Goal: Task Accomplishment & Management: Manage account settings

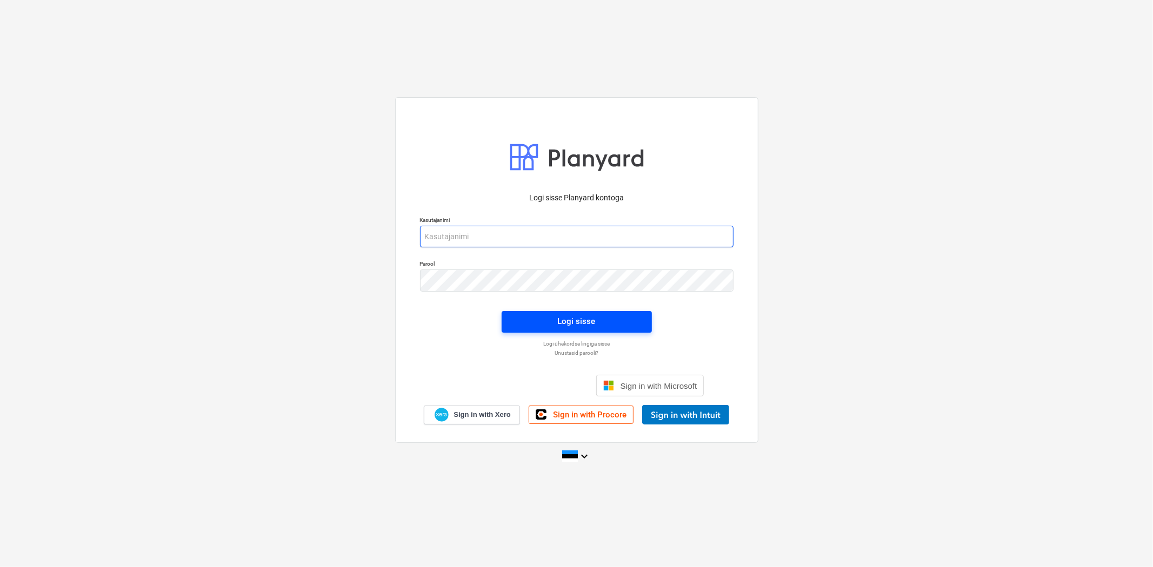
type input "[EMAIL_ADDRESS][DOMAIN_NAME]"
click at [564, 326] on div "Logi sisse" at bounding box center [577, 321] width 38 height 14
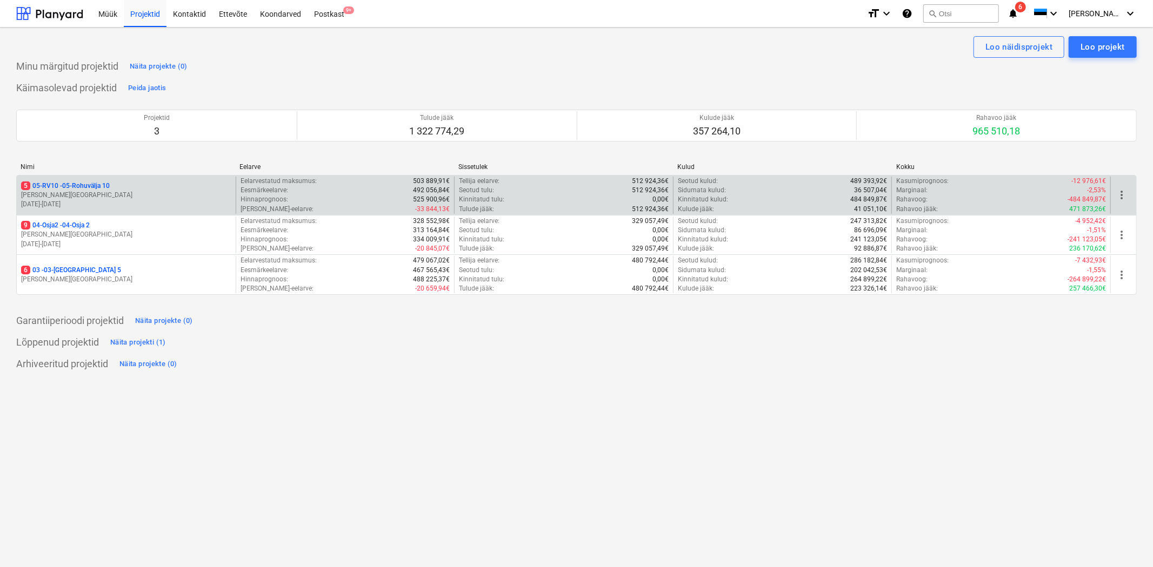
click at [84, 186] on p "5 05-RV10 - 05-Rohuvälja 10" at bounding box center [65, 186] width 89 height 9
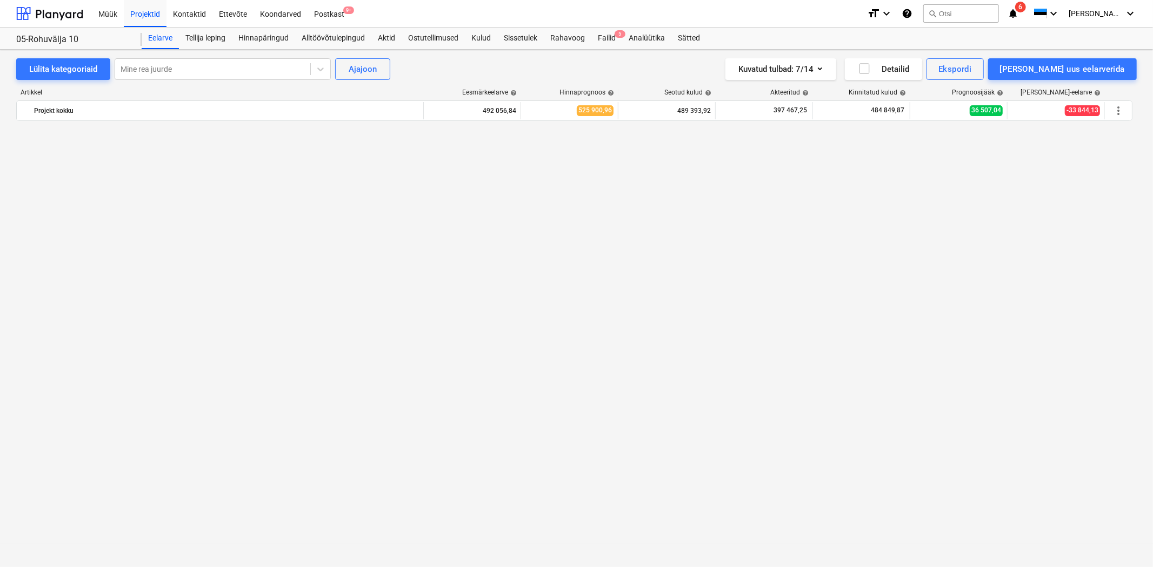
scroll to position [7016, 0]
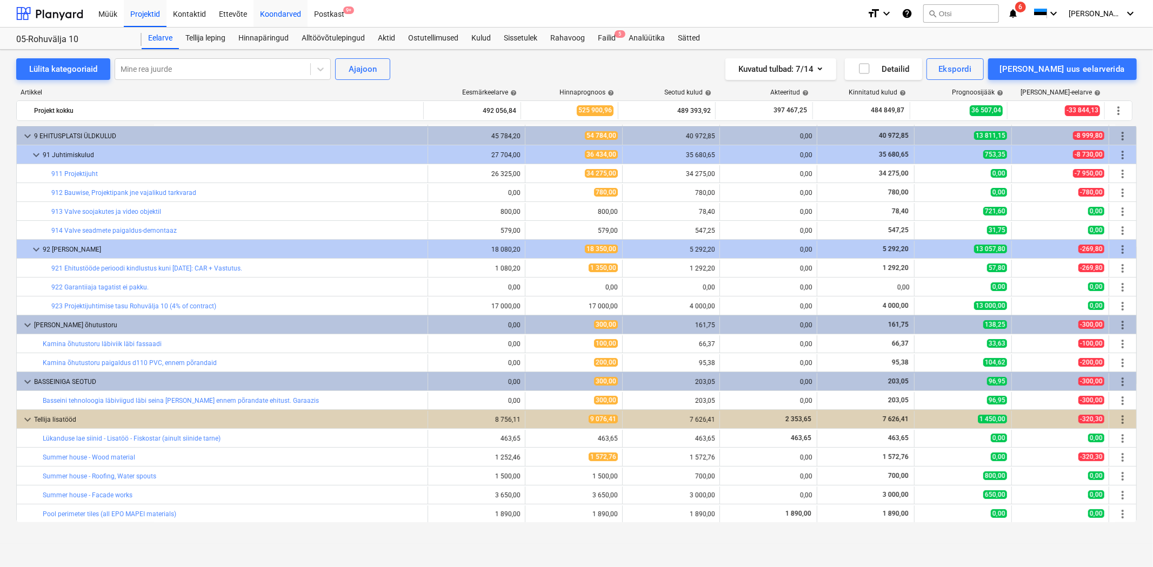
click at [290, 14] on div "Koondarved" at bounding box center [280, 13] width 54 height 28
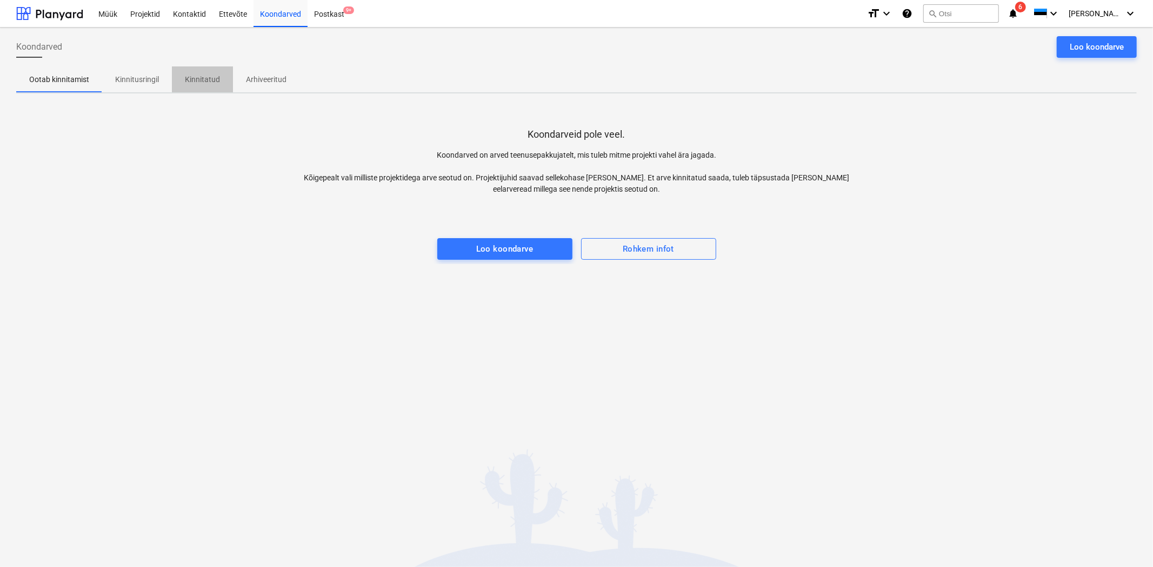
click at [203, 76] on p "Kinnitatud" at bounding box center [202, 79] width 35 height 11
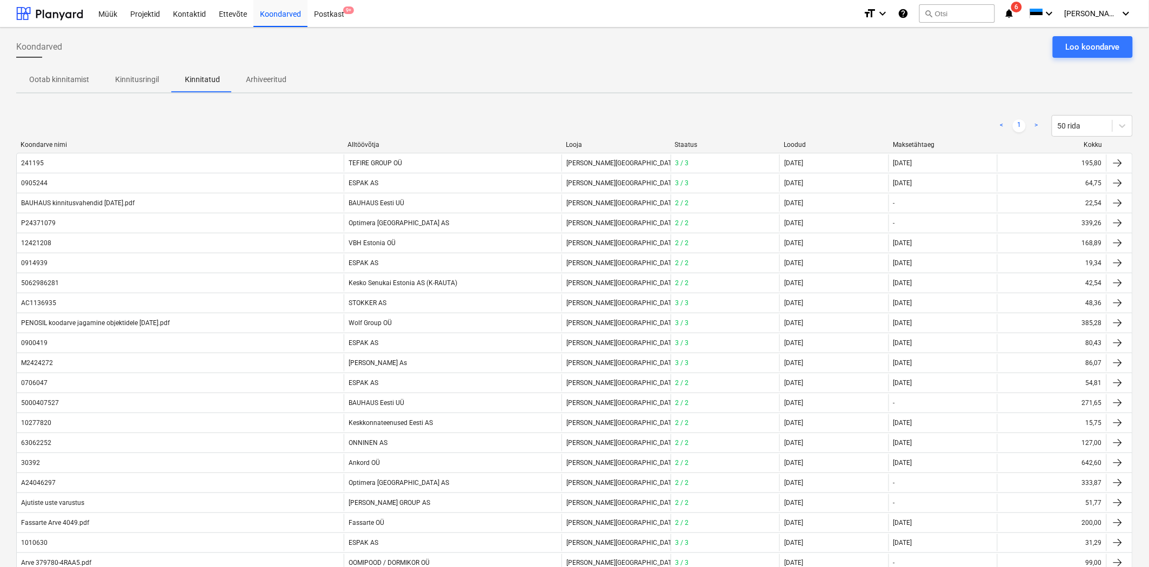
click at [265, 76] on p "Arhiveeritud" at bounding box center [266, 79] width 41 height 11
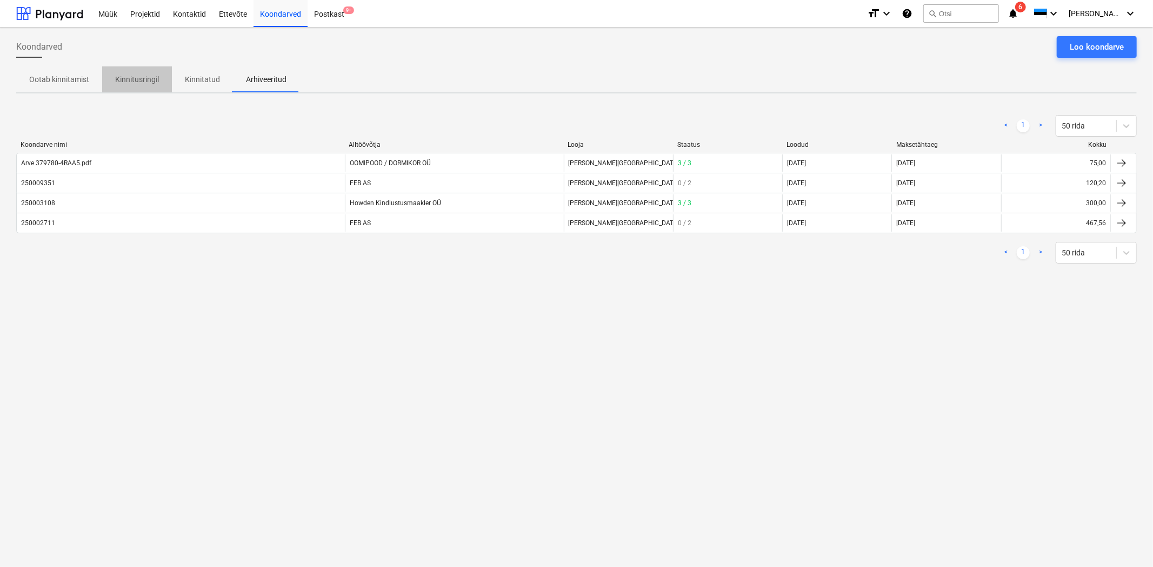
click at [141, 76] on p "Kinnitusringil" at bounding box center [137, 79] width 44 height 11
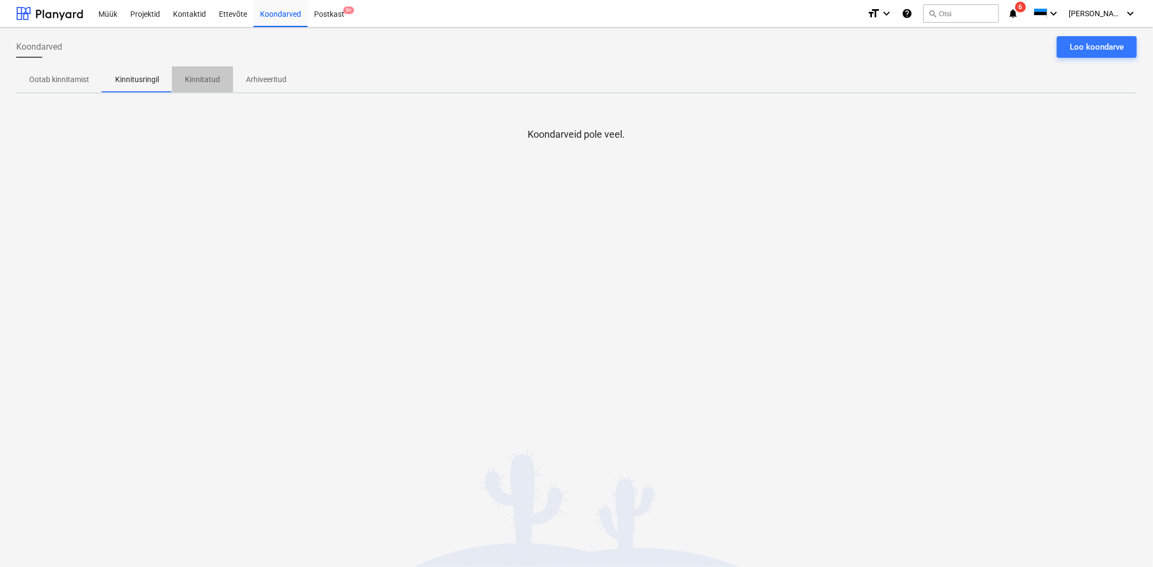
click at [192, 76] on p "Kinnitatud" at bounding box center [202, 79] width 35 height 11
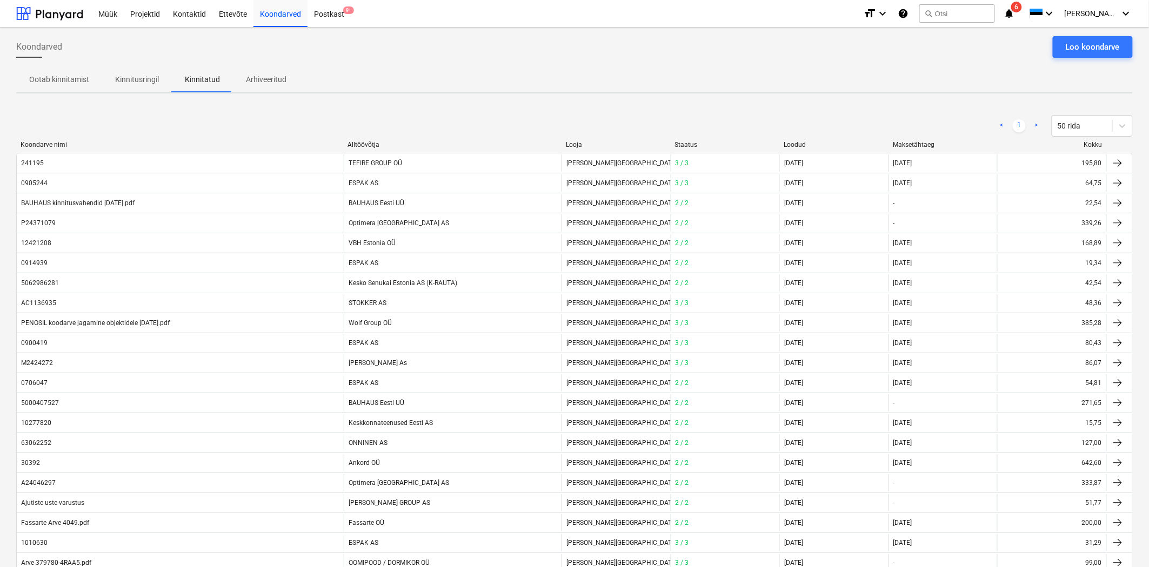
click at [254, 77] on p "Arhiveeritud" at bounding box center [266, 79] width 41 height 11
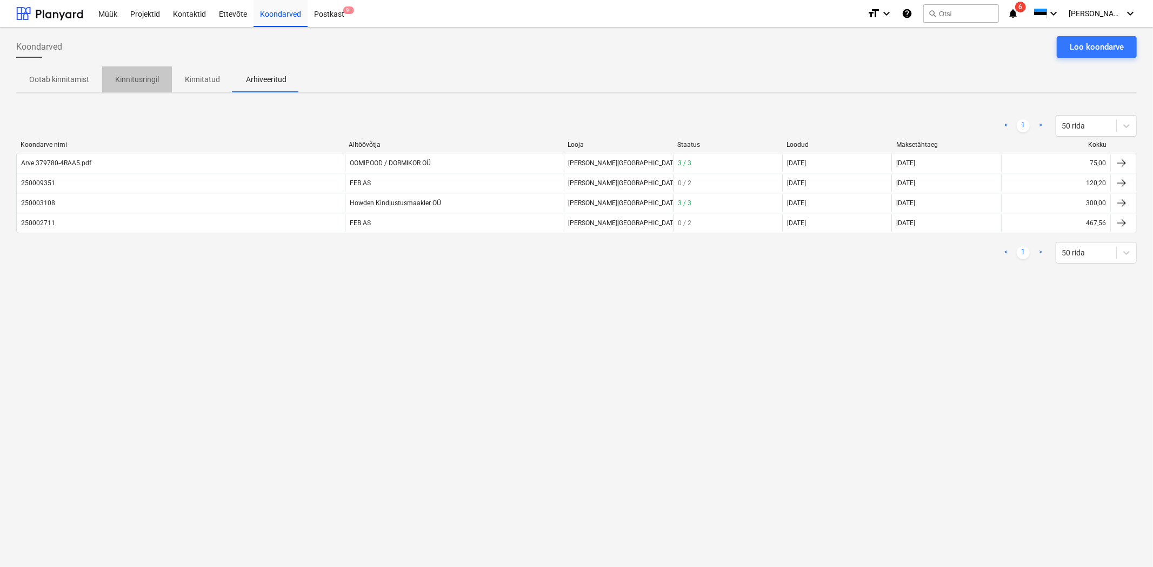
click at [149, 77] on p "Kinnitusringil" at bounding box center [137, 79] width 44 height 11
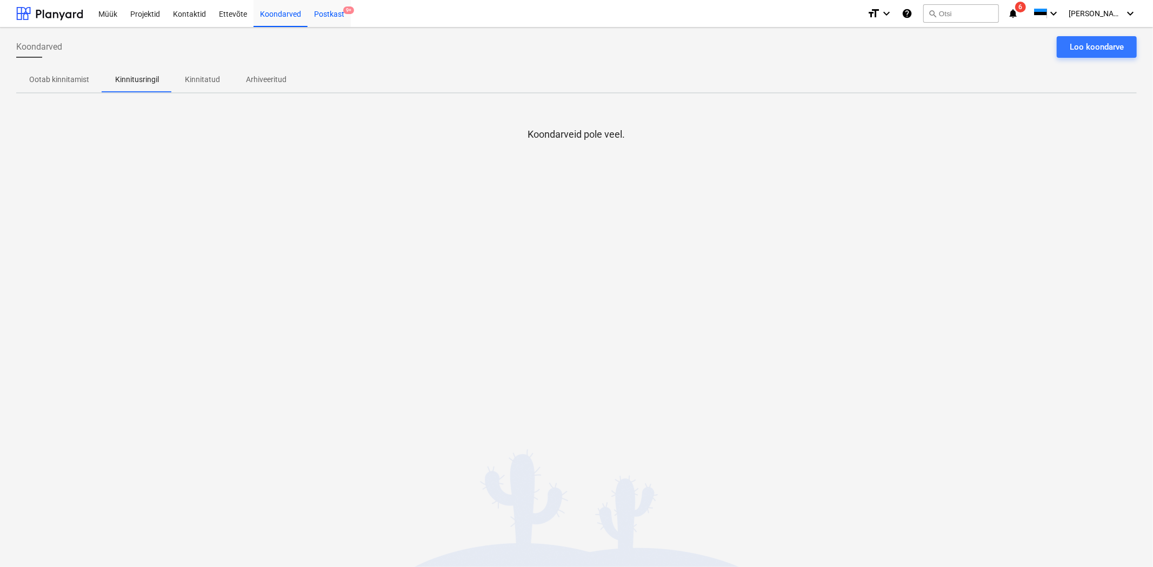
click at [340, 14] on div "Postkast 9+" at bounding box center [328, 13] width 43 height 28
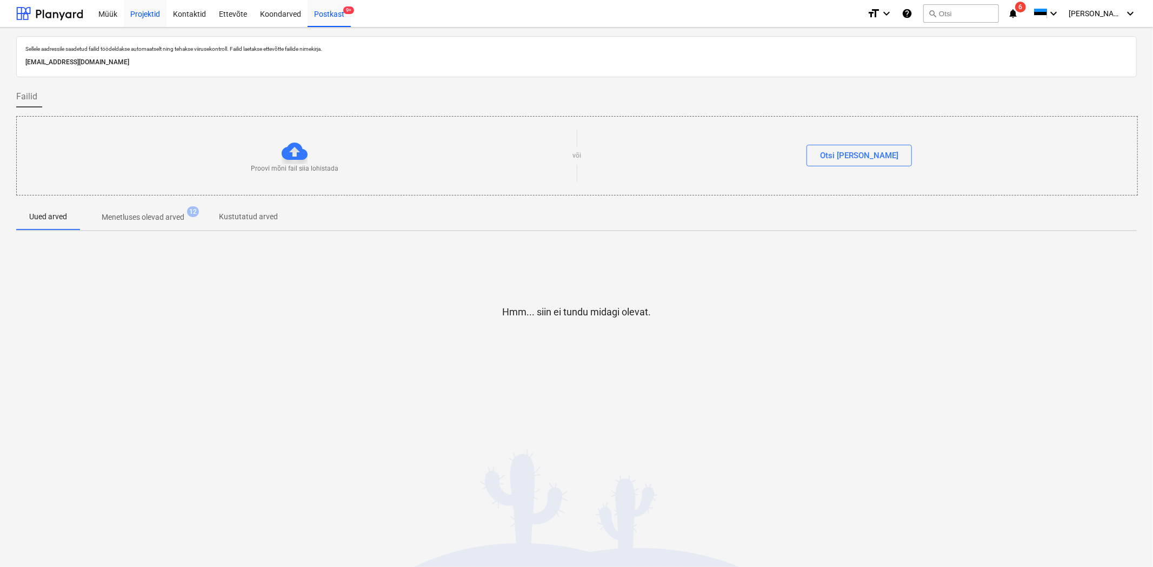
click at [148, 15] on div "Projektid" at bounding box center [145, 13] width 43 height 28
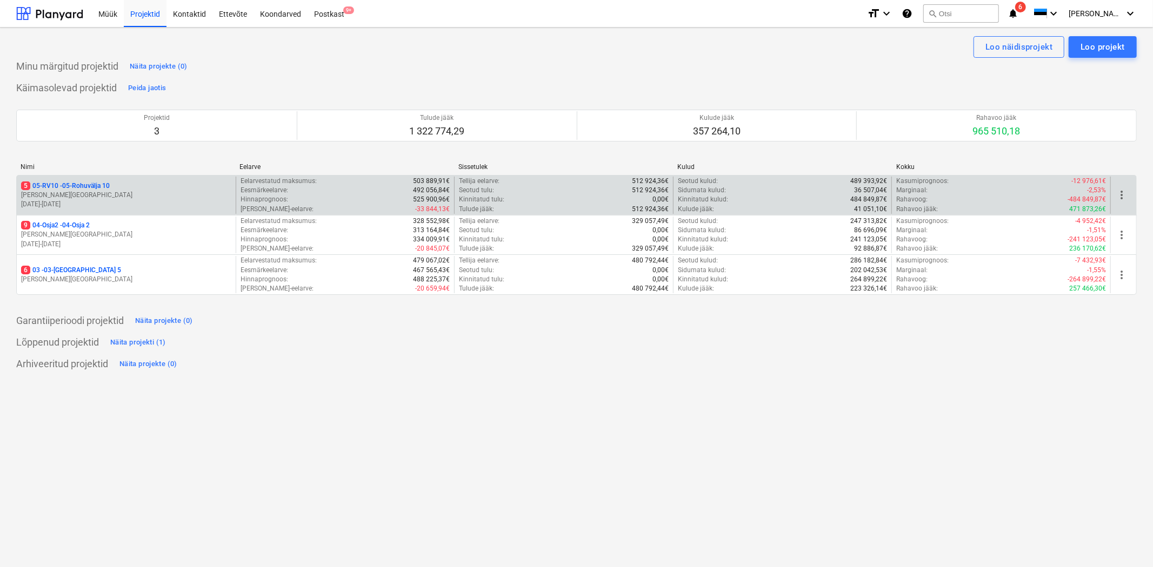
click at [81, 186] on p "5 05-RV10 - 05-Rohuvälja 10" at bounding box center [65, 186] width 89 height 9
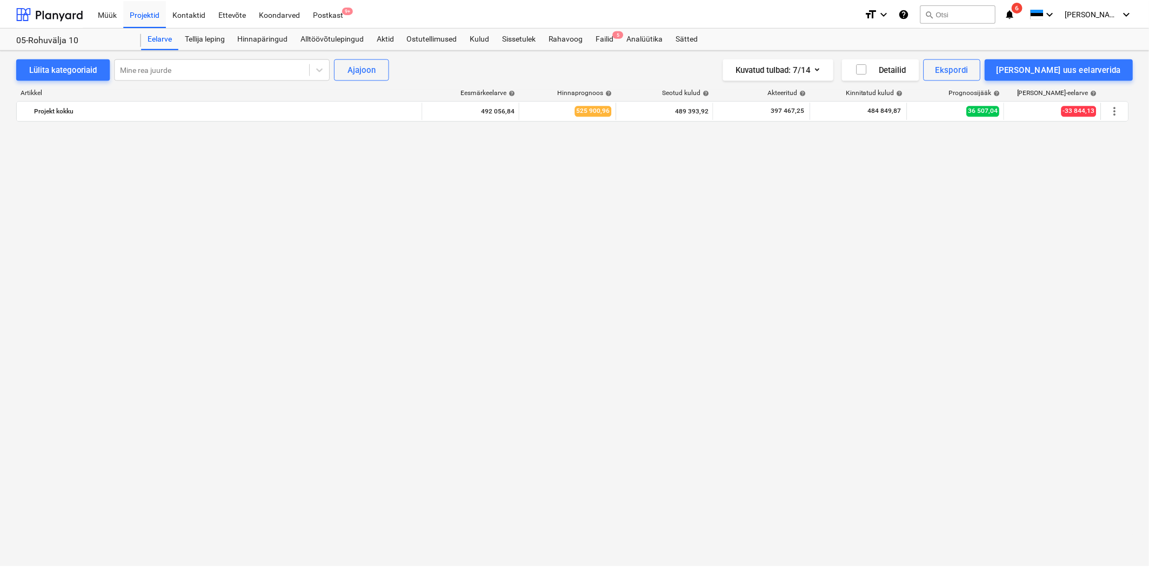
scroll to position [7016, 0]
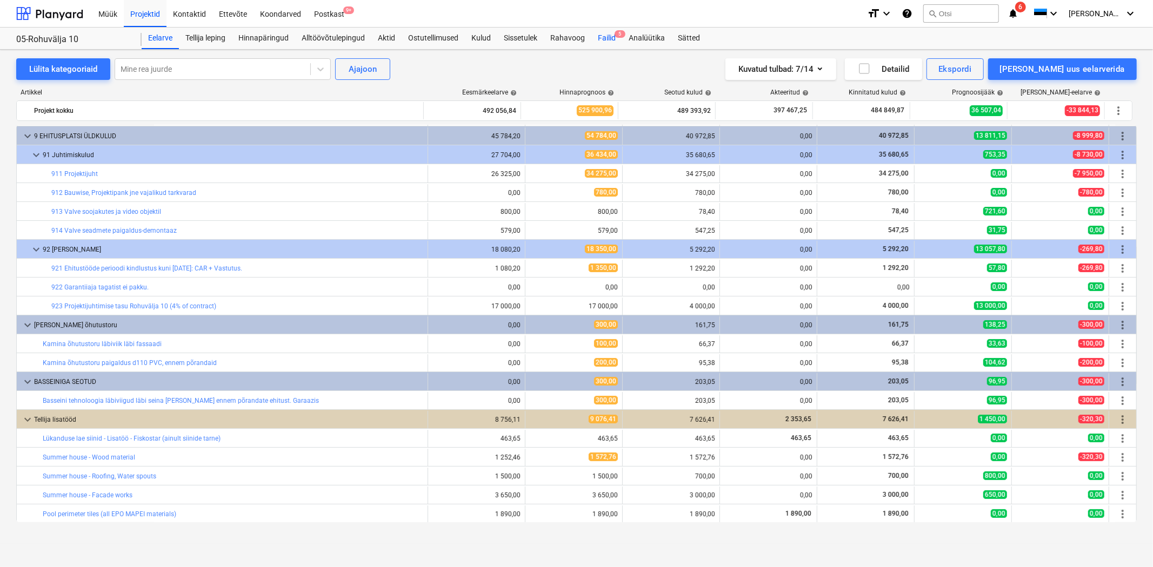
click at [611, 40] on div "Failid 5" at bounding box center [606, 39] width 31 height 22
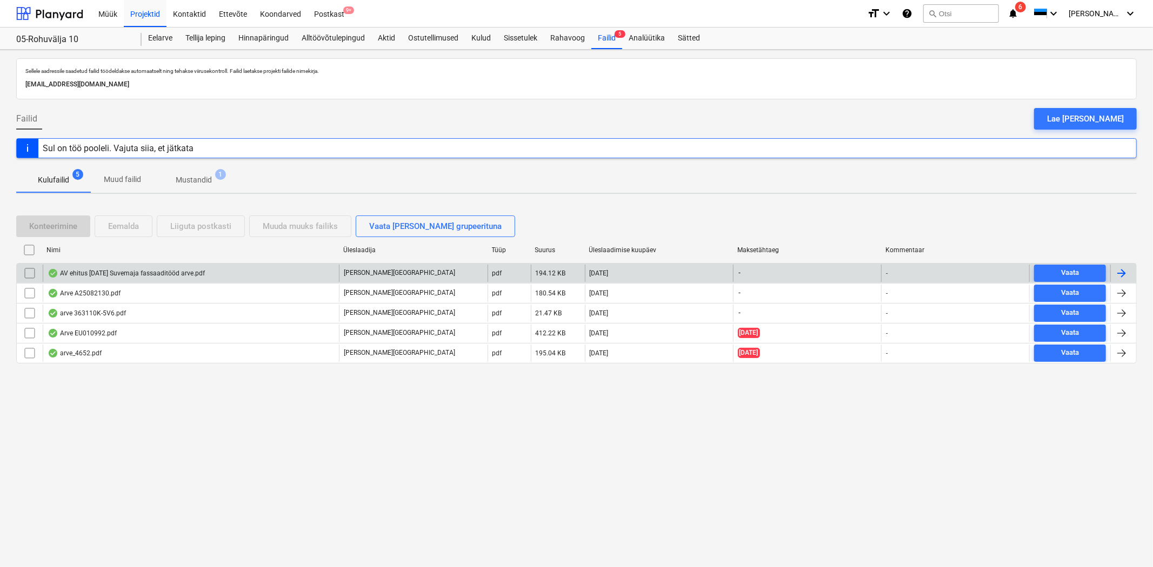
click at [153, 276] on div "AV ehitus Juuli2025 Suvemaja fassaaditööd arve.pdf" at bounding box center [126, 273] width 157 height 9
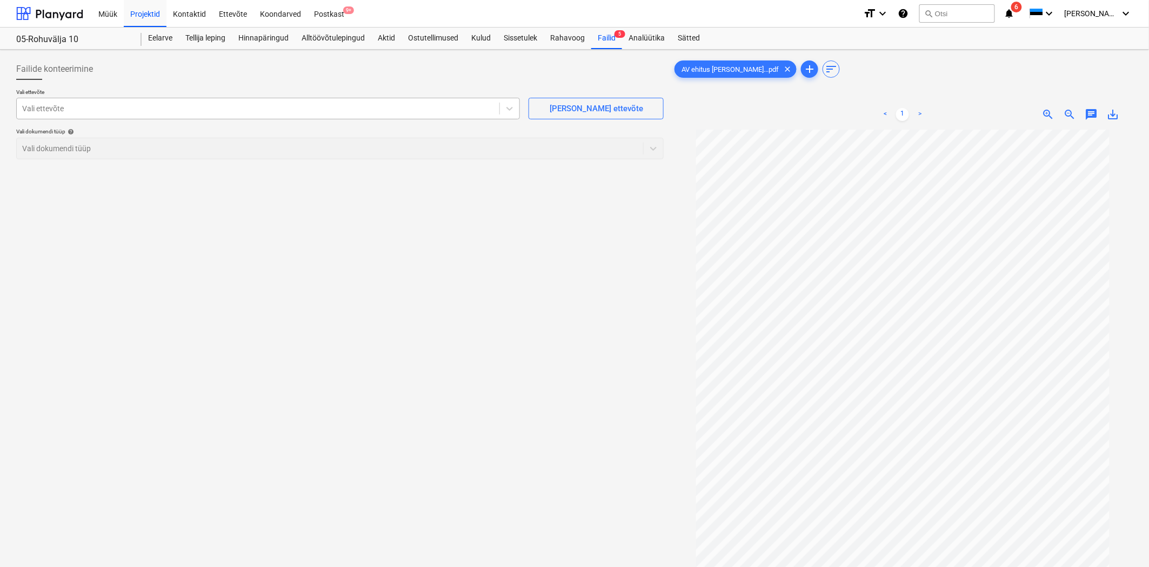
click at [360, 109] on div at bounding box center [258, 108] width 472 height 11
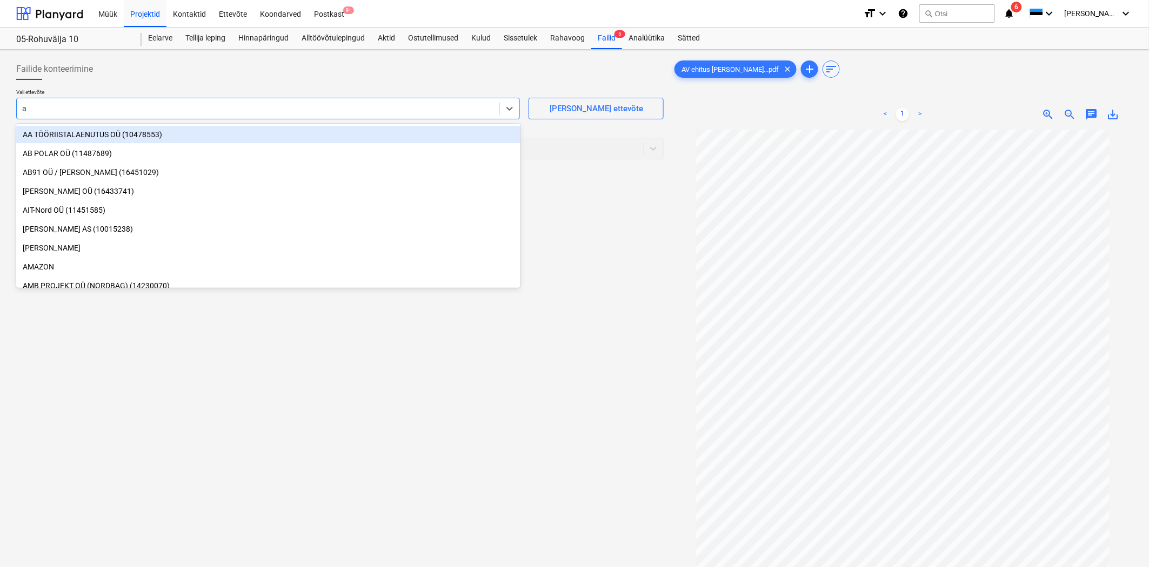
type input "av"
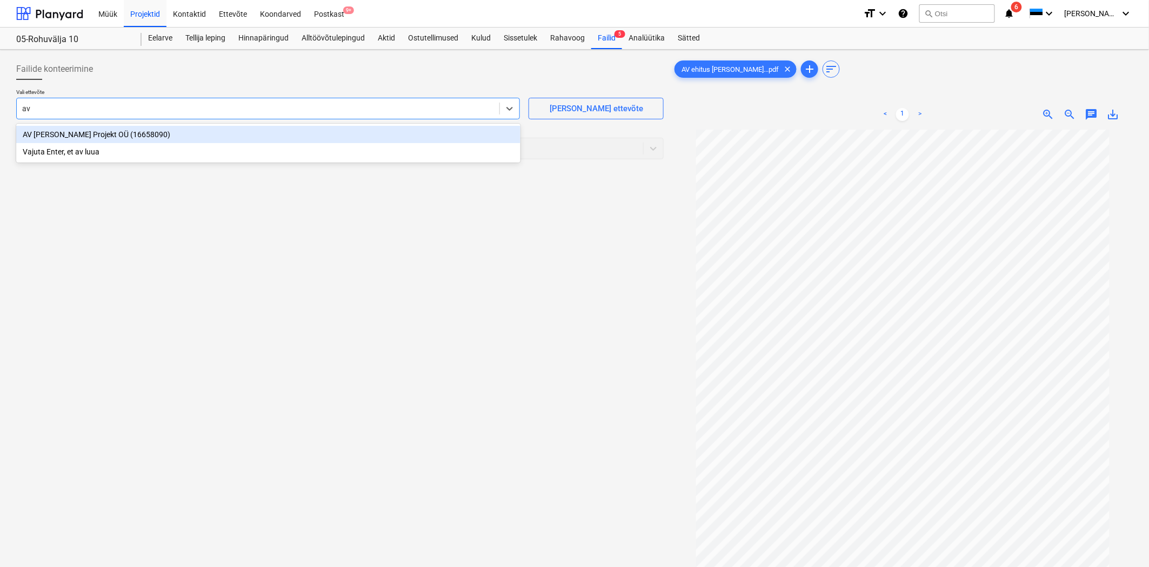
click at [109, 136] on div "AV Ehitus Projekt OÜ (16658090)" at bounding box center [268, 134] width 504 height 17
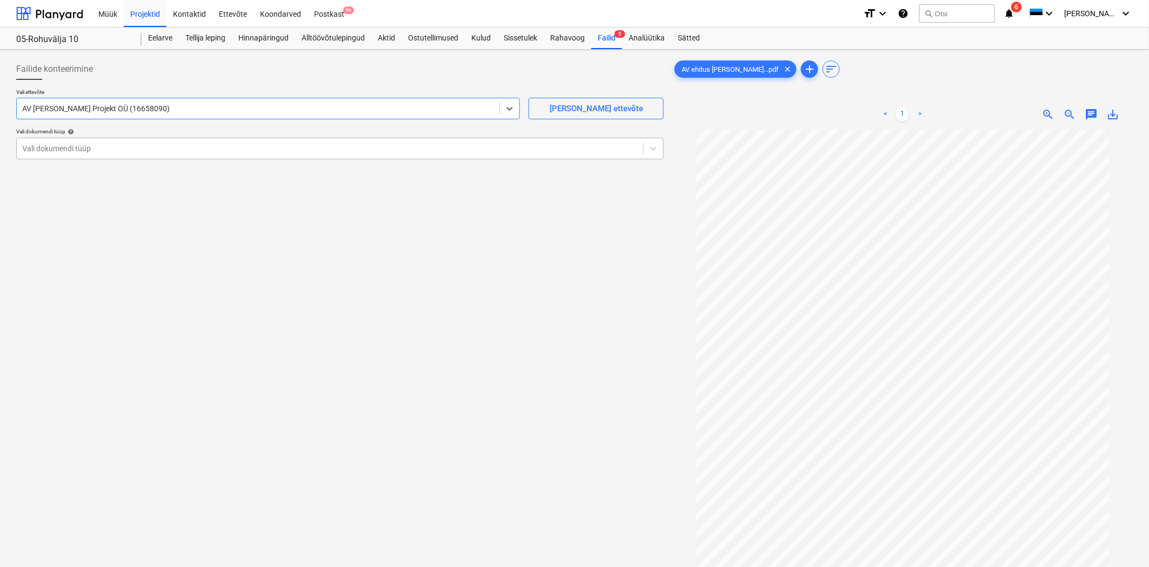
click at [106, 141] on div "Vali dokumendi tüüp" at bounding box center [330, 148] width 626 height 15
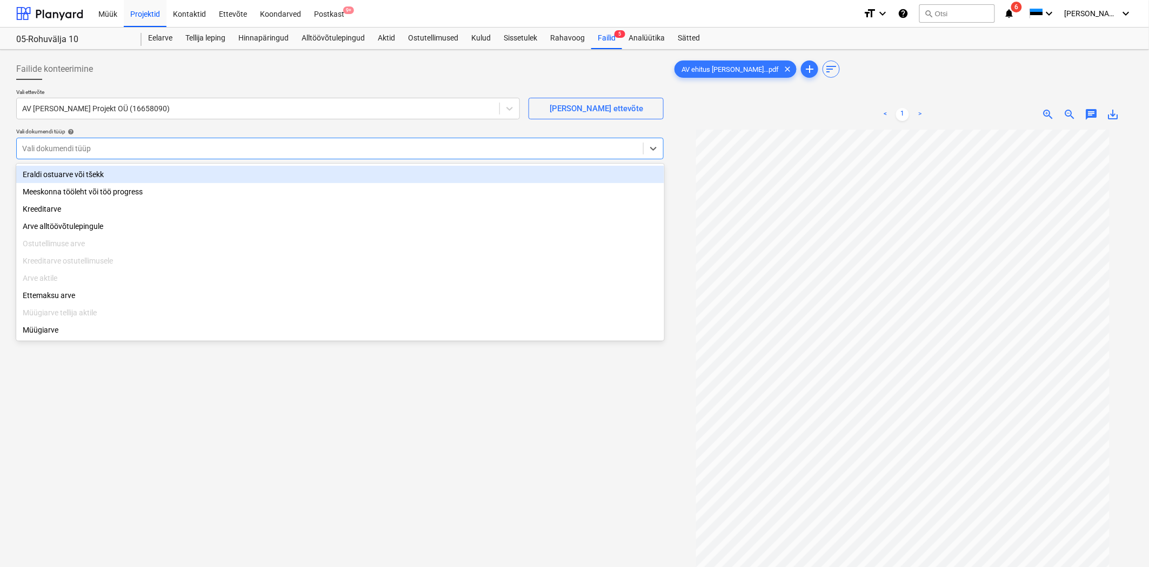
click at [69, 176] on div "Eraldi ostuarve või tšekk" at bounding box center [340, 174] width 648 height 17
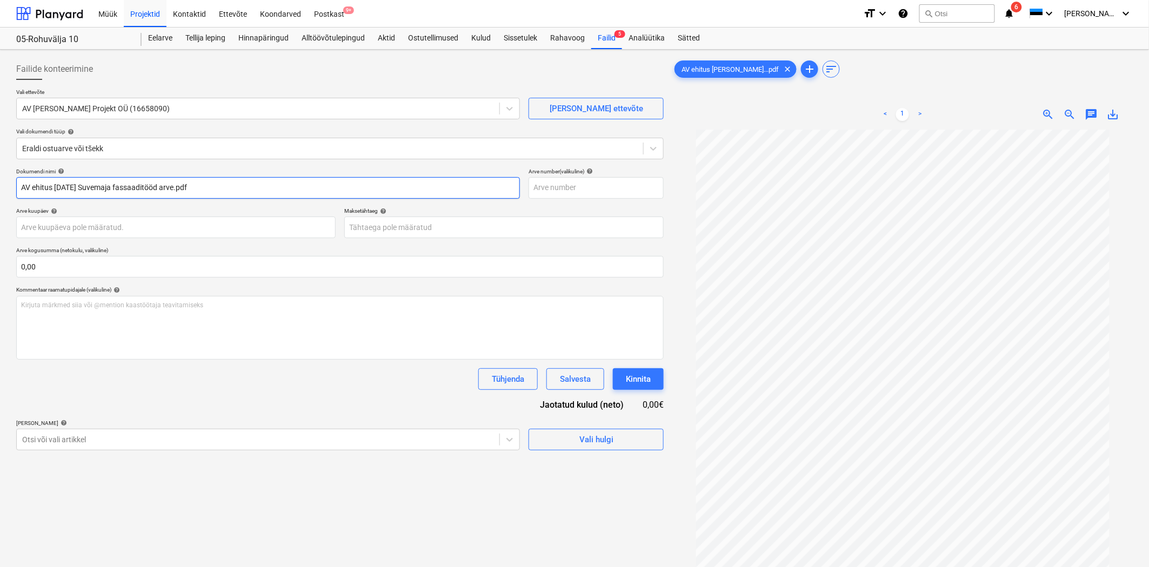
click at [172, 191] on input "AV ehitus Juuli2025 Suvemaja fassaaditööd arve.pdf" at bounding box center [268, 188] width 504 height 22
click at [223, 190] on input "AV ehitus Juuli2025 Suvemaja fassaaditööd arve.pdf" at bounding box center [268, 188] width 504 height 22
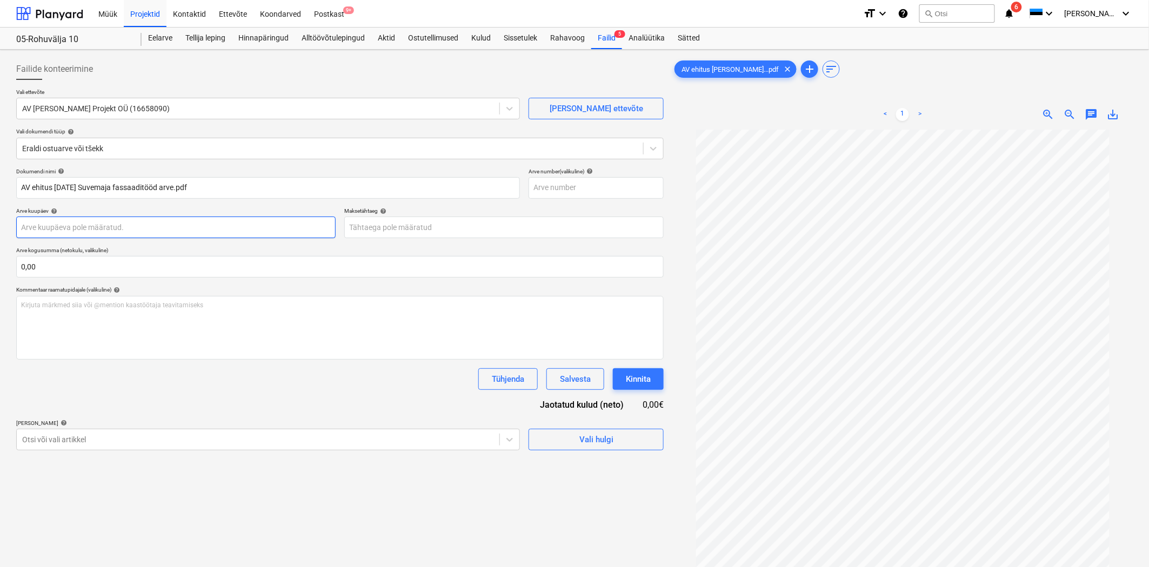
click at [240, 229] on body "Müük Projektid Kontaktid Ettevõte Koondarved Postkast 9+ format_size keyboard_a…" at bounding box center [574, 283] width 1149 height 567
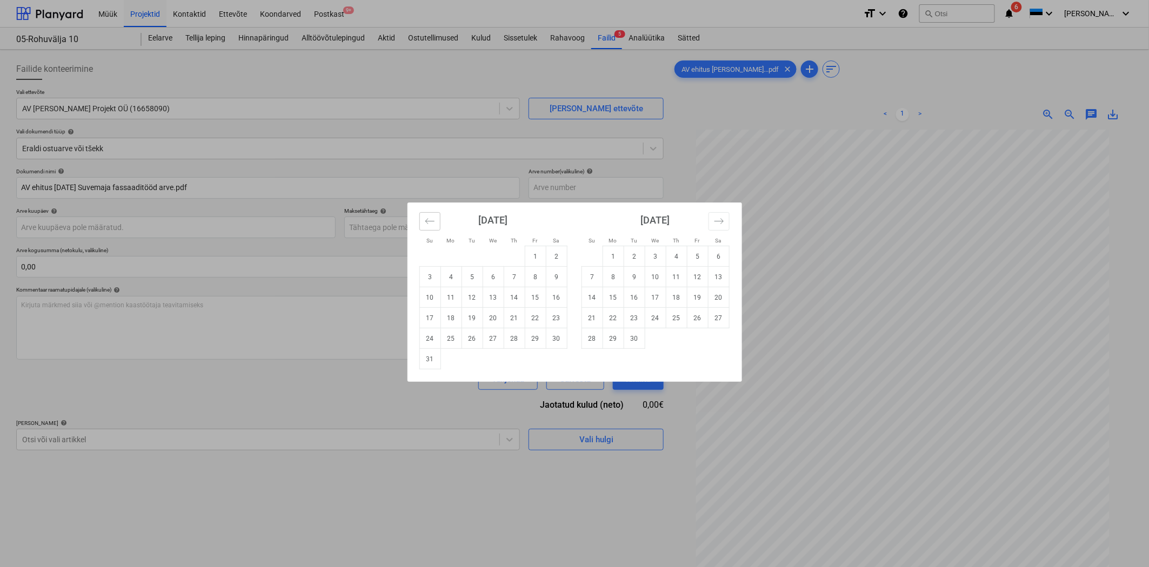
click at [425, 218] on icon "Move backward to switch to the previous month." at bounding box center [430, 221] width 10 height 10
click at [511, 336] on td "31" at bounding box center [514, 339] width 21 height 21
type input "31 Jul 2025"
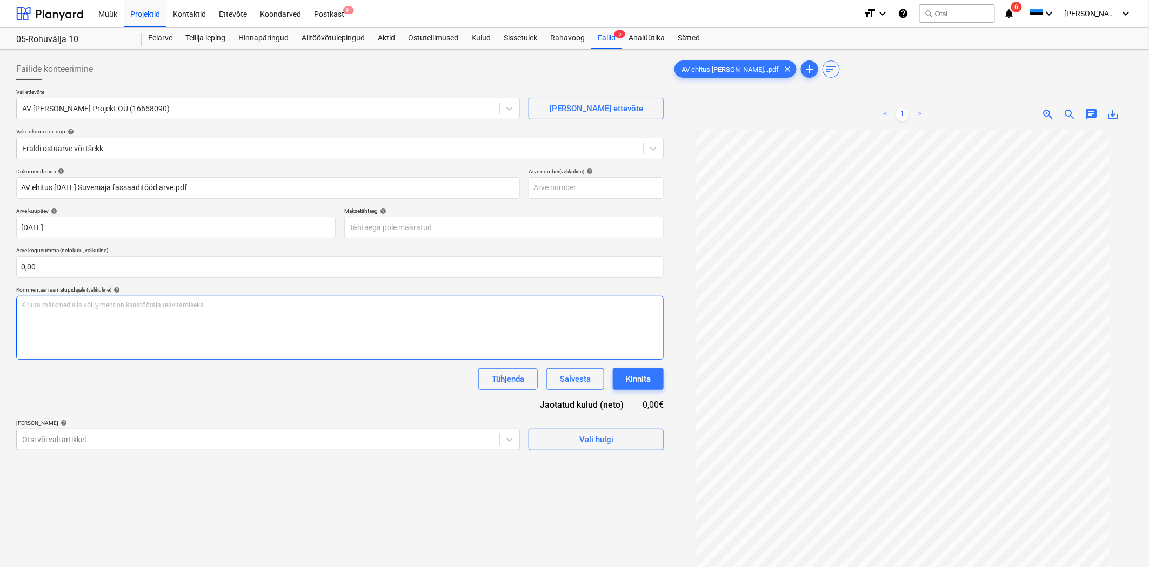
click at [511, 336] on div "Kirjuta märkmed siia või @mention kaastöötaja teavitamiseks ﻿" at bounding box center [339, 328] width 647 height 64
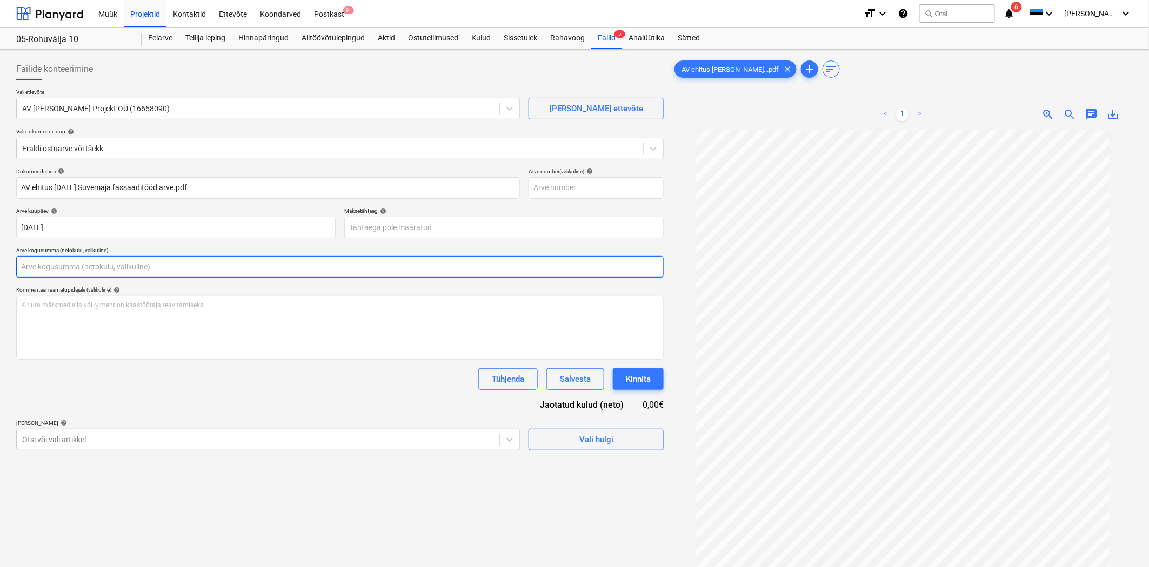
click at [203, 265] on input "text" at bounding box center [339, 267] width 647 height 22
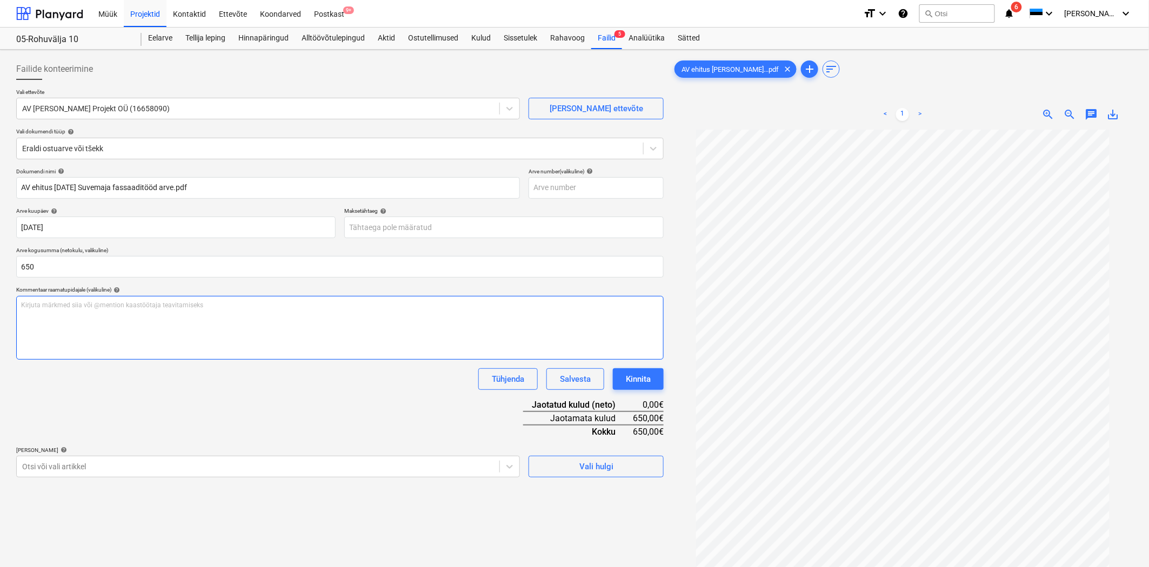
type input "650,00"
click at [310, 318] on div "Kirjuta märkmed siia või @mention kaastöötaja teavitamiseks ﻿" at bounding box center [339, 328] width 647 height 64
click at [85, 302] on span "Summerhouse facade works finishing invoice." at bounding box center [88, 306] width 134 height 8
click at [78, 463] on body "Müük Projektid Kontaktid Ettevõte Koondarved Postkast 9+ format_size keyboard_a…" at bounding box center [574, 283] width 1149 height 567
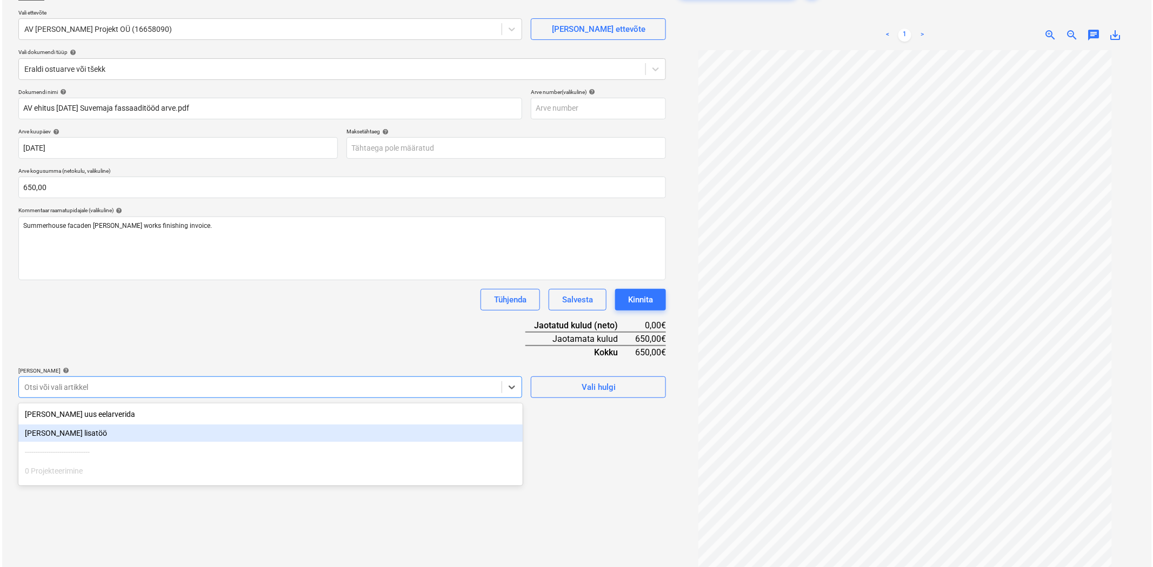
scroll to position [84, 0]
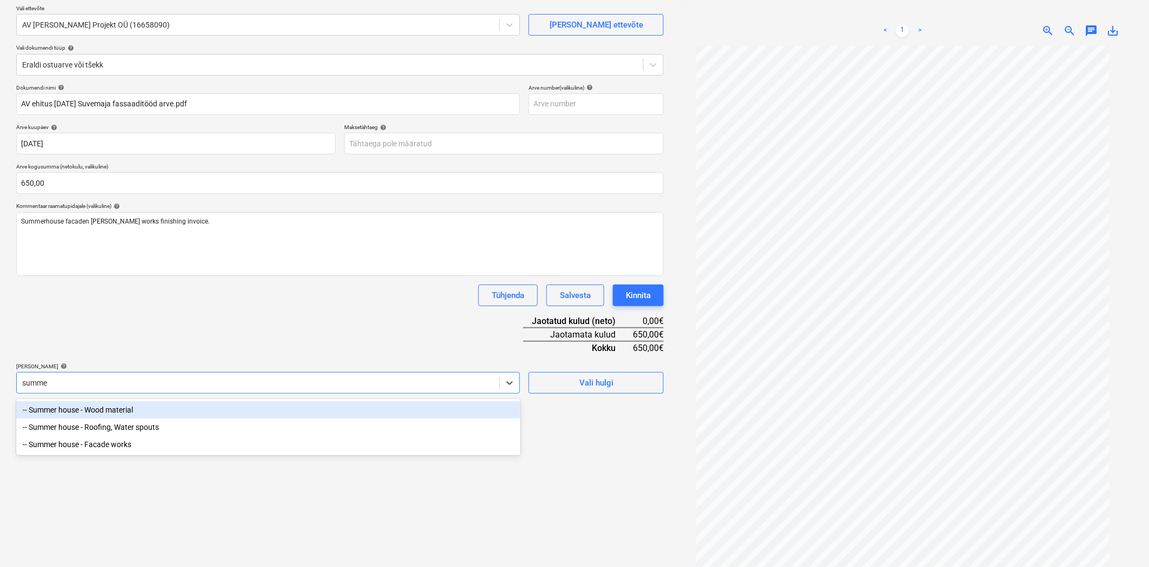
type input "summer"
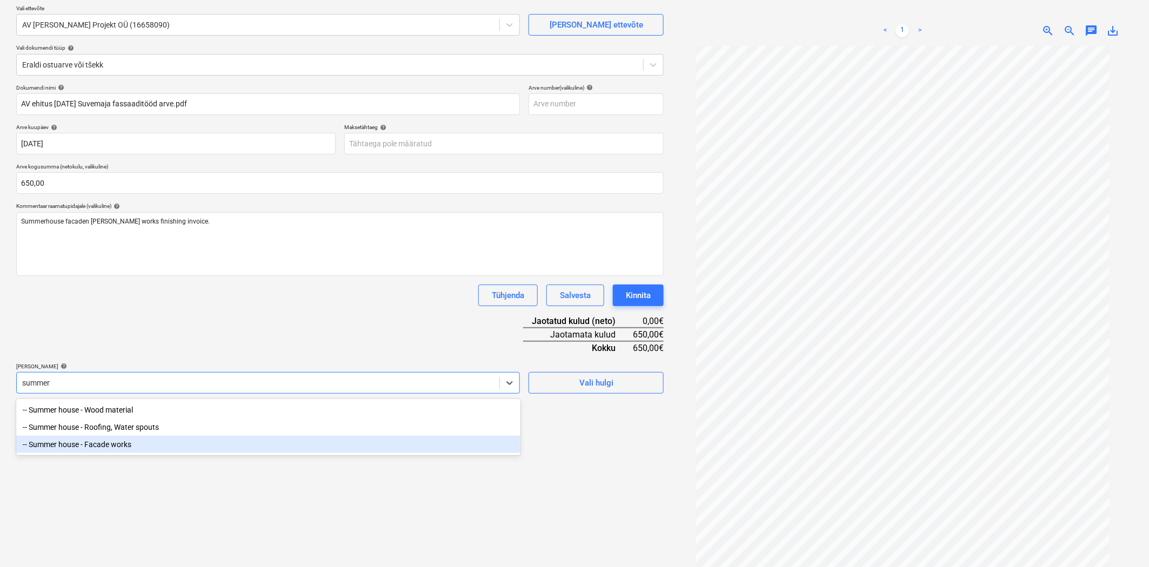
click at [84, 441] on div "-- Summer house - Facade works" at bounding box center [268, 444] width 504 height 17
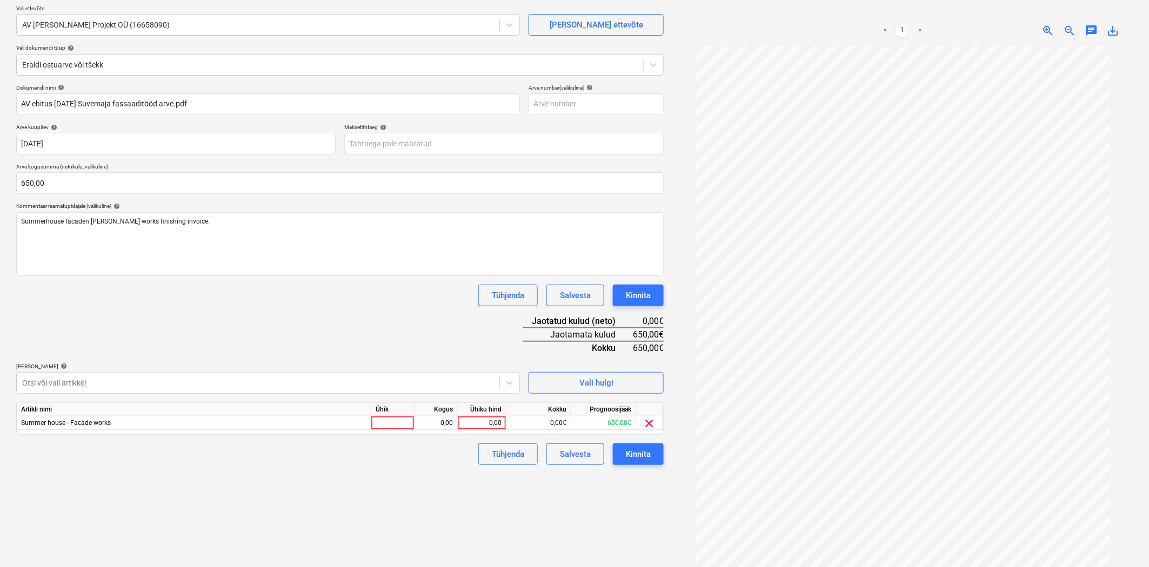
click at [119, 341] on div "Dokumendi nimi help AV ehitus Juuli2025 Suvemaja fassaaditööd arve.pdf Arve num…" at bounding box center [339, 274] width 647 height 381
click at [490, 425] on div "0,00" at bounding box center [481, 424] width 39 height 14
type input "650"
click at [463, 465] on div "Tühjenda Salvesta Kinnita" at bounding box center [339, 455] width 647 height 22
click at [635, 454] on div "Kinnita" at bounding box center [638, 454] width 25 height 14
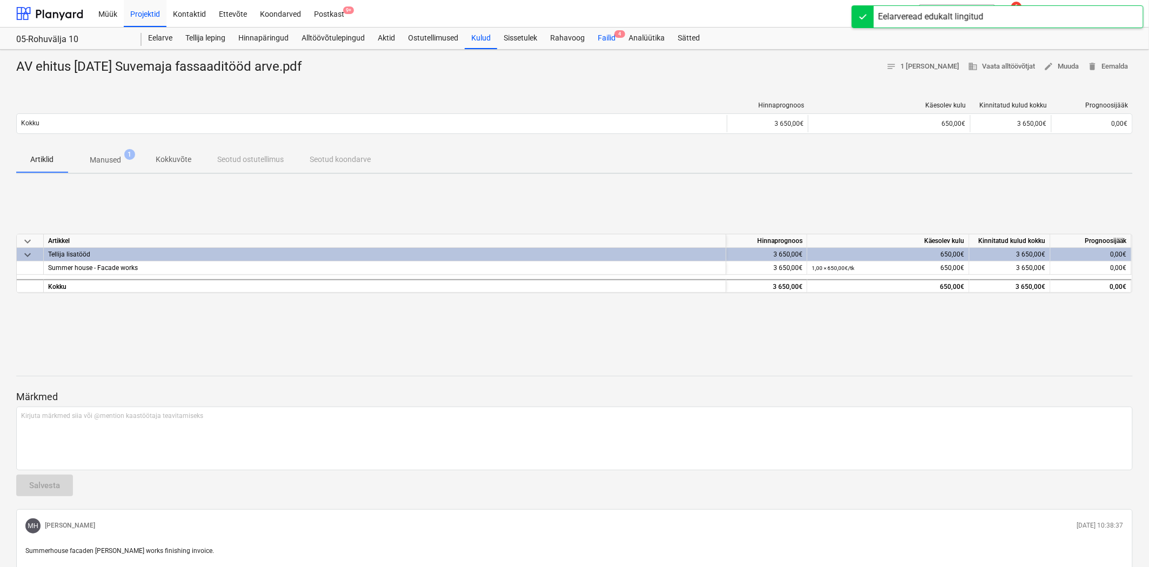
click at [602, 33] on div "Failid 4" at bounding box center [606, 39] width 31 height 22
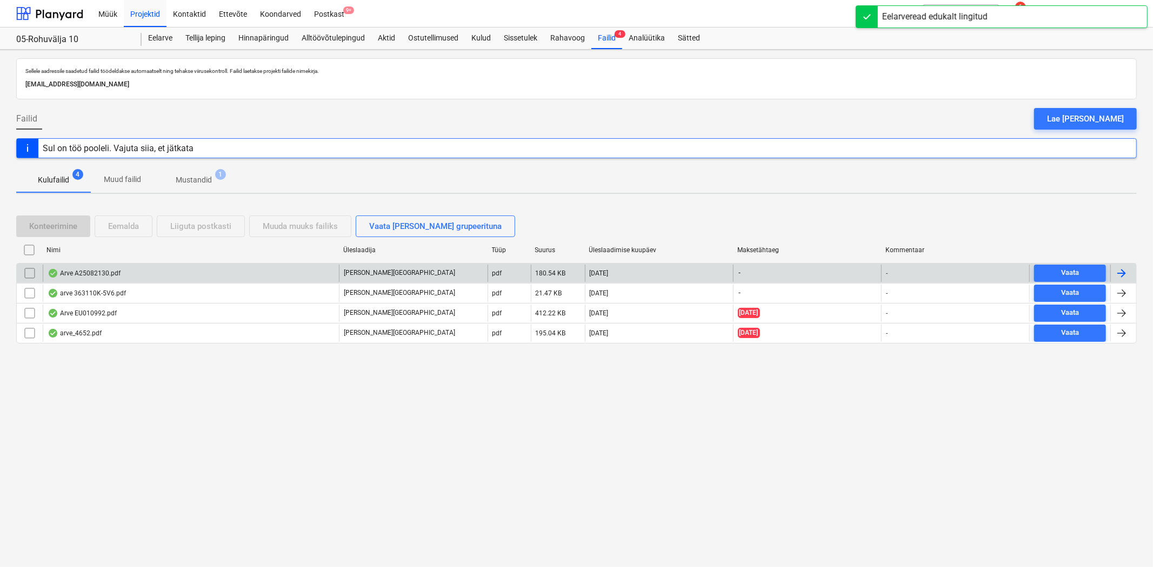
click at [86, 266] on div "Arve A25082130.pdf" at bounding box center [191, 273] width 296 height 17
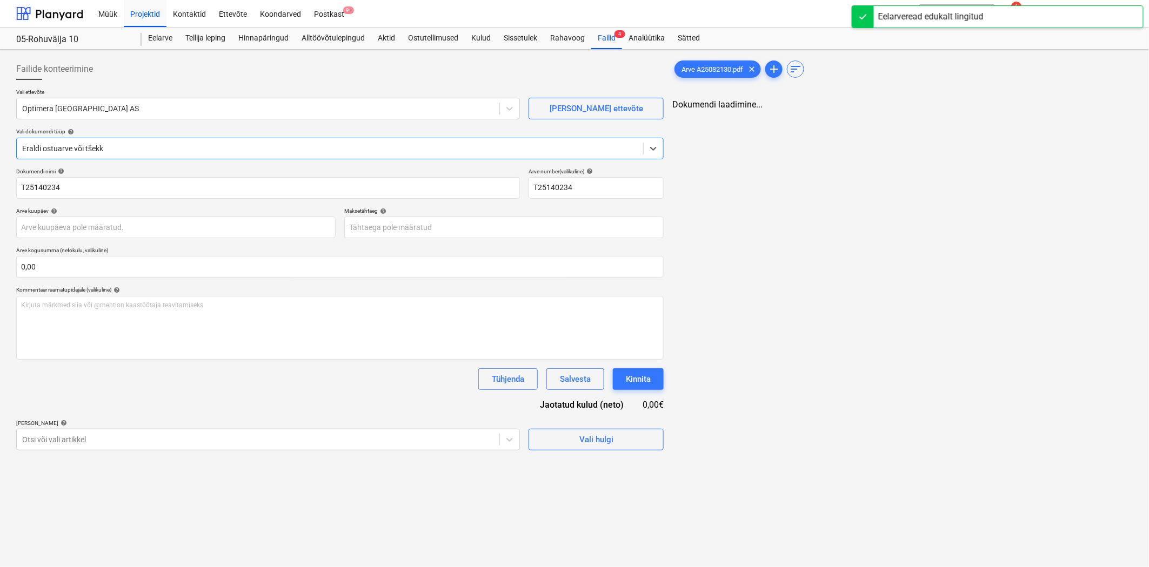
type input "T25140234"
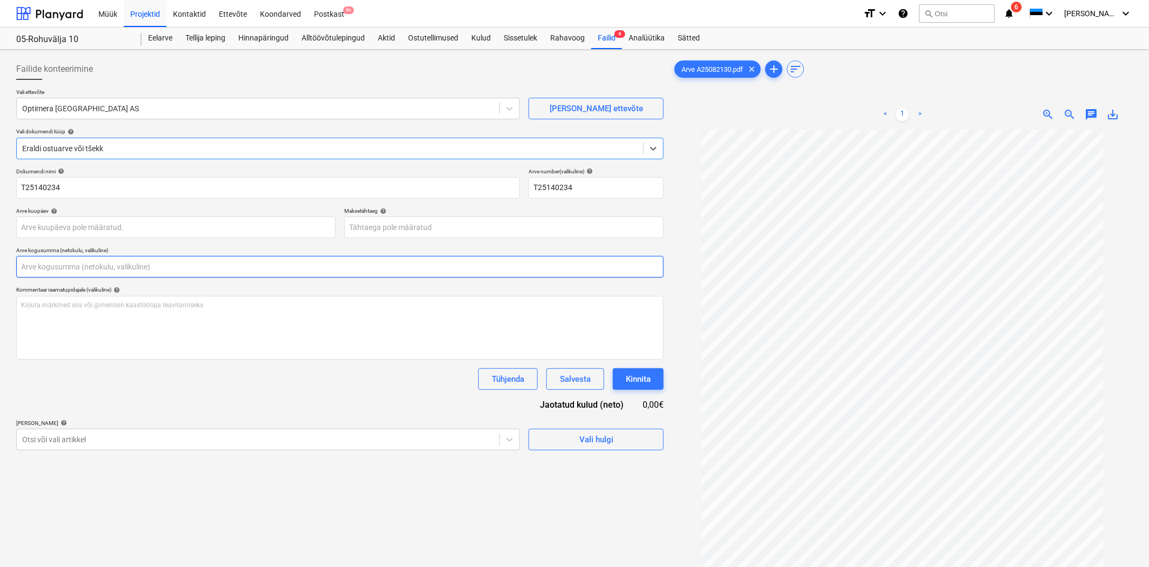
click at [48, 267] on input "text" at bounding box center [339, 267] width 647 height 22
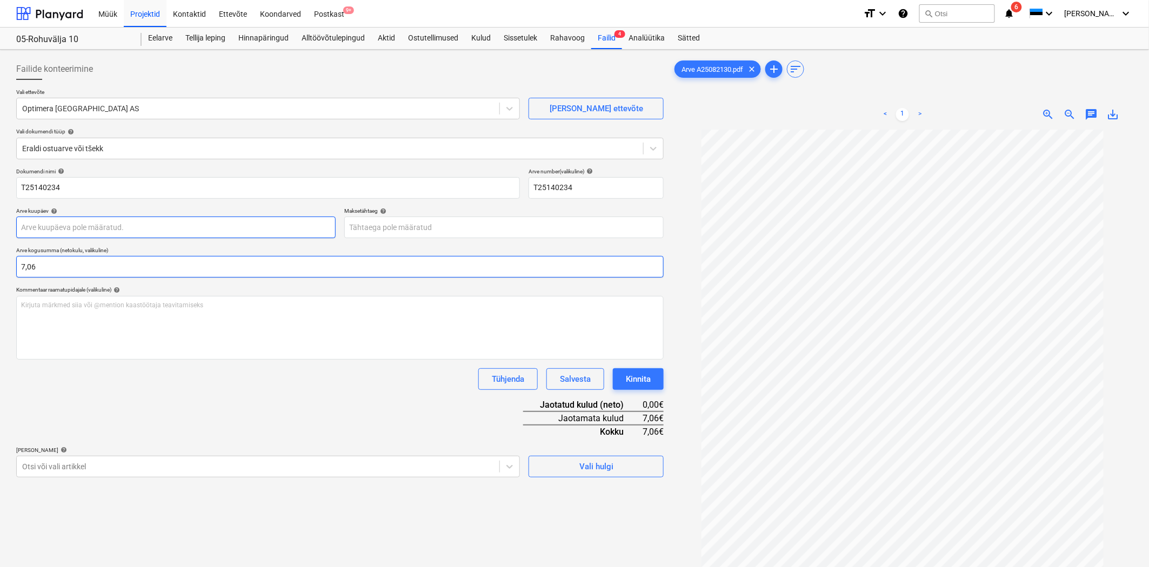
type input "7,06"
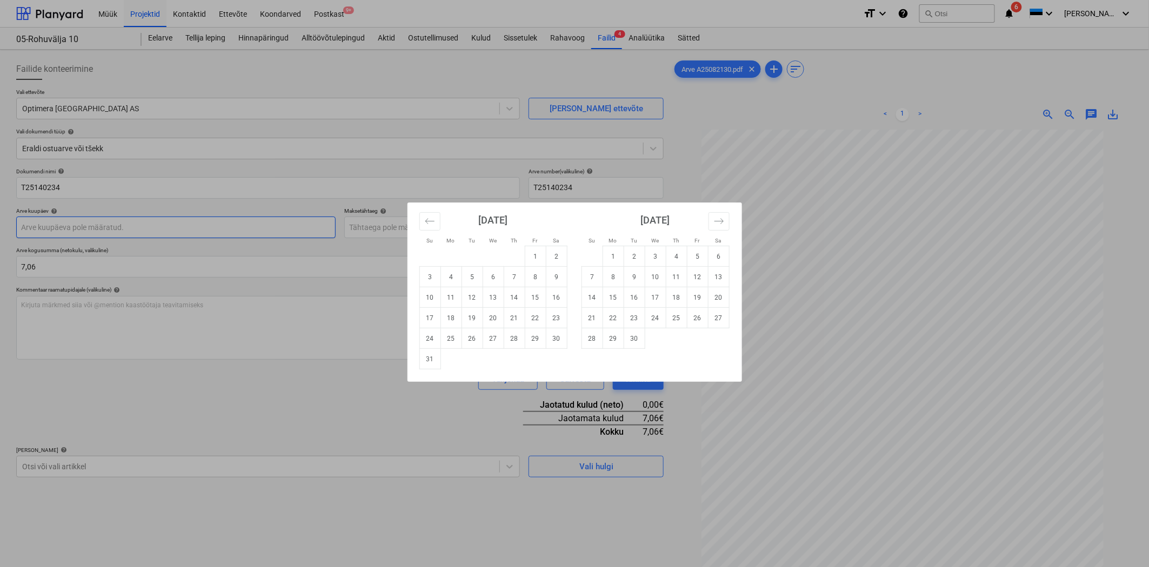
click at [72, 236] on body "Müük Projektid Kontaktid Ettevõte Koondarved Postkast 9+ format_size keyboard_a…" at bounding box center [574, 283] width 1149 height 567
click at [425, 223] on icon "Move backward to switch to the previous month." at bounding box center [430, 221] width 10 height 10
click at [512, 341] on td "31" at bounding box center [514, 339] width 21 height 21
type input "31 Jul 2025"
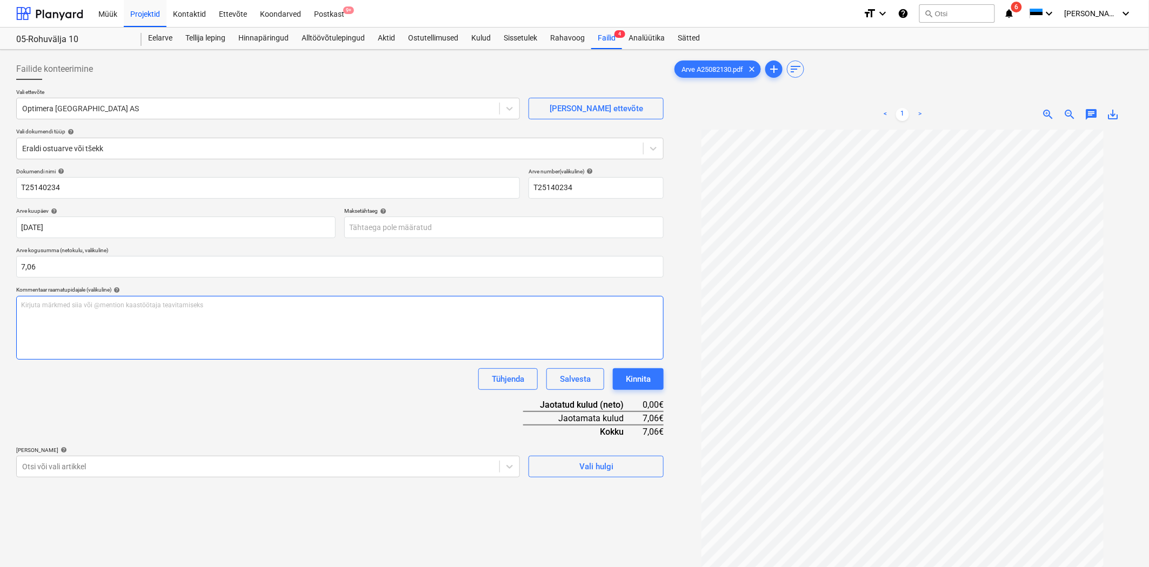
click at [69, 320] on div "Kirjuta märkmed siia või @mention kaastöötaja teavitamiseks ﻿" at bounding box center [339, 328] width 647 height 64
click at [110, 468] on body "Müük Projektid Kontaktid Ettevõte Koondarved Postkast 9+ format_size keyboard_a…" at bounding box center [574, 283] width 1149 height 567
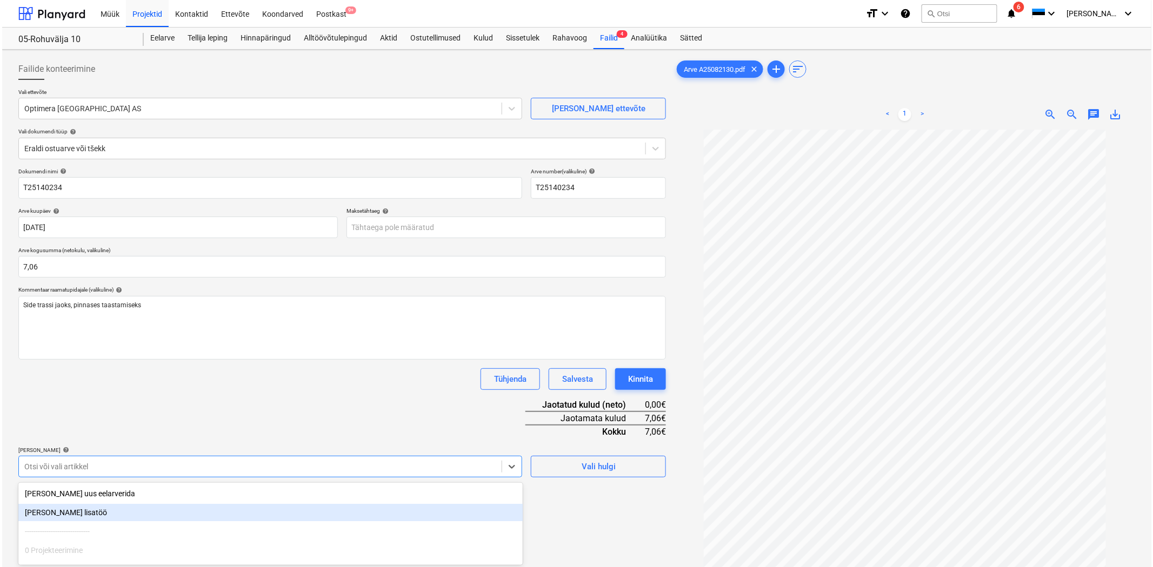
scroll to position [84, 0]
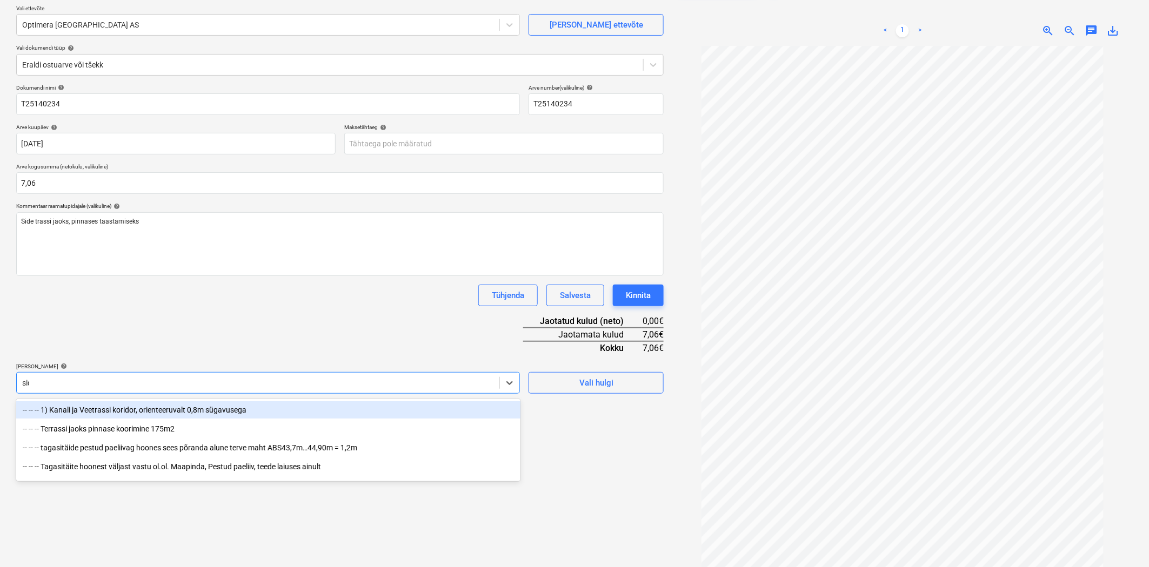
type input "side"
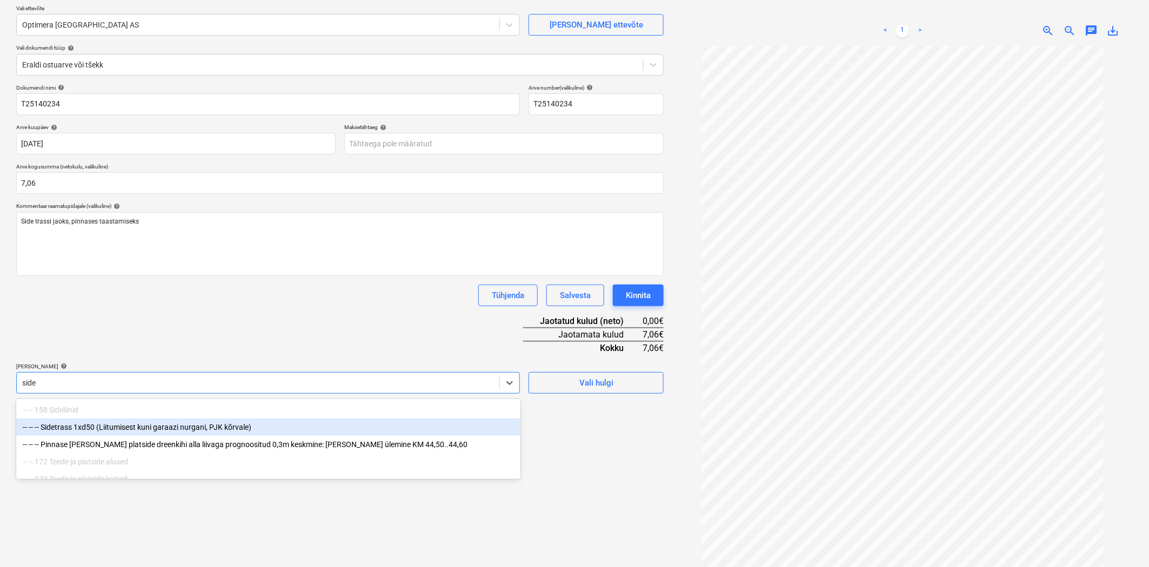
click at [103, 420] on div "-- -- -- Sidetrass 1xd50 (Liitumisest kuni garaazi nurgani, PJK kõrvale)" at bounding box center [268, 427] width 504 height 17
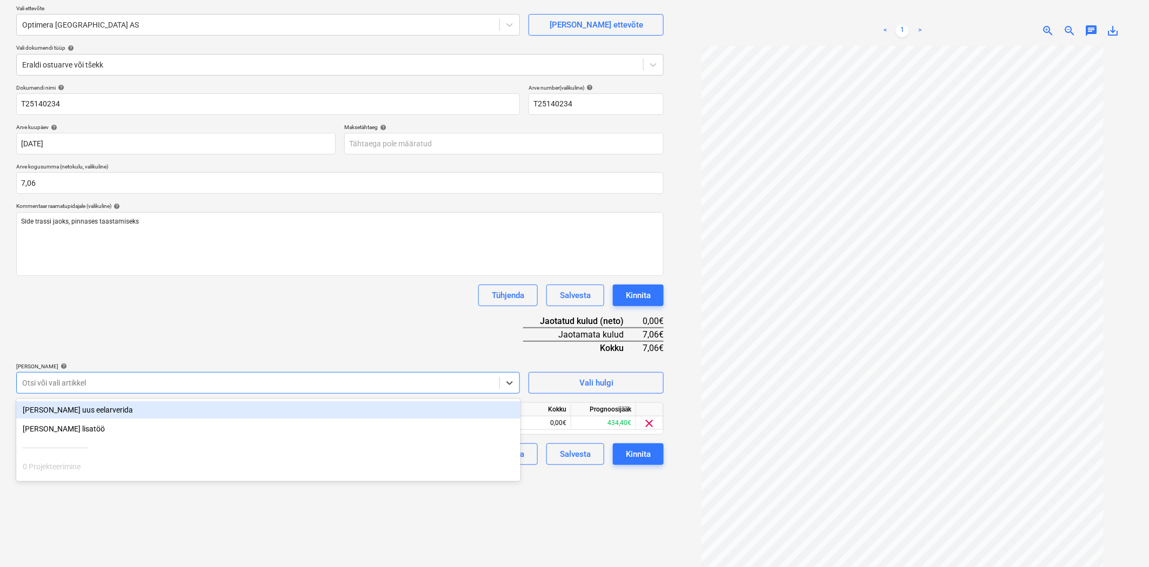
click at [281, 292] on div "Tühjenda Salvesta Kinnita" at bounding box center [339, 296] width 647 height 22
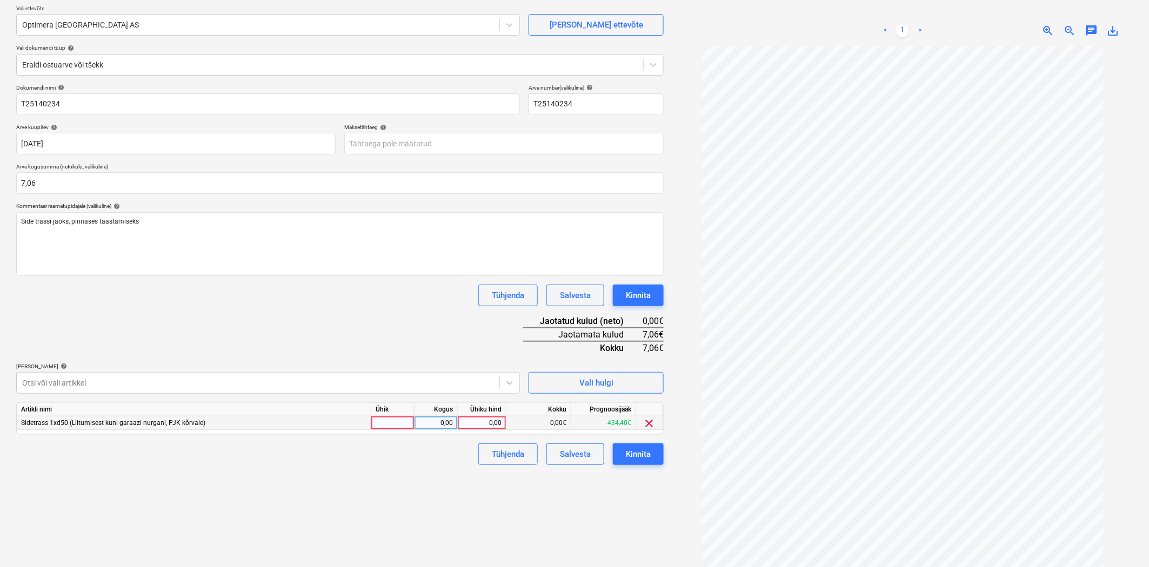
click at [481, 423] on div "0,00" at bounding box center [481, 424] width 39 height 14
type input "7,06"
click at [438, 487] on div "Failide konteerimine Vali ettevõte Optimera Estonia AS Lisa uus ettevõte Vali d…" at bounding box center [340, 278] width 656 height 617
click at [636, 457] on div "Kinnita" at bounding box center [638, 454] width 25 height 14
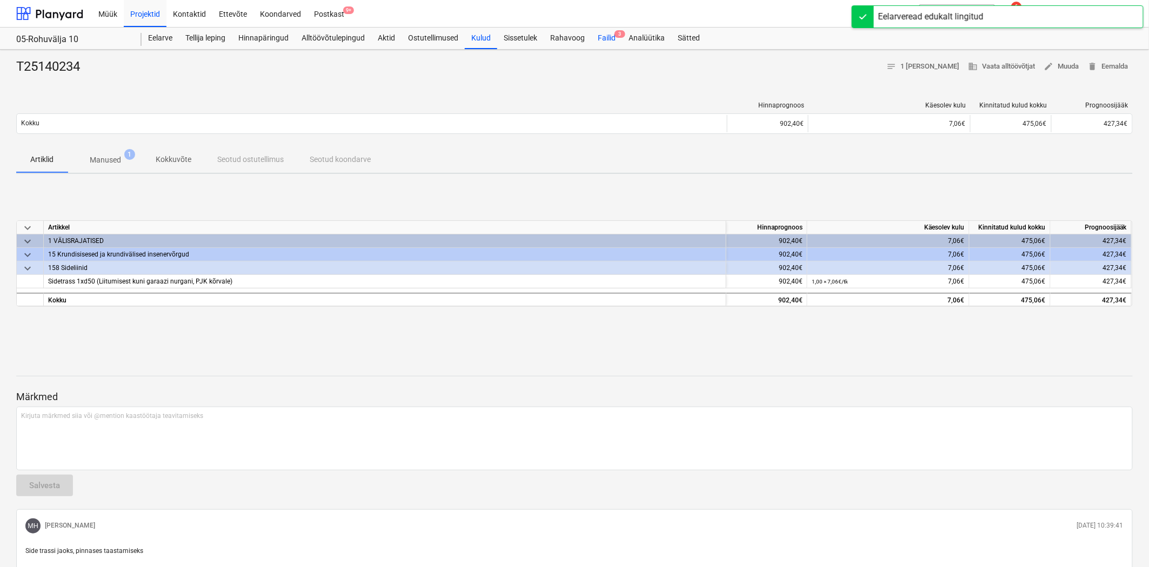
click at [612, 36] on div "Failid 3" at bounding box center [606, 39] width 31 height 22
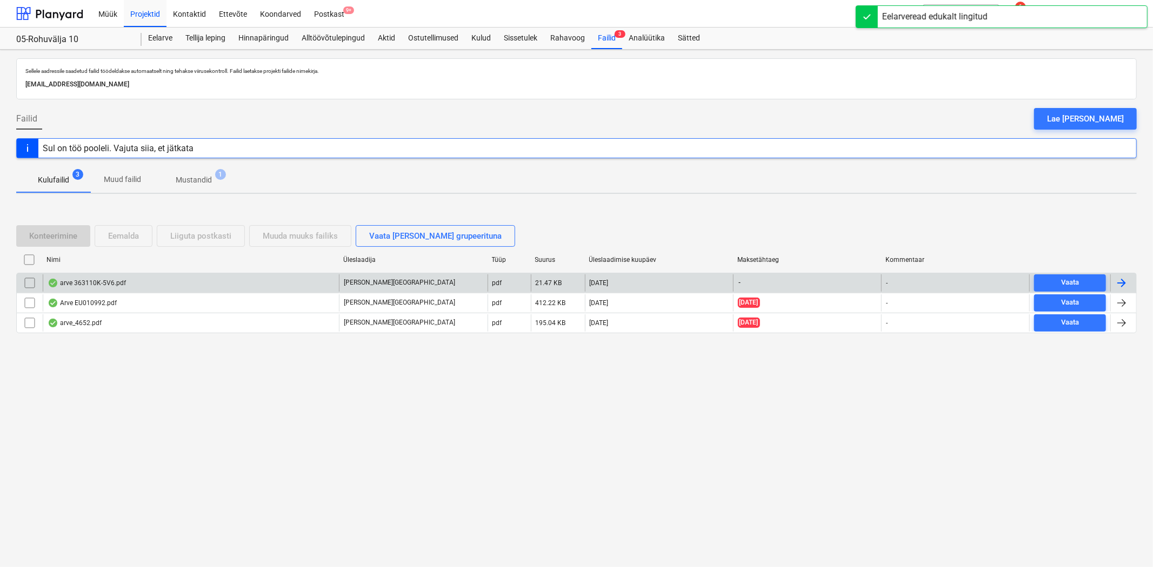
click at [83, 281] on div "arve 363110K-5V6.pdf" at bounding box center [87, 283] width 78 height 9
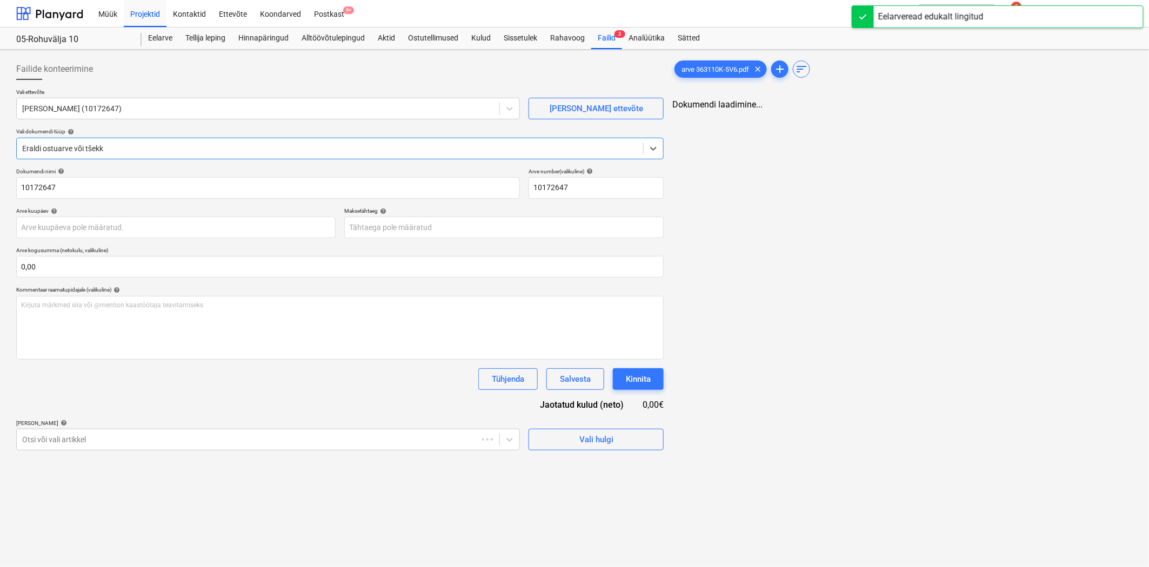
type input "10172647"
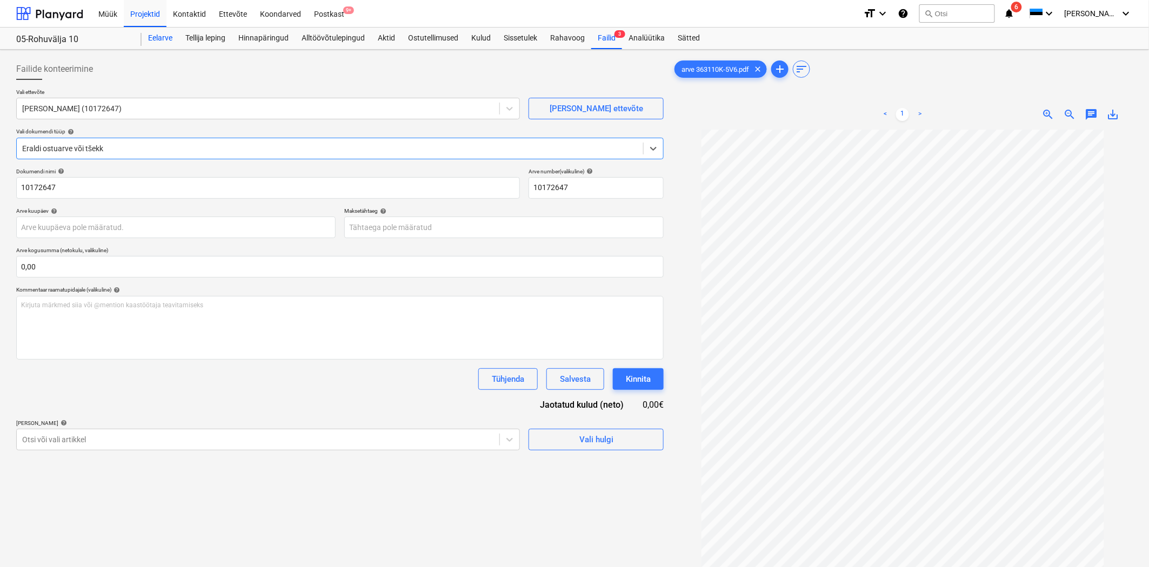
click at [164, 33] on div "Eelarve" at bounding box center [160, 39] width 37 height 22
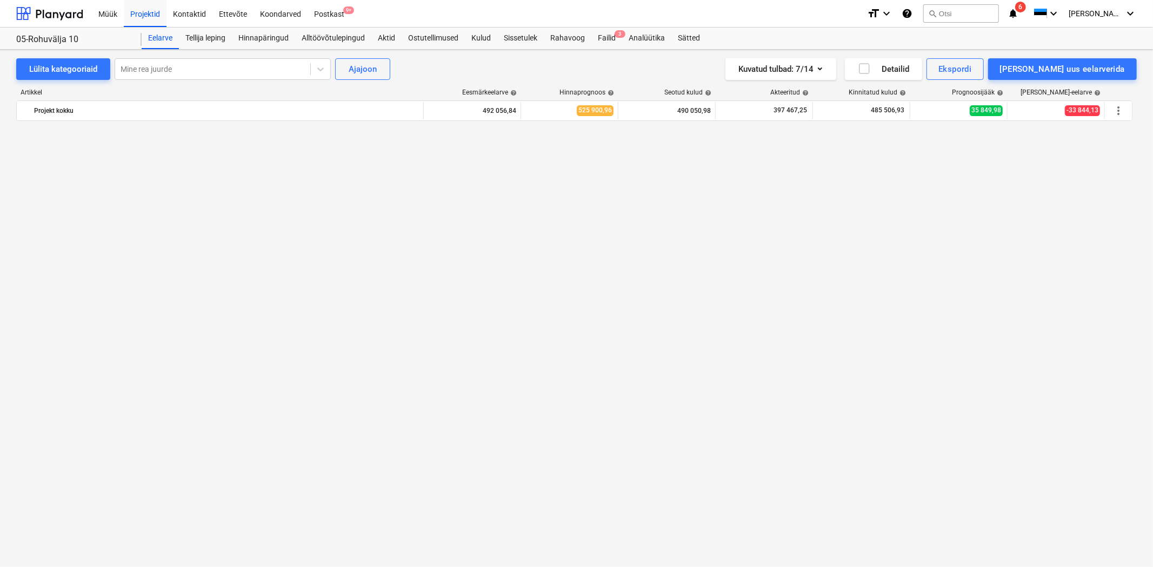
scroll to position [7016, 0]
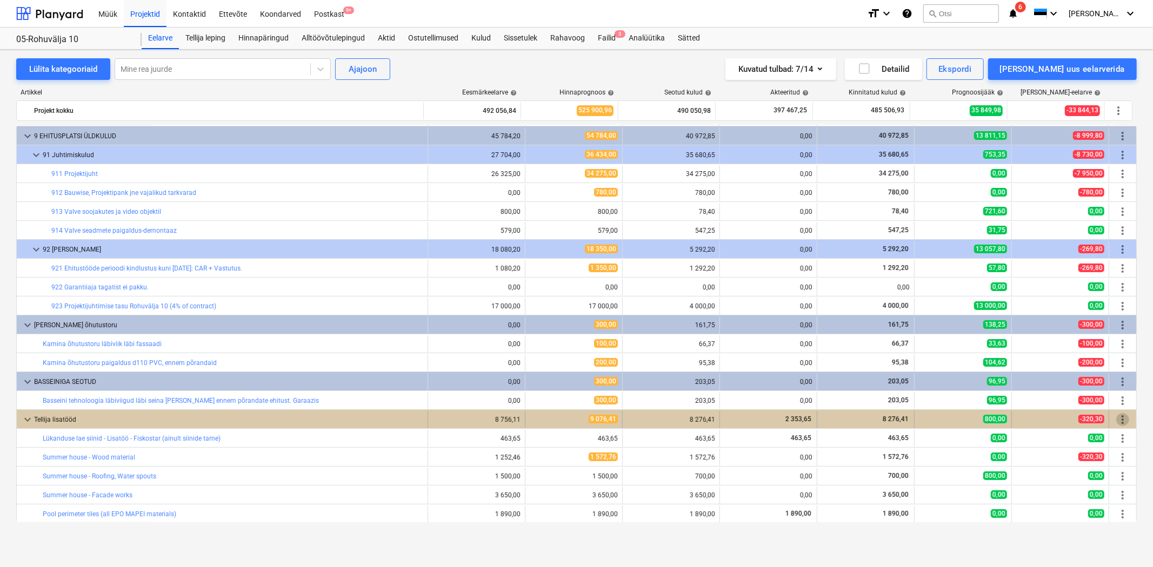
click at [1116, 419] on span "more_vert" at bounding box center [1122, 419] width 13 height 13
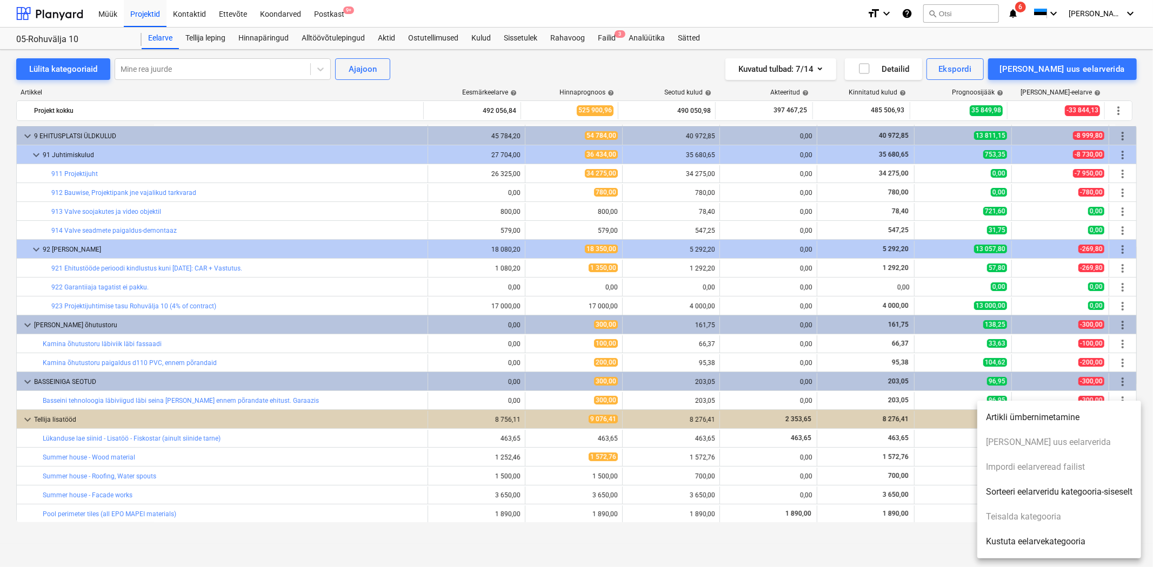
drag, startPoint x: 819, startPoint y: 535, endPoint x: 841, endPoint y: 525, distance: 24.2
click at [822, 534] on div at bounding box center [576, 283] width 1153 height 567
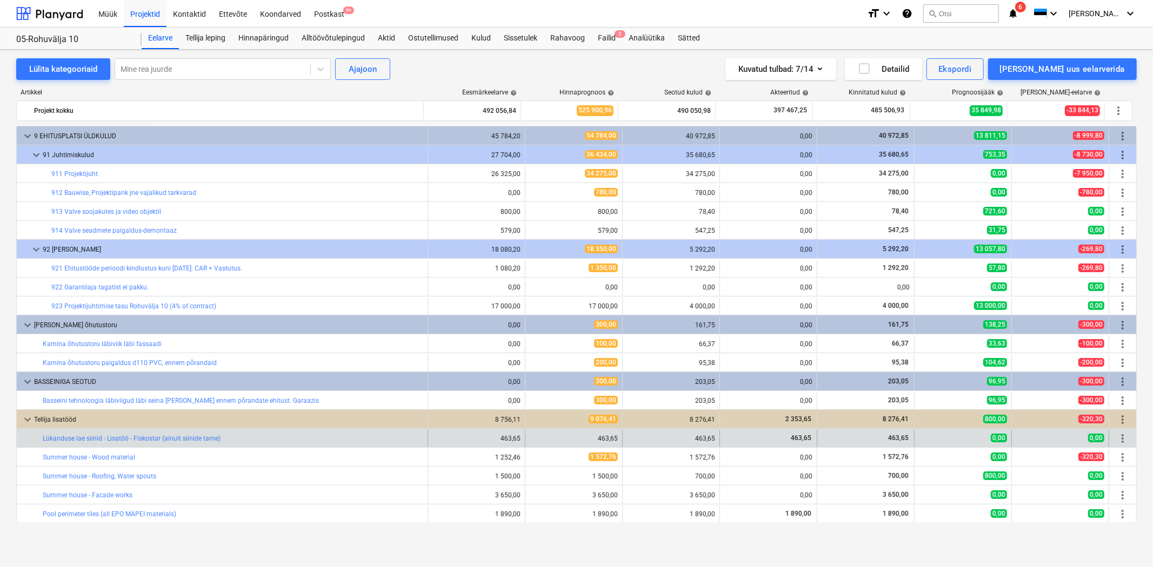
click at [1116, 434] on span "more_vert" at bounding box center [1122, 438] width 13 height 13
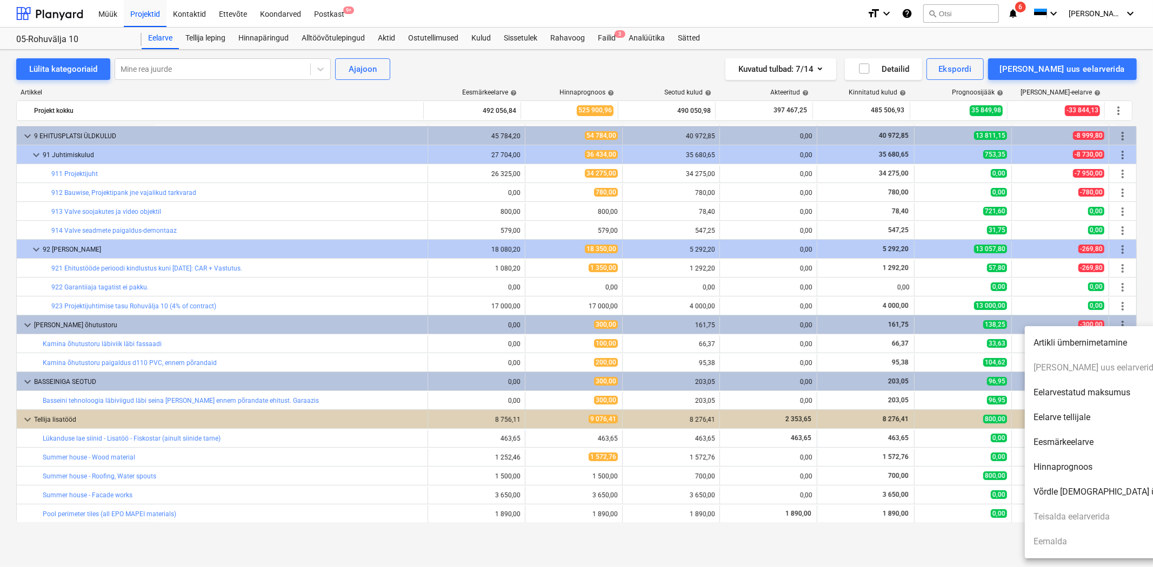
click at [973, 538] on div at bounding box center [576, 283] width 1153 height 567
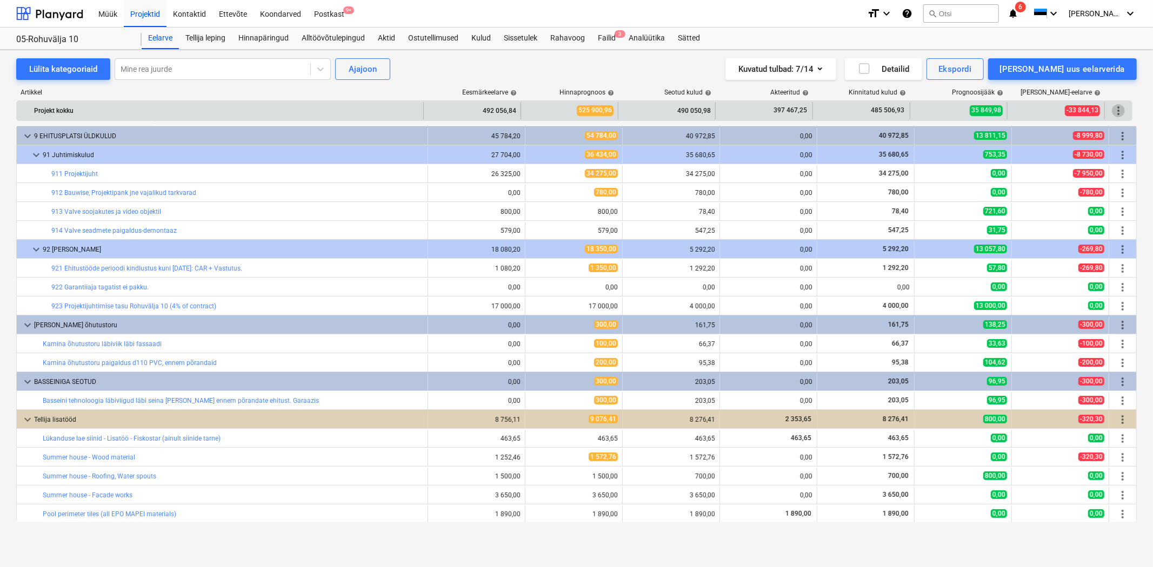
click at [1115, 106] on span "more_vert" at bounding box center [1117, 110] width 13 height 13
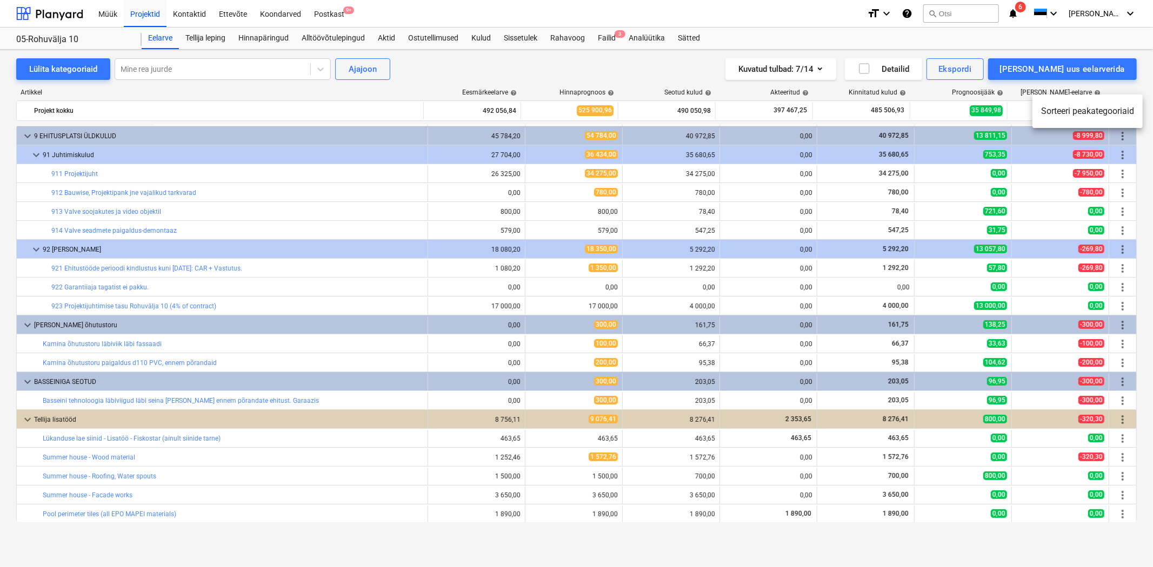
click at [122, 420] on div at bounding box center [576, 283] width 1153 height 567
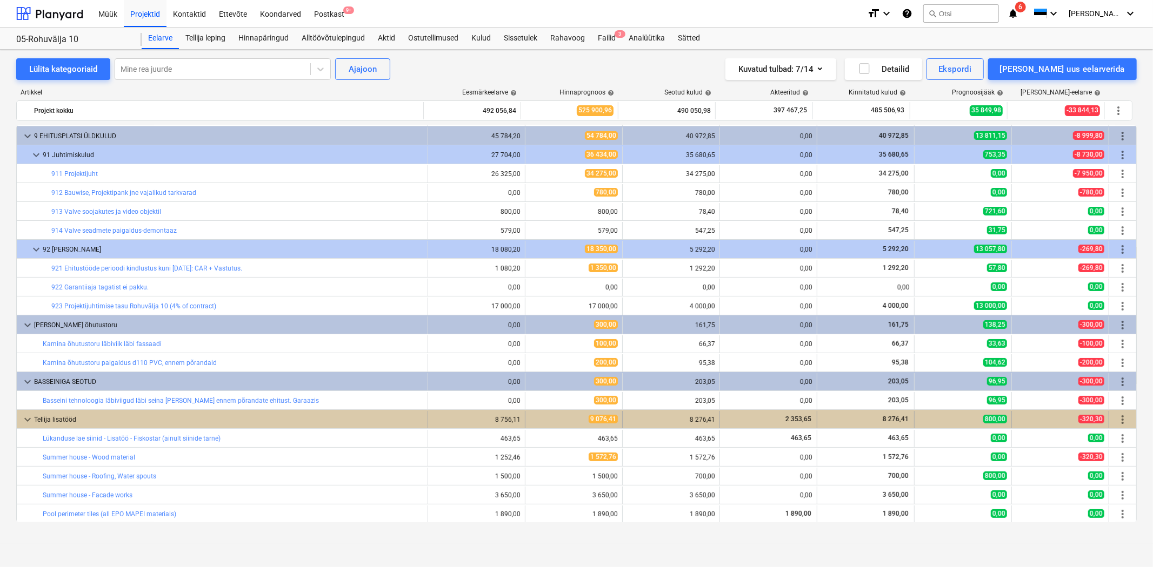
drag, startPoint x: 297, startPoint y: 487, endPoint x: 184, endPoint y: 413, distance: 135.0
click at [184, 413] on div "Tellija lisatööd" at bounding box center [228, 419] width 389 height 17
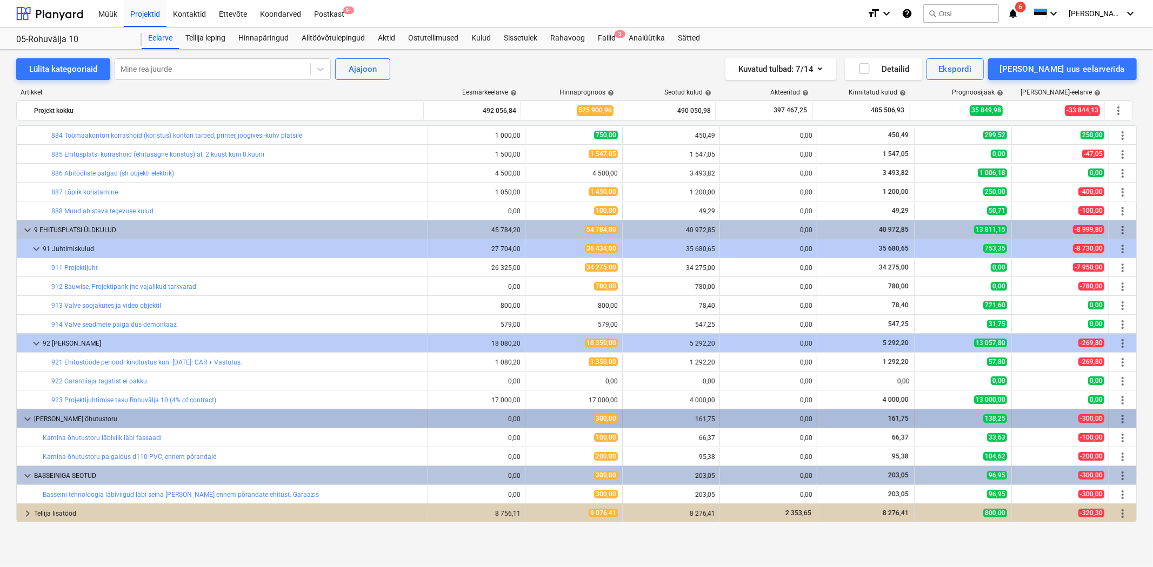
scroll to position [6922, 0]
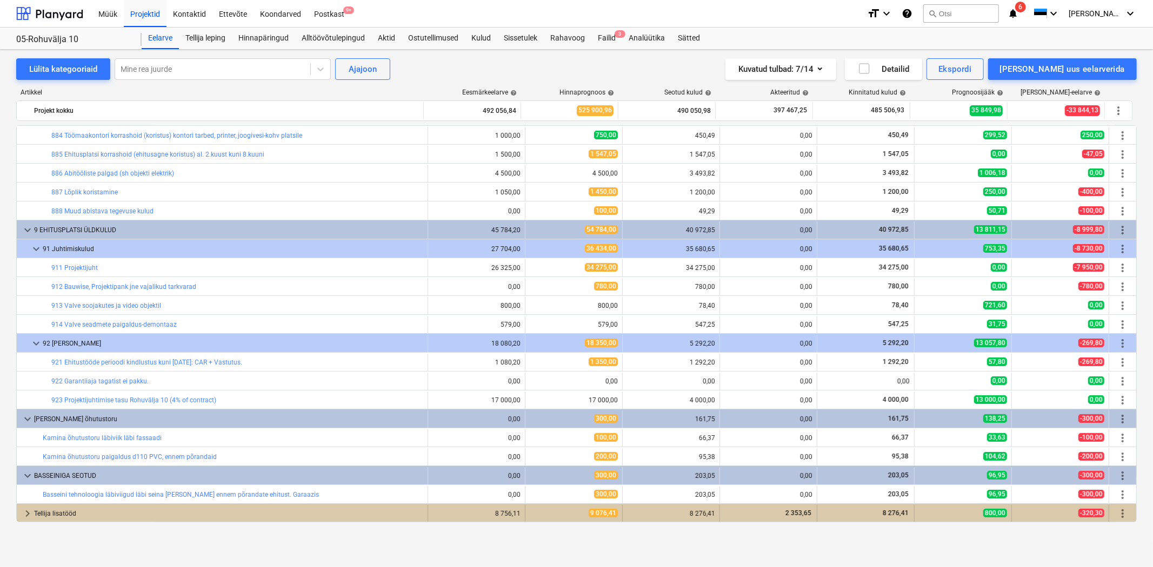
click at [177, 522] on div "Tellija lisatööd" at bounding box center [228, 513] width 389 height 17
click at [161, 515] on div "Tellija lisatööd" at bounding box center [228, 513] width 389 height 17
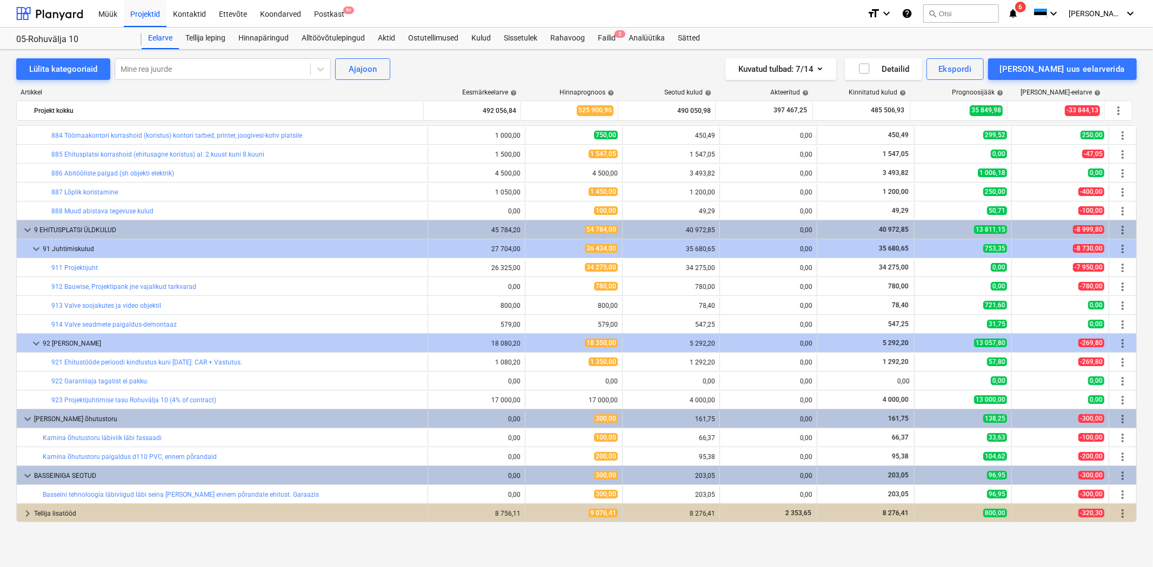
click at [168, 511] on div "Tellija lisatööd" at bounding box center [228, 513] width 389 height 17
click at [1083, 48] on div "Eelarve Tellija leping Hinnapäringud Alltöövõtulepingud Aktid Ostutellimused Ku…" at bounding box center [639, 39] width 995 height 22
click at [1081, 72] on div "Lisa uus eelarverida" at bounding box center [1062, 69] width 125 height 14
click at [1088, 134] on div "Lisa tellija lisatöö" at bounding box center [1069, 133] width 134 height 19
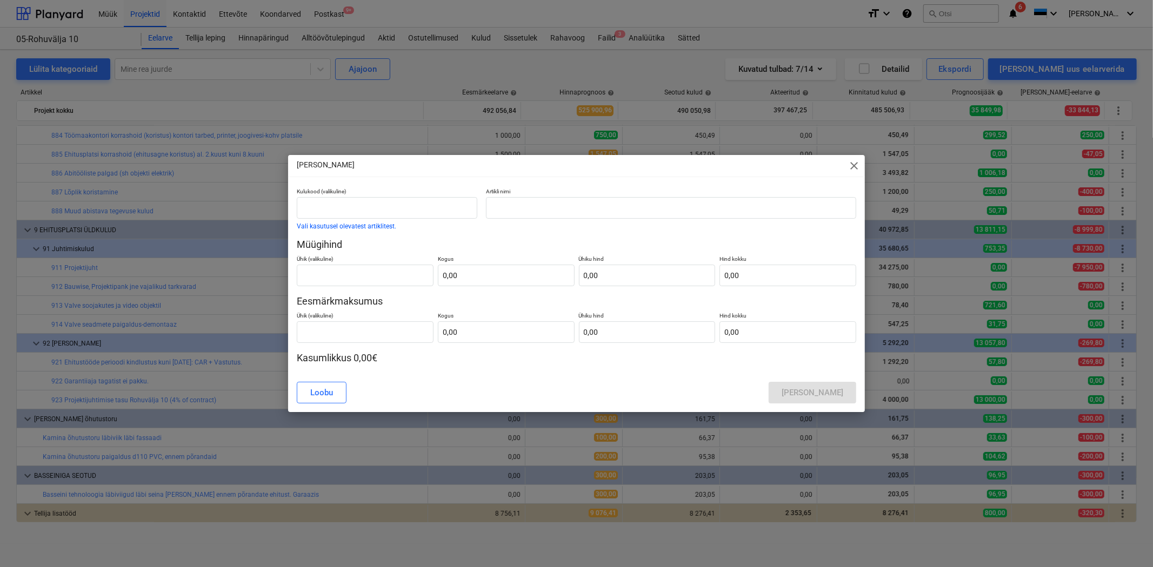
click at [23, 512] on div "Lisa lisatöö close Kulukood (valikuline) Vali kasutusel olevatest artiklitest. …" at bounding box center [576, 283] width 1153 height 567
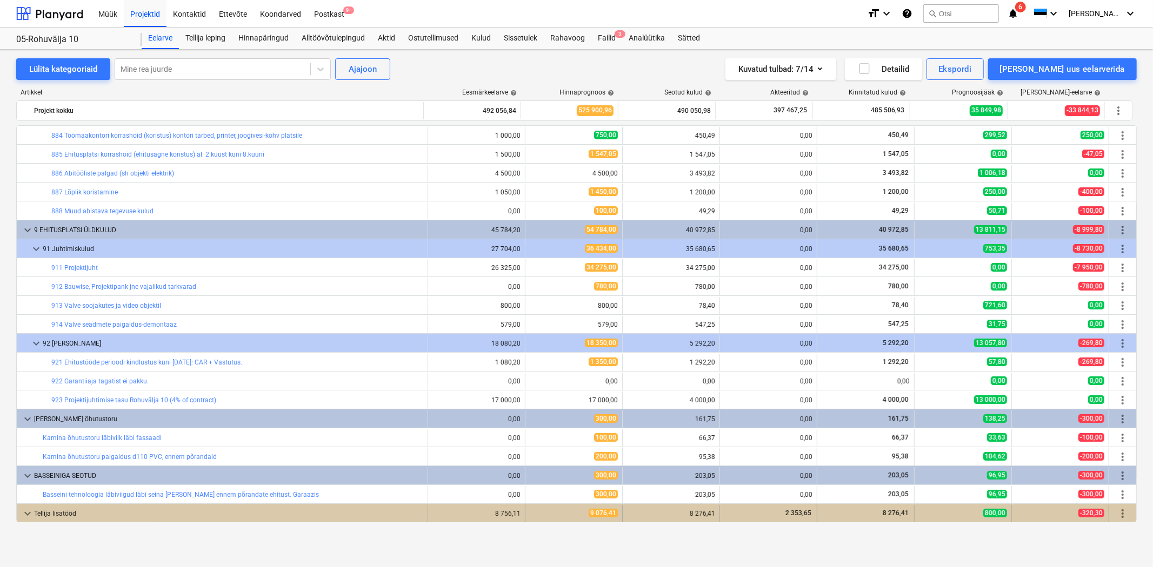
click at [29, 511] on span "keyboard_arrow_down" at bounding box center [27, 513] width 13 height 13
click at [31, 512] on span "keyboard_arrow_right" at bounding box center [27, 513] width 13 height 13
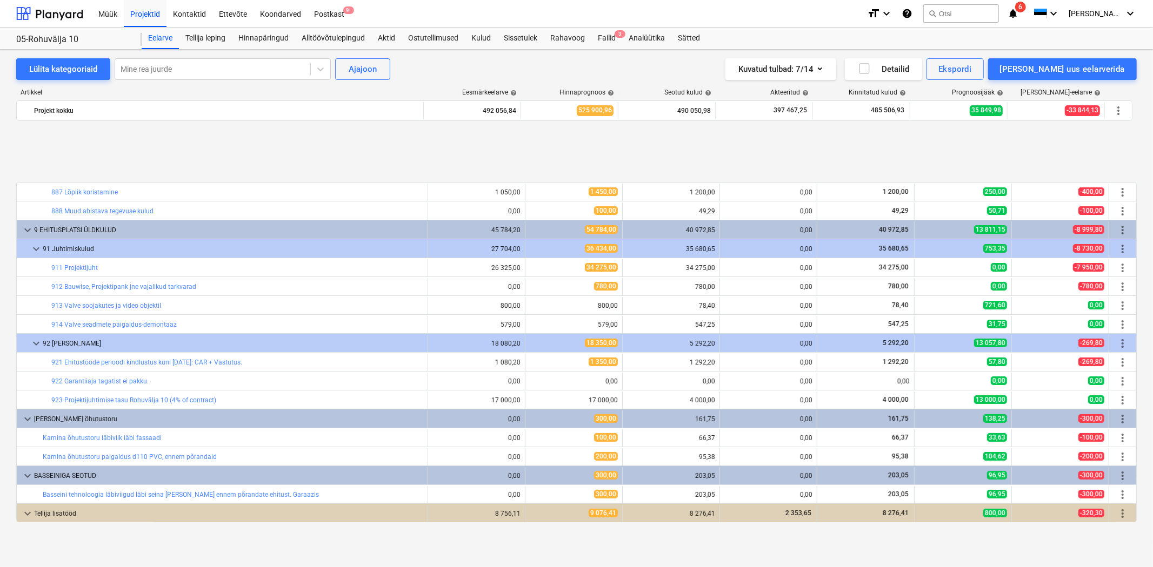
scroll to position [7016, 0]
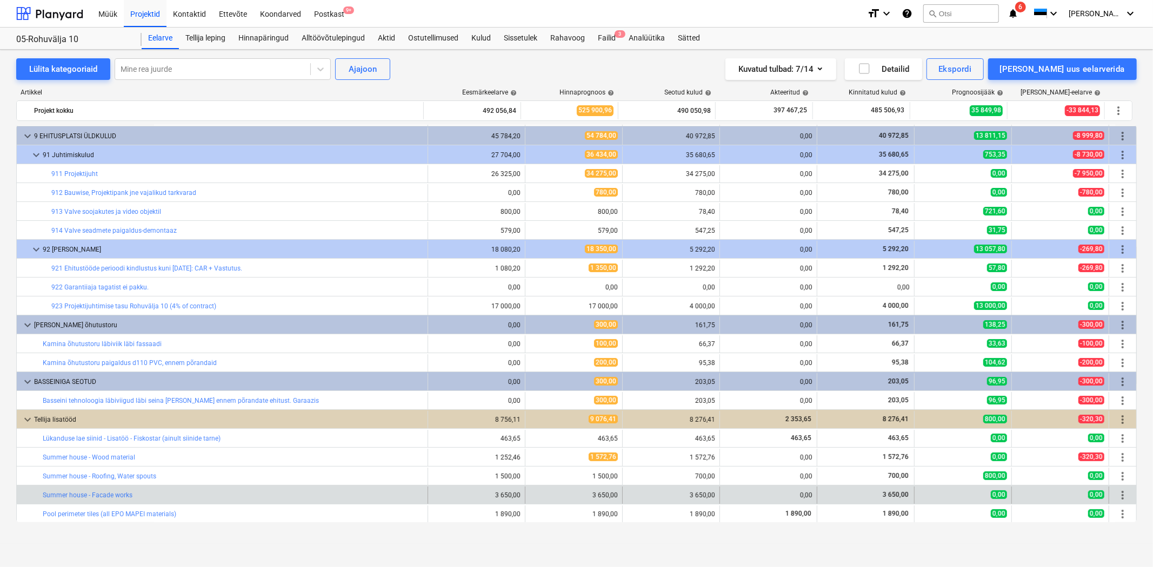
drag, startPoint x: 144, startPoint y: 494, endPoint x: 40, endPoint y: 498, distance: 104.4
click at [40, 498] on div "bar_chart Summer house - Facade works" at bounding box center [222, 495] width 411 height 17
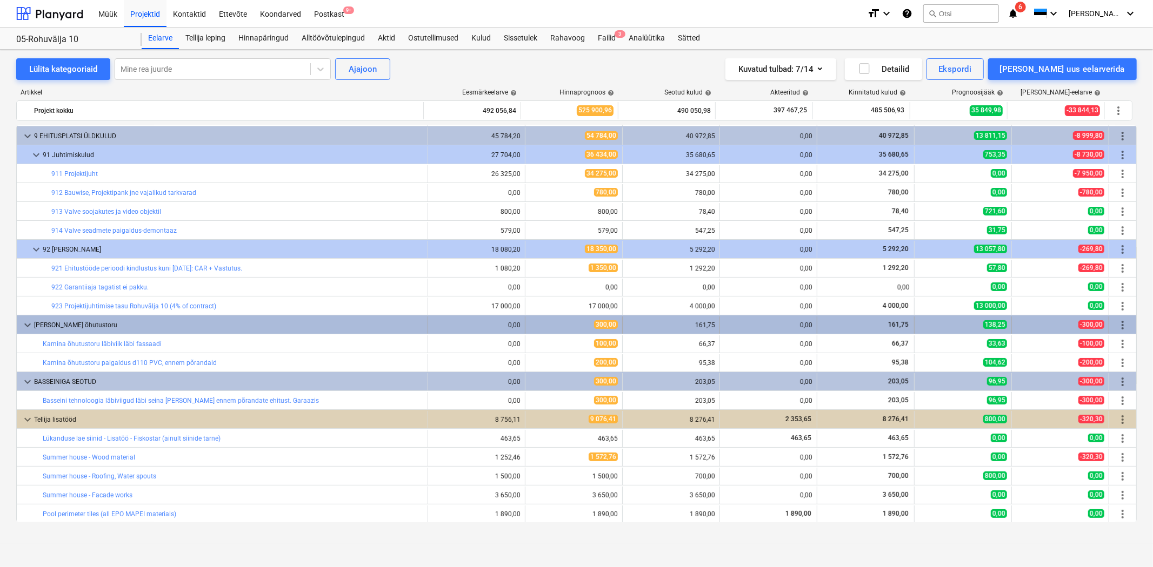
copy div "bar_chart Summer house - Facade works"
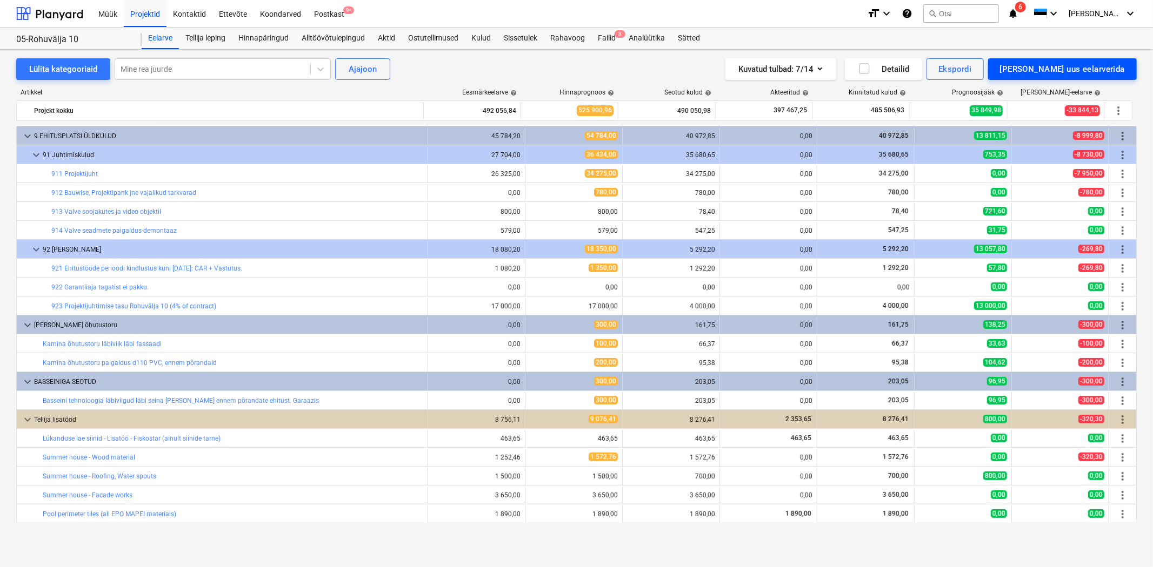
click at [1073, 71] on div "Lisa uus eelarverida" at bounding box center [1062, 69] width 125 height 14
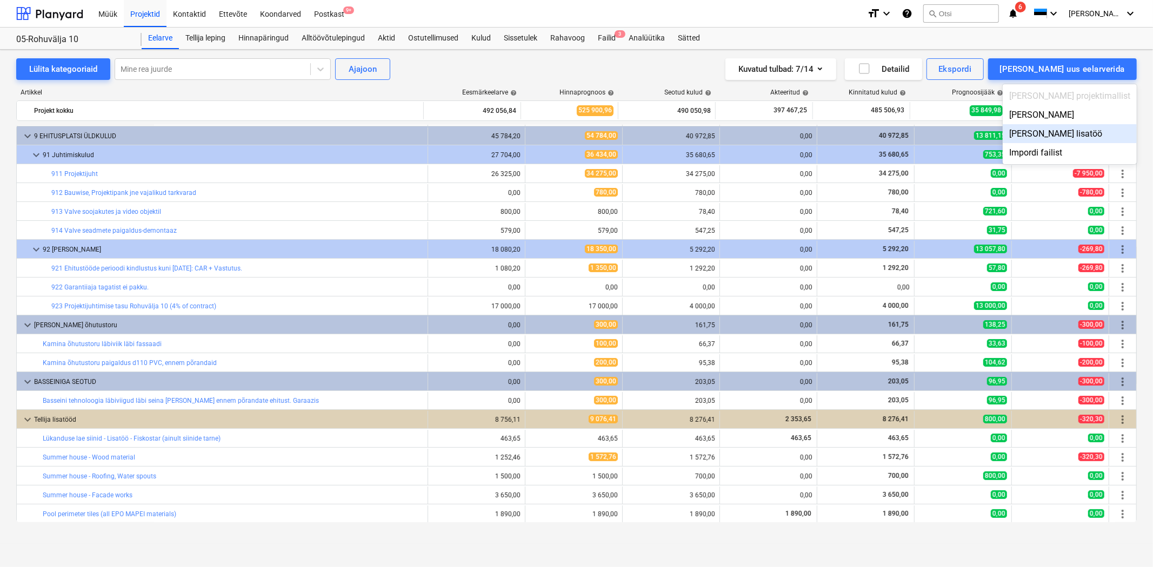
click at [1085, 136] on div "Lisa tellija lisatöö" at bounding box center [1069, 133] width 134 height 19
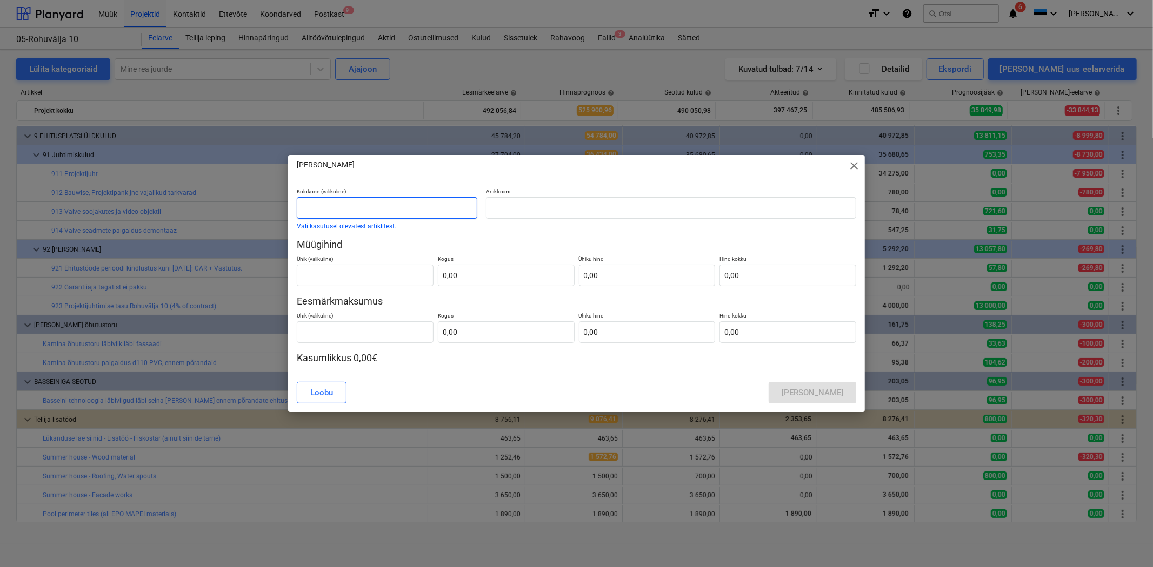
click at [362, 207] on input "text" at bounding box center [387, 208] width 180 height 22
click at [514, 210] on input "text" at bounding box center [671, 208] width 370 height 22
paste input "Summer house - Facade works"
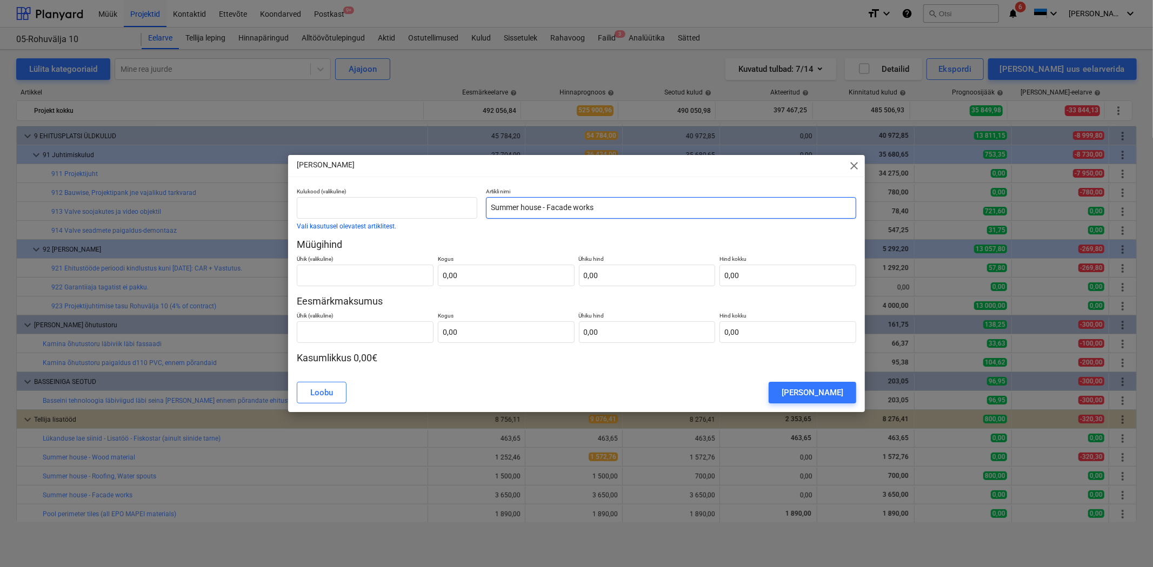
drag, startPoint x: 549, startPoint y: 209, endPoint x: 640, endPoint y: 209, distance: 91.3
click at [640, 209] on input "Summer house - Facade works" at bounding box center [671, 208] width 370 height 22
type input "Summer house - Thermowood delivery THERMORY"
click at [317, 276] on input "text" at bounding box center [365, 276] width 137 height 22
click at [391, 276] on input "m2" at bounding box center [365, 276] width 137 height 22
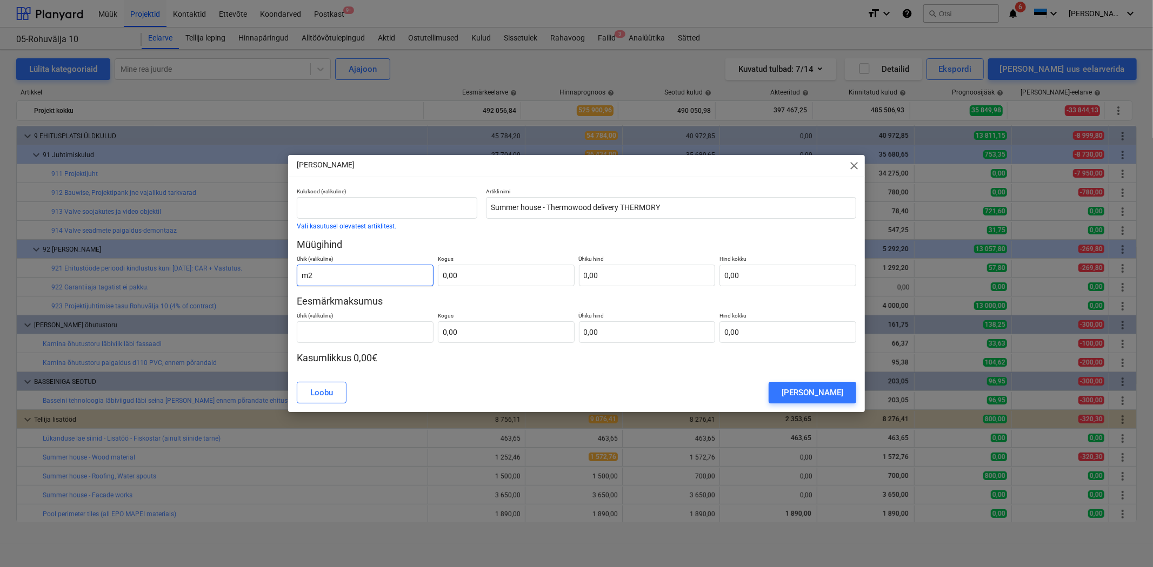
drag, startPoint x: 391, startPoint y: 276, endPoint x: 233, endPoint y: 276, distance: 158.3
click at [233, 276] on div "Lisa lisatöö close Kulukood (valikuline) Vali kasutusel olevatest artiklitest. …" at bounding box center [576, 283] width 1153 height 567
type input "tk"
click at [538, 274] on input "text" at bounding box center [506, 276] width 137 height 22
type input "76,00"
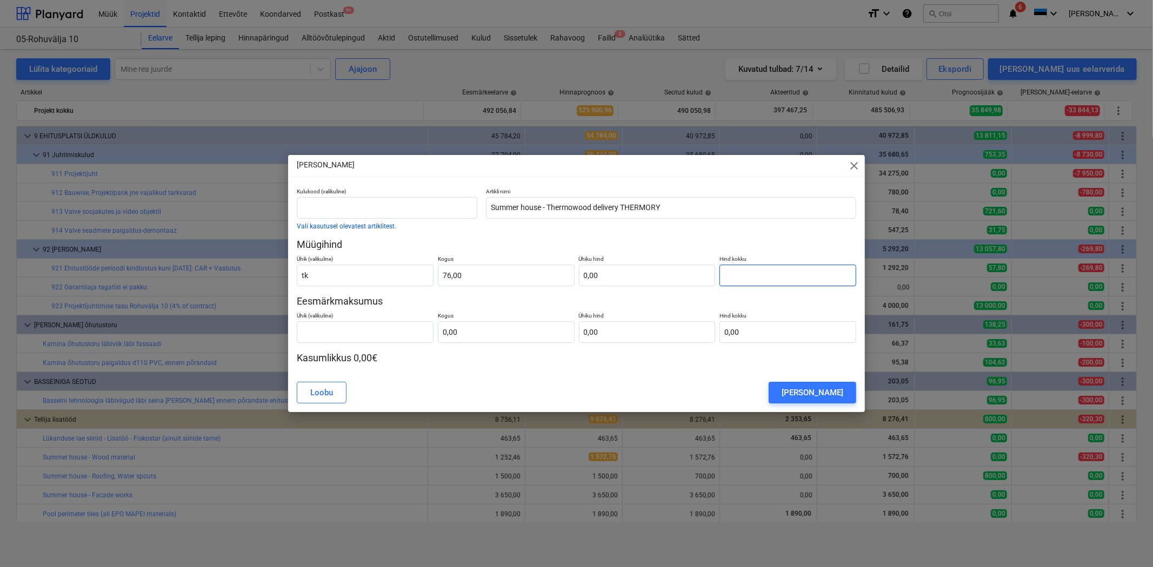
click at [801, 283] on input "text" at bounding box center [787, 276] width 137 height 22
paste input "1 392,64"
type input "0,00"
click at [689, 377] on div "Lisa lisatöö close Kulukood (valikuline) Vali kasutusel olevatest artiklitest. …" at bounding box center [576, 284] width 577 height 258
click at [664, 276] on input "text" at bounding box center [647, 276] width 137 height 22
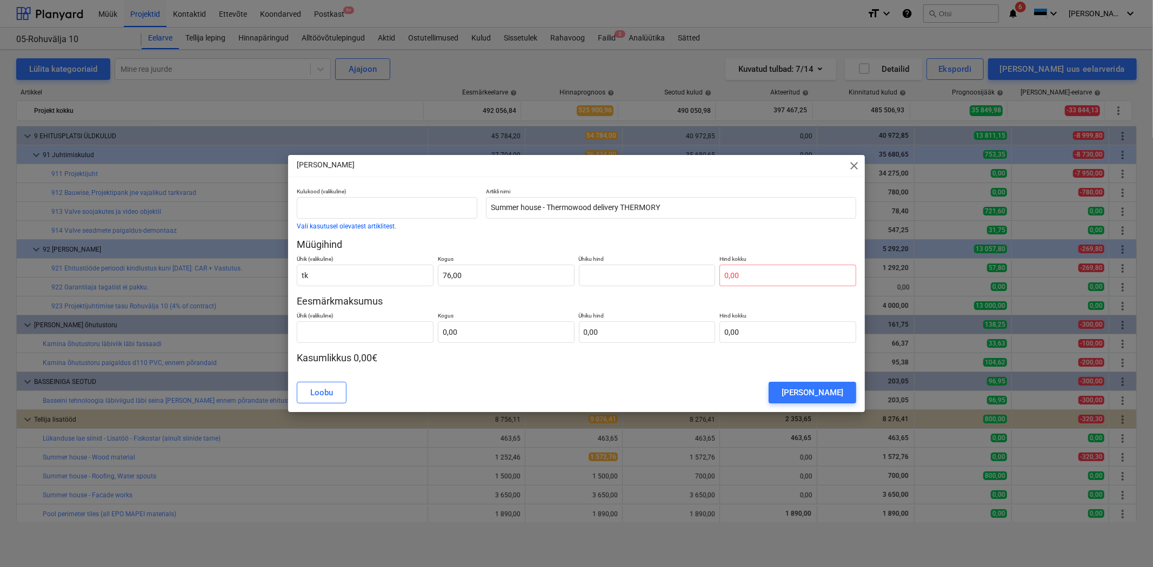
type input "0,00"
click at [614, 278] on input "0,00" at bounding box center [647, 276] width 137 height 22
paste input "18,32"
type input "18,32"
type input "1 392,32"
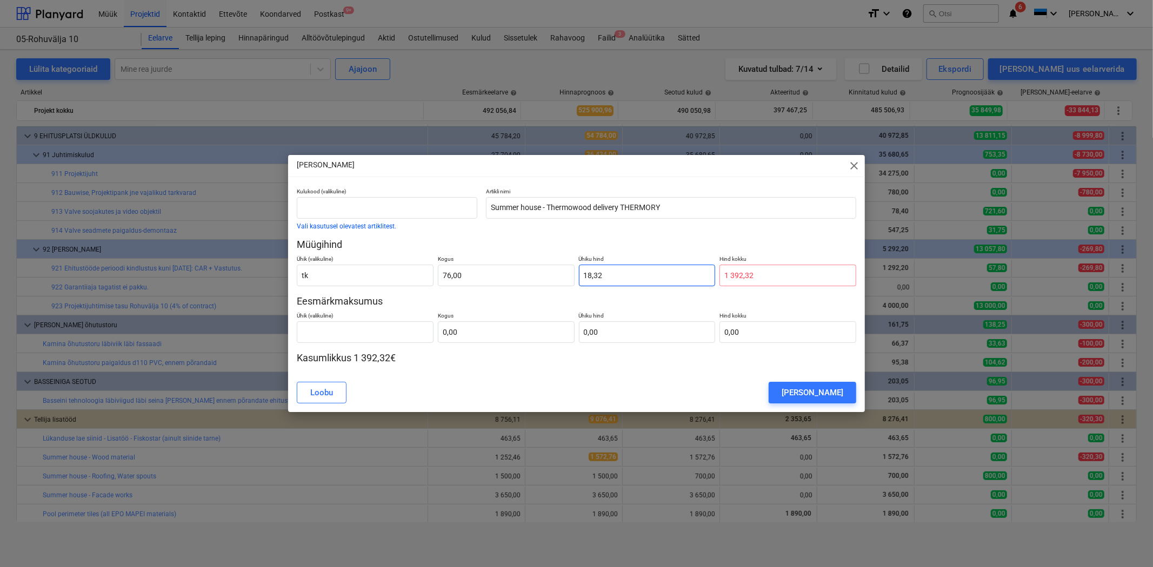
type input "18,32"
drag, startPoint x: 655, startPoint y: 204, endPoint x: 671, endPoint y: 206, distance: 15.3
click at [655, 204] on input "Summer house - Thermowood delivery THERMORY" at bounding box center [671, 208] width 370 height 22
click at [671, 206] on input "Summer house - Thermowood delivery THERMORY" at bounding box center [671, 208] width 370 height 22
click at [636, 208] on input "Summer house - Thermowood THERMORY + delivery with crane" at bounding box center [671, 208] width 370 height 22
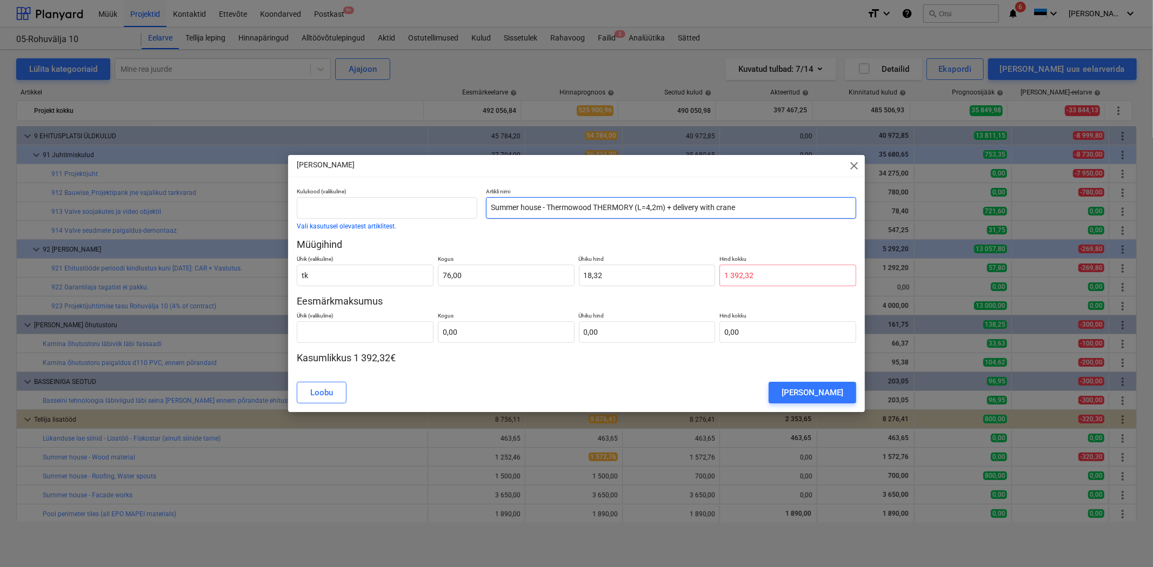
type input "Summer house - Thermowood THERMORY (L=4,2m) + delivery with crane"
click at [386, 329] on input "text" at bounding box center [365, 333] width 137 height 22
type input "tk"
click at [452, 347] on div "Kulukood (valikuline) Vali kasutusel olevatest artiklitest. Artikli nimi Summer…" at bounding box center [576, 276] width 559 height 177
click at [452, 336] on input "text" at bounding box center [506, 333] width 137 height 22
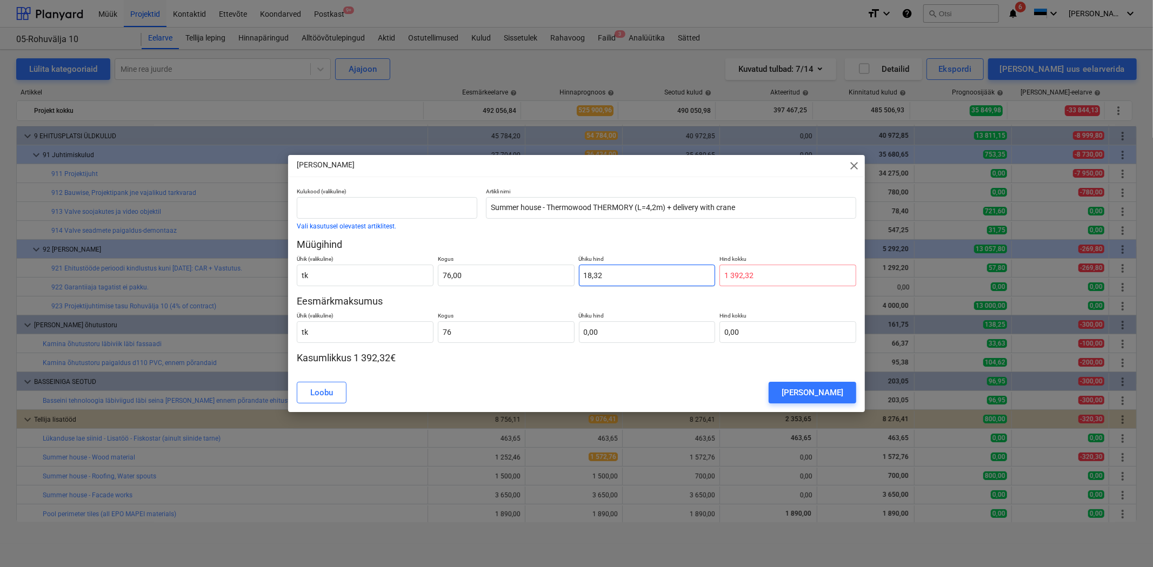
type input "76,00"
drag, startPoint x: 580, startPoint y: 262, endPoint x: 571, endPoint y: 262, distance: 9.2
click at [571, 262] on div "Ühik (valikuline) tk Kogus 76,00 Ühiku hind 18,32 Hind kokku 1 392,32" at bounding box center [576, 268] width 559 height 35
click at [633, 336] on input "text" at bounding box center [647, 333] width 137 height 22
paste input "18,32"
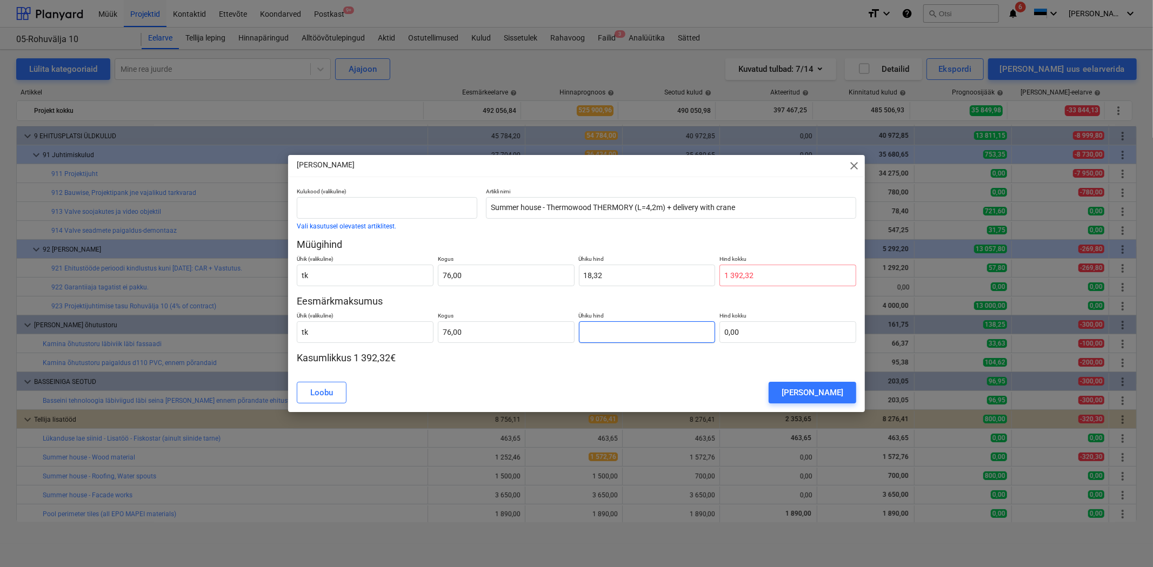
type input "18,32"
type input "1 392,32"
type input "18,32"
click at [813, 396] on div "Lisa lisatöö" at bounding box center [812, 393] width 62 height 14
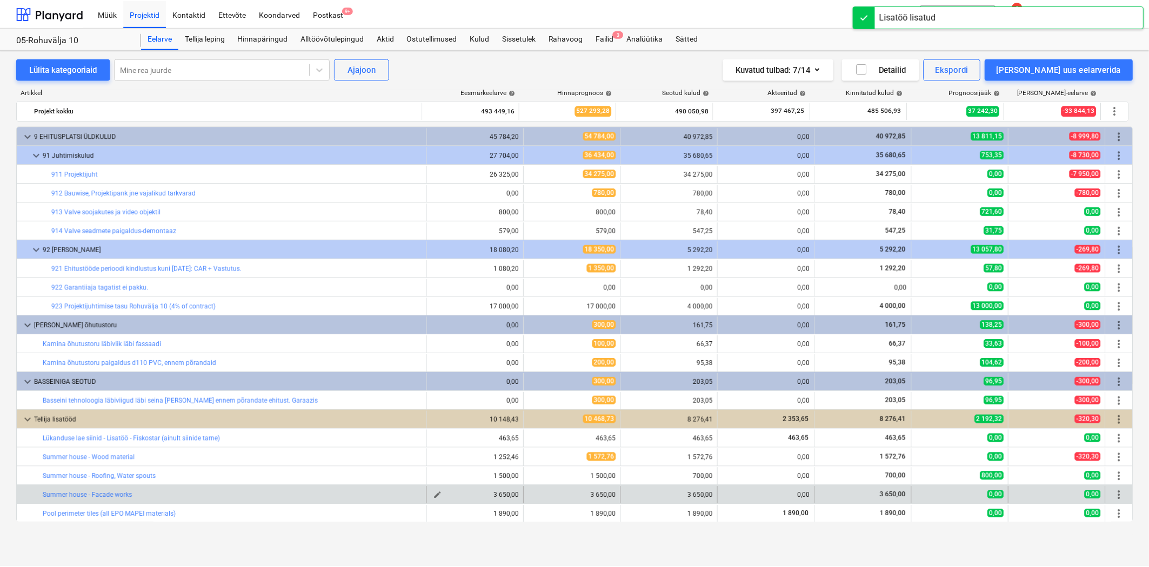
scroll to position [7035, 0]
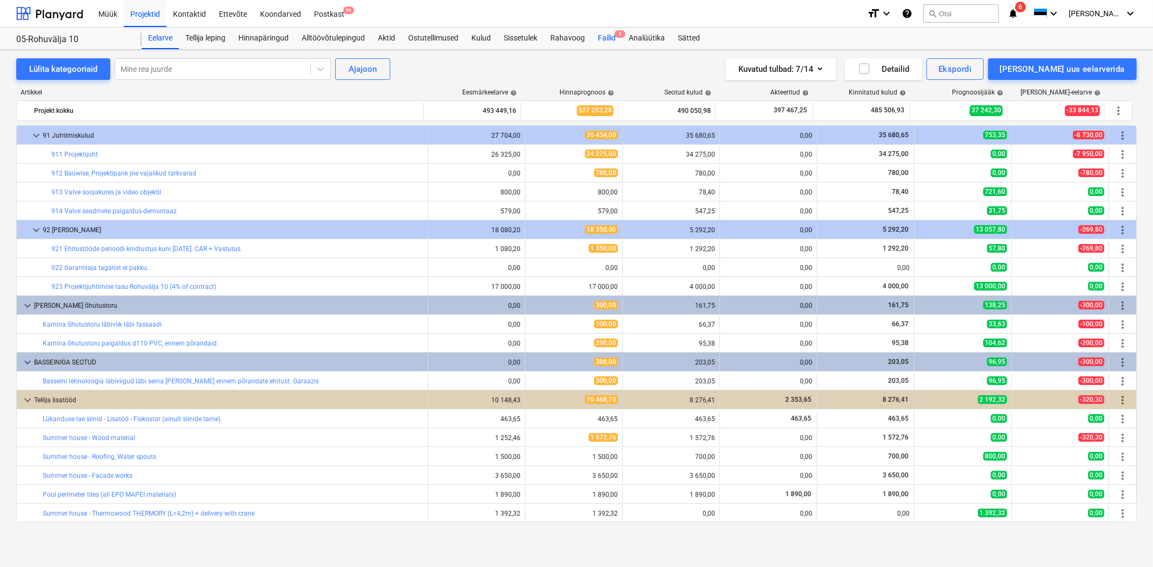
click at [614, 34] on div "Failid 3" at bounding box center [606, 39] width 31 height 22
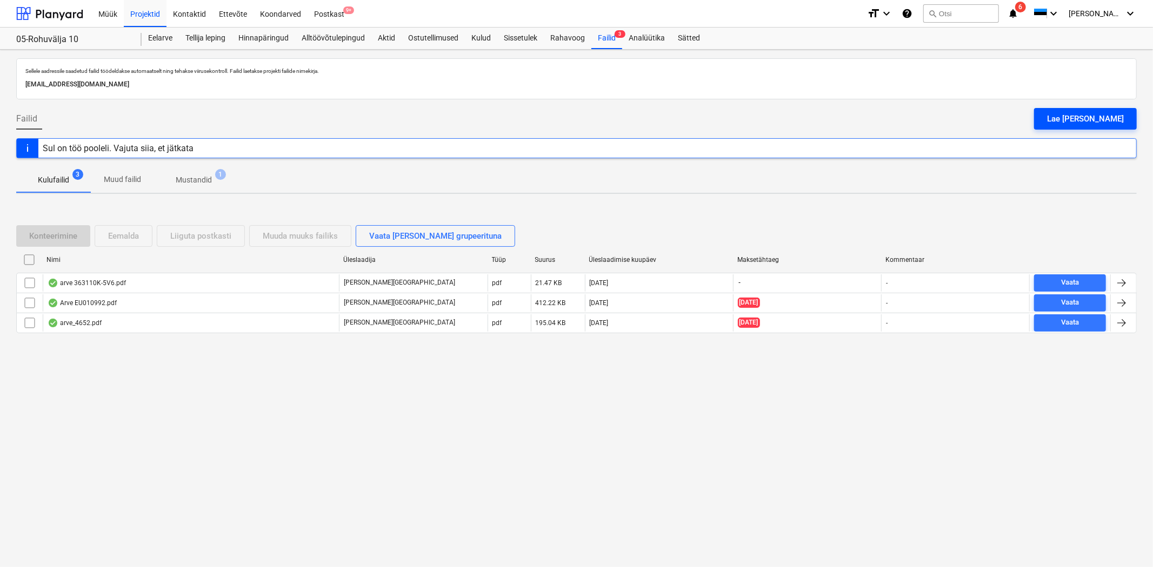
click at [1110, 120] on div "Lae faile üles" at bounding box center [1085, 119] width 77 height 14
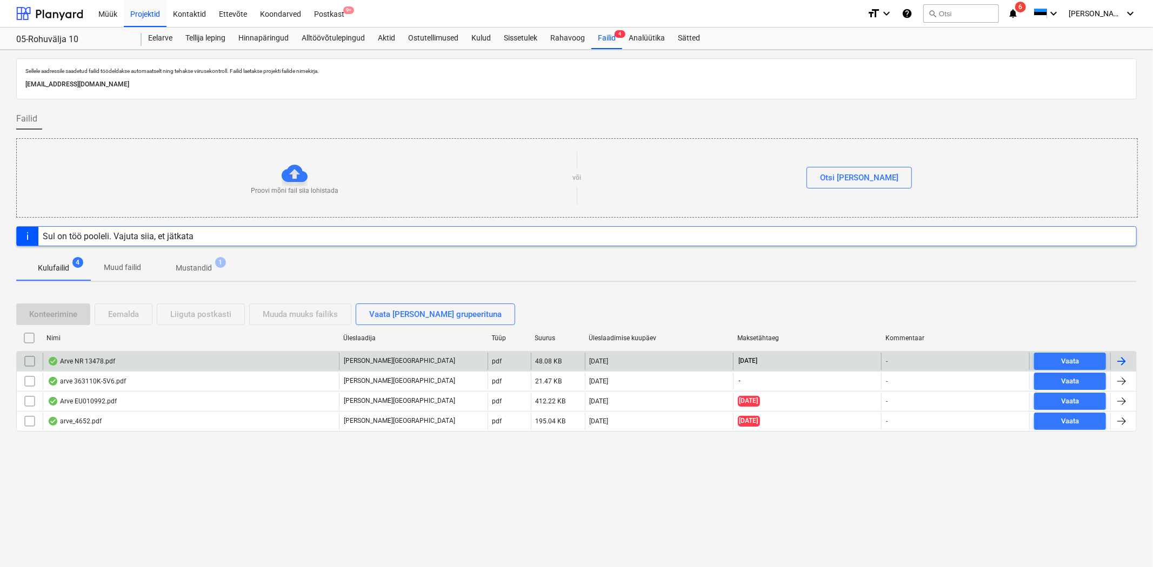
click at [92, 359] on div "Arve NR 13478.pdf" at bounding box center [82, 361] width 68 height 9
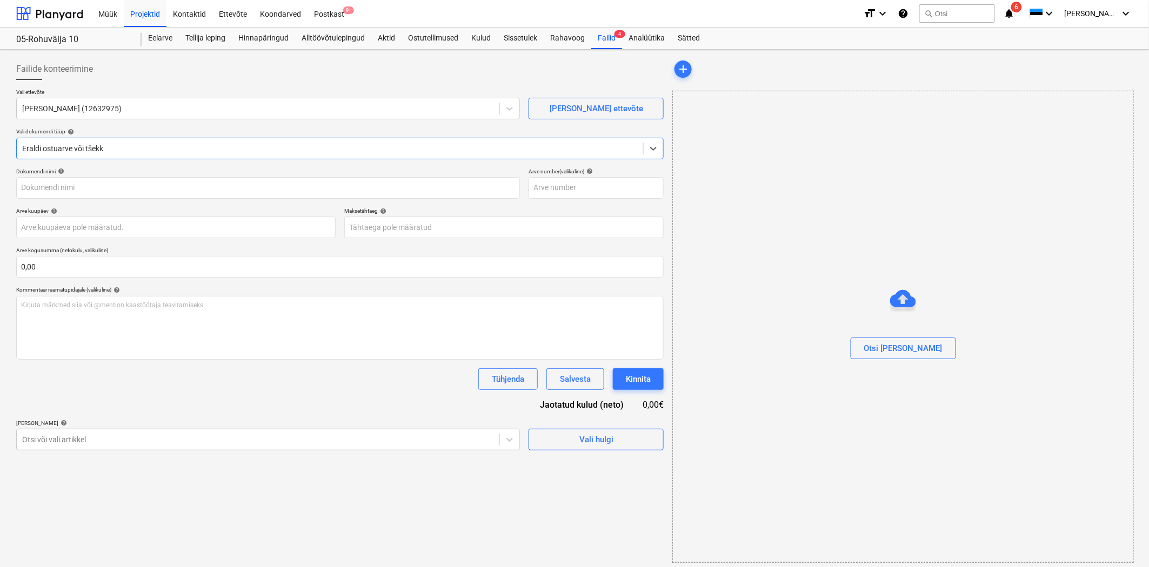
type input "Arve NR 13478.pdf"
type input "15 Aug 2025"
type input "05 Sep 2025"
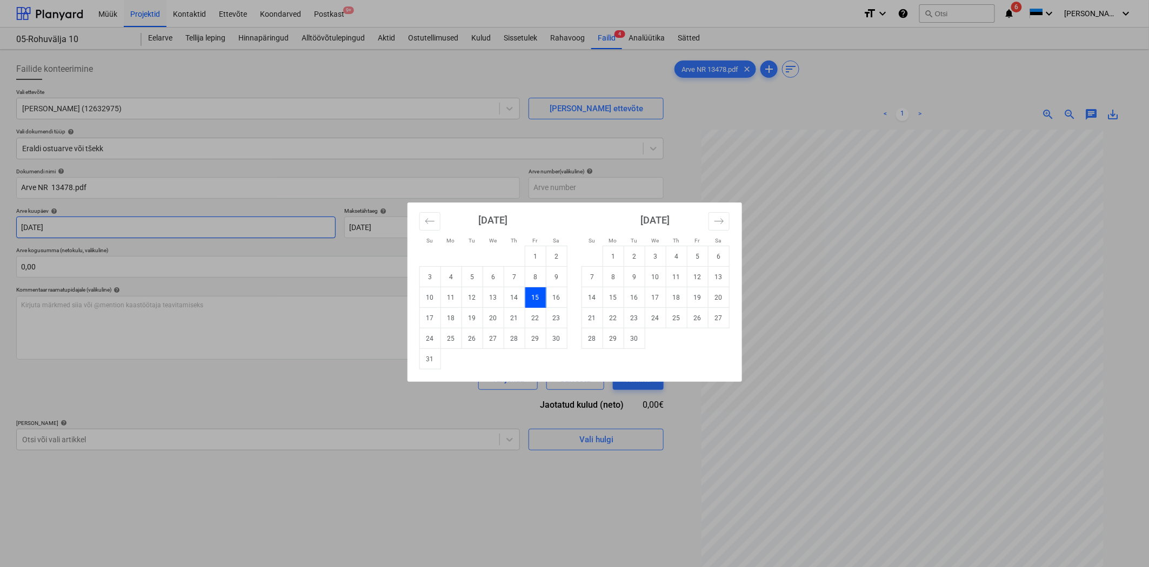
click at [82, 225] on body "Müük Projektid Kontaktid Ettevõte Koondarved Postkast 9+ format_size keyboard_a…" at bounding box center [574, 283] width 1149 height 567
click at [423, 215] on button "Move backward to switch to the previous month." at bounding box center [429, 221] width 21 height 18
click at [513, 339] on td "31" at bounding box center [514, 339] width 21 height 21
type input "31 Jul 2025"
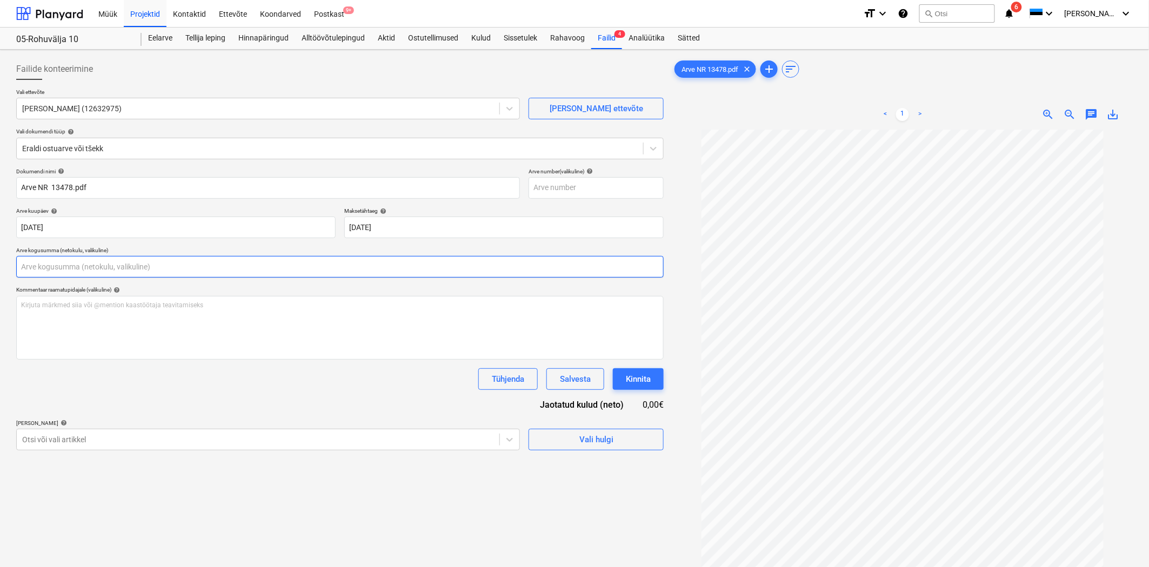
click at [187, 271] on input "text" at bounding box center [339, 267] width 647 height 22
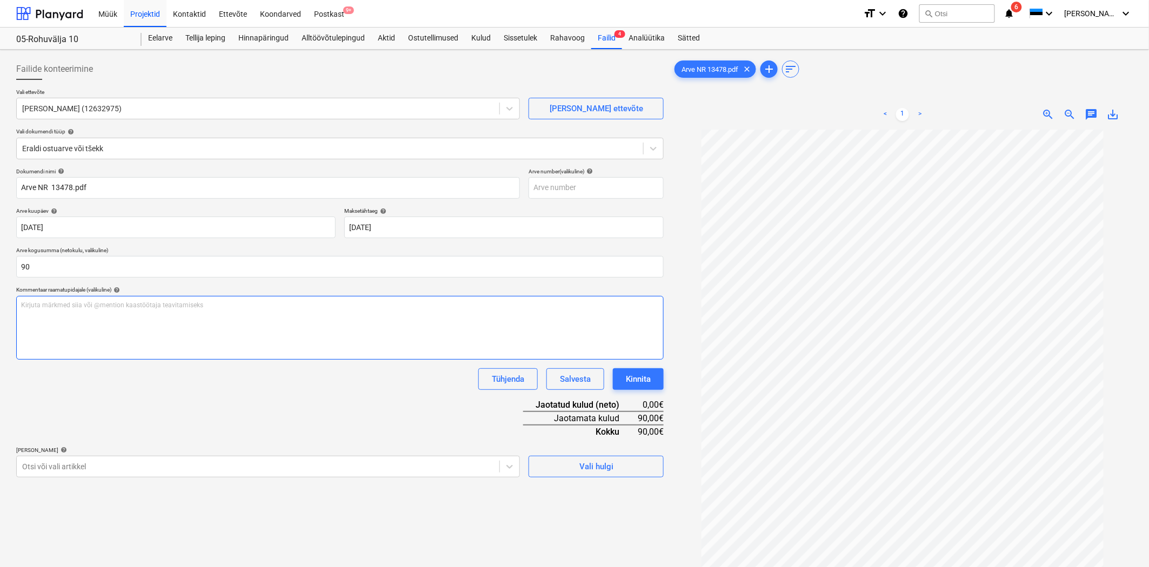
type input "90,00"
click at [234, 328] on div "Kirjuta märkmed siia või @mention kaastöötaja teavitamiseks ﻿" at bounding box center [339, 328] width 647 height 64
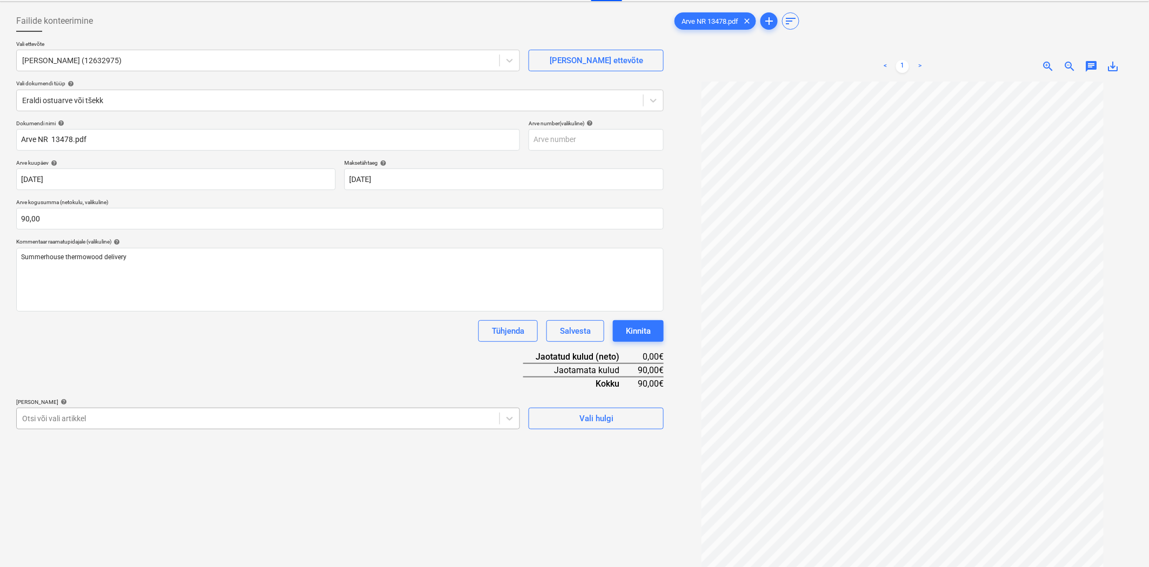
click at [166, 473] on body "Müük Projektid Kontaktid Ettevõte Koondarved Postkast 9+ format_size keyboard_a…" at bounding box center [574, 235] width 1149 height 567
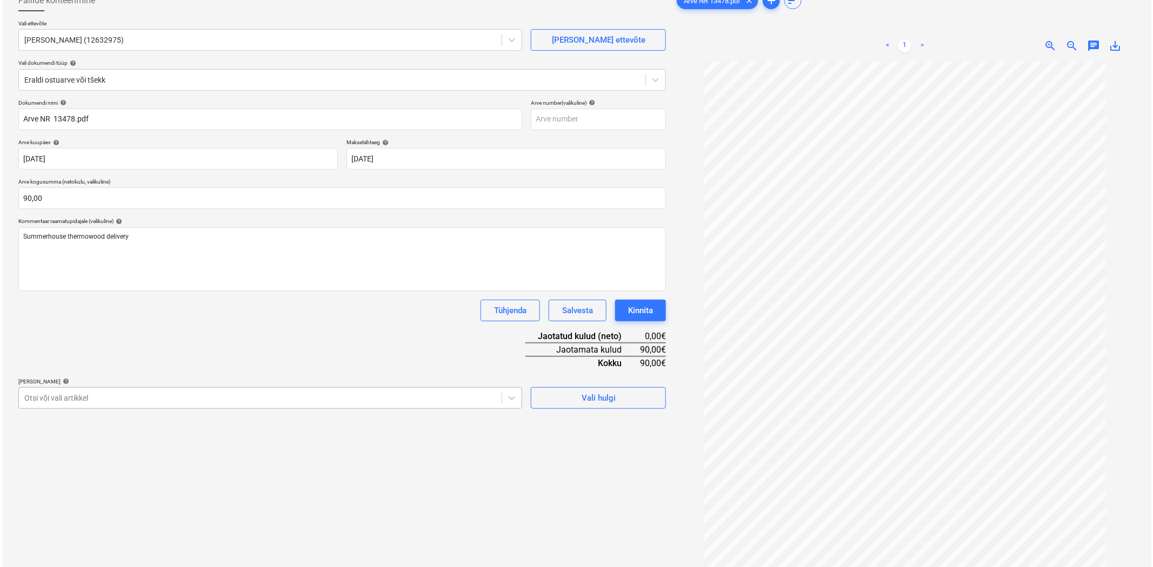
scroll to position [84, 0]
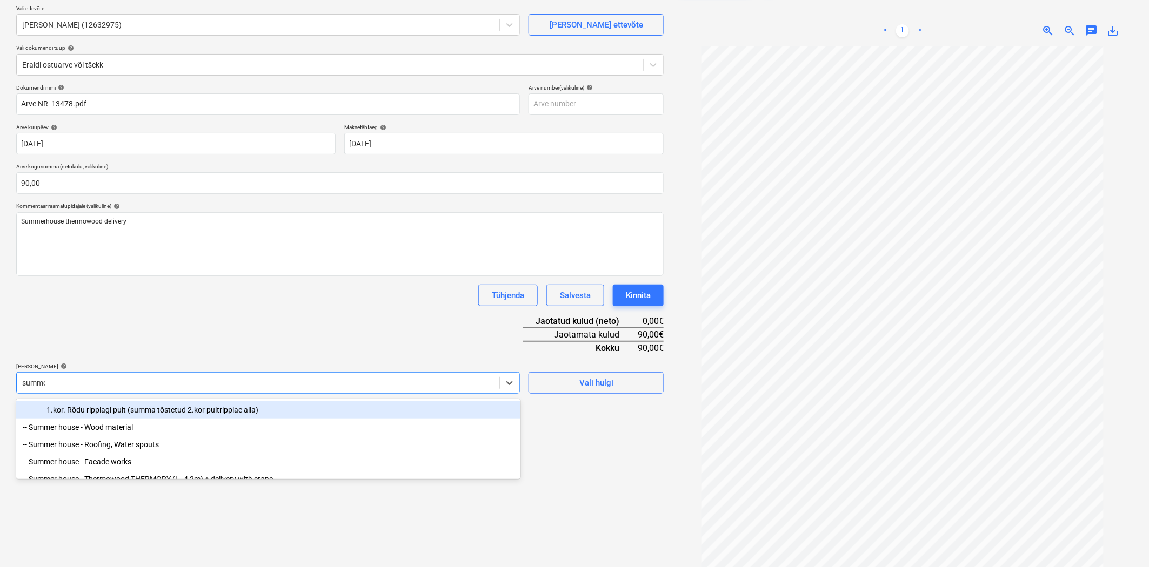
type input "summer"
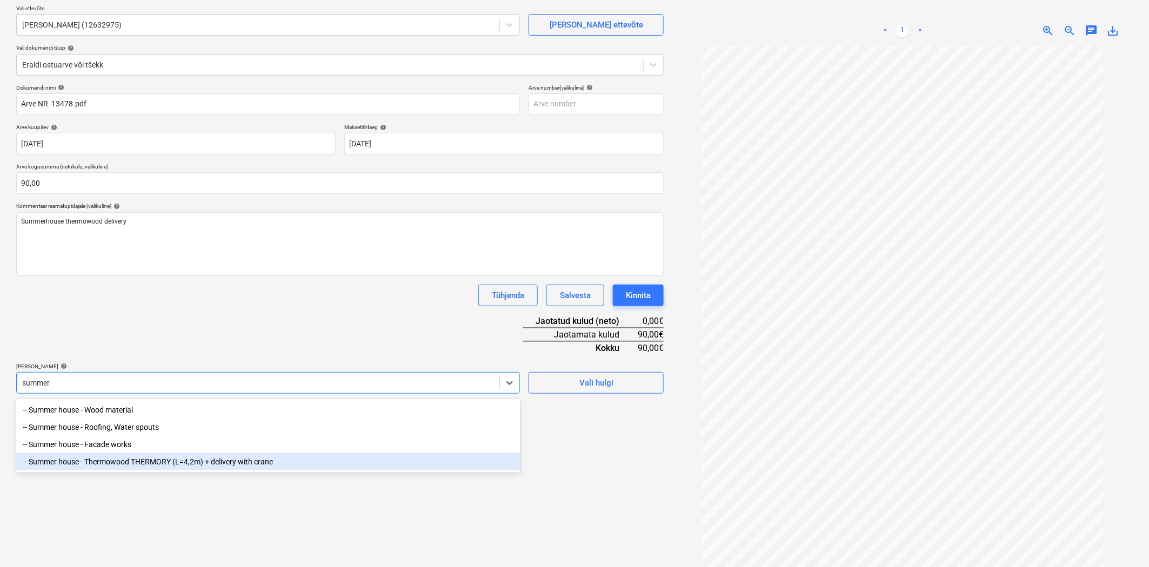
click at [153, 457] on div "-- Summer house - Thermowood THERMORY (L=4,2m) + delivery with crane" at bounding box center [268, 461] width 504 height 17
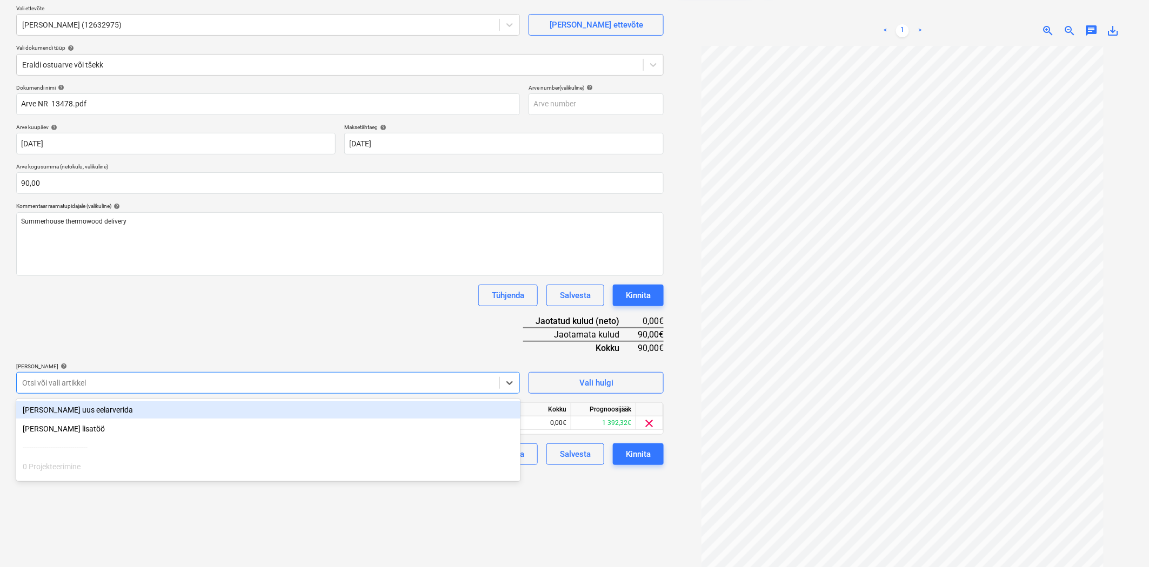
click at [308, 511] on div "Failide konteerimine Vali ettevõte PEREGRINE OÜ (12632975) Lisa uus ettevõte Va…" at bounding box center [340, 278] width 656 height 617
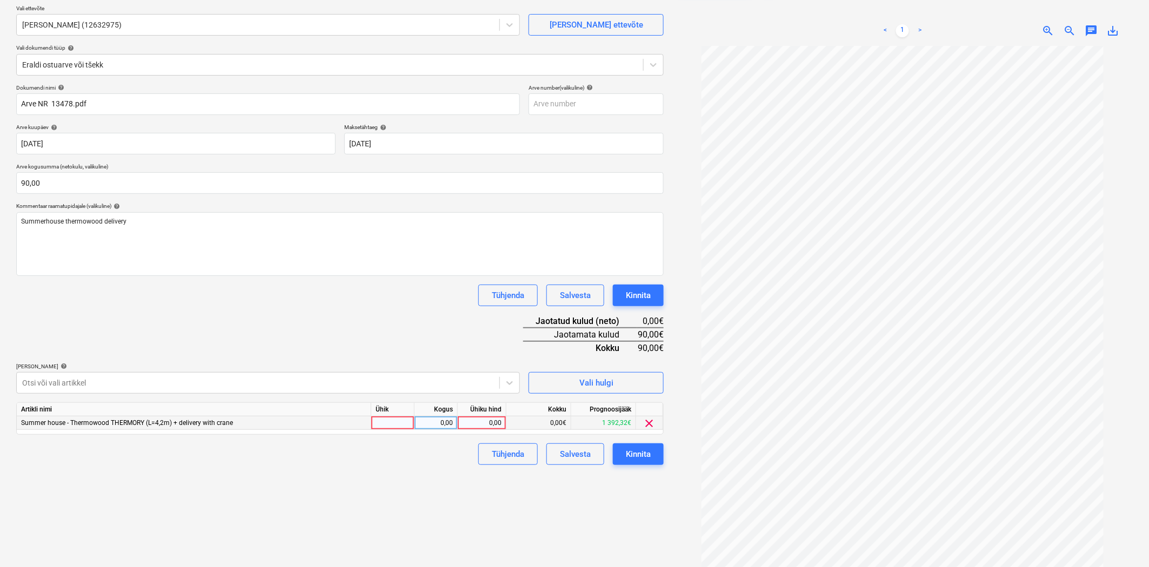
click at [483, 418] on div "0,00" at bounding box center [481, 424] width 39 height 14
type input "90"
click at [448, 472] on div "Failide konteerimine Vali ettevõte PEREGRINE OÜ (12632975) Lisa uus ettevõte Va…" at bounding box center [340, 278] width 656 height 617
click at [639, 450] on div "Kinnita" at bounding box center [638, 454] width 25 height 14
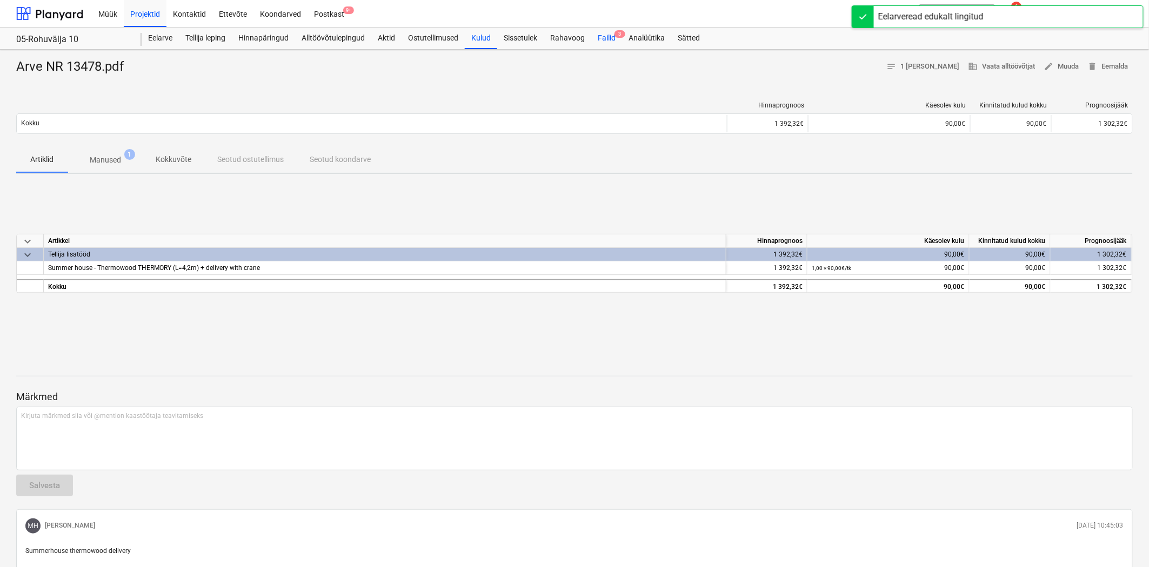
click at [615, 34] on span "3" at bounding box center [619, 34] width 11 height 8
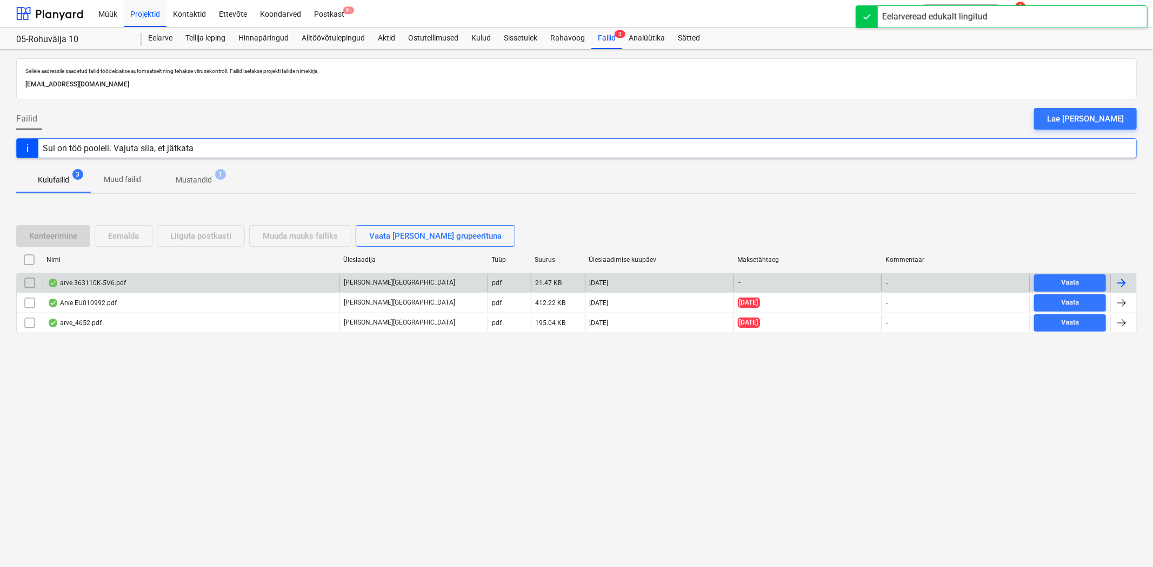
click at [258, 285] on div "arve 363110K-5V6.pdf" at bounding box center [191, 282] width 296 height 17
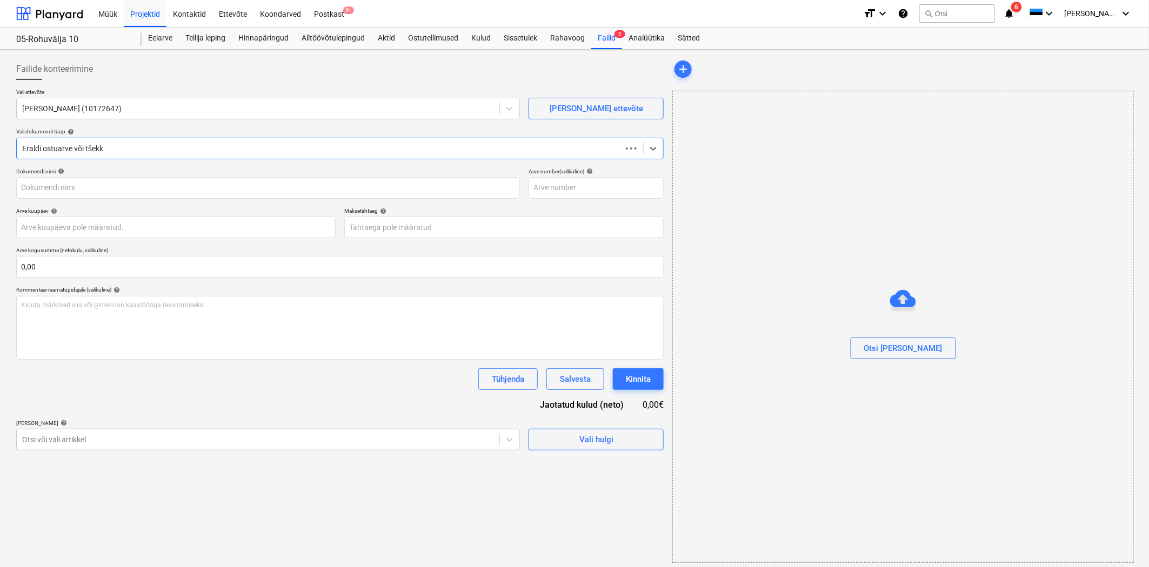
type input "10172647"
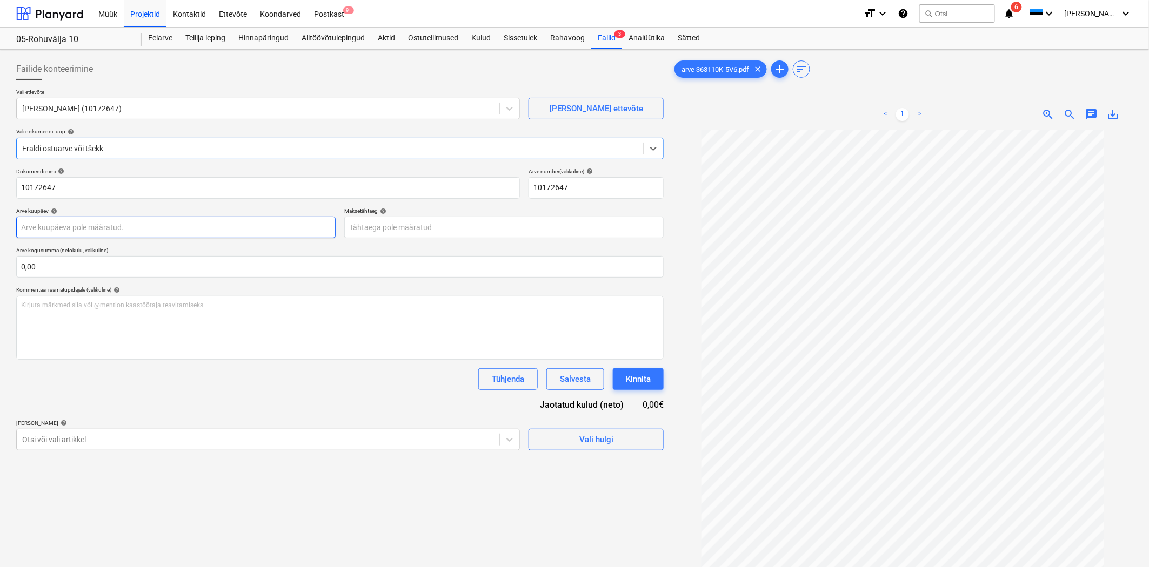
click at [66, 231] on body "Müük Projektid Kontaktid Ettevõte Koondarved Postkast 9+ format_size keyboard_a…" at bounding box center [574, 283] width 1149 height 567
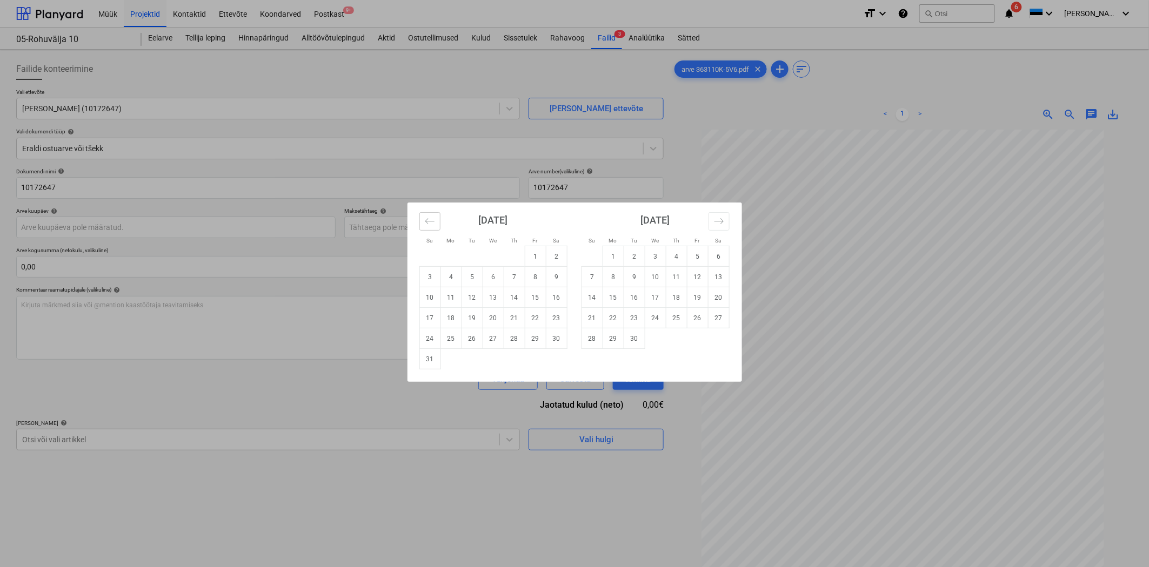
click at [427, 223] on icon "Move backward to switch to the previous month." at bounding box center [430, 221] width 10 height 10
click at [511, 343] on td "31" at bounding box center [514, 339] width 21 height 21
type input "31 Jul 2025"
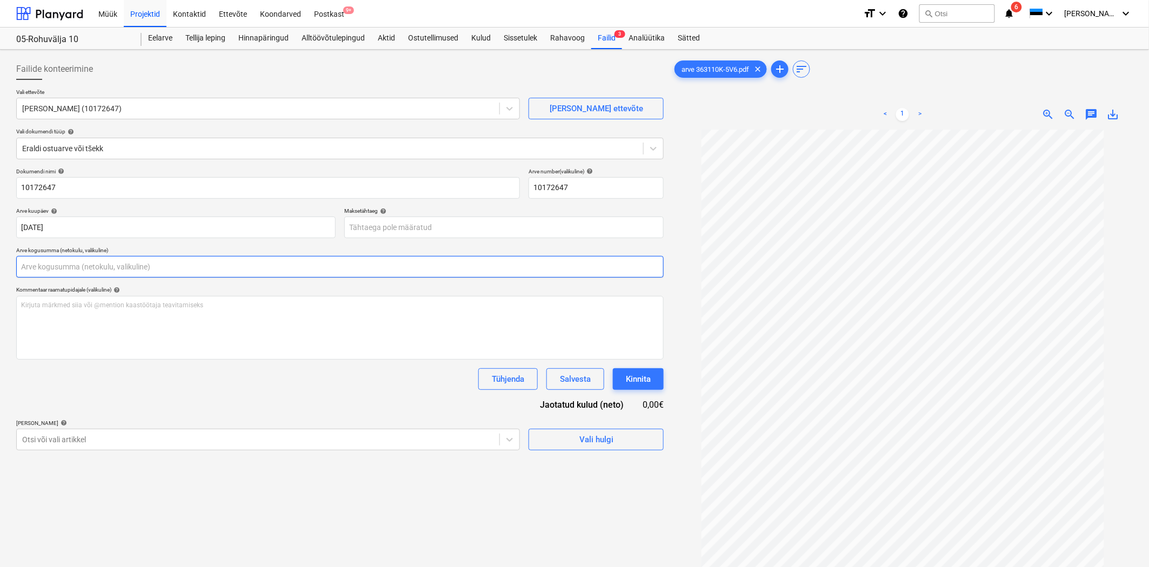
click at [65, 259] on input "text" at bounding box center [339, 267] width 647 height 22
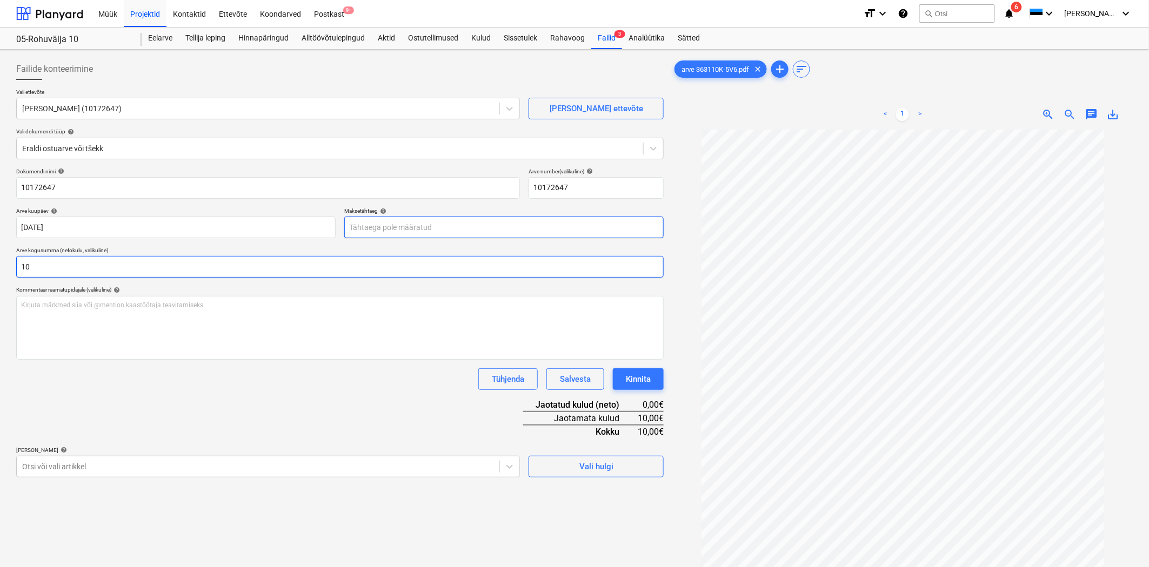
type input "1"
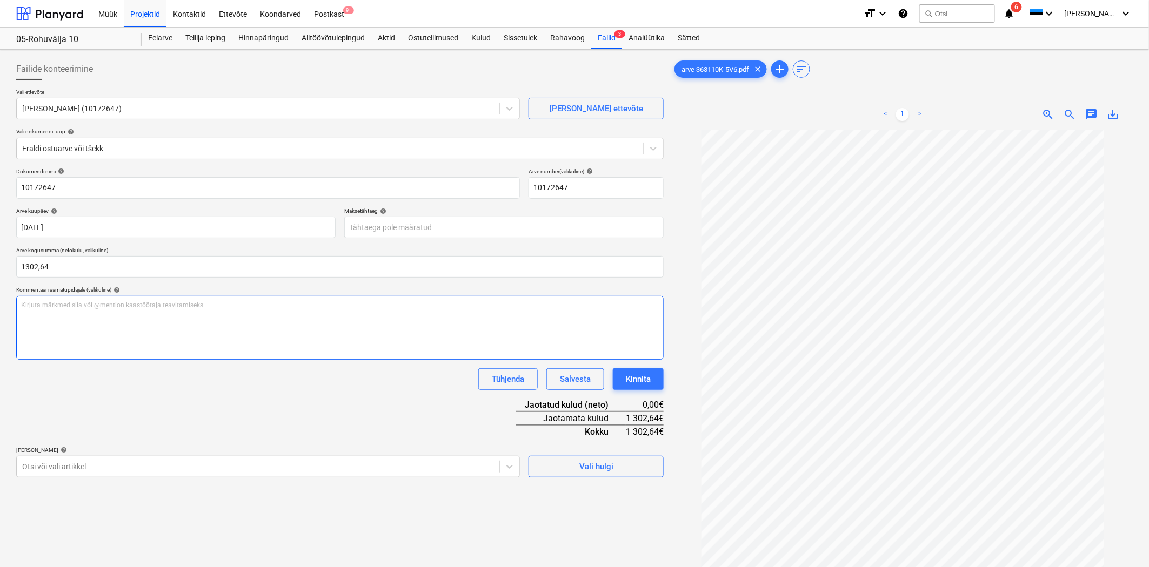
type input "1 302,64"
click at [123, 319] on div "Kirjuta märkmed siia või @mention kaastöötaja teavitamiseks ﻿" at bounding box center [339, 328] width 647 height 64
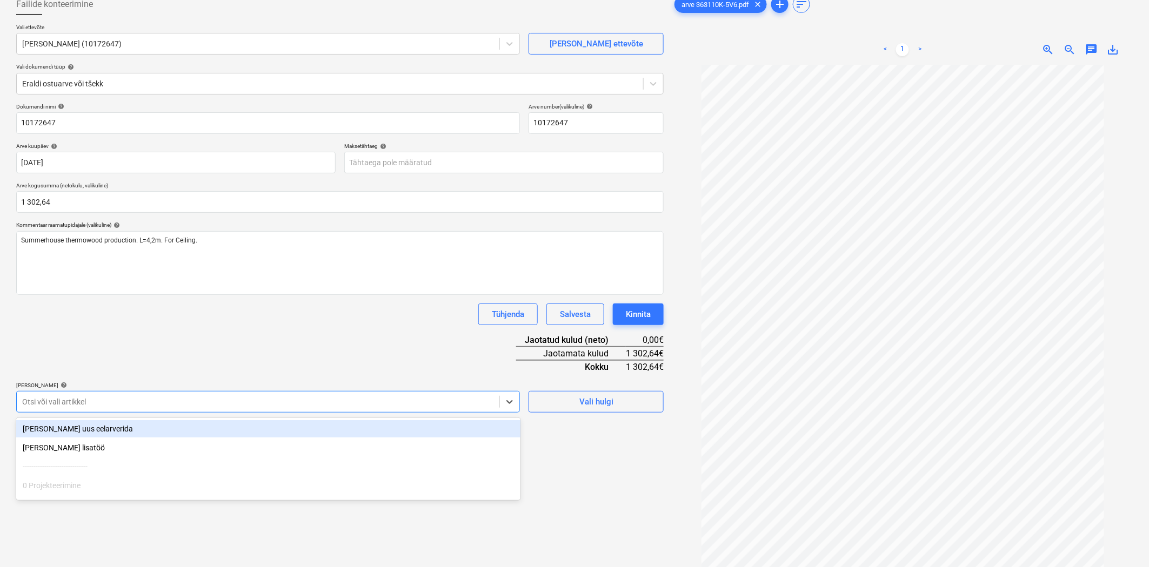
click at [98, 466] on body "Müük Projektid Kontaktid Ettevõte Koondarved Postkast 9+ format_size keyboard_a…" at bounding box center [574, 218] width 1149 height 567
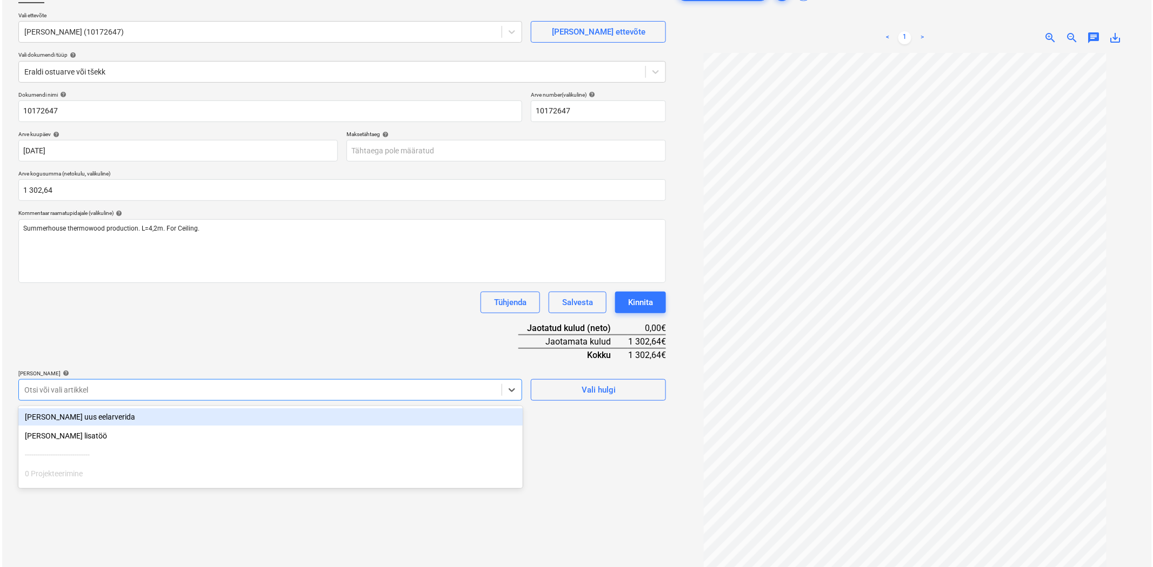
scroll to position [84, 0]
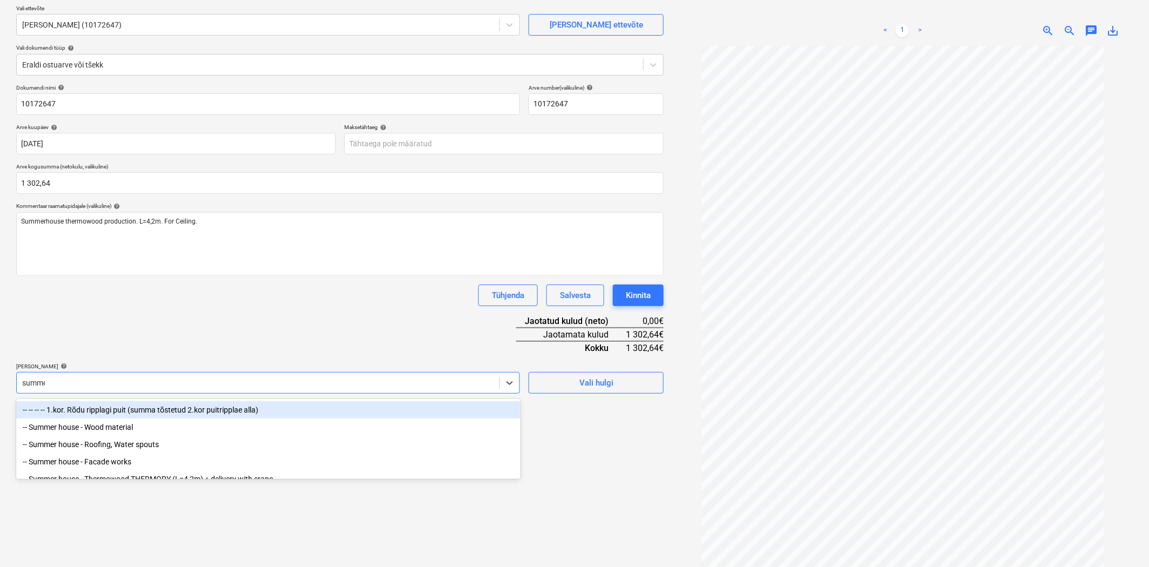
type input "summer"
click at [98, 466] on div "-- Summer house - Thermowood THERMORY (L=4,2m) + delivery with crane" at bounding box center [268, 461] width 504 height 17
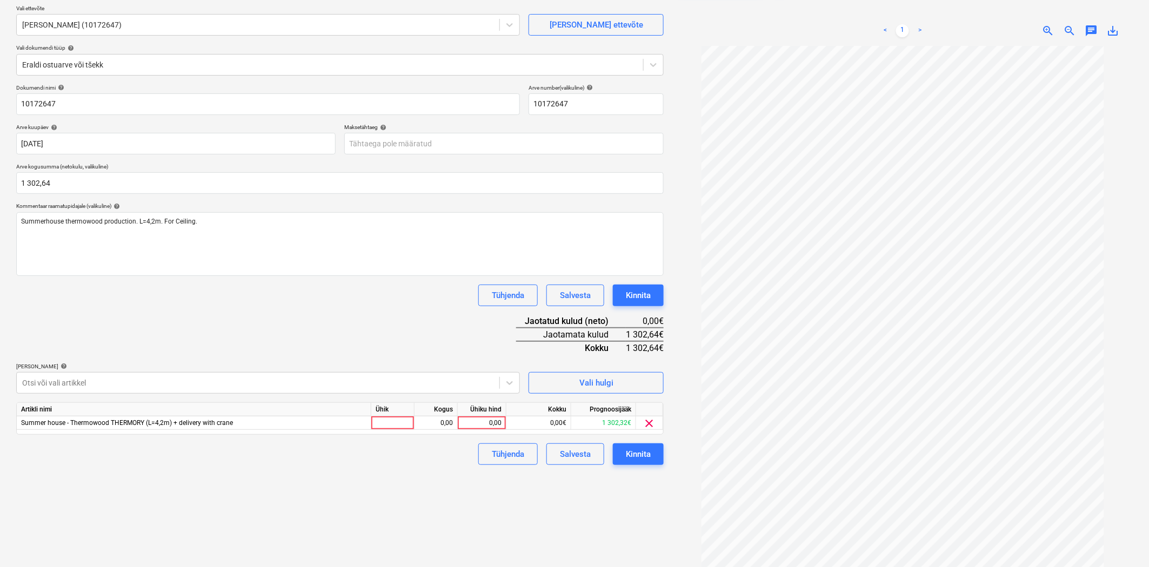
click at [293, 543] on div "Failide konteerimine Vali ettevõte KARL BILDER OÜ (10172647) Lisa uus ettevõte …" at bounding box center [340, 278] width 656 height 617
click at [469, 419] on div "0,00" at bounding box center [481, 424] width 39 height 14
type input "1302,32"
drag, startPoint x: 479, startPoint y: 499, endPoint x: 407, endPoint y: 427, distance: 102.0
click at [479, 499] on div "Failide konteerimine Vali ettevõte KARL BILDER OÜ (10172647) Lisa uus ettevõte …" at bounding box center [340, 278] width 656 height 617
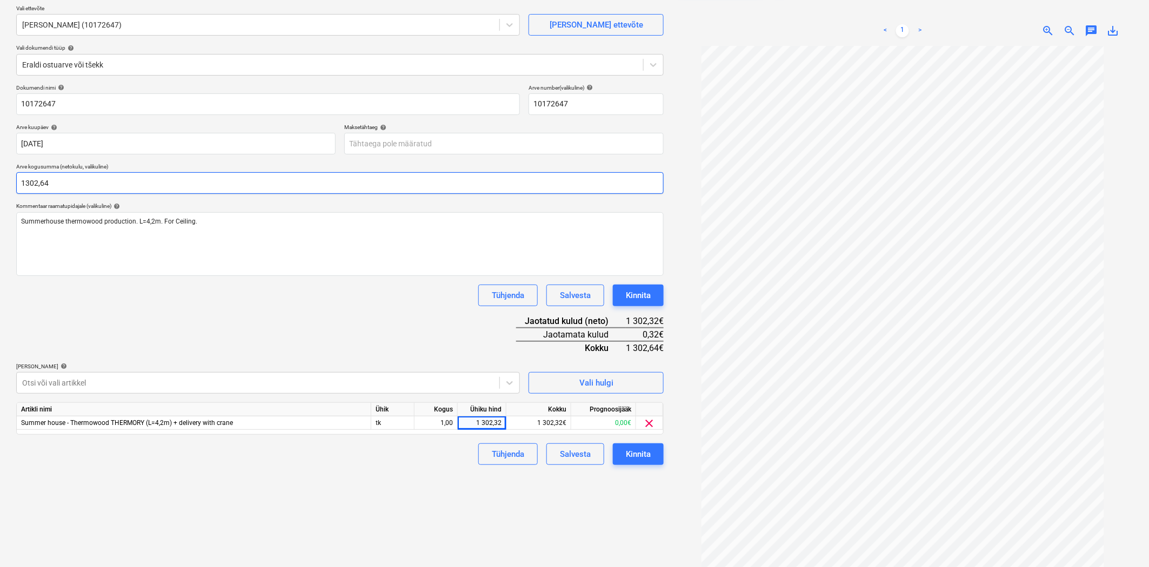
click at [72, 184] on input "1302,64" at bounding box center [339, 183] width 647 height 22
type input "1 302,32"
click at [84, 293] on div "Tühjenda Salvesta Kinnita" at bounding box center [339, 296] width 647 height 22
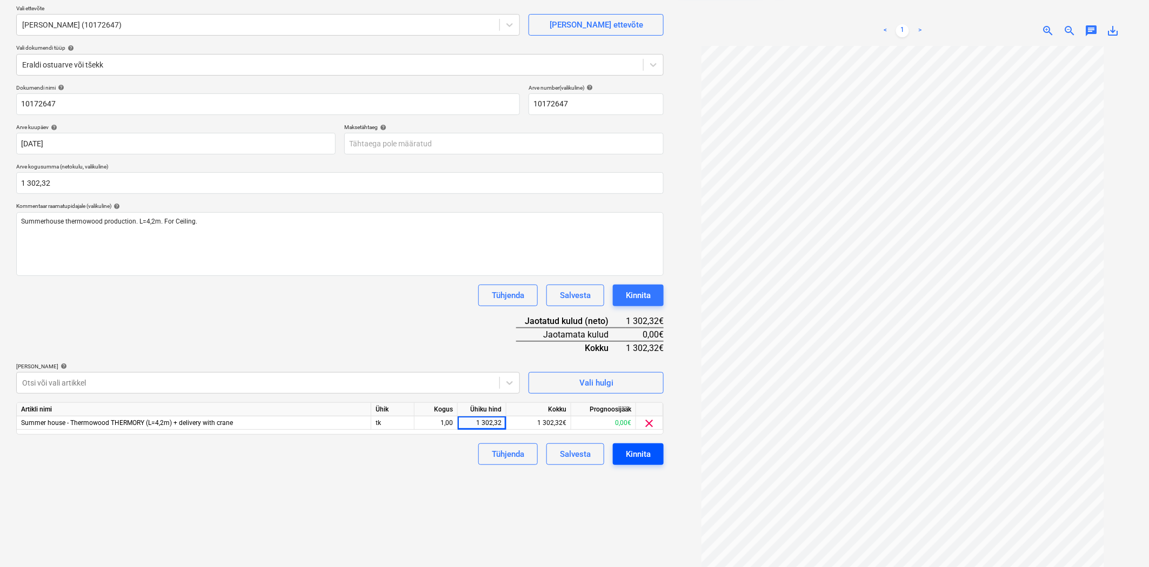
click at [627, 457] on div "Kinnita" at bounding box center [638, 454] width 25 height 14
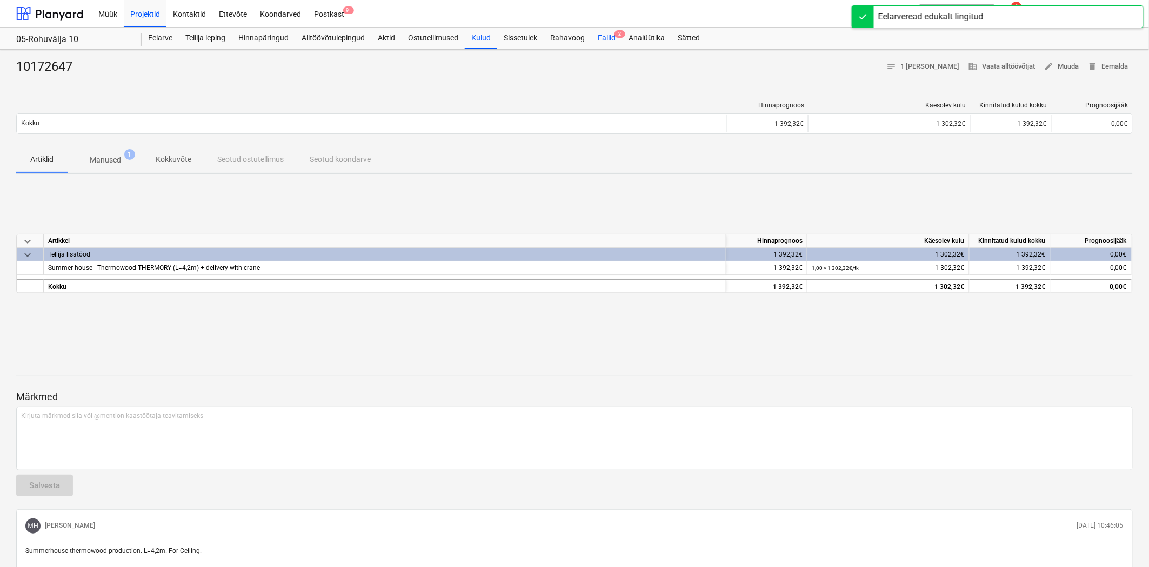
click at [612, 38] on div "Failid 2" at bounding box center [606, 39] width 31 height 22
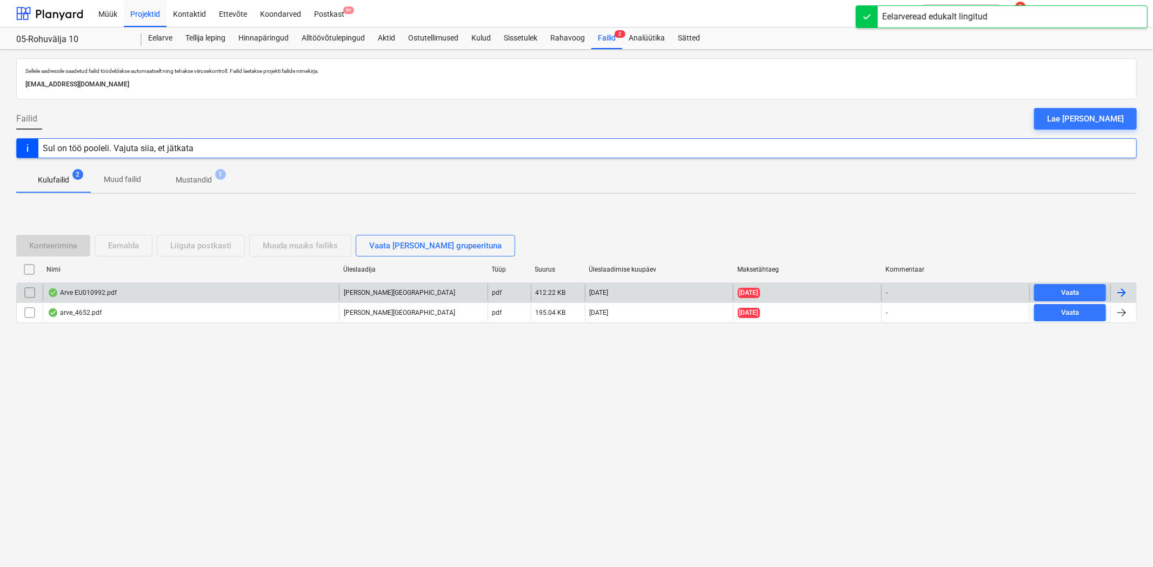
click at [89, 296] on div "Arve EU010992.pdf" at bounding box center [82, 293] width 69 height 9
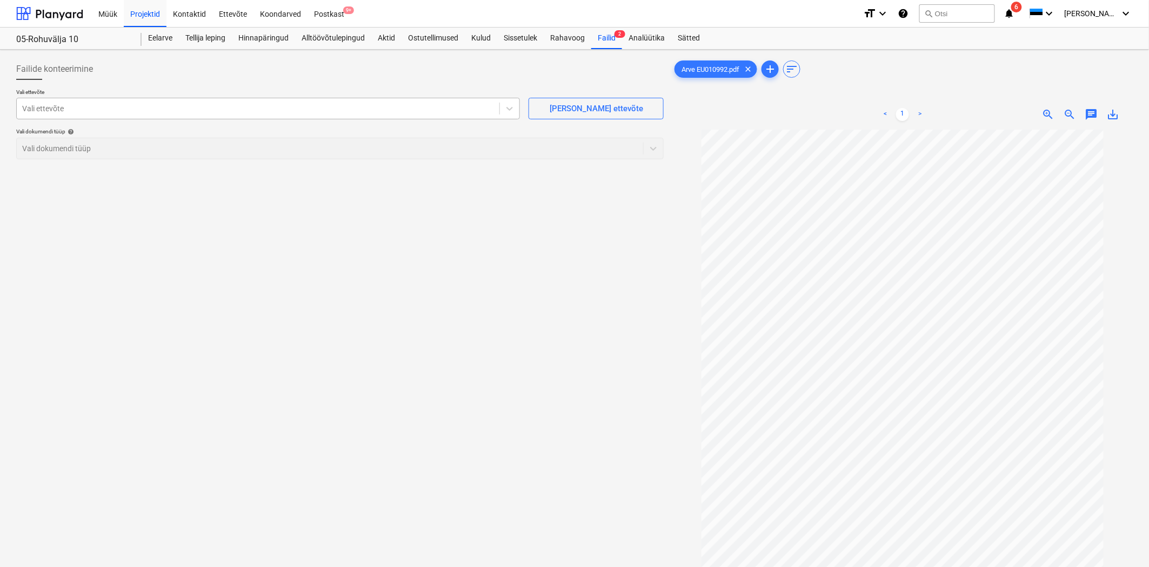
click at [171, 105] on div at bounding box center [258, 108] width 472 height 11
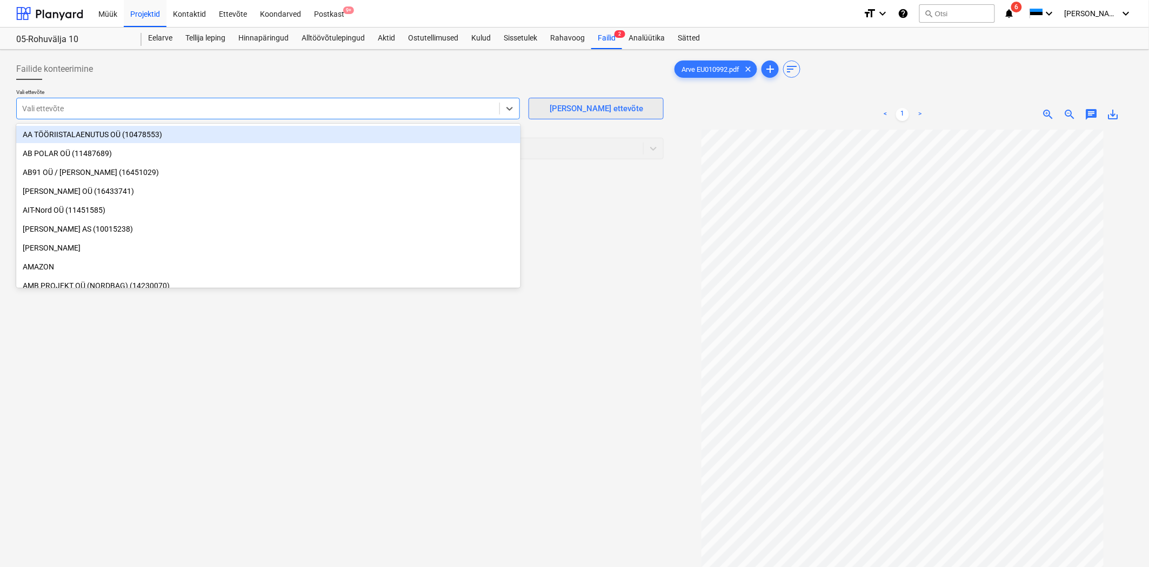
click at [580, 104] on div "Lisa uus ettevõte" at bounding box center [596, 109] width 93 height 14
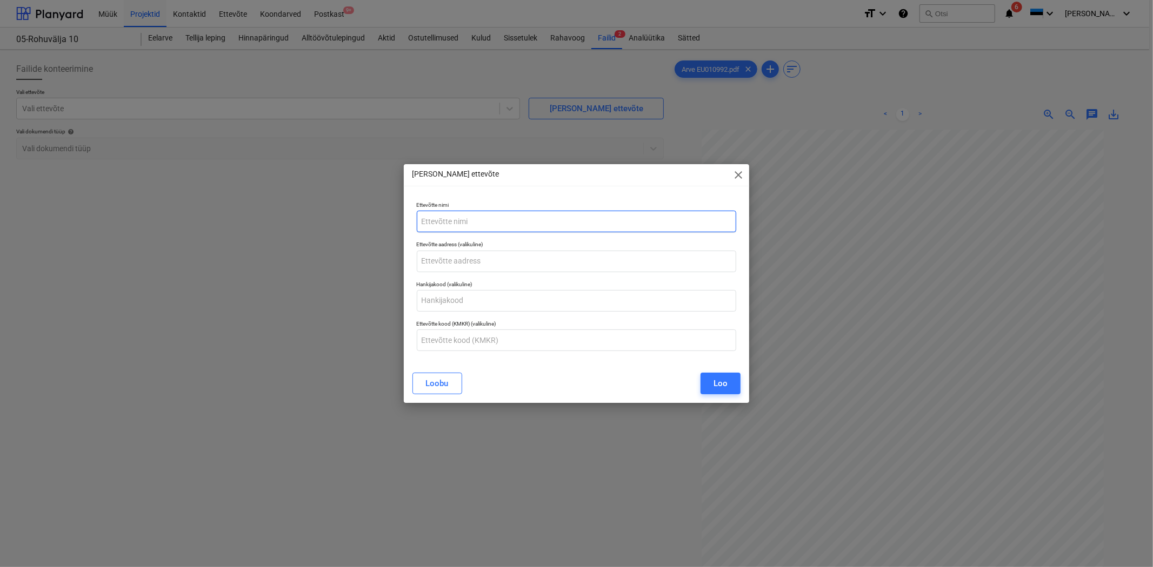
click at [427, 224] on input "text" at bounding box center [577, 222] width 320 height 22
type input "iSmartgate"
click at [719, 380] on div "Loo" at bounding box center [720, 384] width 14 height 14
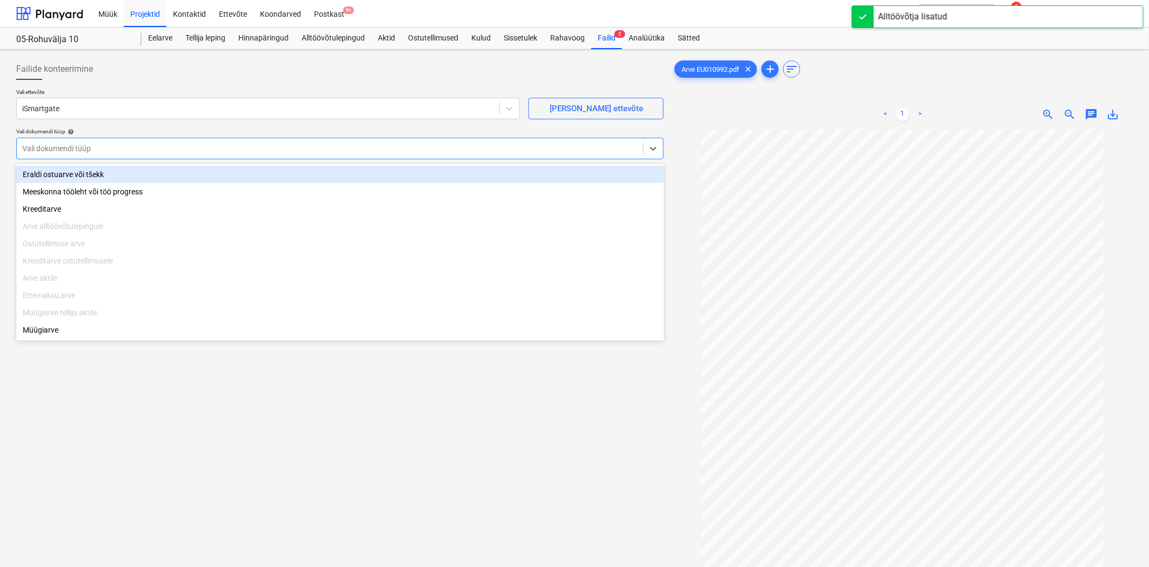
click at [89, 146] on div at bounding box center [329, 148] width 615 height 11
click at [77, 172] on div "Eraldi ostuarve või tšekk" at bounding box center [340, 174] width 648 height 17
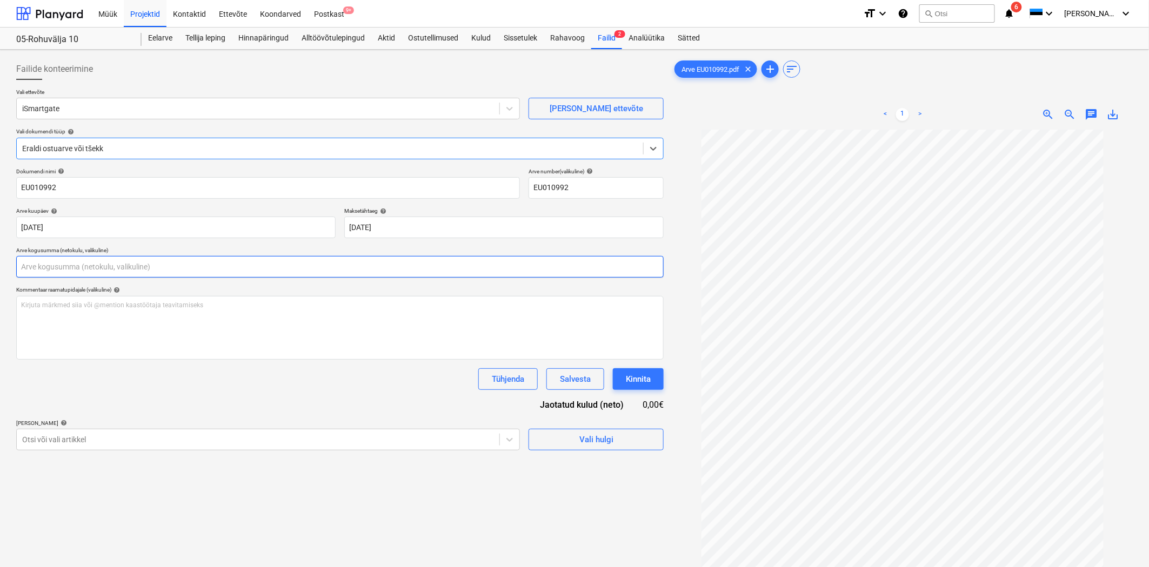
click at [96, 271] on input "text" at bounding box center [339, 267] width 647 height 22
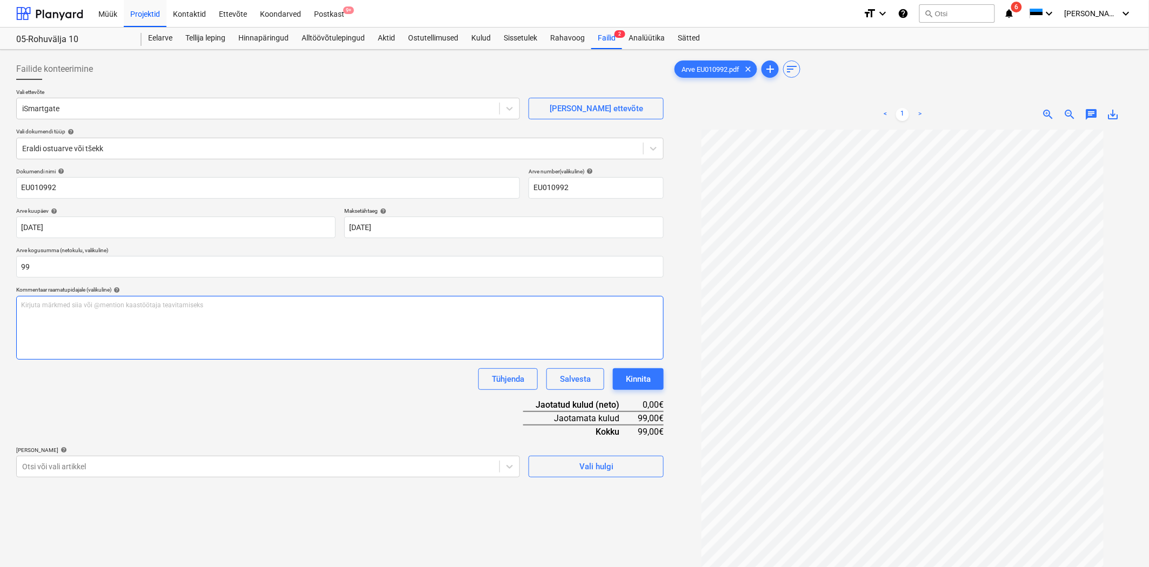
type input "99,00"
click at [188, 325] on div "Kirjuta märkmed siia või @mention kaastöötaja teavitamiseks ﻿" at bounding box center [339, 328] width 647 height 64
click at [158, 36] on div "Eelarve" at bounding box center [160, 39] width 37 height 22
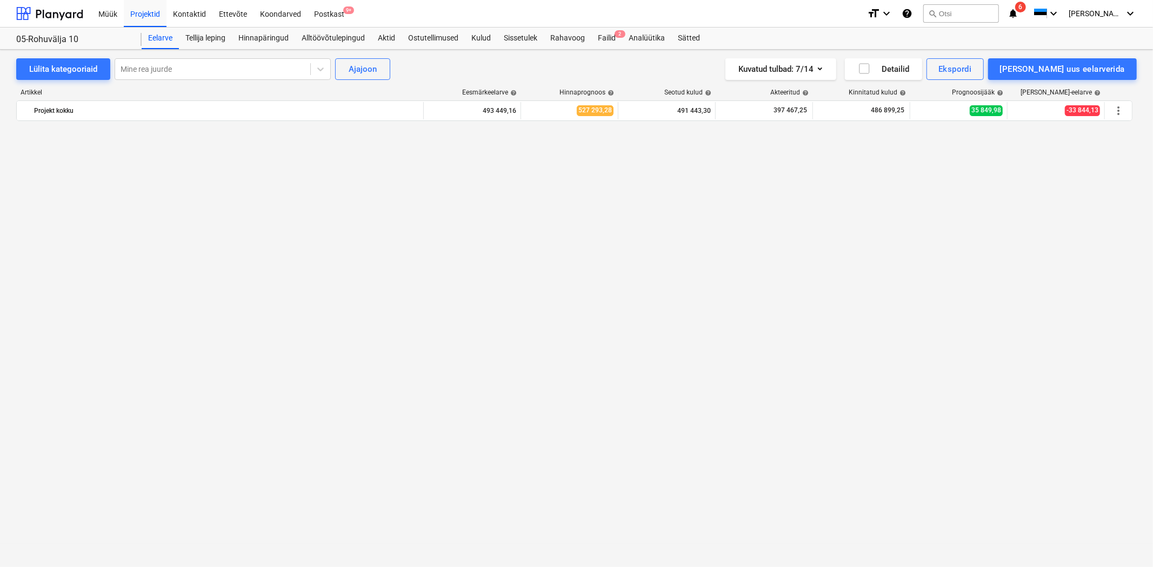
scroll to position [7035, 0]
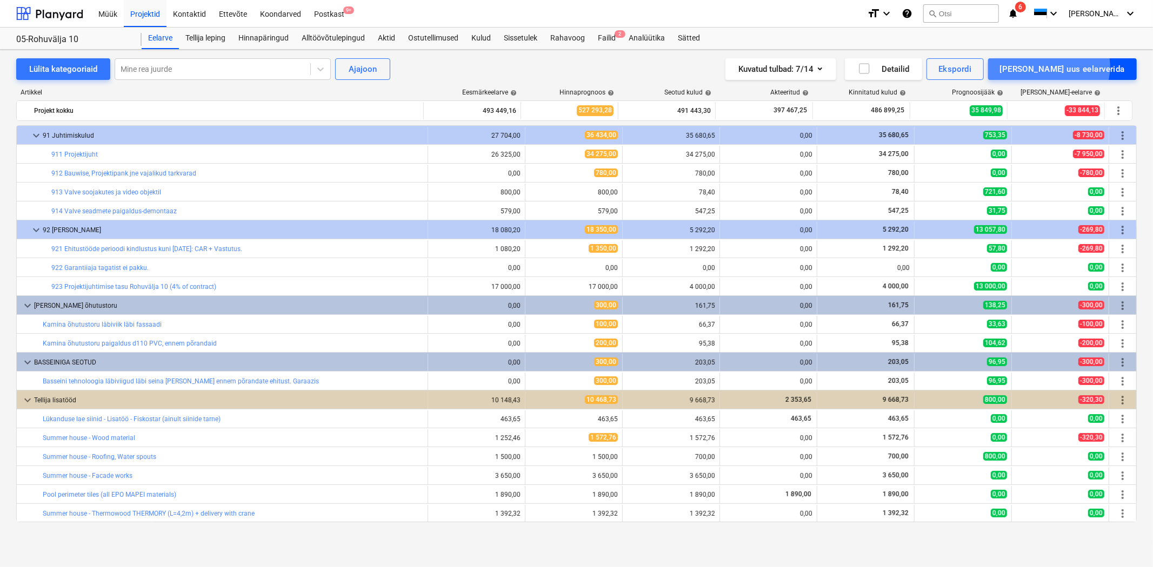
click at [1096, 66] on div "Lisa uus eelarverida" at bounding box center [1062, 69] width 125 height 14
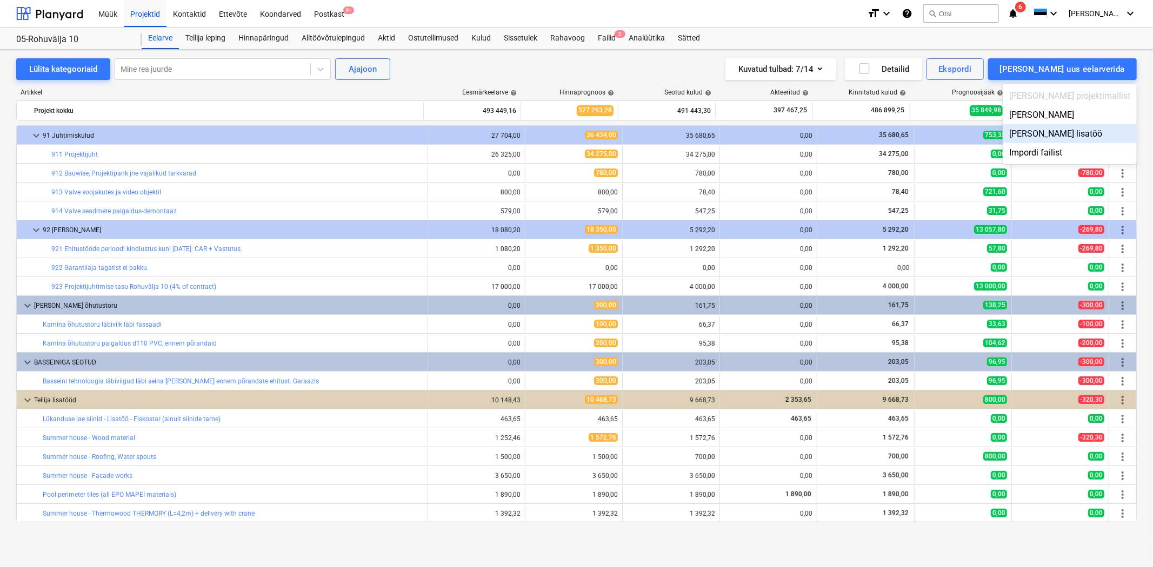
click at [1082, 131] on div "Lisa tellija lisatöö" at bounding box center [1069, 133] width 134 height 19
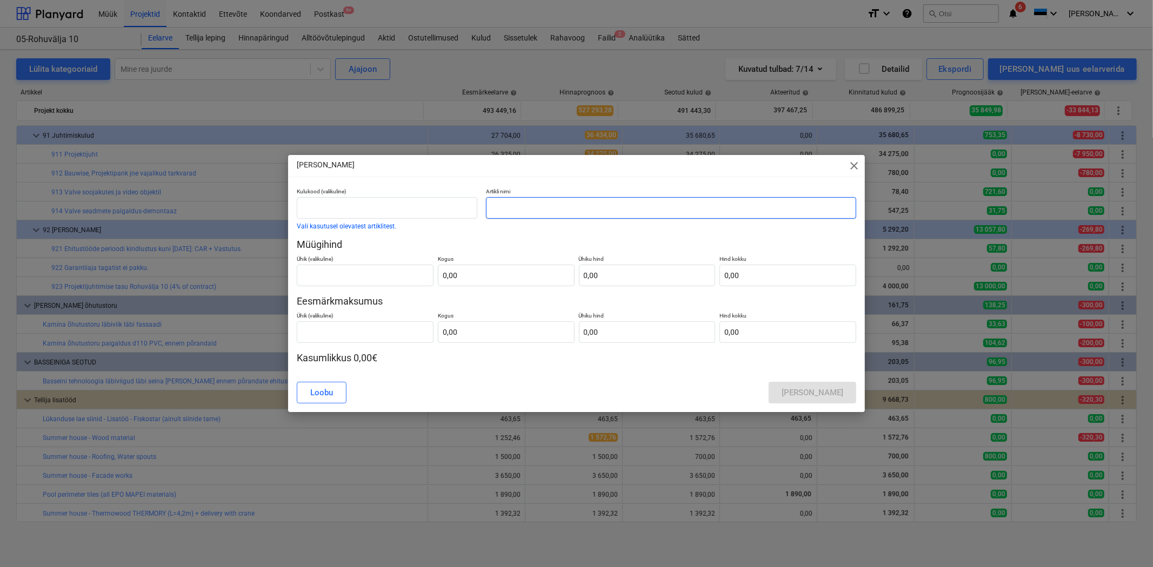
click at [510, 209] on input "text" at bounding box center [671, 208] width 370 height 22
type input "iSmartgate device for smart home for sliding gates"
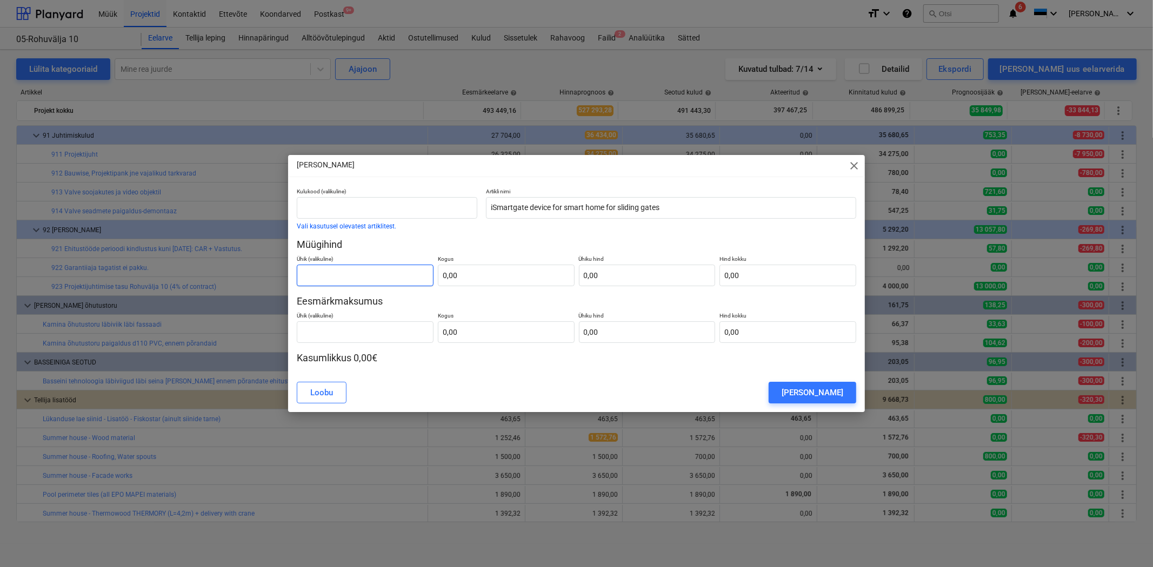
click at [379, 274] on input "text" at bounding box center [365, 276] width 137 height 22
type input "1"
click at [467, 276] on input "text" at bounding box center [506, 276] width 137 height 22
type input "1,00"
drag, startPoint x: 372, startPoint y: 279, endPoint x: 306, endPoint y: 283, distance: 66.0
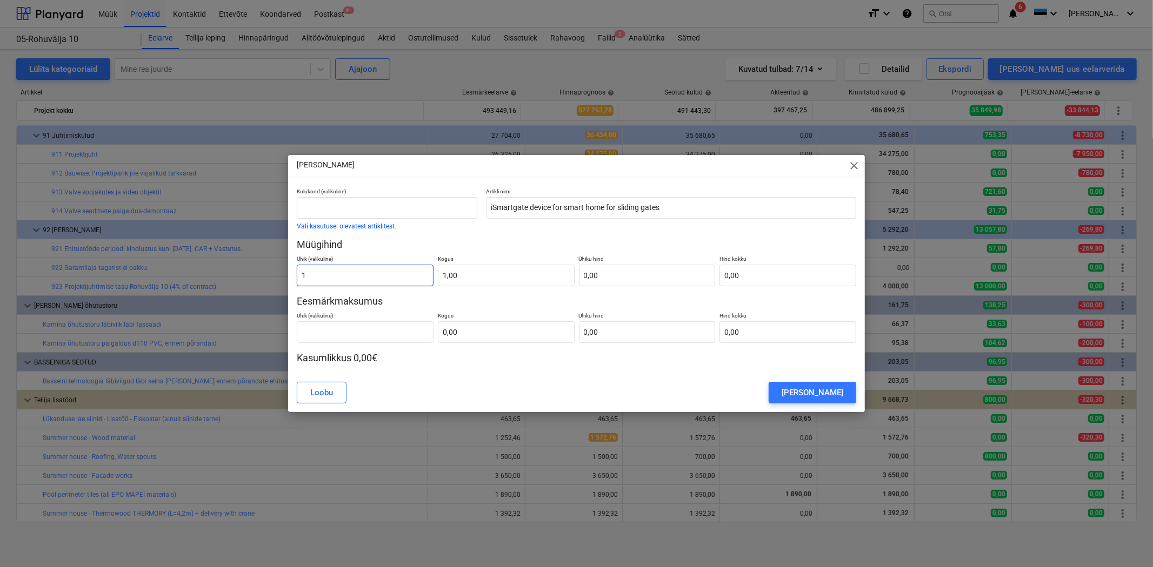
click at [306, 283] on input "1" at bounding box center [365, 276] width 137 height 22
type input "y"
type input "tk"
click at [667, 280] on input "text" at bounding box center [647, 276] width 137 height 22
type input "9"
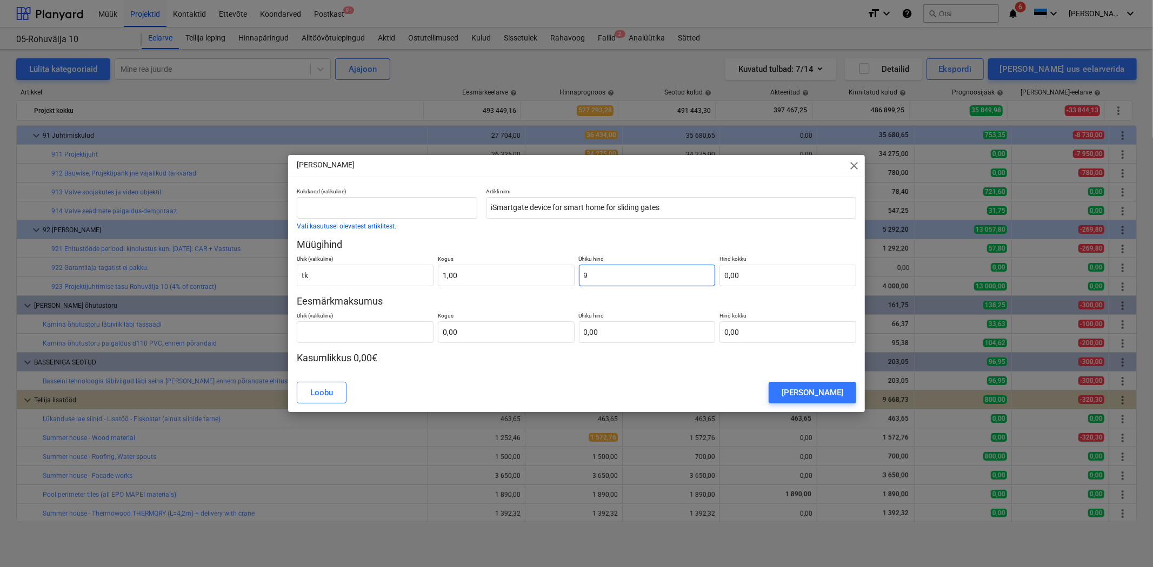
type input "9,00"
type input "99"
type input "99,00"
click at [370, 339] on input "text" at bounding box center [365, 333] width 137 height 22
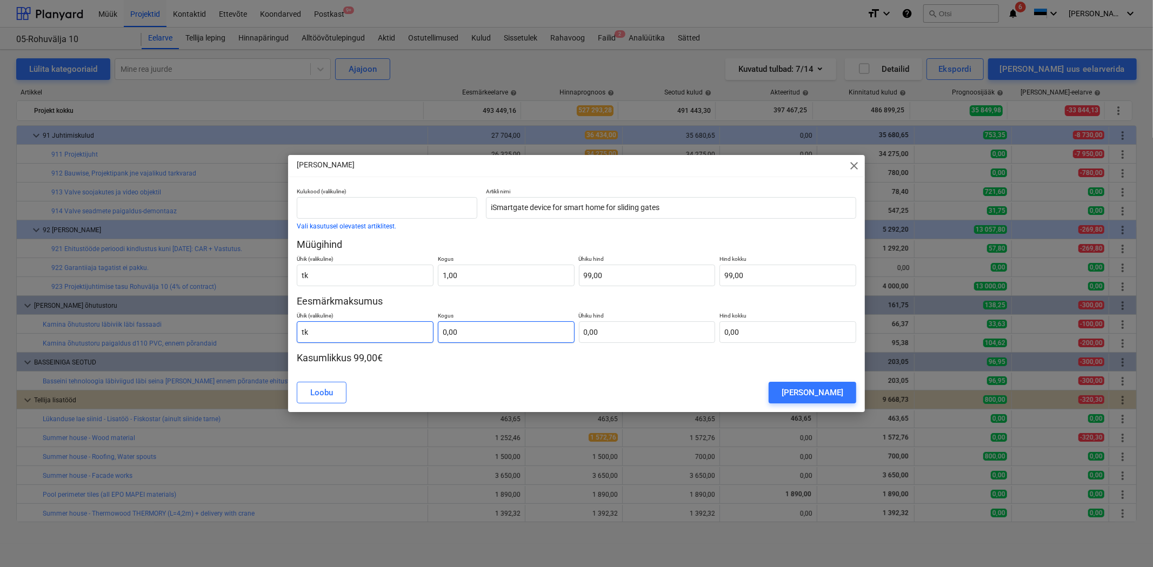
type input "tk"
click at [511, 336] on input "text" at bounding box center [506, 333] width 137 height 22
type input "1,00"
click at [609, 335] on input "text" at bounding box center [647, 333] width 137 height 22
type input "9"
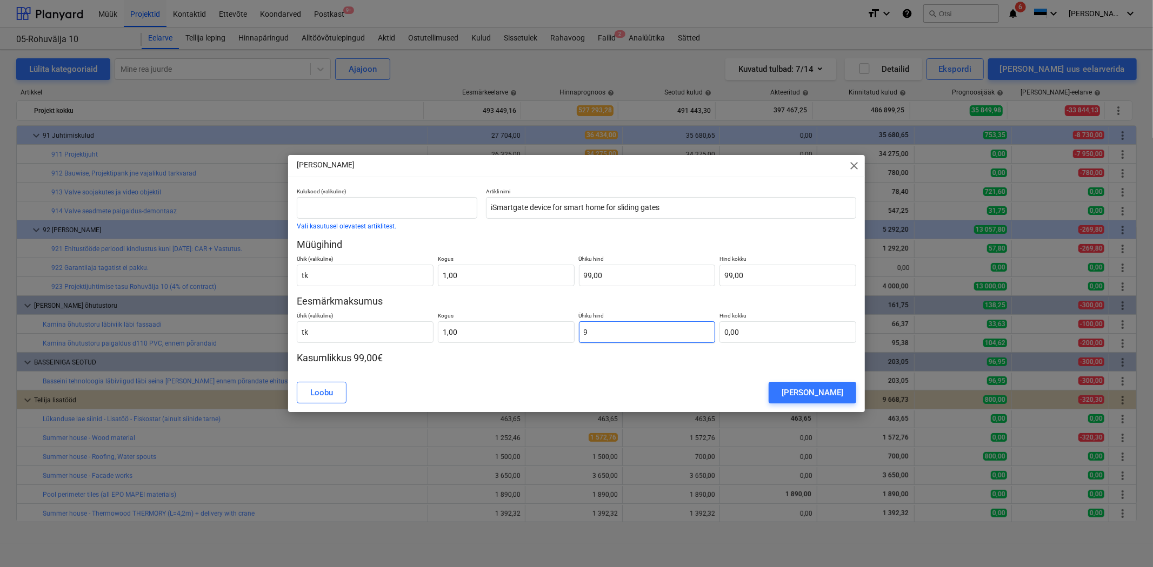
type input "9,00"
type input "99"
type input "99,00"
click at [819, 391] on div "Lisa lisatöö" at bounding box center [812, 393] width 62 height 14
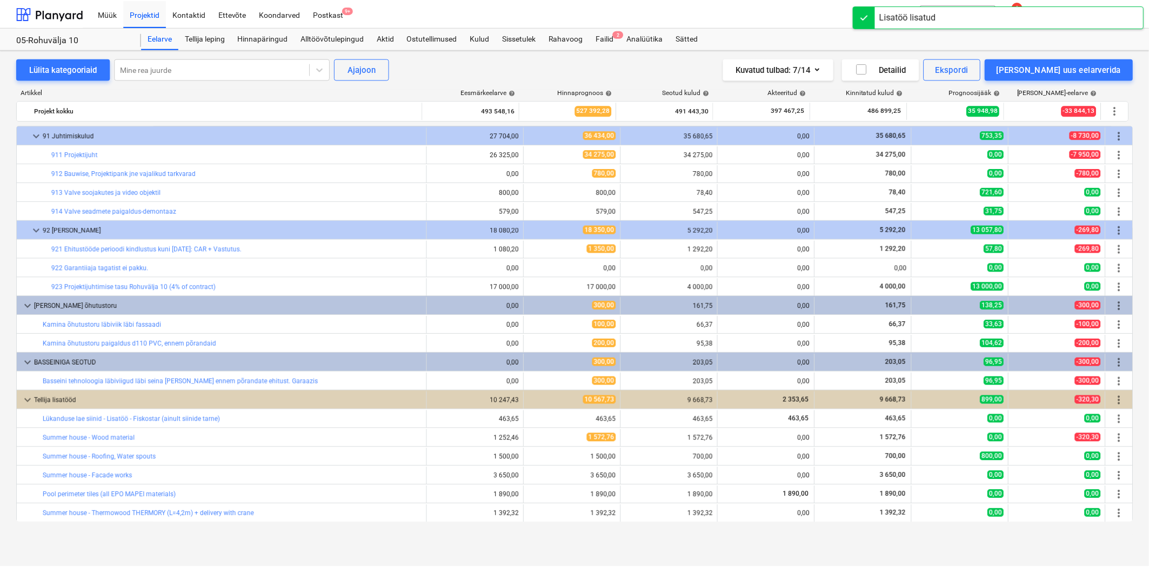
scroll to position [7054, 0]
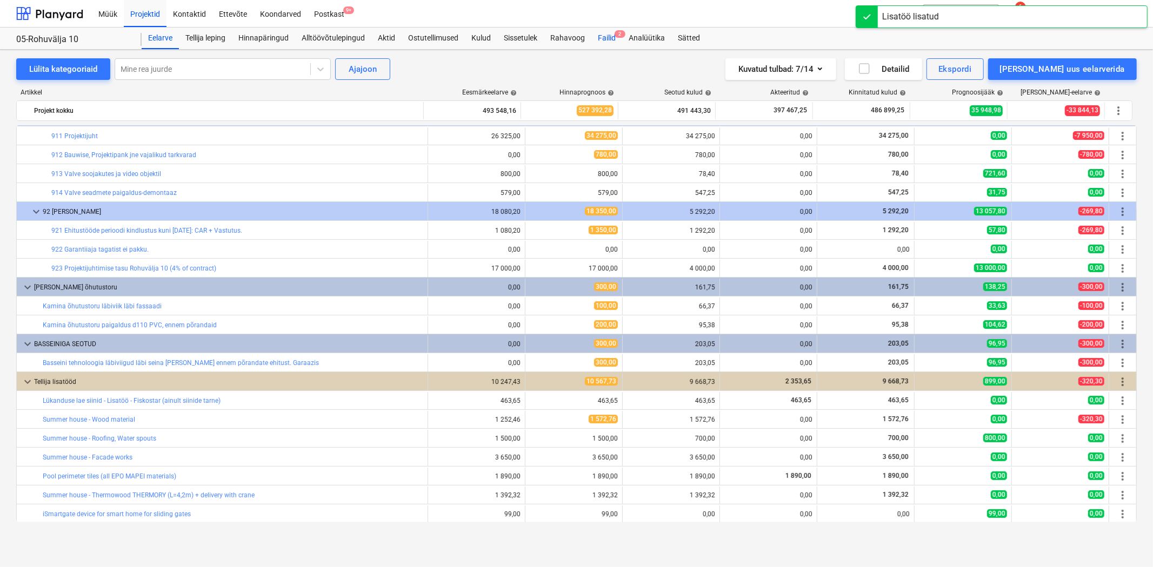
click at [599, 35] on div "Failid 2" at bounding box center [606, 39] width 31 height 22
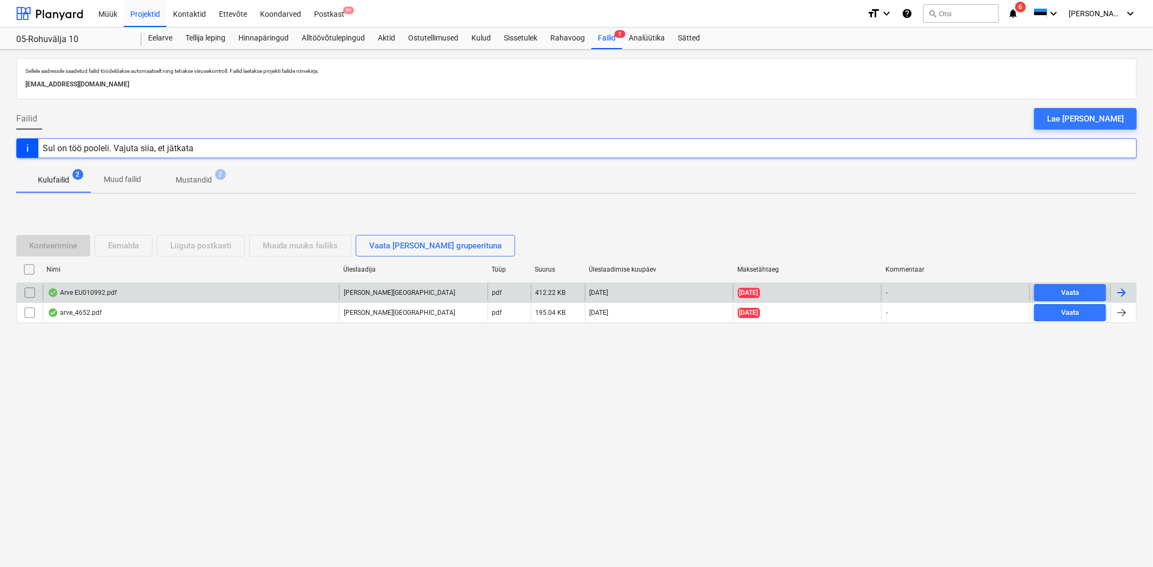
click at [131, 296] on div "Arve EU010992.pdf" at bounding box center [191, 292] width 296 height 17
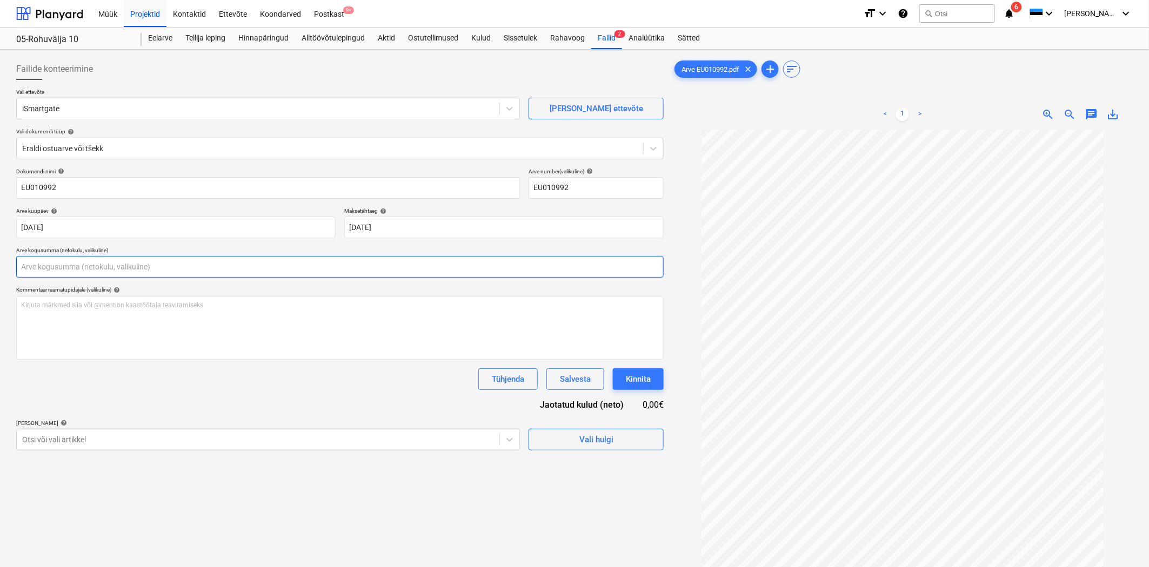
click at [58, 269] on input "text" at bounding box center [339, 267] width 647 height 22
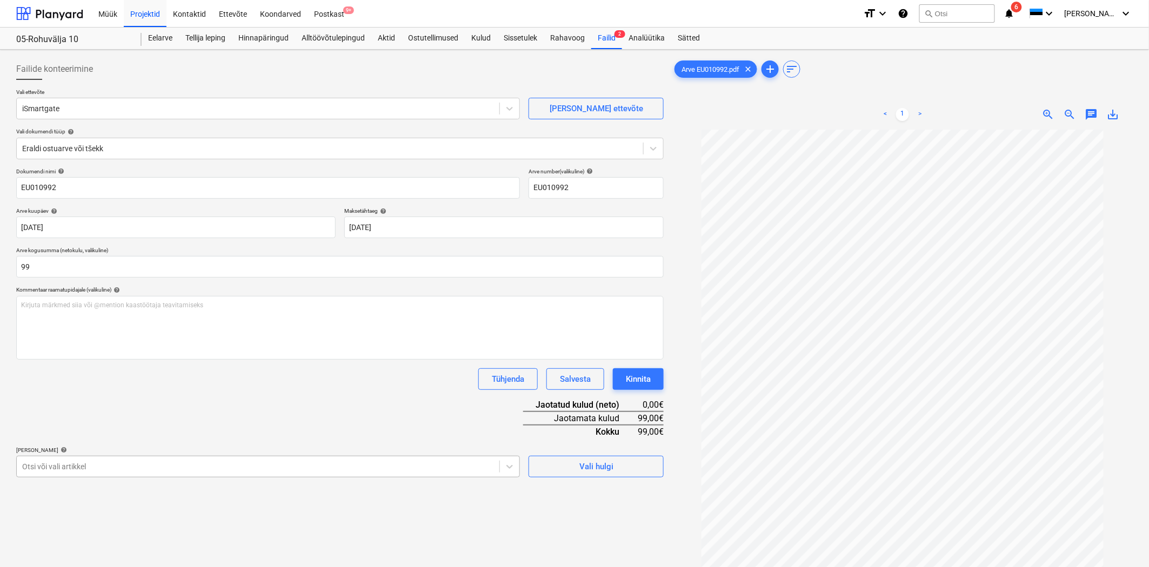
type input "99,00"
click at [62, 461] on body "Müük Projektid Kontaktid Ettevõte Koondarved Postkast 9+ format_size keyboard_a…" at bounding box center [574, 283] width 1149 height 567
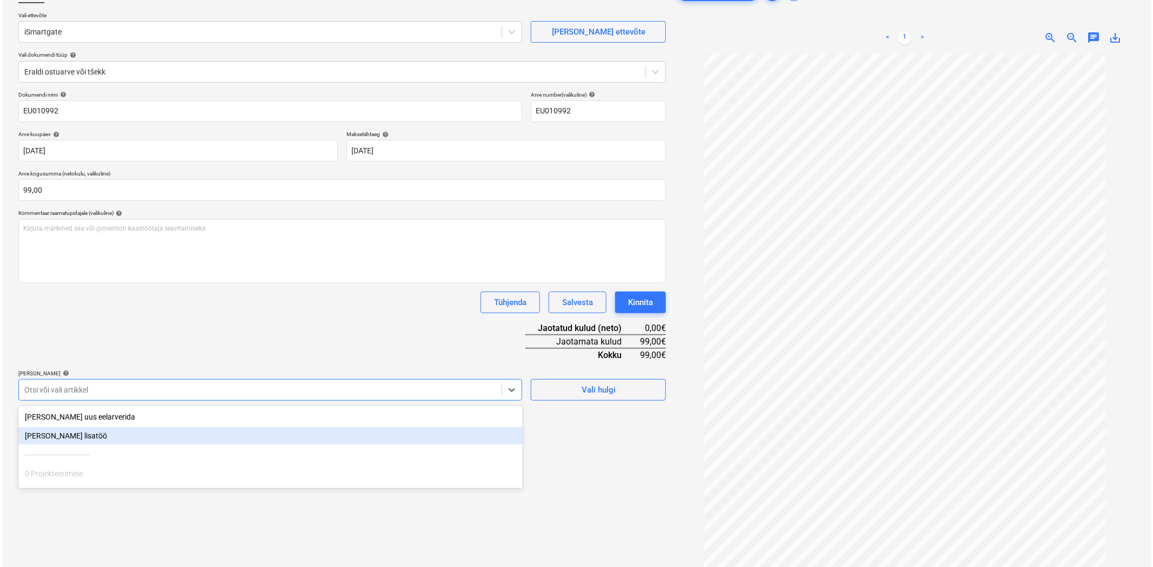
scroll to position [84, 0]
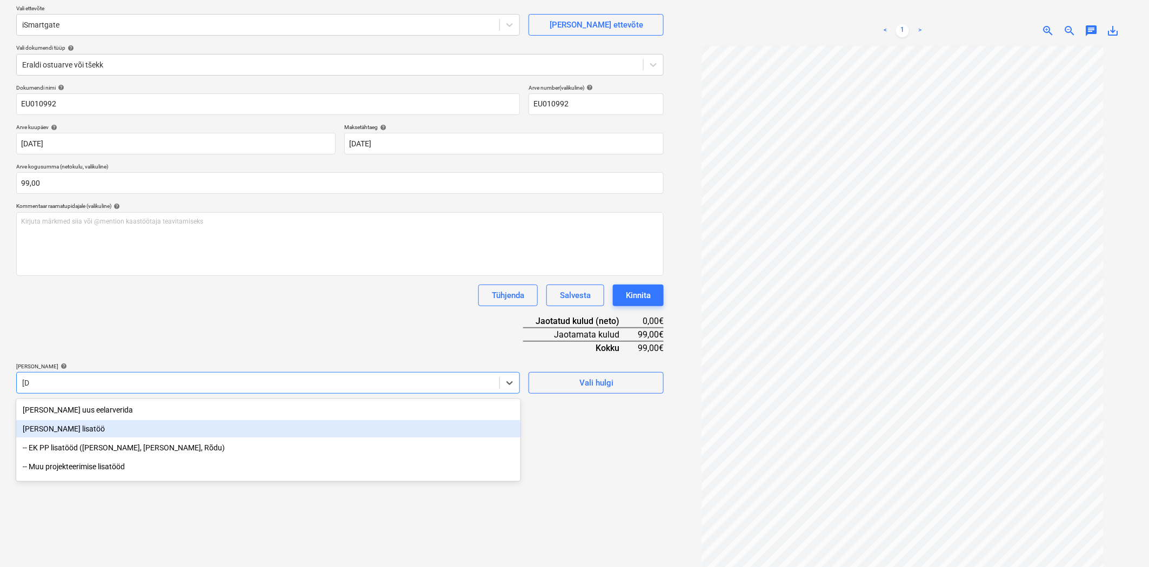
type input "isma"
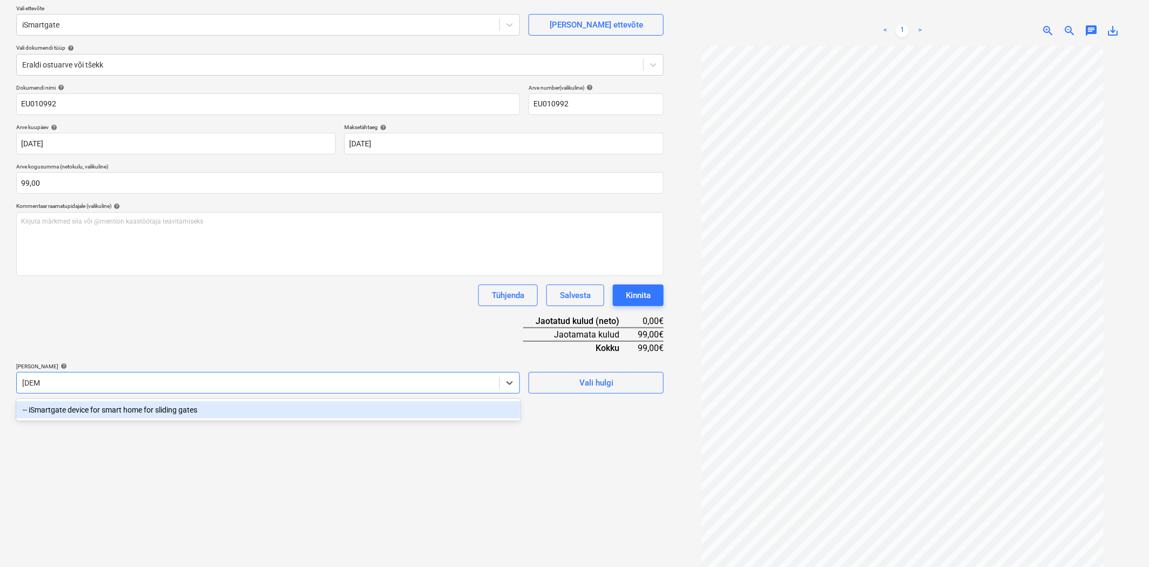
click at [106, 409] on div "-- iSmartgate device for smart home for sliding gates" at bounding box center [268, 409] width 504 height 17
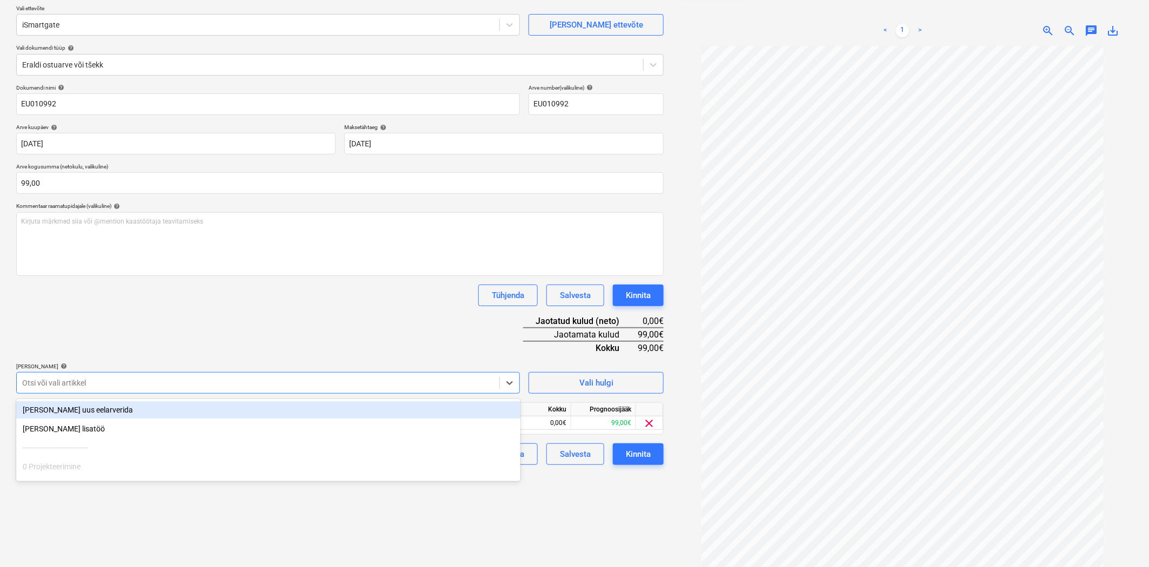
click at [137, 348] on div "Dokumendi nimi help EU010992 Arve number (valikuline) help EU010992 Arve kuupäe…" at bounding box center [339, 274] width 647 height 381
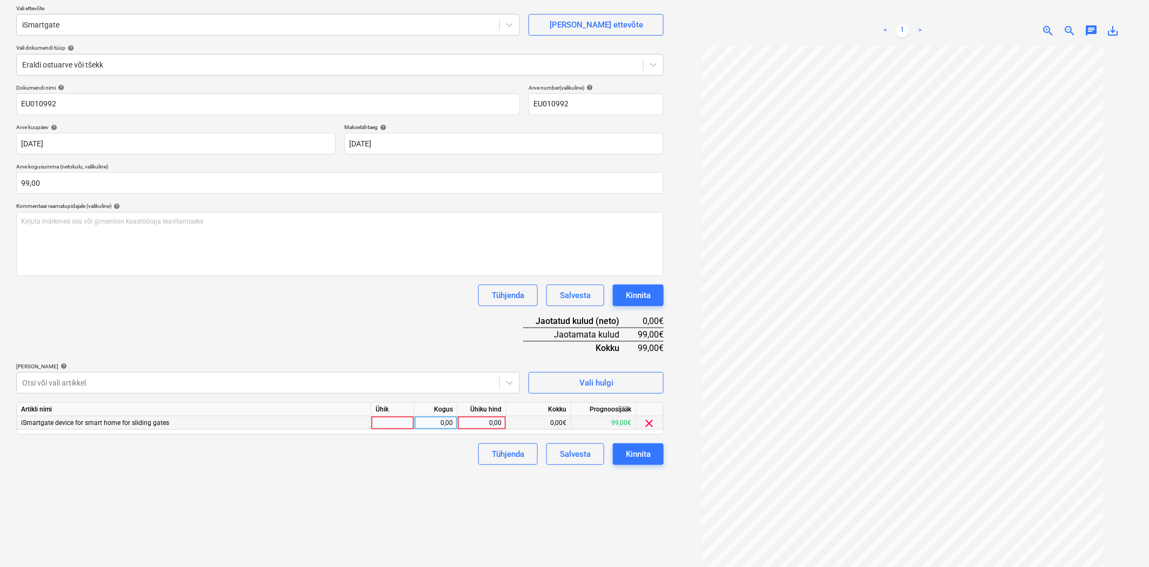
click at [471, 428] on div "0,00" at bounding box center [481, 424] width 39 height 14
type input "99"
click at [460, 452] on div "Tühjenda Salvesta Kinnita" at bounding box center [339, 455] width 647 height 22
click at [641, 454] on div "Kinnita" at bounding box center [638, 454] width 25 height 14
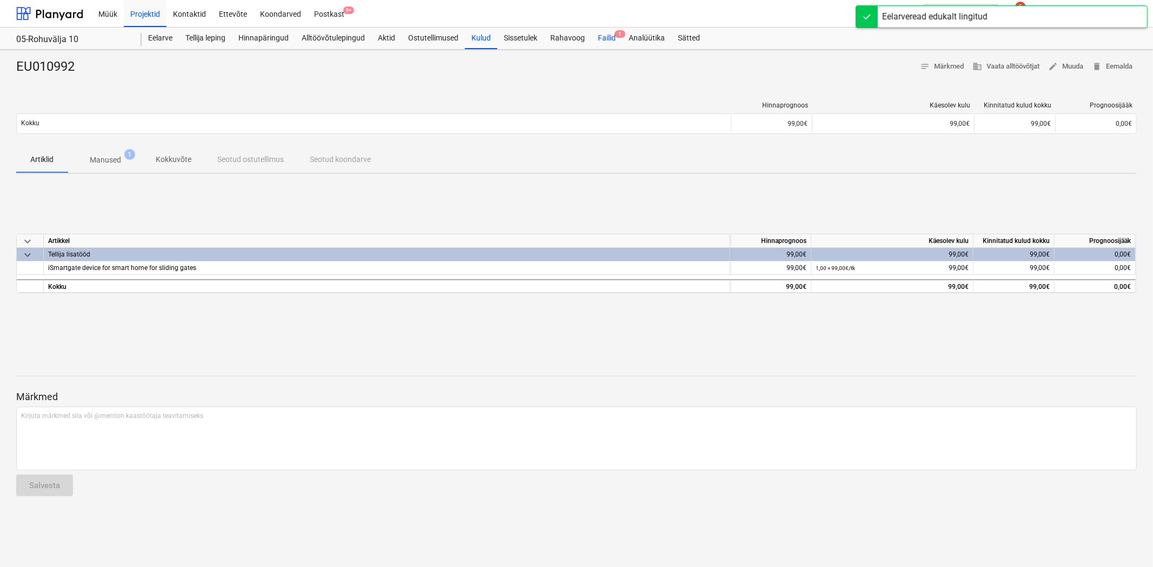
click at [611, 41] on div "Failid 1" at bounding box center [606, 39] width 31 height 22
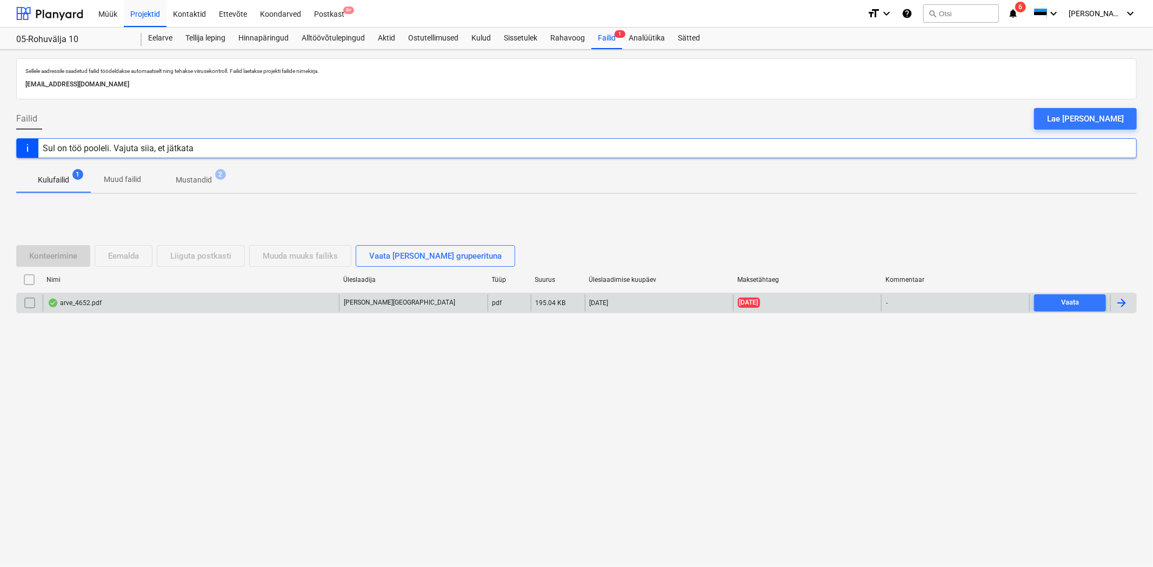
click at [88, 305] on div "arve_4652.pdf" at bounding box center [75, 303] width 54 height 9
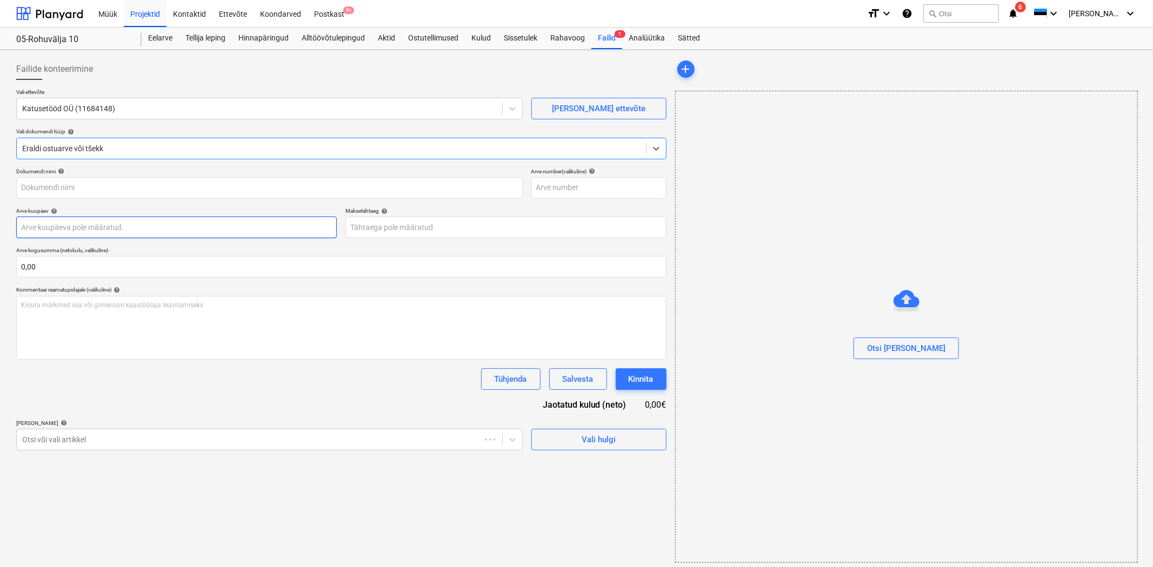
type input "4652"
type input "30 Jul 2025"
type input "13 Aug 2025"
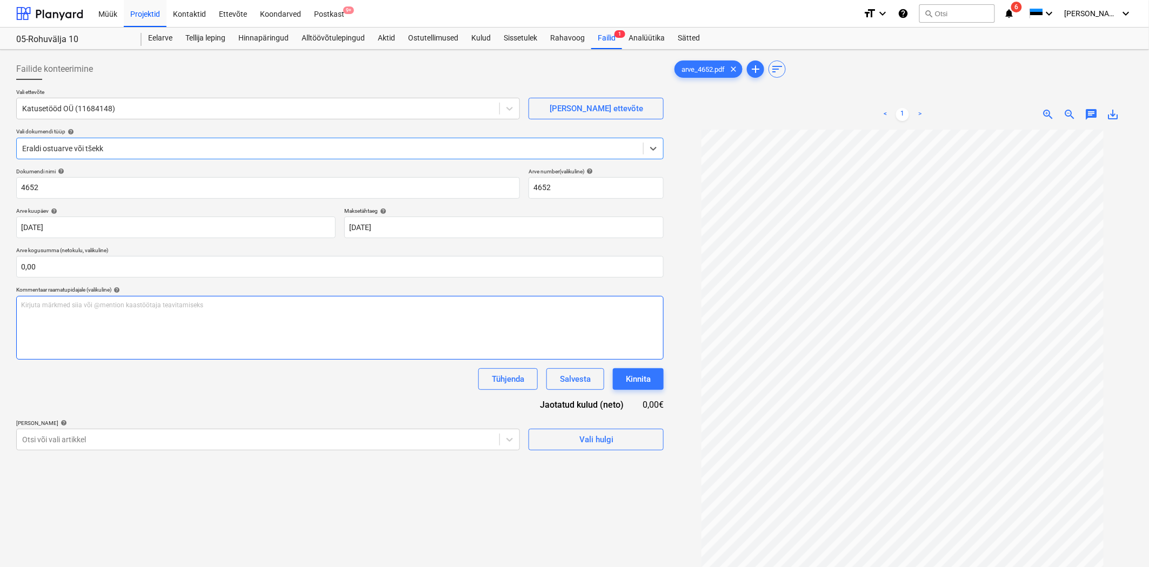
click at [73, 307] on p "Kirjuta märkmed siia või @mention kaastöötaja teavitamiseks ﻿" at bounding box center [340, 305] width 638 height 9
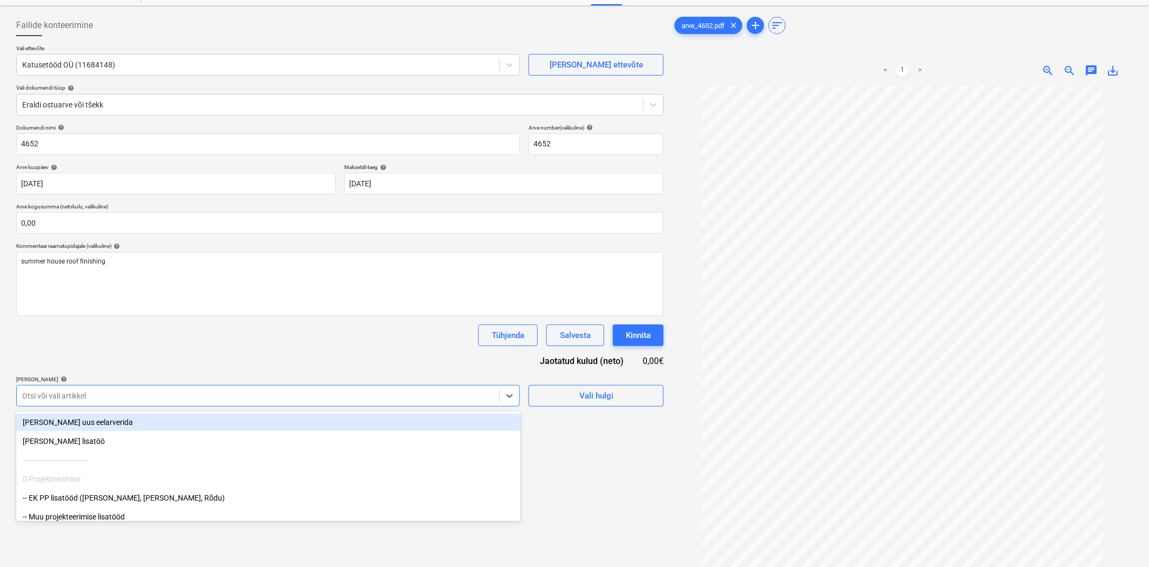
click at [79, 436] on body "Müük Projektid Kontaktid Ettevõte Koondarved Postkast 9+ format_size keyboard_a…" at bounding box center [574, 239] width 1149 height 567
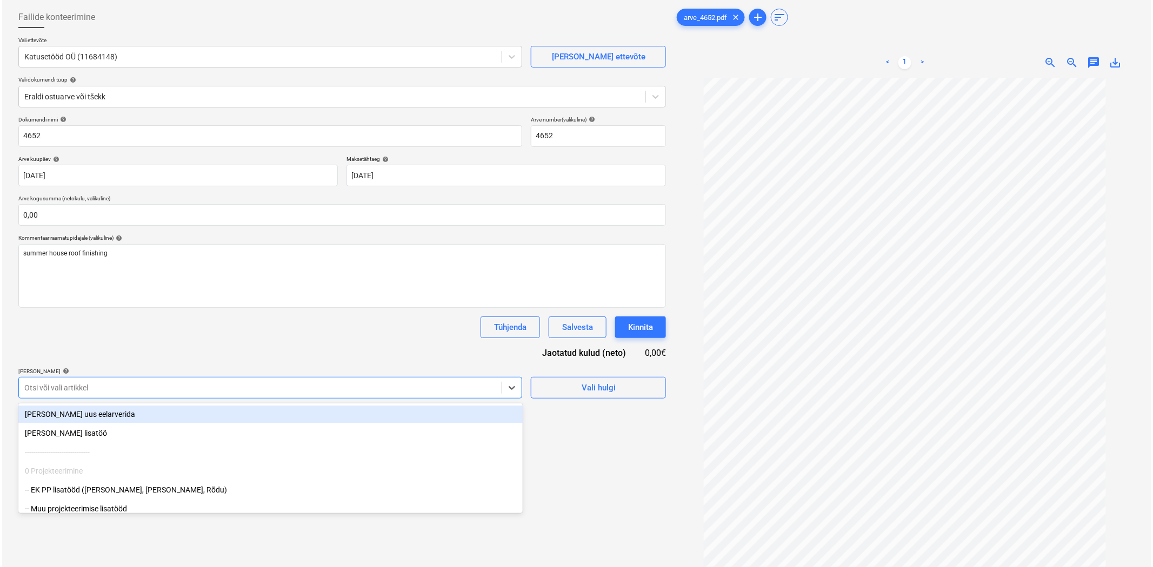
scroll to position [57, 0]
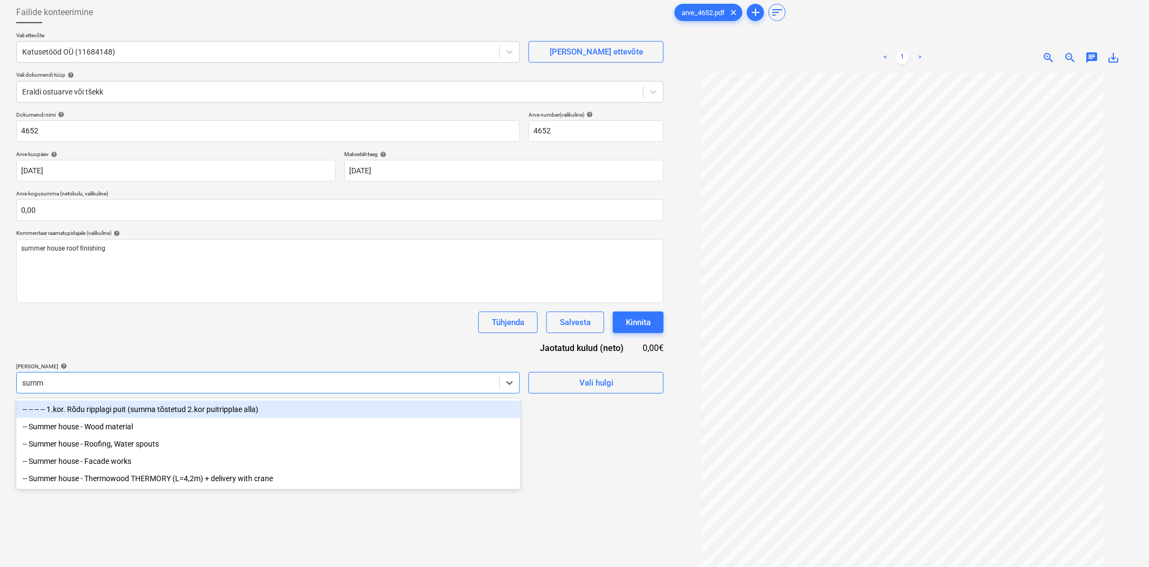
type input "summe"
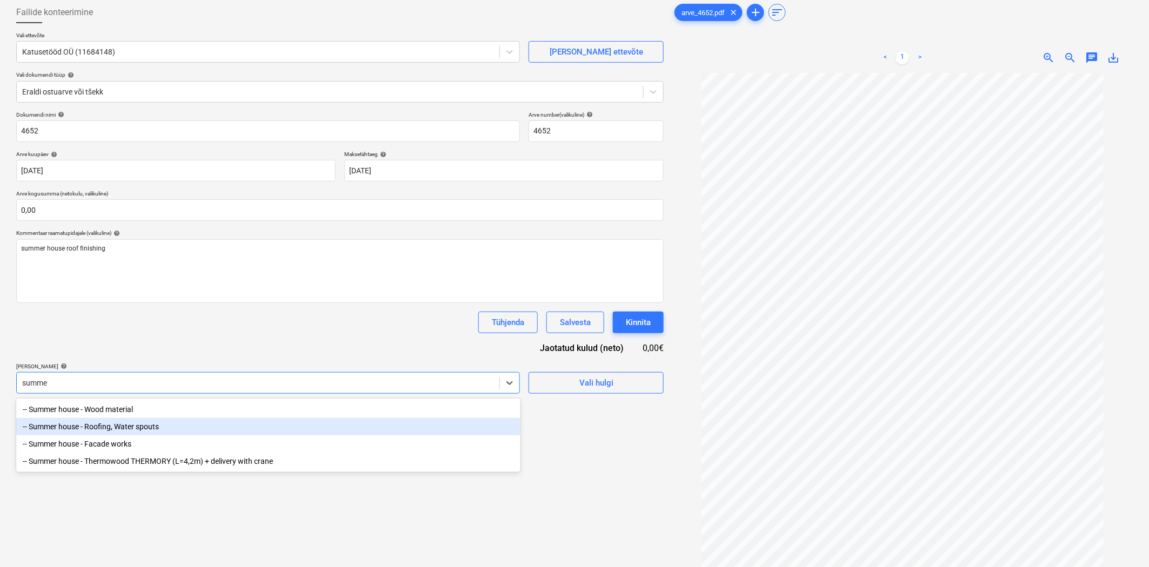
click at [98, 424] on div "-- Summer house - Roofing, Water spouts" at bounding box center [268, 426] width 504 height 17
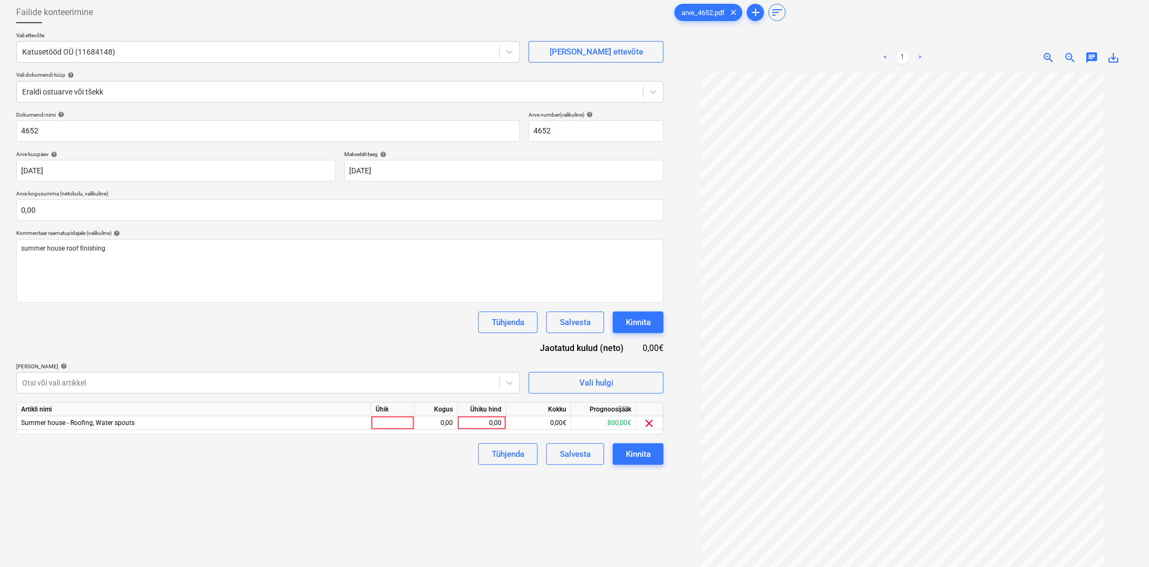
drag, startPoint x: 610, startPoint y: 507, endPoint x: 604, endPoint y: 499, distance: 9.7
click at [609, 505] on div "Failide konteerimine Vali ettevõte Katusetööd OÜ (11684148) Lisa uus ettevõte V…" at bounding box center [340, 305] width 656 height 617
click at [479, 427] on div "0,00" at bounding box center [481, 424] width 39 height 14
type input "717"
click at [438, 481] on div "Failide konteerimine Vali ettevõte Katusetööd OÜ (11684148) Lisa uus ettevõte V…" at bounding box center [340, 305] width 656 height 617
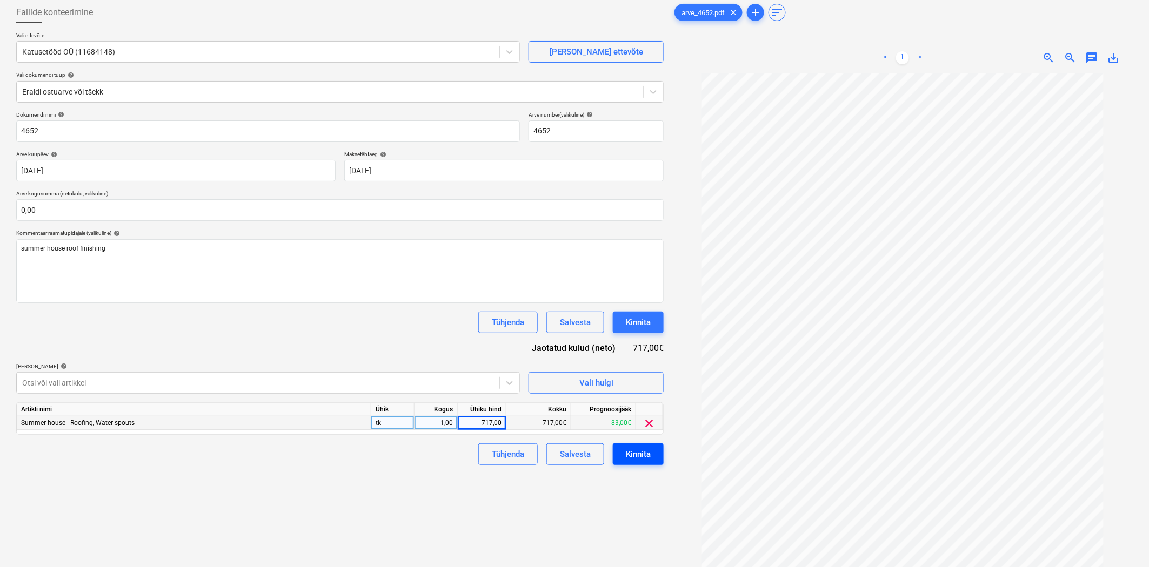
click at [634, 455] on div "Kinnita" at bounding box center [638, 454] width 25 height 14
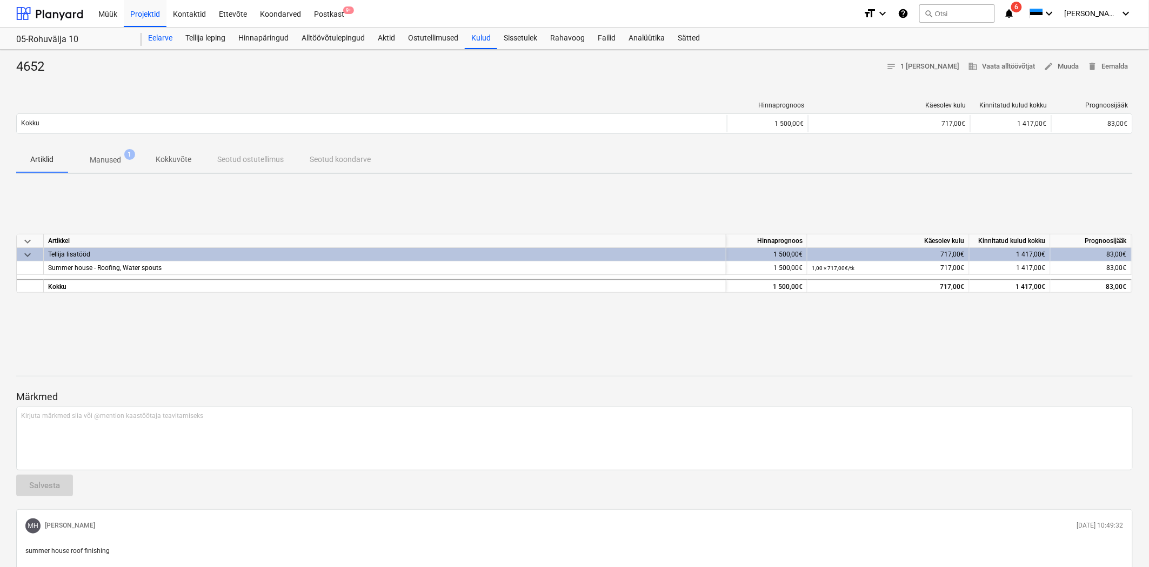
click at [153, 38] on div "Eelarve" at bounding box center [160, 39] width 37 height 22
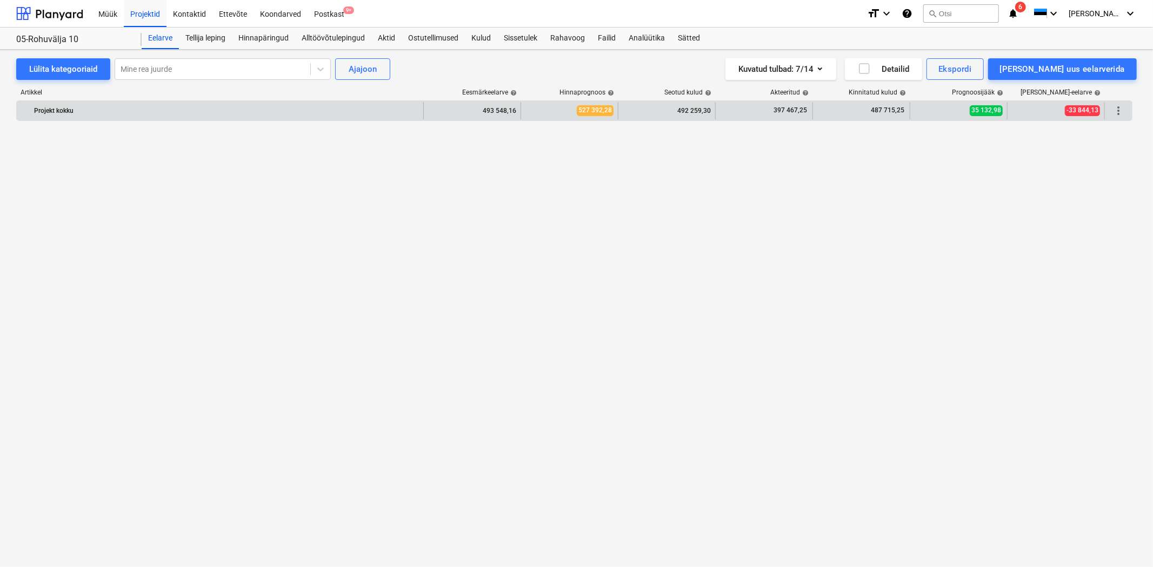
scroll to position [7054, 0]
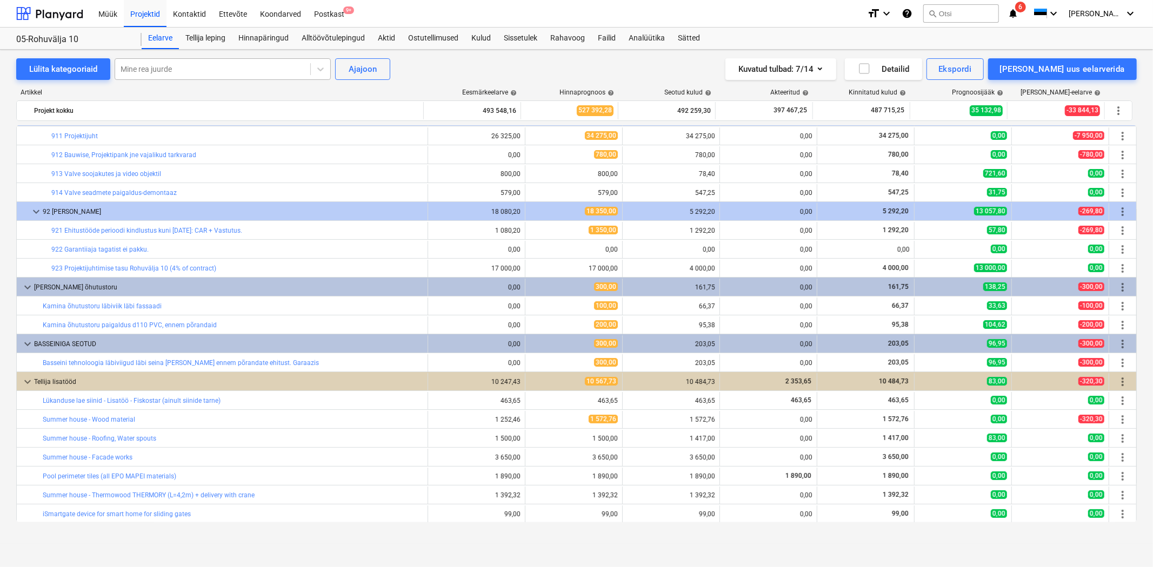
click at [250, 65] on div at bounding box center [212, 69] width 184 height 11
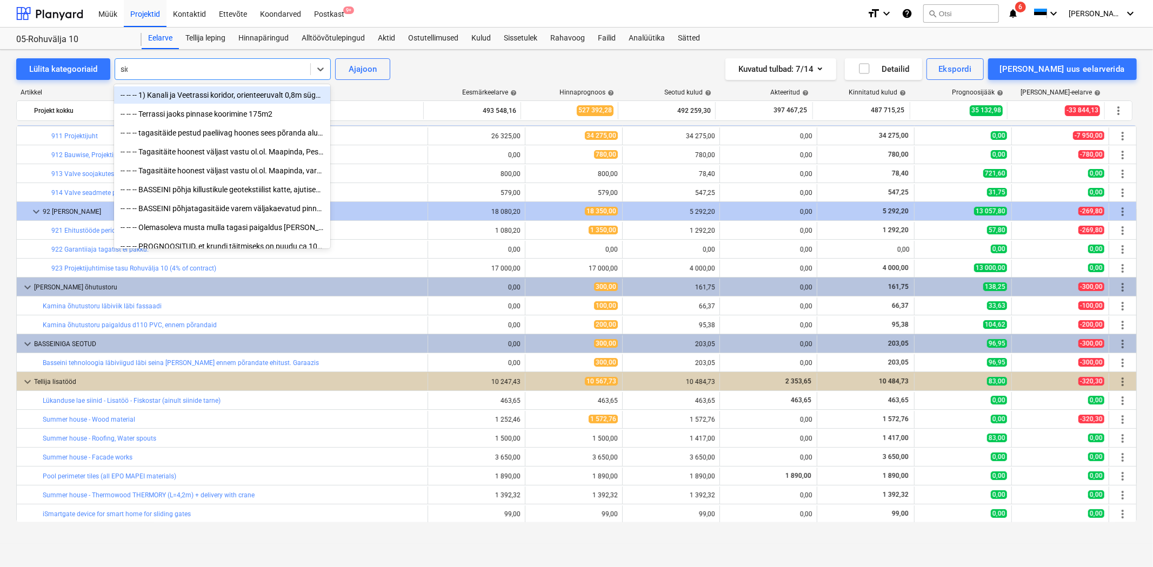
type input "side"
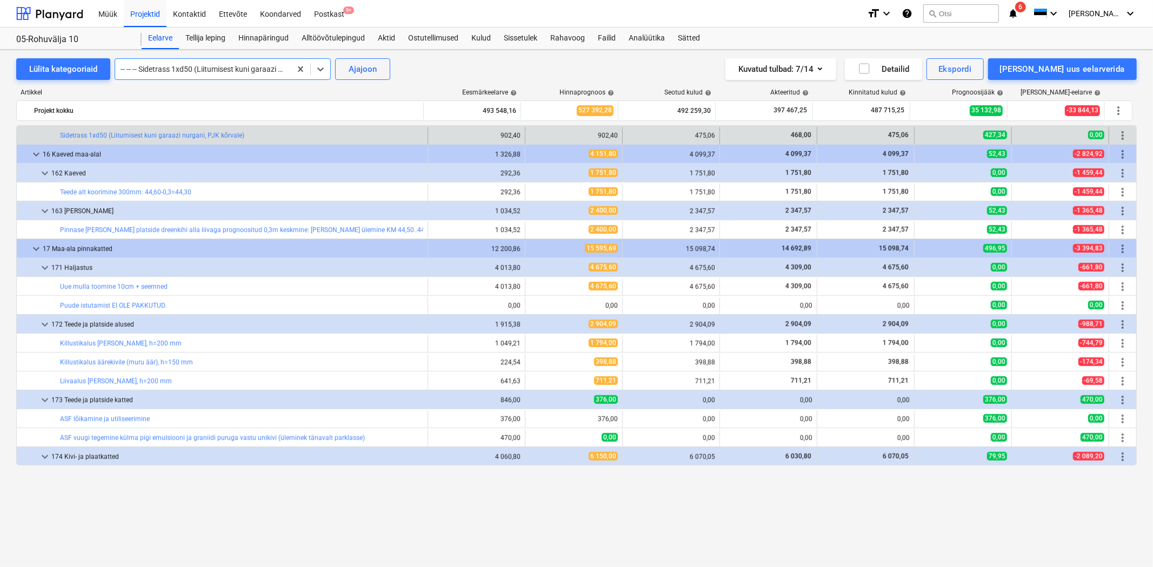
scroll to position [752, 0]
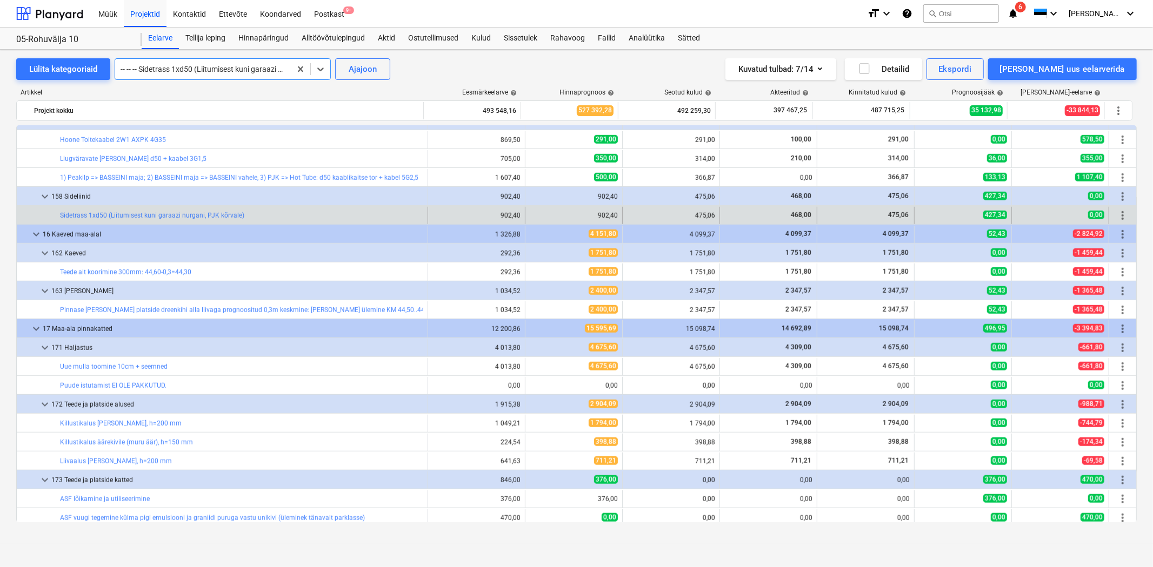
click at [1119, 217] on span "more_vert" at bounding box center [1122, 215] width 13 height 13
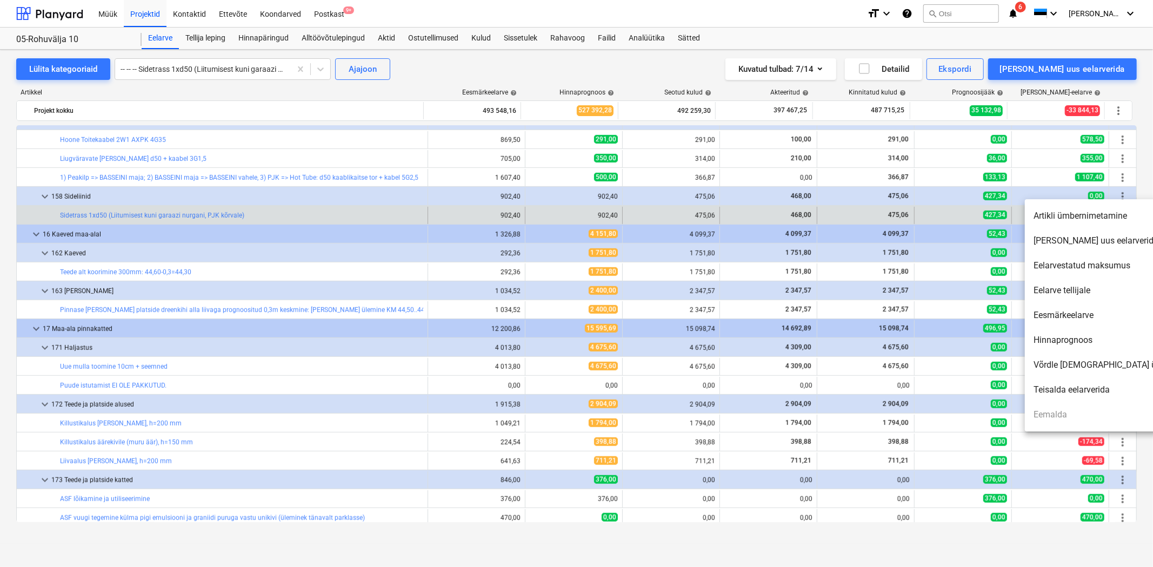
click at [1072, 218] on li "Artikli ümbernimetamine" at bounding box center [1117, 216] width 186 height 25
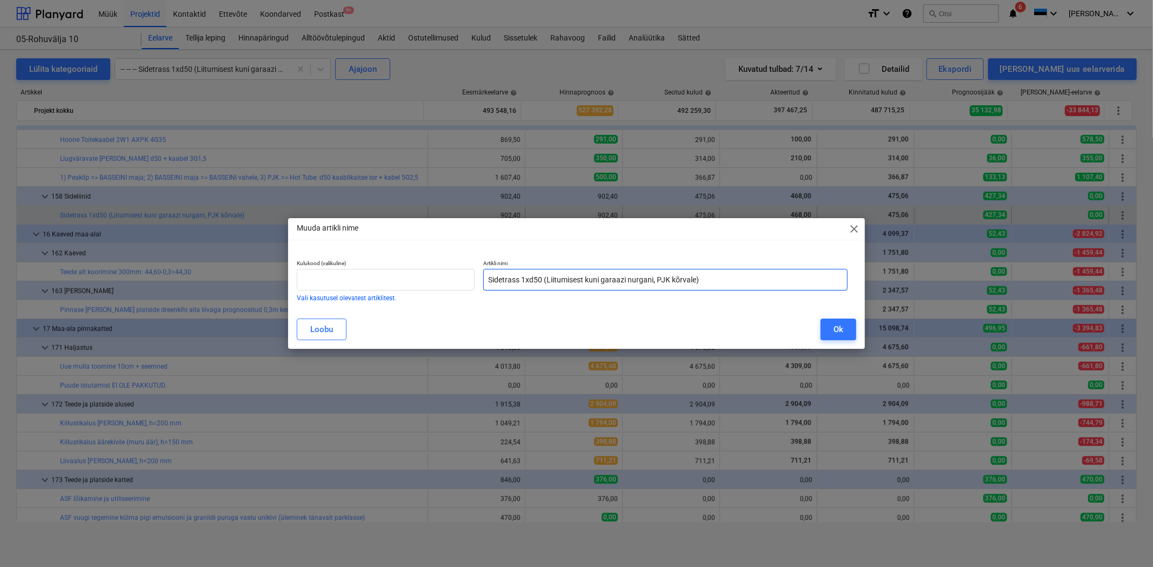
drag, startPoint x: 544, startPoint y: 281, endPoint x: 761, endPoint y: 281, distance: 216.7
click at [761, 281] on input "Sidetrass 1xd50 (Liitumisest kuni garaazi nurgani, PJK kõrvale)" at bounding box center [665, 280] width 364 height 22
type input "Sidetrass 1xd50"
click at [840, 331] on div "Ok" at bounding box center [838, 330] width 10 height 14
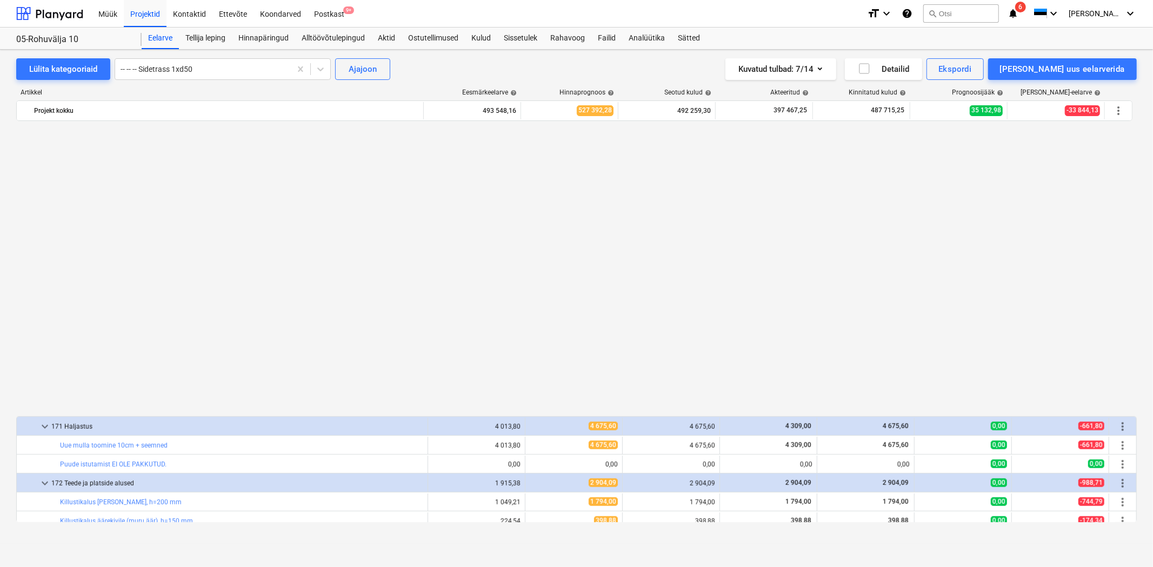
scroll to position [992, 0]
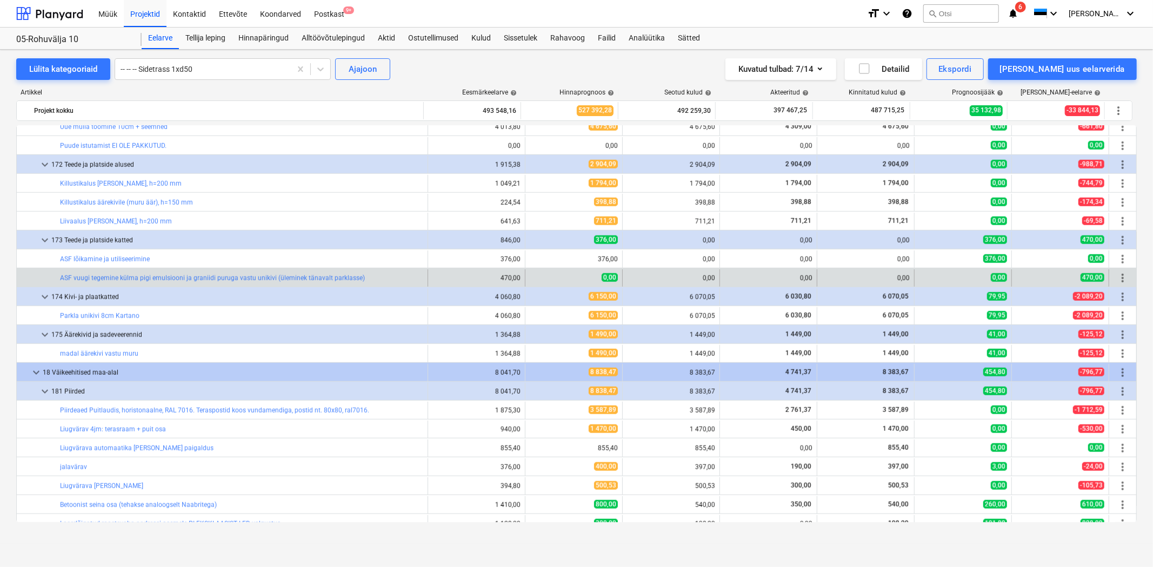
click at [1117, 277] on span "more_vert" at bounding box center [1122, 278] width 13 height 13
click at [1120, 271] on div "more_vert" at bounding box center [1122, 278] width 18 height 17
click at [1119, 277] on span "more_vert" at bounding box center [1122, 278] width 13 height 13
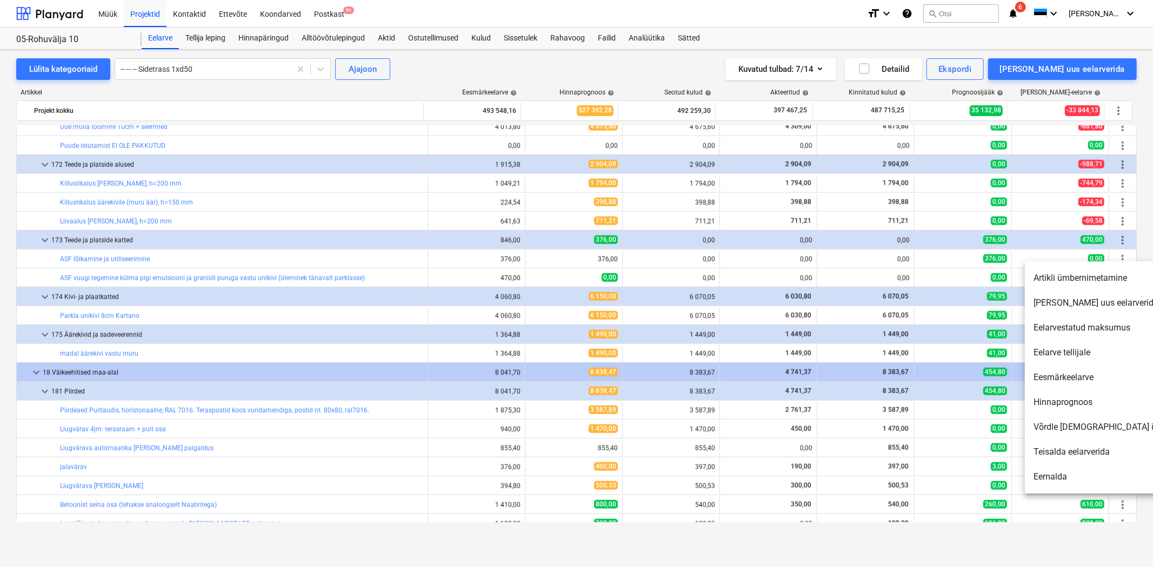
click at [1085, 277] on li "Artikli ümbernimetamine" at bounding box center [1117, 278] width 186 height 25
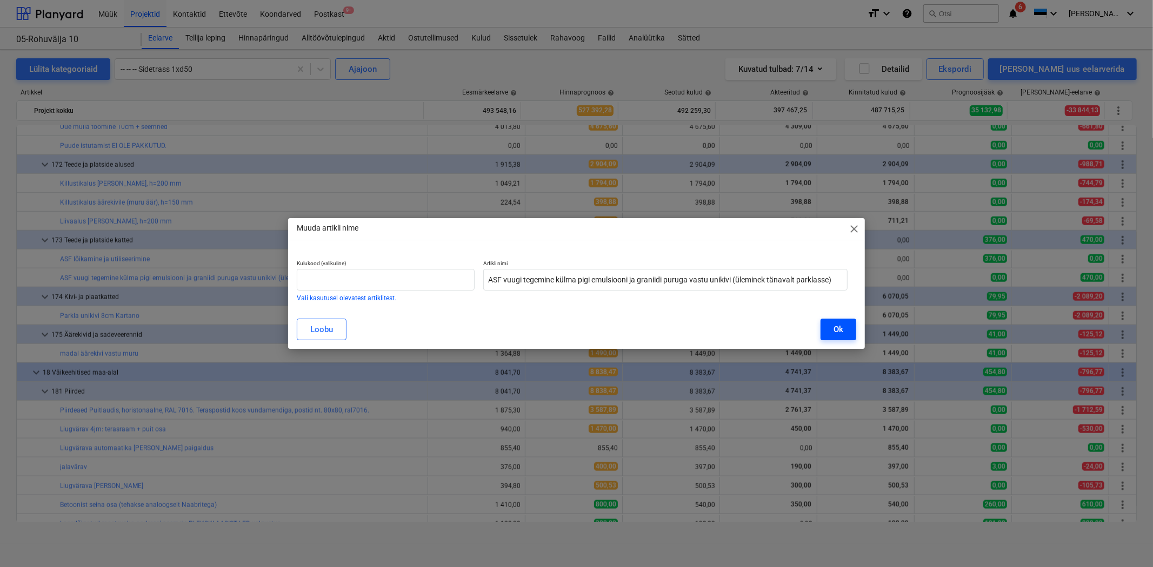
click at [829, 329] on button "Ok" at bounding box center [838, 330] width 36 height 22
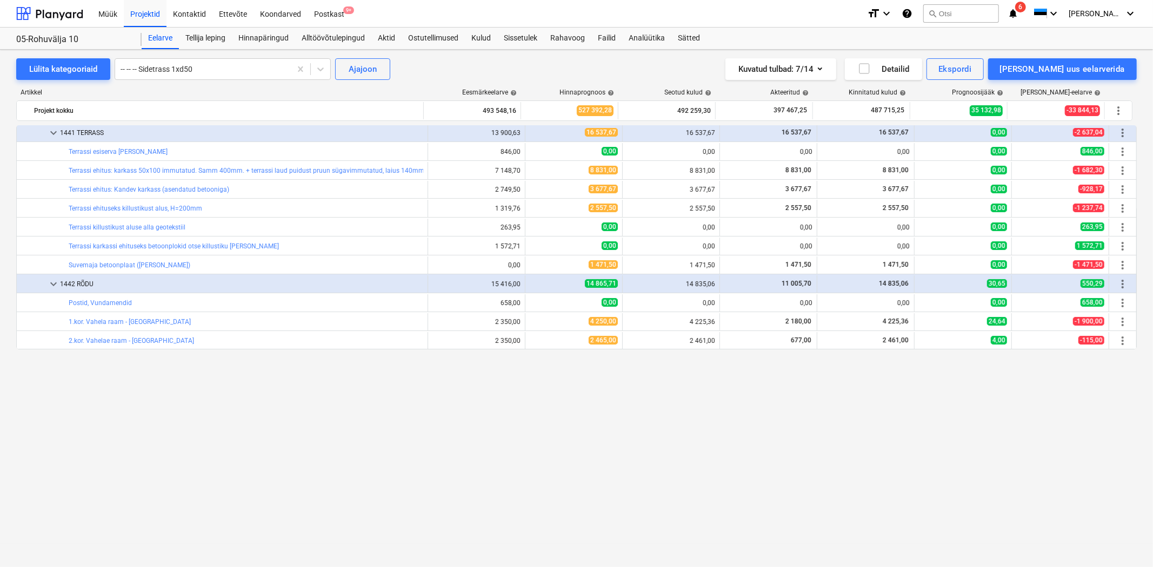
scroll to position [0, 0]
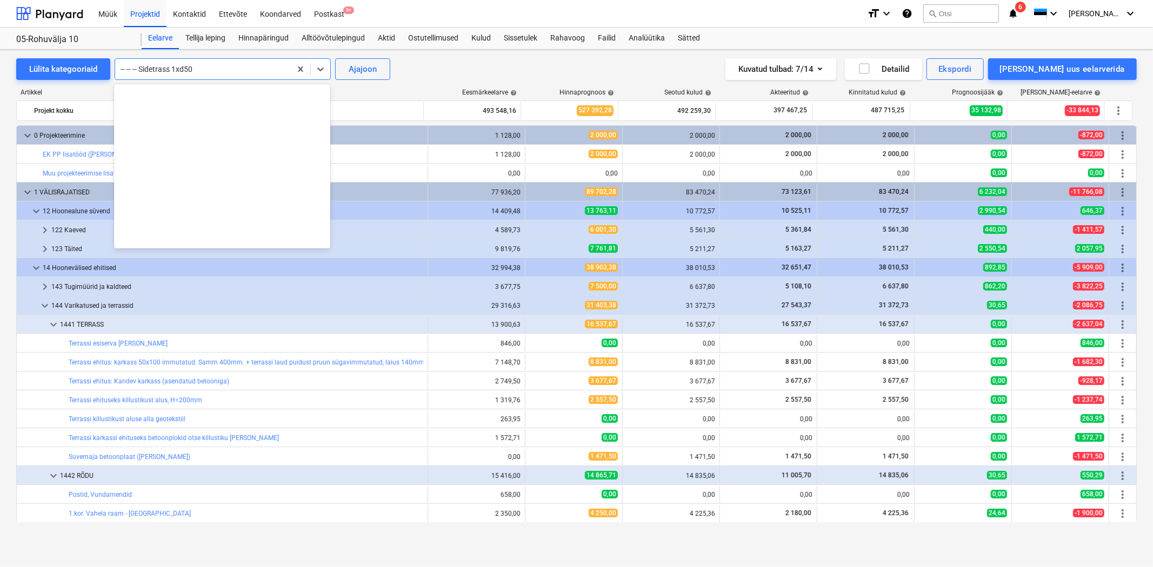
click at [179, 71] on div at bounding box center [202, 69] width 165 height 11
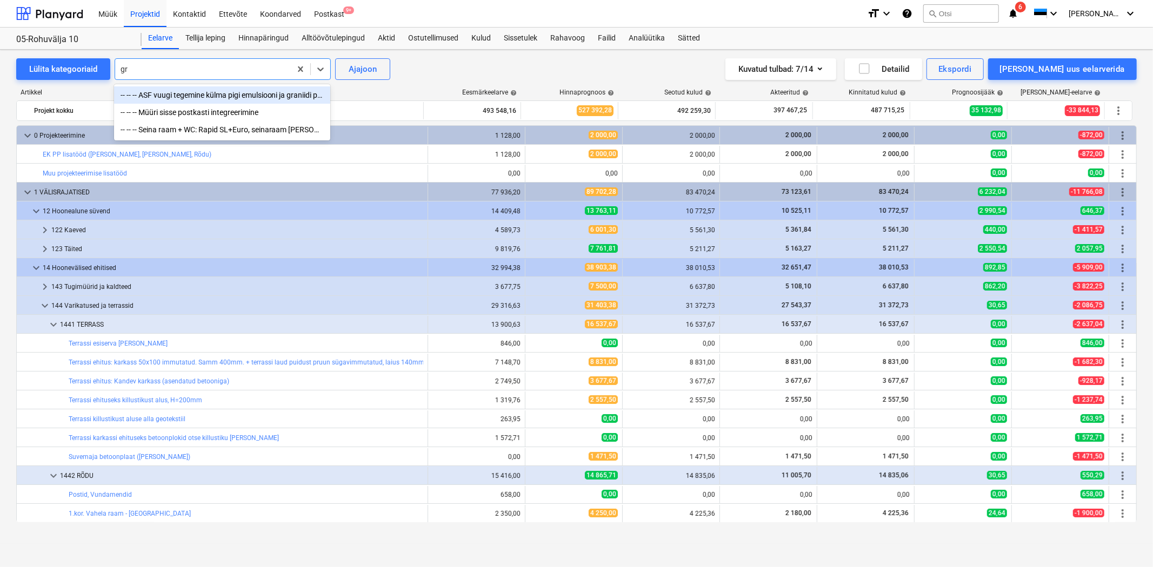
type input "g"
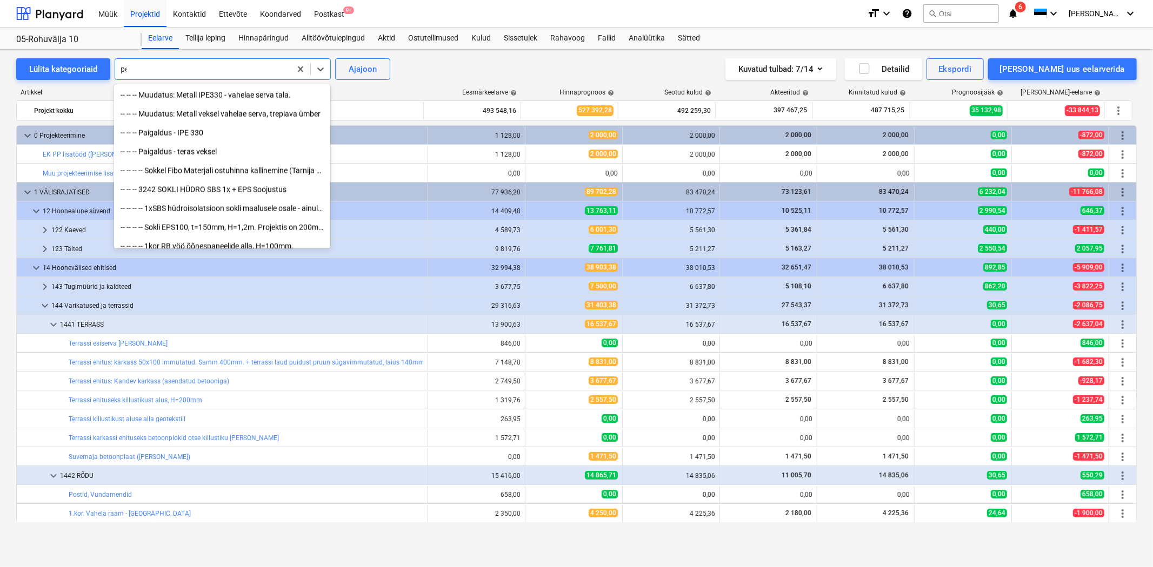
scroll to position [613, 0]
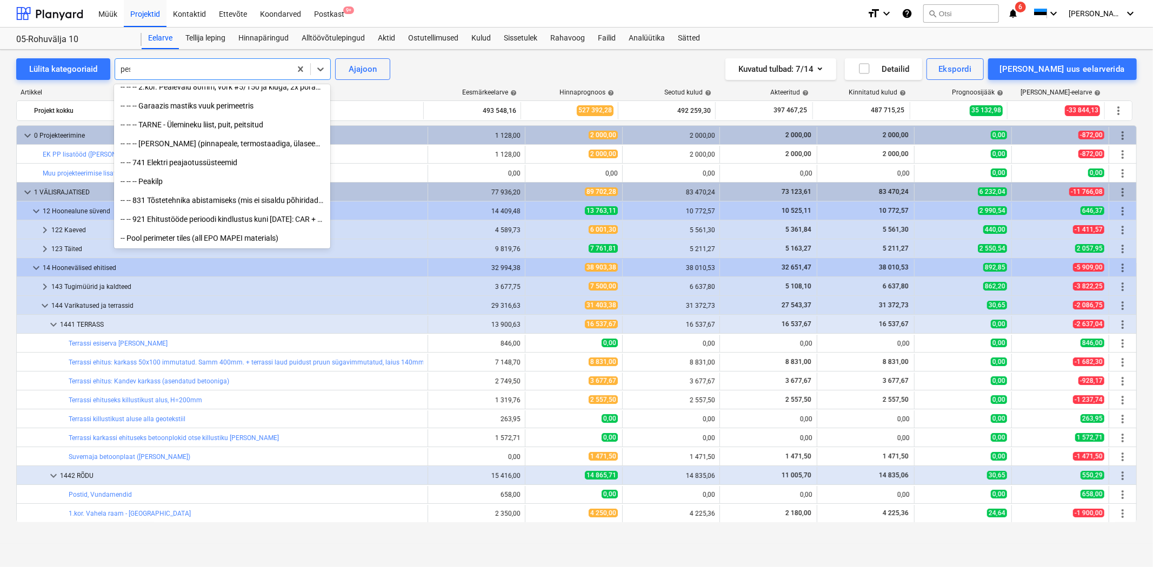
type input "pesu"
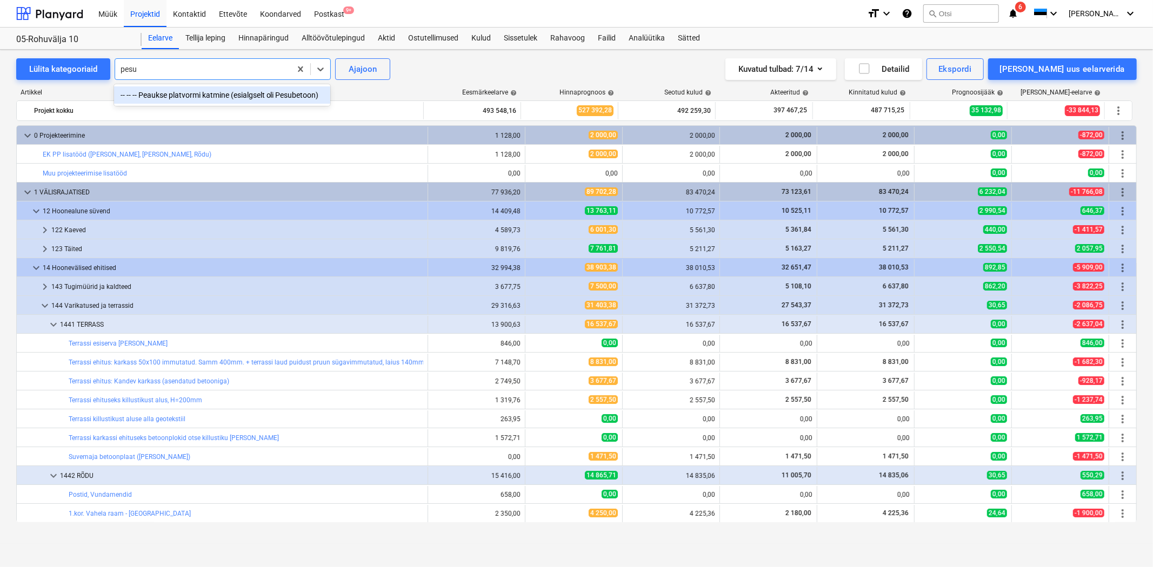
click at [188, 93] on div "-- -- -- Peaukse platvormi katmine (esialgselt oli Pesubetoon)" at bounding box center [222, 94] width 216 height 17
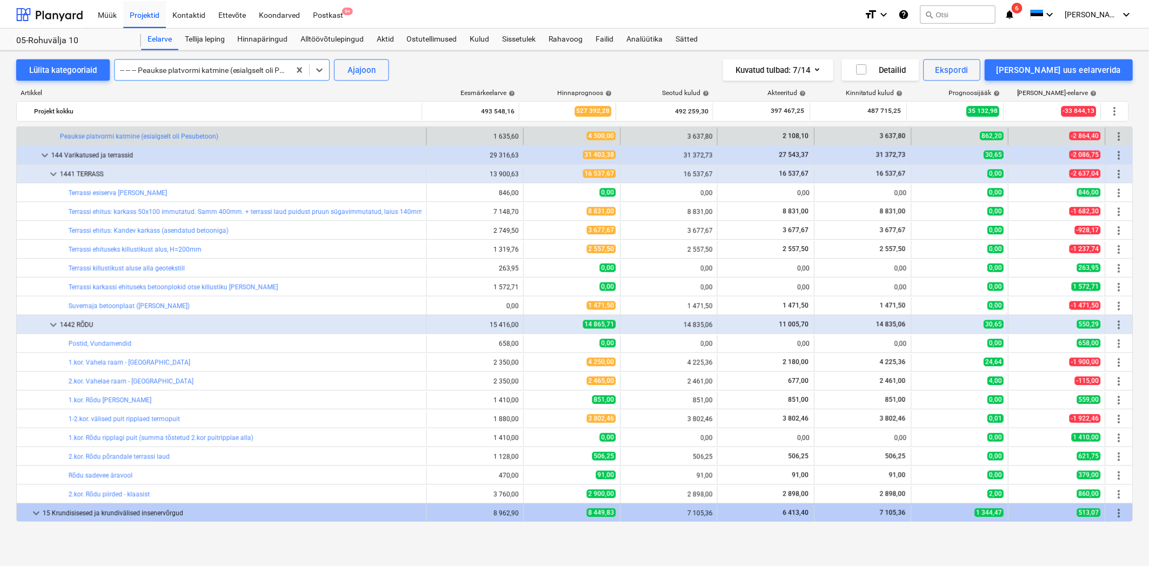
scroll to position [128, 0]
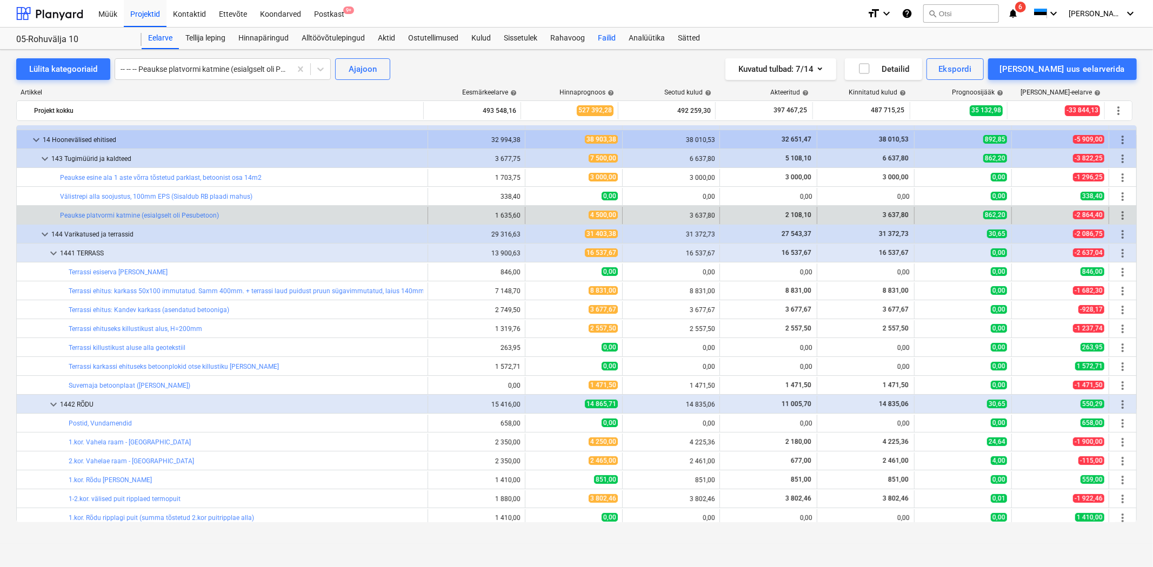
click at [602, 36] on div "Failid" at bounding box center [606, 39] width 31 height 22
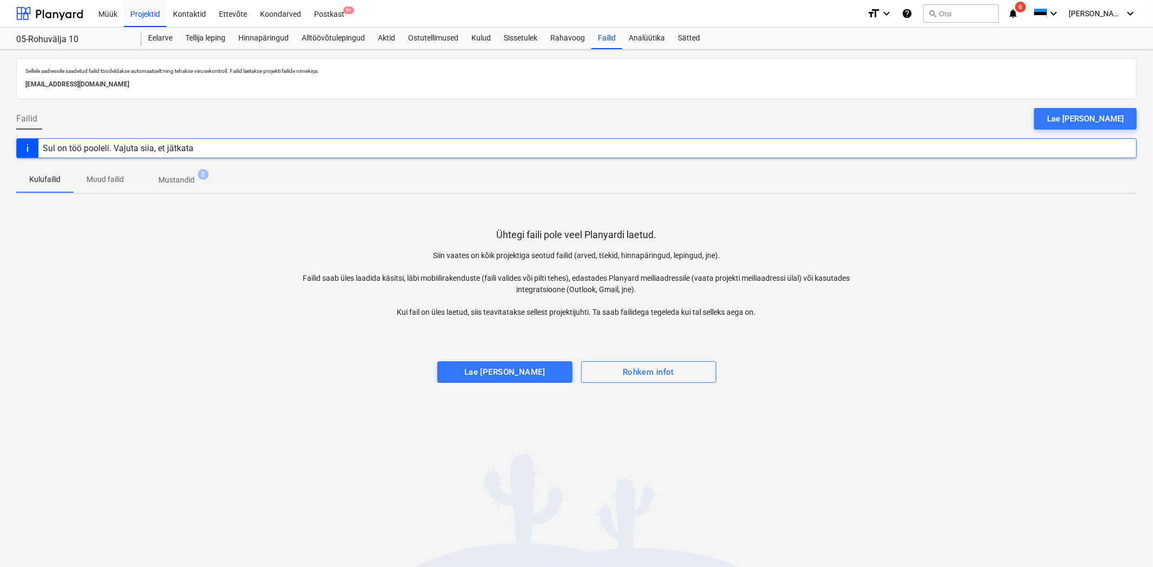
click at [200, 180] on span "Mustandid 2" at bounding box center [176, 180] width 53 height 11
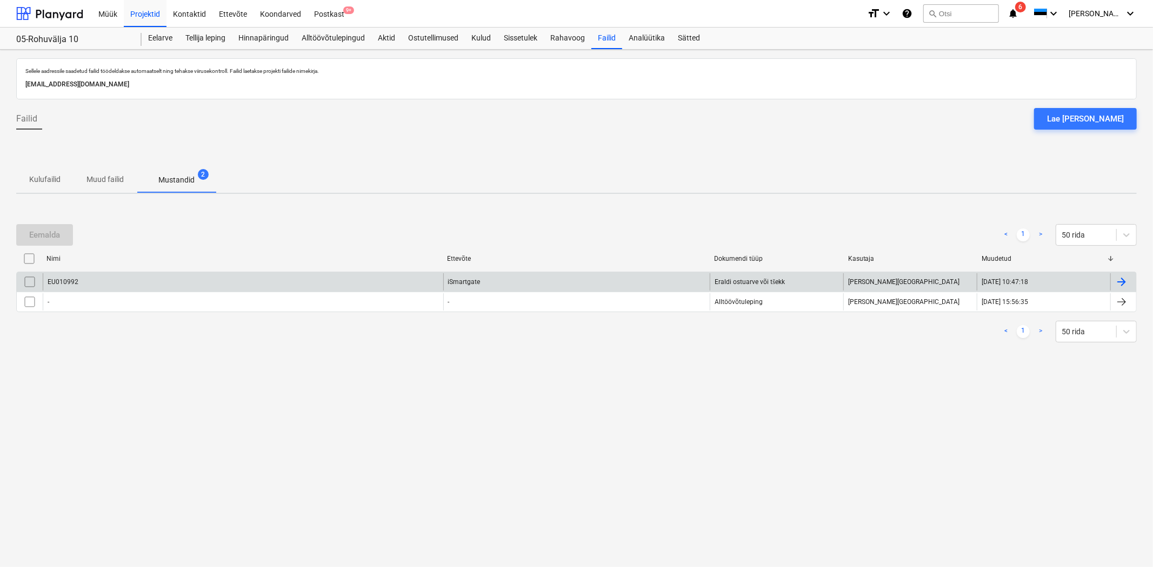
click at [96, 279] on div "EU010992" at bounding box center [243, 281] width 400 height 17
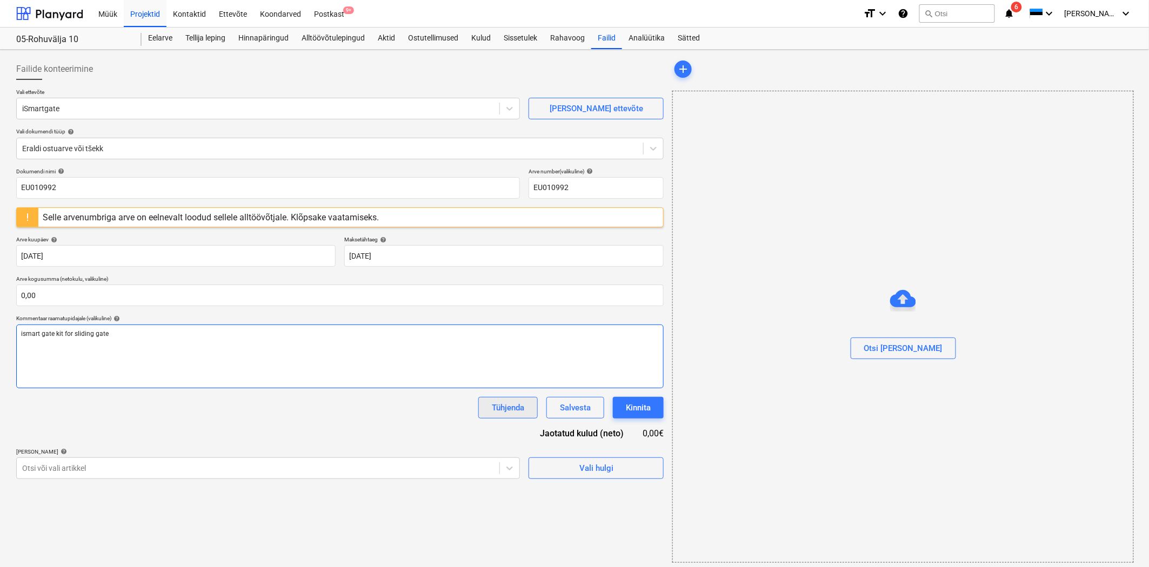
drag, startPoint x: 505, startPoint y: 381, endPoint x: 504, endPoint y: 401, distance: 20.0
click at [504, 384] on div "ismart gate kit for sliding gate ﻿" at bounding box center [339, 357] width 647 height 64
click at [504, 406] on div "Tühjenda" at bounding box center [508, 408] width 32 height 14
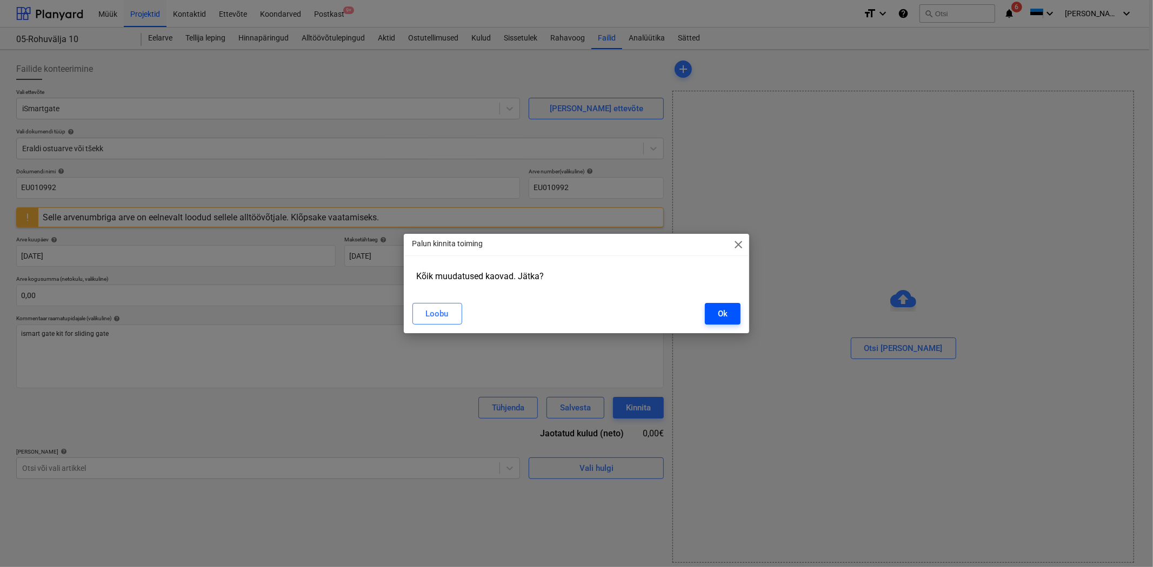
click at [719, 319] on div "Ok" at bounding box center [723, 314] width 10 height 14
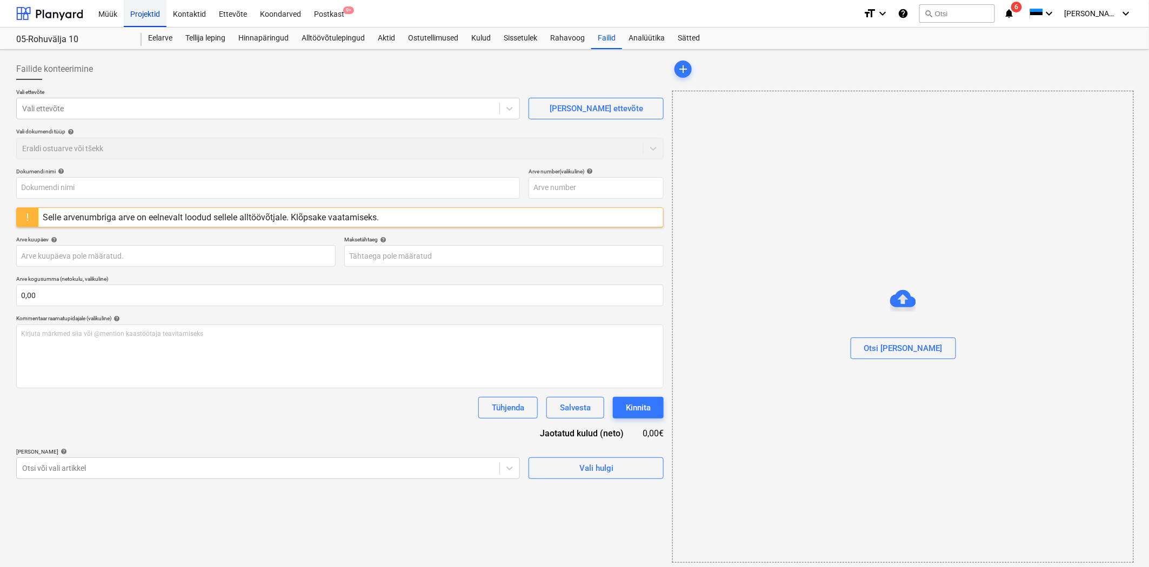
type input "EU010992"
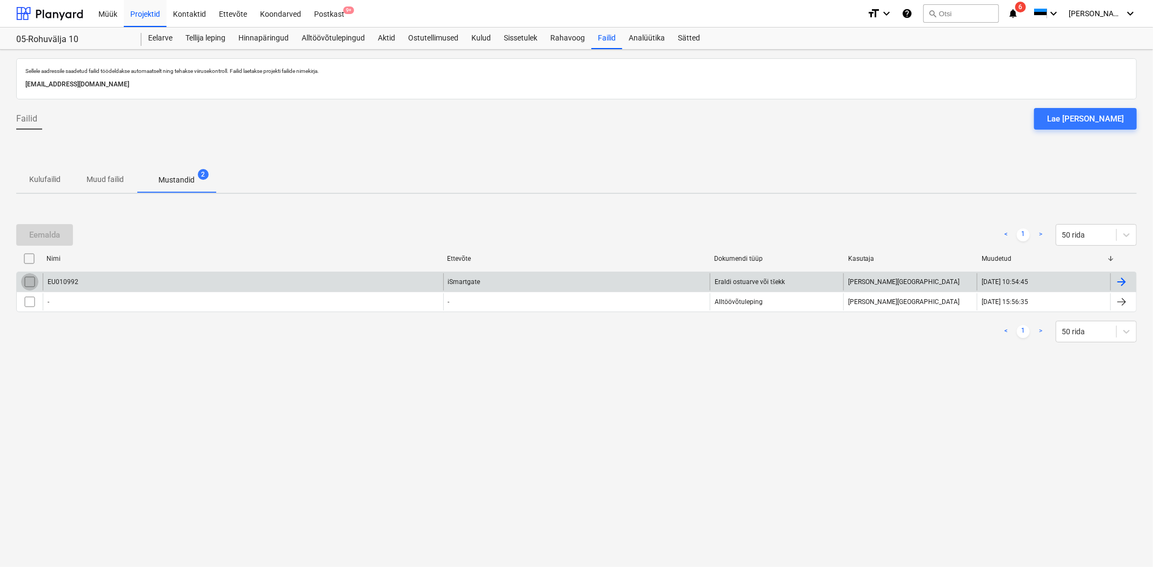
click at [30, 283] on input "checkbox" at bounding box center [29, 281] width 17 height 17
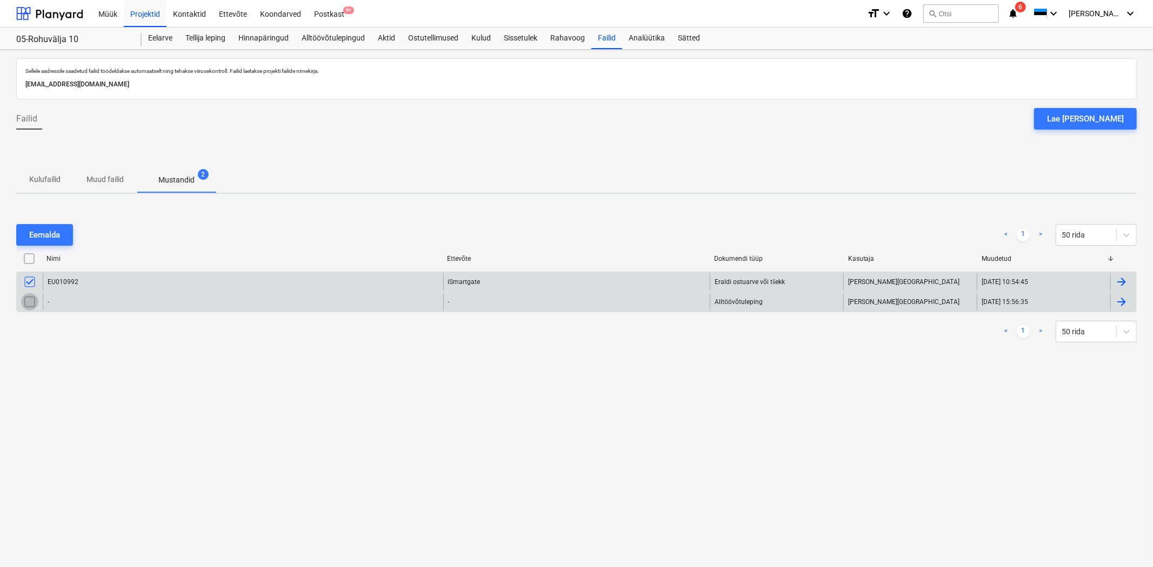
click at [32, 306] on input "checkbox" at bounding box center [29, 301] width 17 height 17
click at [49, 233] on div "Eemalda" at bounding box center [44, 235] width 31 height 14
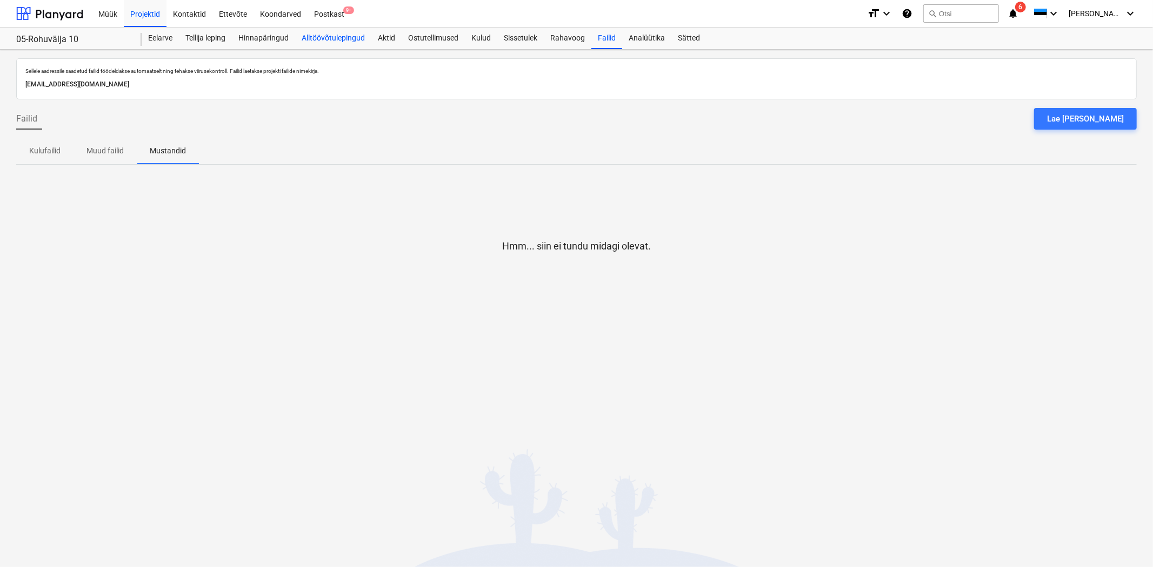
click at [350, 35] on div "Alltöövõtulepingud" at bounding box center [333, 39] width 76 height 22
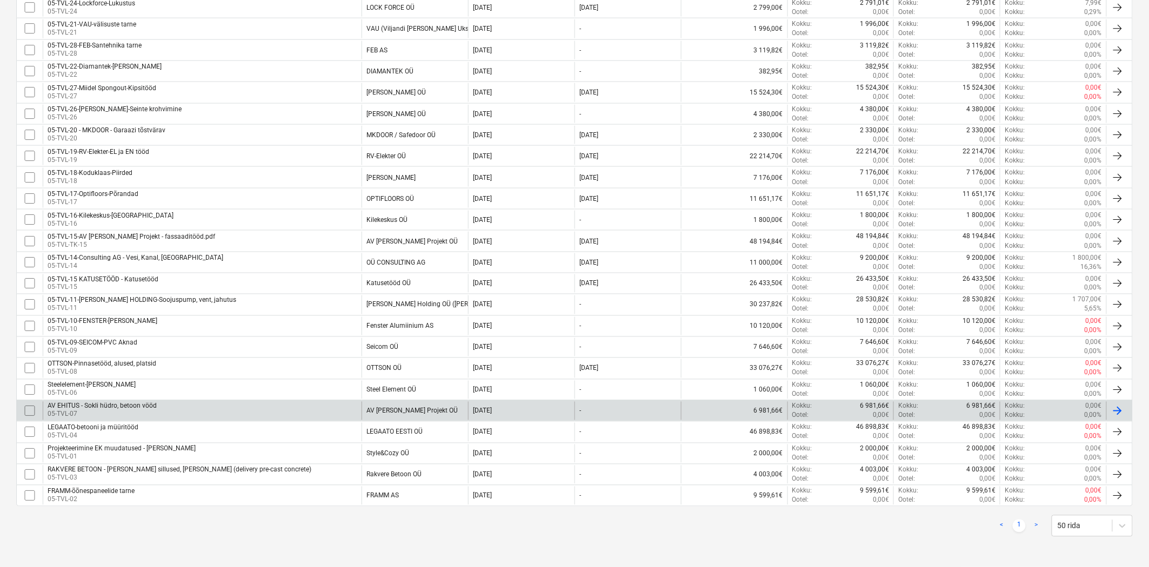
scroll to position [578, 0]
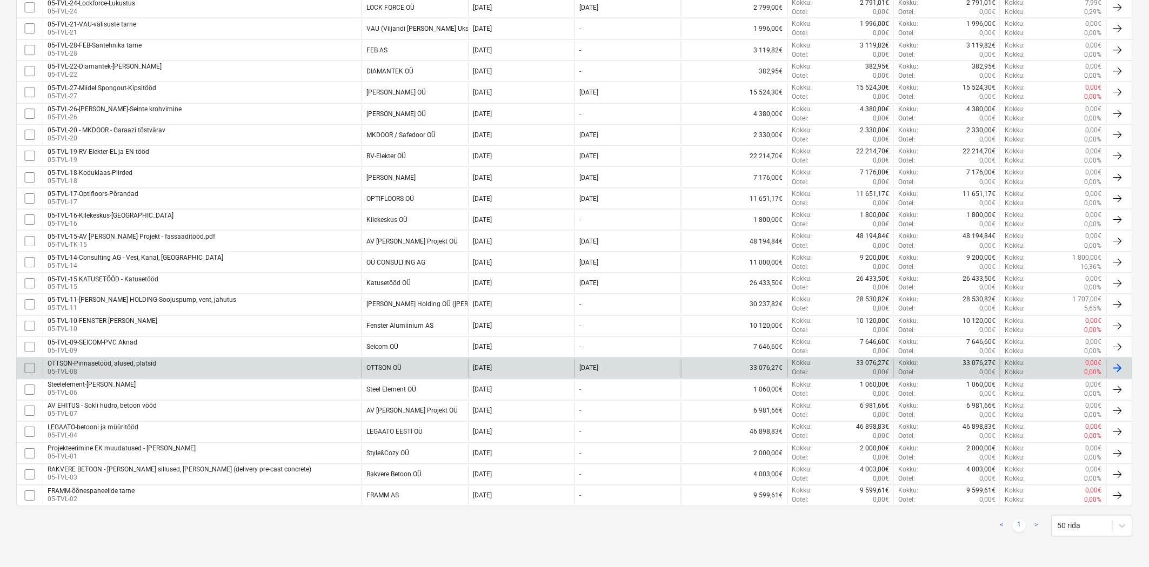
click at [98, 361] on div "OTTSON-Pinnasetööd, alused, platsid" at bounding box center [102, 364] width 109 height 8
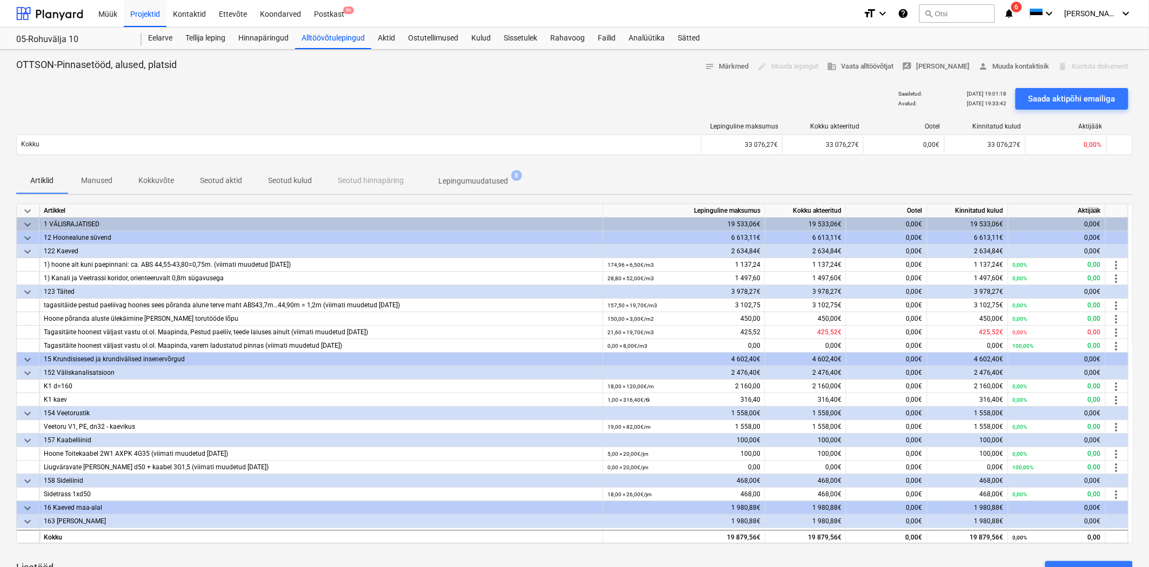
click at [230, 179] on p "Seotud aktid" at bounding box center [221, 180] width 42 height 11
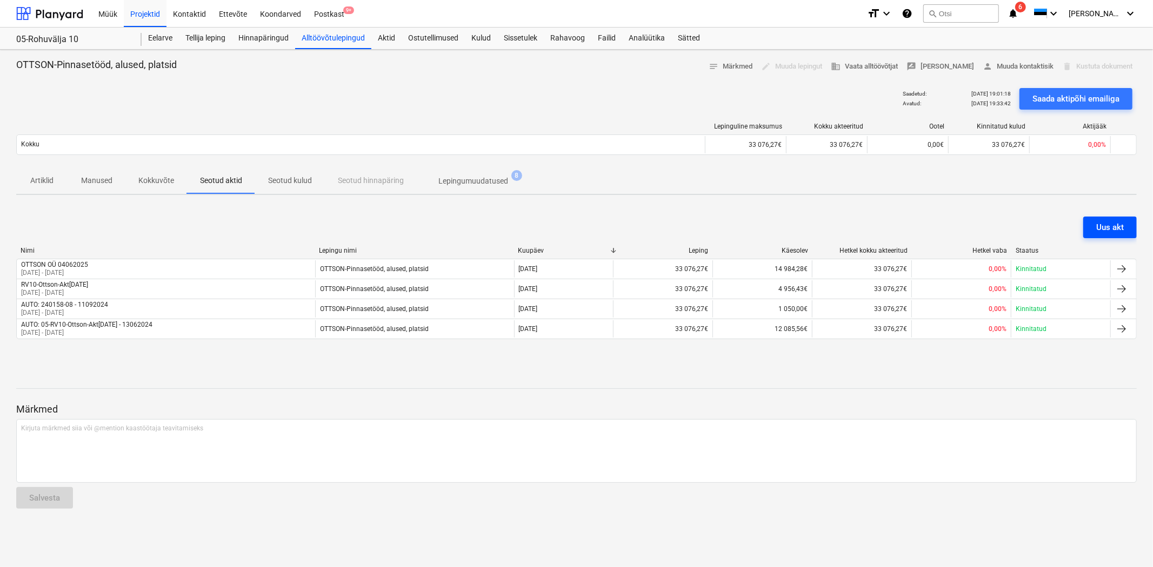
click at [1096, 231] on div "Uus akt" at bounding box center [1110, 227] width 28 height 14
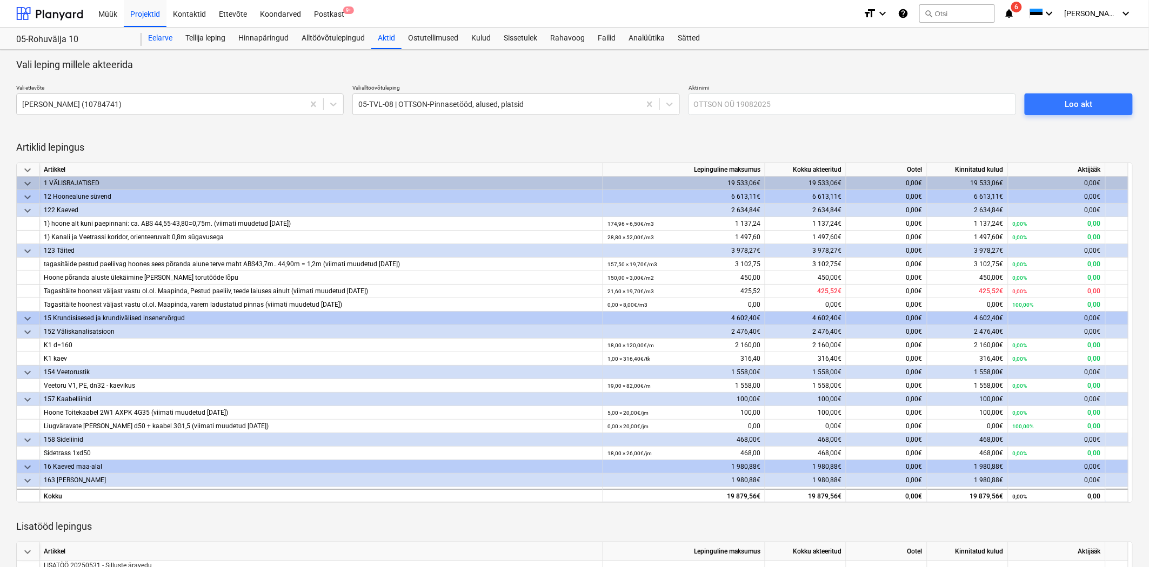
click at [168, 39] on div "Eelarve" at bounding box center [160, 39] width 37 height 22
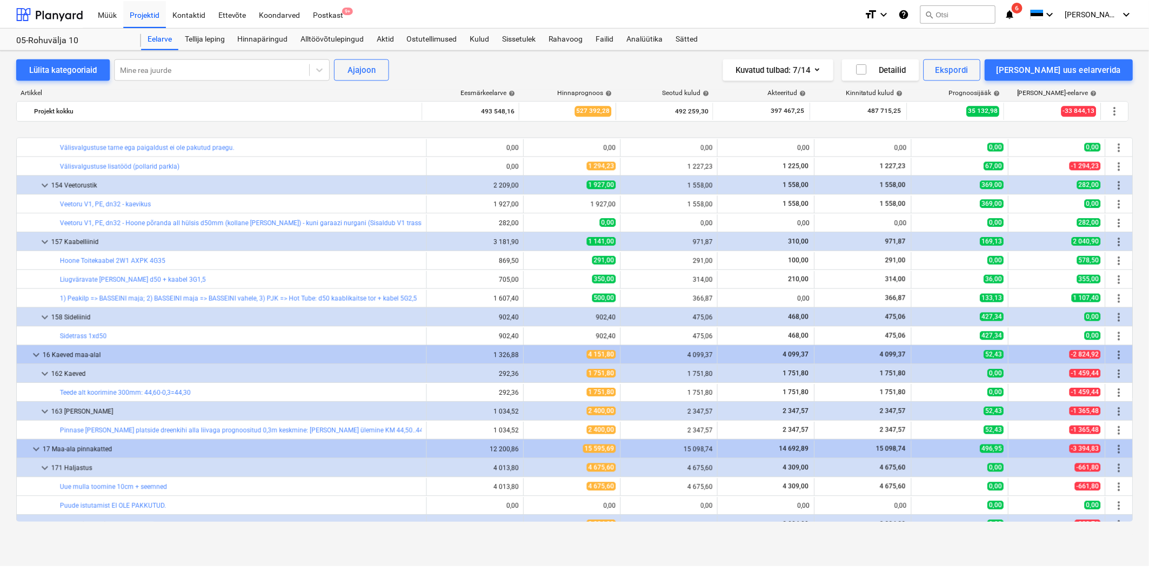
scroll to position [769, 0]
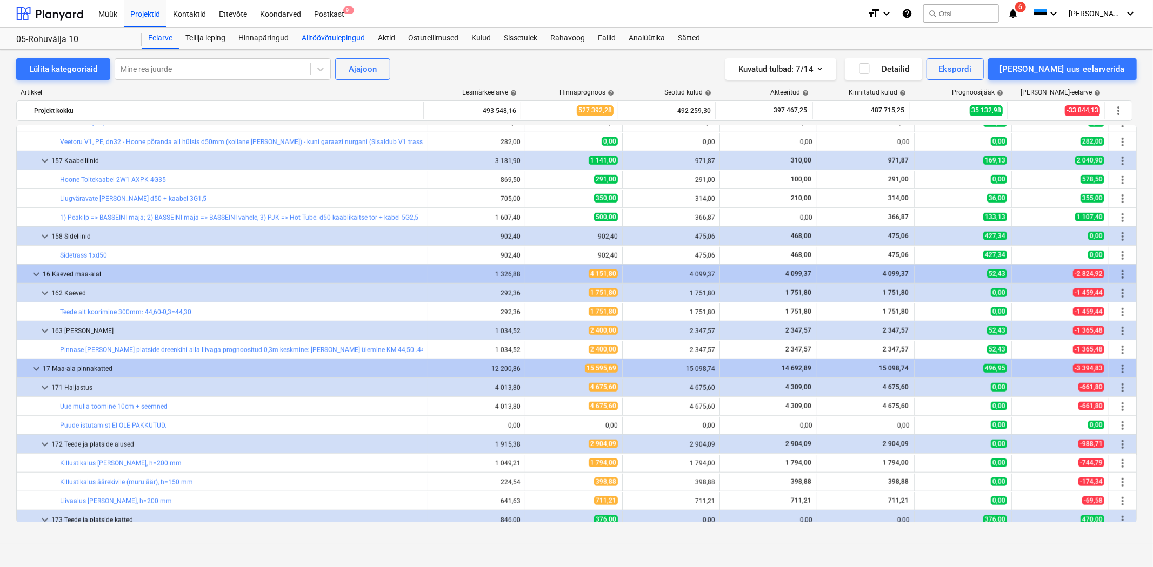
click at [325, 36] on div "Alltöövõtulepingud" at bounding box center [333, 39] width 76 height 22
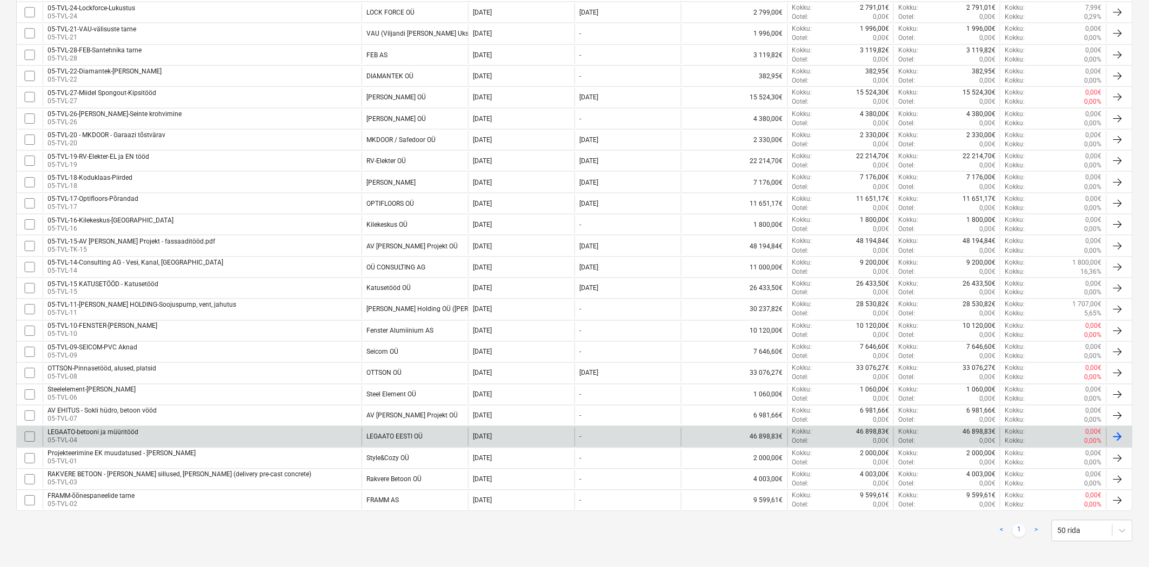
scroll to position [578, 0]
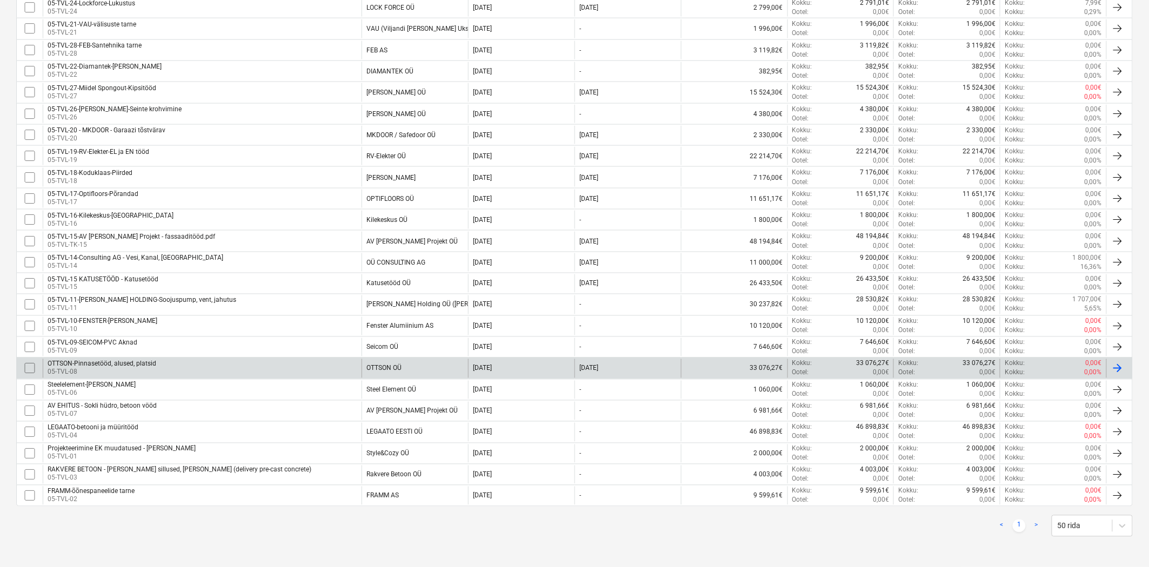
click at [103, 364] on div "OTTSON-Pinnasetööd, alused, platsid" at bounding box center [102, 364] width 109 height 8
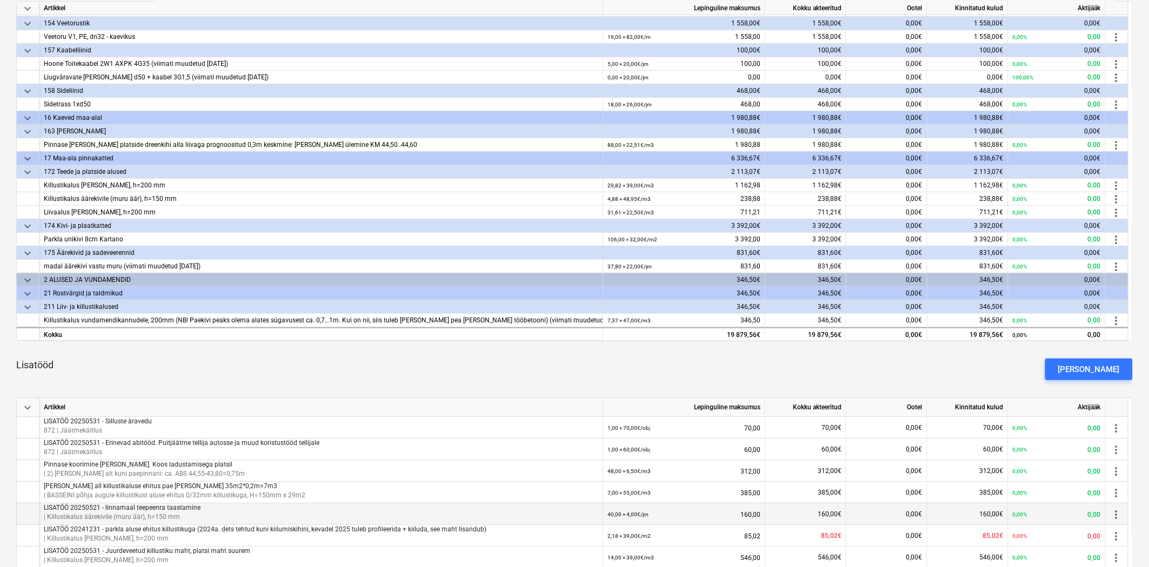
scroll to position [320, 0]
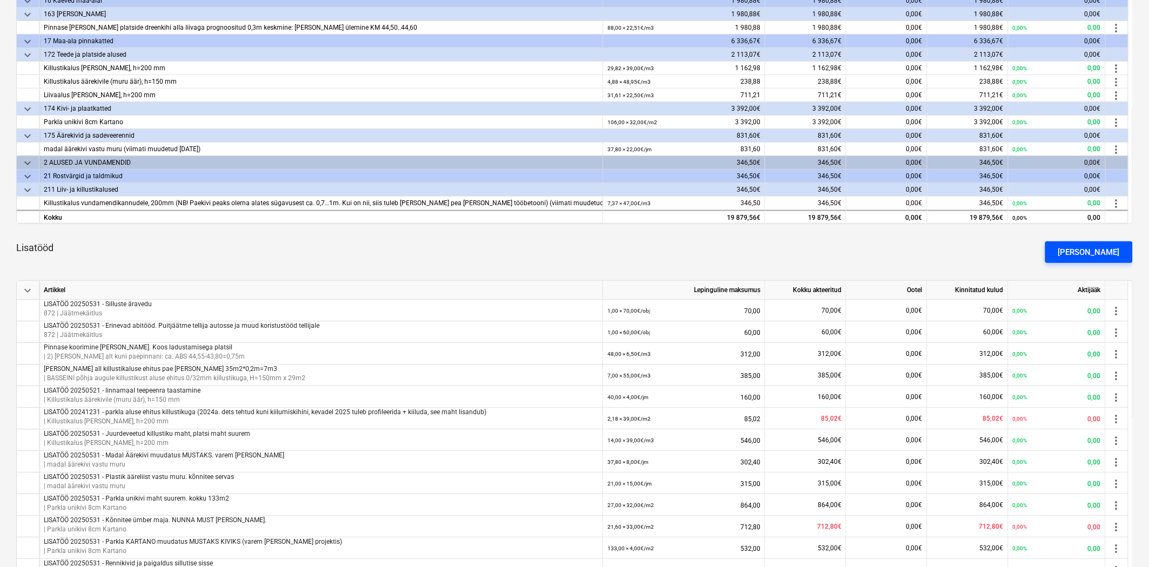
click at [1088, 252] on div "Lisa lisatöö" at bounding box center [1089, 252] width 62 height 14
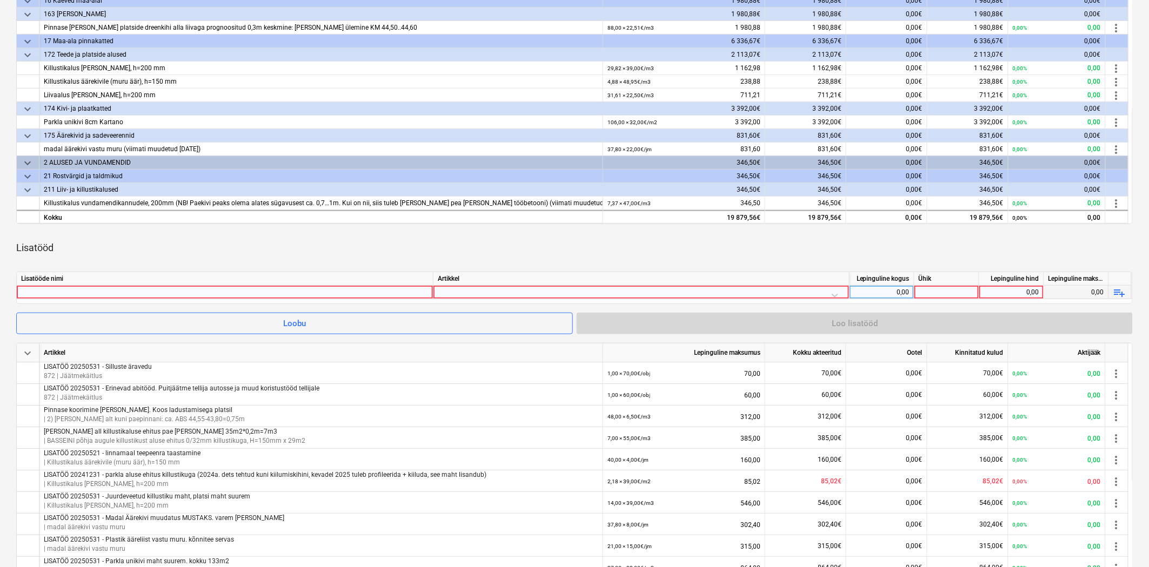
click at [200, 291] on div at bounding box center [224, 292] width 407 height 13
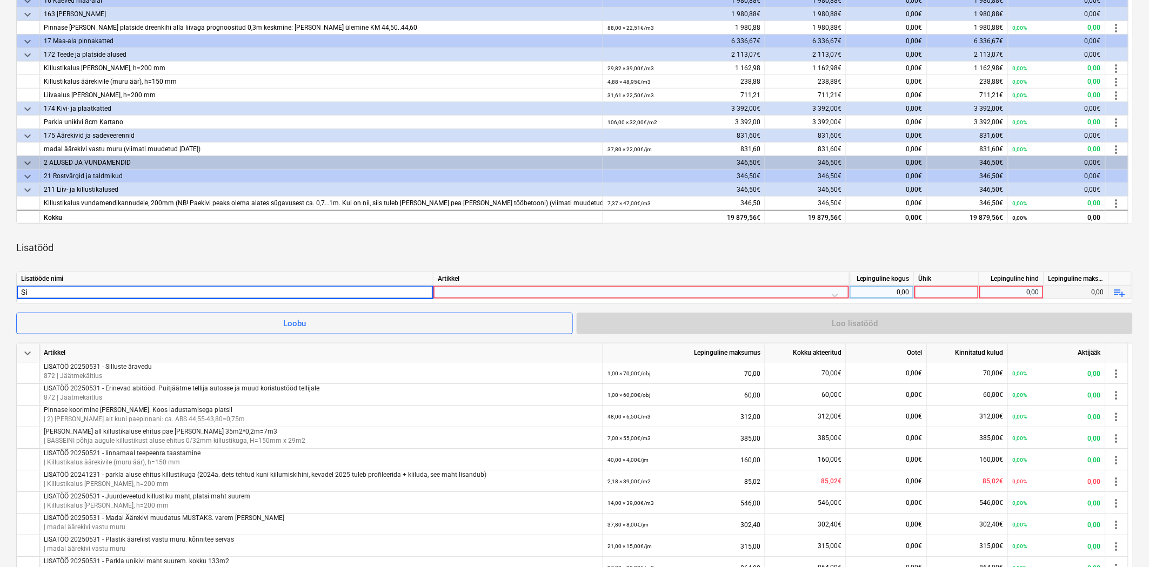
type input "S"
type input "Enefiti asemele optika kaabli ajamine kaabli kanalisatsiooni. Kõik torud olid t…"
click at [488, 289] on div at bounding box center [641, 295] width 407 height 19
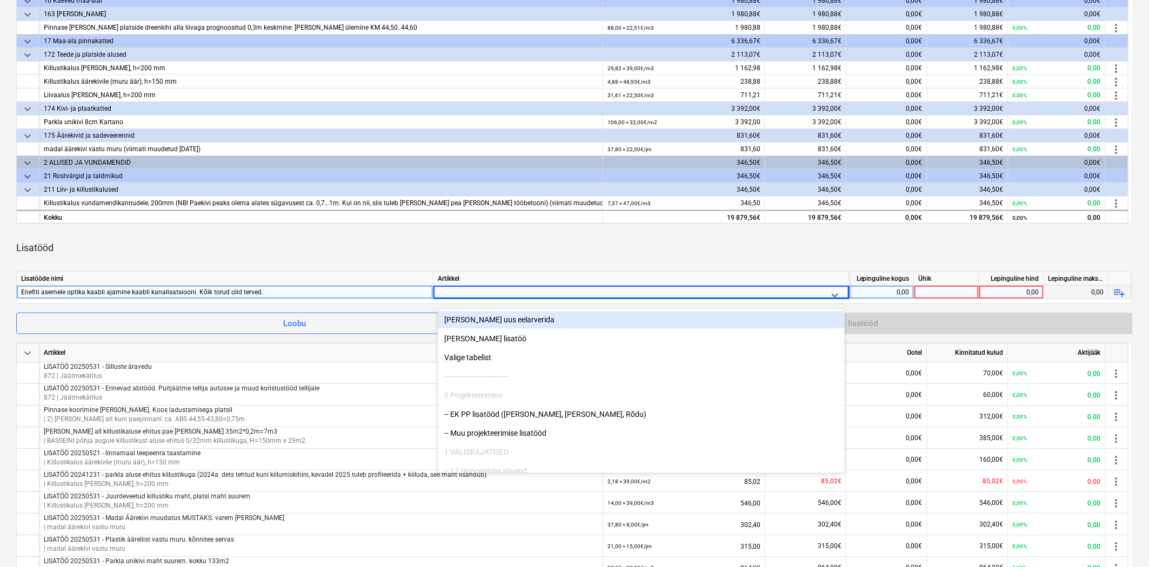
type input "d"
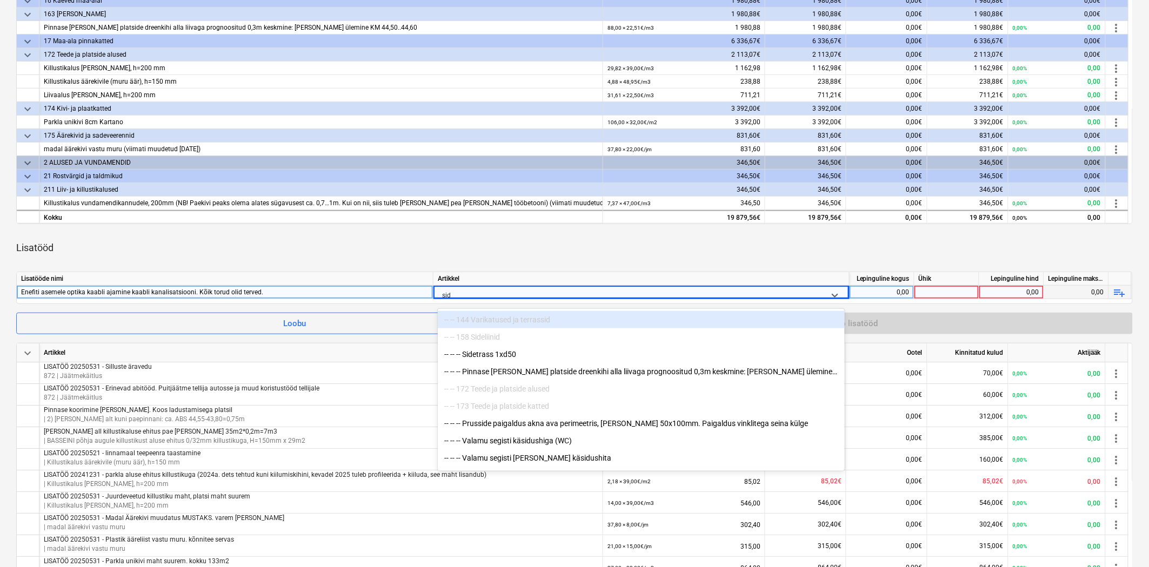
type input "side"
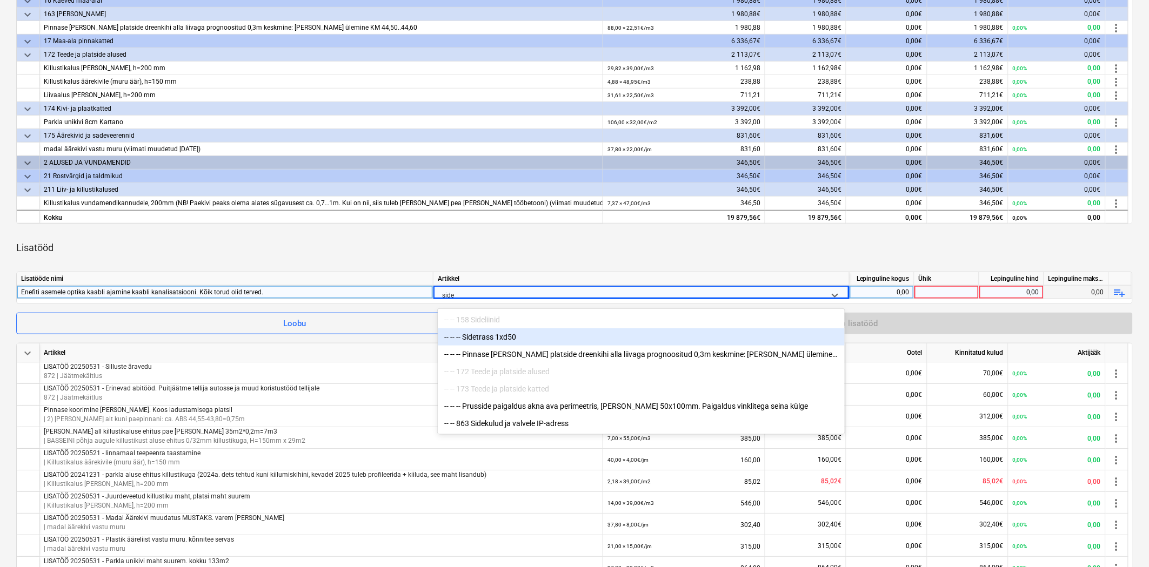
click at [484, 332] on div "-- -- -- Sidetrass 1xd50" at bounding box center [641, 337] width 407 height 17
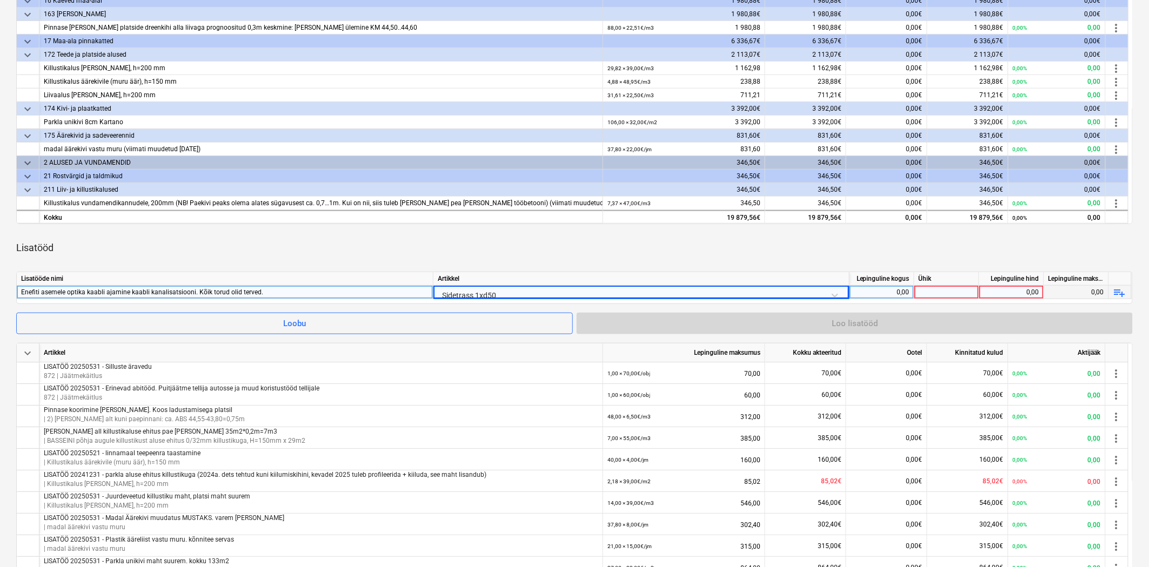
click at [890, 294] on div "0,00" at bounding box center [882, 293] width 56 height 14
click at [261, 292] on div "Enefiti asemele optika kaabli ajamine kaabli kanalisatsiooni. Kõik torud olid t…" at bounding box center [224, 292] width 407 height 13
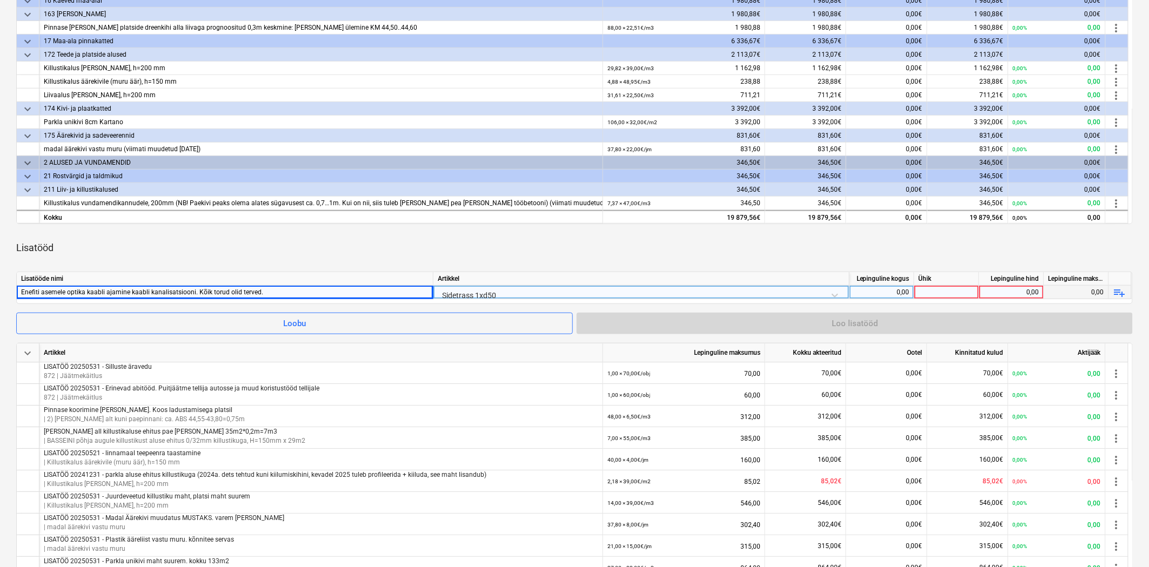
click at [274, 296] on div "Enefiti asemele optika kaabli ajamine kaabli kanalisatsiooni. Kõik torud olid t…" at bounding box center [224, 292] width 407 height 13
click at [316, 292] on input "Enefiti asemele optika kaabli ajamine kaabli kanalisatsiooni. Kõik torud olid t…" at bounding box center [225, 292] width 416 height 13
type input "Enefiti asemele optika kaabli ajamine kaabli kanalisatsiooni. Kõik torud olid t…"
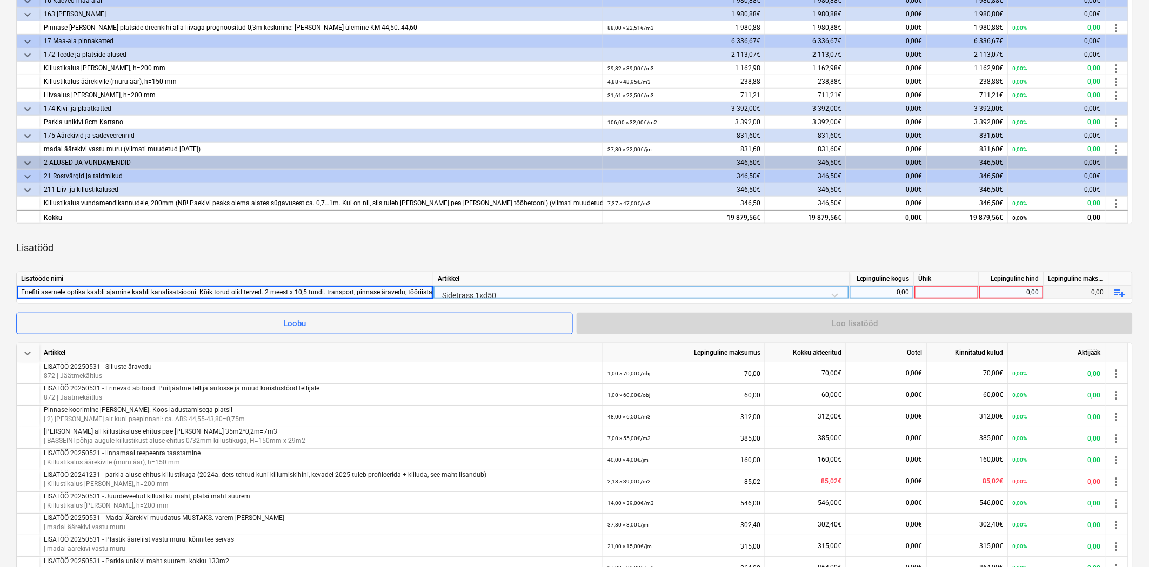
click at [881, 296] on div "0,00" at bounding box center [882, 293] width 56 height 14
type input "21"
click at [921, 292] on div at bounding box center [946, 293] width 65 height 14
type input "t"
type input "h"
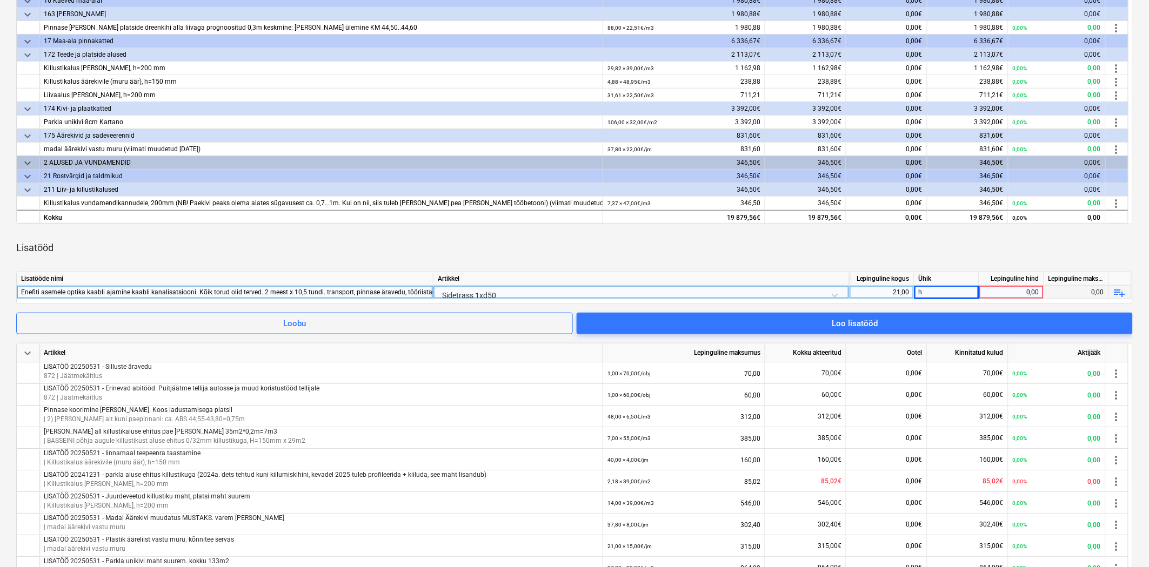
click at [1008, 294] on div "0,00" at bounding box center [1011, 293] width 56 height 14
type input "25"
click at [992, 260] on div "Lisatööd" at bounding box center [574, 248] width 1116 height 30
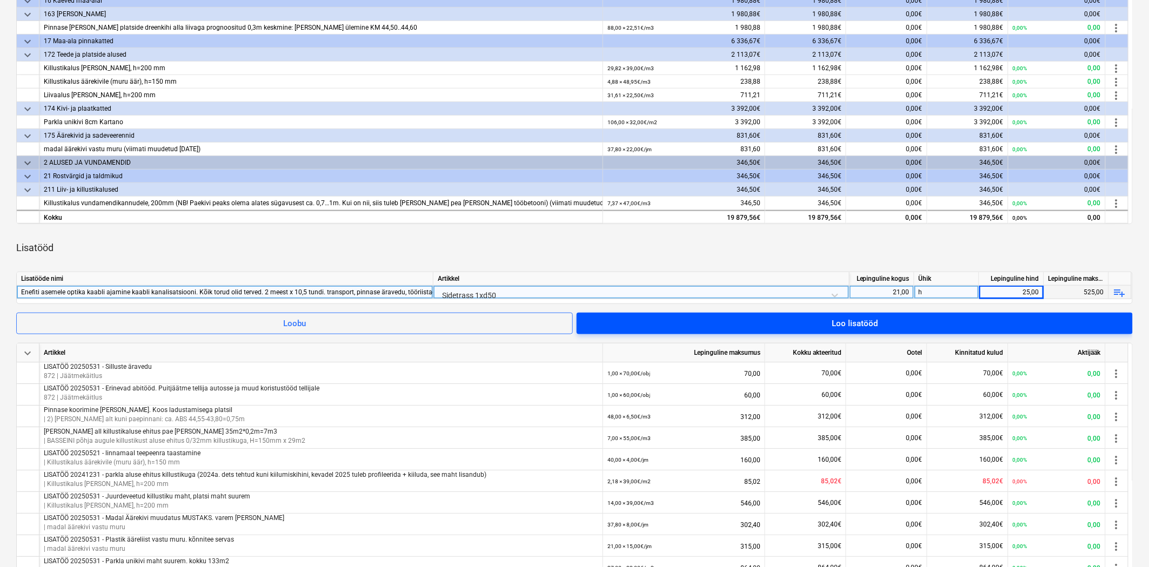
click at [658, 318] on span "Loo lisatööd" at bounding box center [855, 324] width 530 height 14
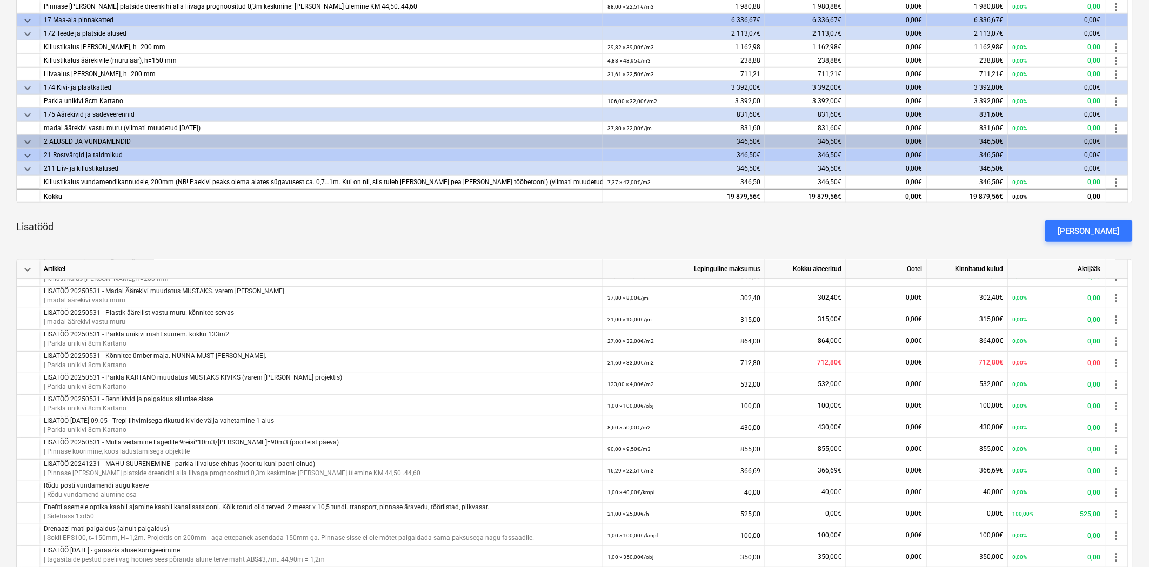
scroll to position [240, 0]
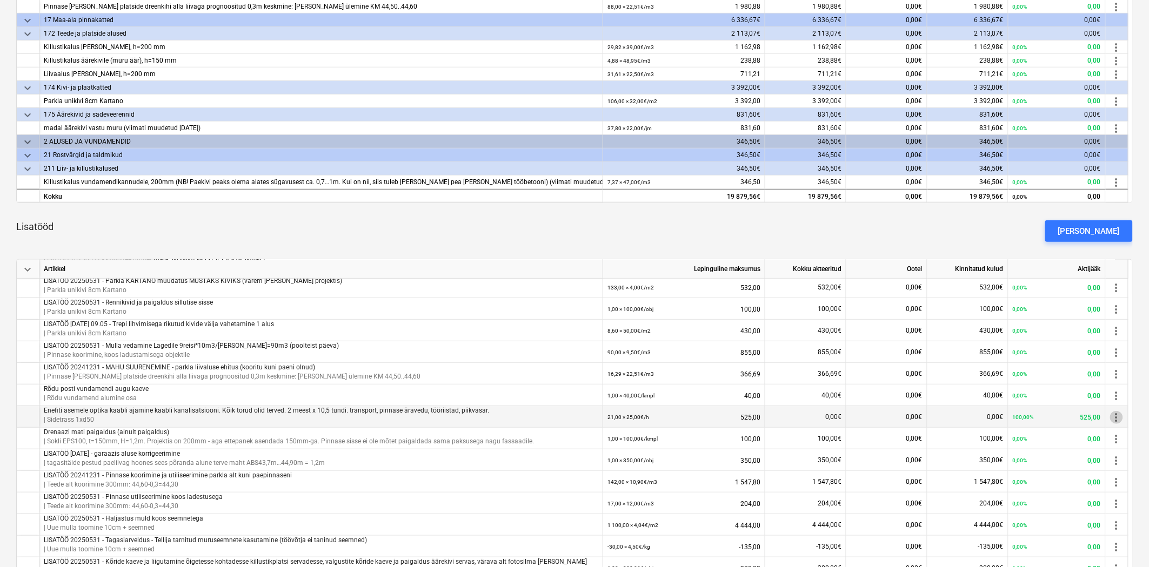
click at [1119, 414] on span "more_vert" at bounding box center [1116, 417] width 13 height 13
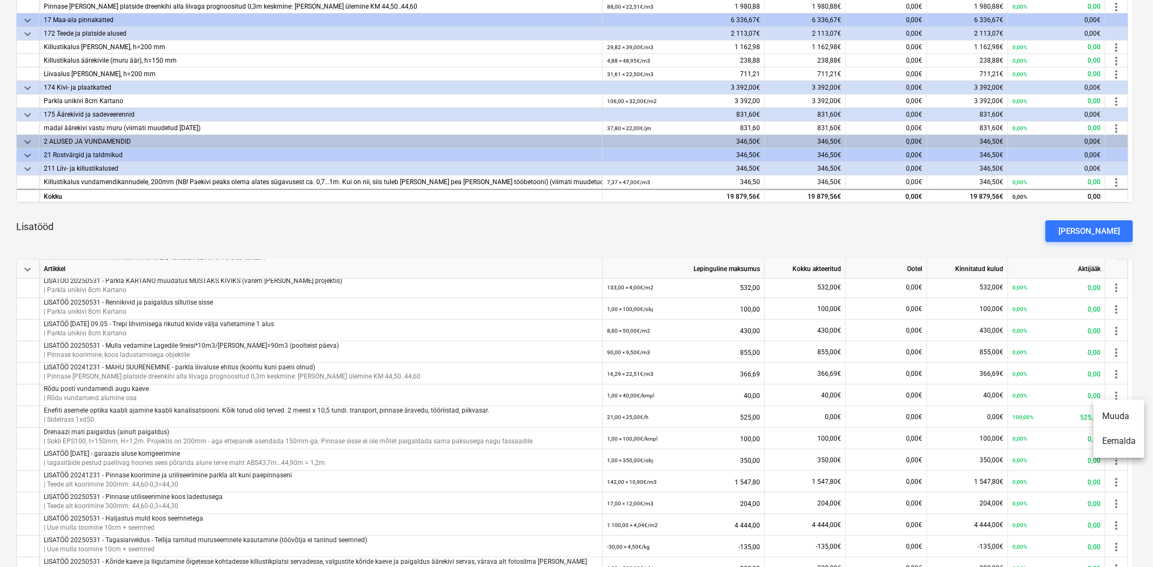
click at [1111, 414] on li "Muuda" at bounding box center [1118, 416] width 51 height 25
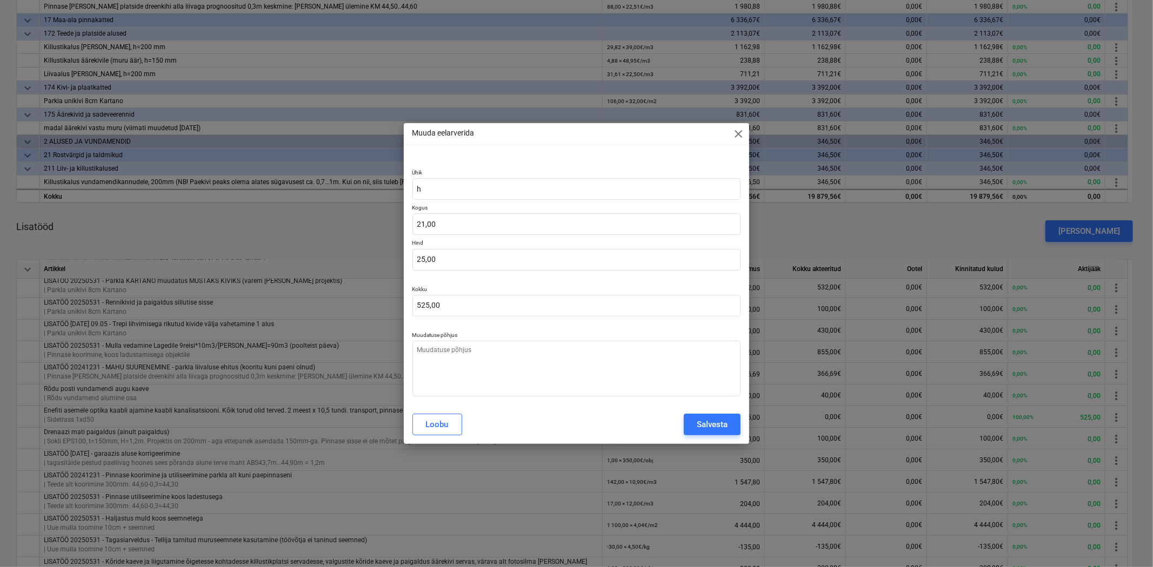
type textarea "x"
click at [449, 423] on button "Loobu" at bounding box center [437, 425] width 50 height 22
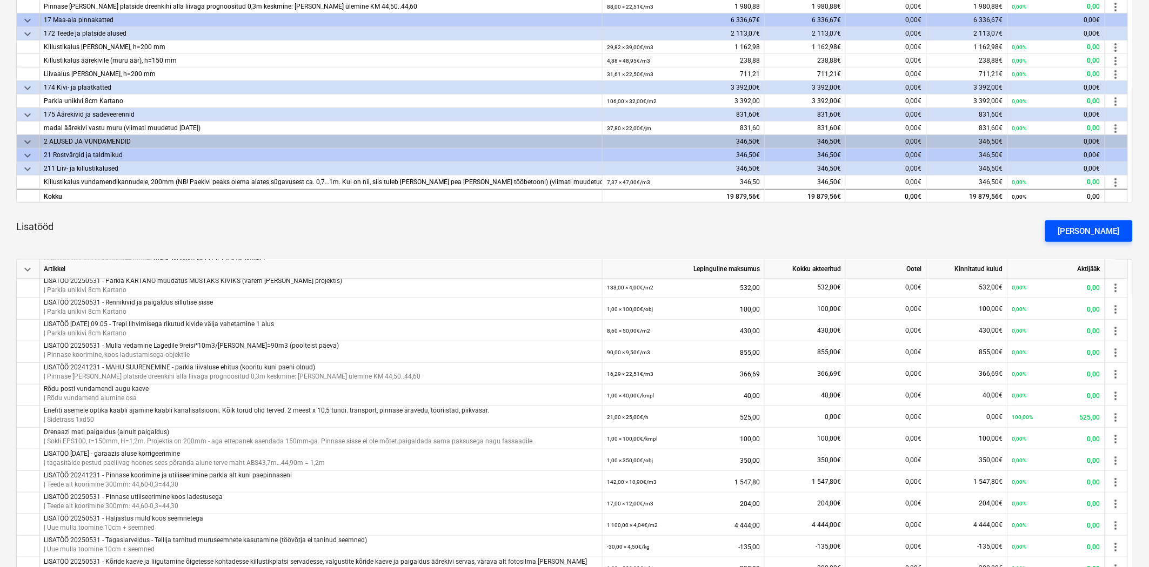
click at [1076, 230] on button "Lisa lisatöö" at bounding box center [1089, 231] width 88 height 22
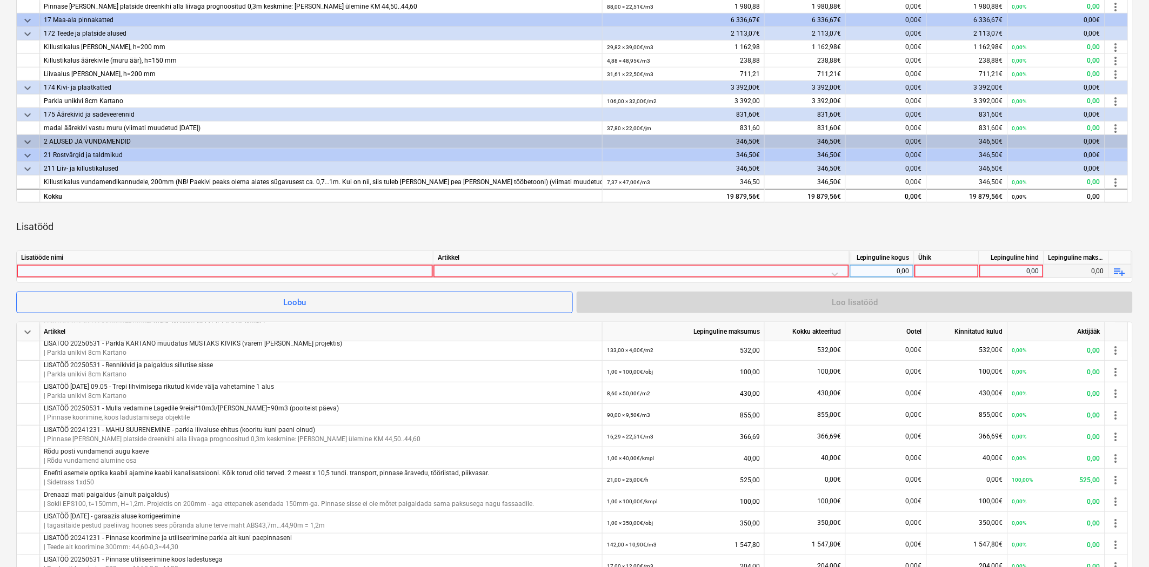
click at [336, 271] on div at bounding box center [224, 271] width 407 height 13
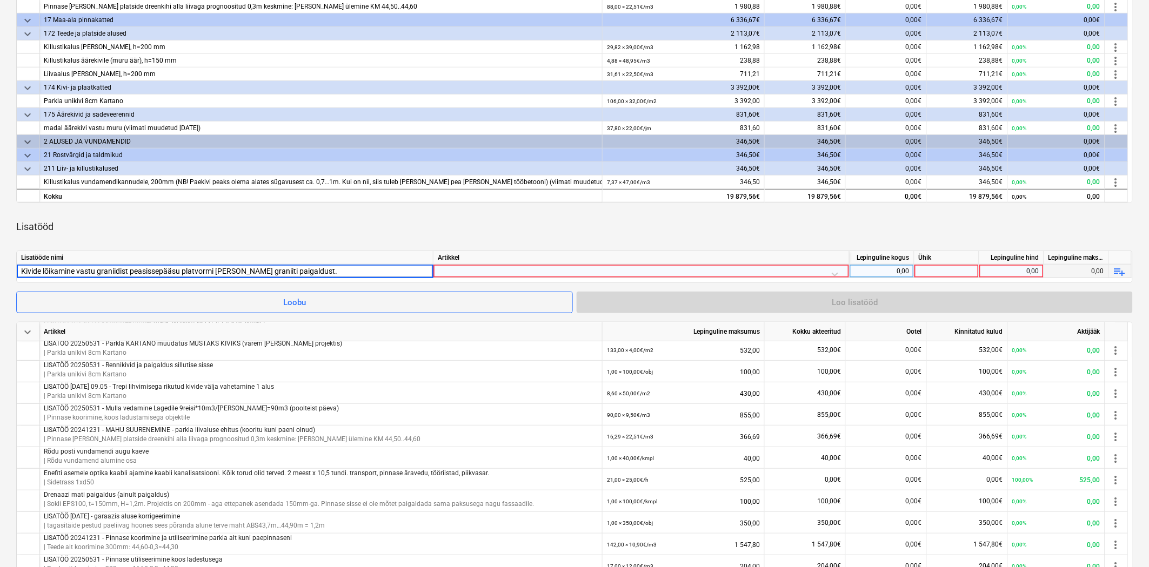
type input "Kivide lõikamine vastu graniidist peasissepääsu platvormi peale graniiti paigal…"
click at [479, 270] on div at bounding box center [641, 274] width 407 height 19
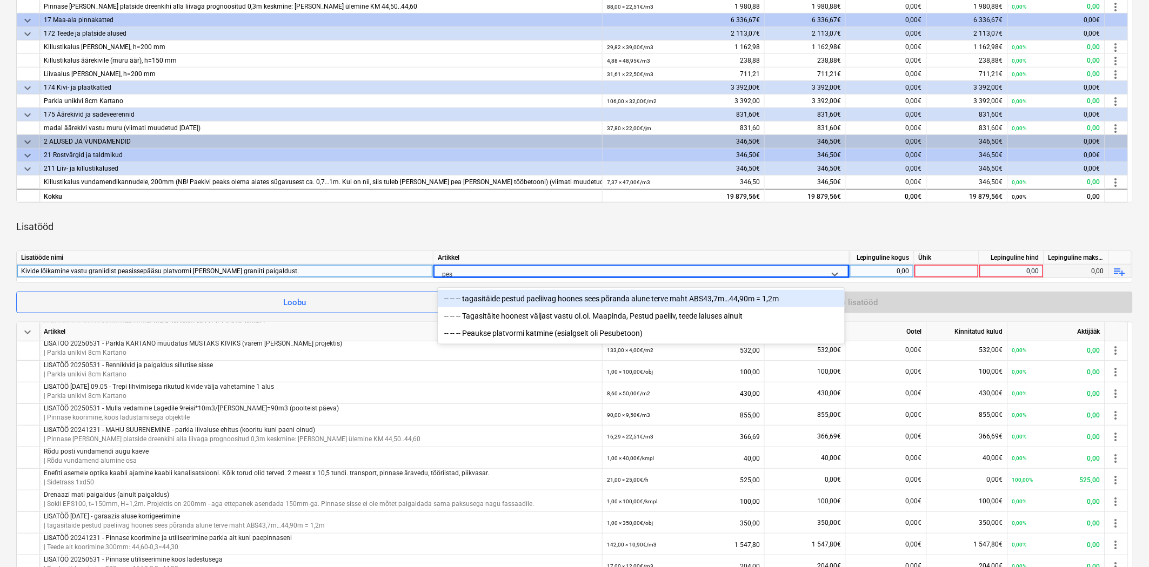
type input "pesu"
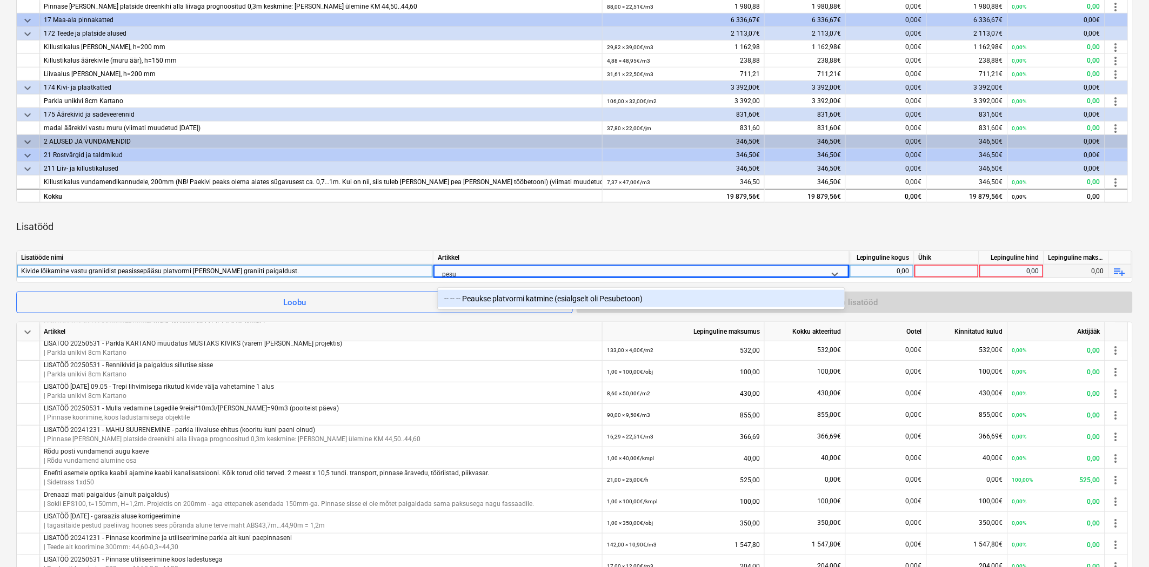
click at [516, 298] on div "-- -- -- Peaukse platvormi katmine (esialgselt oli Pesubetoon)" at bounding box center [641, 298] width 407 height 17
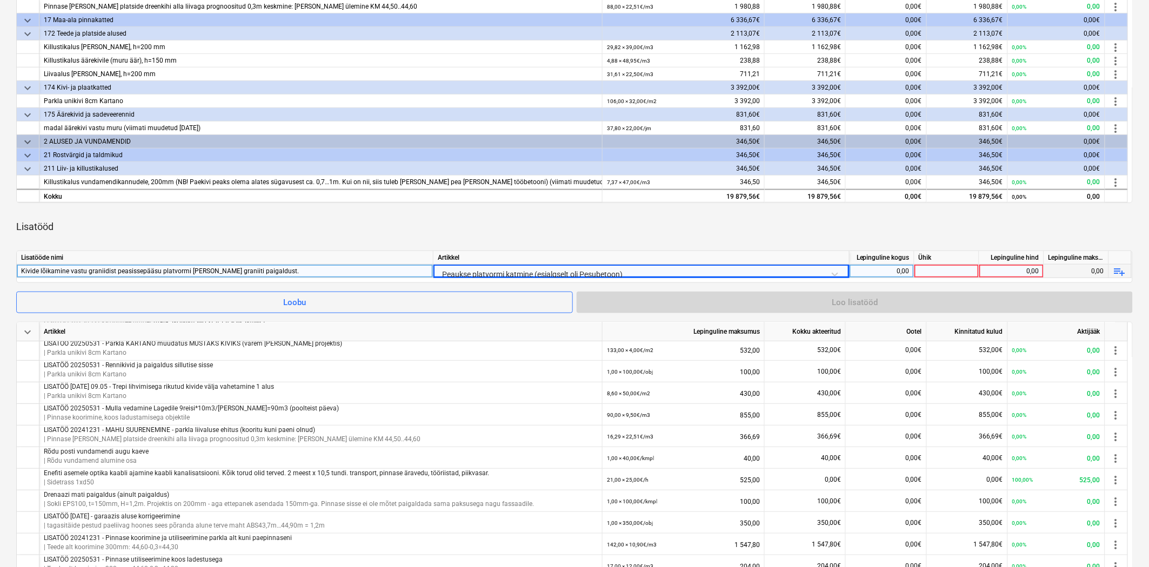
click at [876, 273] on div "0,00" at bounding box center [882, 272] width 56 height 14
click at [927, 272] on div at bounding box center [946, 272] width 65 height 14
type input "h"
click at [878, 272] on div "0,00" at bounding box center [882, 272] width 56 height 14
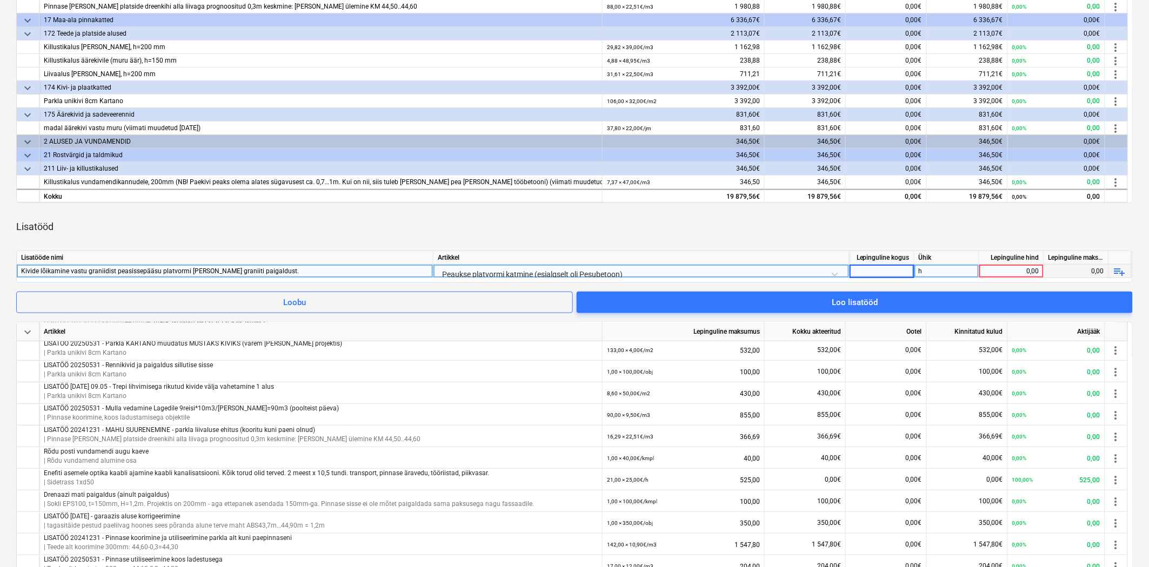
type input "9"
click at [1017, 266] on div "0,00" at bounding box center [1011, 272] width 56 height 14
type input "25"
click at [987, 227] on div "Lisatööd" at bounding box center [574, 227] width 1116 height 30
click at [279, 271] on div "Kivide lõikamine vastu graniidist peasissepääsu platvormi peale graniiti paigal…" at bounding box center [224, 271] width 407 height 13
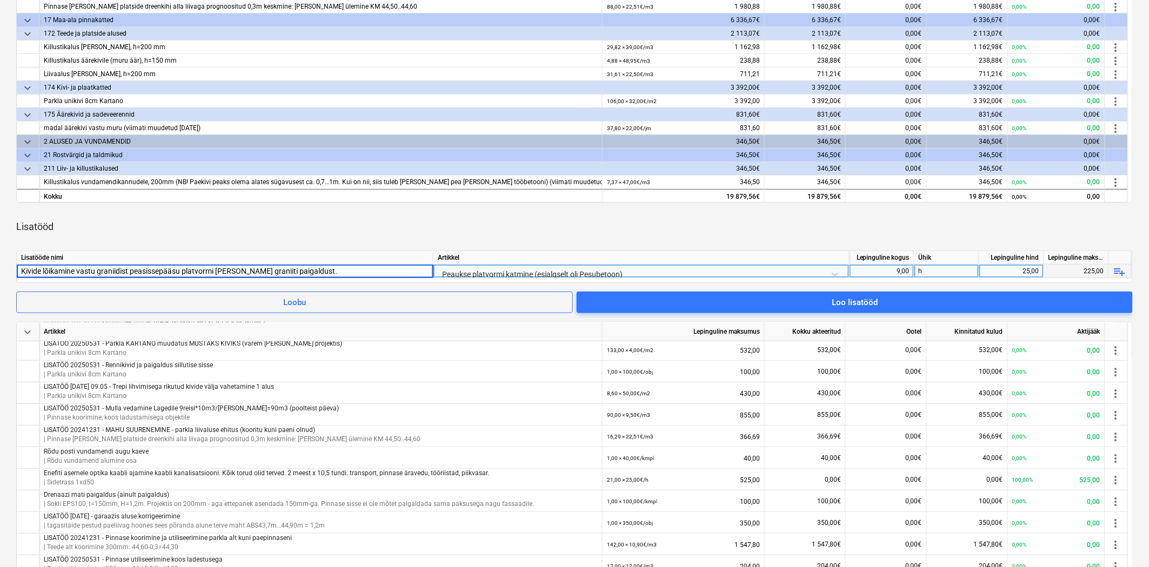
click at [311, 273] on input "Kivide lõikamine vastu graniidist peasissepääsu platvormi peale graniiti paigal…" at bounding box center [225, 271] width 416 height 13
click at [327, 253] on div "Lisatööde nimi" at bounding box center [225, 258] width 417 height 14
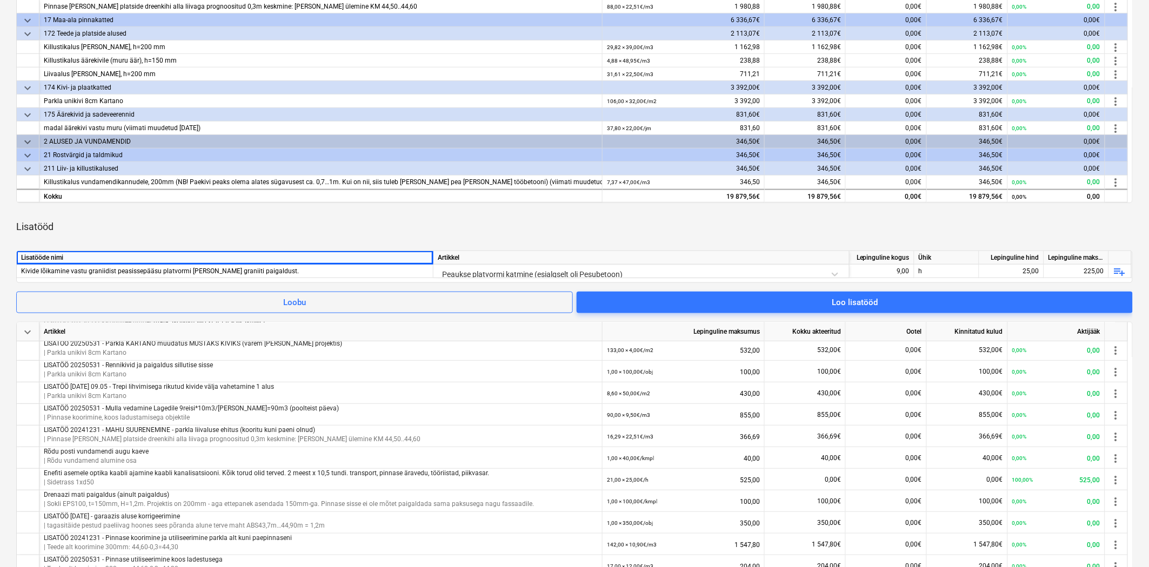
click at [349, 230] on div "Lisatööd" at bounding box center [574, 227] width 1116 height 30
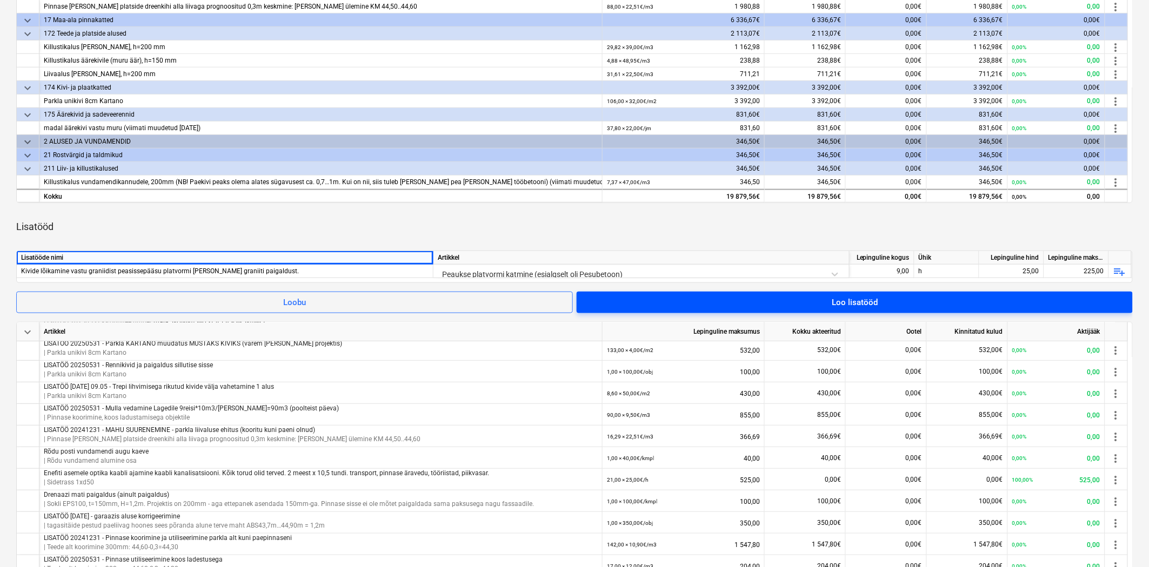
click at [822, 300] on span "Loo lisatööd" at bounding box center [855, 303] width 530 height 14
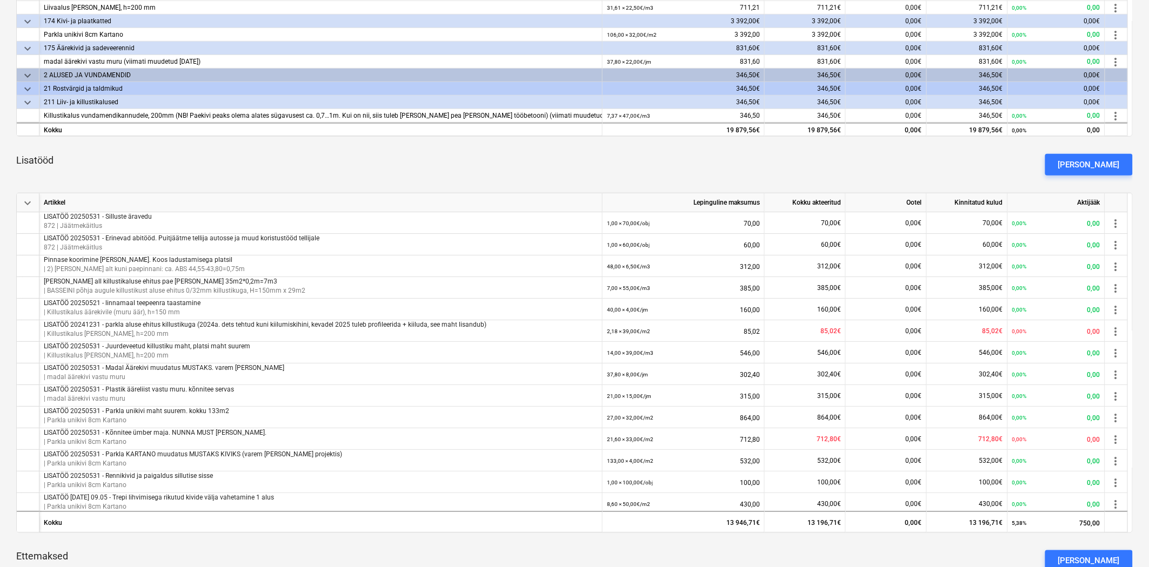
scroll to position [21, 0]
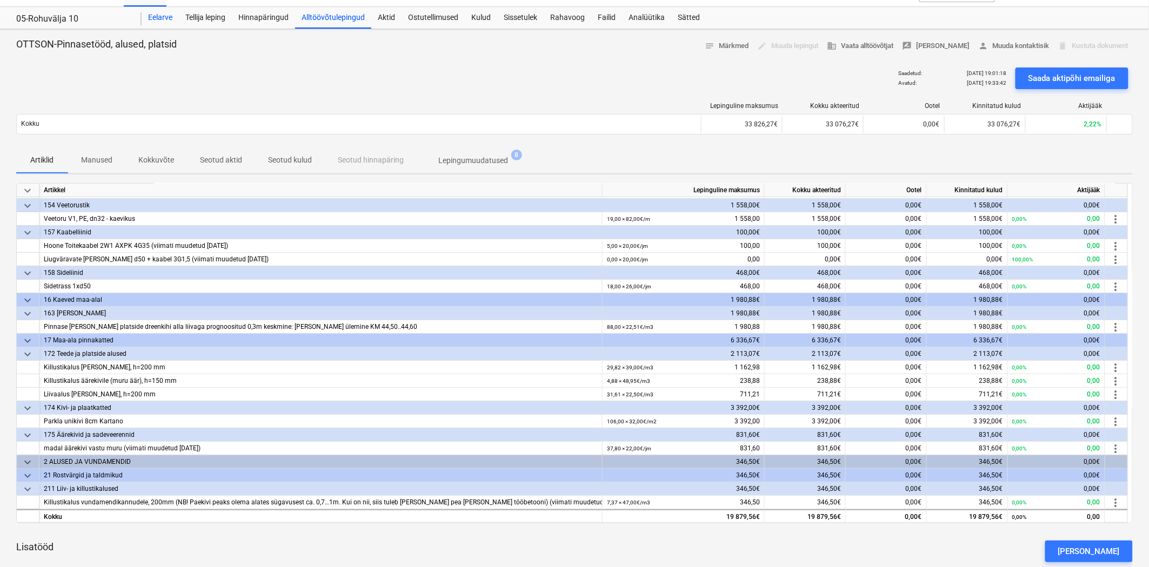
click at [165, 18] on div "Eelarve" at bounding box center [160, 18] width 37 height 22
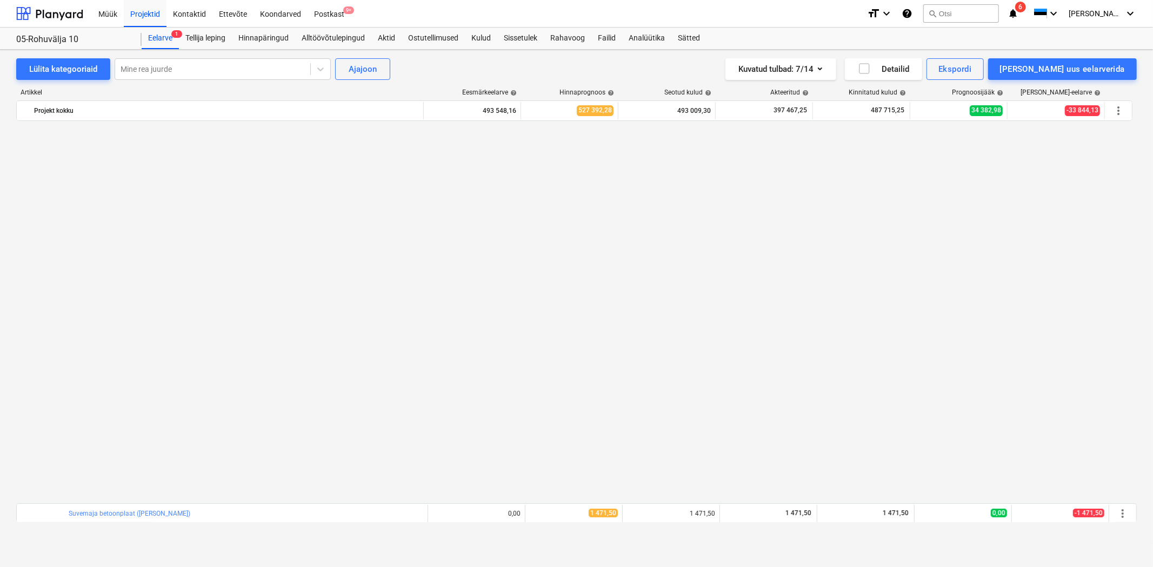
scroll to position [769, 0]
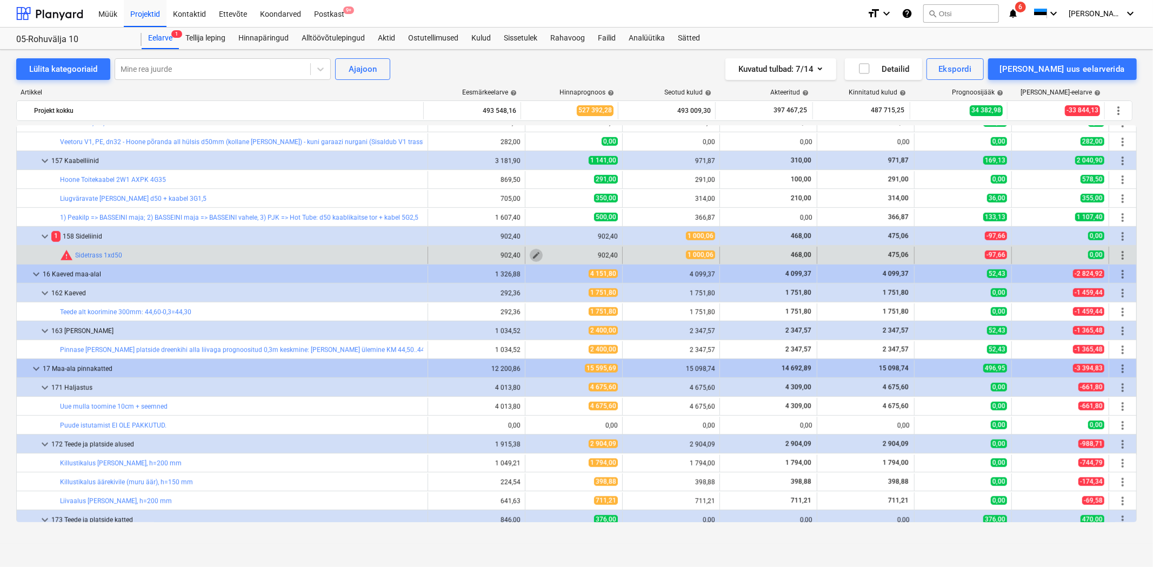
click at [534, 257] on span "edit" at bounding box center [536, 255] width 9 height 9
type textarea "x"
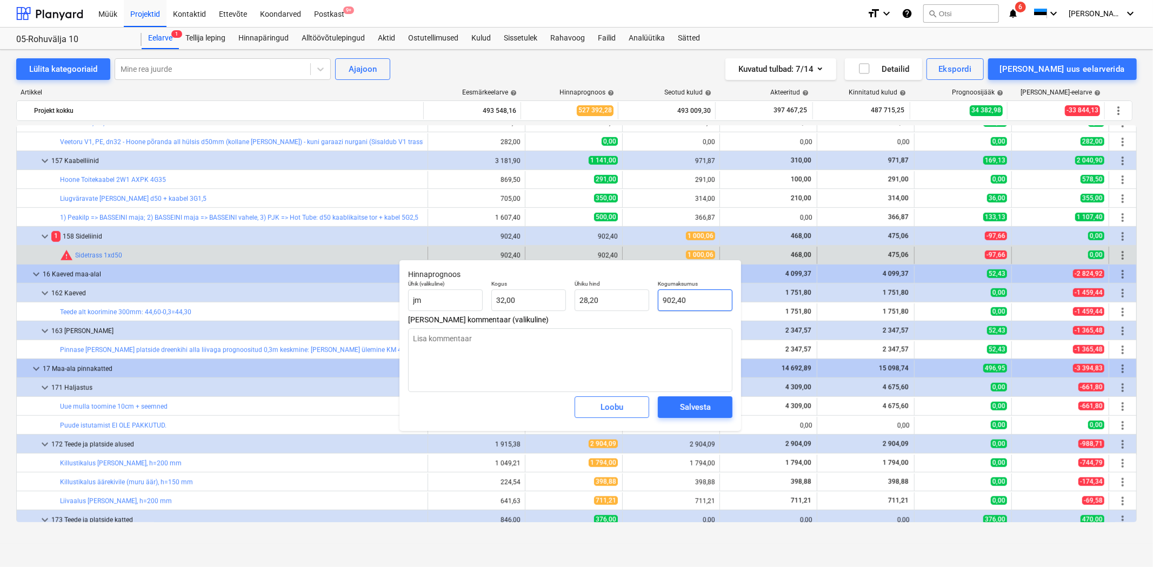
type input "902,4"
drag, startPoint x: 720, startPoint y: 303, endPoint x: 593, endPoint y: 292, distance: 127.4
click at [593, 292] on div "Ühik (valikuline) jm Kogus 32,00 Ühiku hind 28,20 Kogumaksumus 902,4" at bounding box center [570, 295] width 333 height 39
type textarea "x"
type input "1"
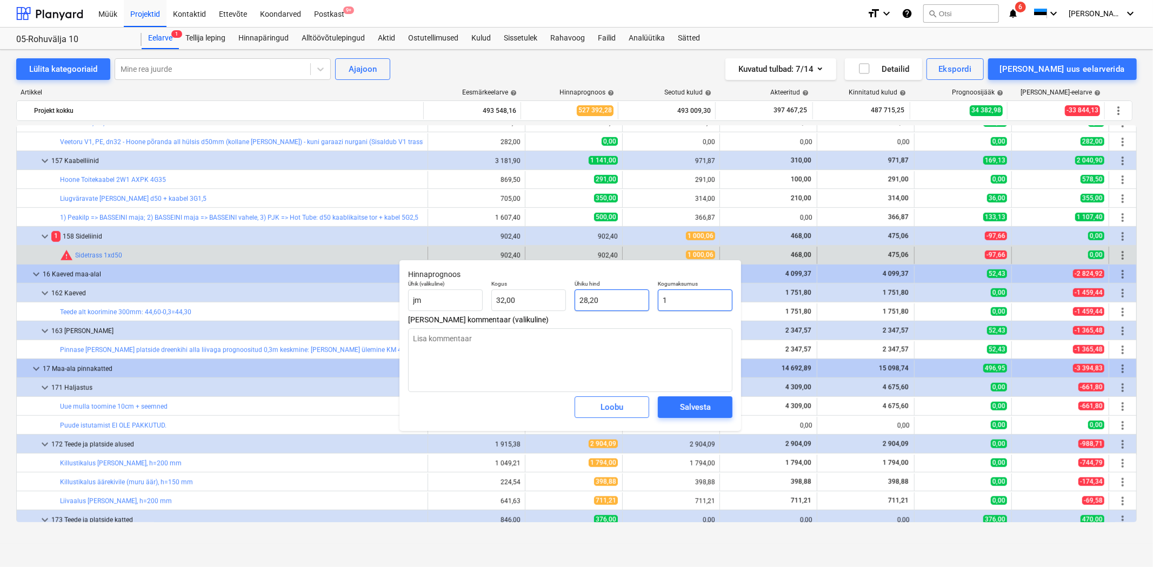
type input "0,03"
type textarea "x"
type input "10"
type input "0,31"
type textarea "x"
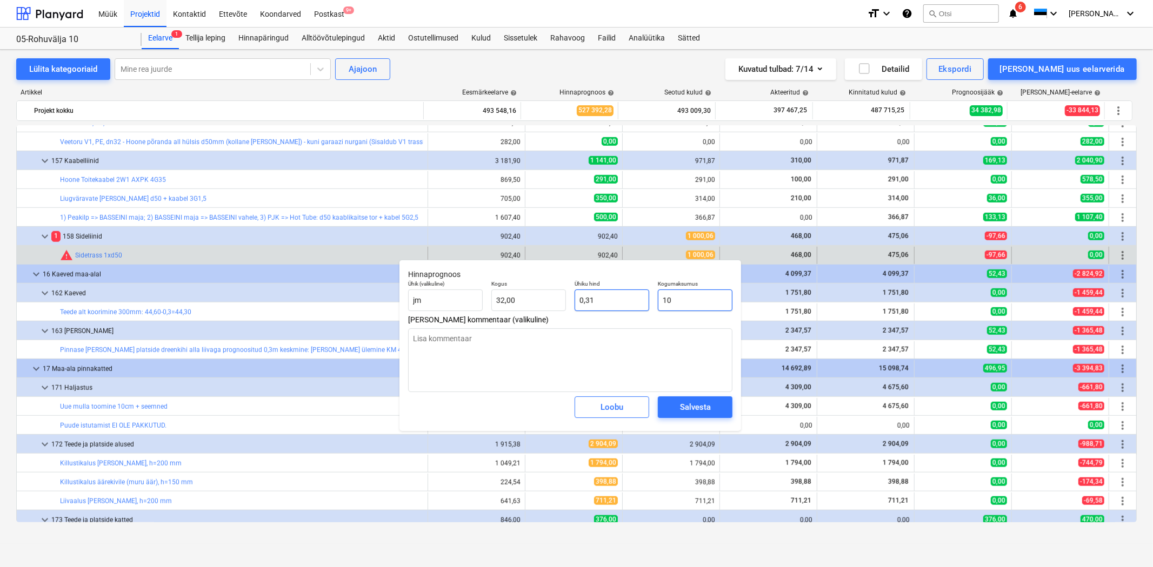
type input "100"
type input "3,13"
type textarea "x"
type input "1000"
type input "31,25"
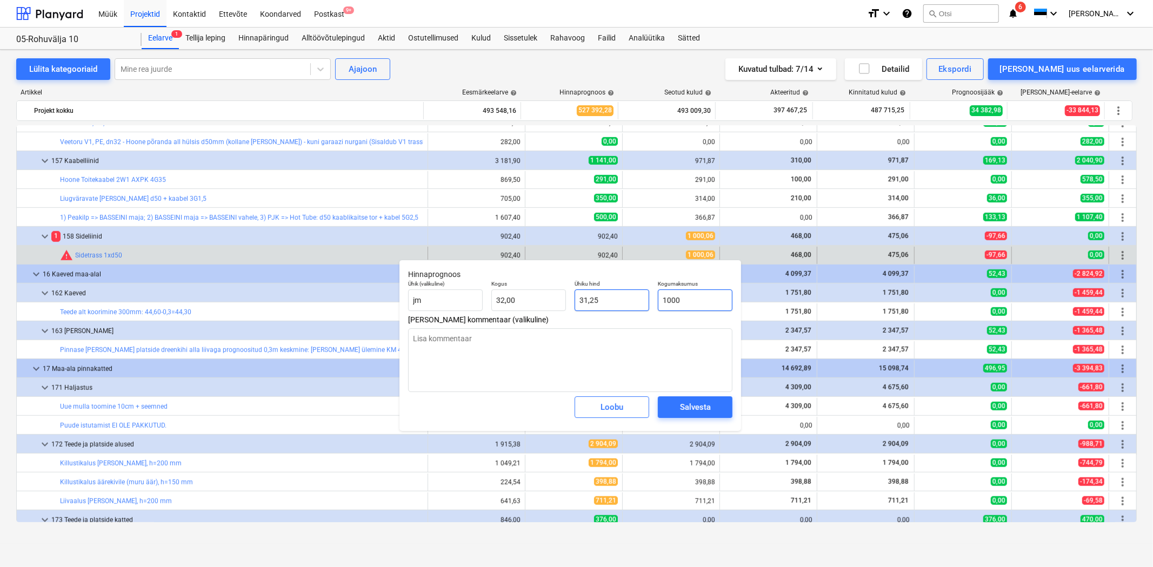
type textarea "x"
type input "1000,"
type textarea "x"
type input "1000,0"
type textarea "x"
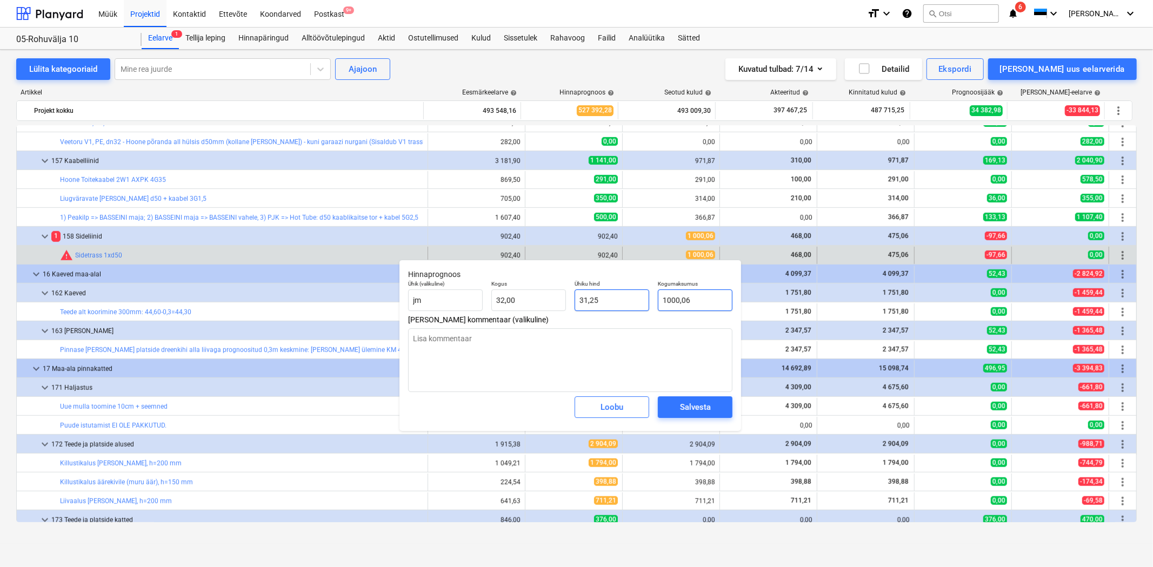
type input "1000,06"
click at [705, 408] on div "Salvesta" at bounding box center [695, 407] width 31 height 14
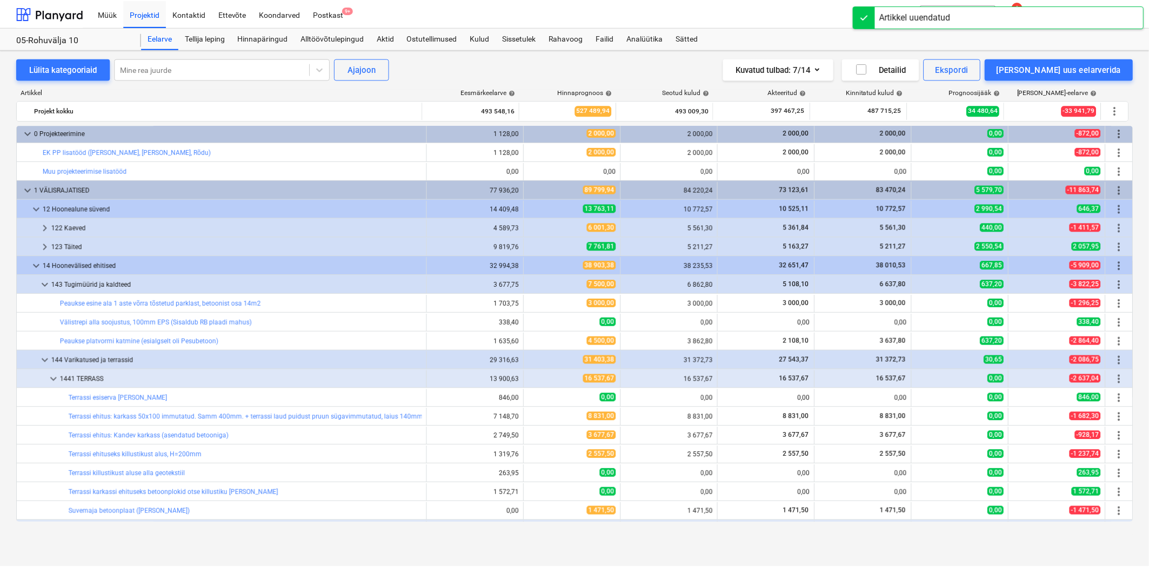
scroll to position [0, 0]
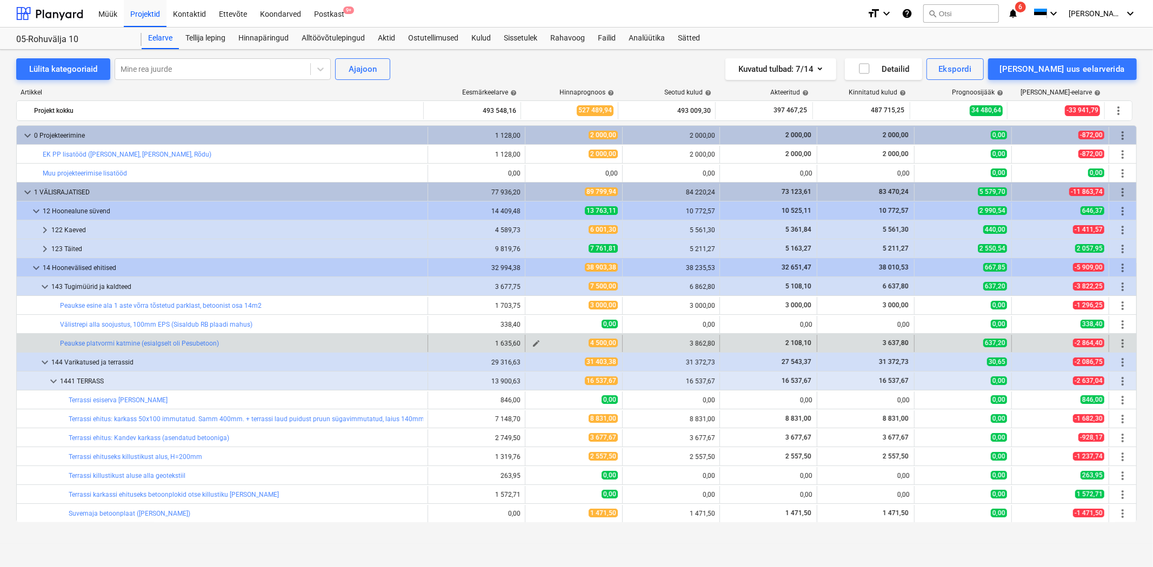
click at [537, 342] on button "edit" at bounding box center [536, 343] width 13 height 13
type textarea "x"
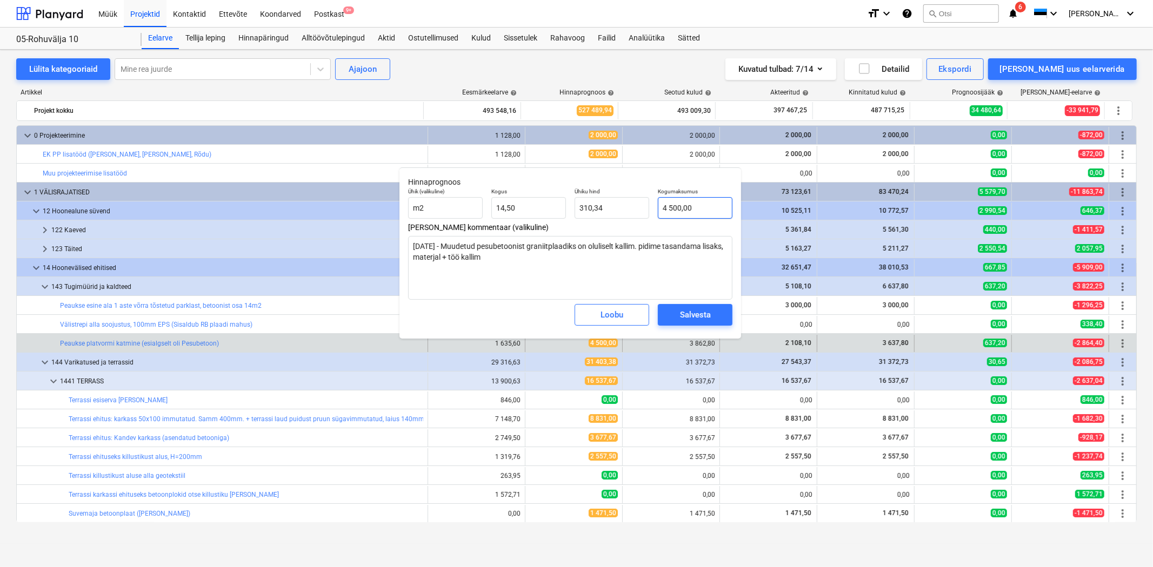
type input "4500"
drag, startPoint x: 707, startPoint y: 209, endPoint x: 641, endPoint y: 203, distance: 65.7
click at [641, 203] on div "Ühik (valikuline) m2 Kogus 14,50 Ühiku hind 310,34 Kogumaksumus 4500" at bounding box center [570, 203] width 333 height 39
type textarea "x"
type input "4"
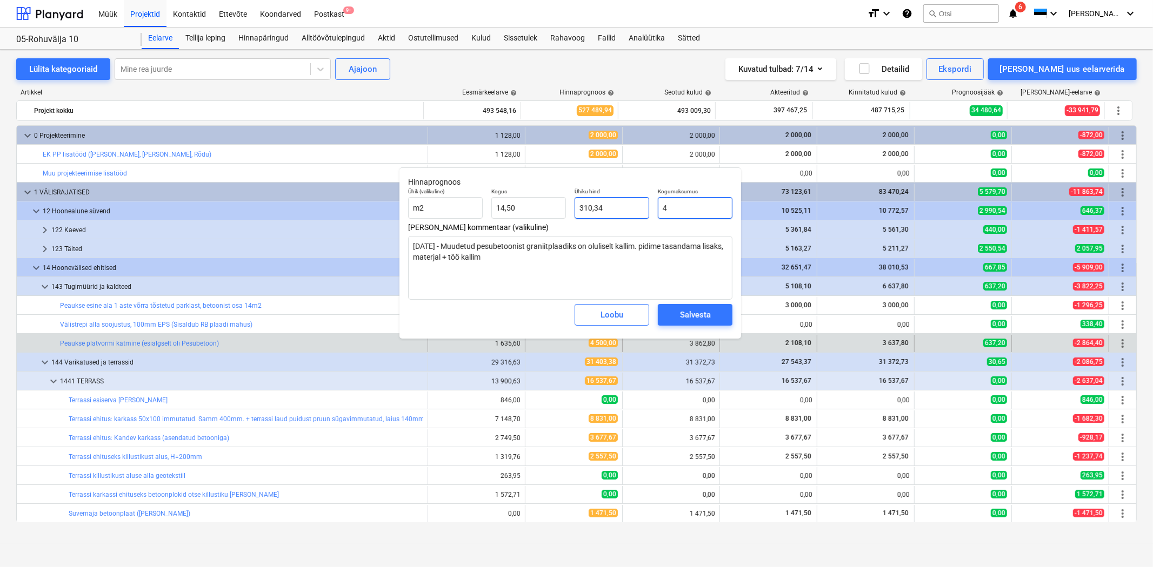
type input "0,28"
type textarea "x"
type input "44"
type input "3,03"
type textarea "x"
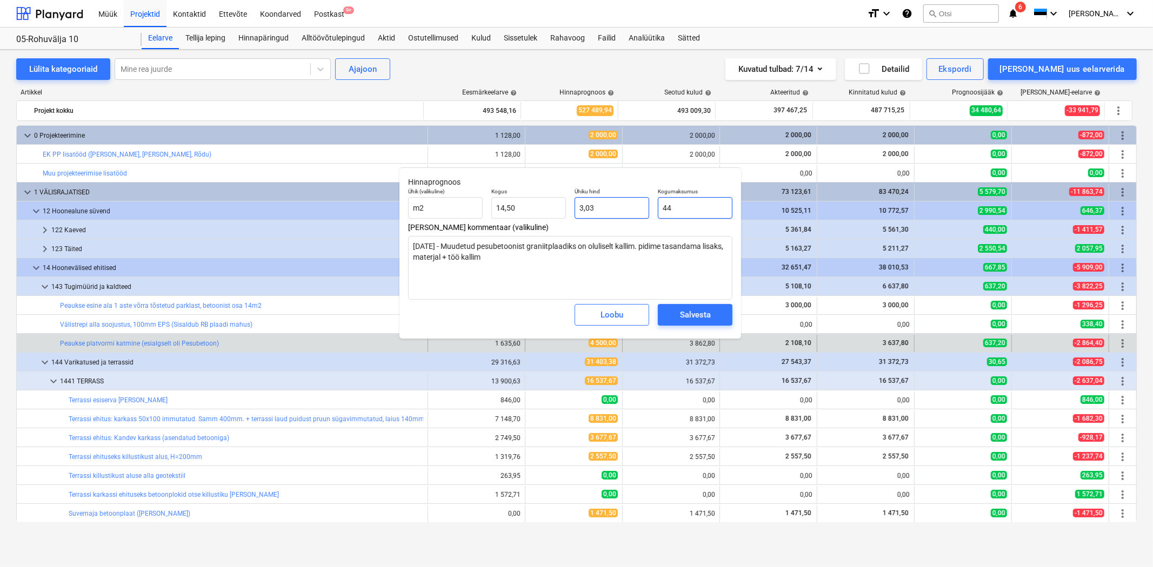
type input "4"
type input "0,28"
type textarea "x"
type input "43"
type input "2,97"
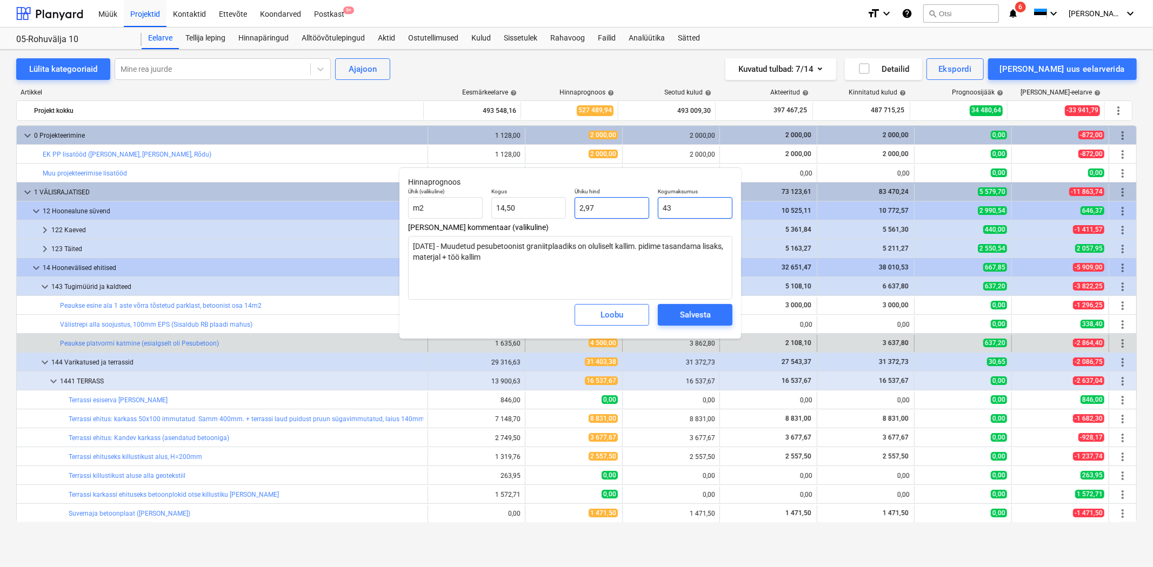
type textarea "x"
type input "435"
type input "30,00"
type textarea "x"
type input "4350"
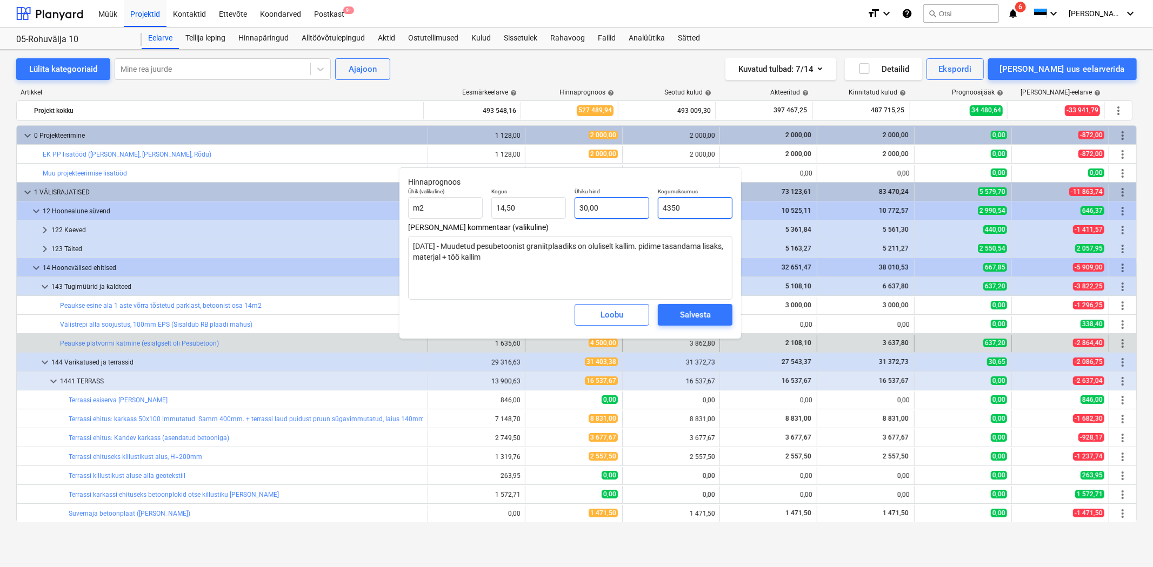
type input "300,00"
type input "4350"
type textarea "x"
type input "4 350,00"
click at [667, 314] on button "Salvesta" at bounding box center [695, 315] width 75 height 22
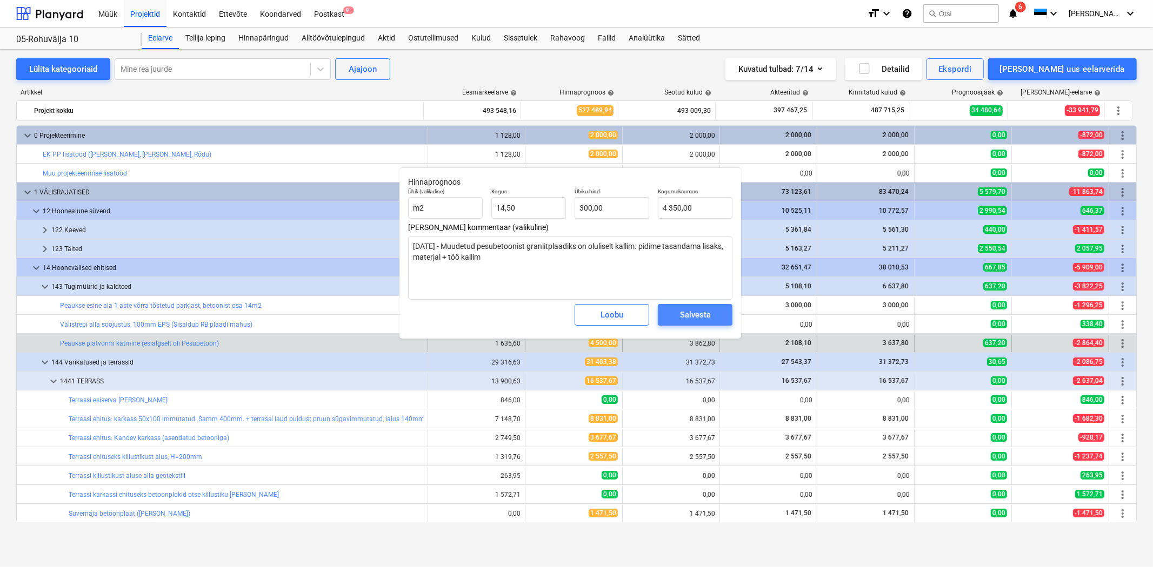
type textarea "x"
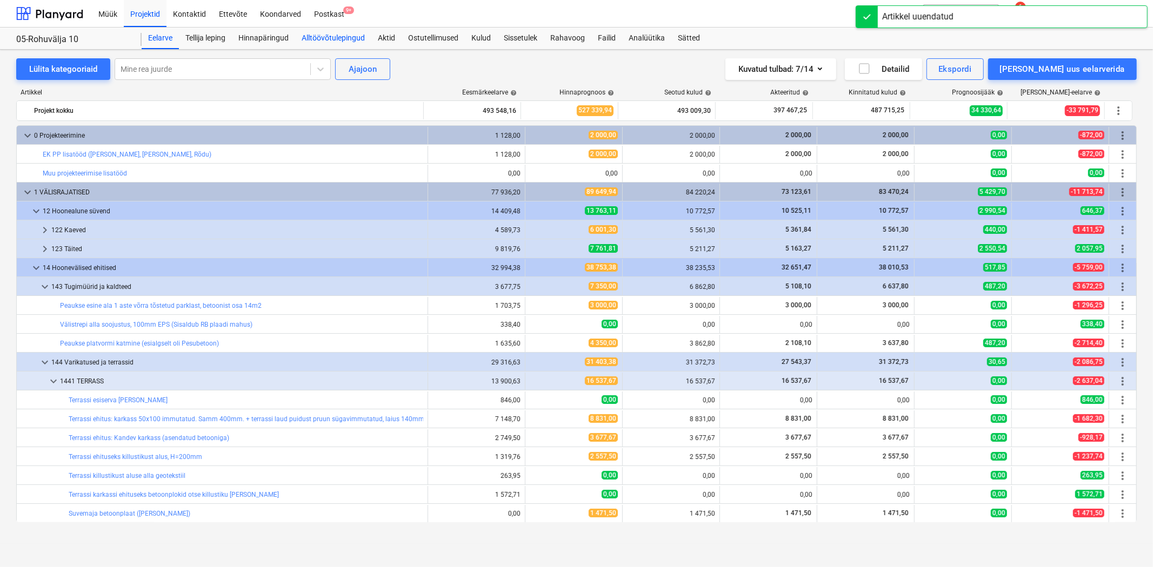
click at [332, 36] on div "Alltöövõtulepingud" at bounding box center [333, 39] width 76 height 22
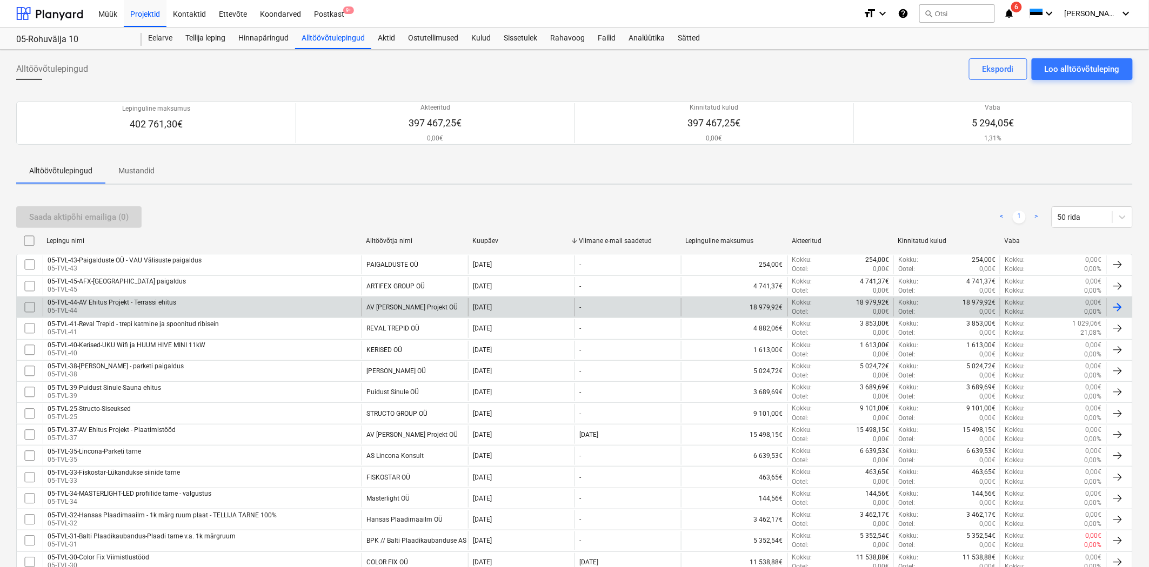
click at [120, 306] on div "05-TVL-44-AV Ehitus Projekt - Terrassi ehitus" at bounding box center [112, 303] width 129 height 8
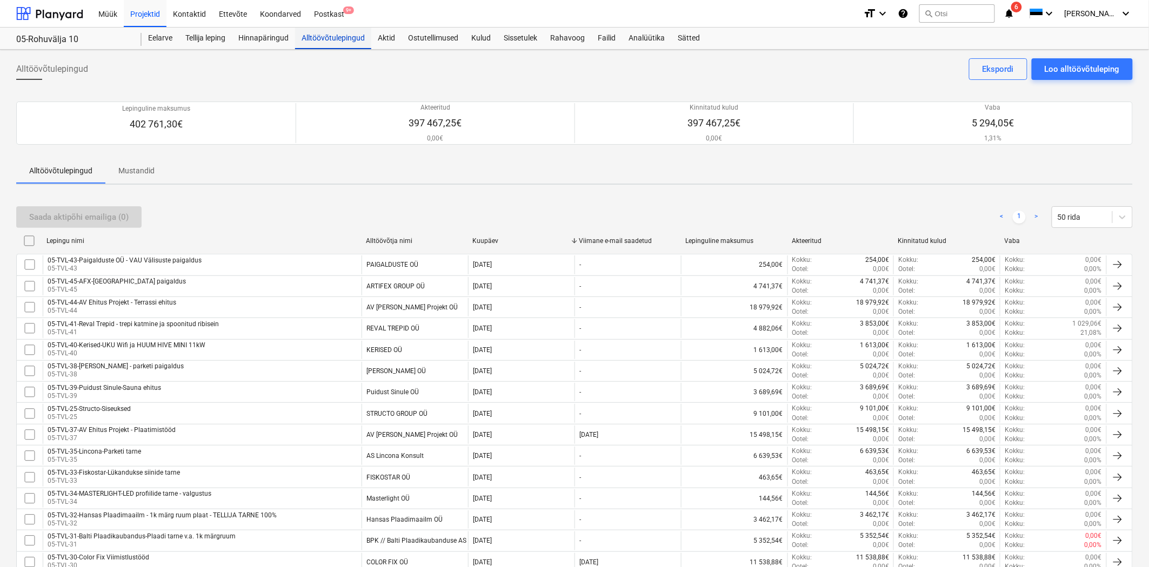
click at [335, 36] on div "Alltöövõtulepingud" at bounding box center [333, 39] width 76 height 22
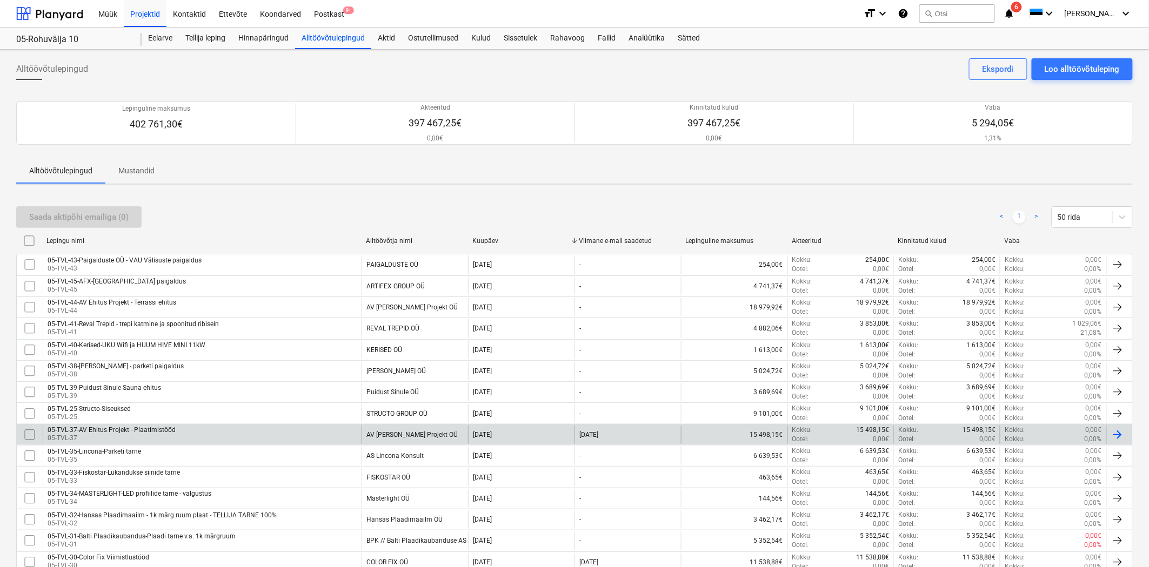
click at [123, 433] on div "05-TVL-37-AV Ehitus Projekt - Plaatimistööd" at bounding box center [112, 430] width 128 height 8
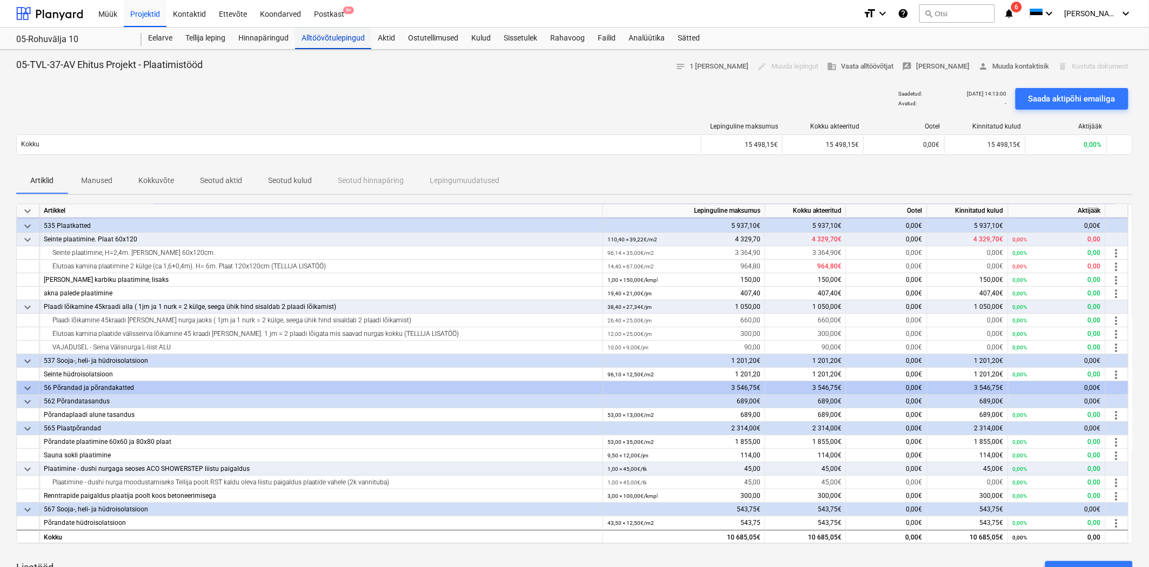
click at [322, 31] on div "Alltöövõtulepingud" at bounding box center [333, 39] width 76 height 22
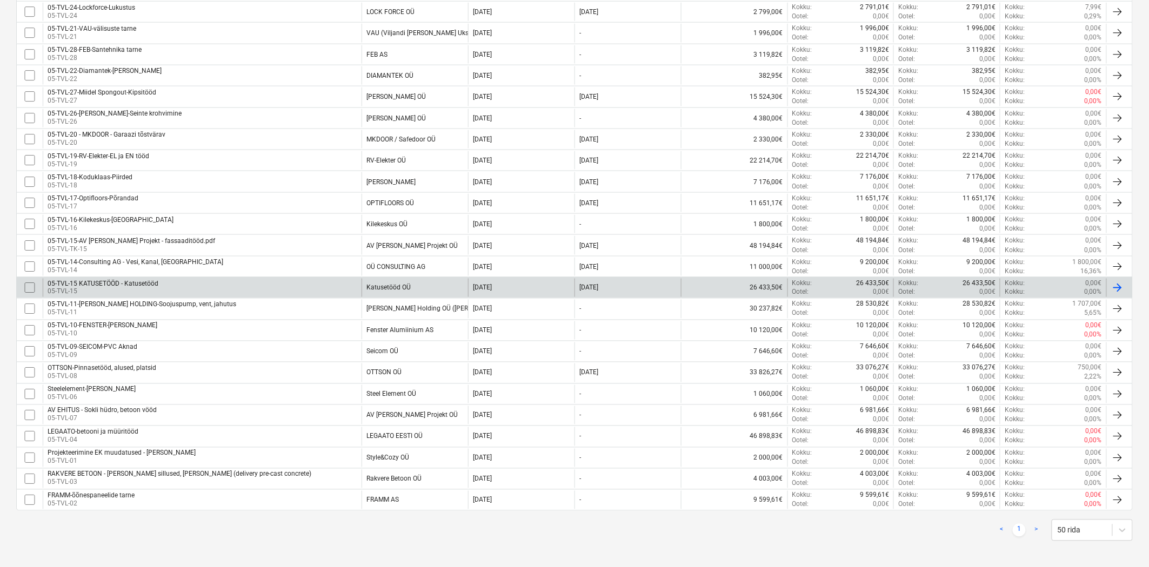
scroll to position [578, 0]
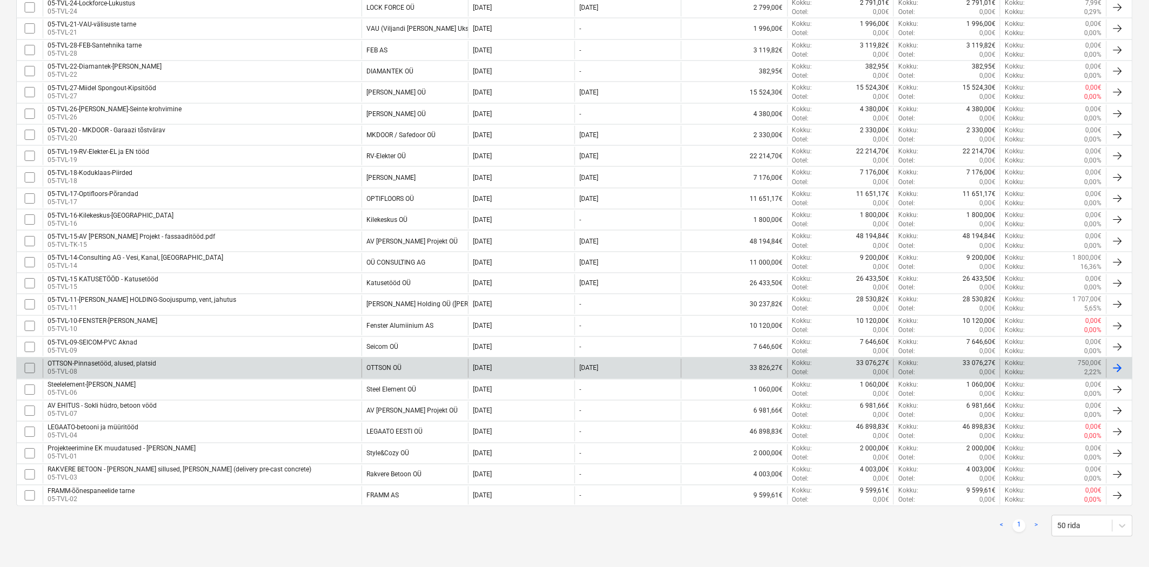
click at [88, 362] on div "OTTSON-Pinnasetööd, alused, platsid" at bounding box center [102, 364] width 109 height 8
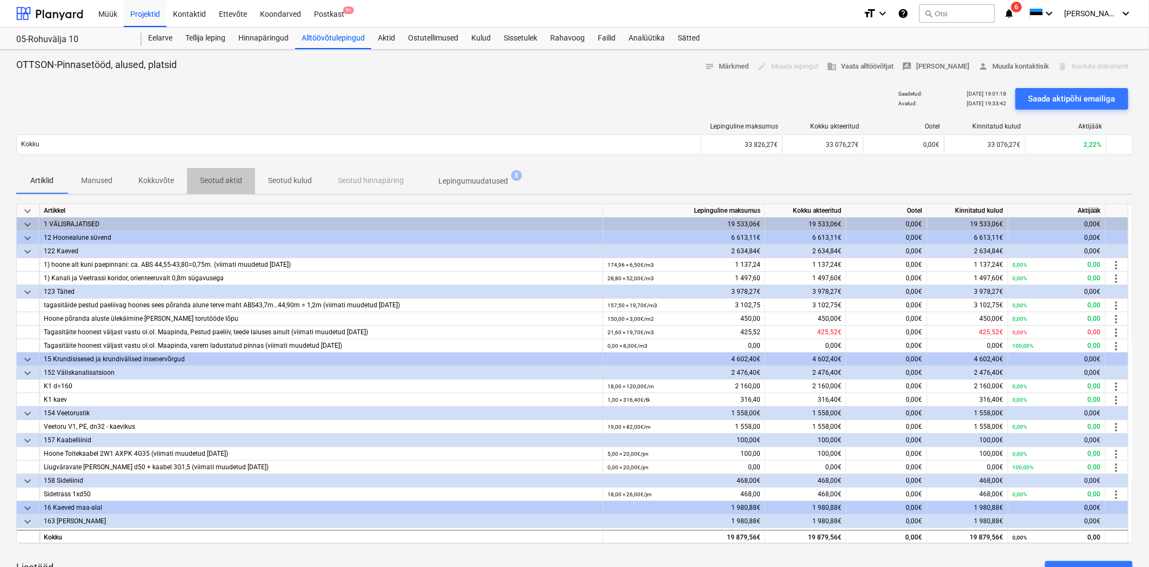
click at [240, 174] on span "Seotud aktid" at bounding box center [221, 181] width 68 height 18
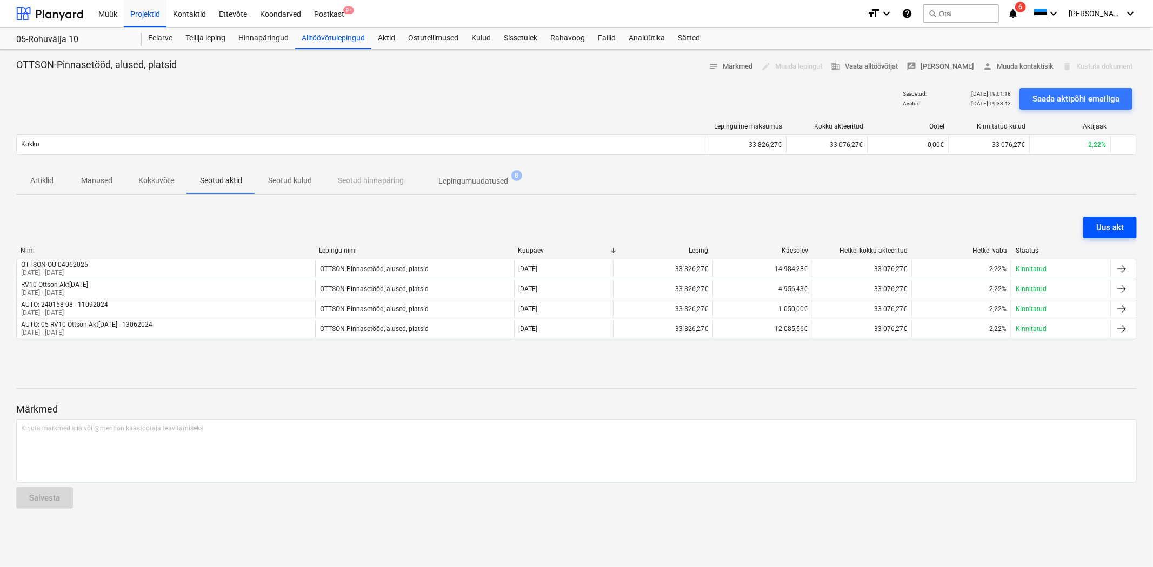
click at [1104, 225] on div "Uus akt" at bounding box center [1110, 227] width 28 height 14
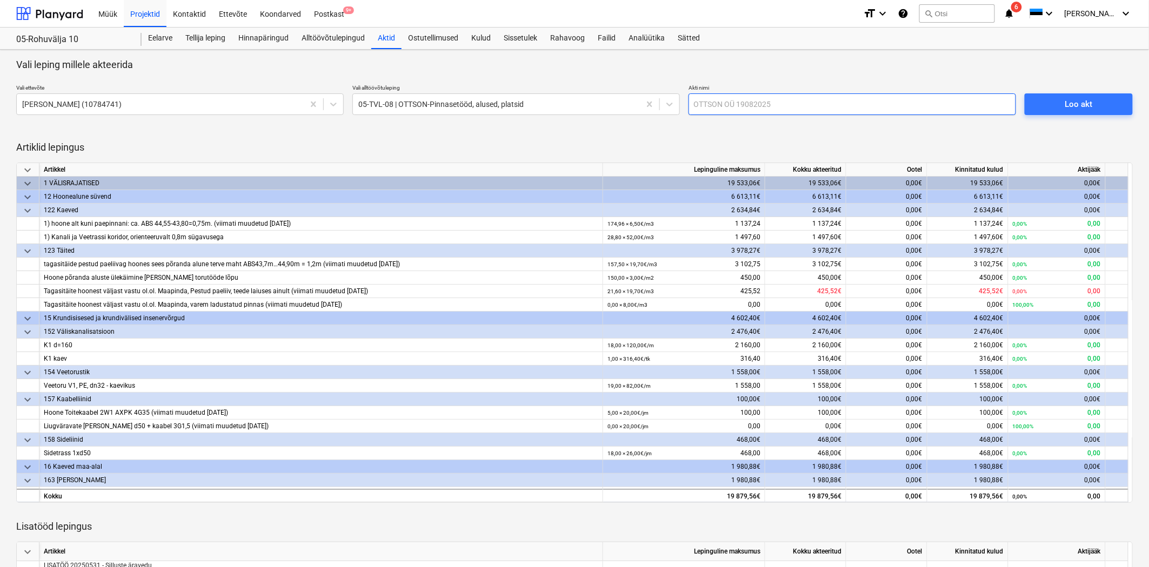
click at [884, 104] on input "text" at bounding box center [851, 104] width 327 height 22
type input "RV10-Ottson-Akt5-Juuli2025"
click at [1060, 110] on span "Loo akt" at bounding box center [1078, 104] width 82 height 14
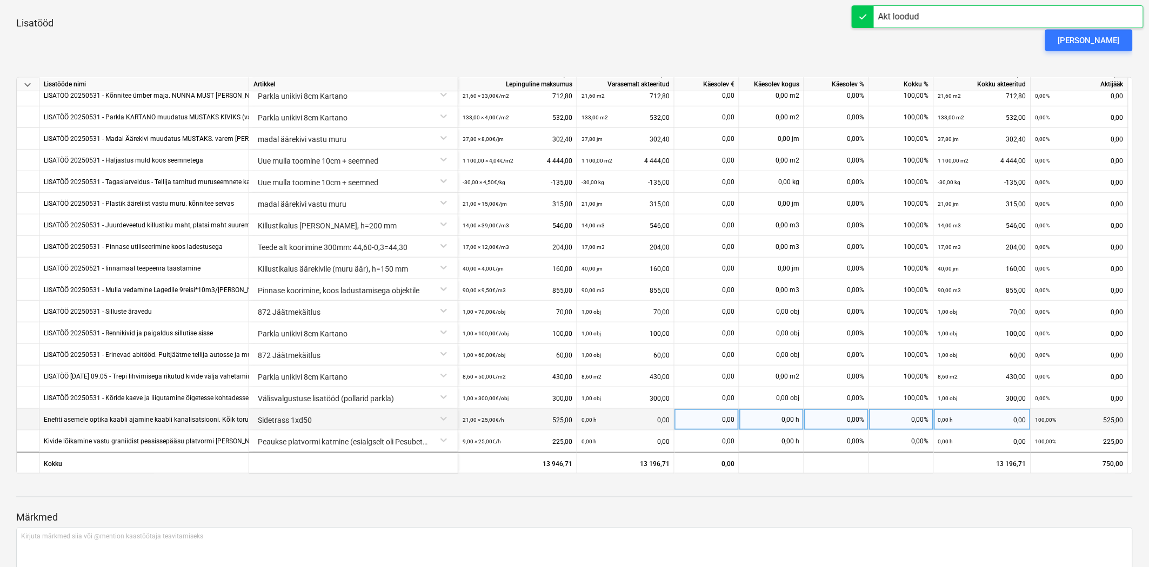
scroll to position [687, 0]
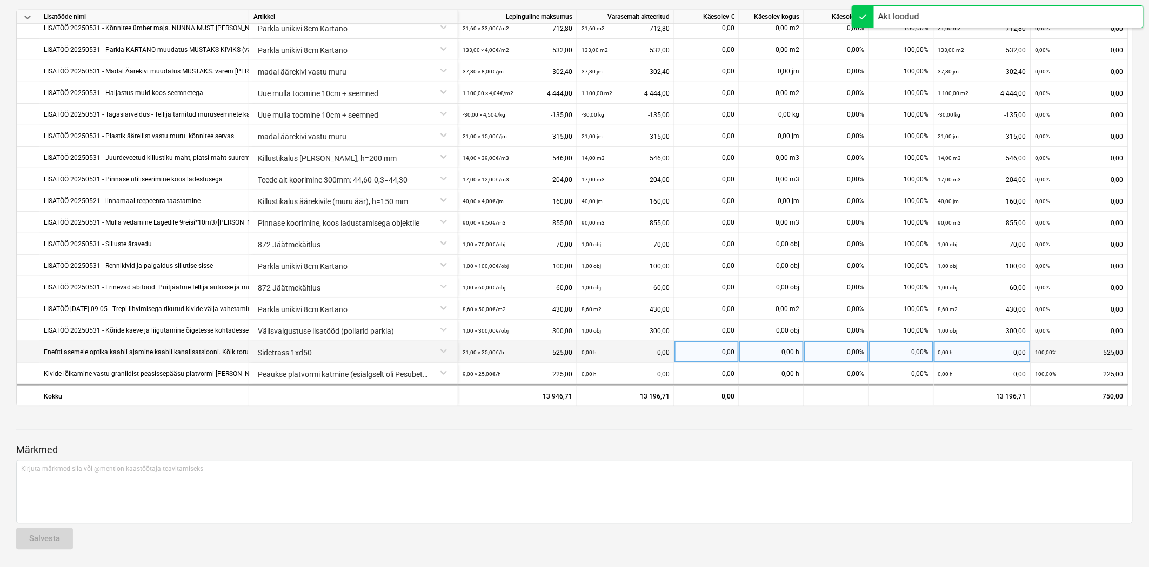
click at [906, 353] on div "0,00%" at bounding box center [901, 352] width 65 height 22
type input "100"
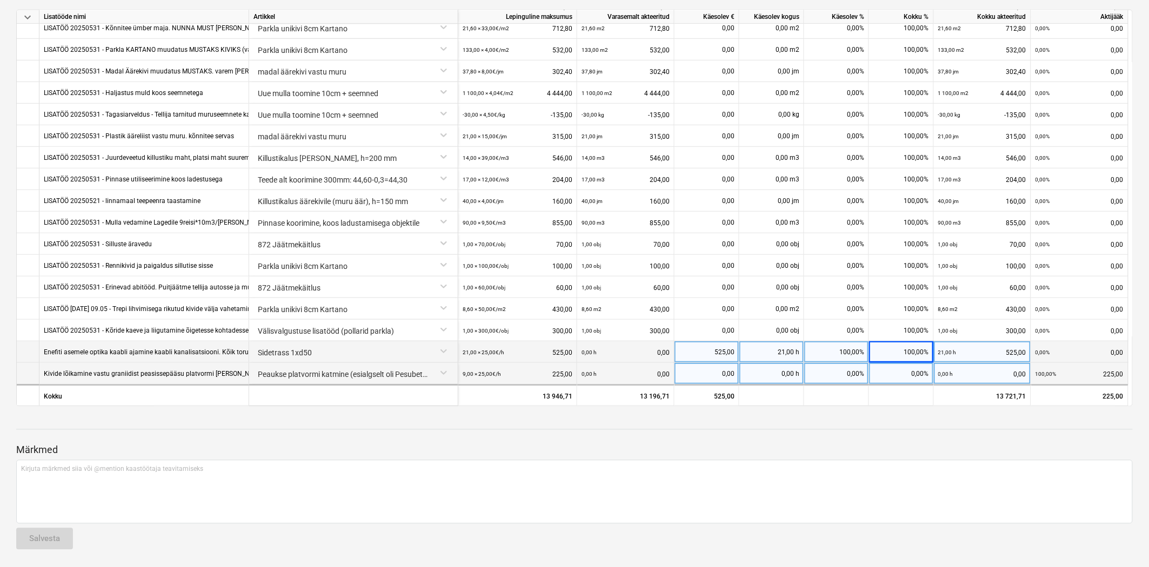
click at [902, 381] on div "0,00%" at bounding box center [901, 374] width 65 height 22
type input "100"
click at [882, 430] on div at bounding box center [574, 430] width 1116 height 1
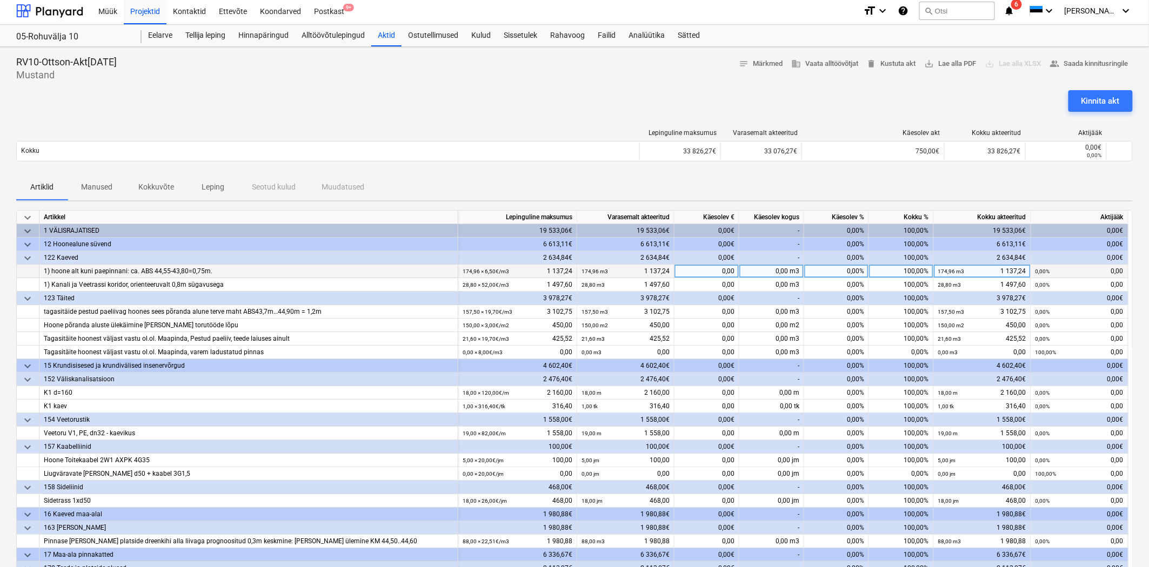
scroll to position [0, 0]
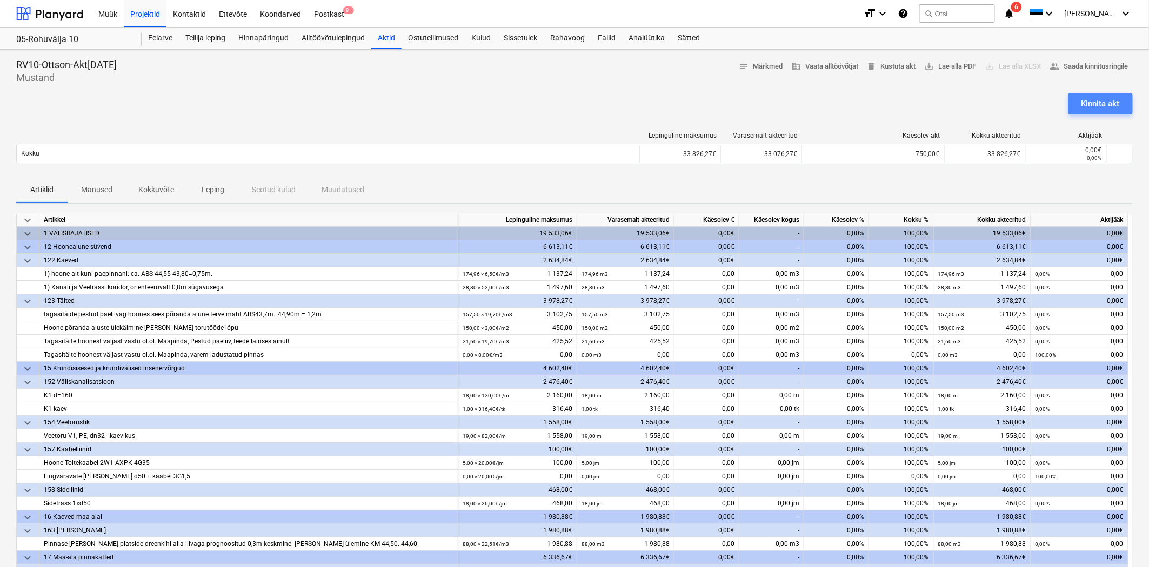
click at [1100, 102] on div "Kinnita akt" at bounding box center [1100, 104] width 38 height 14
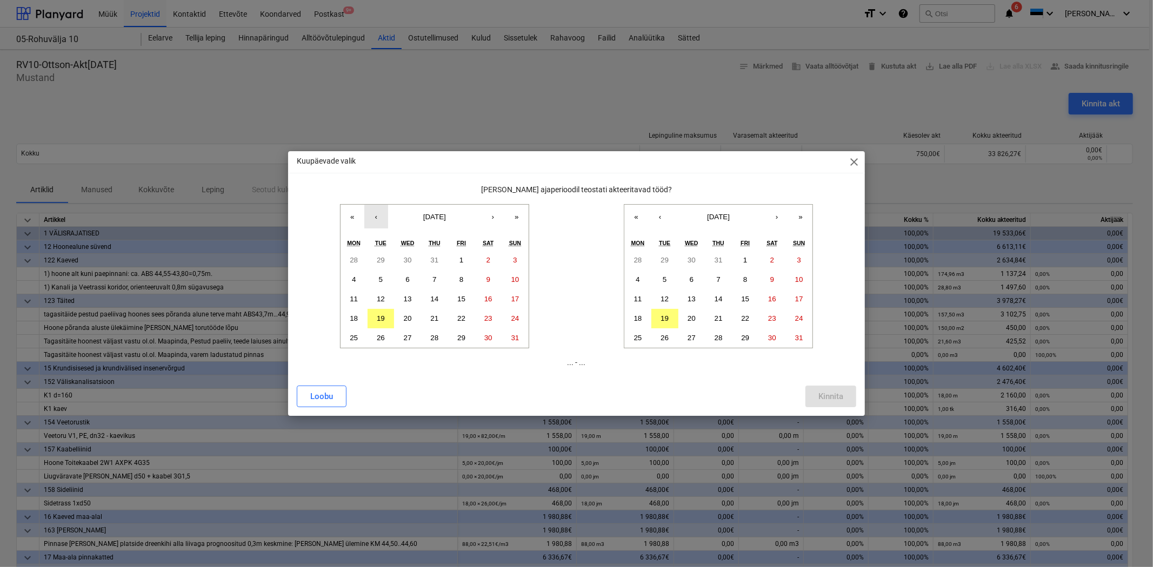
click at [378, 214] on button "‹" at bounding box center [376, 217] width 24 height 24
click at [434, 332] on button "31" at bounding box center [434, 338] width 27 height 19
click at [667, 218] on button "‹" at bounding box center [660, 217] width 24 height 24
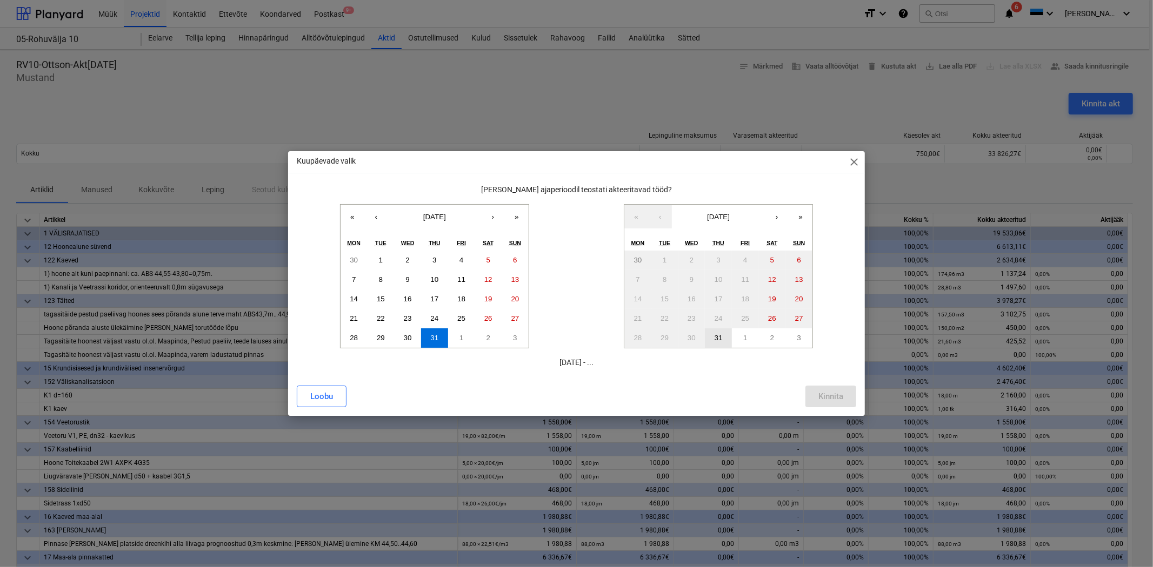
click at [717, 342] on button "31" at bounding box center [718, 338] width 27 height 19
click at [375, 255] on button "1" at bounding box center [380, 260] width 27 height 19
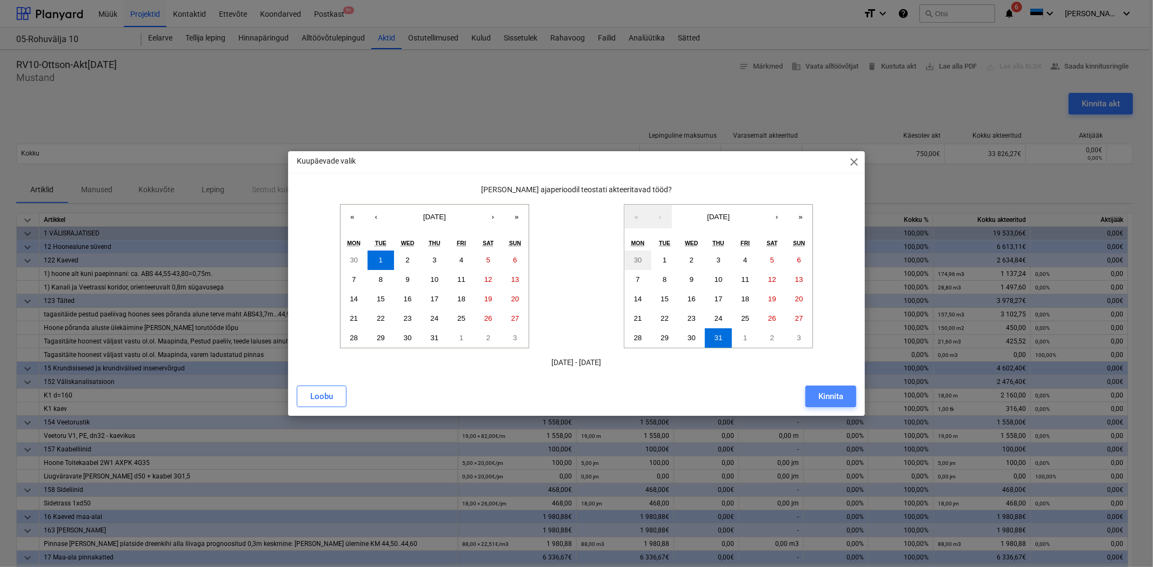
click at [820, 397] on div "Kinnita" at bounding box center [830, 397] width 25 height 14
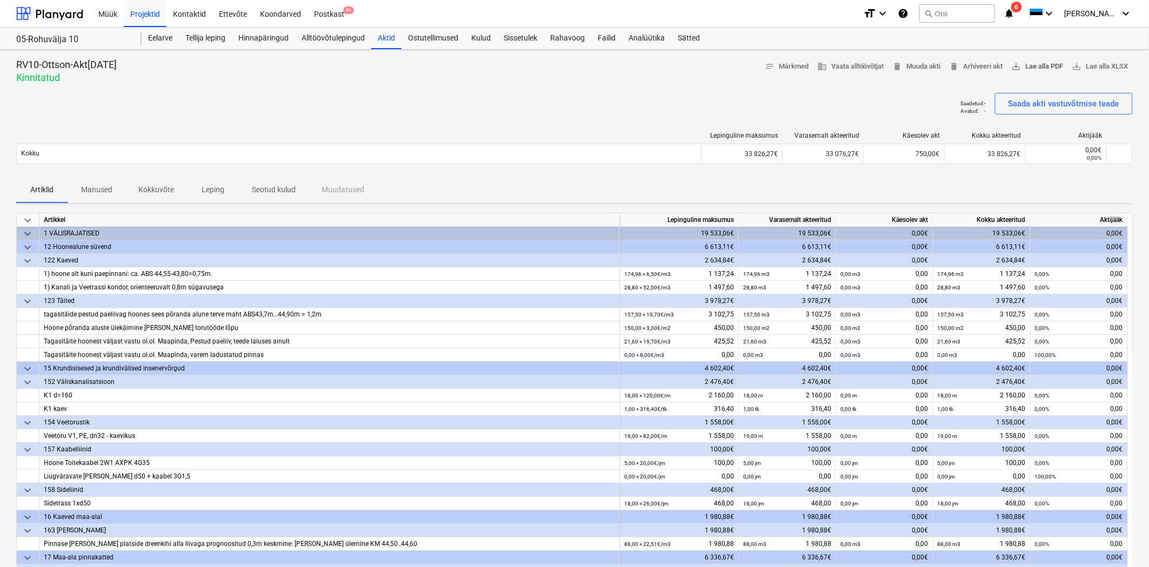
click at [1040, 62] on span "save_alt Lae alla PDF" at bounding box center [1038, 67] width 52 height 12
click at [284, 189] on p "Seotud kulud" at bounding box center [274, 189] width 44 height 11
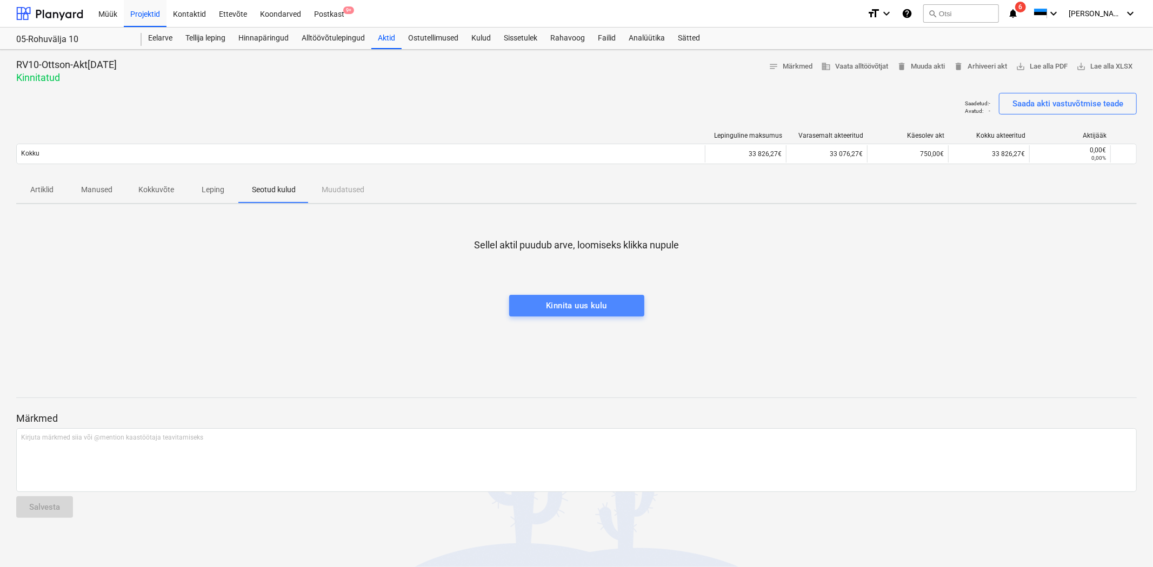
click at [566, 305] on div "Kinnita uus kulu" at bounding box center [576, 306] width 61 height 14
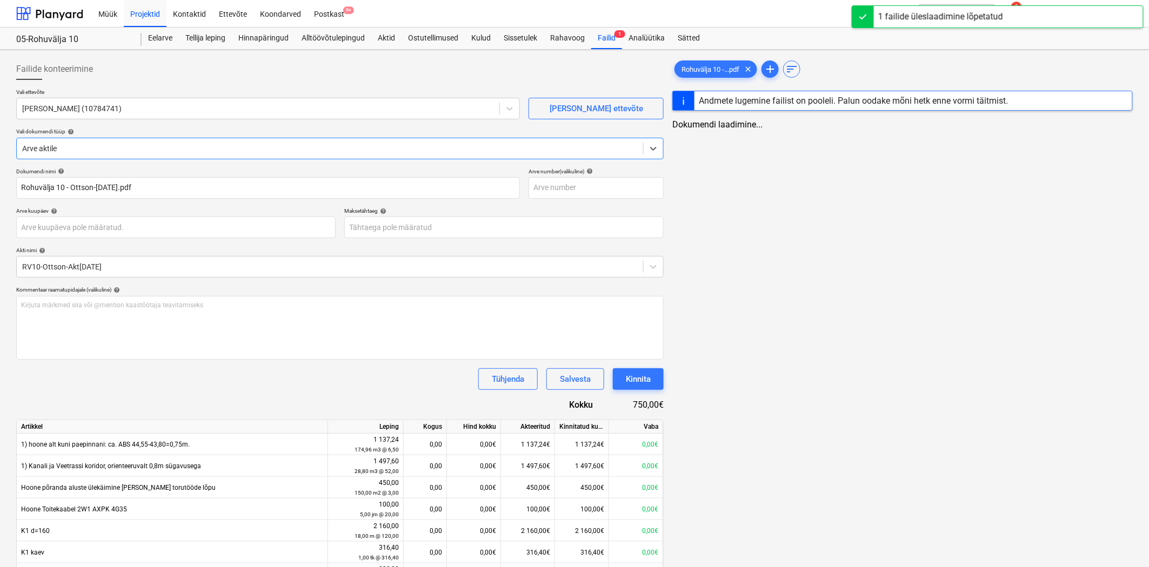
type input "Rohuvälja 10 - Ottson-Juuli2025.pdf"
click at [55, 228] on body "Müük Projektid Kontaktid Ettevõte Koondarved Postkast 9+ format_size keyboard_a…" at bounding box center [574, 283] width 1149 height 567
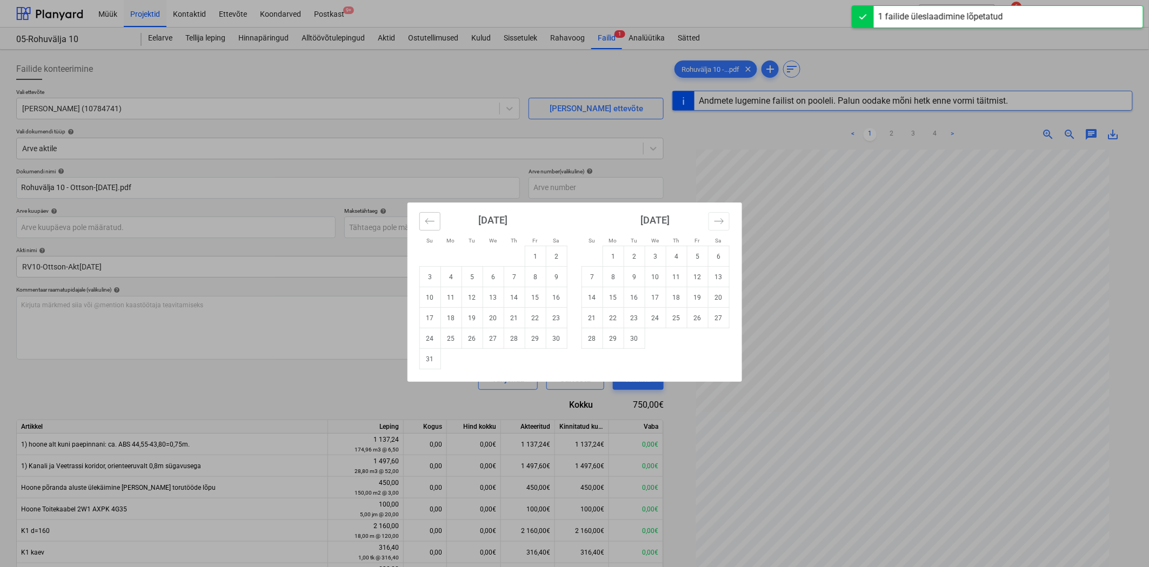
click at [427, 225] on icon "Move backward to switch to the previous month." at bounding box center [430, 221] width 10 height 10
click at [511, 339] on td "31" at bounding box center [514, 339] width 21 height 21
type input "31 Jul 2025"
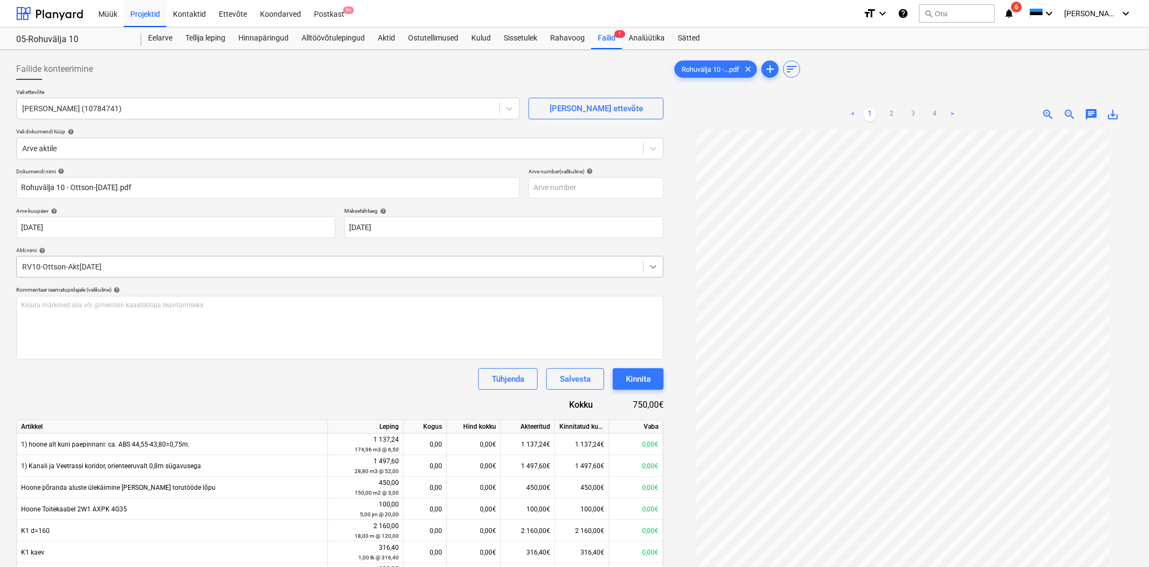
type input "19 Aug 2025"
click at [625, 380] on button "Kinnita" at bounding box center [638, 380] width 51 height 22
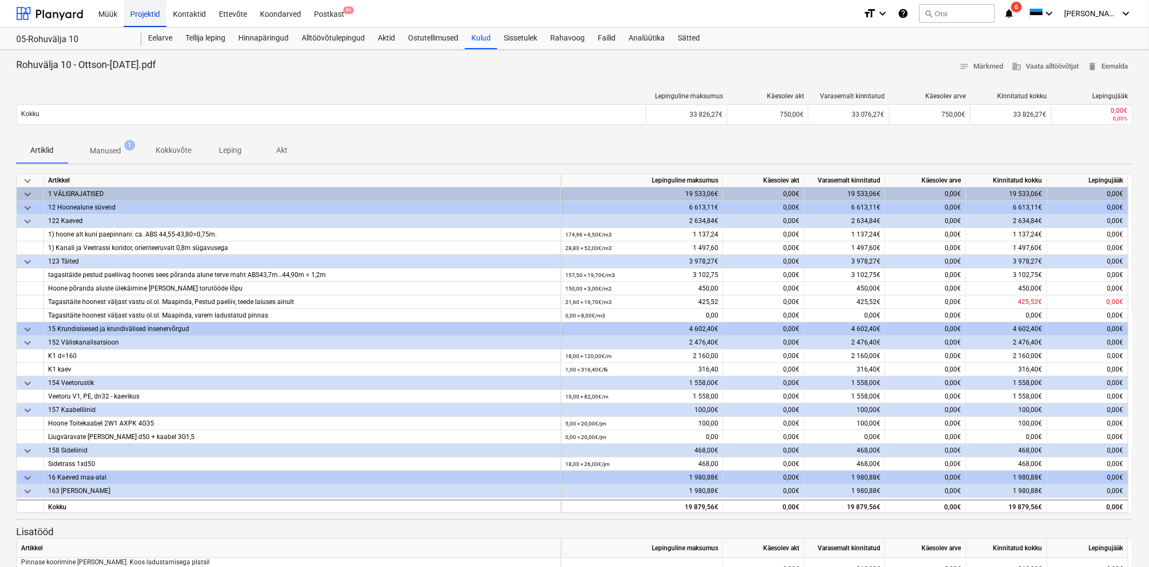
click at [150, 15] on div "Projektid" at bounding box center [145, 13] width 43 height 28
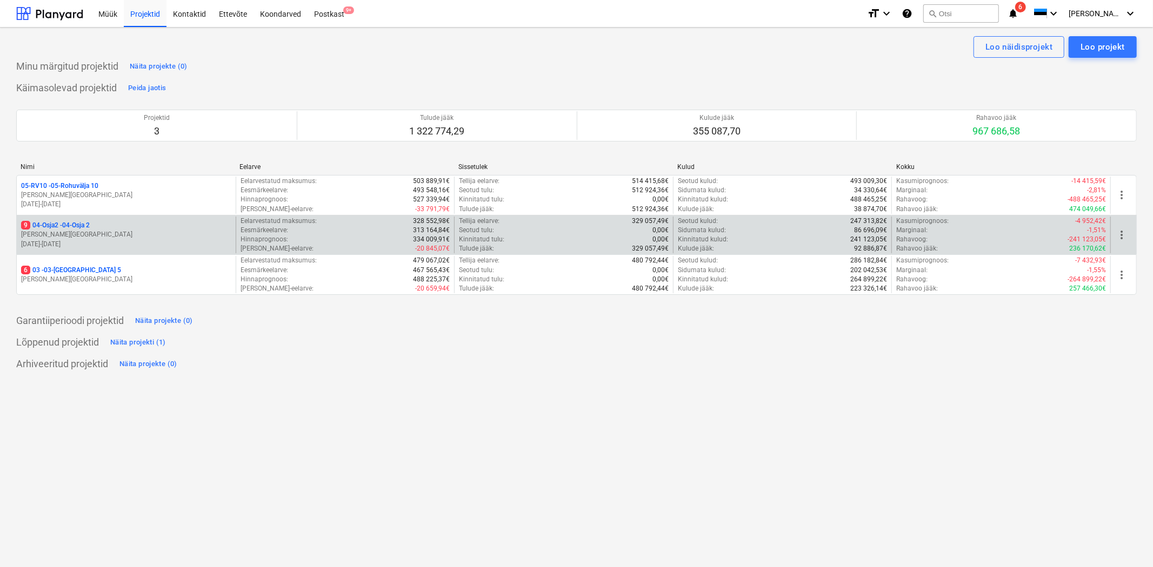
click at [72, 225] on p "9 04-Osja2 - 04-Osja 2" at bounding box center [55, 225] width 69 height 9
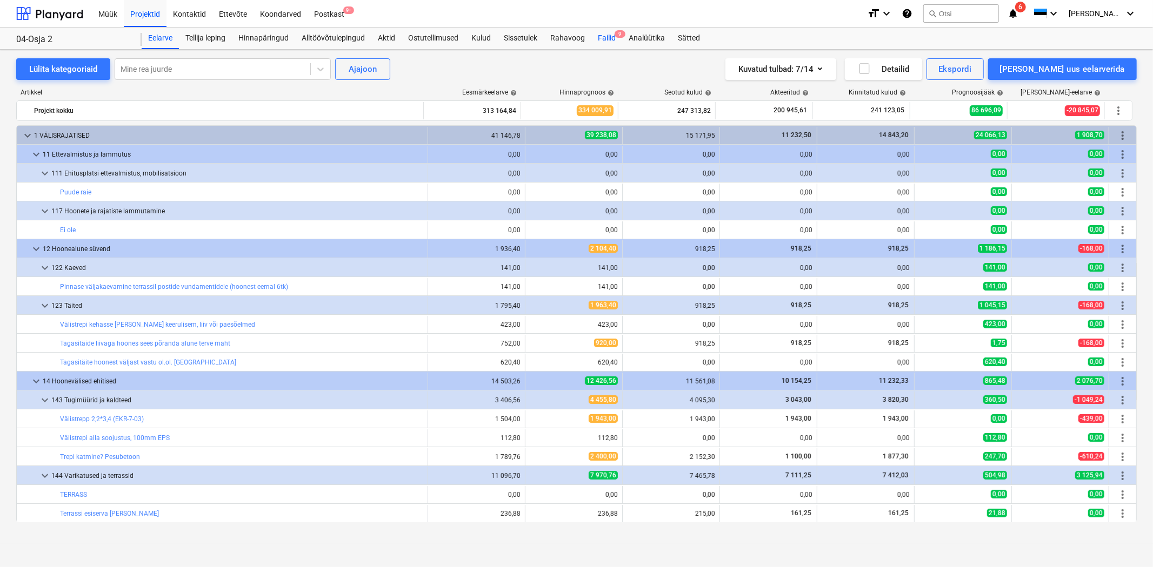
click at [613, 36] on div "Failid 9" at bounding box center [606, 39] width 31 height 22
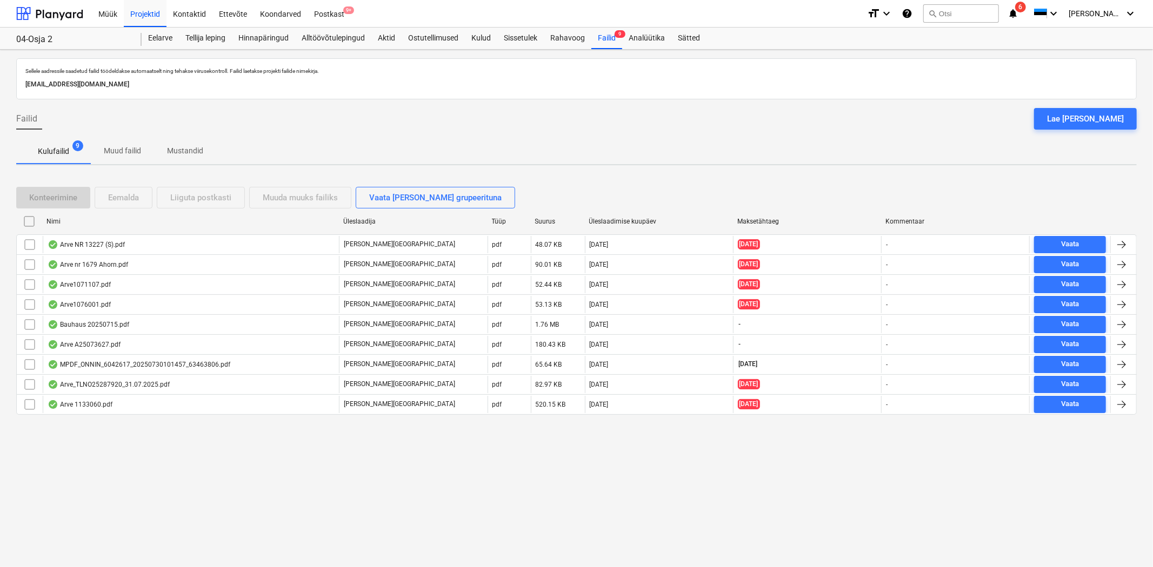
click at [198, 233] on div "Nimi Üleslaadija Tüüp Suurus Üleslaadimise kuupäev Maksetähtaeg Kommentaar" at bounding box center [576, 224] width 1120 height 22
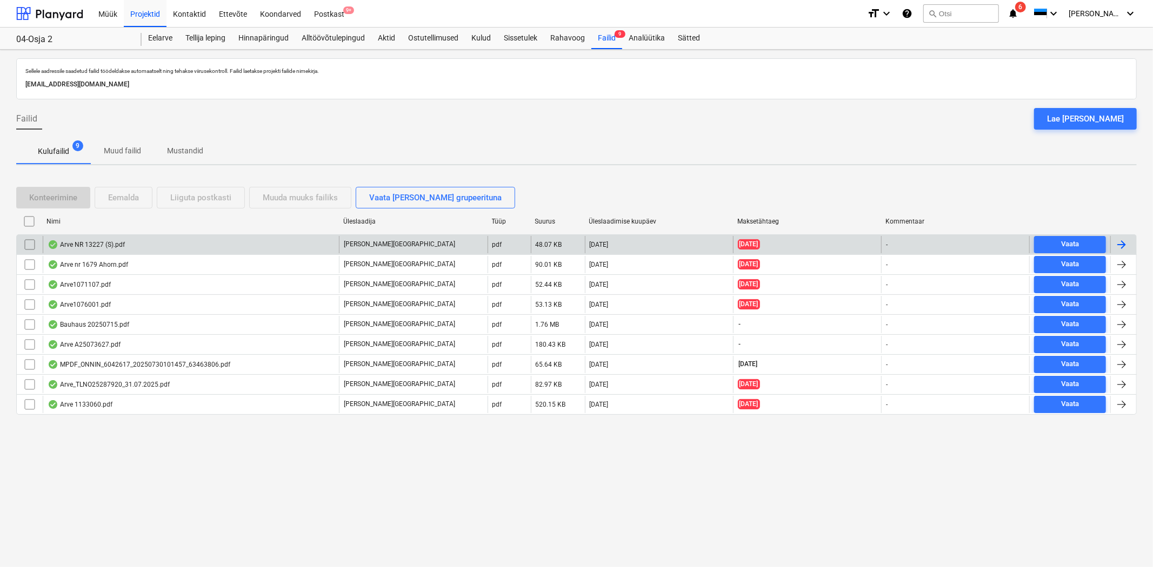
click at [197, 242] on div "Arve NR 13227 (S).pdf" at bounding box center [191, 244] width 296 height 17
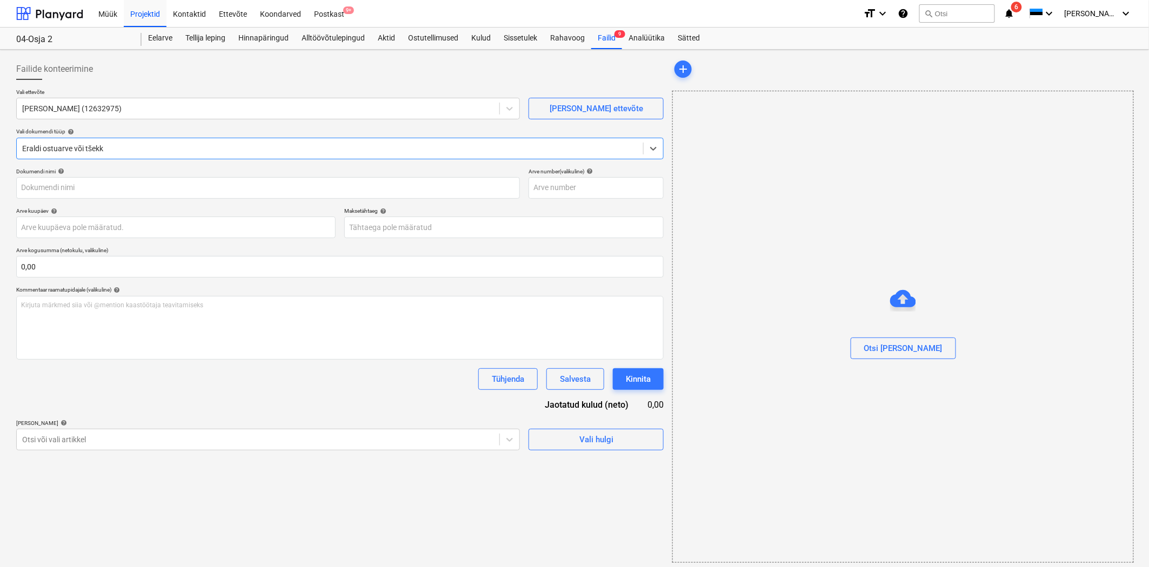
type input "Arve NR 13227 (S).pdf"
type input "11 Jul 2025"
type input "01 Aug 2025"
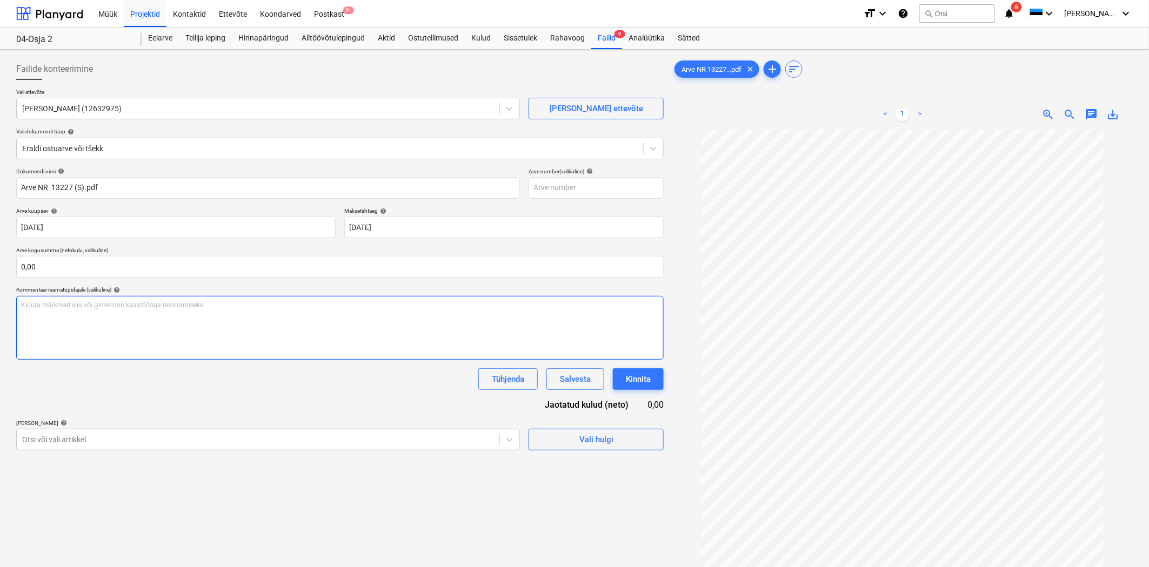
click at [62, 344] on div "Kirjuta märkmed siia või @mention kaastöötaja teavitamiseks ﻿" at bounding box center [339, 328] width 647 height 64
click at [92, 447] on body "Müük Projektid Kontaktid Ettevõte Koondarved Postkast 9+ format_size keyboard_a…" at bounding box center [574, 283] width 1149 height 567
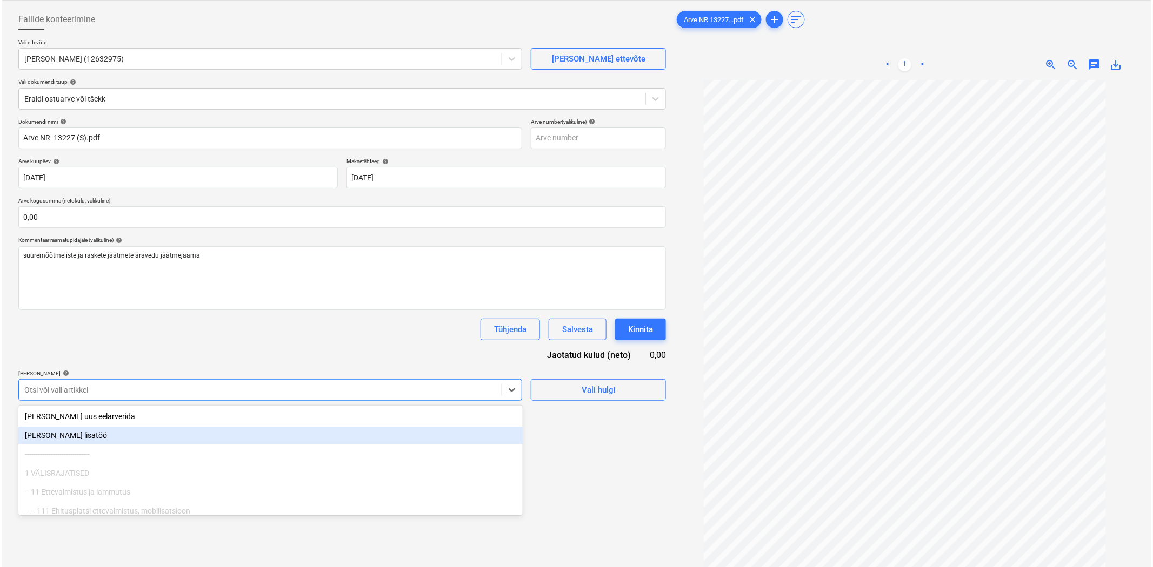
scroll to position [57, 0]
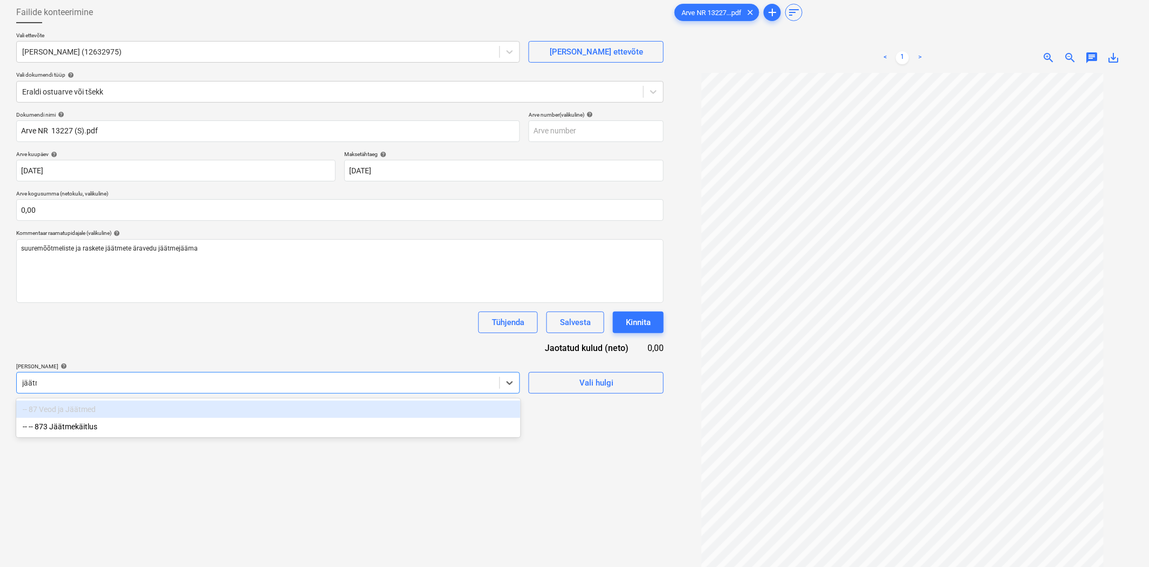
type input "jäätme"
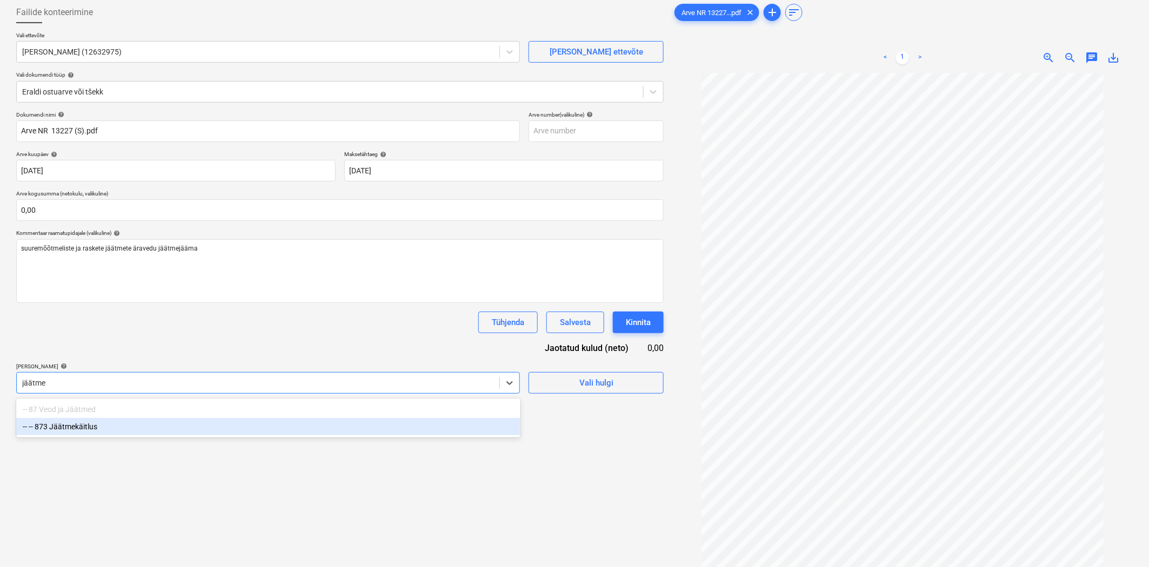
click at [92, 433] on div "-- -- 873 Jäätmekäitlus" at bounding box center [268, 426] width 504 height 17
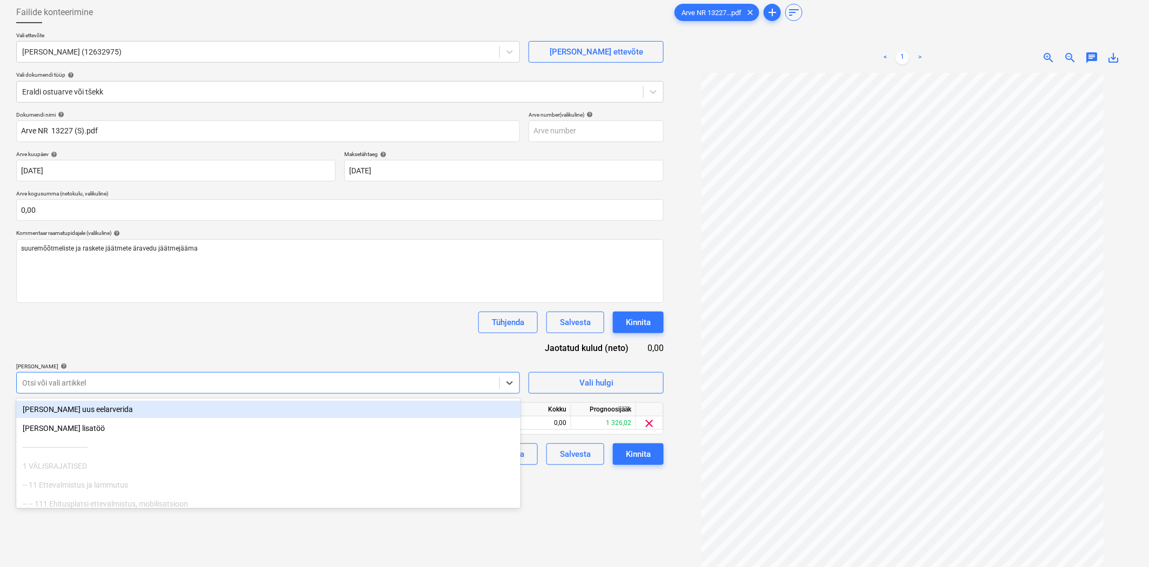
click at [298, 330] on div "Tühjenda Salvesta Kinnita" at bounding box center [339, 323] width 647 height 22
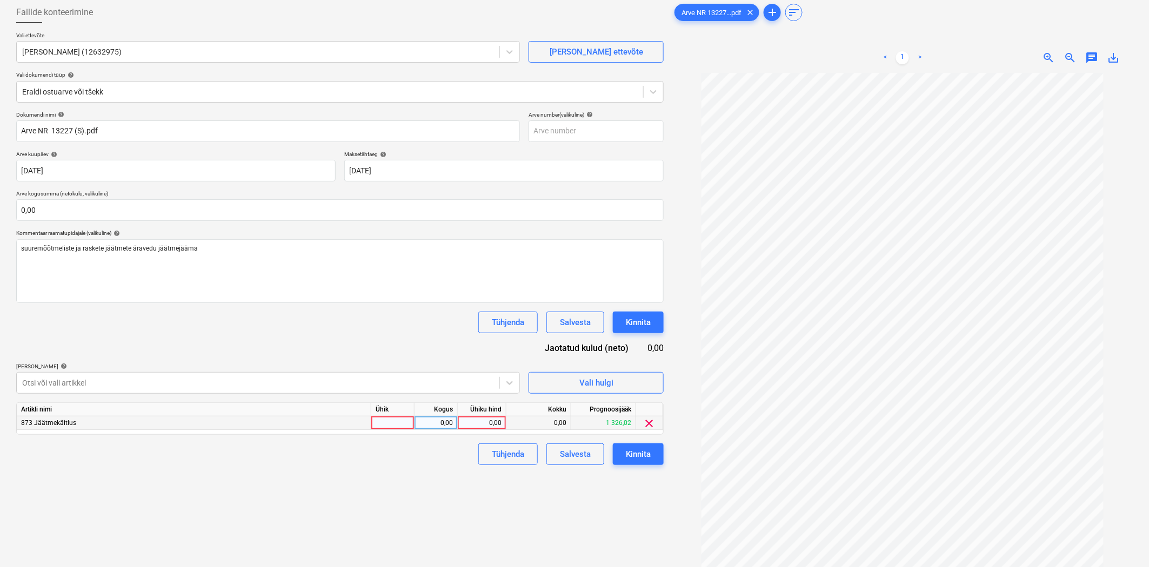
click at [485, 422] on div "0,00" at bounding box center [481, 424] width 39 height 14
type input "78,75"
click at [425, 488] on div "Failide konteerimine Vali ettevõte PEREGRINE OÜ (12632975) Lisa uus ettevõte Va…" at bounding box center [340, 305] width 656 height 617
click at [644, 458] on div "Kinnita" at bounding box center [638, 454] width 25 height 14
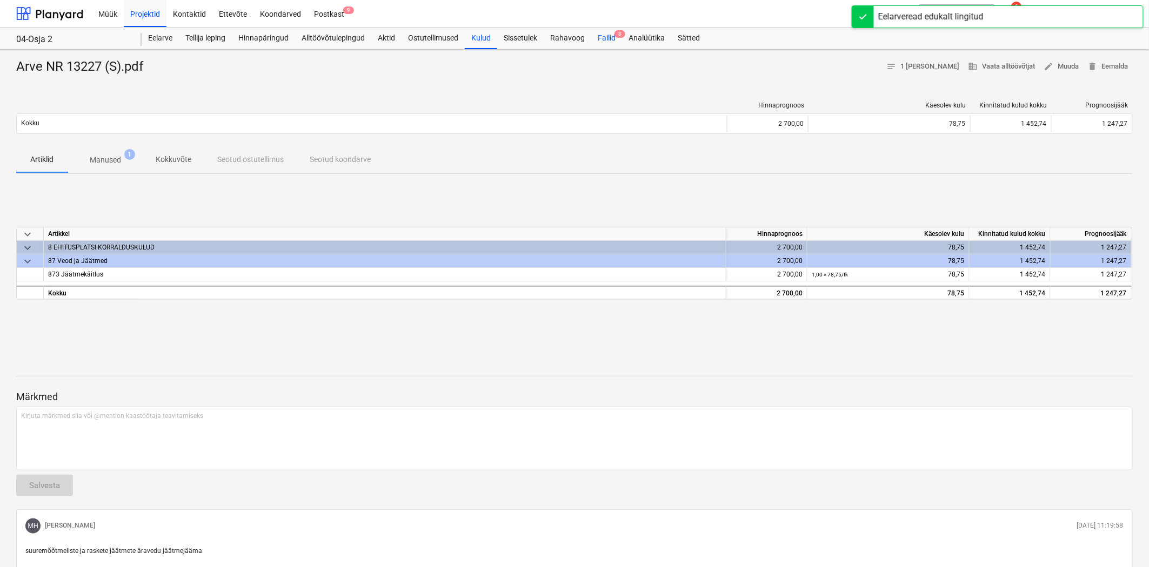
click at [616, 38] on div "Failid 8" at bounding box center [606, 39] width 31 height 22
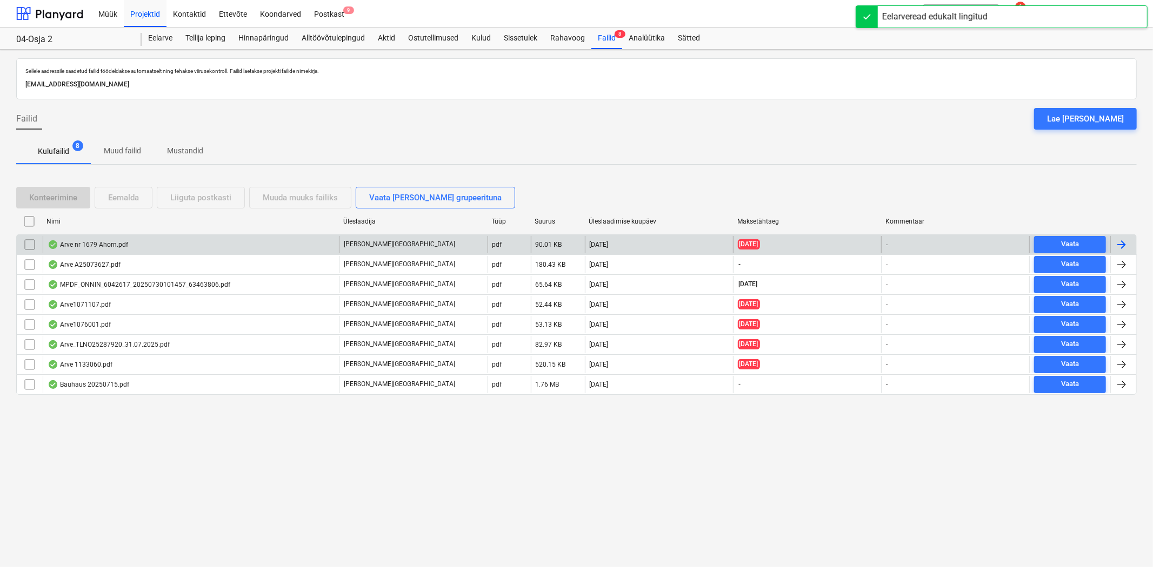
click at [222, 246] on div "Arve nr 1679 Ahorn.pdf" at bounding box center [191, 244] width 296 height 17
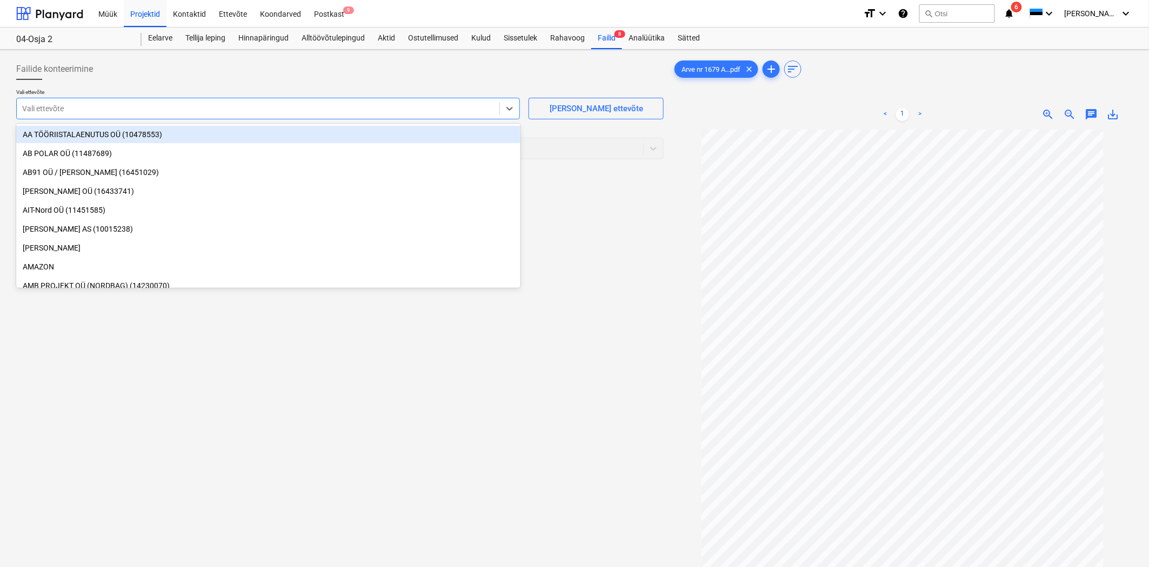
click at [156, 109] on div at bounding box center [258, 108] width 472 height 11
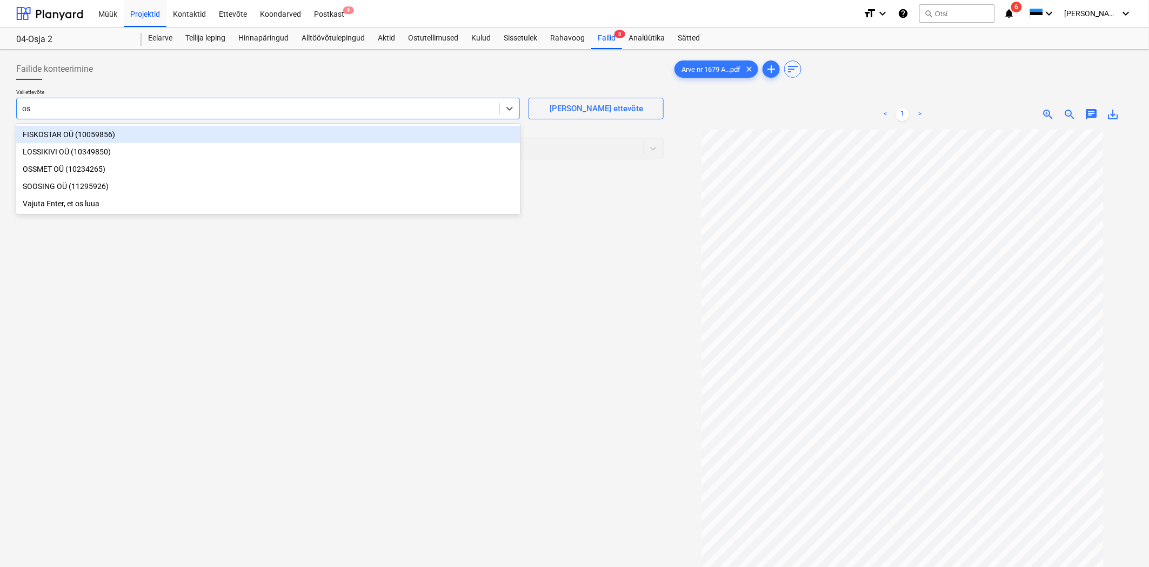
type input "oss"
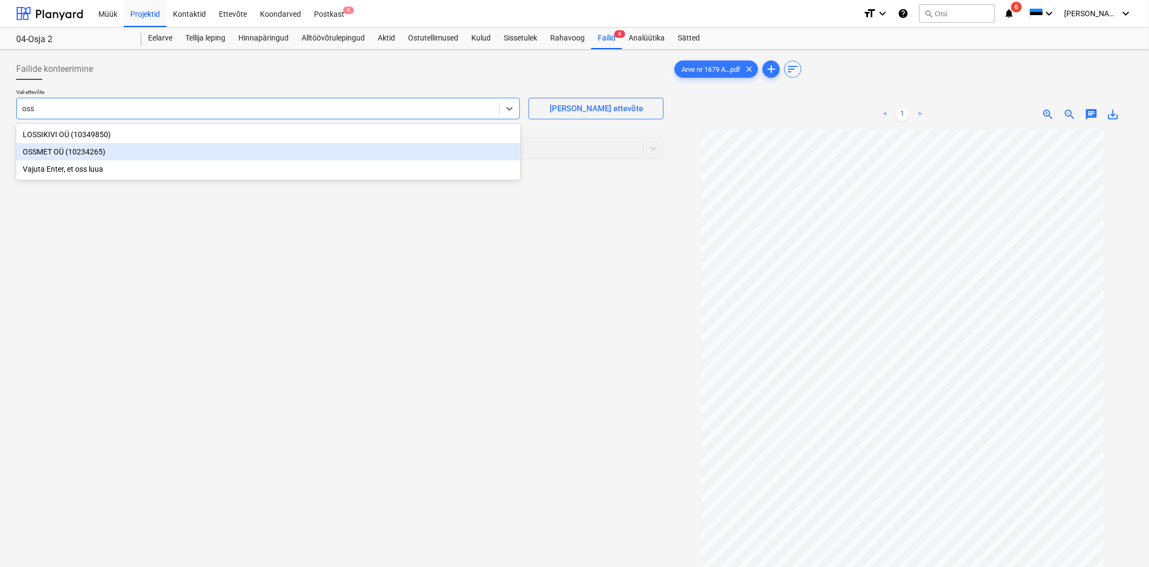
click at [112, 155] on div "OSSMET OÜ (10234265)" at bounding box center [268, 151] width 504 height 17
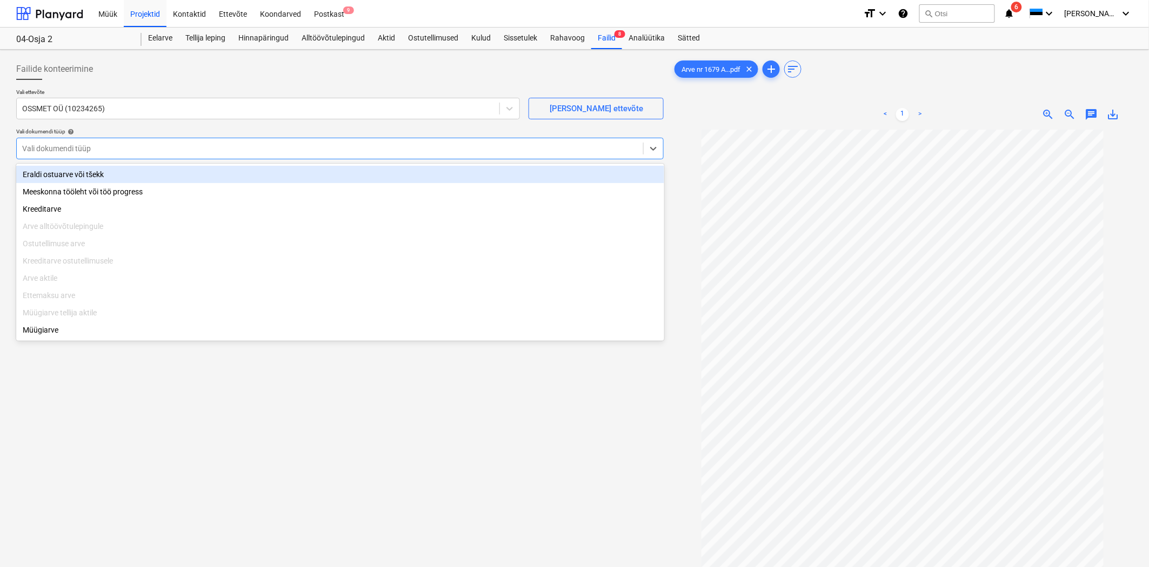
click at [106, 149] on div at bounding box center [329, 148] width 615 height 11
click at [97, 164] on div "Eraldi ostuarve või tšekk Meeskonna tööleht või töö progress Kreeditarve Arve a…" at bounding box center [340, 252] width 648 height 177
click at [93, 173] on div "Eraldi ostuarve või tšekk" at bounding box center [340, 174] width 648 height 17
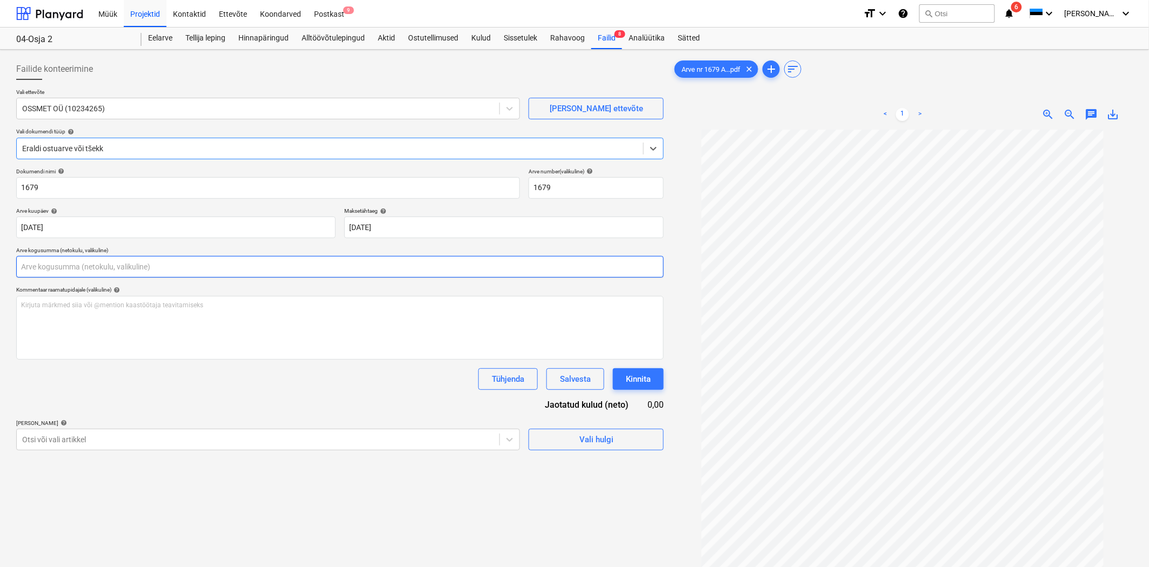
click at [67, 266] on input "text" at bounding box center [339, 267] width 647 height 22
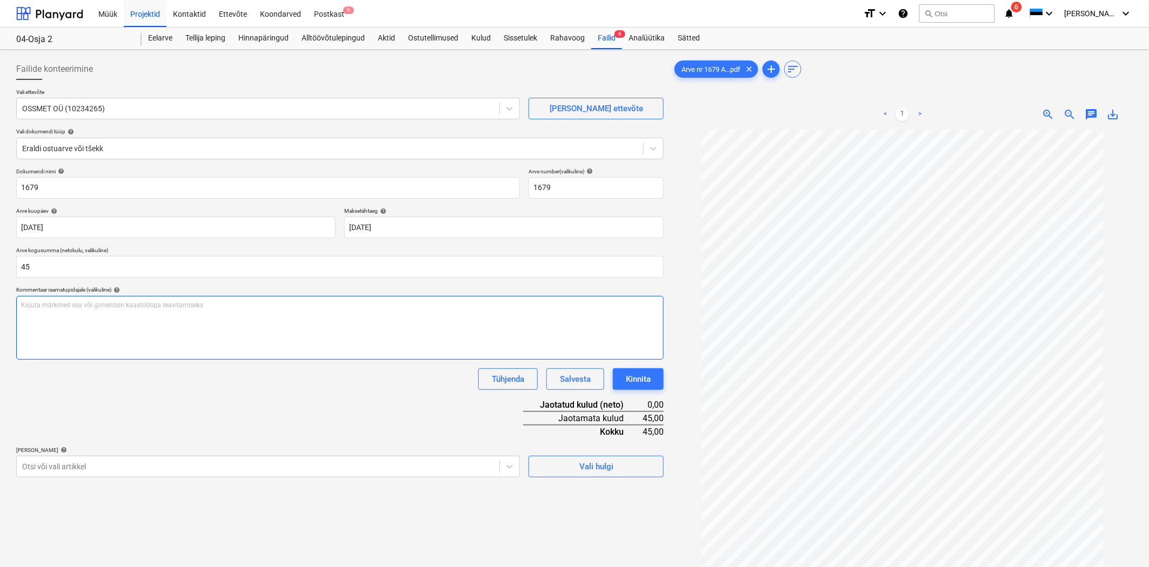
type input "45,00"
click at [72, 317] on div "Kirjuta märkmed siia või @mention kaastöötaja teavitamiseks ﻿" at bounding box center [339, 328] width 647 height 64
drag, startPoint x: 168, startPoint y: 306, endPoint x: 218, endPoint y: 303, distance: 49.8
click at [218, 303] on span "Esikus elektrikilbi ukse värvimine mustaks et oleks garderoobikapiga sama." at bounding box center [130, 306] width 219 height 8
click at [218, 303] on p "Esikus elektrikilbi ukse värvimine mustaks et oleks mööbliga sama." at bounding box center [340, 305] width 638 height 9
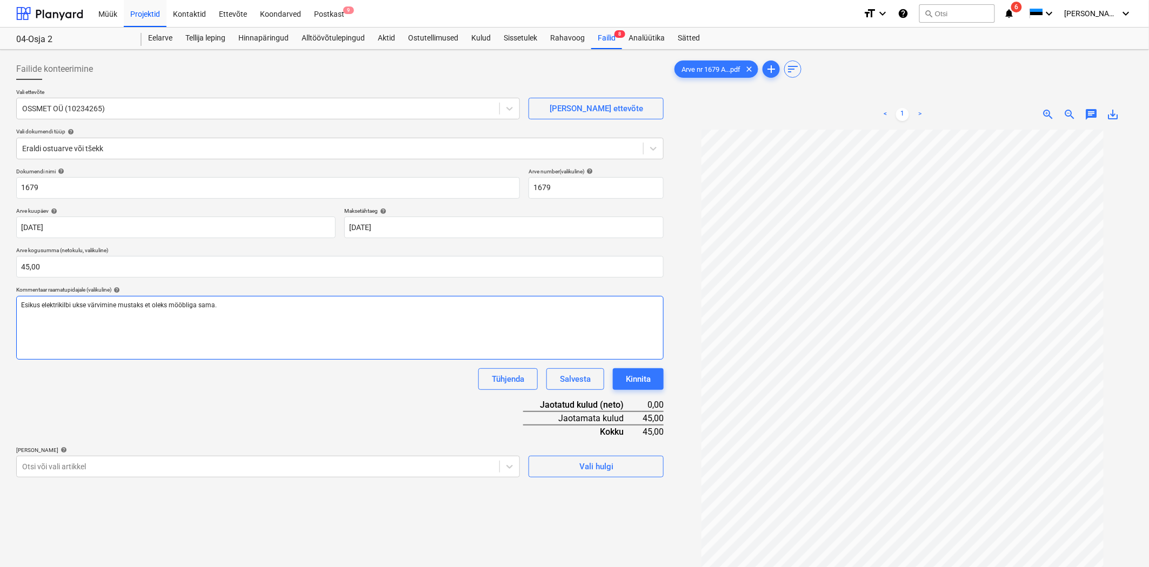
click at [218, 303] on p "Esikus elektrikilbi ukse värvimine mustaks et oleks mööbliga sama." at bounding box center [340, 305] width 638 height 9
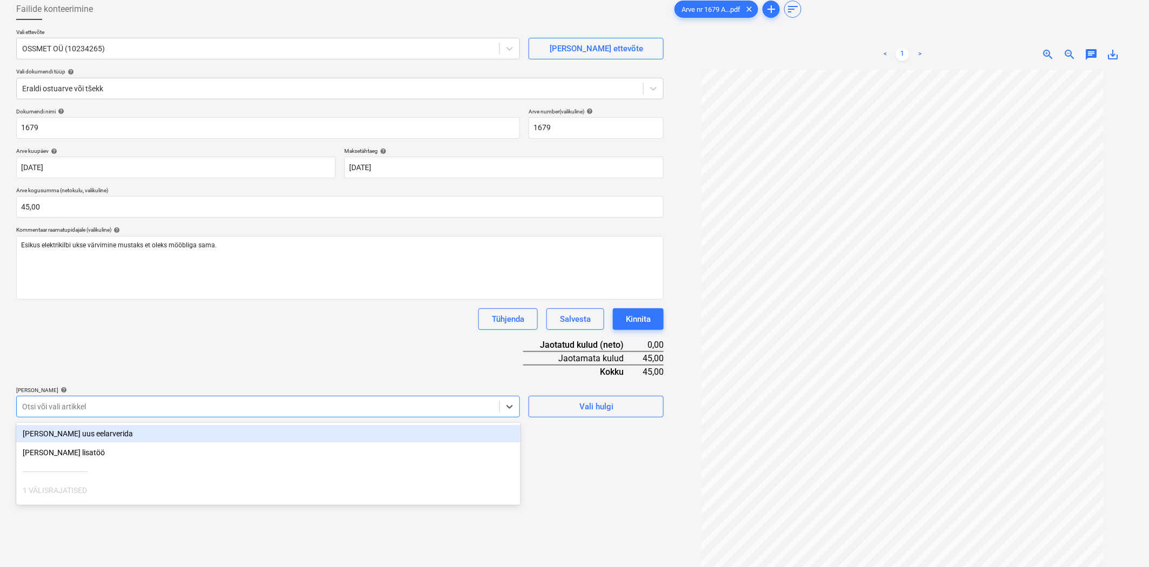
click at [242, 471] on body "Müük Projektid Kontaktid Ettevõte Koondarved Postkast 9 format_size keyboard_ar…" at bounding box center [574, 223] width 1149 height 567
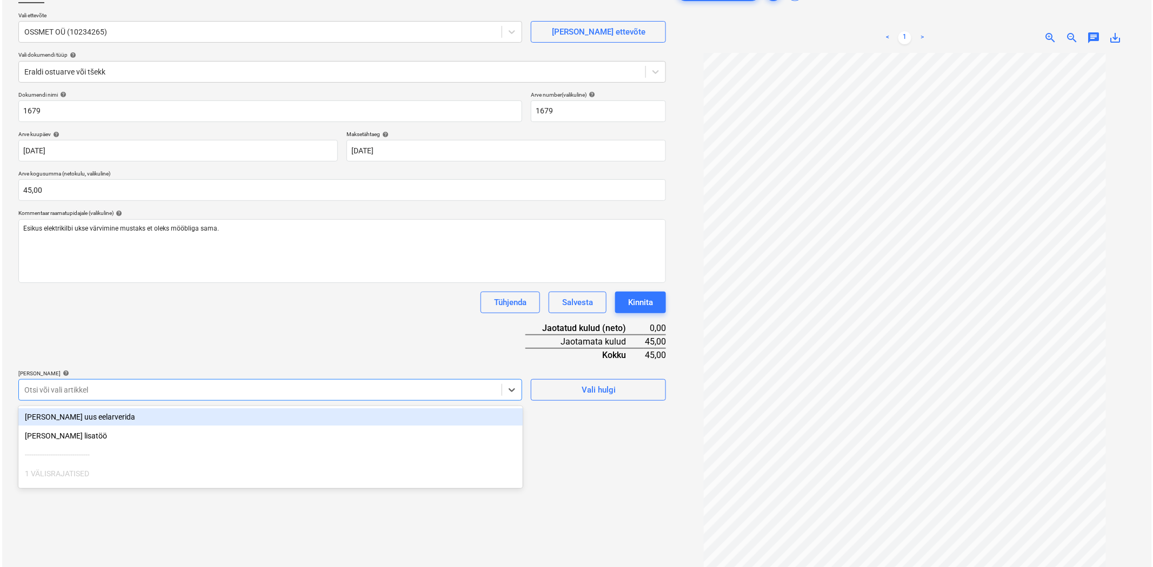
scroll to position [84, 0]
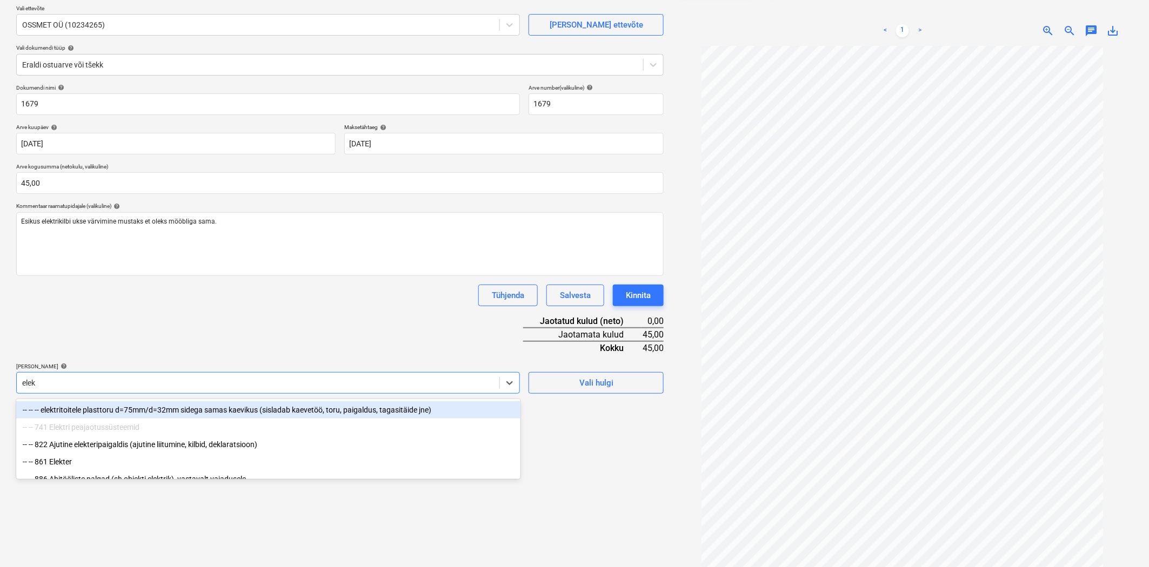
type input "elek"
drag, startPoint x: 209, startPoint y: 354, endPoint x: 252, endPoint y: 360, distance: 43.2
click at [209, 353] on div "Dokumendi nimi help 1679 Arve number (valikuline) help 1679 Arve kuupäev help 0…" at bounding box center [339, 239] width 647 height 310
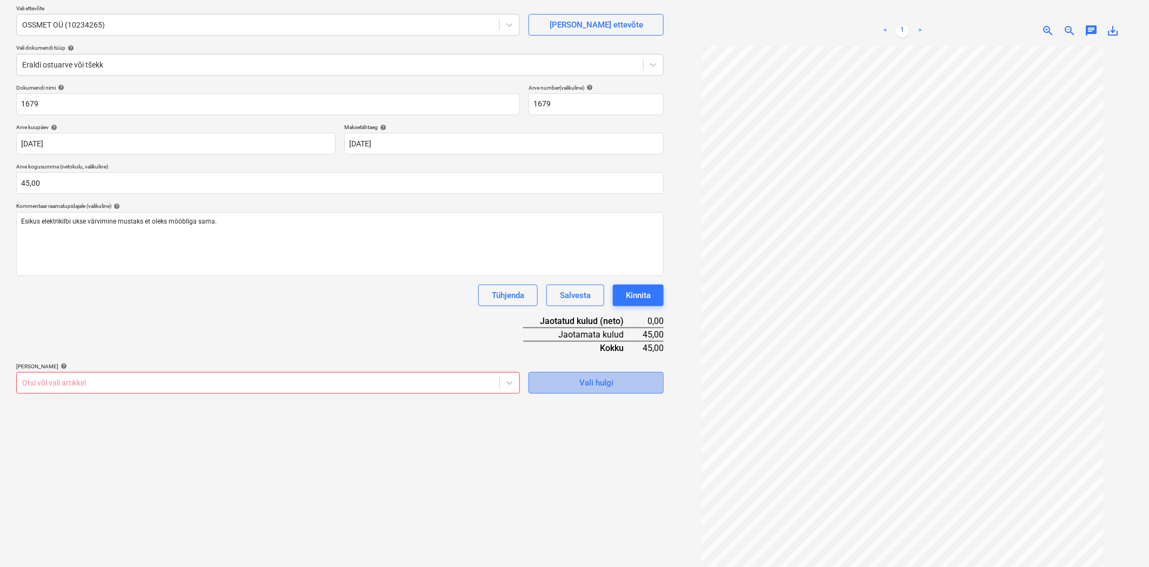
click at [542, 379] on span "Vali hulgi" at bounding box center [596, 383] width 108 height 14
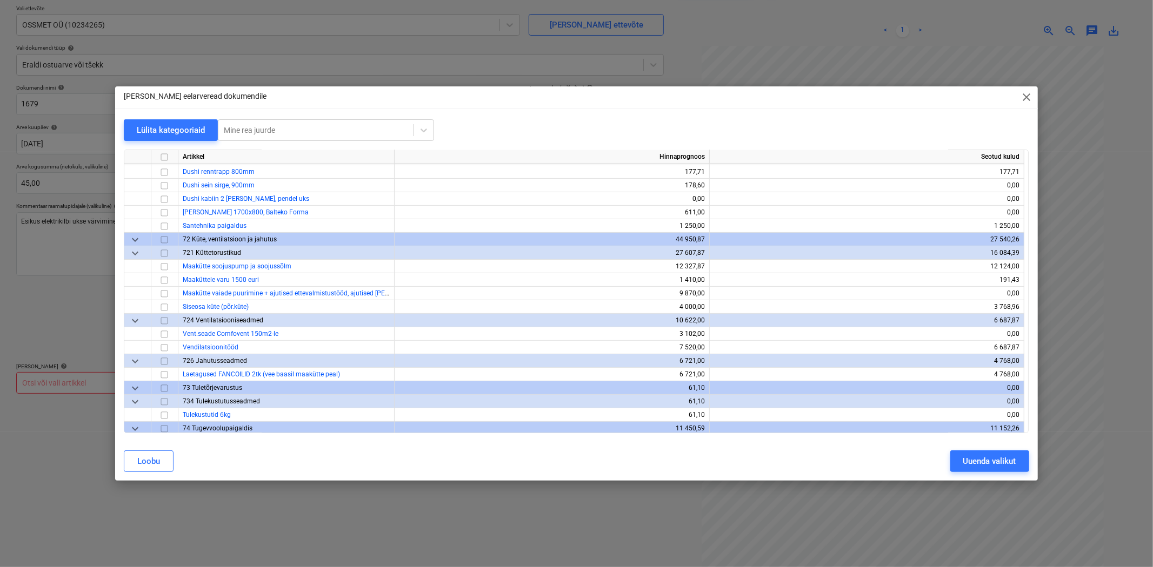
scroll to position [3902, 0]
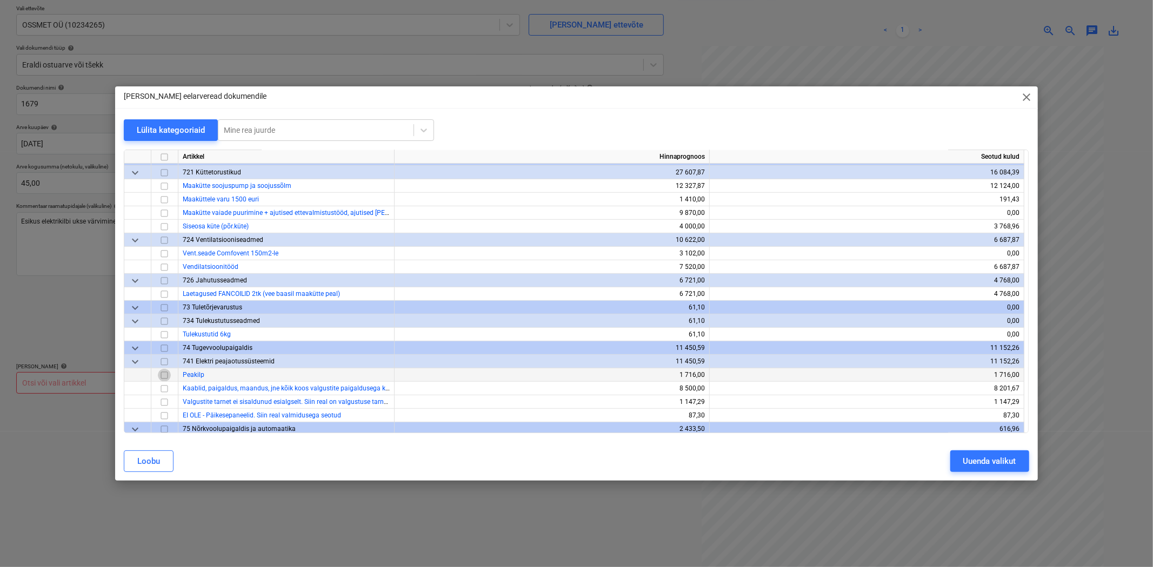
click at [162, 374] on input "checkbox" at bounding box center [164, 375] width 13 height 13
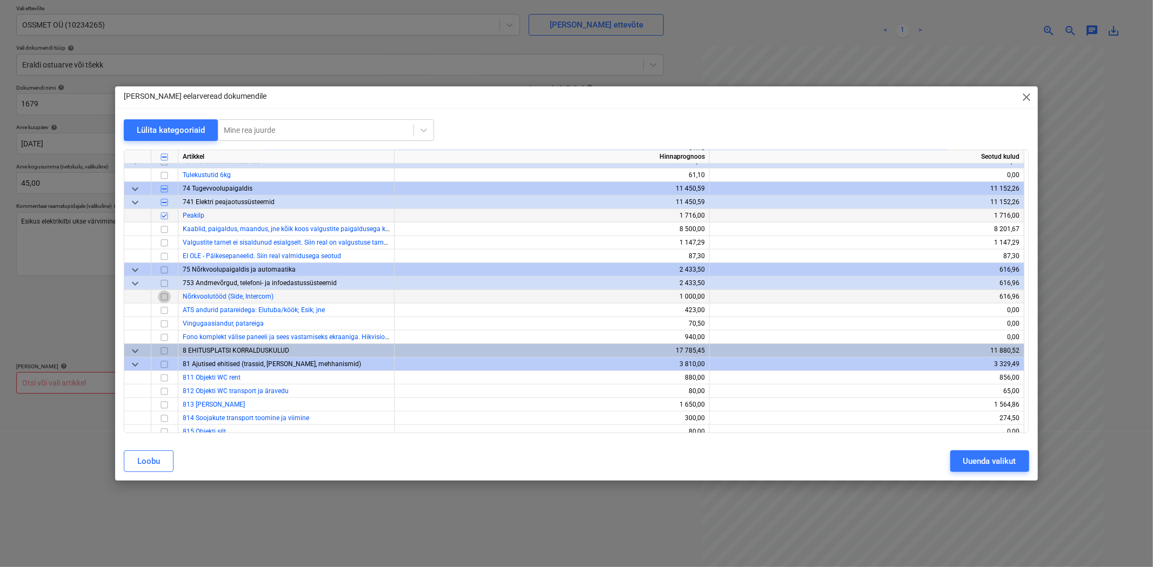
click at [169, 294] on input "checkbox" at bounding box center [164, 297] width 13 height 13
click at [162, 217] on input "checkbox" at bounding box center [164, 216] width 13 height 13
click at [1011, 459] on div "Uuenda valikut" at bounding box center [989, 461] width 53 height 14
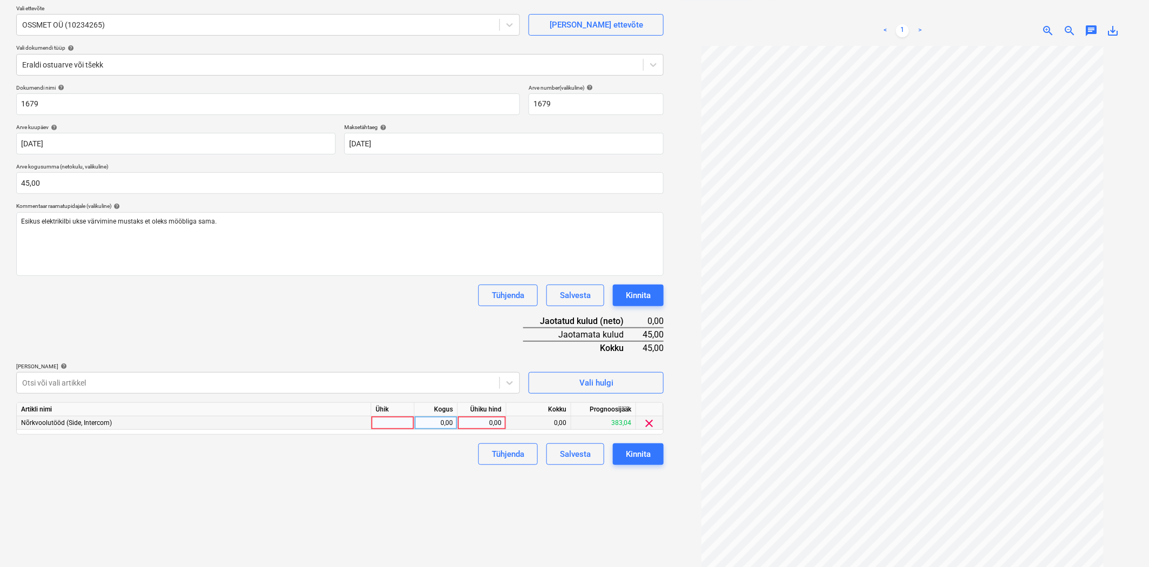
click at [485, 425] on div "0,00" at bounding box center [481, 424] width 39 height 14
type input "45"
click at [433, 444] on div "Tühjenda Salvesta Kinnita" at bounding box center [339, 455] width 647 height 22
click at [646, 452] on div "Kinnita" at bounding box center [638, 454] width 25 height 14
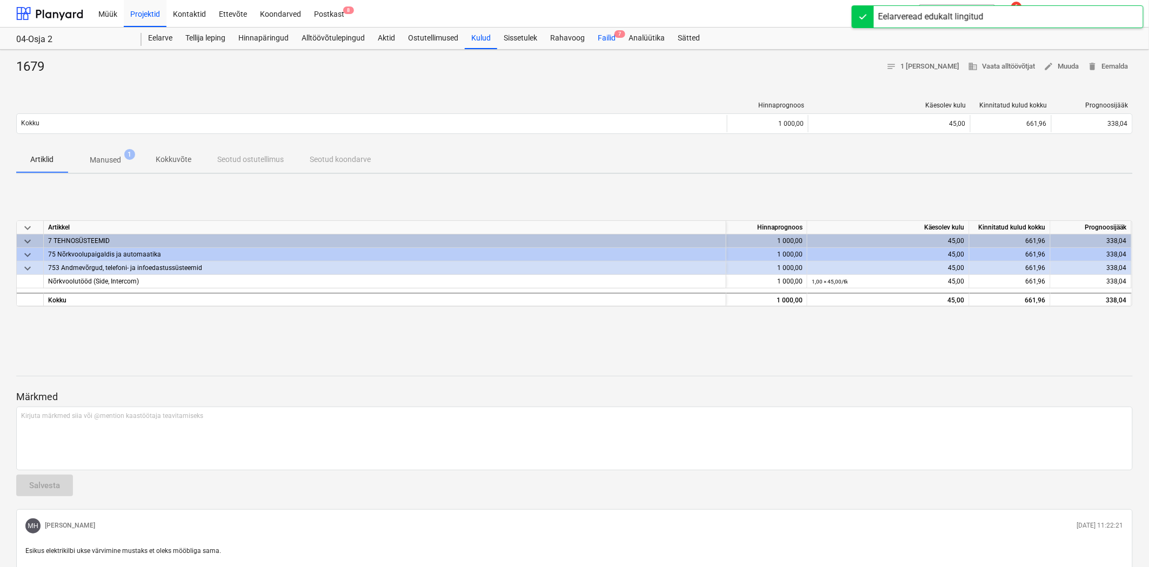
click at [612, 40] on div "Failid 7" at bounding box center [606, 39] width 31 height 22
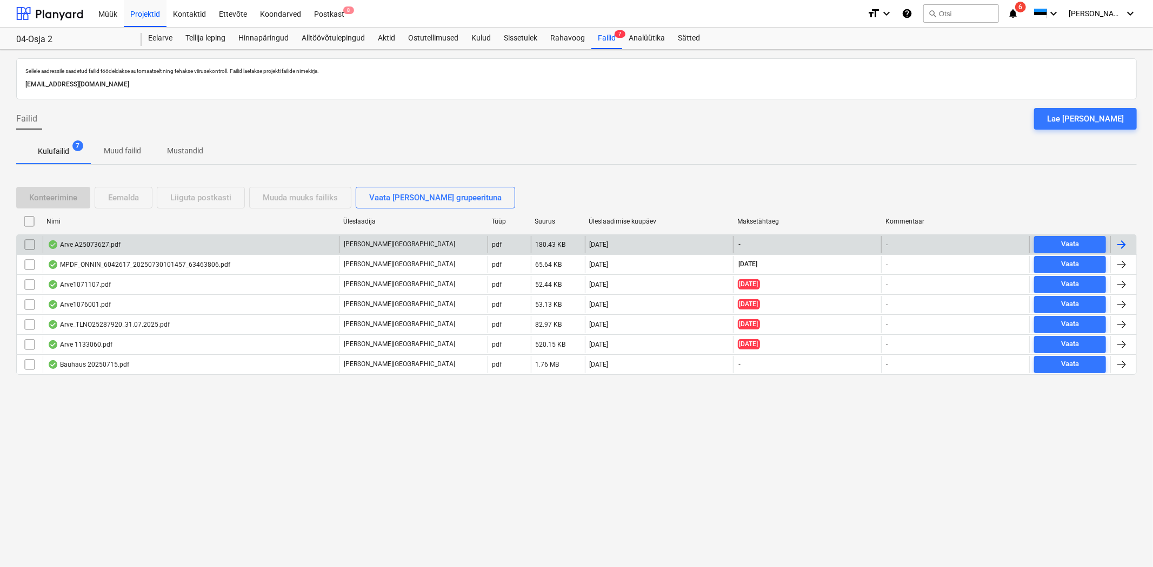
click at [280, 246] on div "Arve A25073627.pdf" at bounding box center [191, 244] width 296 height 17
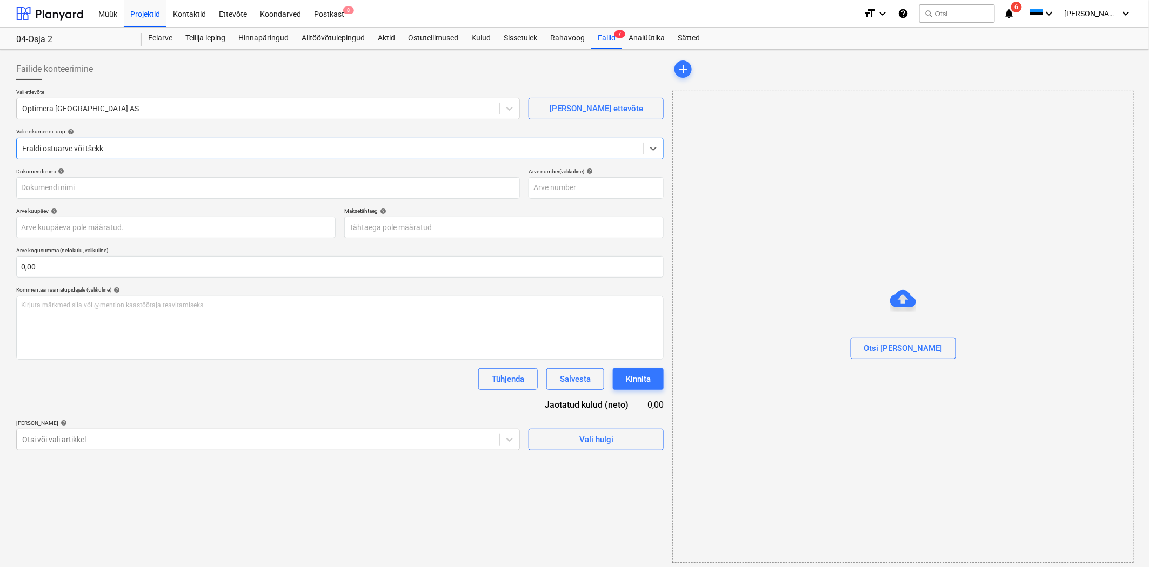
type input "T25126101"
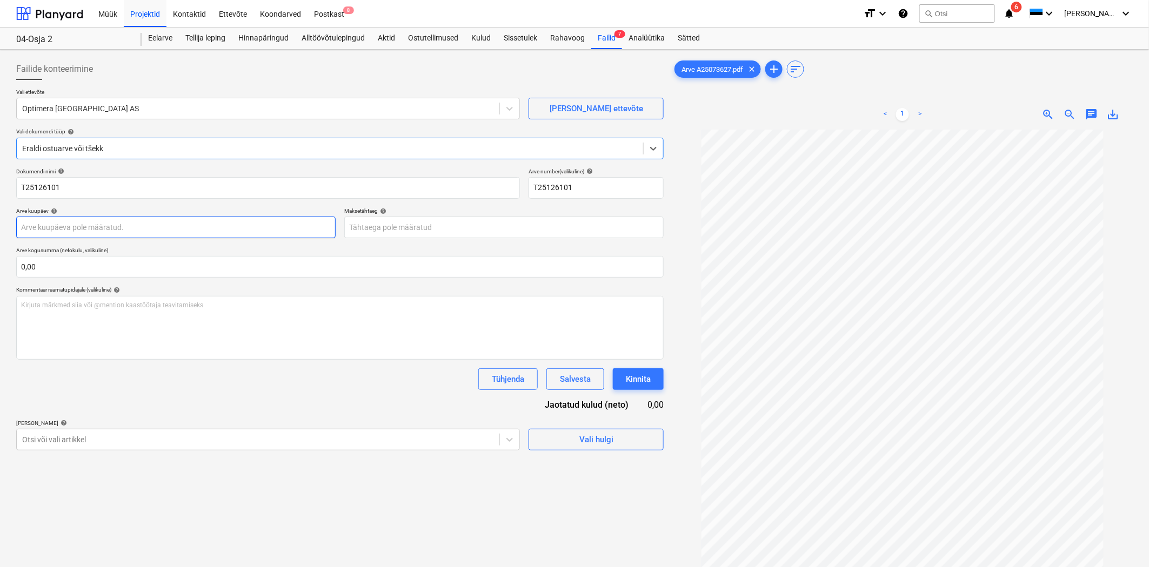
click at [98, 231] on body "Müük Projektid Kontaktid Ettevõte Koondarved Postkast 8 format_size keyboard_ar…" at bounding box center [574, 283] width 1149 height 567
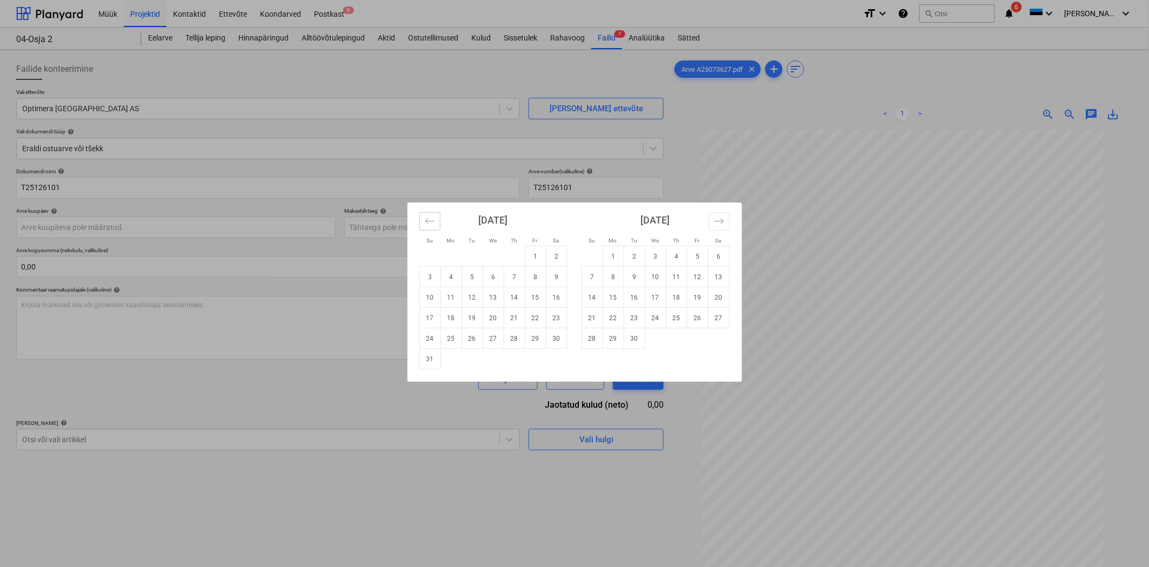
click at [432, 223] on icon "Move backward to switch to the previous month." at bounding box center [430, 221] width 10 height 10
click at [533, 276] on td "11" at bounding box center [535, 277] width 21 height 21
type input "11 Jul 2025"
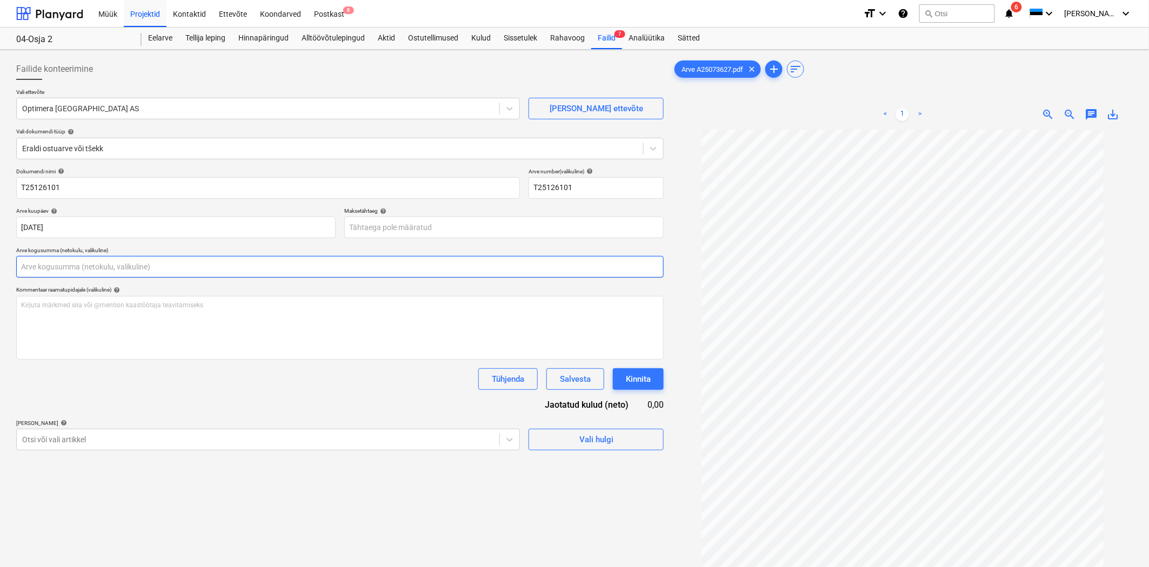
click at [82, 269] on input "text" at bounding box center [339, 267] width 647 height 22
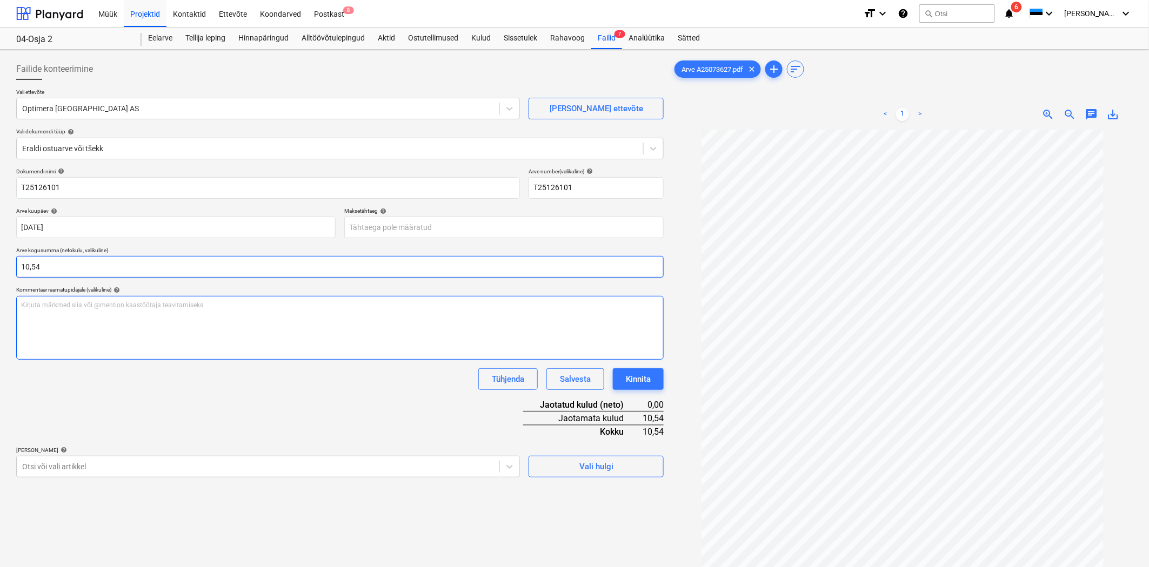
type input "10,54"
click at [90, 305] on p "Kirjuta märkmed siia või @mention kaastöötaja teavitamiseks ﻿" at bounding box center [340, 305] width 638 height 9
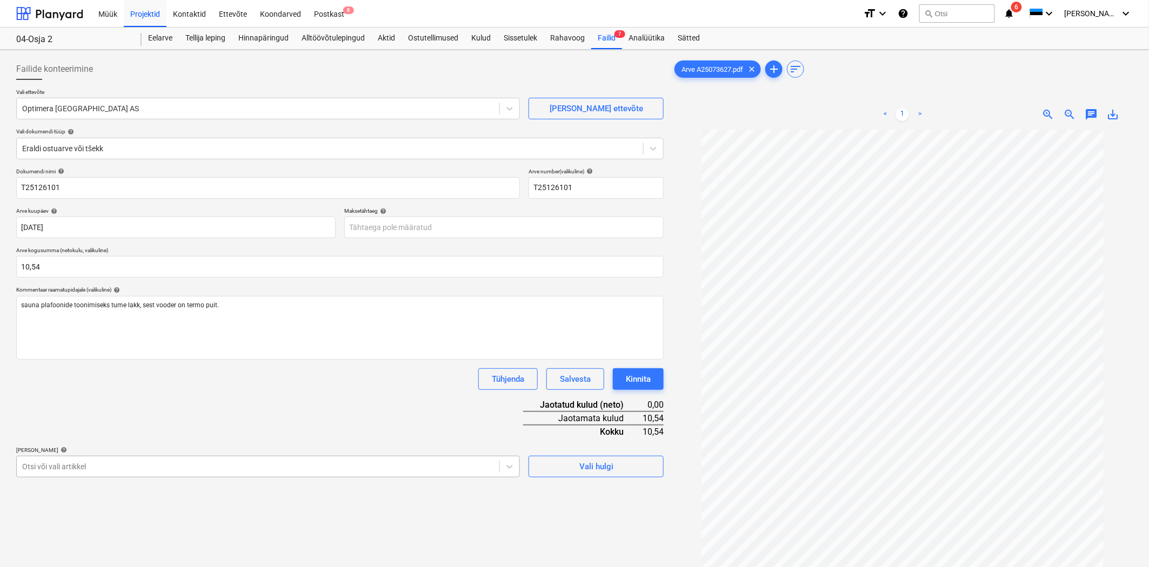
click at [73, 472] on body "Müük Projektid Kontaktid Ettevõte Koondarved Postkast 8 format_size keyboard_ar…" at bounding box center [574, 283] width 1149 height 567
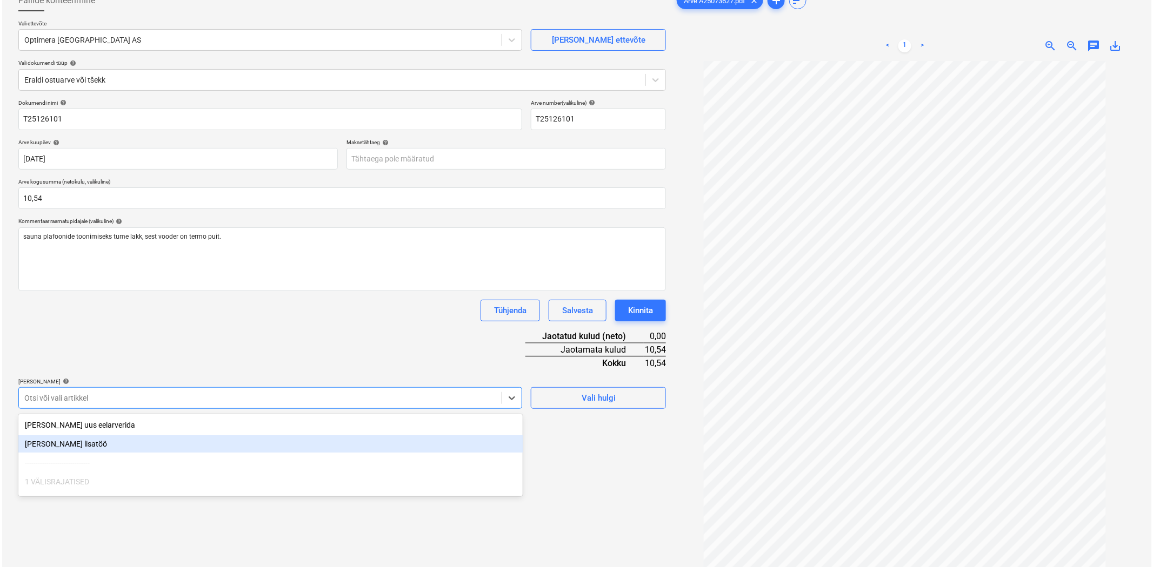
scroll to position [84, 0]
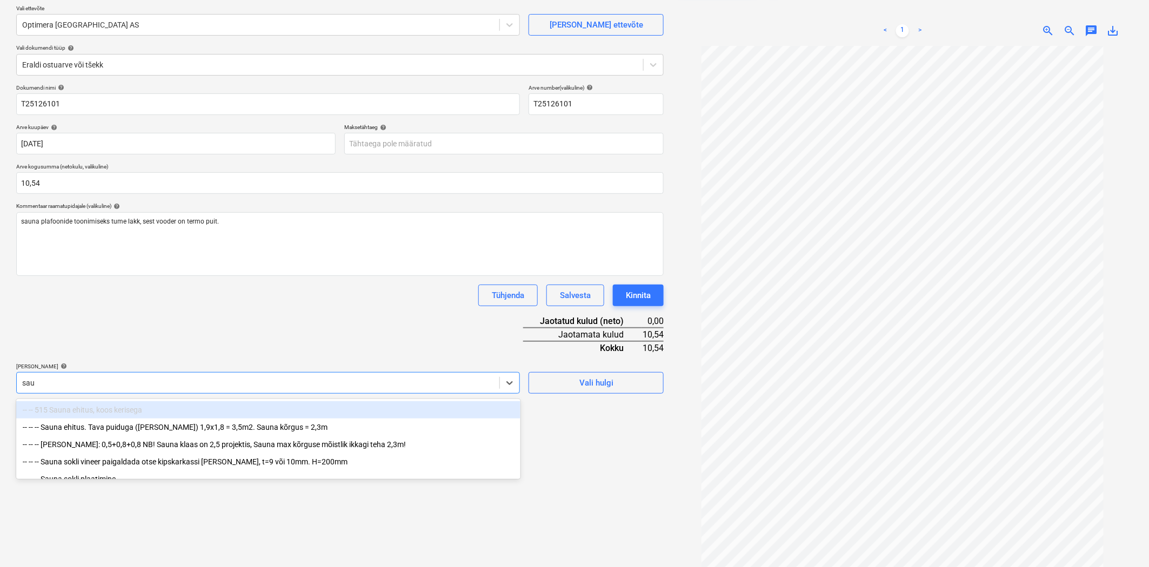
type input "saun"
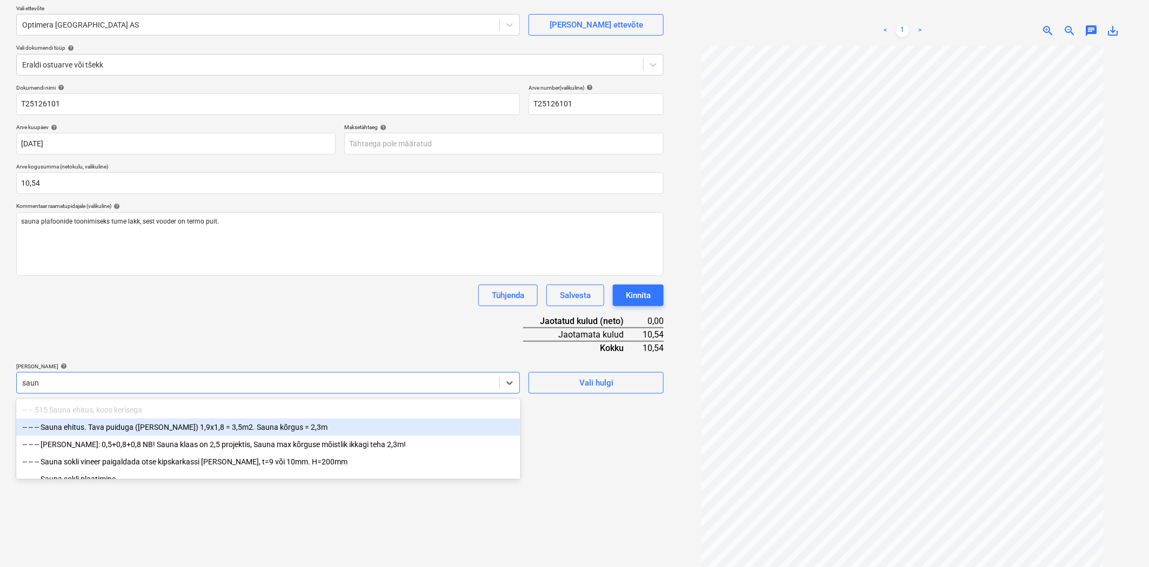
click at [170, 427] on div "-- -- -- Sauna ehitus. Tava puiduga (lepp jne) 1,9x1,8 = 3,5m2. Sauna kõrgus = …" at bounding box center [268, 427] width 504 height 17
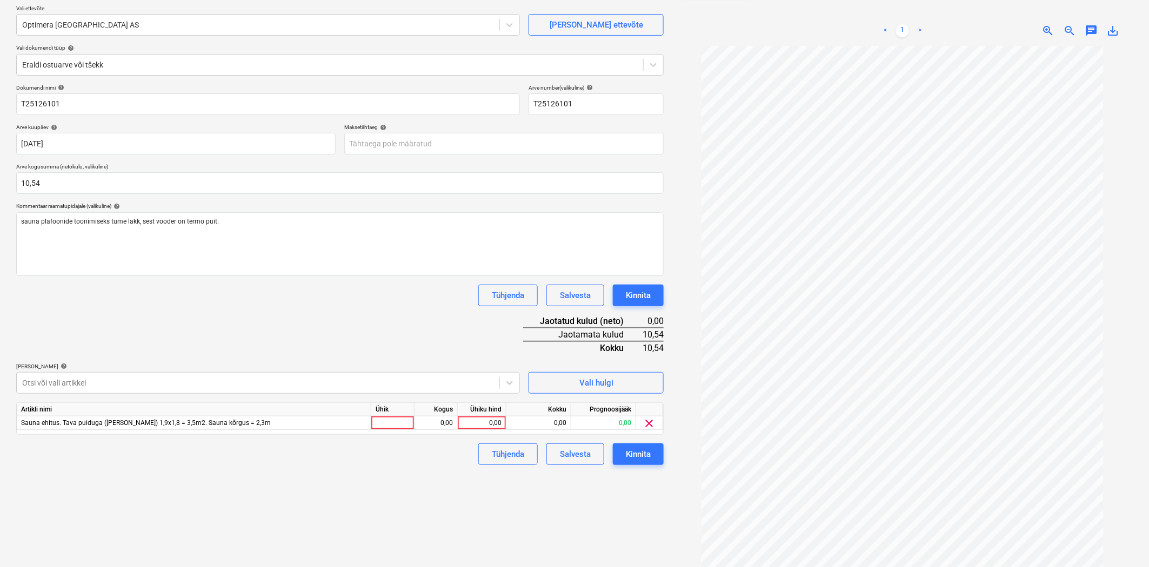
click at [223, 340] on div "Dokumendi nimi help T25126101 Arve number (valikuline) help T25126101 Arve kuup…" at bounding box center [339, 274] width 647 height 381
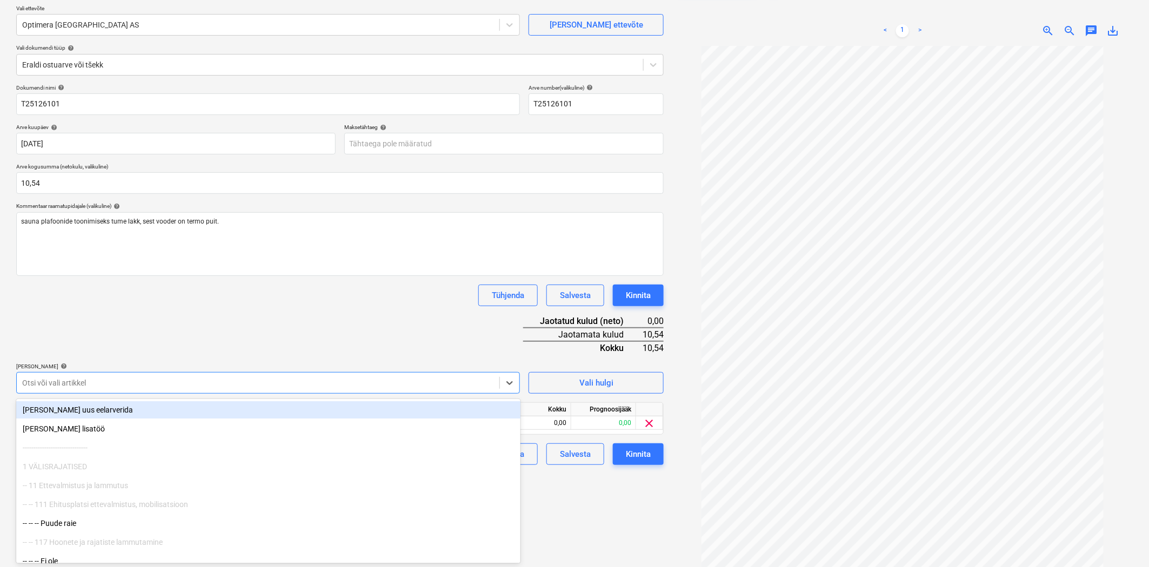
click at [324, 389] on div at bounding box center [258, 383] width 472 height 11
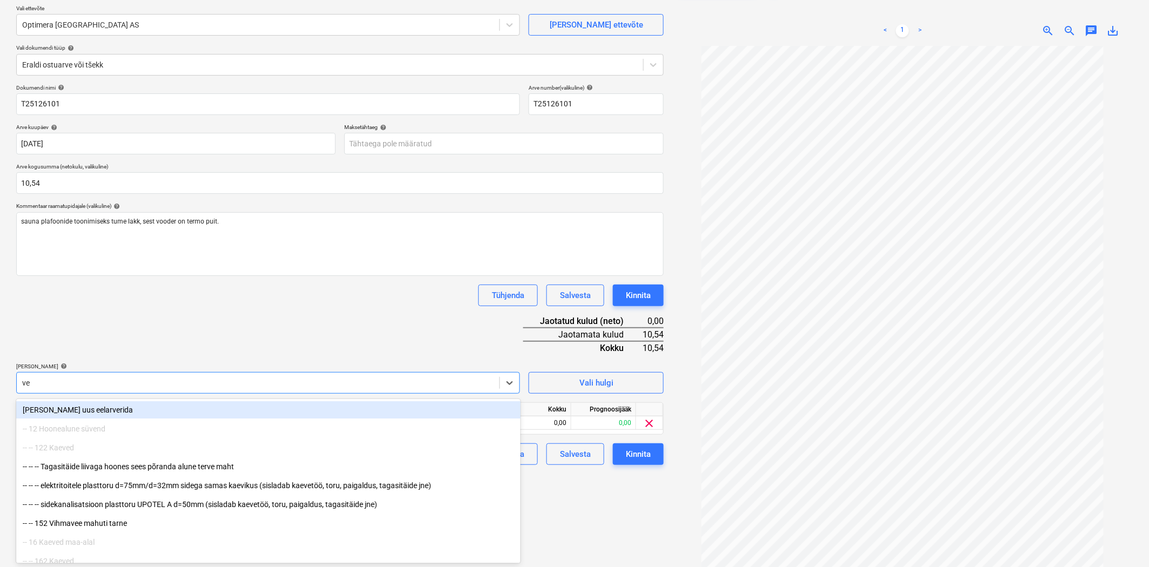
type input "ven"
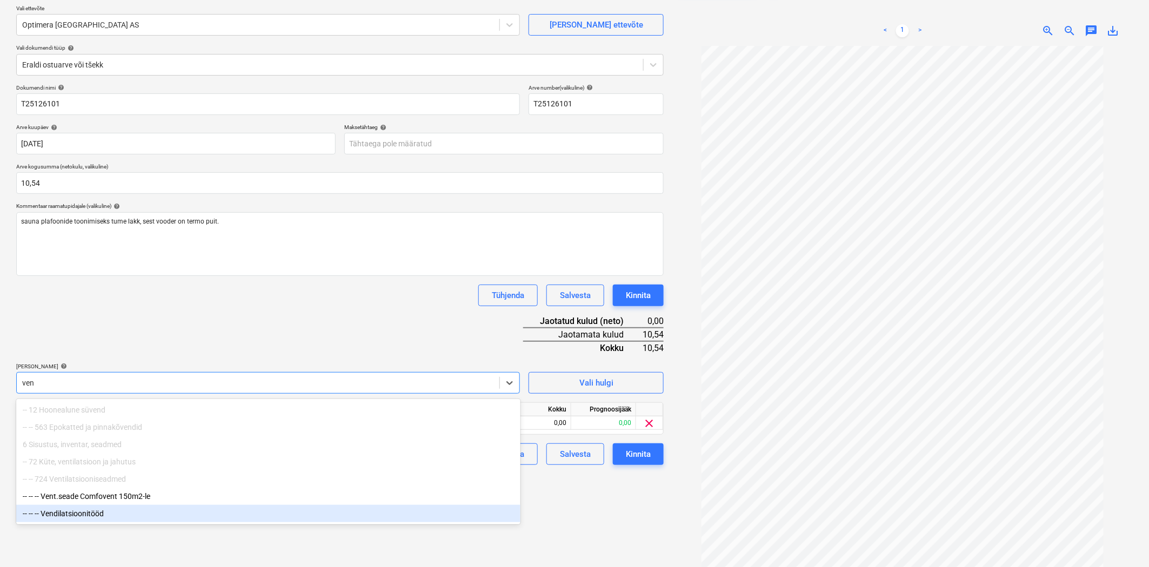
click at [77, 515] on div "-- -- -- Vendilatsioonitööd" at bounding box center [268, 513] width 504 height 17
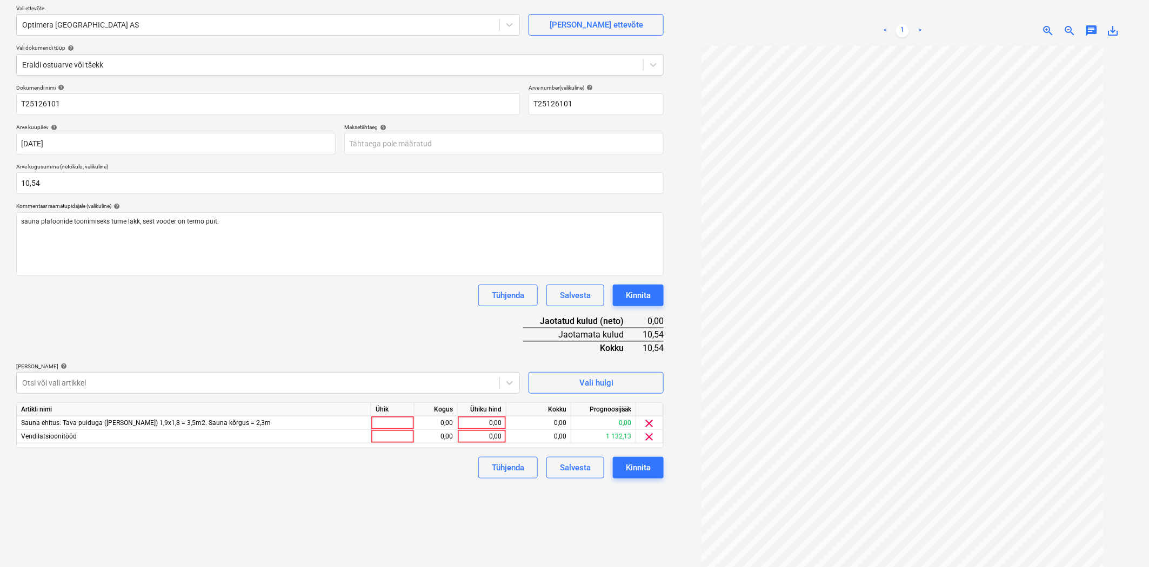
click at [170, 344] on div "Dokumendi nimi help T25126101 Arve number (valikuline) help T25126101 Arve kuup…" at bounding box center [339, 281] width 647 height 394
drag, startPoint x: 649, startPoint y: 439, endPoint x: 585, endPoint y: 423, distance: 66.8
click at [649, 438] on span "clear" at bounding box center [649, 437] width 13 height 13
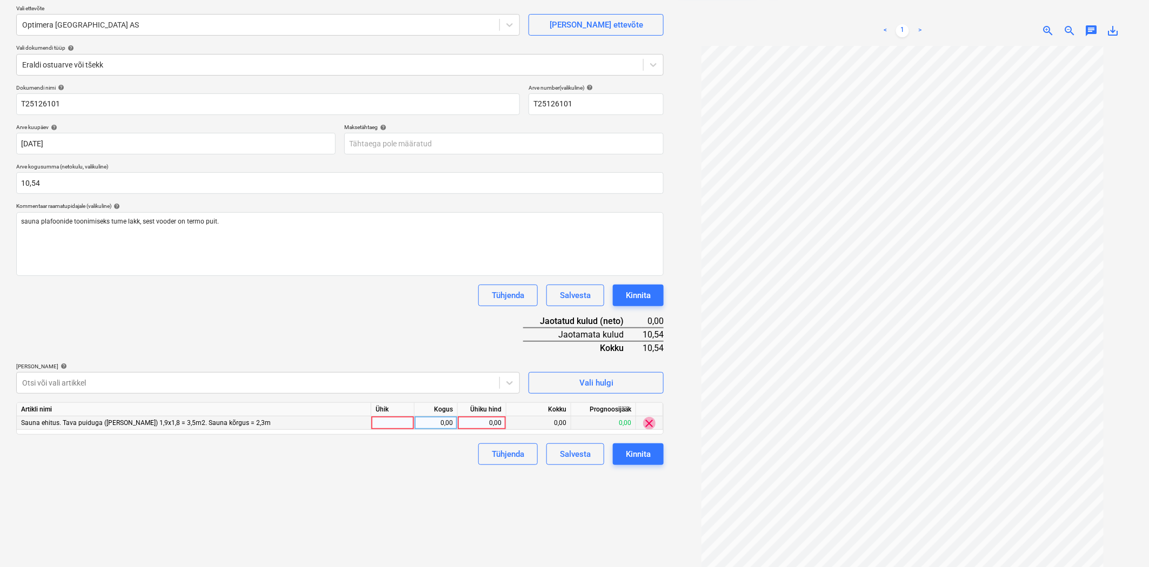
click at [651, 422] on span "clear" at bounding box center [649, 423] width 13 height 13
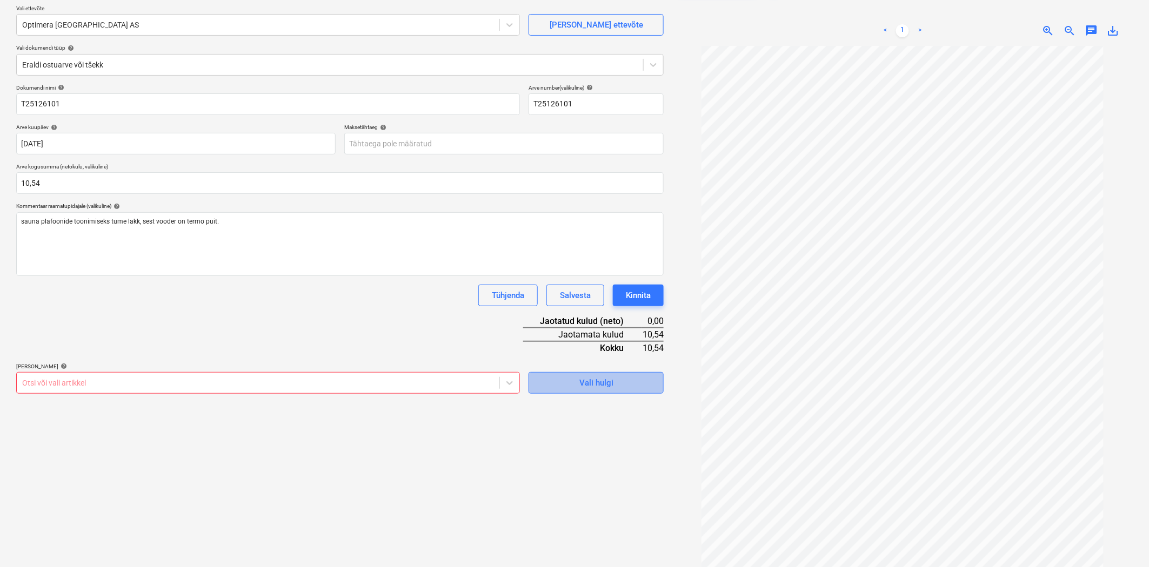
click at [603, 384] on div "Vali hulgi" at bounding box center [596, 383] width 34 height 14
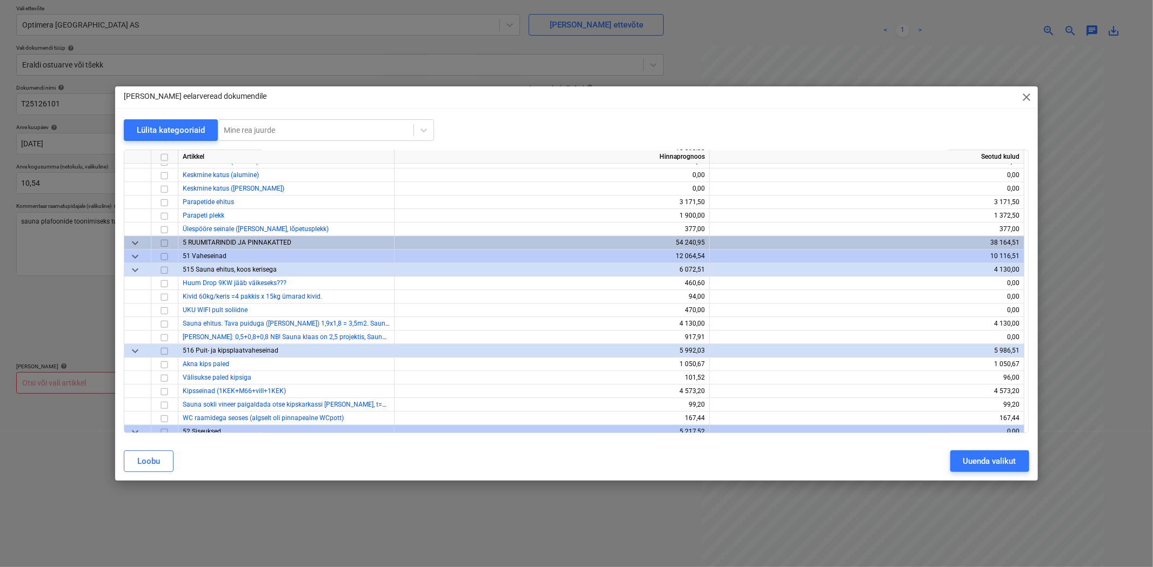
scroll to position [2401, 0]
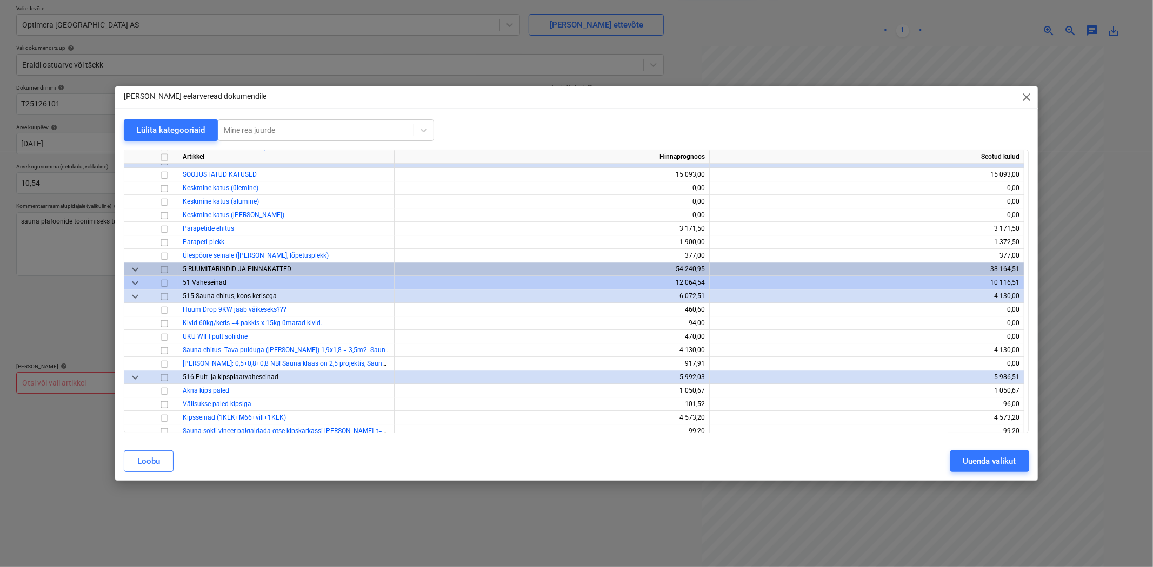
scroll to position [2401, 0]
click at [166, 351] on input "checkbox" at bounding box center [164, 349] width 13 height 13
click at [986, 464] on div "Uuenda valikut" at bounding box center [989, 461] width 53 height 14
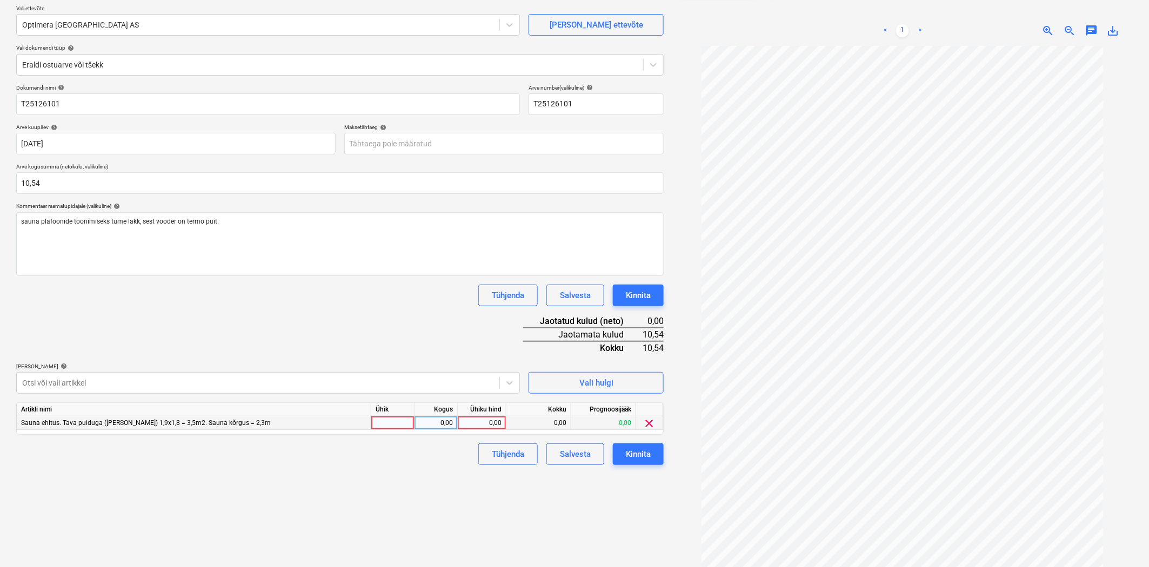
click at [483, 425] on div "0,00" at bounding box center [481, 424] width 39 height 14
type input "10,54"
click at [430, 455] on div "Tühjenda Salvesta Kinnita" at bounding box center [339, 455] width 647 height 22
click at [655, 454] on button "Kinnita" at bounding box center [638, 455] width 51 height 22
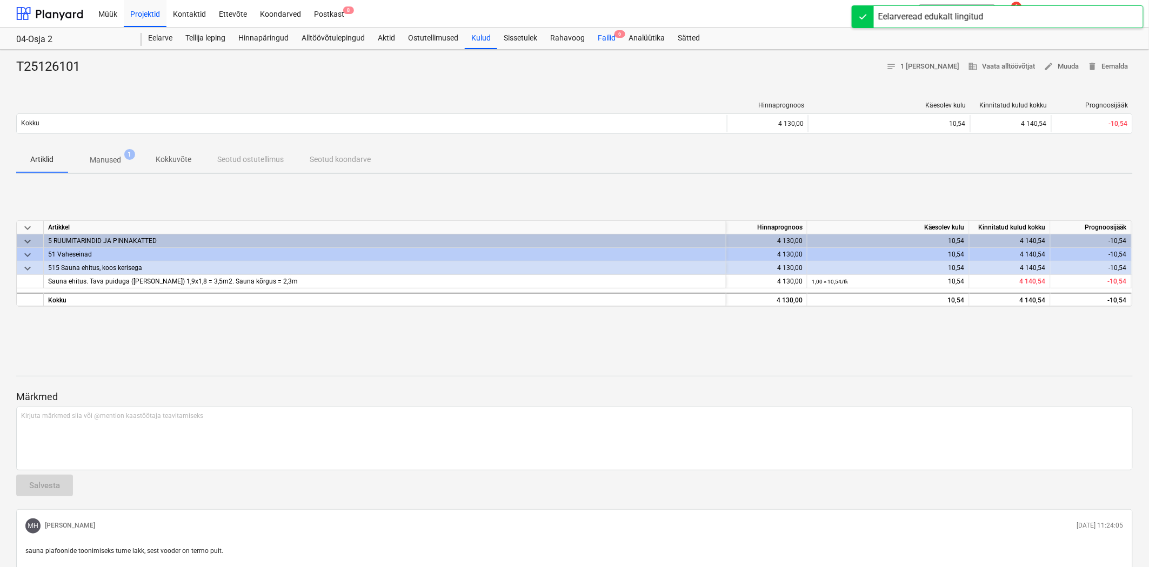
click at [617, 38] on span "6" at bounding box center [619, 34] width 11 height 8
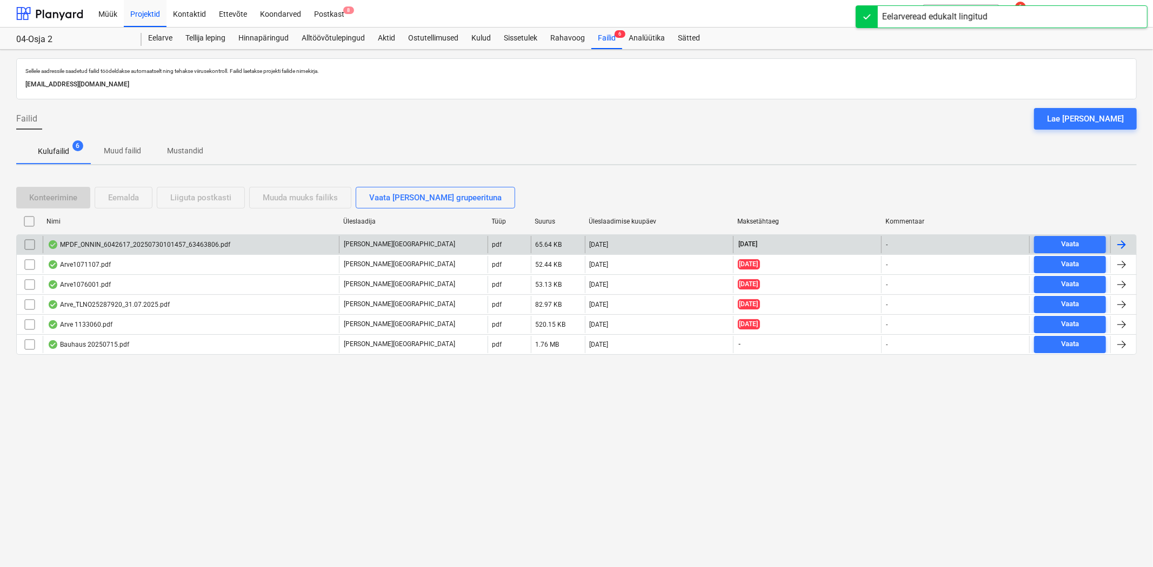
click at [92, 240] on div "MPDF_ONNIN_6042617_20250730101457_63463806.pdf" at bounding box center [139, 244] width 183 height 9
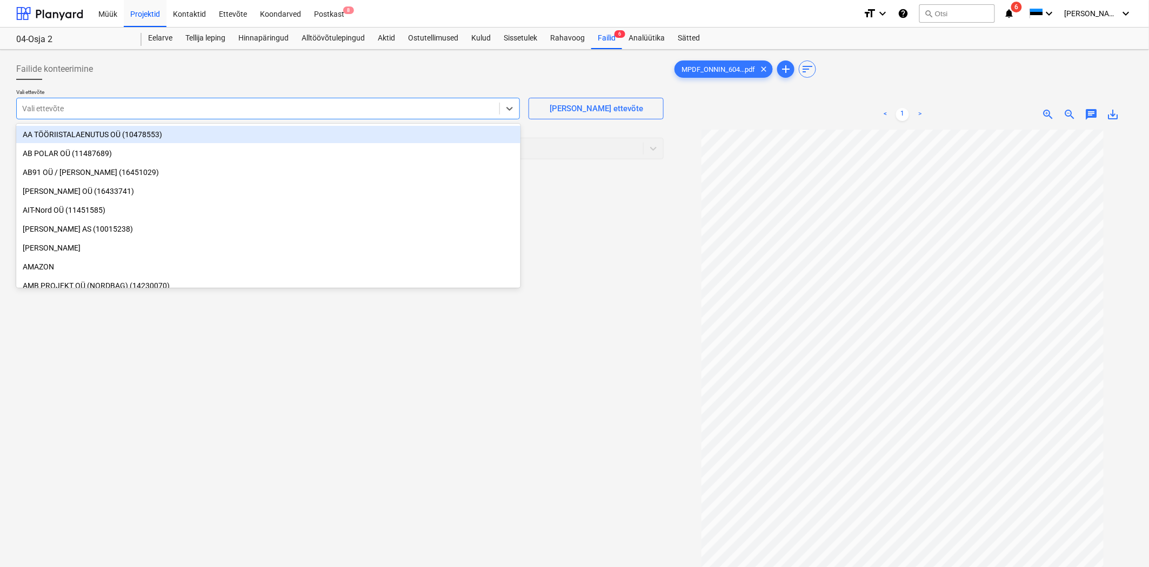
click at [121, 112] on div at bounding box center [258, 108] width 472 height 11
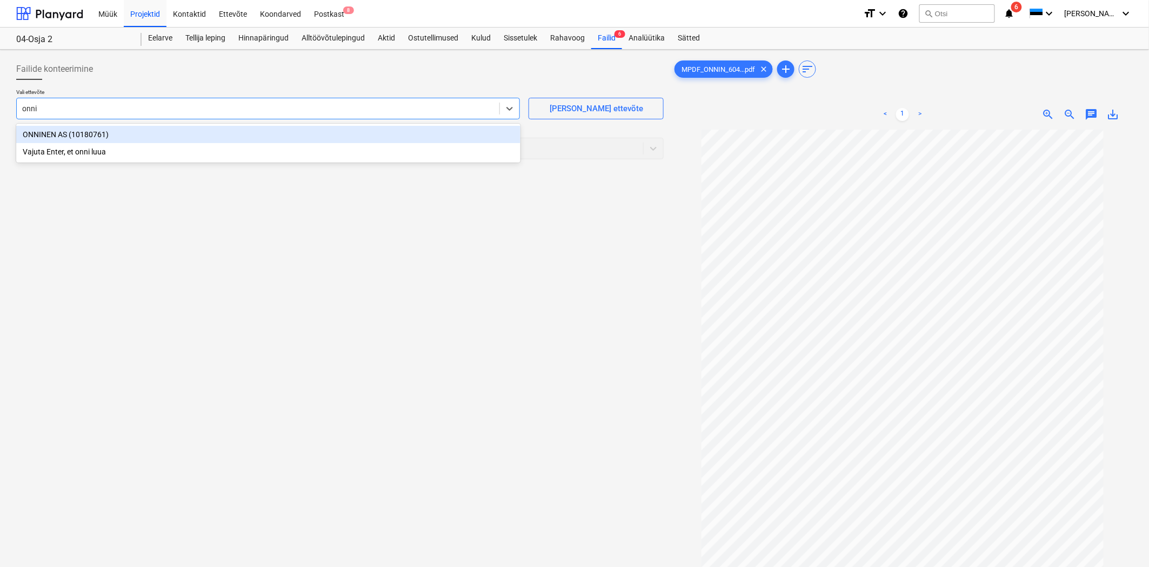
type input "onnin"
click at [97, 130] on div "ONNINEN AS (10180761)" at bounding box center [268, 134] width 504 height 17
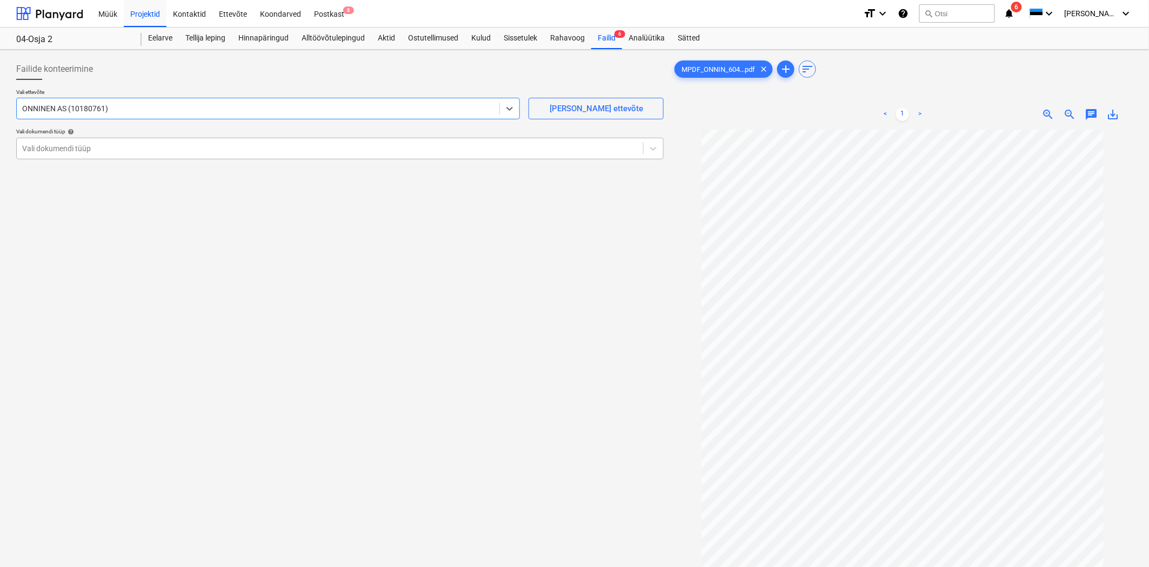
click at [95, 143] on div at bounding box center [329, 148] width 615 height 11
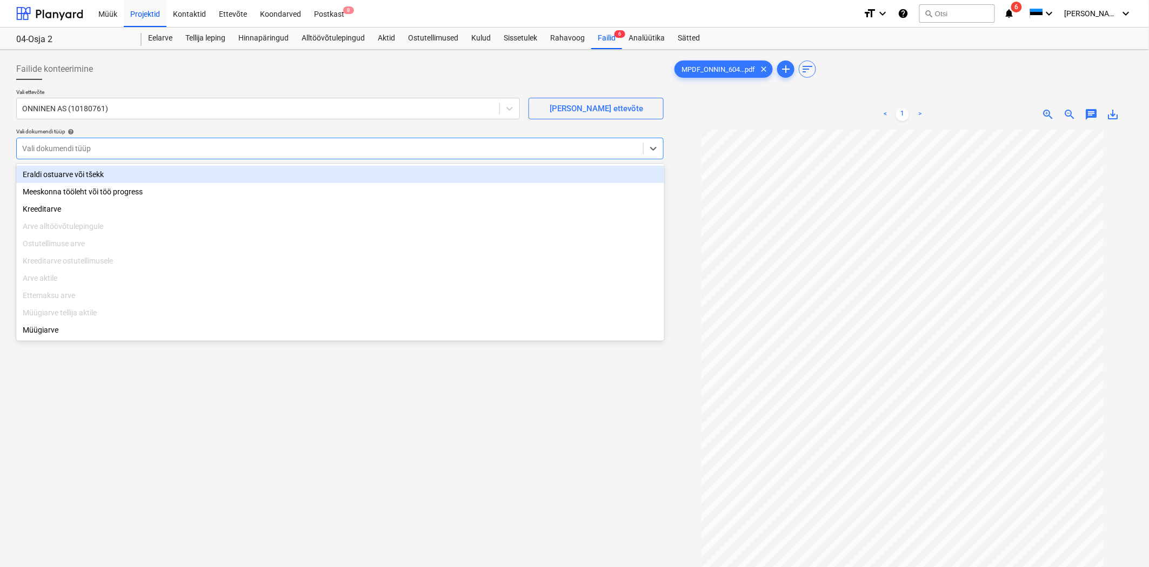
click at [90, 168] on div "Eraldi ostuarve või tšekk" at bounding box center [340, 174] width 648 height 17
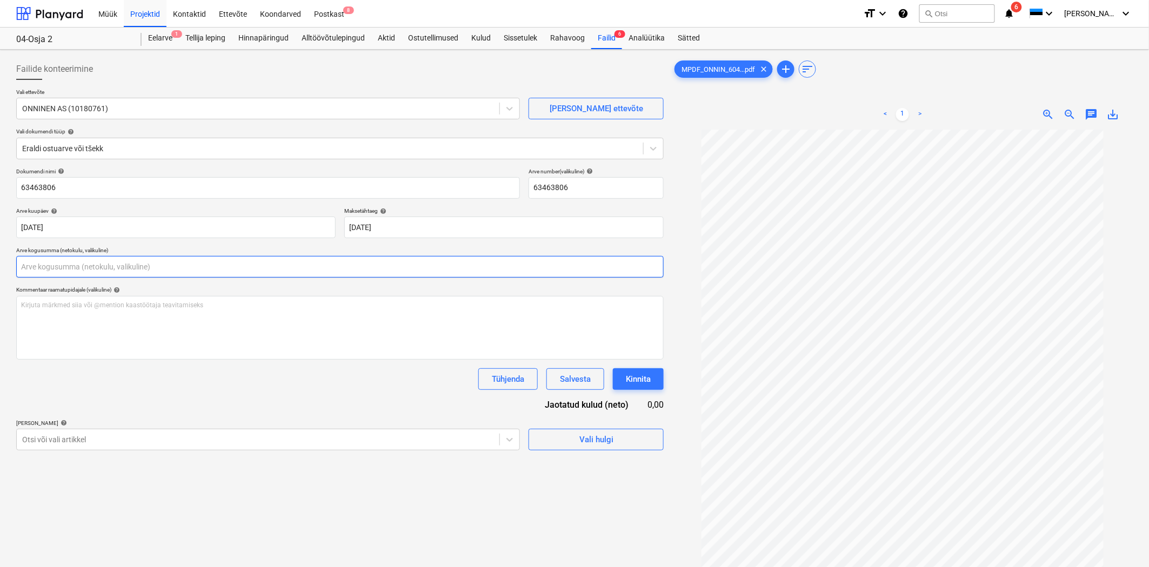
click at [41, 269] on input "text" at bounding box center [339, 267] width 647 height 22
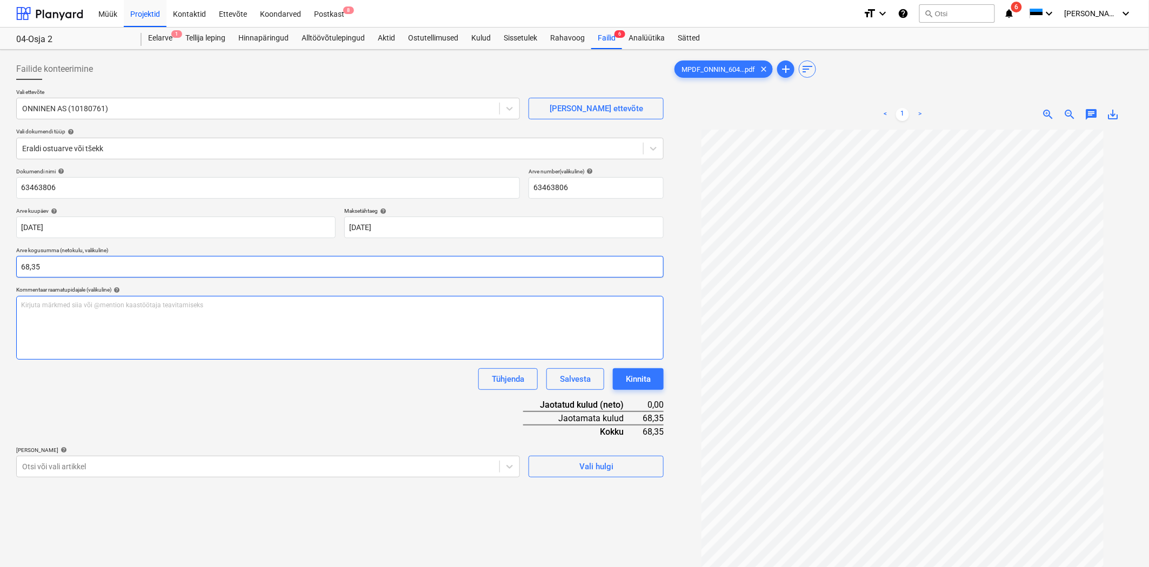
type input "68,35"
click at [58, 313] on div "Kirjuta märkmed siia või @mention kaastöötaja teavitamiseks ﻿" at bounding box center [339, 328] width 647 height 64
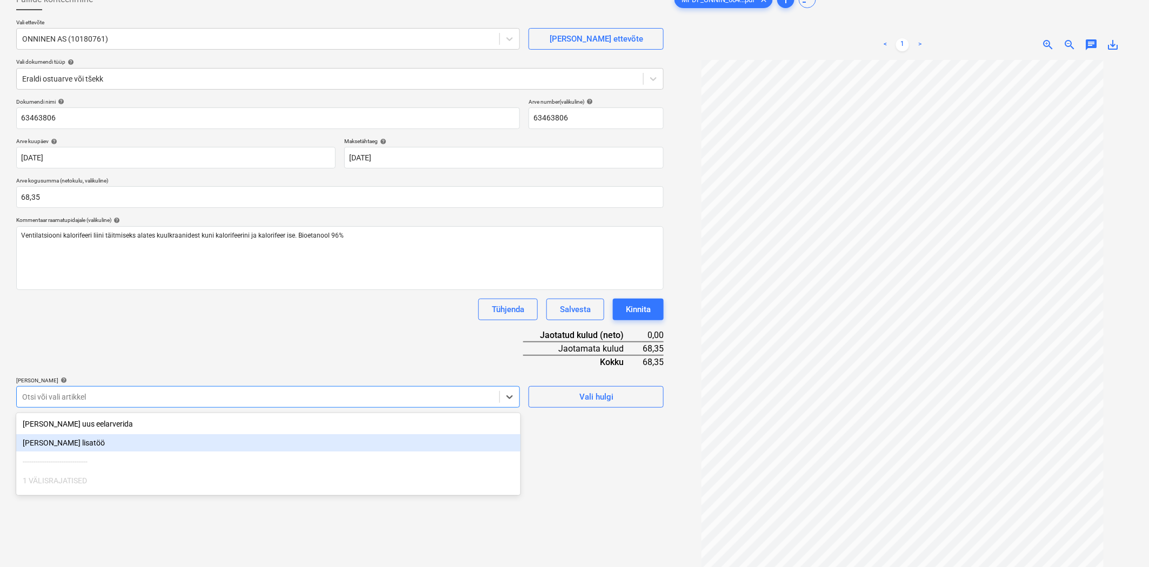
click at [306, 465] on body "Müük Projektid Kontaktid Ettevõte Koondarved Postkast 8 format_size keyboard_ar…" at bounding box center [574, 213] width 1149 height 567
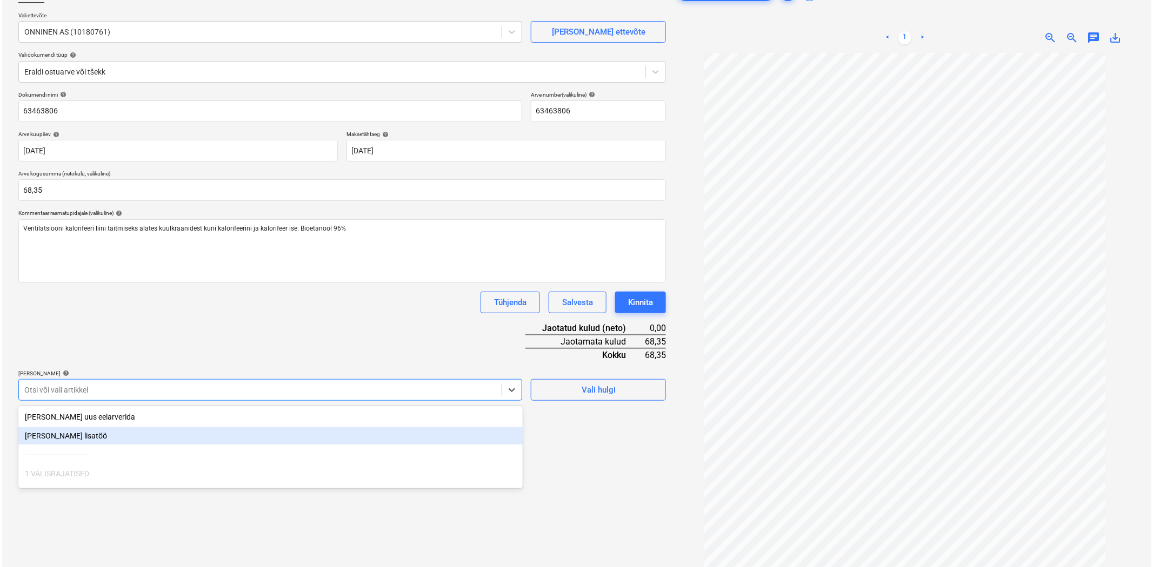
scroll to position [84, 0]
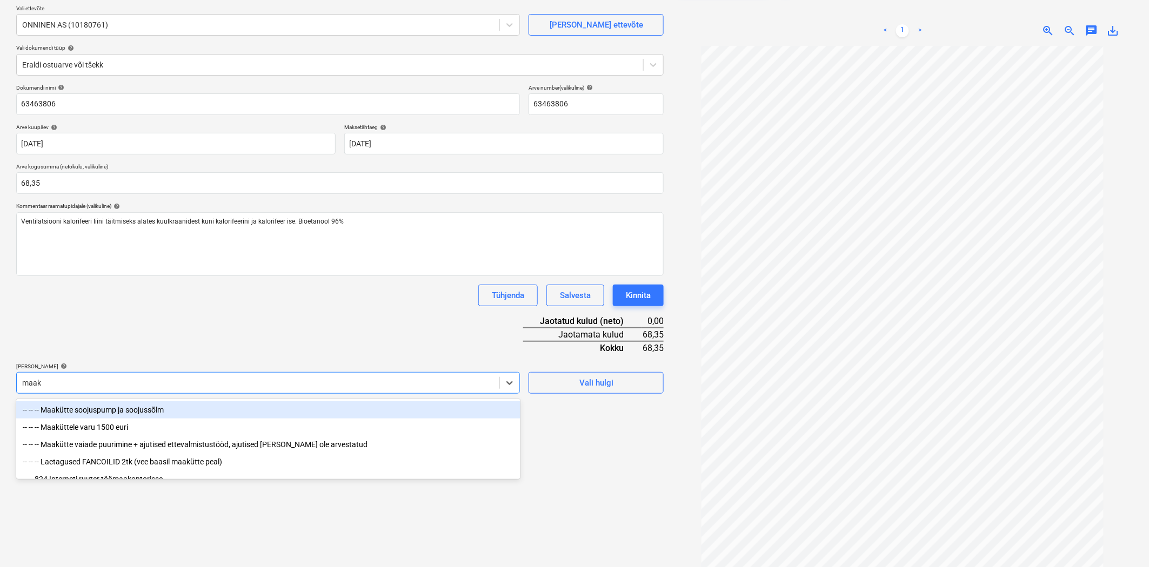
type input "maakü"
click at [191, 428] on div "-- -- -- Maaküttele varu 1500 euri" at bounding box center [268, 427] width 504 height 17
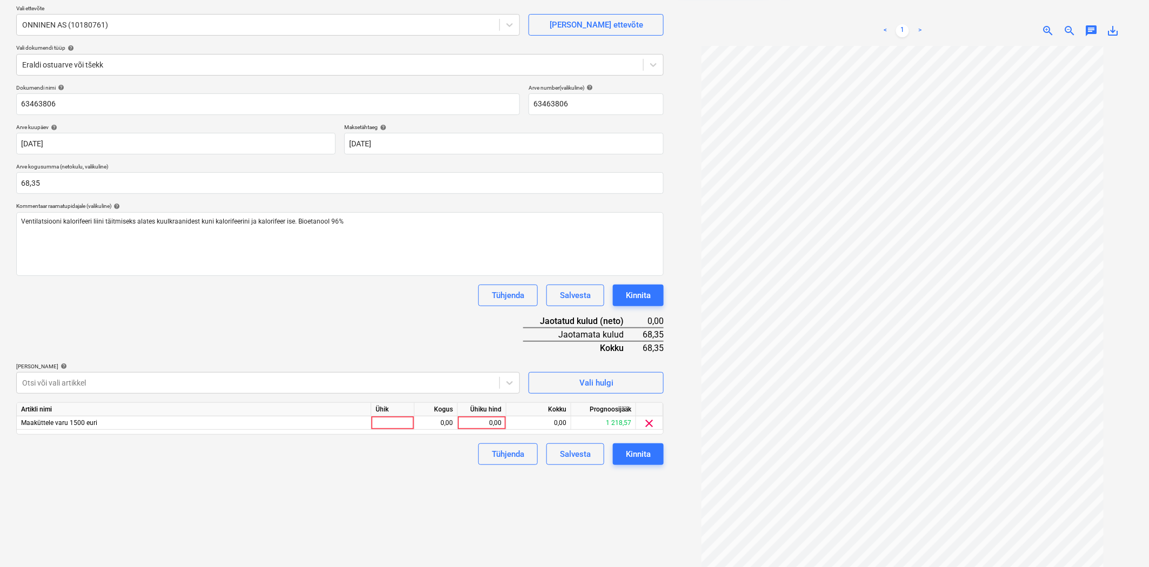
click at [272, 332] on div "Dokumendi nimi help 63463806 Arve number (valikuline) help 63463806 Arve kuupäe…" at bounding box center [339, 274] width 647 height 381
click at [483, 428] on div "0,00" at bounding box center [481, 424] width 39 height 14
type input "68,35"
click at [463, 471] on div "Failide konteerimine Vali ettevõte ONNINEN AS (10180761) Lisa uus ettevõte Vali…" at bounding box center [340, 278] width 656 height 617
click at [638, 454] on div "Kinnita" at bounding box center [638, 454] width 25 height 14
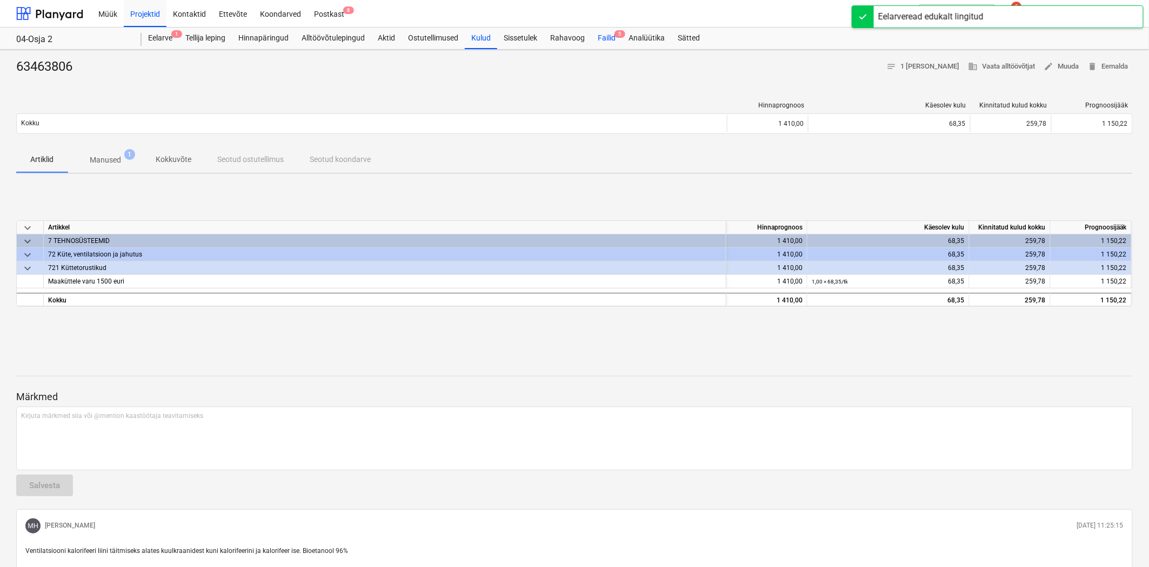
click at [606, 34] on div "Failid 5" at bounding box center [606, 39] width 31 height 22
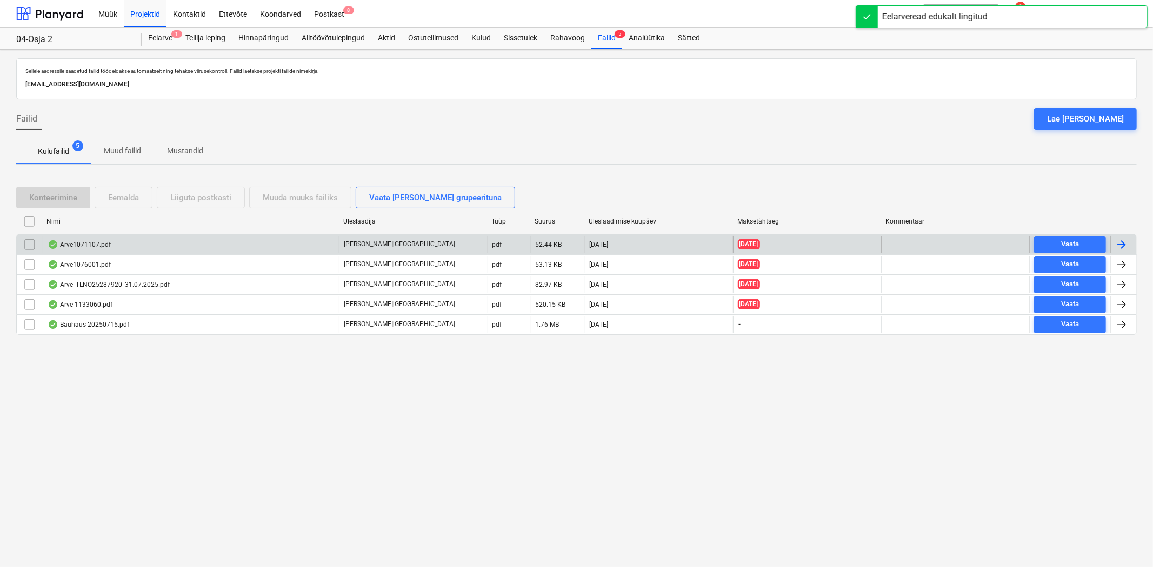
click at [111, 244] on div "Arve1071107.pdf" at bounding box center [191, 244] width 296 height 17
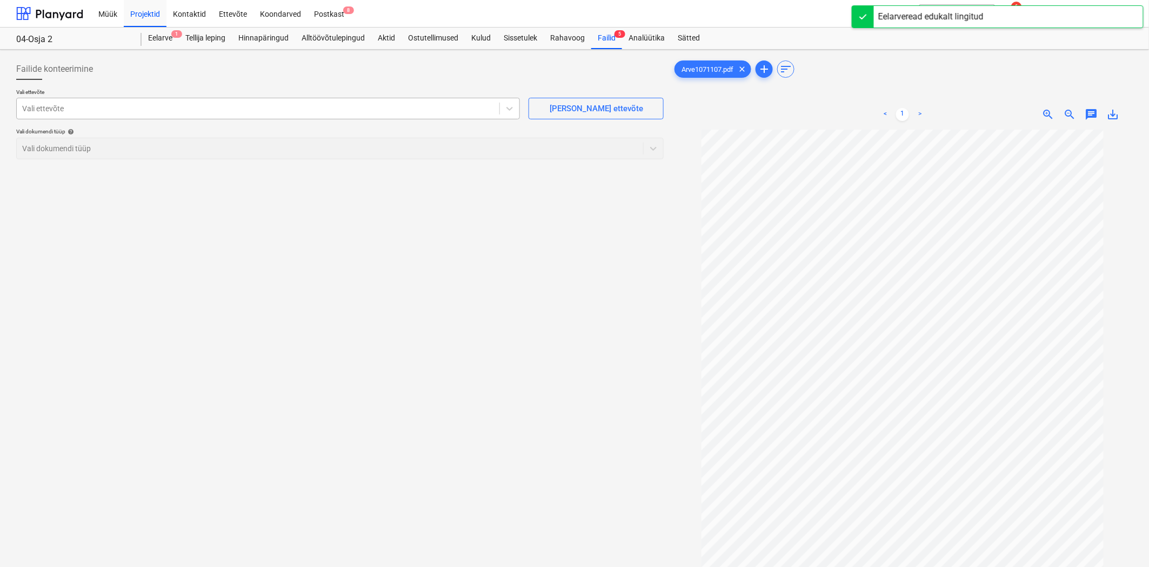
click at [150, 106] on div at bounding box center [258, 108] width 472 height 11
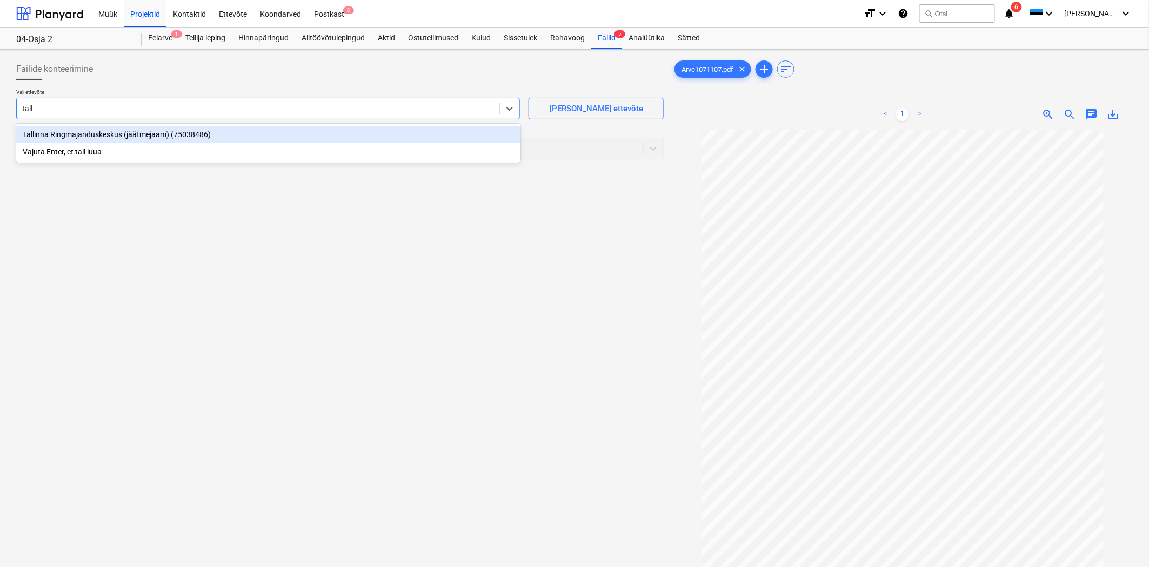
type input "talli"
click at [106, 137] on div "Tallinna Ringmajanduskeskus (jäätmejaam) (75038486)" at bounding box center [268, 134] width 504 height 17
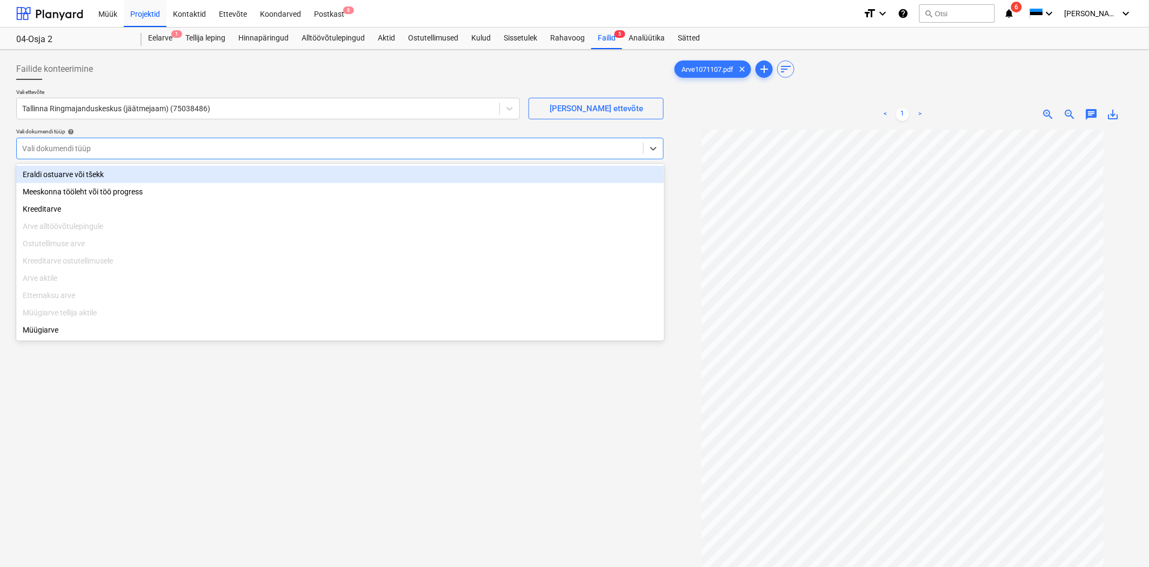
click at [95, 144] on div at bounding box center [329, 148] width 615 height 11
click at [76, 170] on div "Eraldi ostuarve või tšekk" at bounding box center [340, 174] width 648 height 17
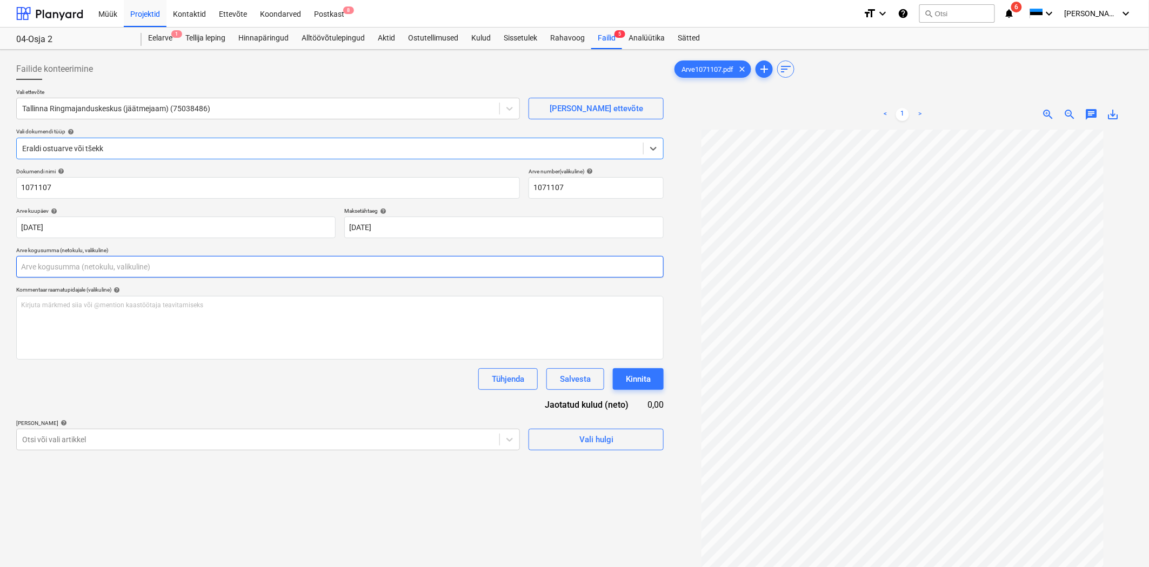
click at [49, 269] on input "text" at bounding box center [339, 267] width 647 height 22
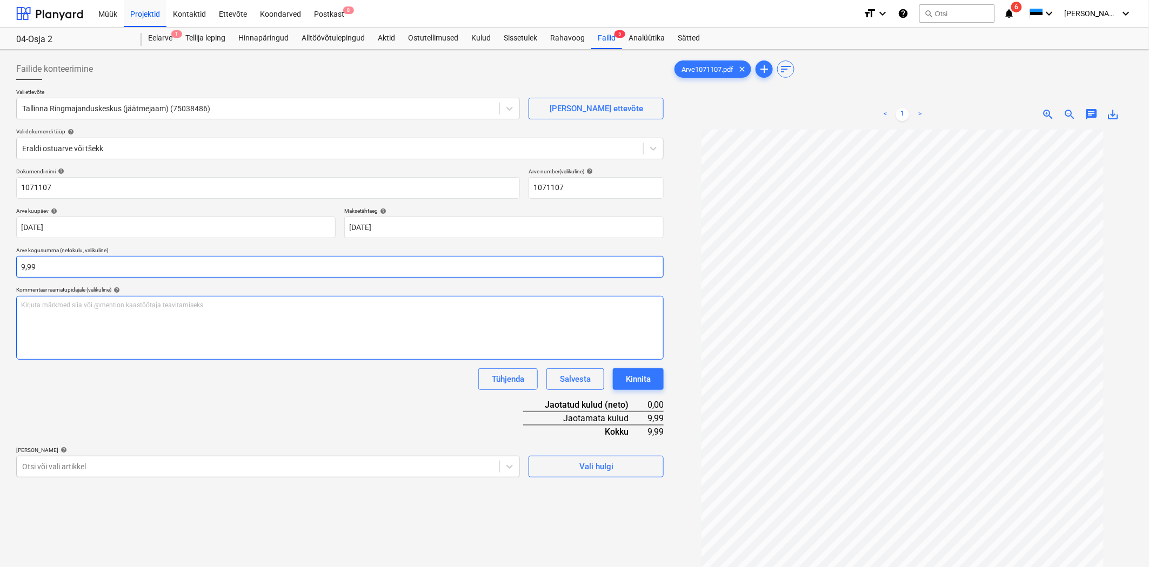
type input "9,99"
click at [68, 312] on div "Kirjuta märkmed siia või @mention kaastöötaja teavitamiseks ﻿" at bounding box center [339, 328] width 647 height 64
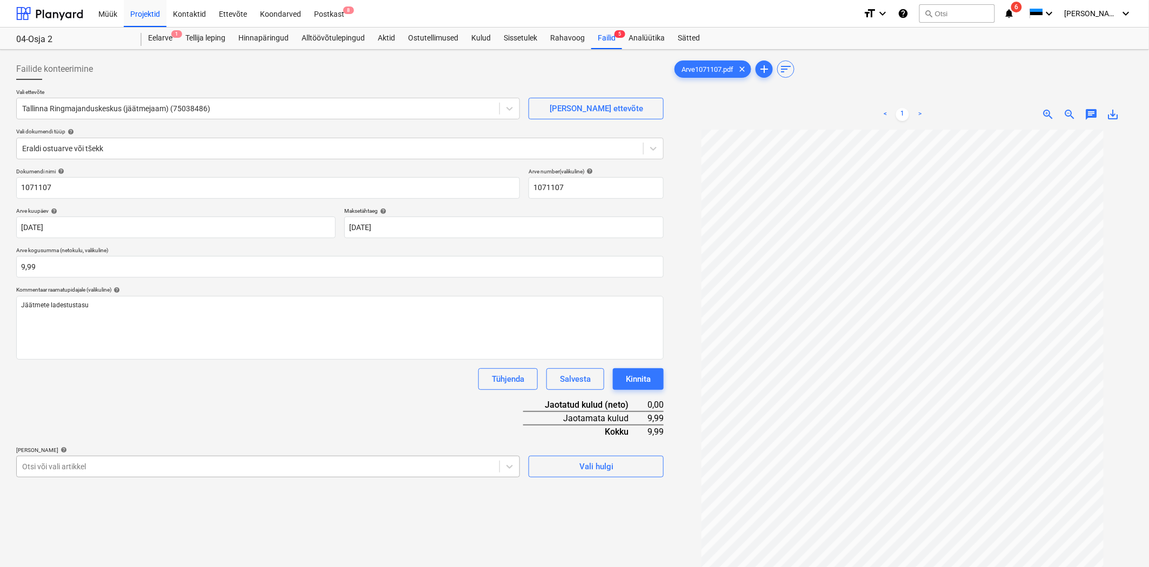
click at [88, 466] on body "Müük Projektid Kontaktid Ettevõte Koondarved Postkast 8 format_size keyboard_ar…" at bounding box center [574, 283] width 1149 height 567
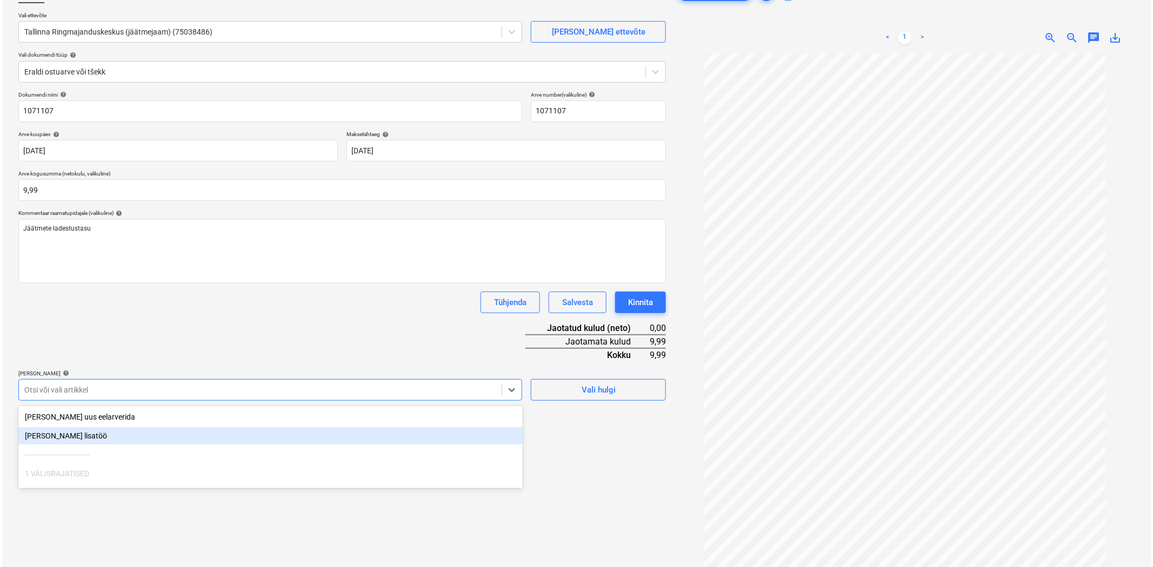
scroll to position [84, 0]
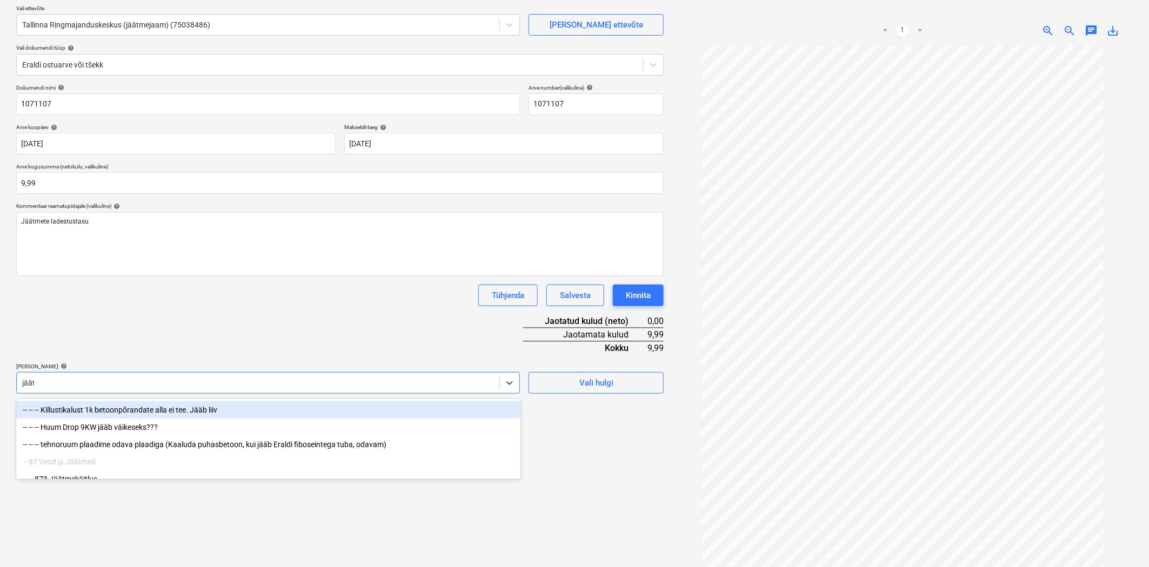
type input "jäätme"
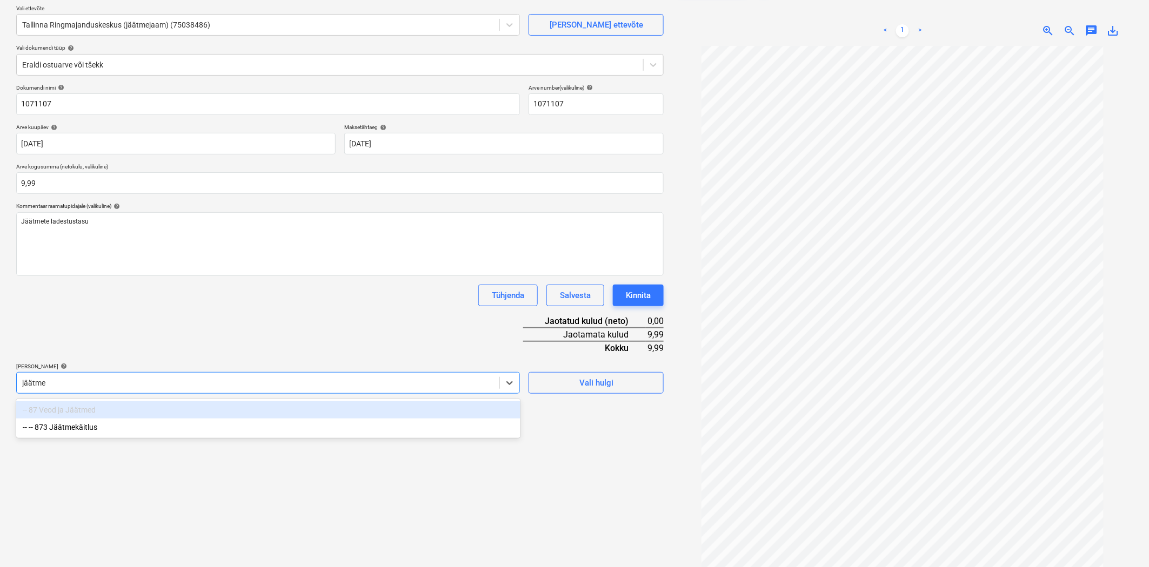
click at [92, 429] on div "-- -- 873 Jäätmekäitlus" at bounding box center [268, 427] width 504 height 17
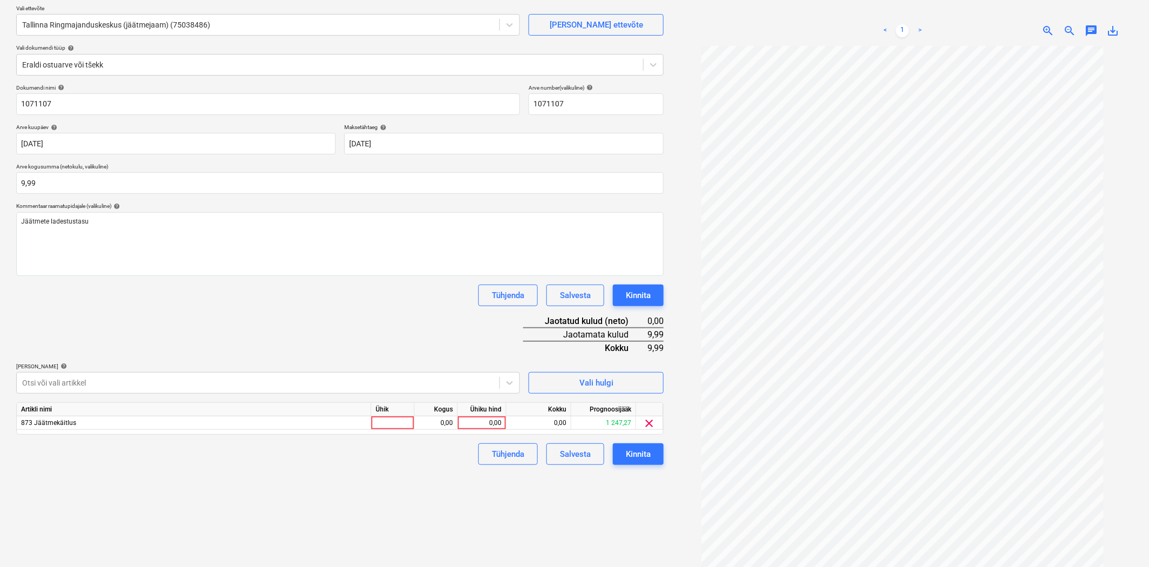
click at [165, 308] on div "Dokumendi nimi help 1071107 Arve number (valikuline) help 1071107 Arve kuupäev …" at bounding box center [339, 274] width 647 height 381
click at [483, 420] on div "0,00" at bounding box center [481, 424] width 39 height 14
type input "9,99"
click at [528, 497] on div "Failide konteerimine Vali ettevõte Tallinna Ringmajanduskeskus (jäätmejaam) (75…" at bounding box center [340, 278] width 656 height 617
click at [631, 447] on div "Kinnita" at bounding box center [638, 454] width 25 height 14
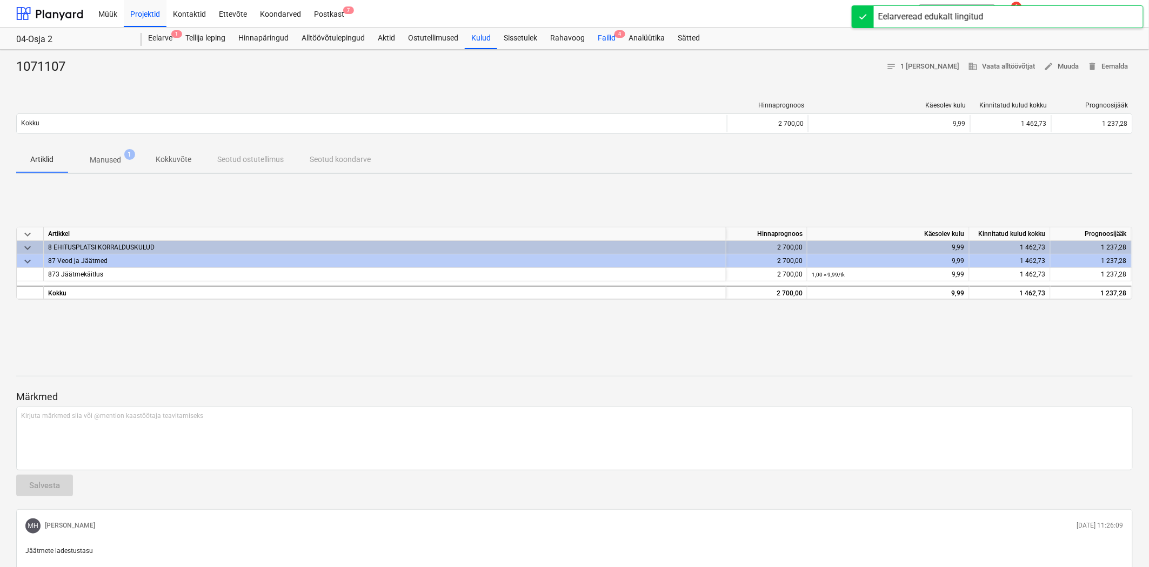
click at [613, 36] on div "Failid 4" at bounding box center [606, 39] width 31 height 22
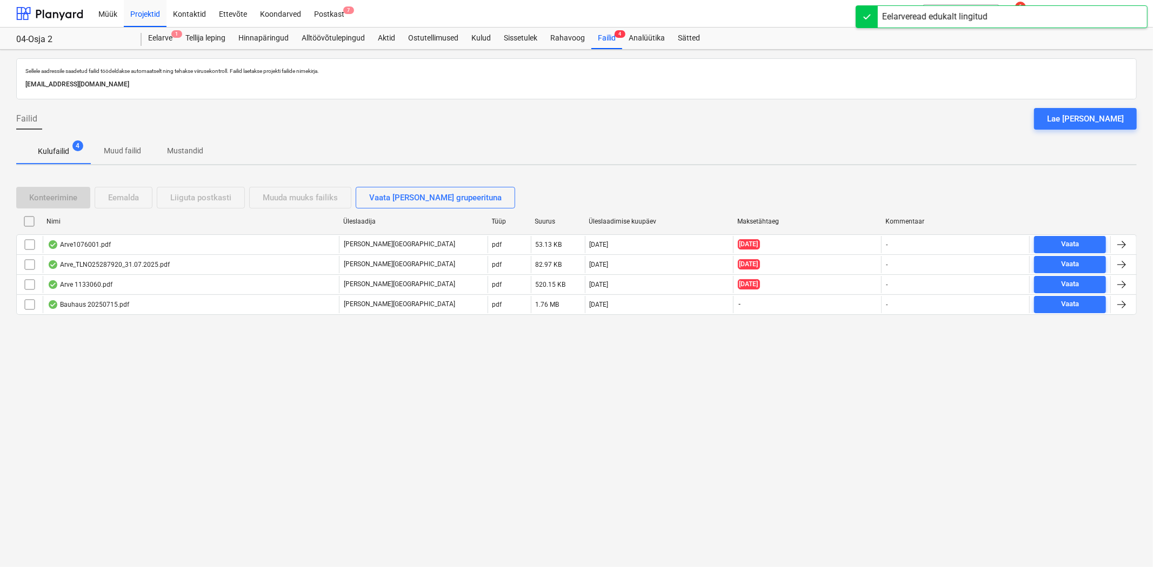
click at [88, 245] on div "Arve1076001.pdf" at bounding box center [79, 244] width 63 height 9
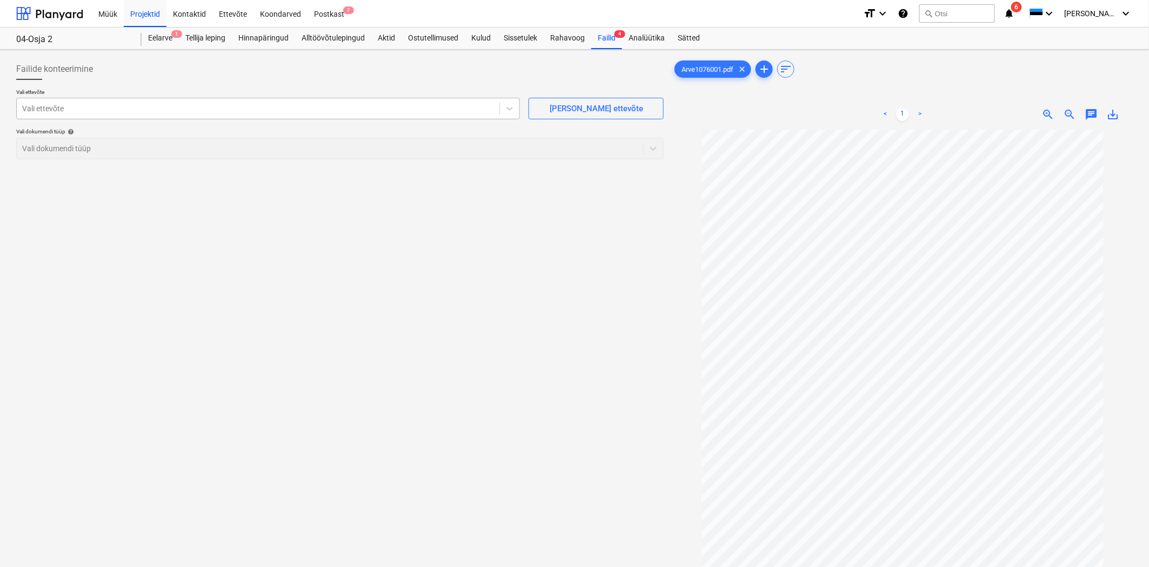
click at [106, 108] on div at bounding box center [258, 108] width 472 height 11
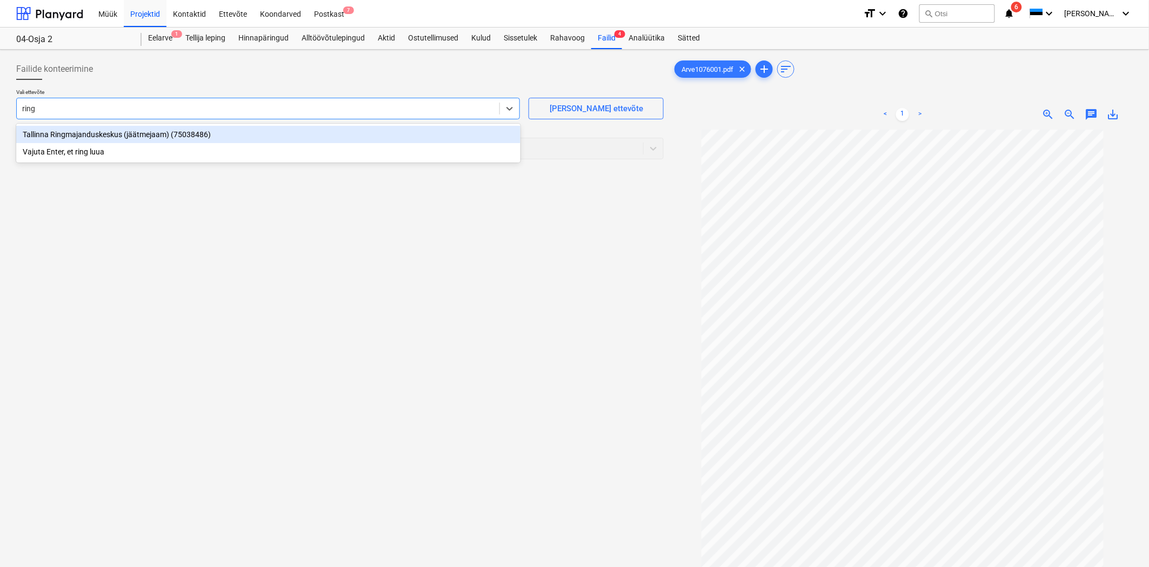
type input "ringm"
click at [100, 131] on div "Tallinna Ringmajanduskeskus (jäätmejaam) (75038486)" at bounding box center [268, 134] width 504 height 17
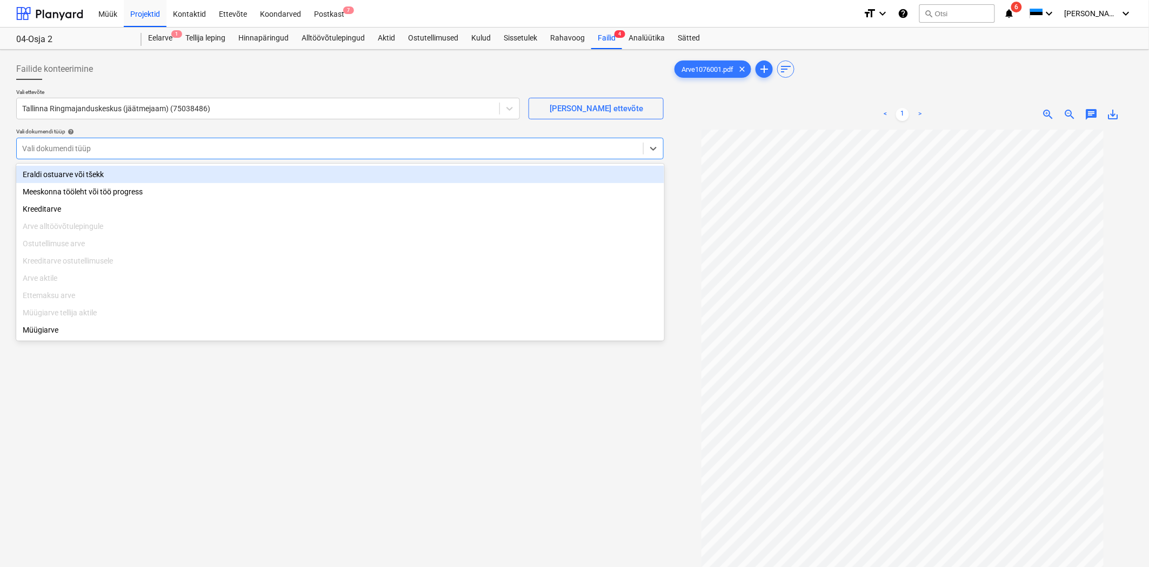
click at [83, 147] on div at bounding box center [329, 148] width 615 height 11
click at [71, 178] on div "Eraldi ostuarve või tšekk" at bounding box center [340, 174] width 648 height 17
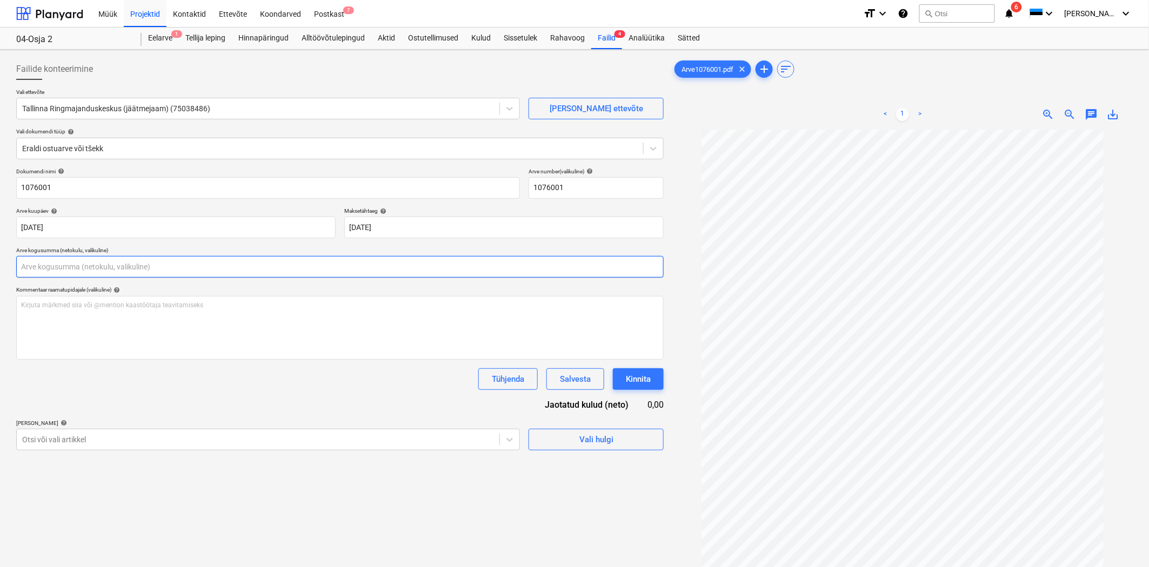
click at [51, 270] on input "text" at bounding box center [339, 267] width 647 height 22
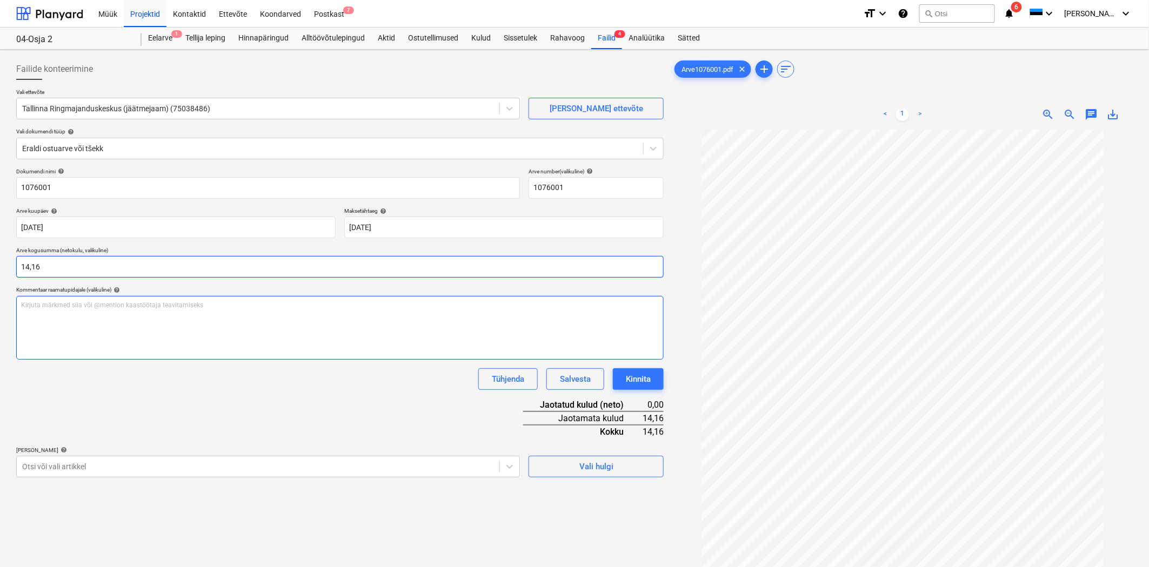
type input "14,16"
click at [164, 325] on div "Kirjuta märkmed siia või @mention kaastöötaja teavitamiseks ﻿" at bounding box center [339, 328] width 647 height 64
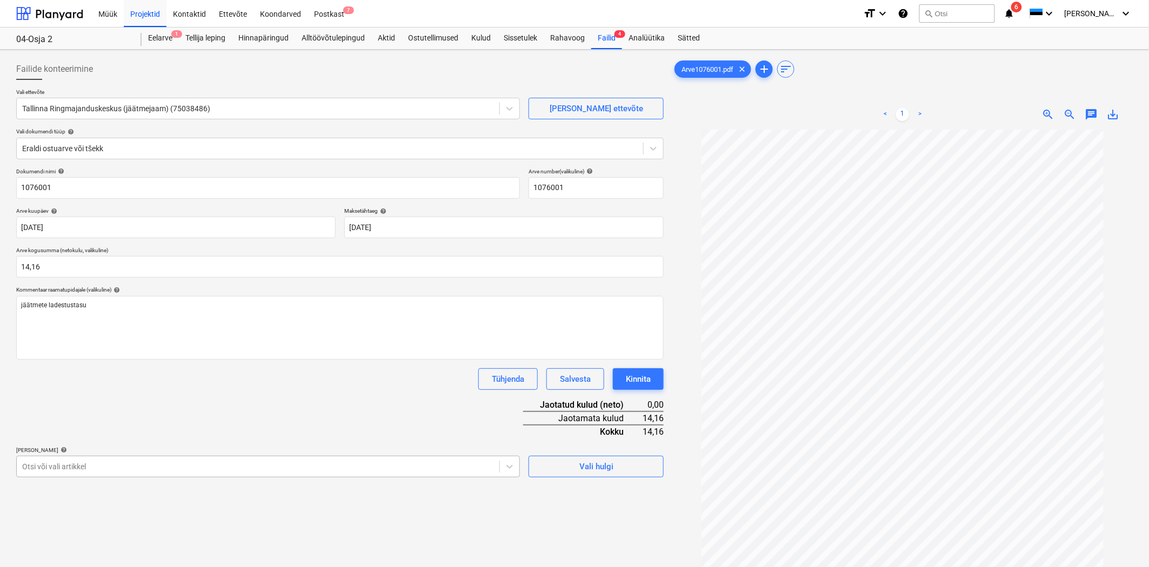
click at [168, 473] on body "Müük Projektid Kontaktid Ettevõte Koondarved Postkast 7 format_size keyboard_ar…" at bounding box center [574, 283] width 1149 height 567
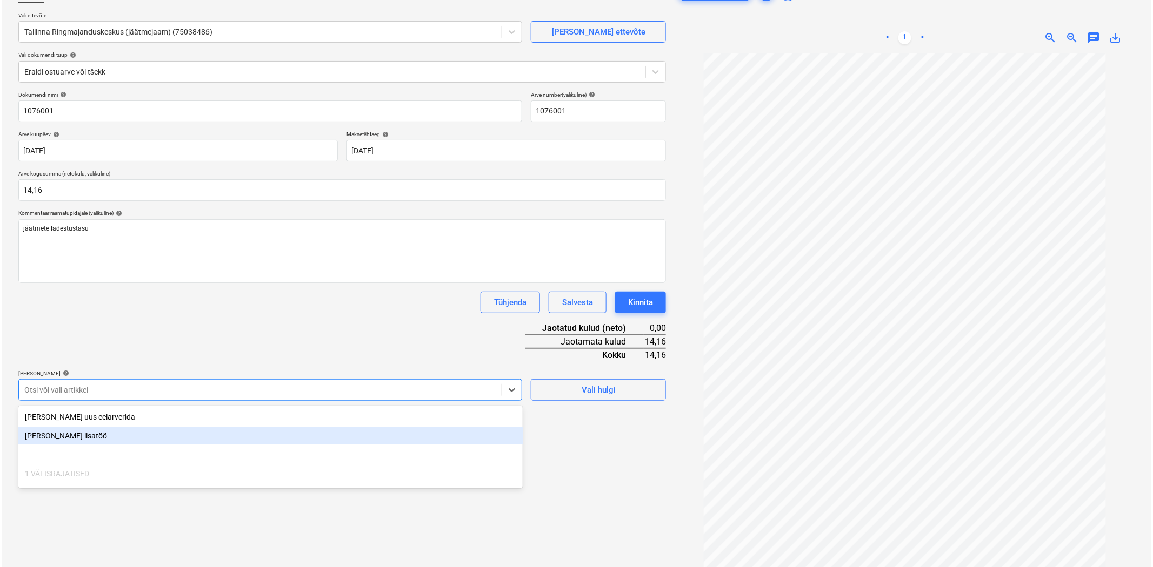
scroll to position [84, 0]
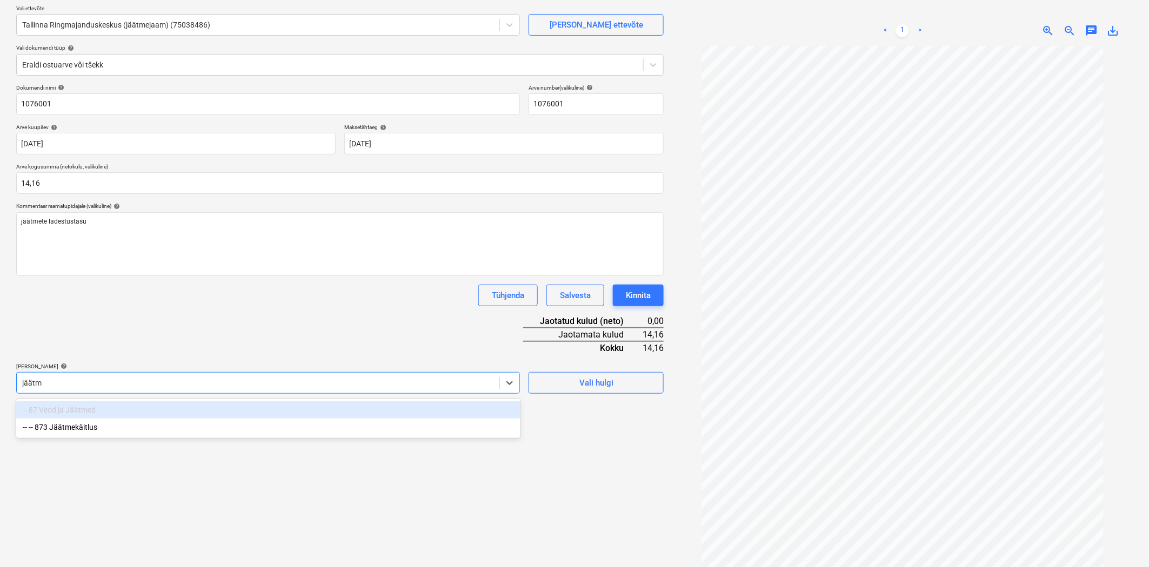
type input "jäätme"
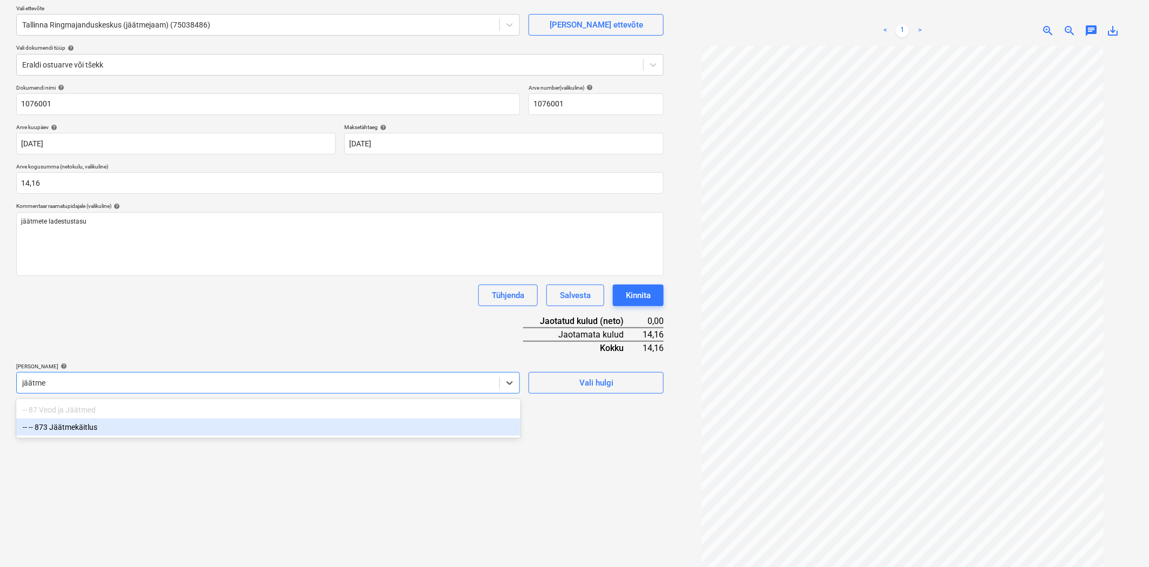
click at [135, 429] on div "-- -- 873 Jäätmekäitlus" at bounding box center [268, 427] width 504 height 17
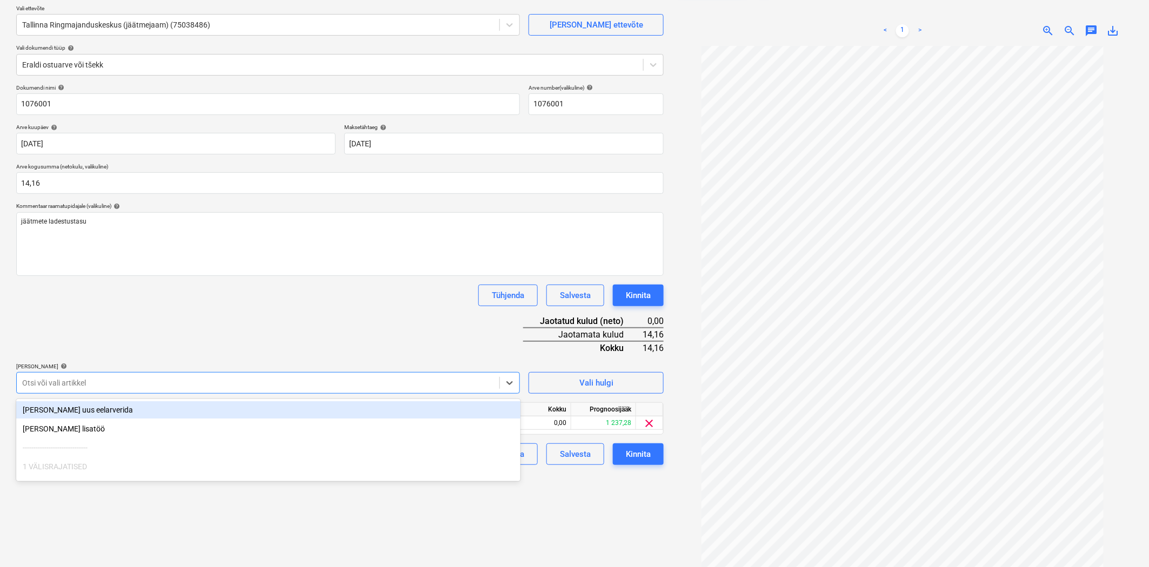
click at [131, 336] on div "Dokumendi nimi help 1076001 Arve number (valikuline) help 1076001 Arve kuupäev …" at bounding box center [339, 274] width 647 height 381
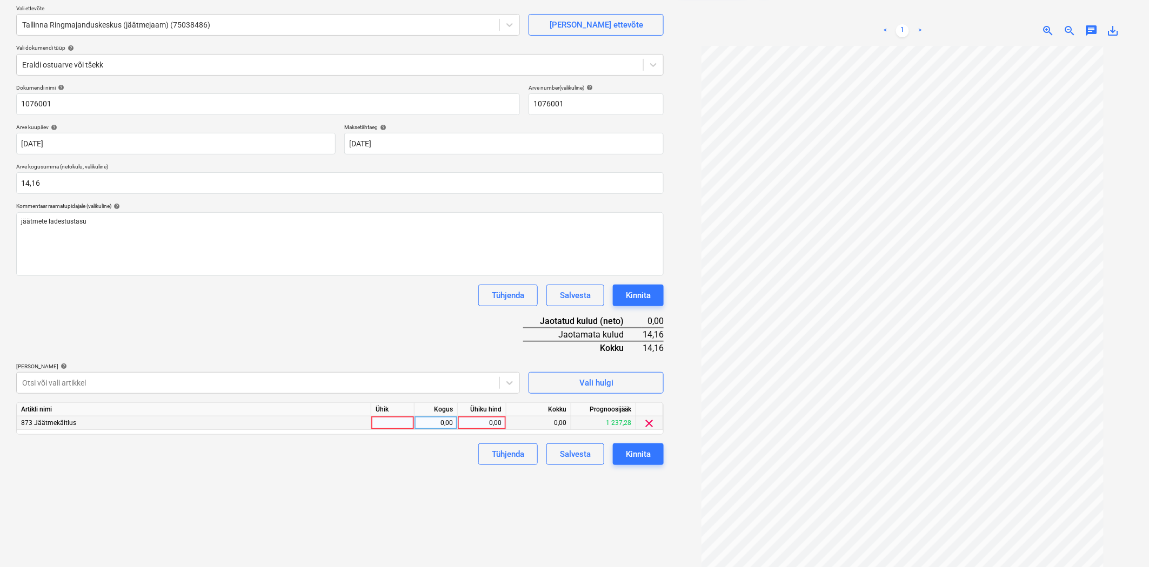
click at [473, 421] on div "0,00" at bounding box center [481, 424] width 39 height 14
type input "14,16"
click at [420, 500] on div "Failide konteerimine Vali ettevõte Tallinna Ringmajanduskeskus (jäätmejaam) (75…" at bounding box center [340, 278] width 656 height 617
click at [648, 459] on div "Kinnita" at bounding box center [638, 454] width 25 height 14
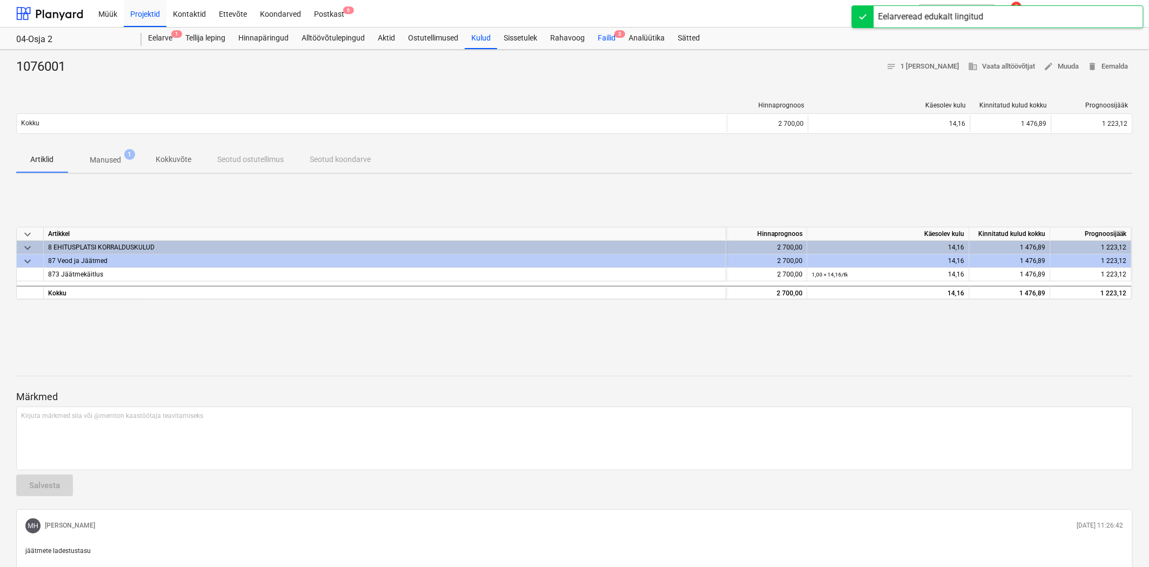
click at [614, 35] on div "Failid 3" at bounding box center [606, 39] width 31 height 22
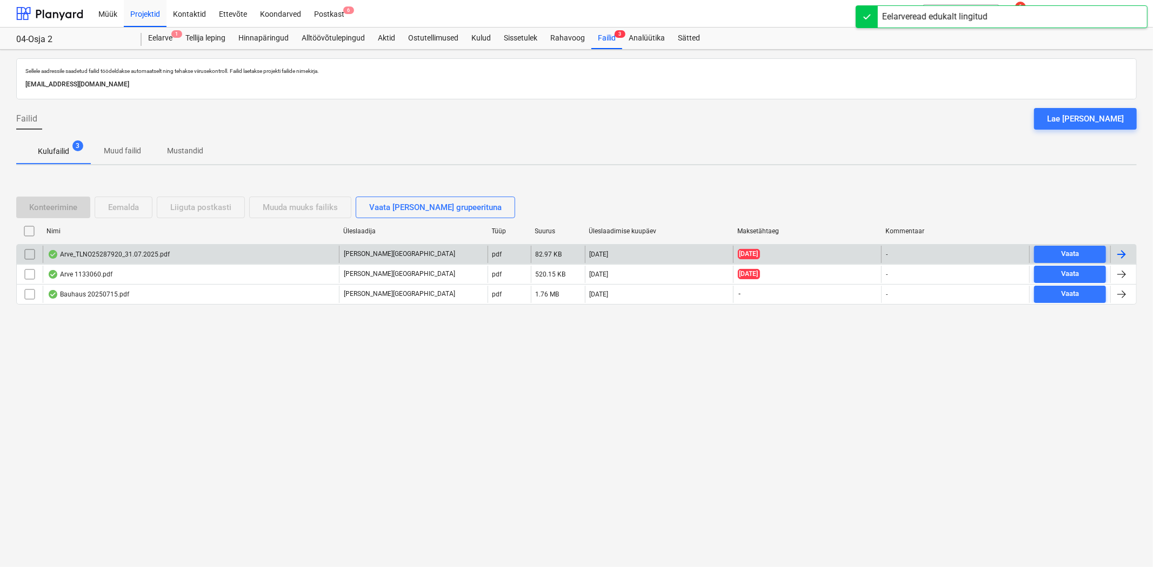
click at [165, 255] on div "Arve_TLNO25287920_31.07.2025.pdf" at bounding box center [109, 254] width 122 height 9
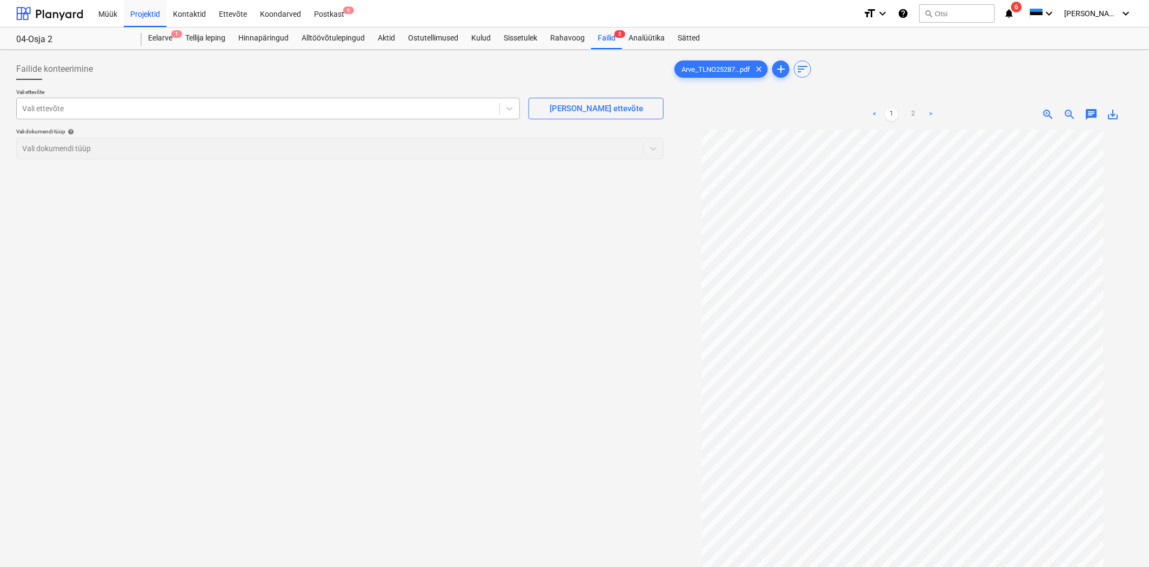
click at [176, 112] on div at bounding box center [258, 108] width 472 height 11
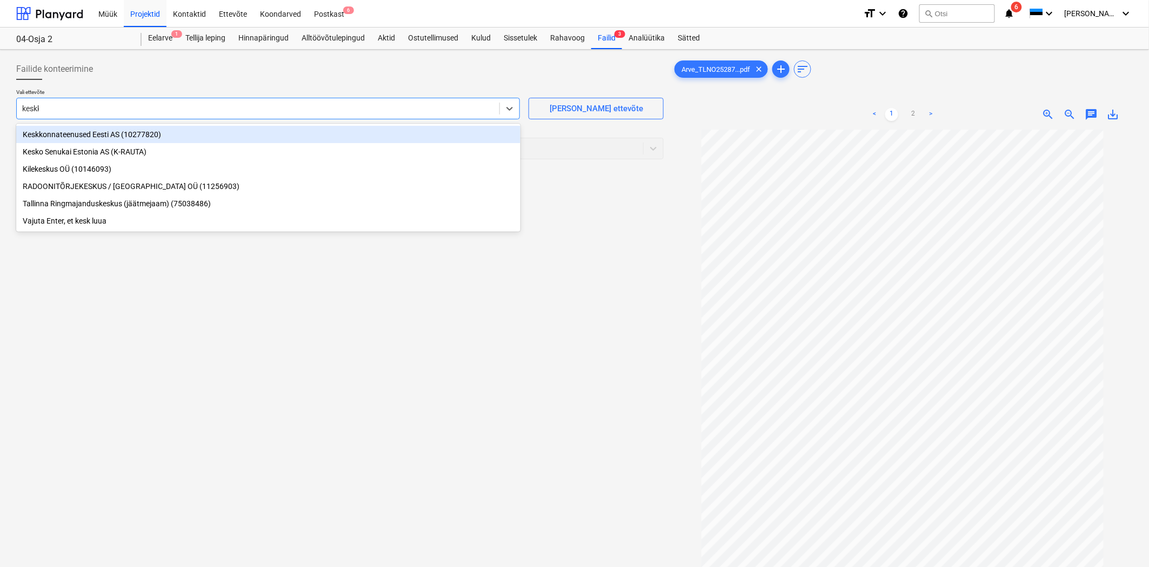
type input "keskko"
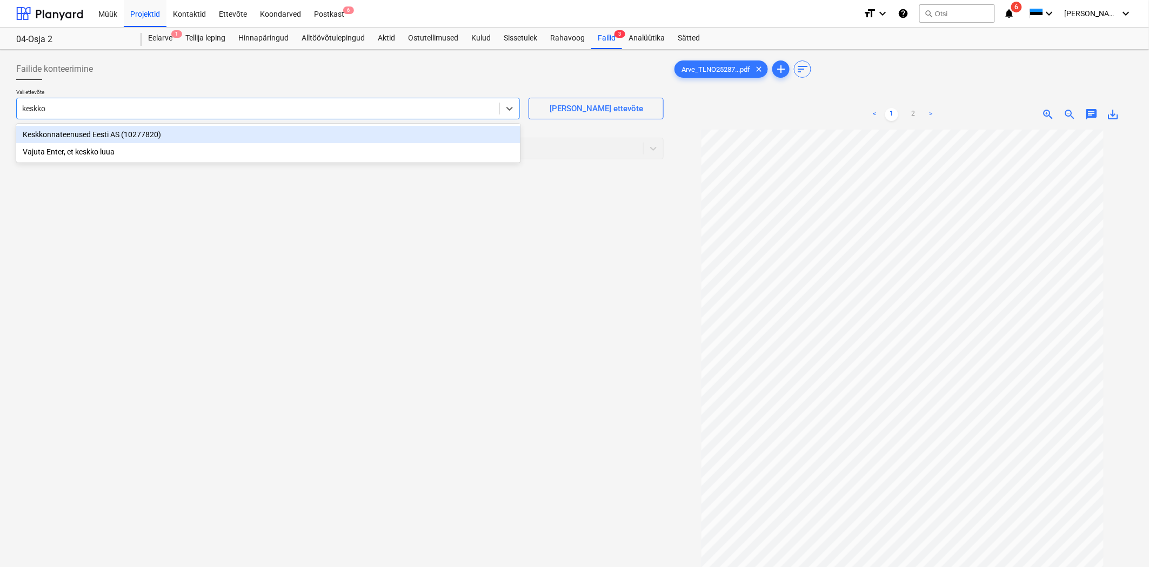
click at [132, 133] on div "Keskkonnateenused Eesti AS (10277820)" at bounding box center [268, 134] width 504 height 17
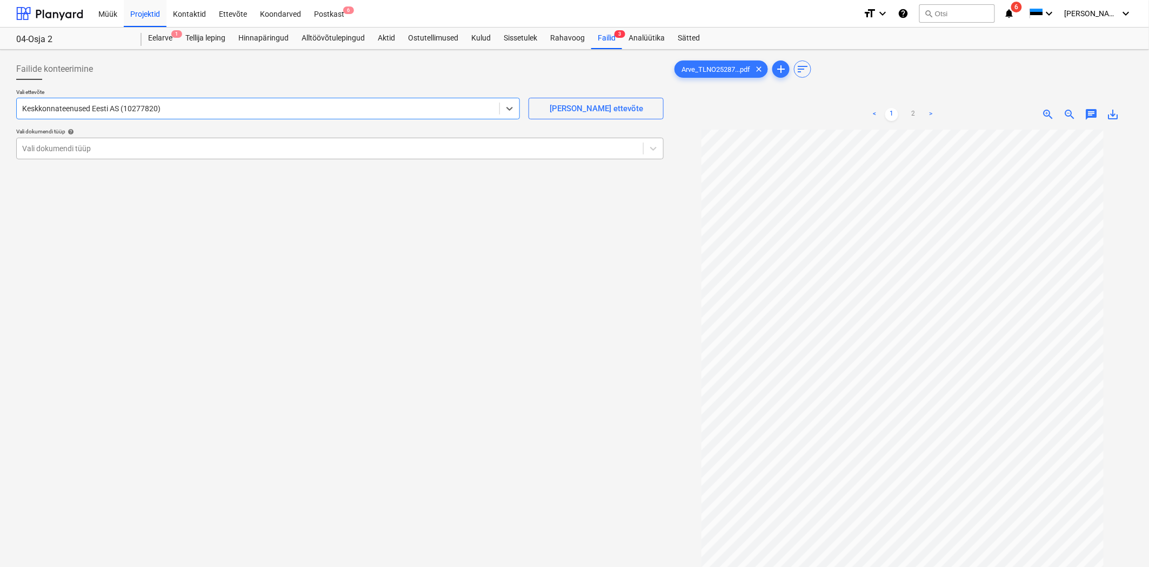
click at [99, 153] on div at bounding box center [329, 148] width 615 height 11
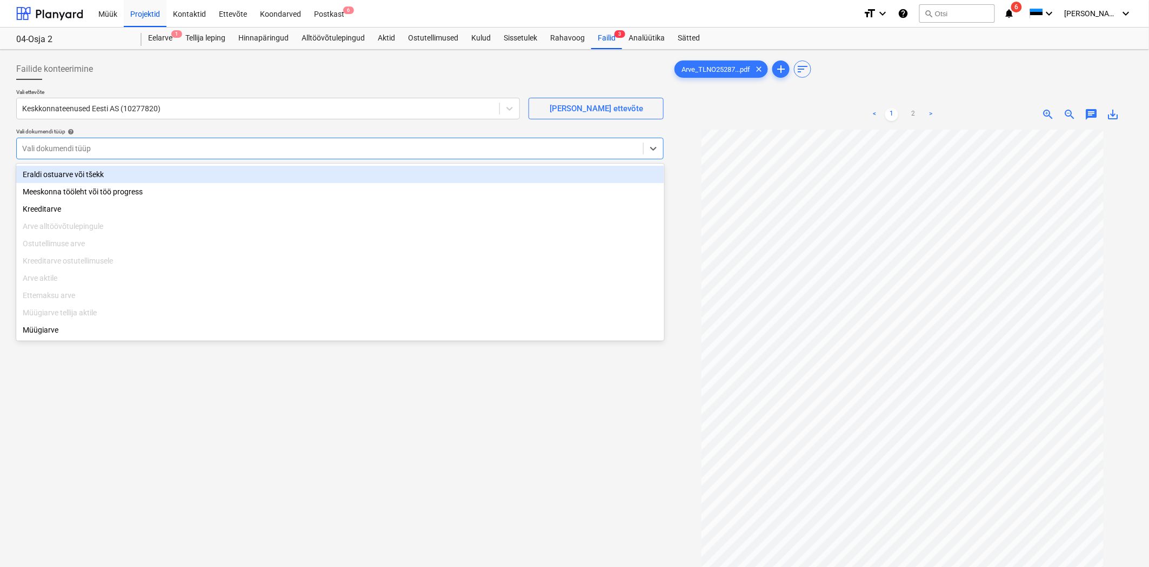
click at [72, 174] on div "Eraldi ostuarve või tšekk" at bounding box center [340, 174] width 648 height 17
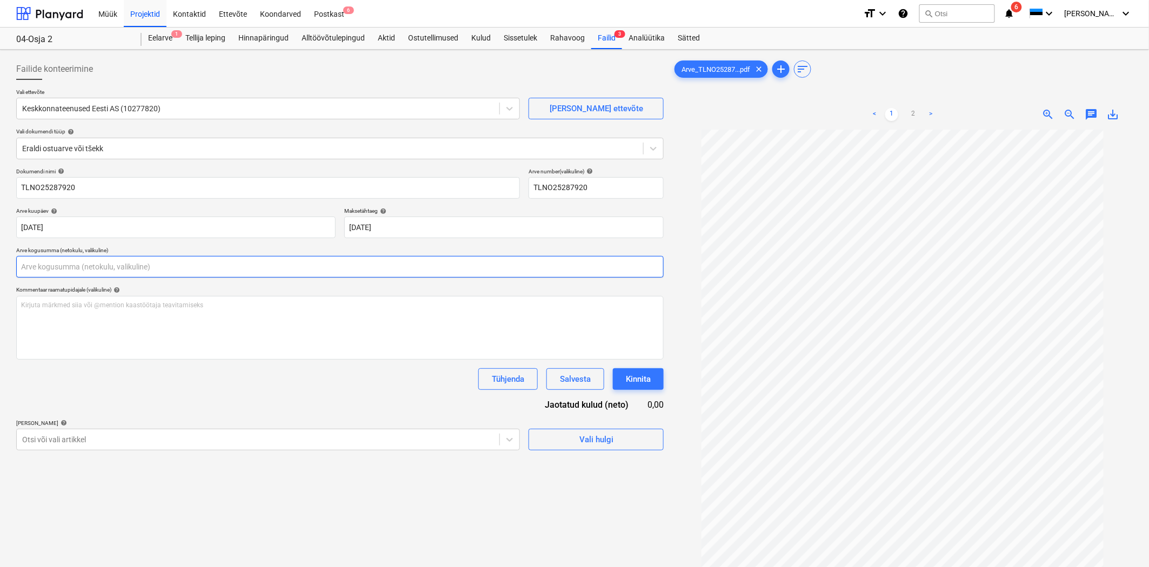
click at [41, 263] on input "text" at bounding box center [339, 267] width 647 height 22
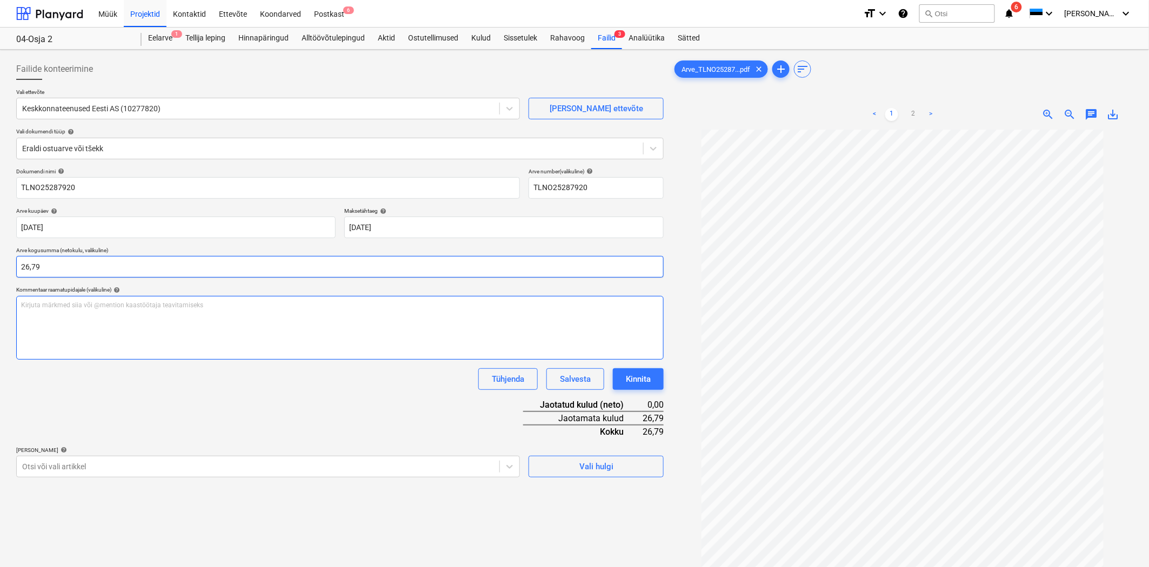
type input "26,79"
click at [50, 307] on p "Kirjuta märkmed siia või @mention kaastöötaja teavitamiseks ﻿" at bounding box center [340, 305] width 638 height 9
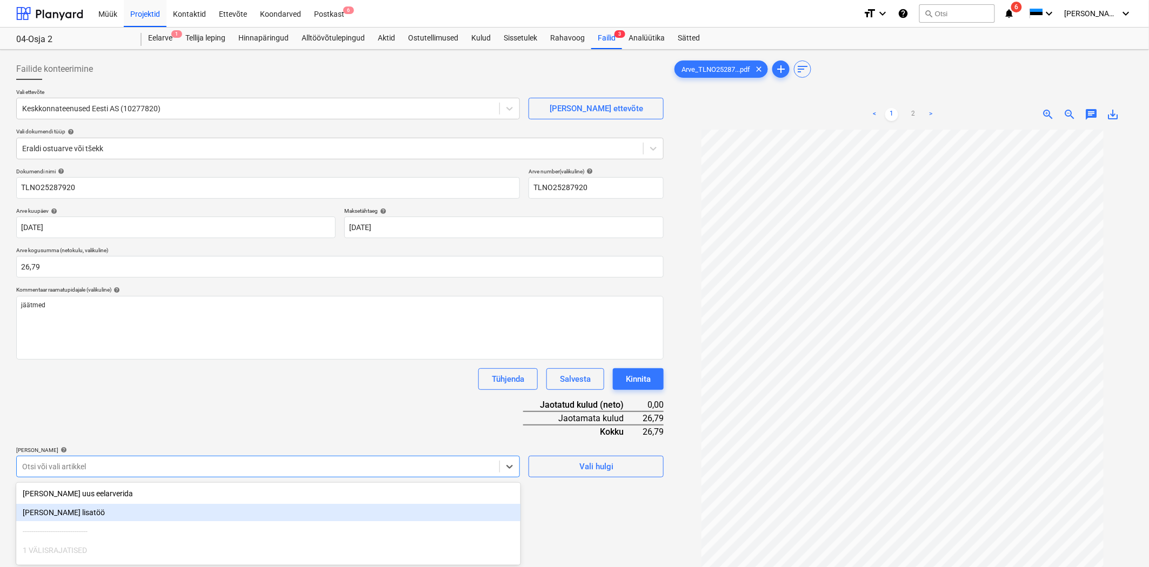
click at [76, 470] on body "Müük Projektid Kontaktid Ettevõte Koondarved Postkast 6 format_size keyboard_ar…" at bounding box center [574, 283] width 1149 height 567
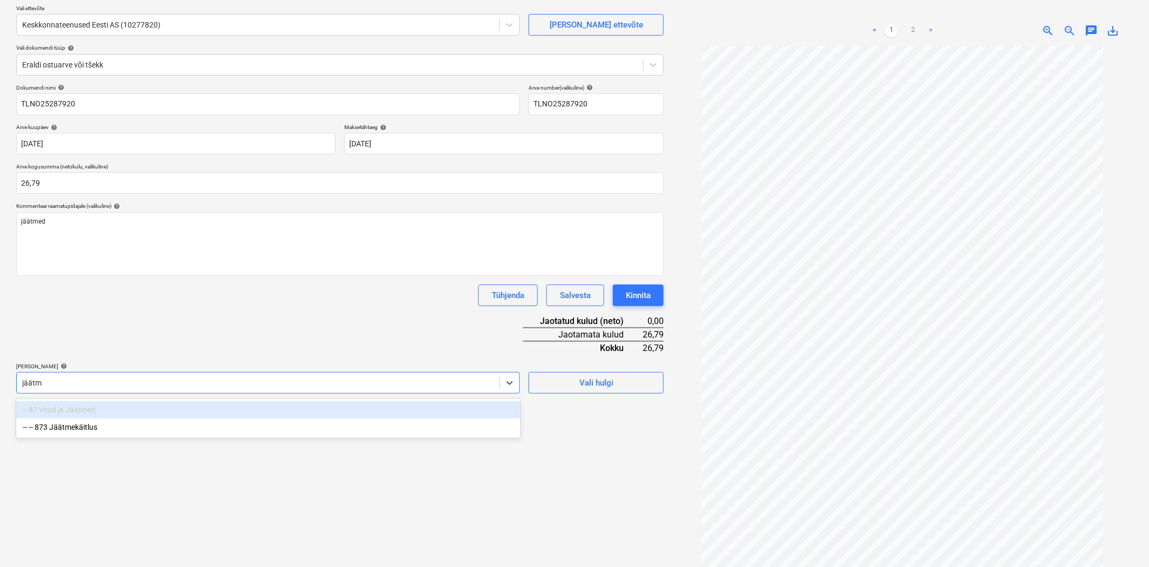
type input "jäätme"
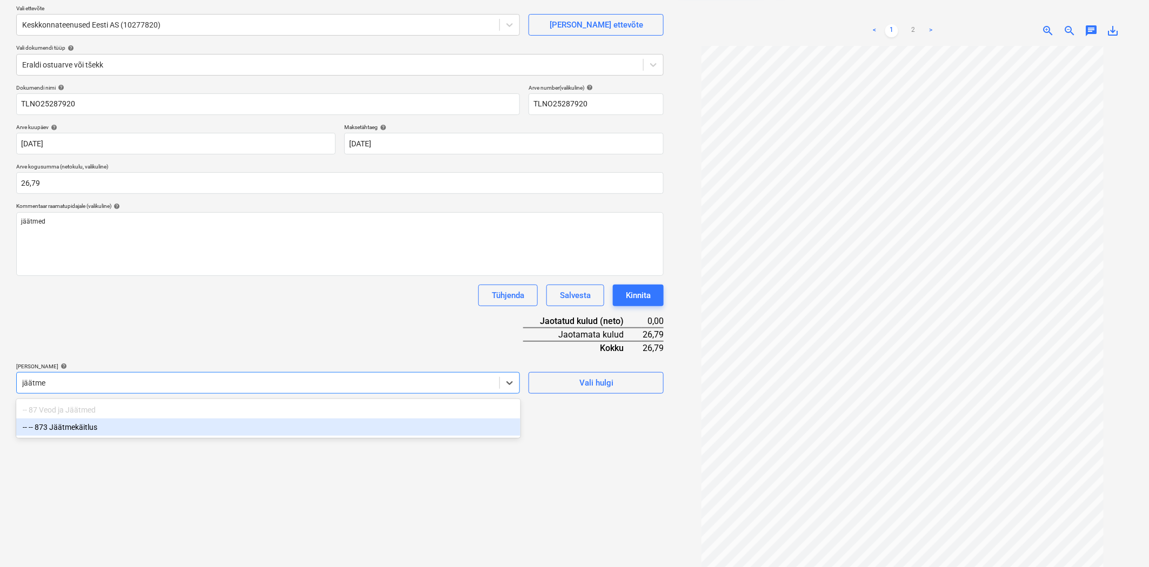
click at [88, 428] on div "-- -- 873 Jäätmekäitlus" at bounding box center [268, 427] width 504 height 17
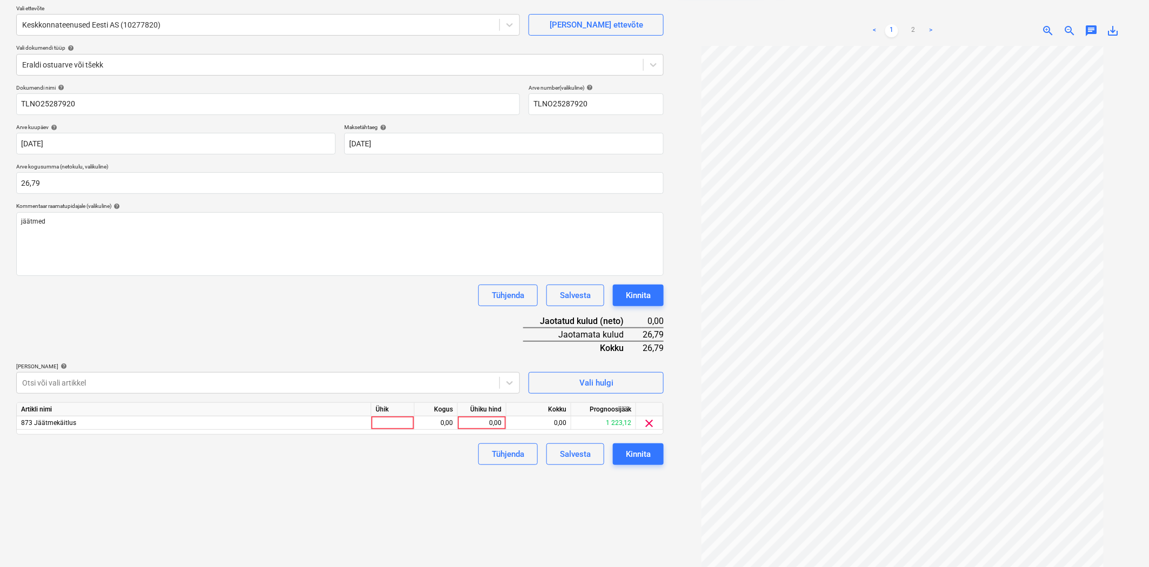
click at [110, 338] on div "Dokumendi nimi help TLNO25287920 Arve number (valikuline) help TLNO25287920 Arv…" at bounding box center [339, 274] width 647 height 381
click at [484, 418] on div "0,00" at bounding box center [481, 424] width 39 height 14
type input "26,79"
click at [546, 515] on div "Failide konteerimine Vali ettevõte Keskkonnateenused Eesti AS (10277820) Lisa u…" at bounding box center [340, 278] width 656 height 617
click at [644, 456] on div "Kinnita" at bounding box center [638, 454] width 25 height 14
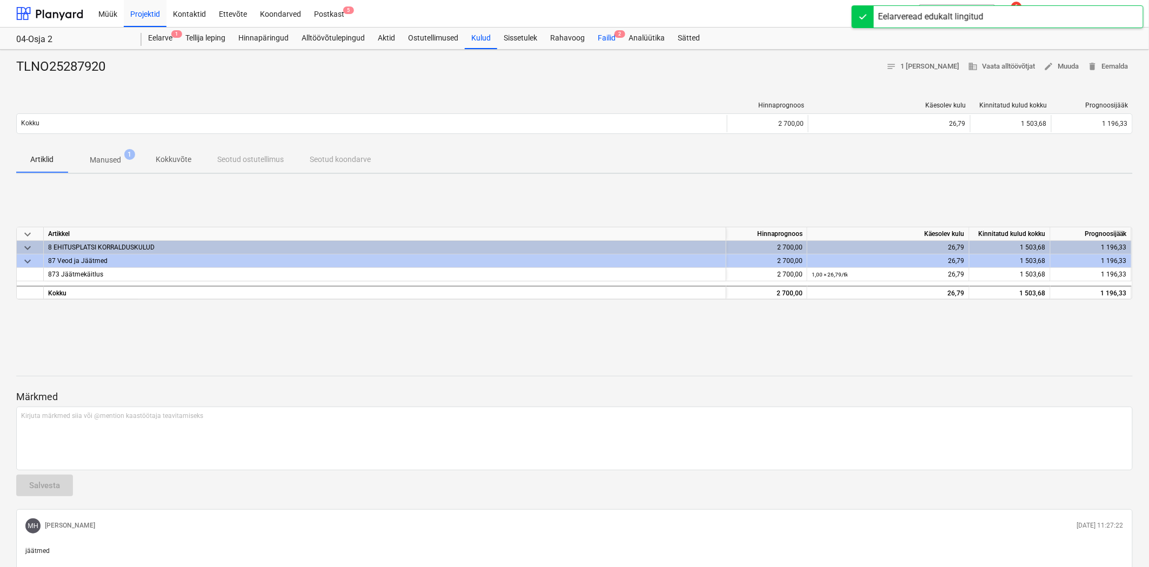
click at [613, 38] on div "Failid 2" at bounding box center [606, 39] width 31 height 22
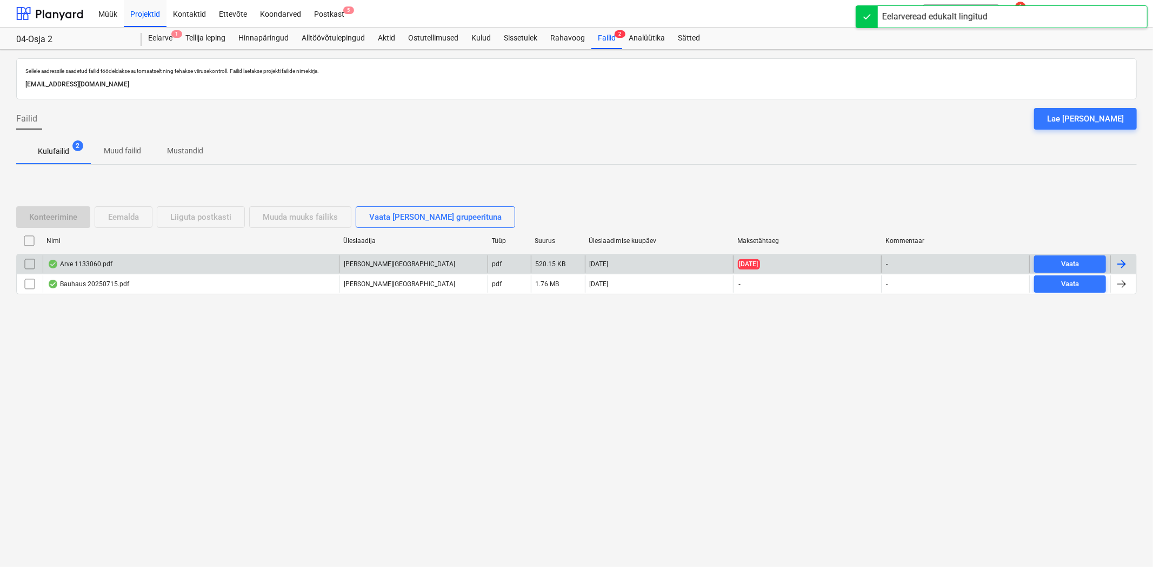
click at [66, 270] on div "Arve 1133060.pdf" at bounding box center [191, 264] width 296 height 17
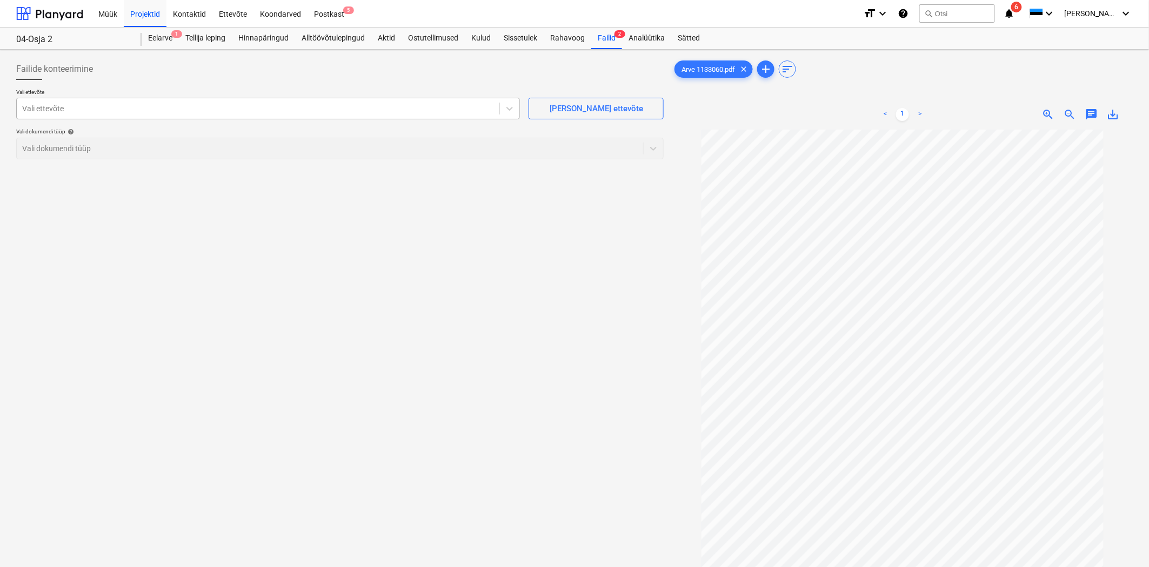
click at [130, 107] on div at bounding box center [258, 108] width 472 height 11
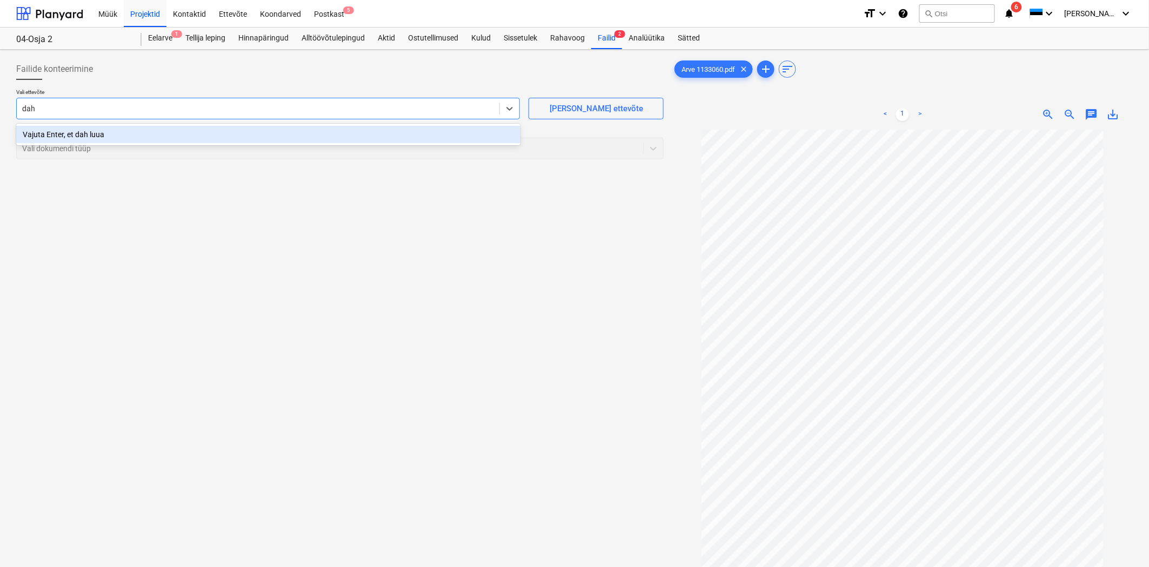
type input "dahl"
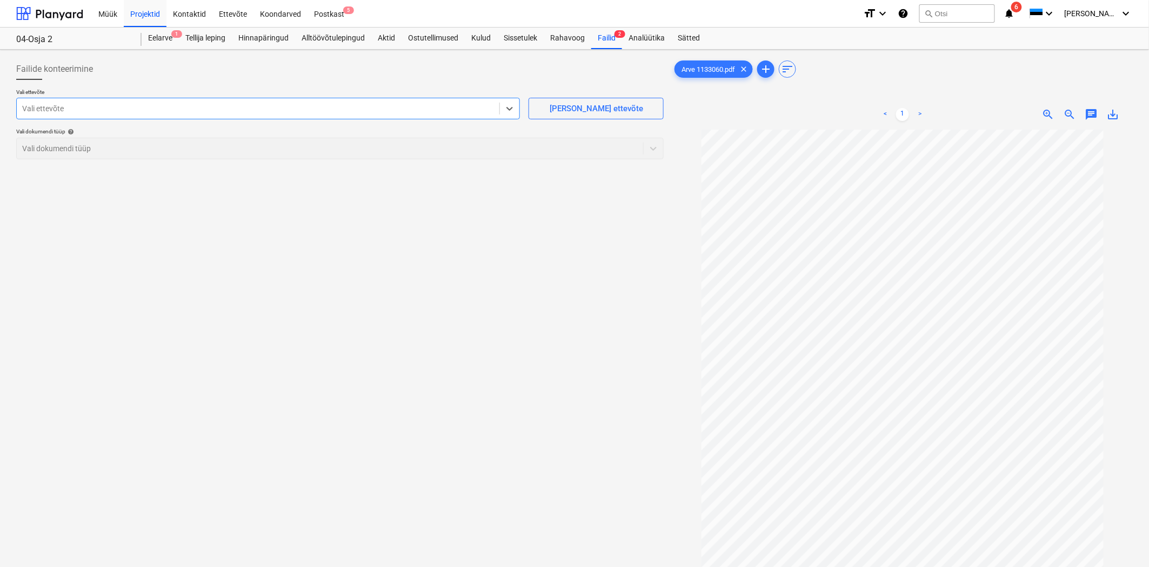
drag, startPoint x: 130, startPoint y: 107, endPoint x: 0, endPoint y: 101, distance: 130.4
click at [0, 101] on div "Failide konteerimine Vali ettevõte Select is focused ,type to refine list, pres…" at bounding box center [574, 363] width 1149 height 626
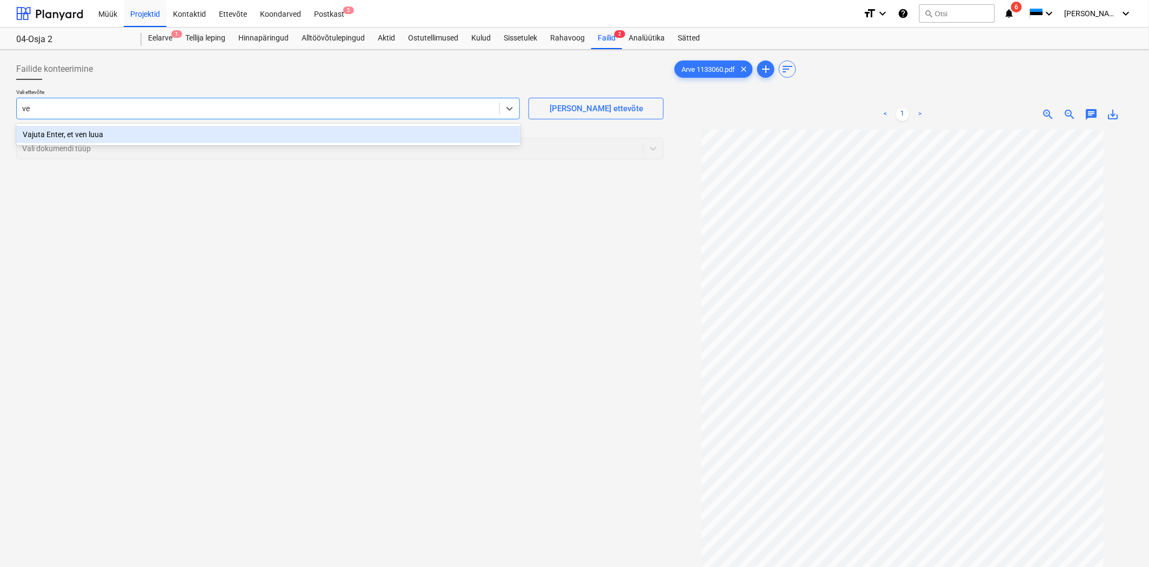
type input "v"
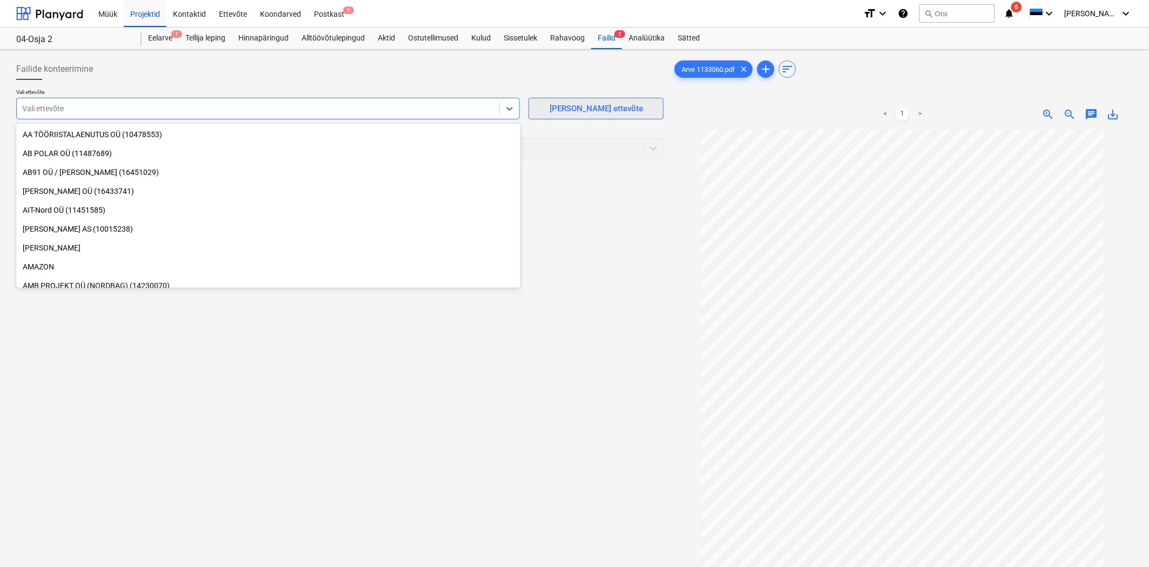
click at [598, 101] on button "Lisa uus ettevõte" at bounding box center [595, 109] width 135 height 22
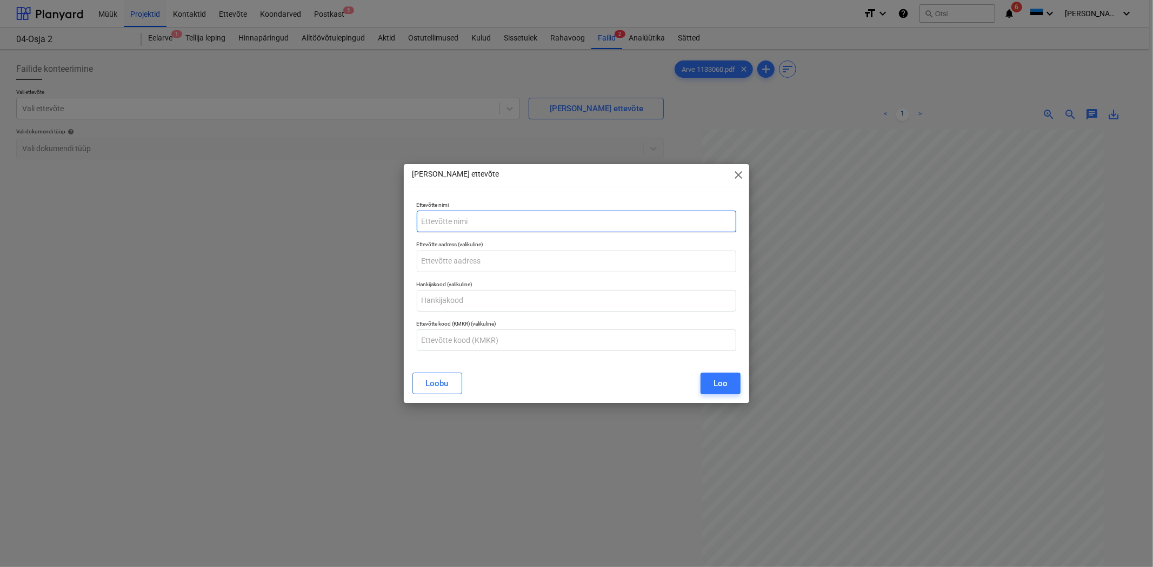
click at [483, 224] on input "text" at bounding box center [577, 222] width 320 height 22
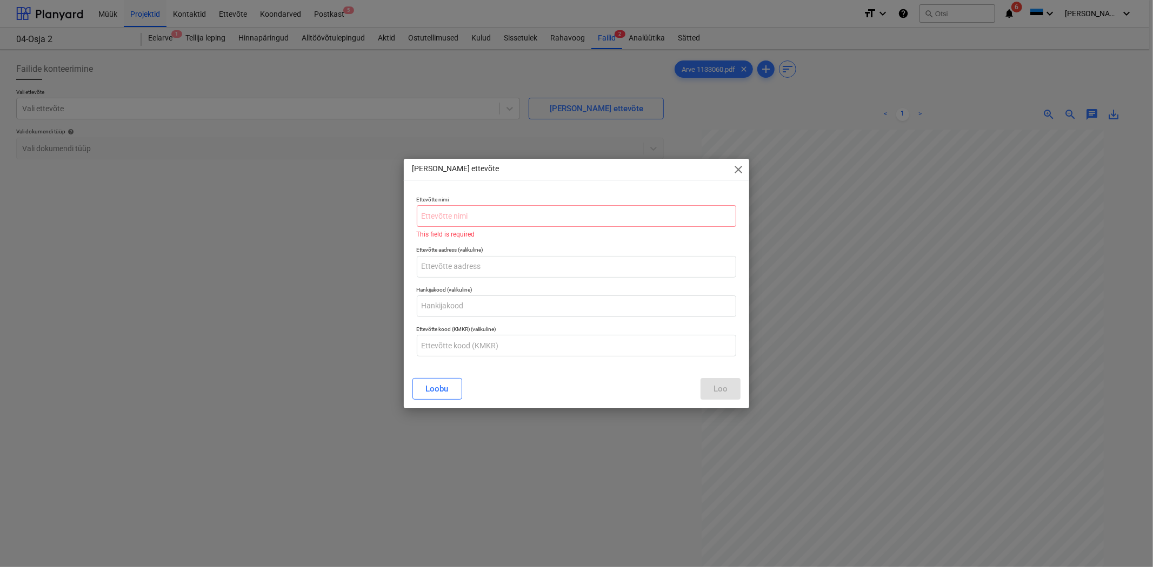
drag, startPoint x: 535, startPoint y: 182, endPoint x: 505, endPoint y: 185, distance: 31.0
click at [504, 188] on div "Lisa uus ettevõte close Ettevõtte nimi This field is required Ettevõtte aadress…" at bounding box center [577, 284] width 346 height 250
click at [452, 217] on input "text" at bounding box center [577, 216] width 320 height 22
paste input "VENNAD-DAHL"
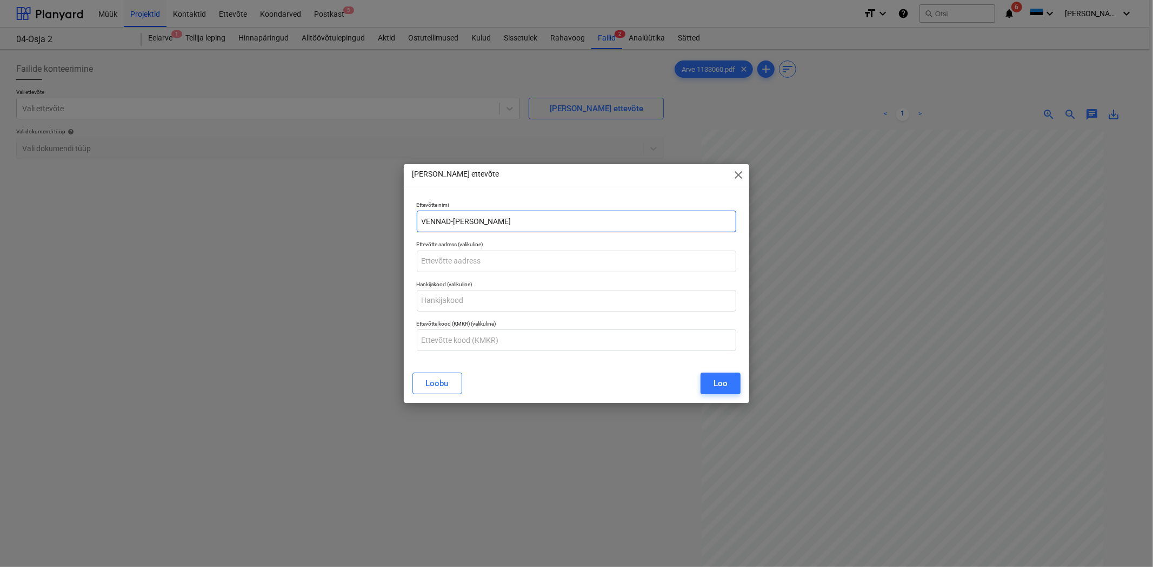
click at [451, 218] on input "VENNAD-DAHL" at bounding box center [577, 222] width 320 height 22
type input "VENNAD DAHL AS"
click at [460, 312] on div "Hankijakood (valikuline)" at bounding box center [576, 296] width 329 height 39
drag, startPoint x: 436, startPoint y: 310, endPoint x: 436, endPoint y: 304, distance: 5.9
click at [436, 309] on input "text" at bounding box center [577, 301] width 320 height 22
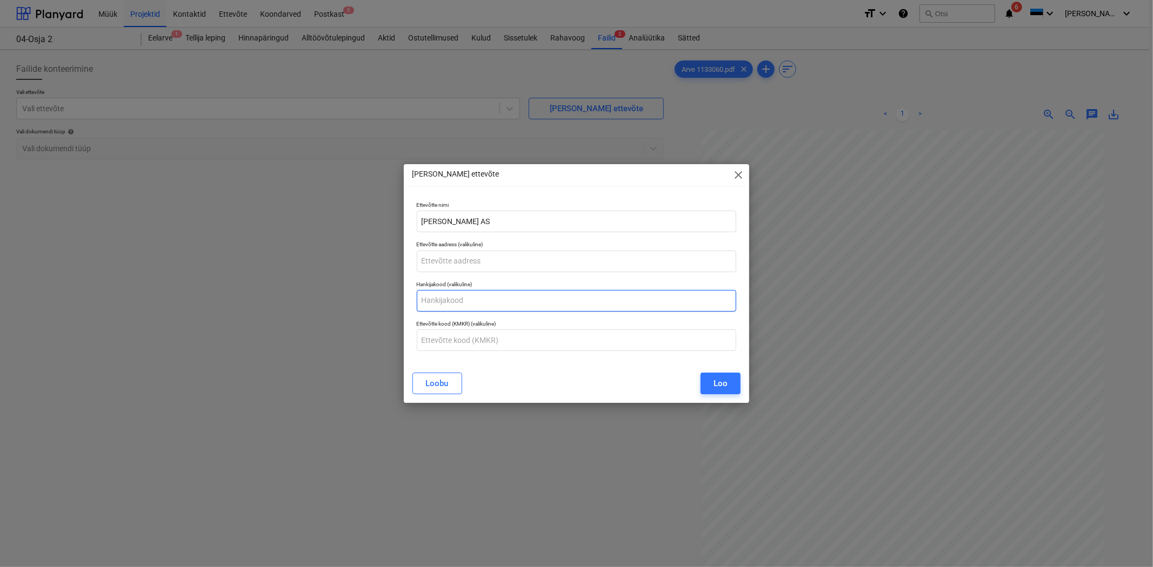
paste input "10056846"
drag, startPoint x: 433, startPoint y: 304, endPoint x: 441, endPoint y: 305, distance: 8.7
click at [433, 303] on input "10056846" at bounding box center [577, 301] width 320 height 22
type input "10056846"
click at [713, 382] on button "Loo" at bounding box center [720, 384] width 40 height 22
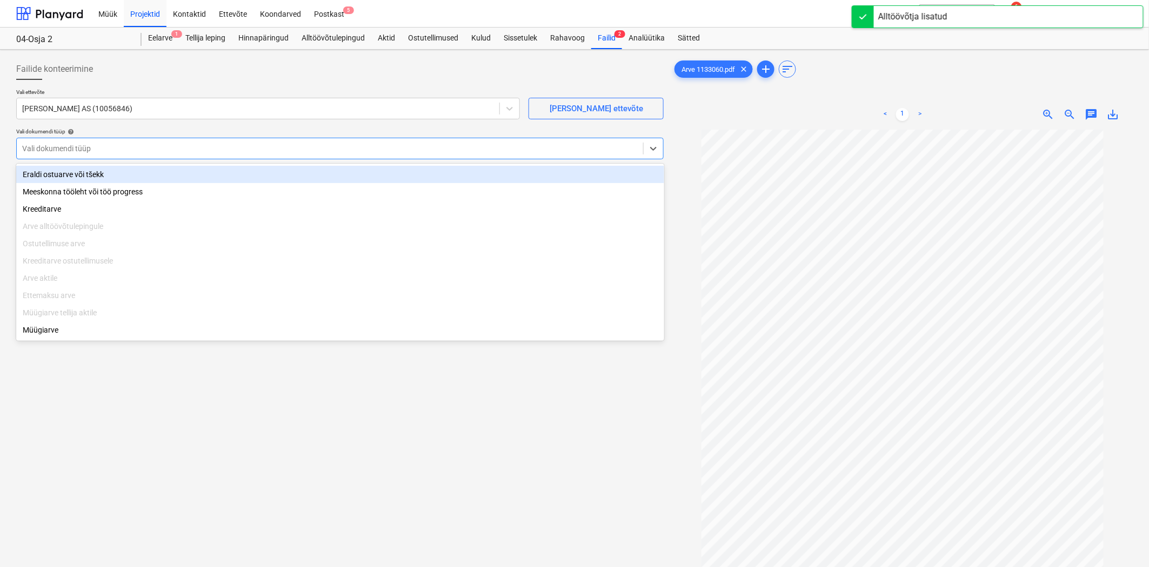
click at [69, 146] on div at bounding box center [329, 148] width 615 height 11
click at [54, 177] on div "Eraldi ostuarve või tšekk" at bounding box center [340, 174] width 648 height 17
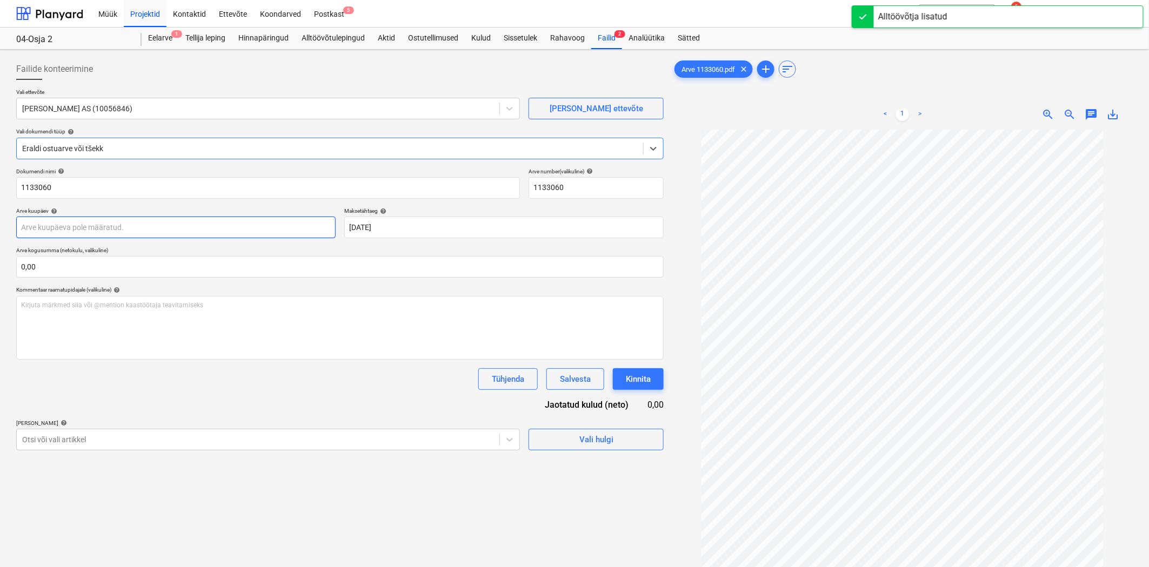
click at [50, 224] on body "Müük Projektid Kontaktid Ettevõte Koondarved Postkast 5 format_size keyboard_ar…" at bounding box center [574, 283] width 1149 height 567
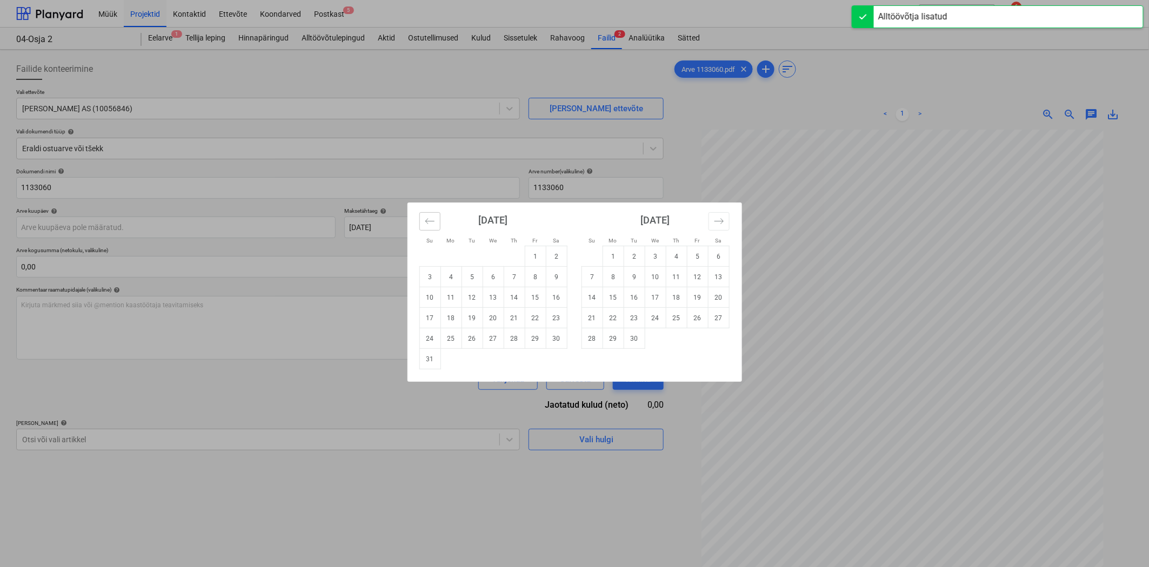
drag, startPoint x: 430, startPoint y: 219, endPoint x: 477, endPoint y: 231, distance: 48.6
click at [431, 219] on icon "Move backward to switch to the previous month." at bounding box center [430, 221] width 10 height 10
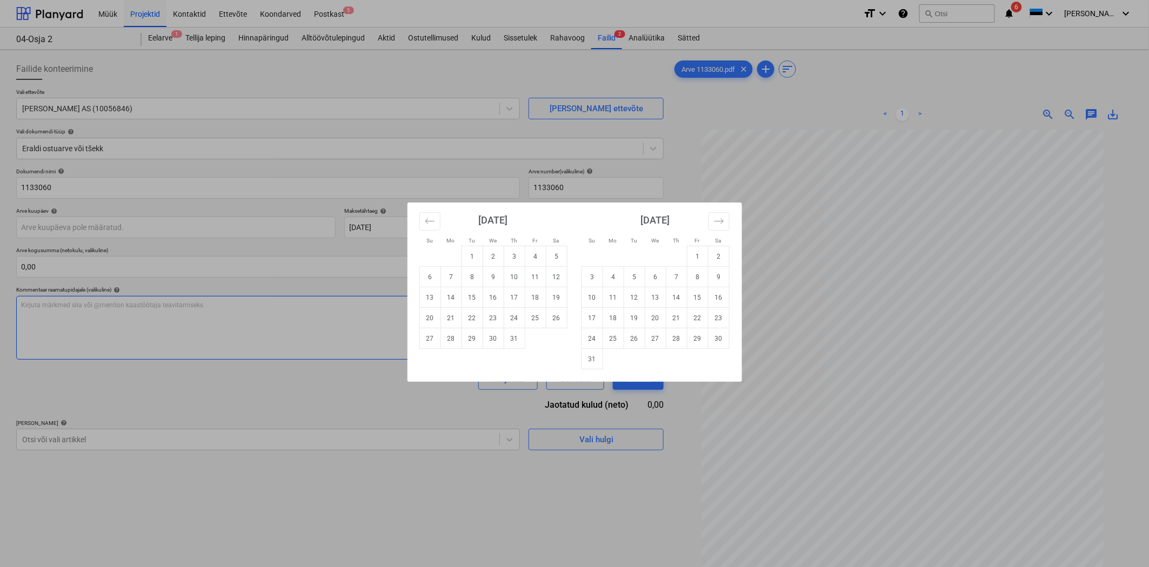
click at [509, 338] on td "31" at bounding box center [514, 339] width 21 height 21
type input "31 Jul 2025"
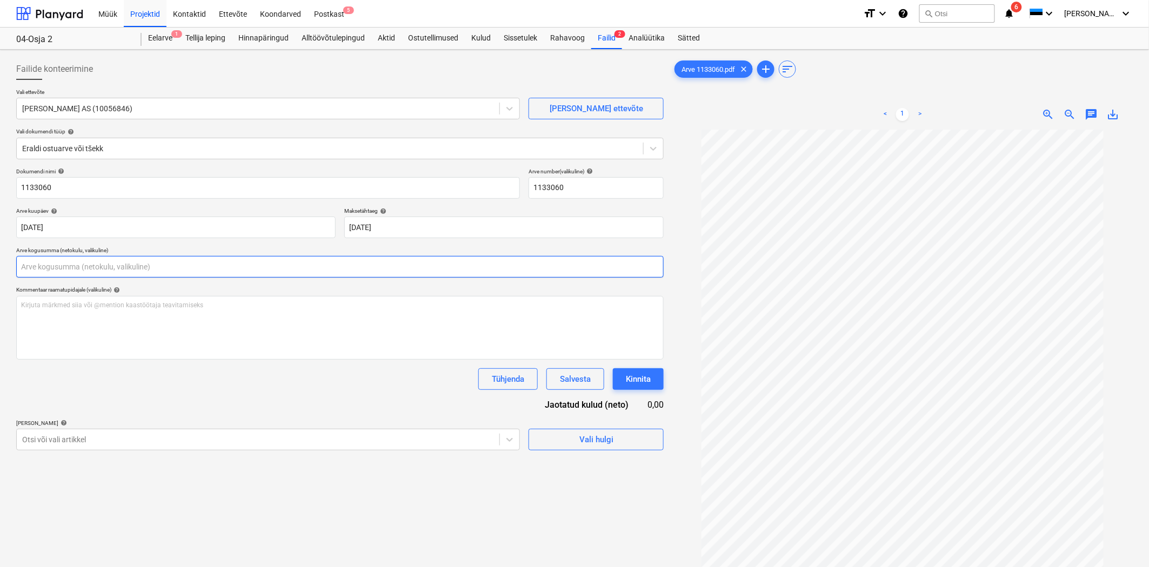
click at [66, 260] on input "text" at bounding box center [339, 267] width 647 height 22
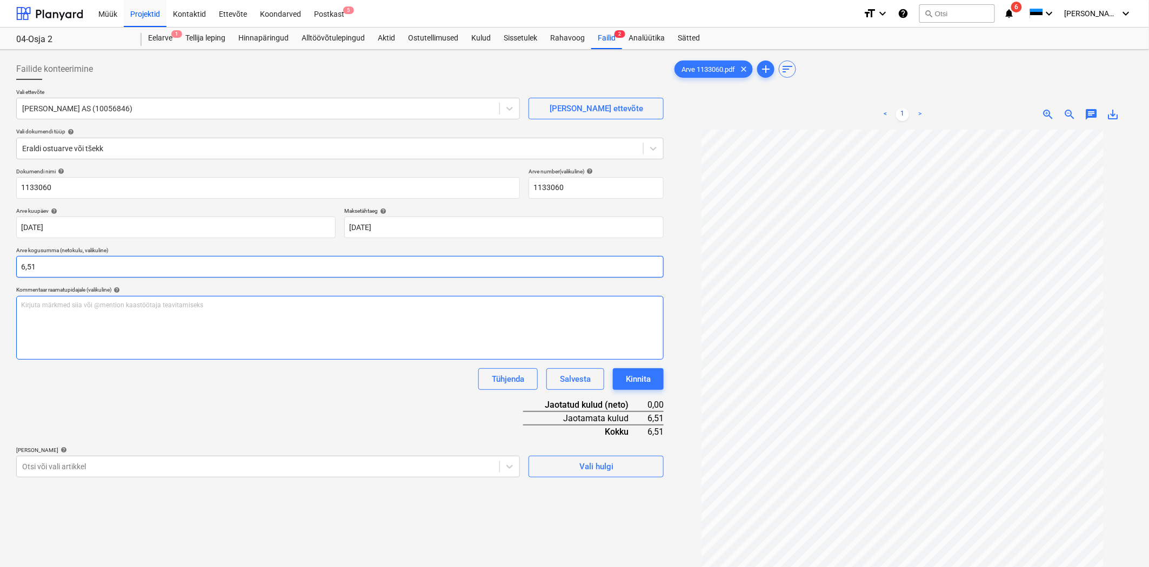
type input "6,51"
click at [116, 296] on div "Kirjuta märkmed siia või @mention kaastöötaja teavitamiseks ﻿" at bounding box center [339, 328] width 647 height 64
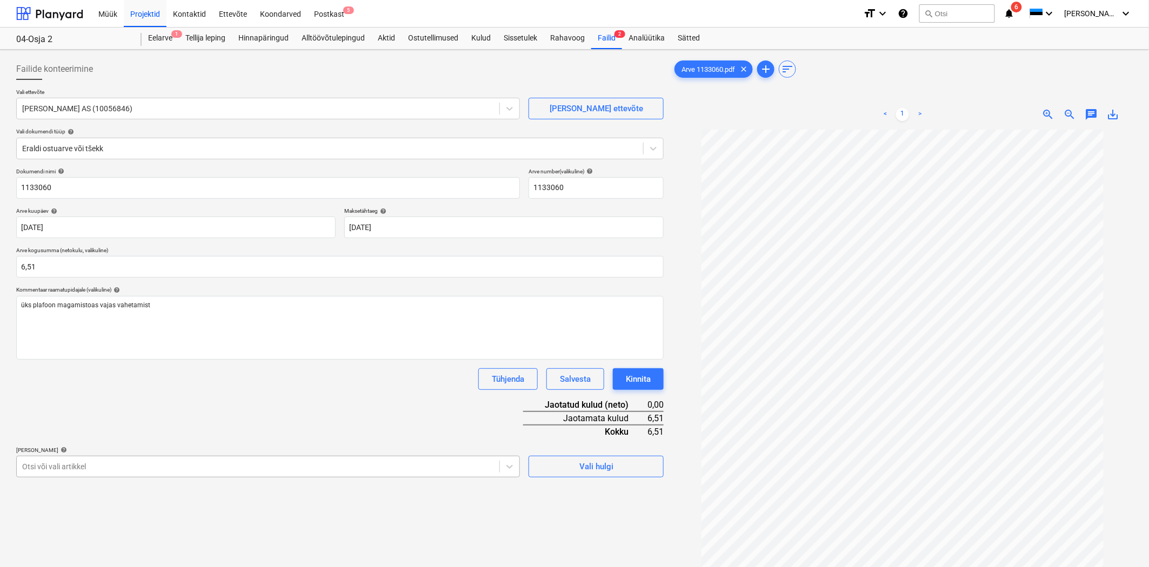
click at [77, 466] on body "Müük Projektid Kontaktid Ettevõte Koondarved Postkast 5 format_size keyboard_ar…" at bounding box center [574, 283] width 1149 height 567
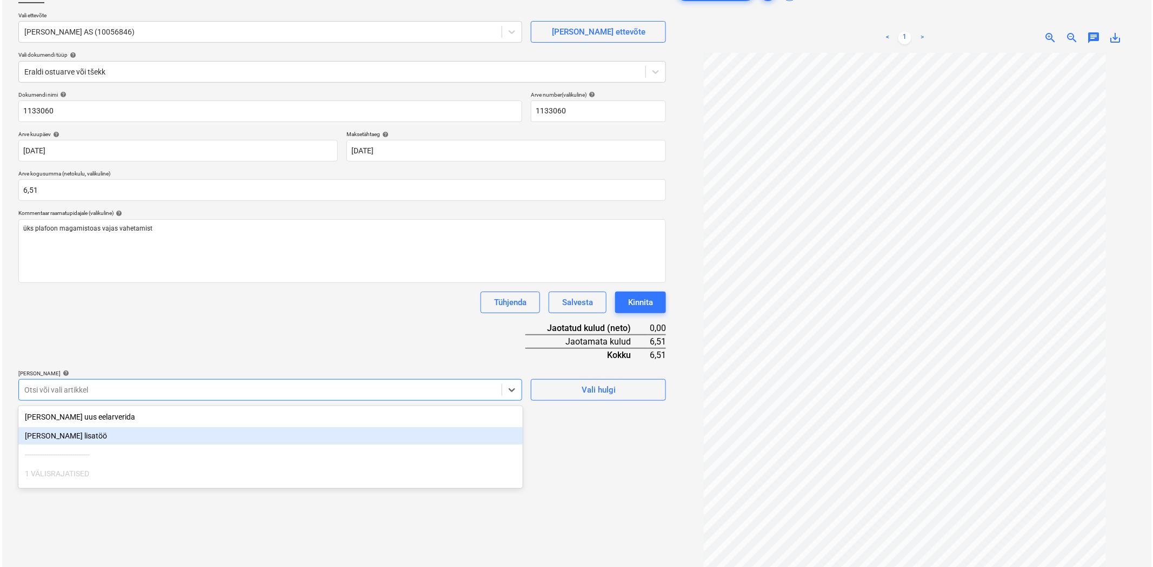
scroll to position [84, 0]
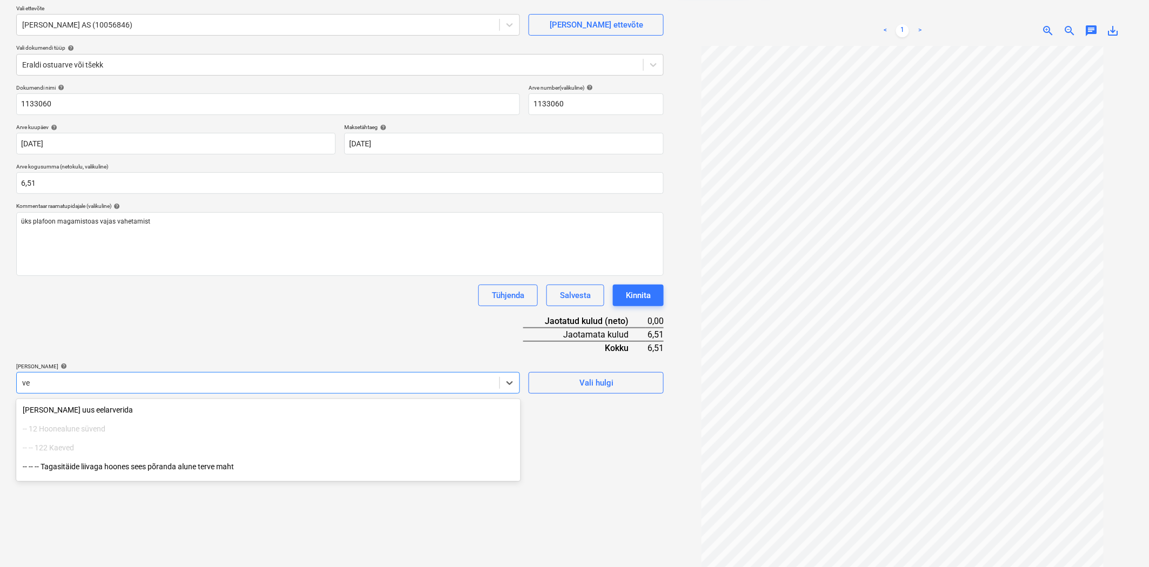
type input "v"
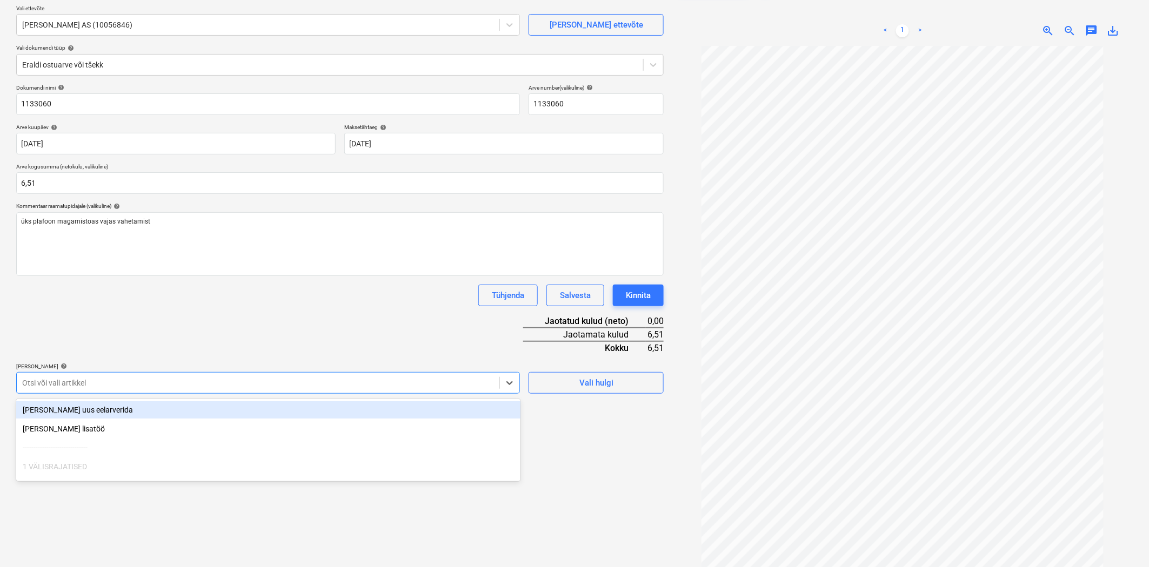
click at [111, 324] on div "Dokumendi nimi help 1133060 Arve number (valikuline) help 1133060 Arve kuupäev …" at bounding box center [339, 239] width 647 height 310
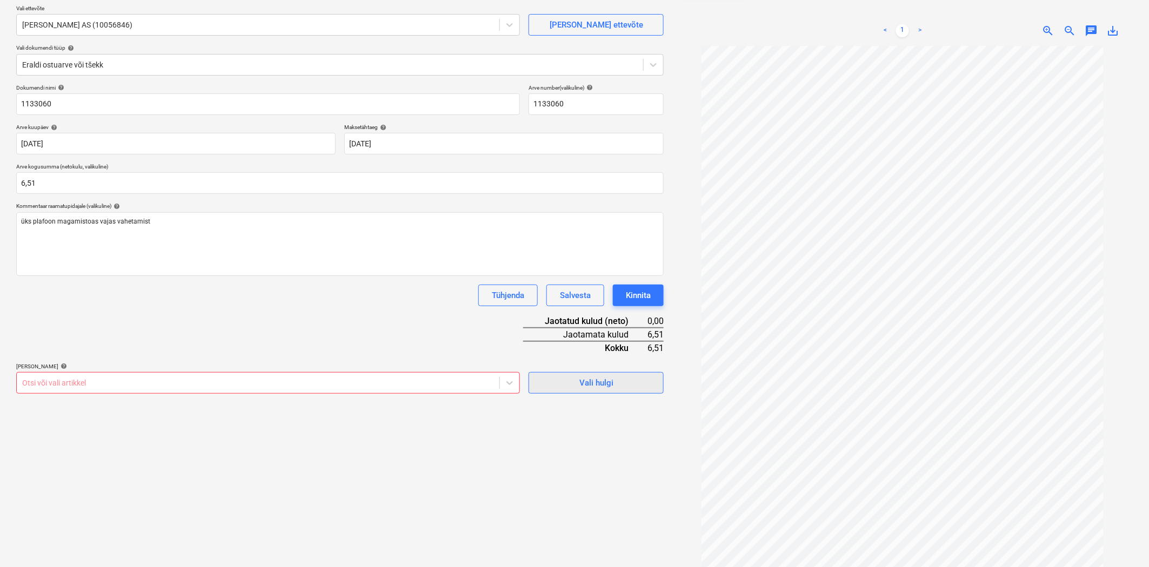
click at [552, 376] on button "Vali hulgi" at bounding box center [595, 383] width 135 height 22
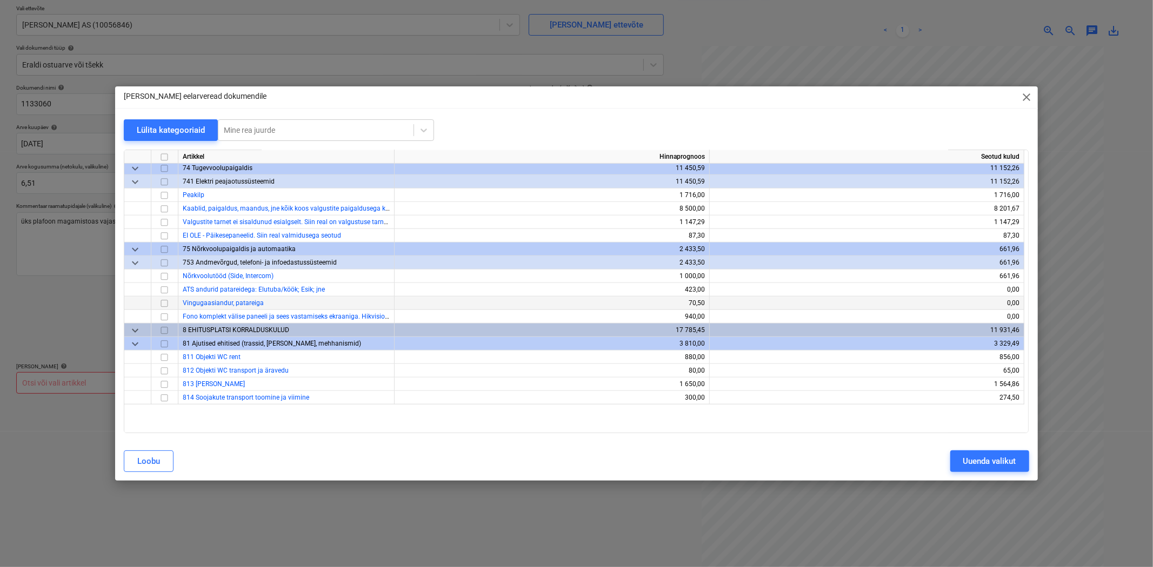
scroll to position [3981, 0]
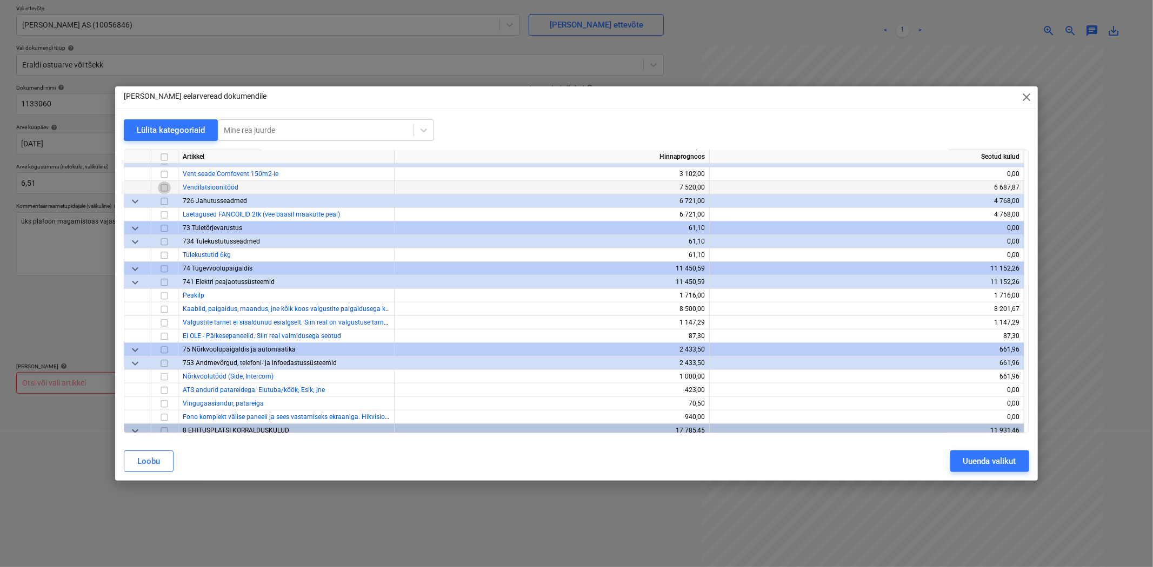
click at [165, 190] on input "checkbox" at bounding box center [164, 188] width 13 height 13
click at [1016, 462] on button "Uuenda valikut" at bounding box center [989, 462] width 79 height 22
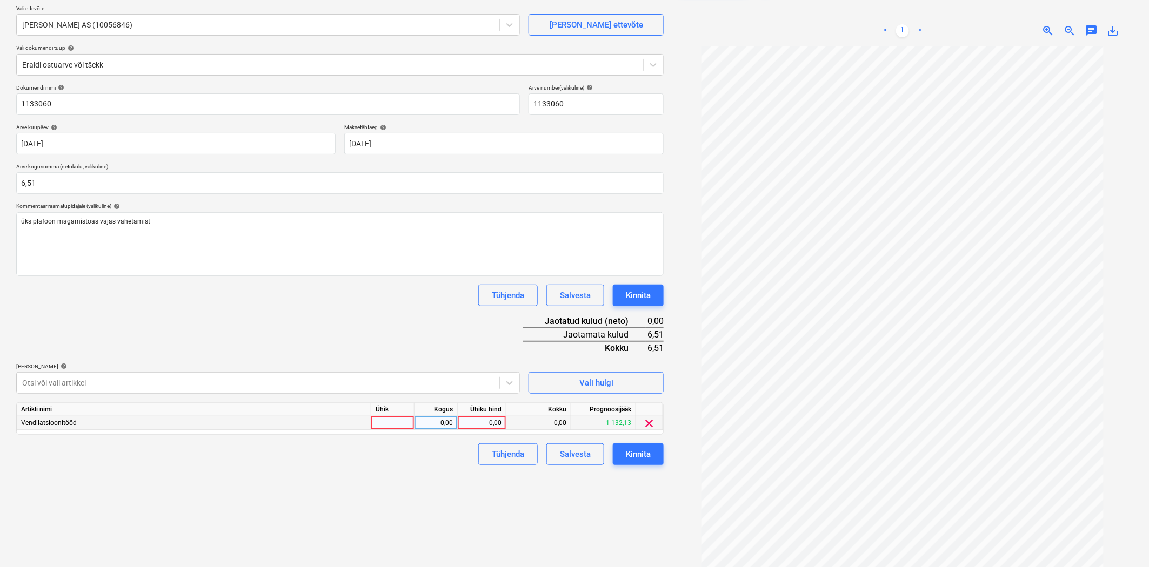
click at [481, 422] on div "0,00" at bounding box center [481, 424] width 39 height 14
type input "6,51"
click at [455, 491] on div "Failide konteerimine Vali ettevõte VENNAD DAHL AS (10056846) Lisa uus ettevõte …" at bounding box center [340, 278] width 656 height 617
click at [642, 458] on div "Kinnita" at bounding box center [638, 454] width 25 height 14
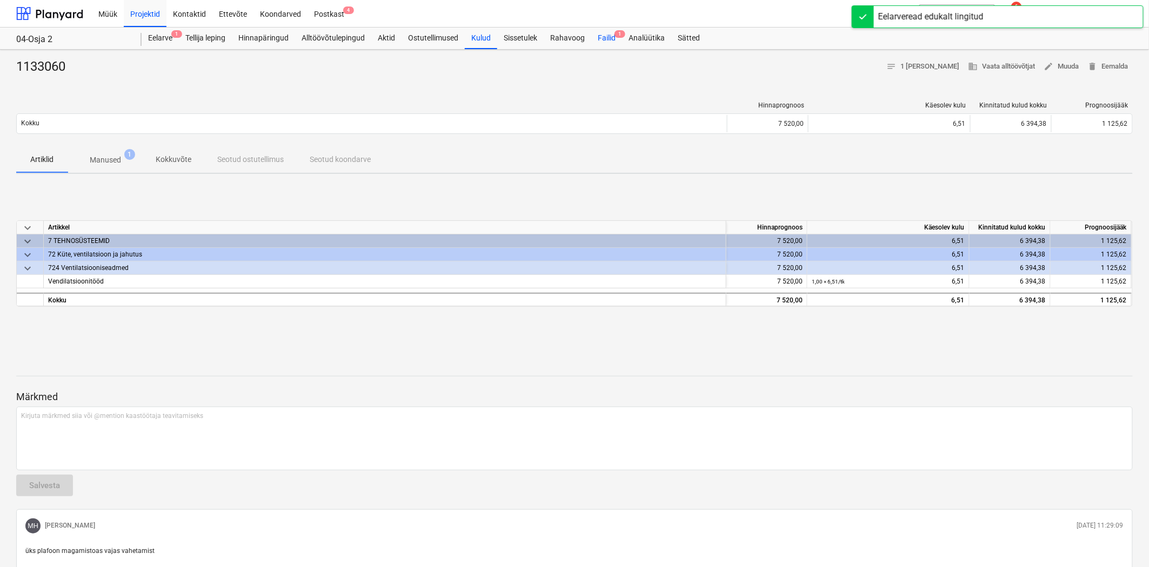
click at [605, 38] on div "Failid 1" at bounding box center [606, 39] width 31 height 22
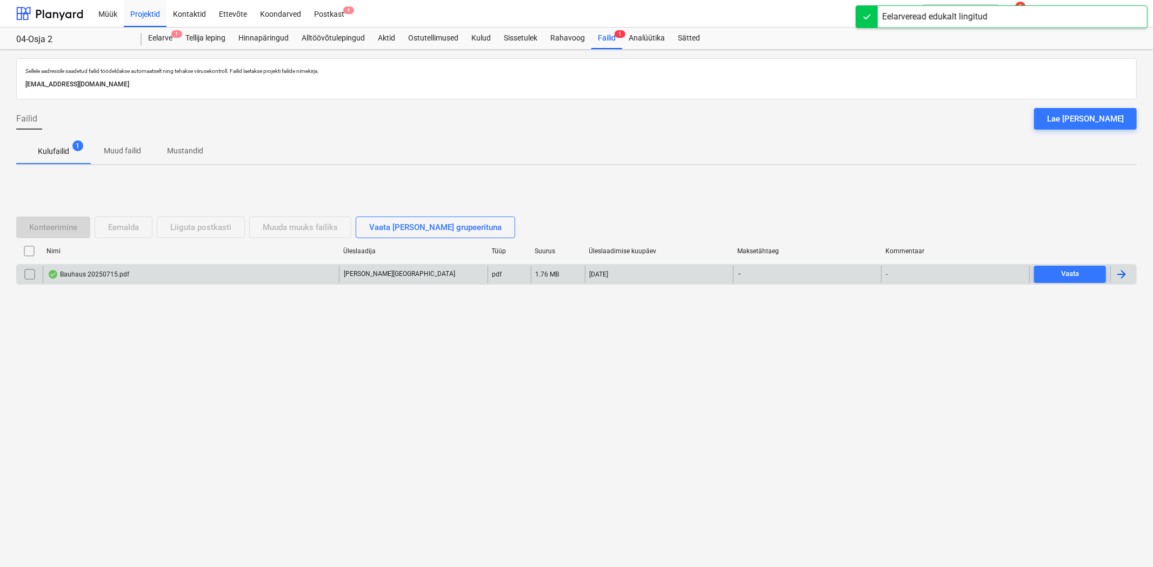
click at [98, 273] on div "Bauhaus 20250715.pdf" at bounding box center [89, 274] width 82 height 9
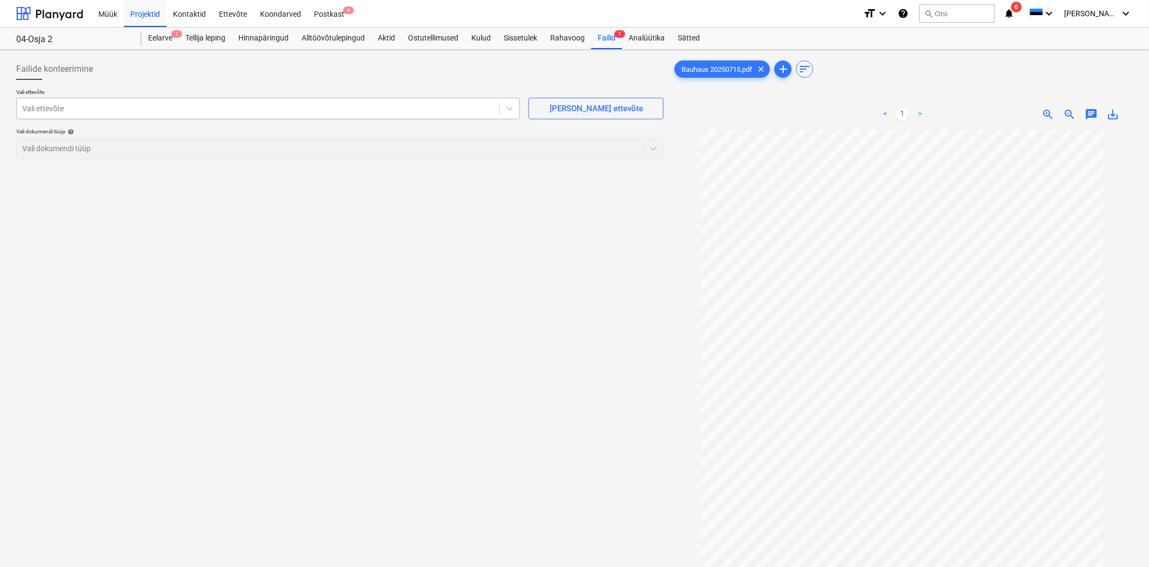
click at [76, 109] on div at bounding box center [258, 108] width 472 height 11
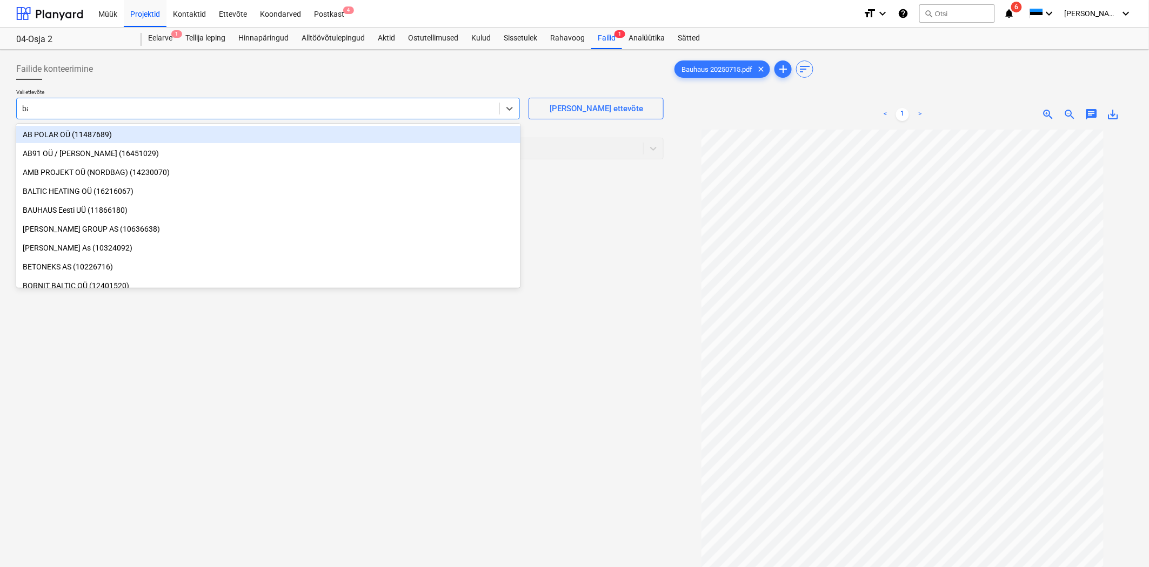
type input "bau"
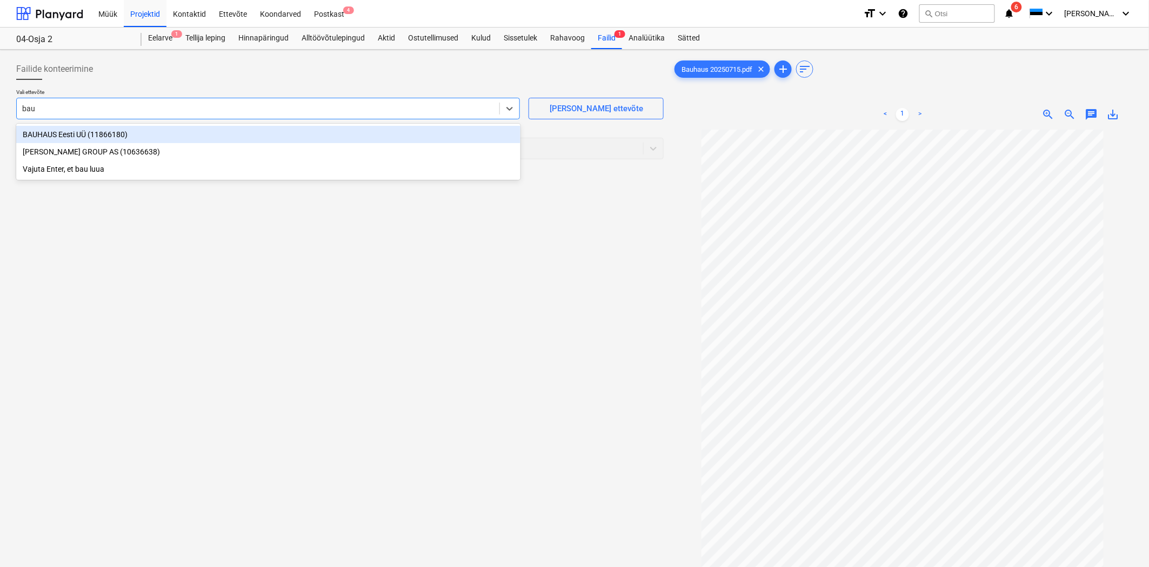
click at [76, 134] on div "BAUHAUS Eesti UÜ (11866180)" at bounding box center [268, 134] width 504 height 17
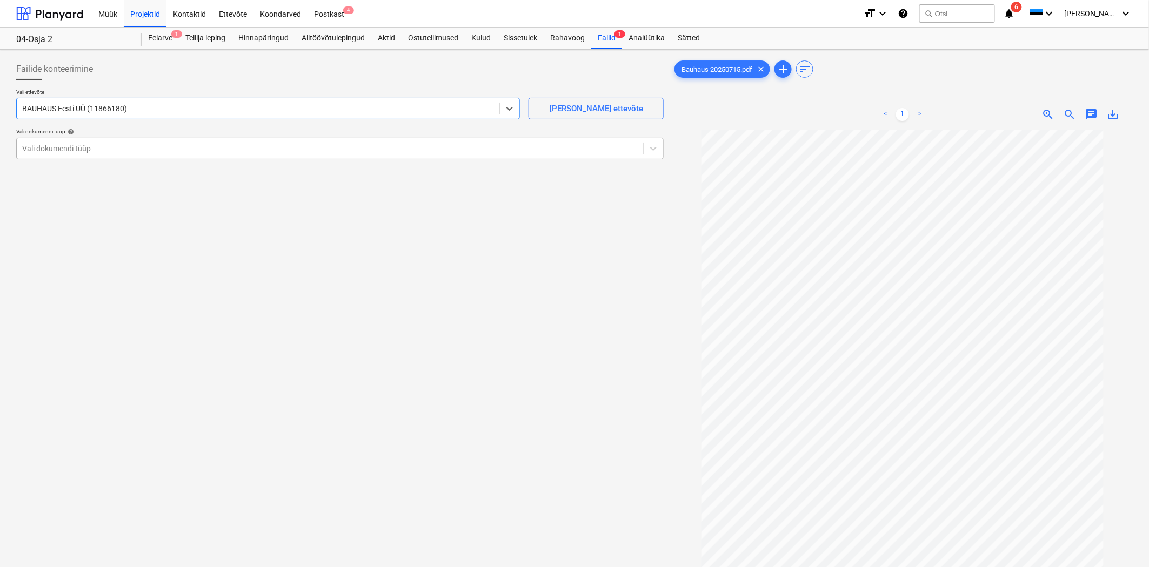
click at [41, 152] on div at bounding box center [329, 148] width 615 height 11
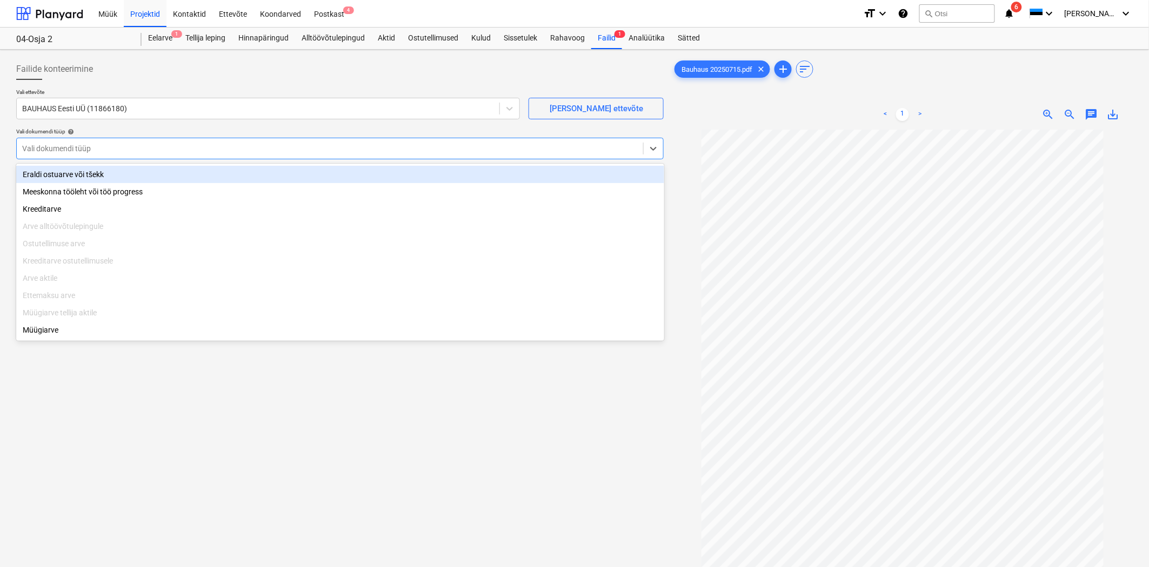
click at [38, 172] on div "Eraldi ostuarve või tšekk" at bounding box center [340, 174] width 648 height 17
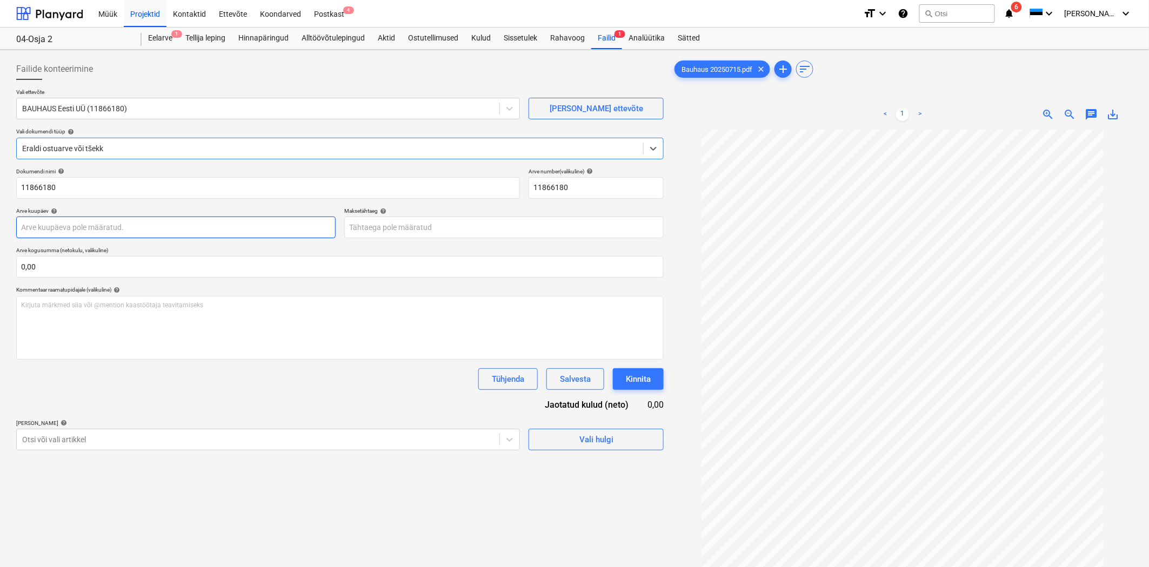
click at [39, 229] on body "Müük Projektid Kontaktid Ettevõte Koondarved Postkast 4 format_size keyboard_ar…" at bounding box center [574, 283] width 1149 height 567
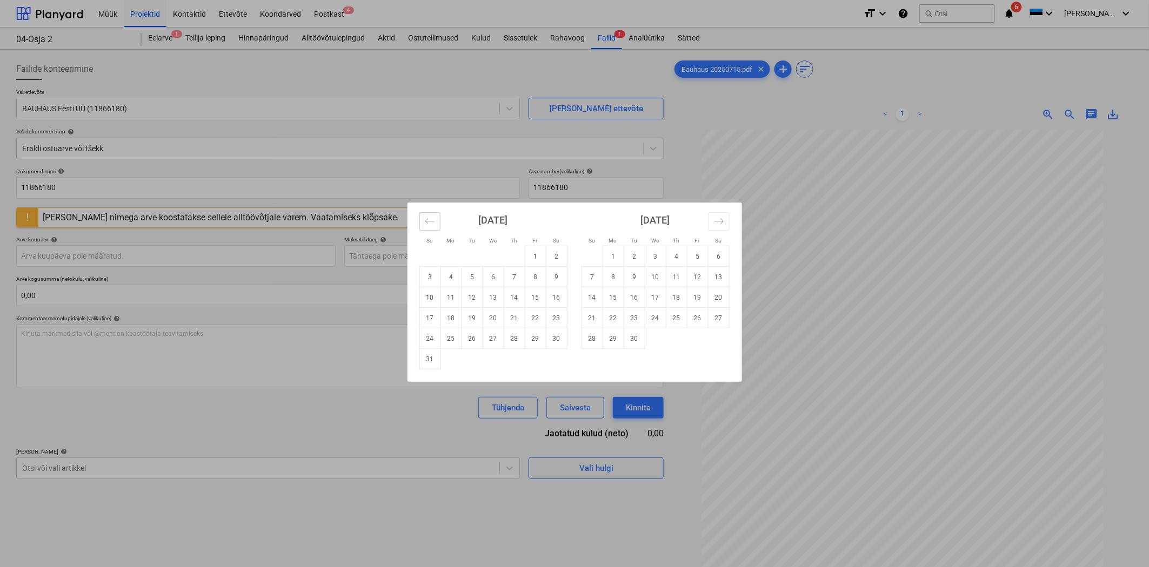
click at [420, 220] on button "Move backward to switch to the previous month." at bounding box center [429, 221] width 21 height 18
click at [463, 294] on td "15" at bounding box center [471, 297] width 21 height 21
type input "15 Jul 2025"
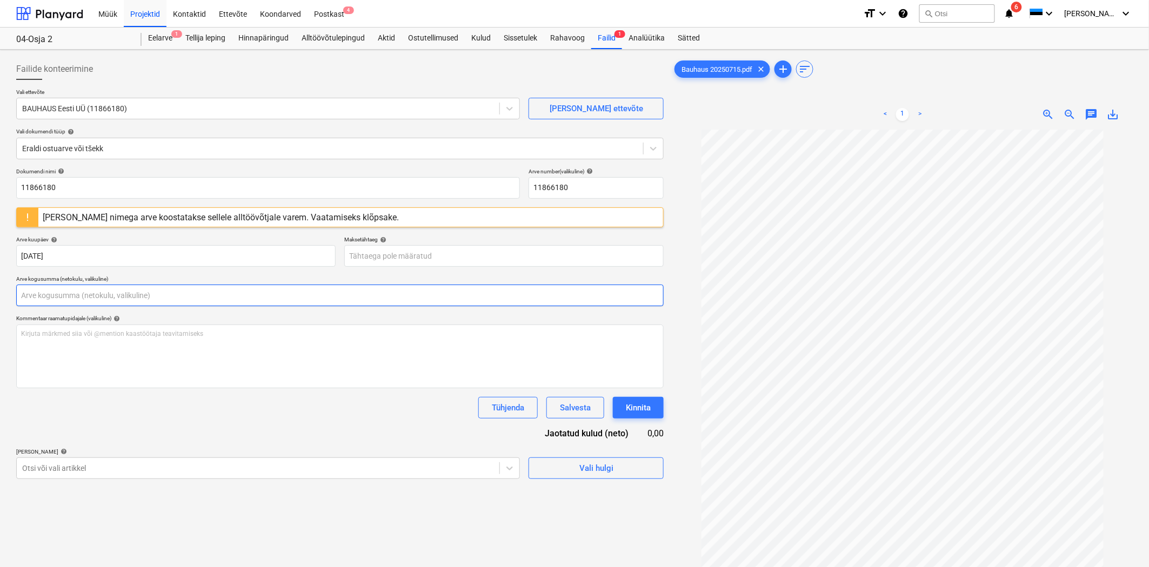
click at [50, 299] on input "text" at bounding box center [339, 296] width 647 height 22
type input "4,35"
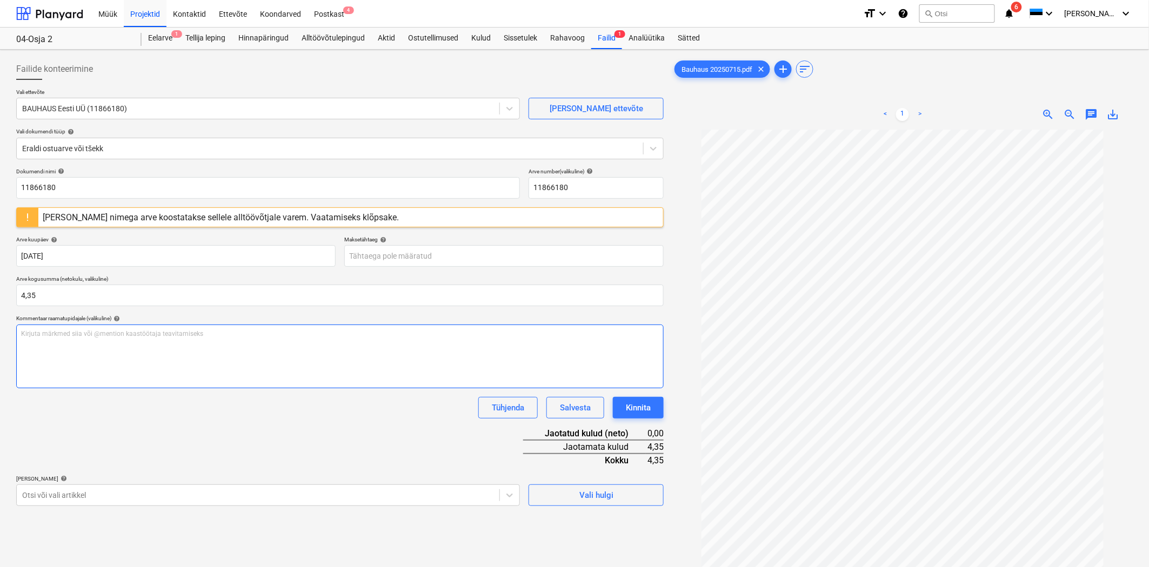
click at [64, 365] on div "Kirjuta märkmed siia või @mention kaastöötaja teavitamiseks ﻿" at bounding box center [339, 357] width 647 height 64
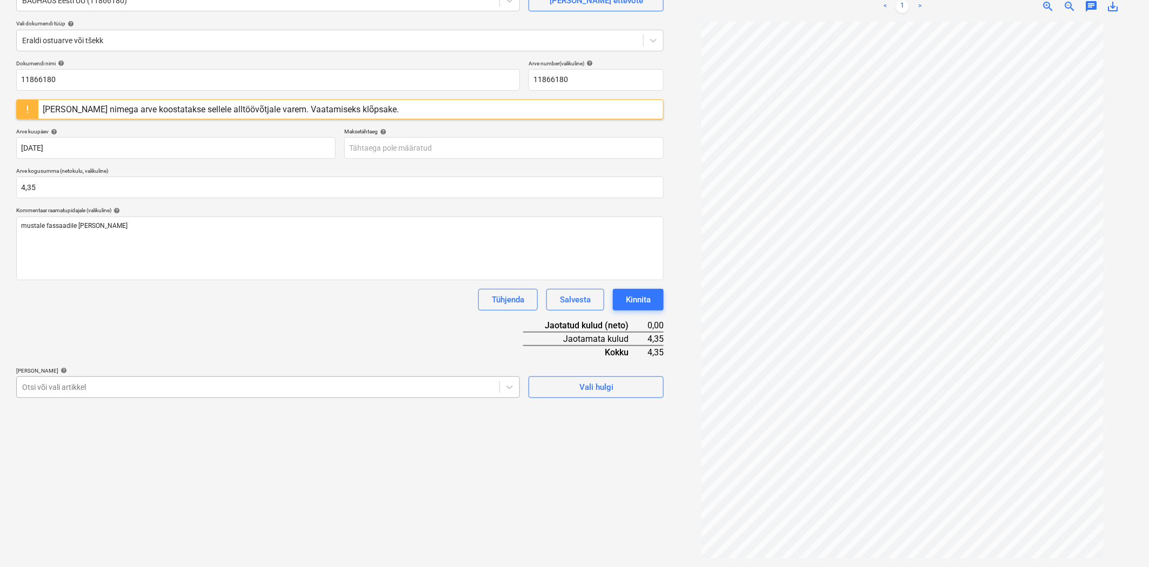
click at [90, 390] on div at bounding box center [258, 387] width 472 height 11
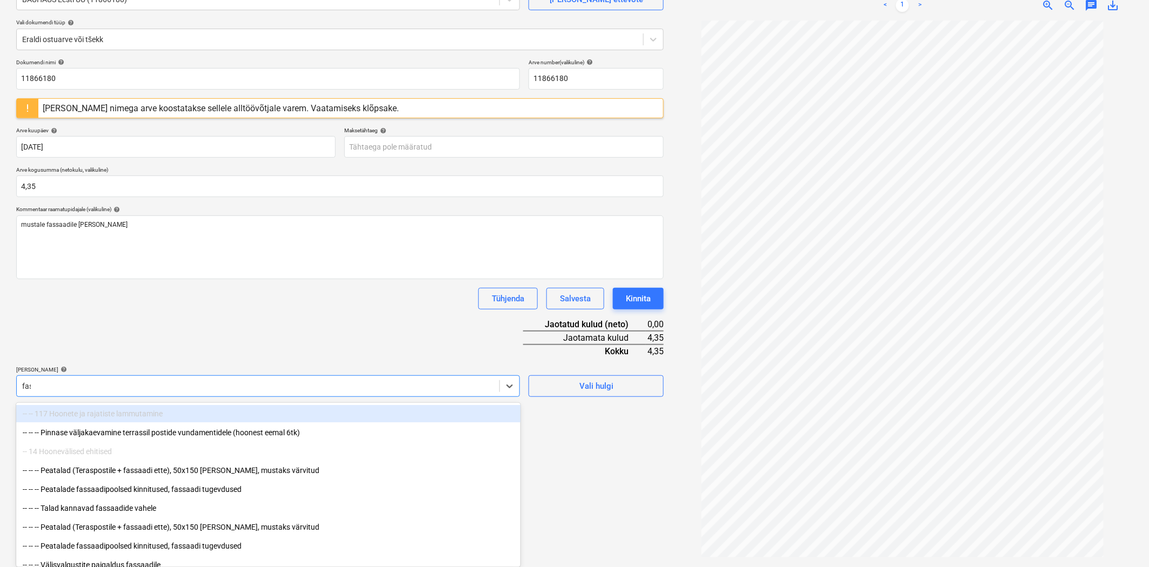
scroll to position [108, 0]
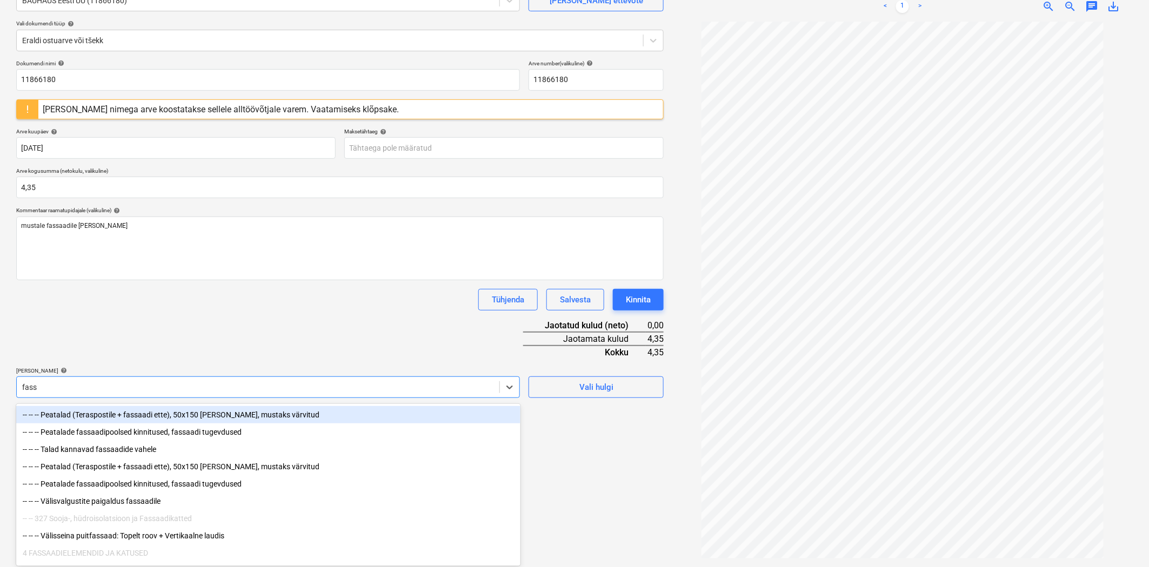
type input "fassa"
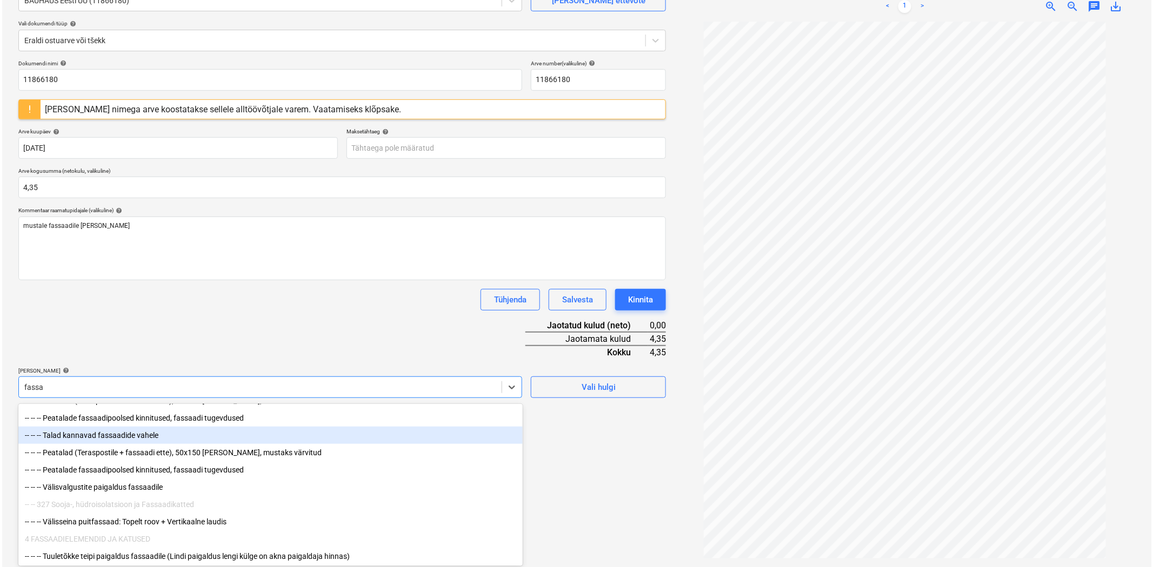
scroll to position [18, 0]
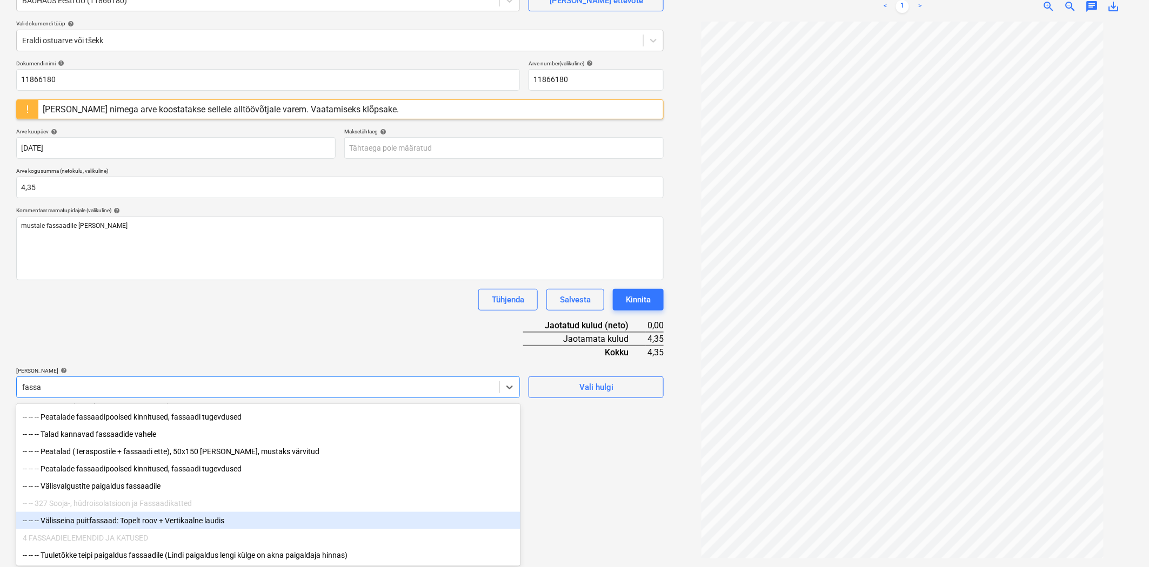
click at [98, 519] on div "-- -- -- Välisseina puitfassaad: Topelt roov + Vertikaalne laudis" at bounding box center [268, 520] width 504 height 17
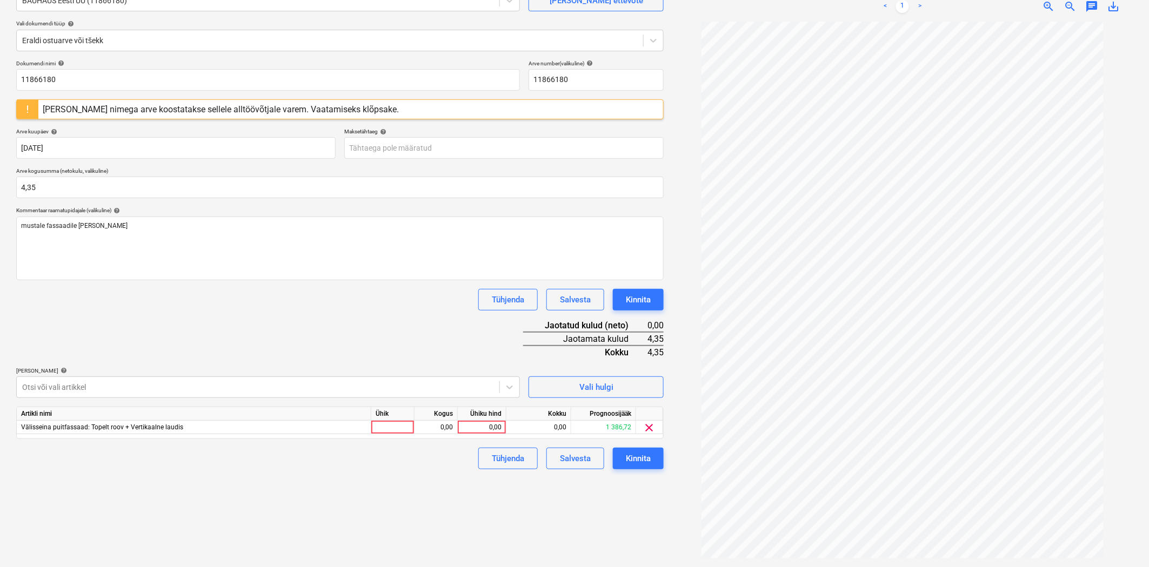
click at [121, 352] on div "Dokumendi nimi help 11866180 Arve number (valikuline) help 11866180 Selle arve …" at bounding box center [339, 265] width 647 height 410
click at [492, 427] on div "0,00" at bounding box center [481, 428] width 39 height 14
type input "4,35"
drag, startPoint x: 491, startPoint y: 522, endPoint x: 612, endPoint y: 468, distance: 132.3
click at [495, 520] on div "Failide konteerimine Vali ettevõte BAUHAUS Eesti UÜ (11866180) Lisa uus ettevõt…" at bounding box center [340, 254] width 656 height 617
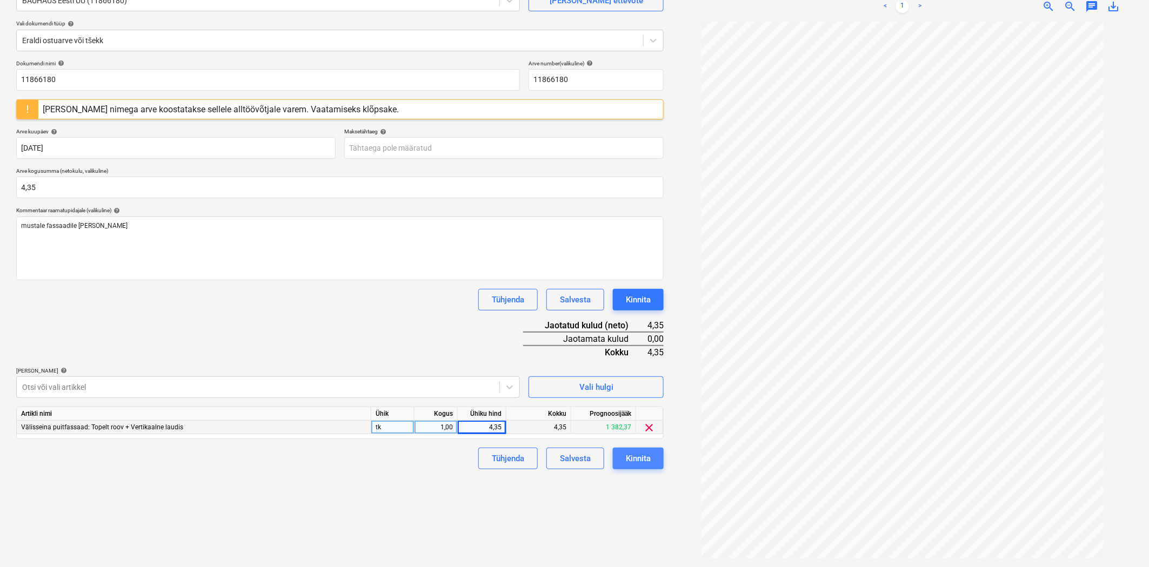
click at [622, 465] on button "Kinnita" at bounding box center [638, 459] width 51 height 22
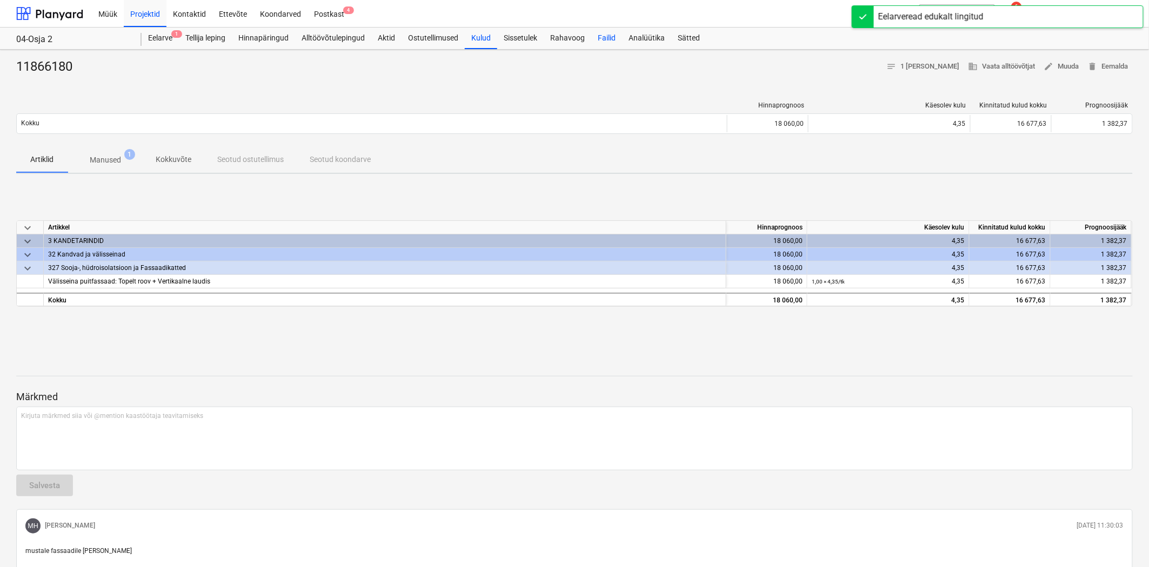
click at [611, 34] on div "Failid" at bounding box center [606, 39] width 31 height 22
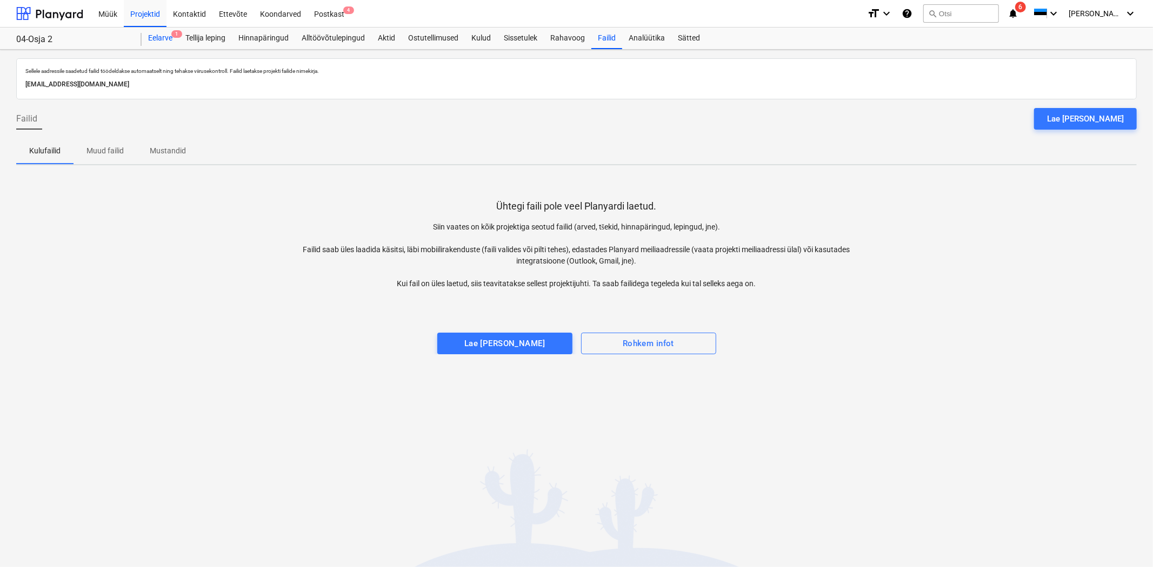
click at [174, 41] on div "Eelarve 1" at bounding box center [160, 39] width 37 height 22
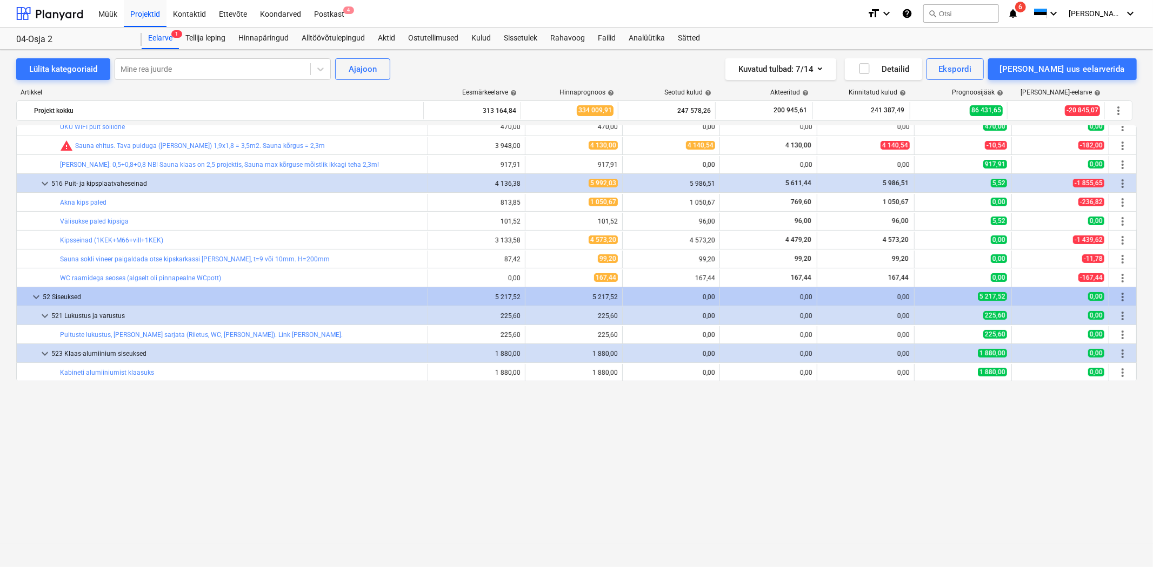
scroll to position [3442, 0]
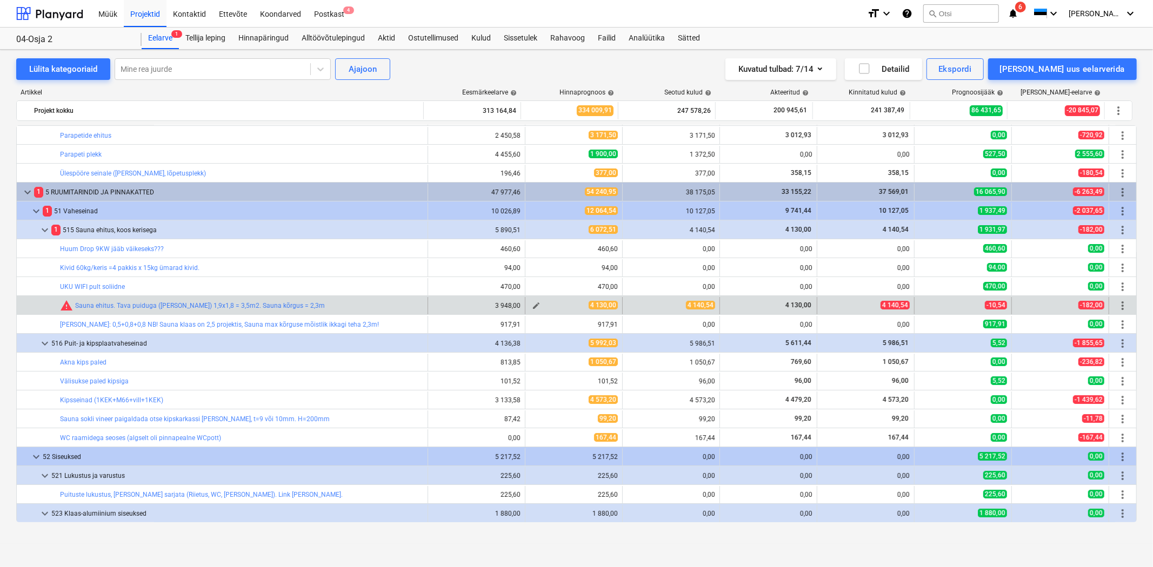
click at [532, 304] on span "edit" at bounding box center [536, 306] width 9 height 9
type textarea "x"
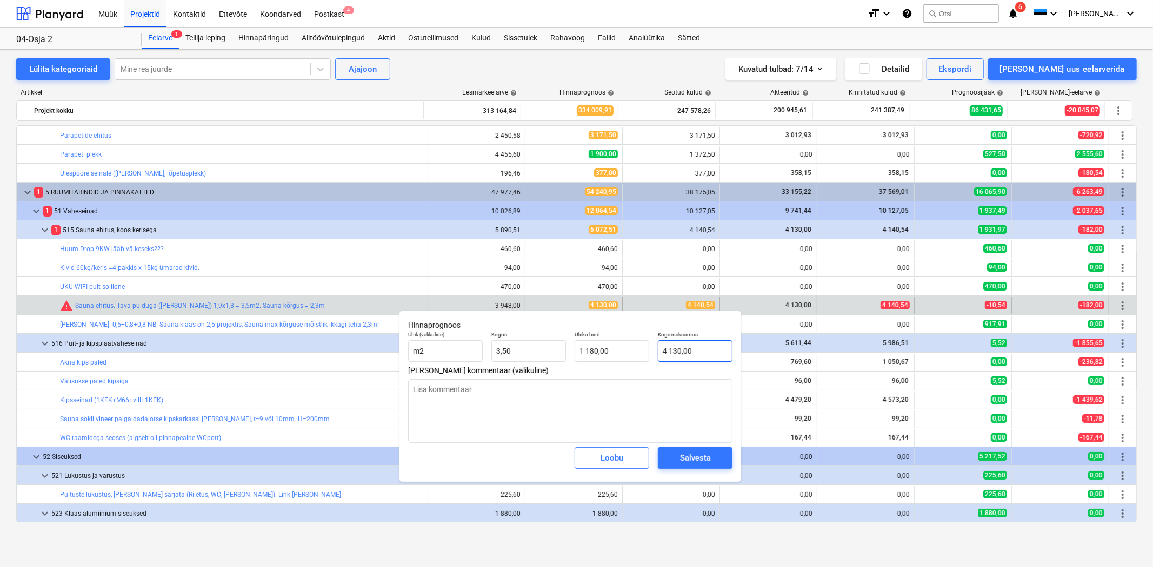
type input "4130"
drag, startPoint x: 708, startPoint y: 351, endPoint x: 640, endPoint y: 343, distance: 69.1
click at [640, 343] on div "Ühik (valikuline) m2 Kogus 3,50 Ühiku hind 1 180,00 Kogumaksumus 4130" at bounding box center [570, 346] width 333 height 39
type textarea "x"
type input "4"
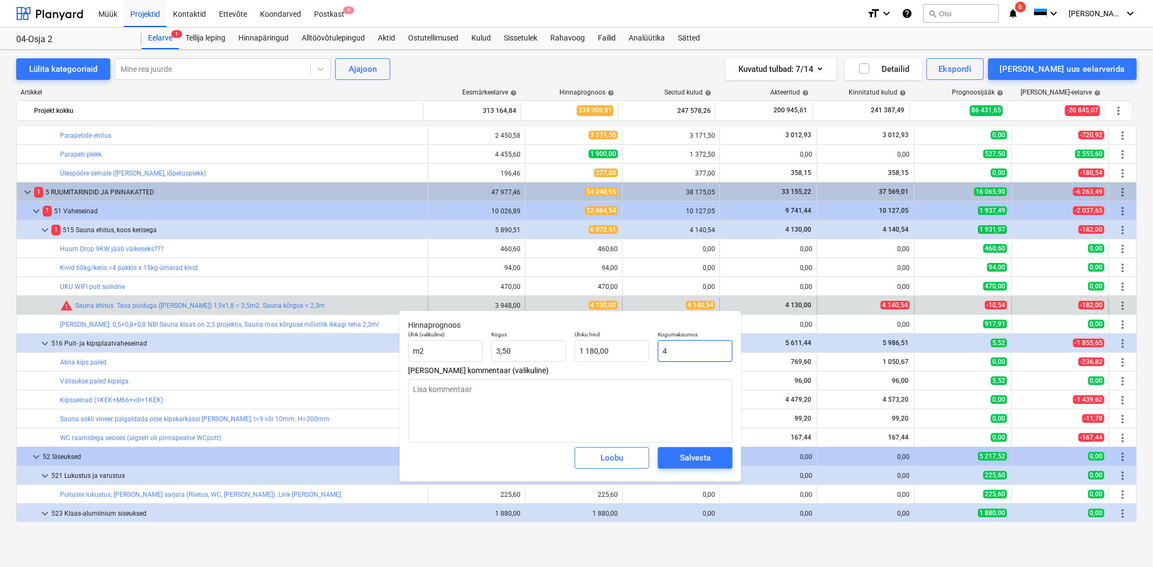
type input "1,14"
type textarea "x"
type input "41"
type input "11,71"
type textarea "x"
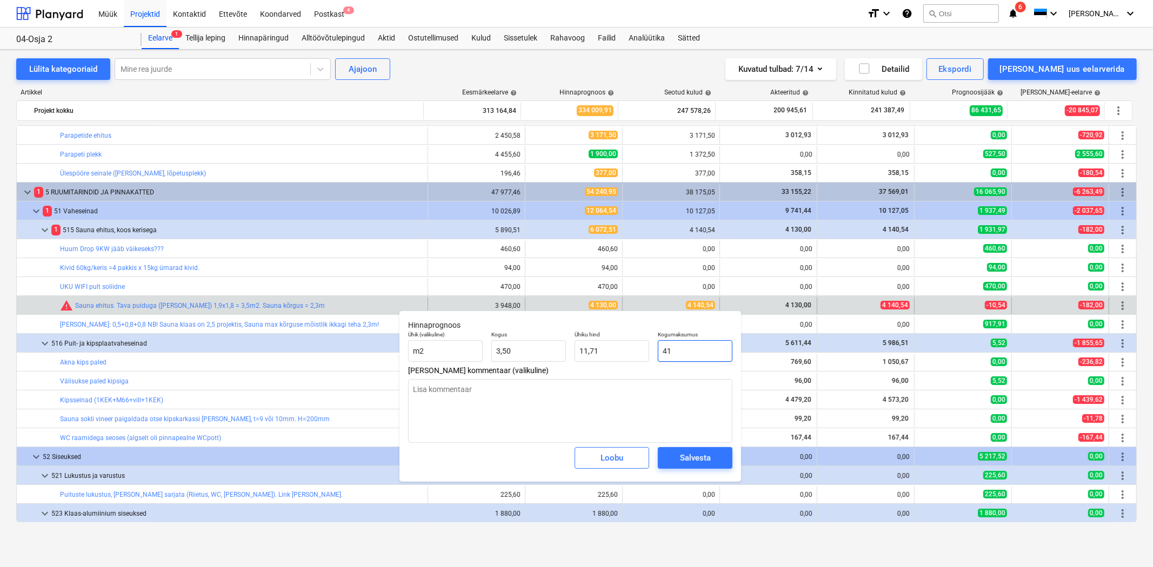
type input "414"
type input "118,29"
type textarea "x"
type input "4140"
type input "1 182,86"
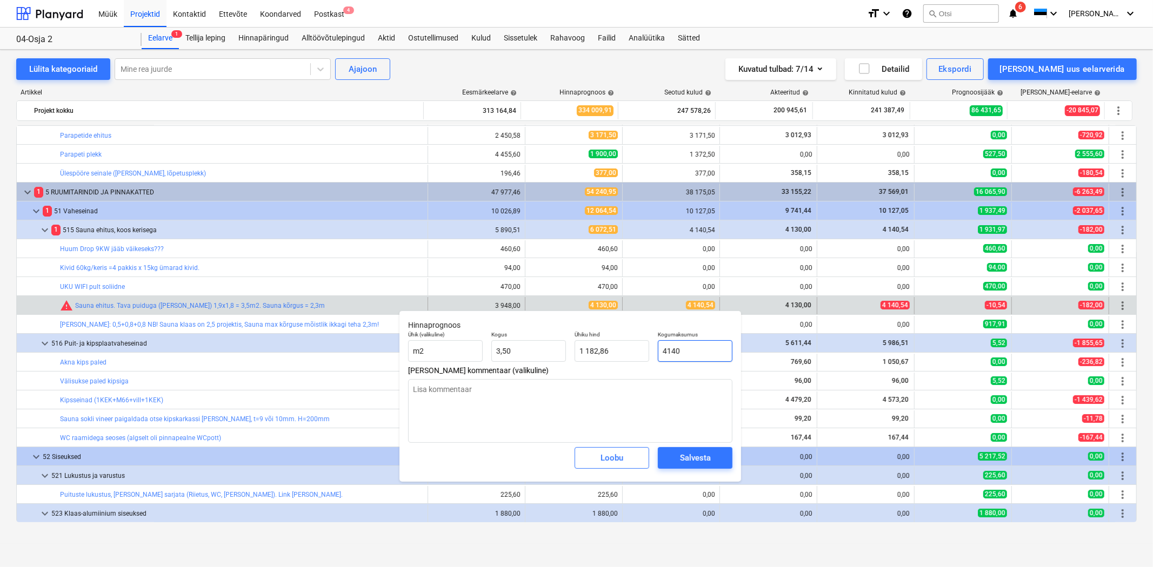
type textarea "x"
type input "4140,"
type textarea "x"
type input "4140,5"
type input "1 183,00"
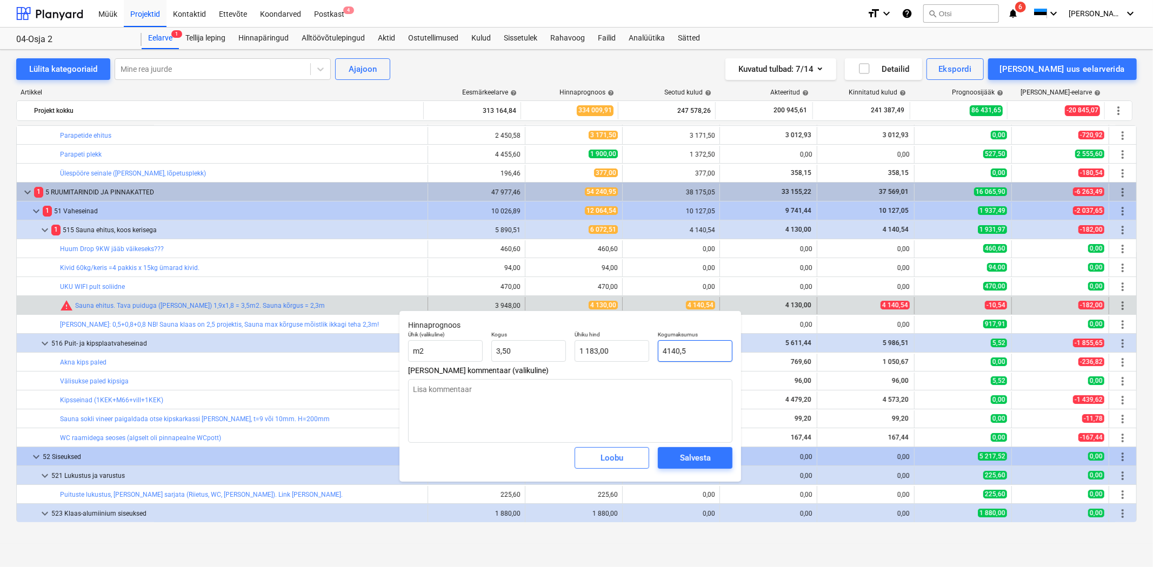
type textarea "x"
type input "4140,54"
type input "1 183,01"
type input "4140,54"
type textarea "x"
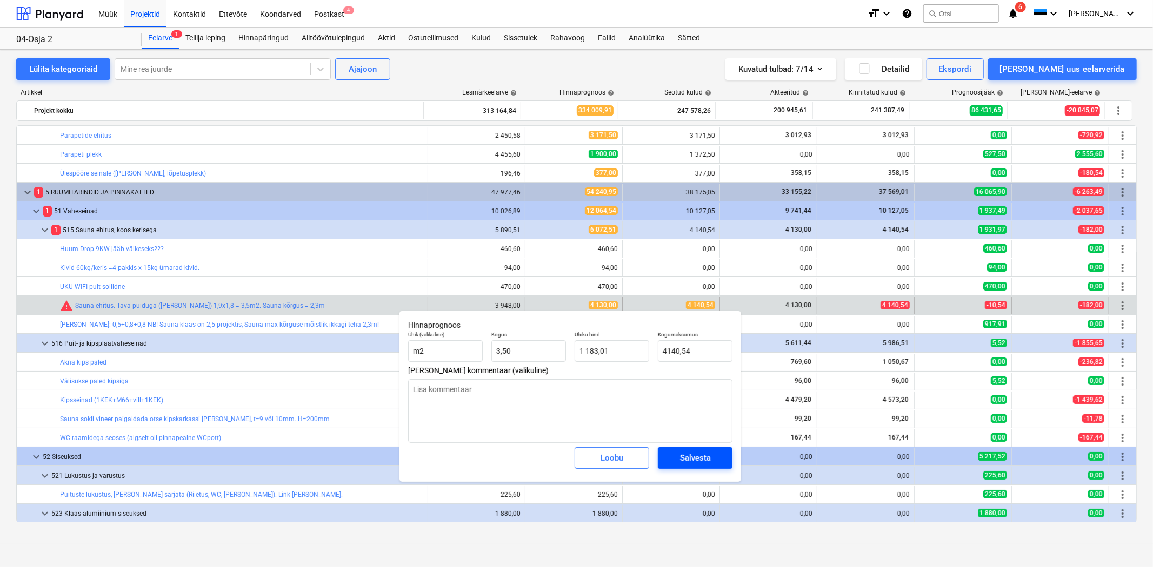
type input "4 140,54"
click at [704, 453] on div "Salvesta" at bounding box center [695, 458] width 31 height 14
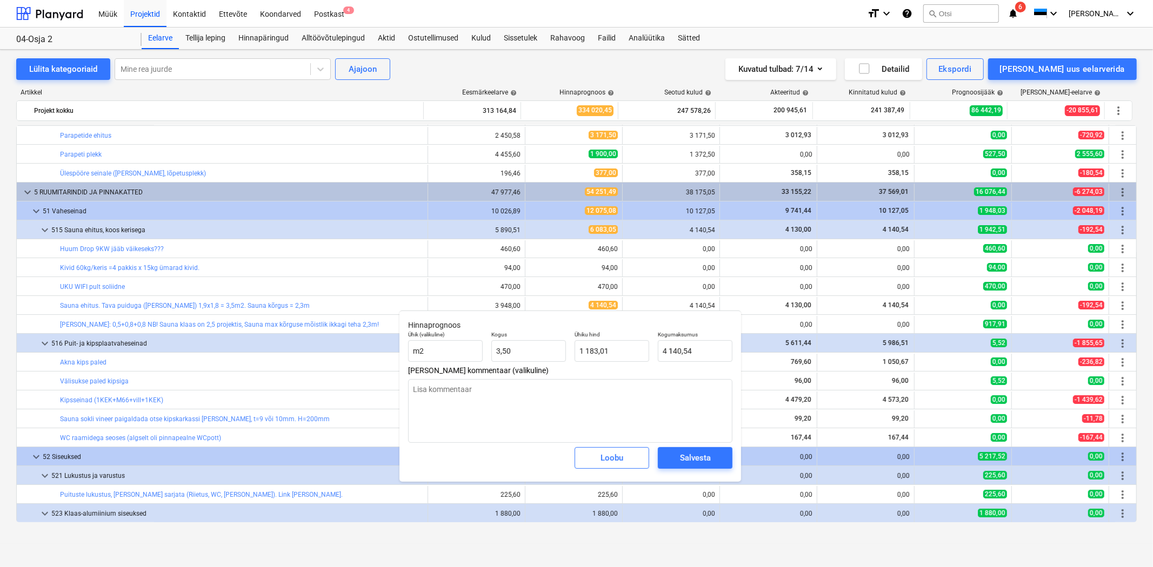
type textarea "x"
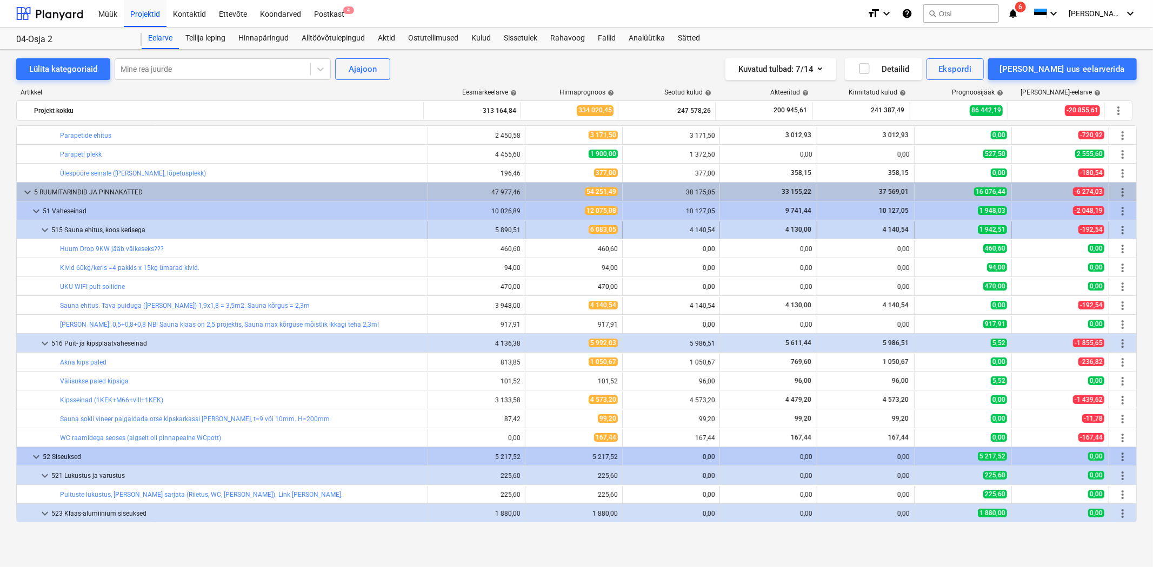
click at [1117, 233] on span "more_vert" at bounding box center [1122, 230] width 13 height 13
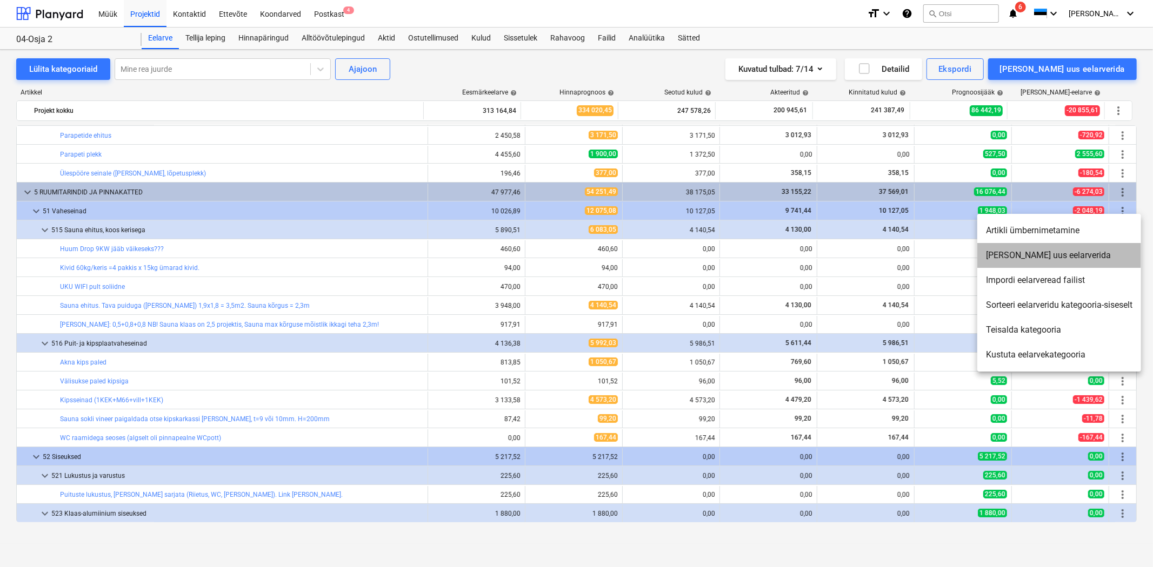
click at [1059, 254] on li "Lisa uus eelarverida" at bounding box center [1059, 255] width 164 height 25
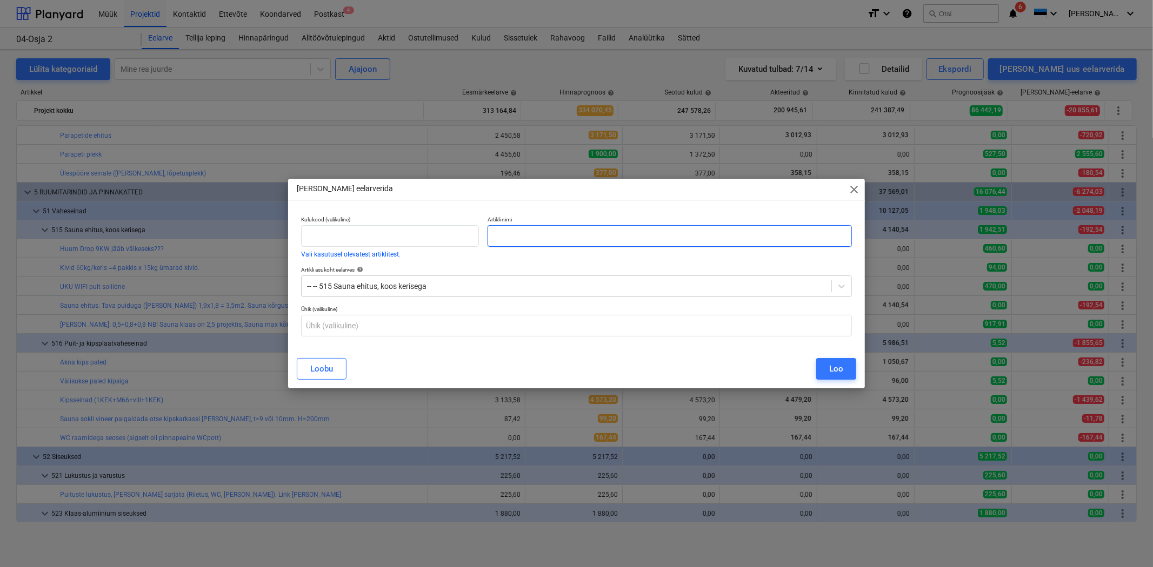
click at [505, 235] on input "text" at bounding box center [669, 236] width 364 height 22
click at [615, 233] on input "TELLIJA SOOVIL TEINE KERIS: T" at bounding box center [669, 236] width 364 height 22
type input "TELLIJA SOOVIL TEINE KERIS: TULIKIVI NOBILE + kivid 60kg"
click at [397, 331] on input "text" at bounding box center [576, 326] width 551 height 22
type input "t"
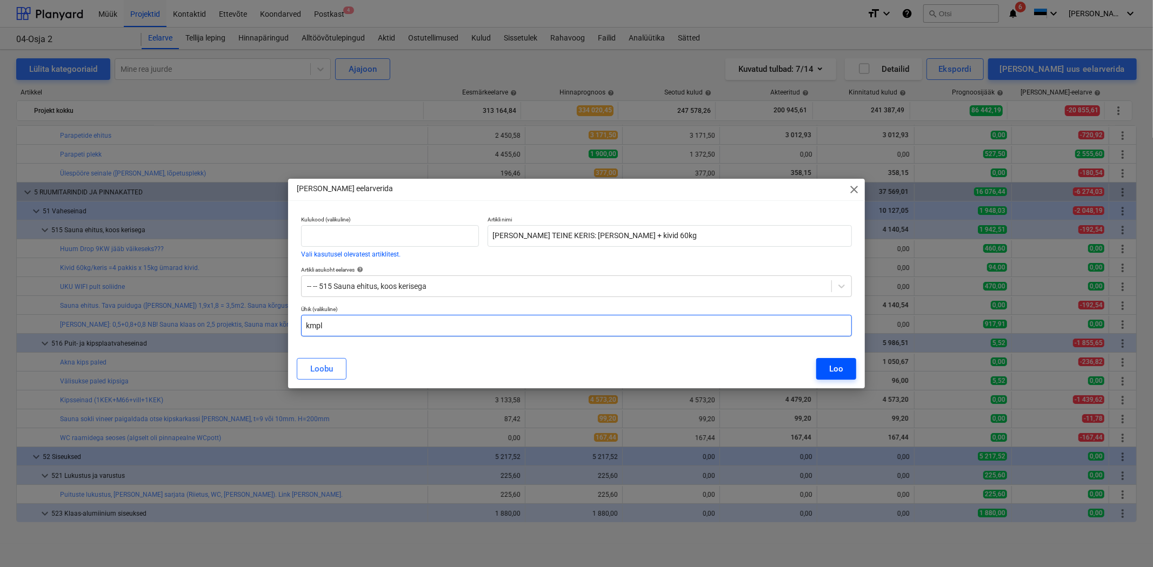
type input "kmpl"
click at [829, 364] on div "Loo" at bounding box center [836, 369] width 14 height 14
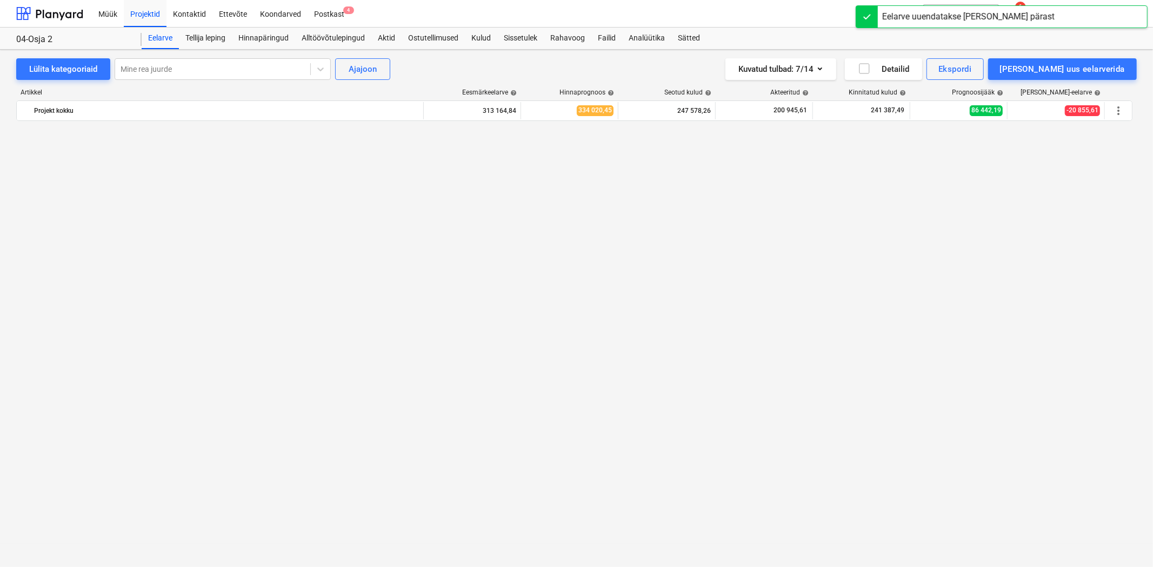
scroll to position [3442, 0]
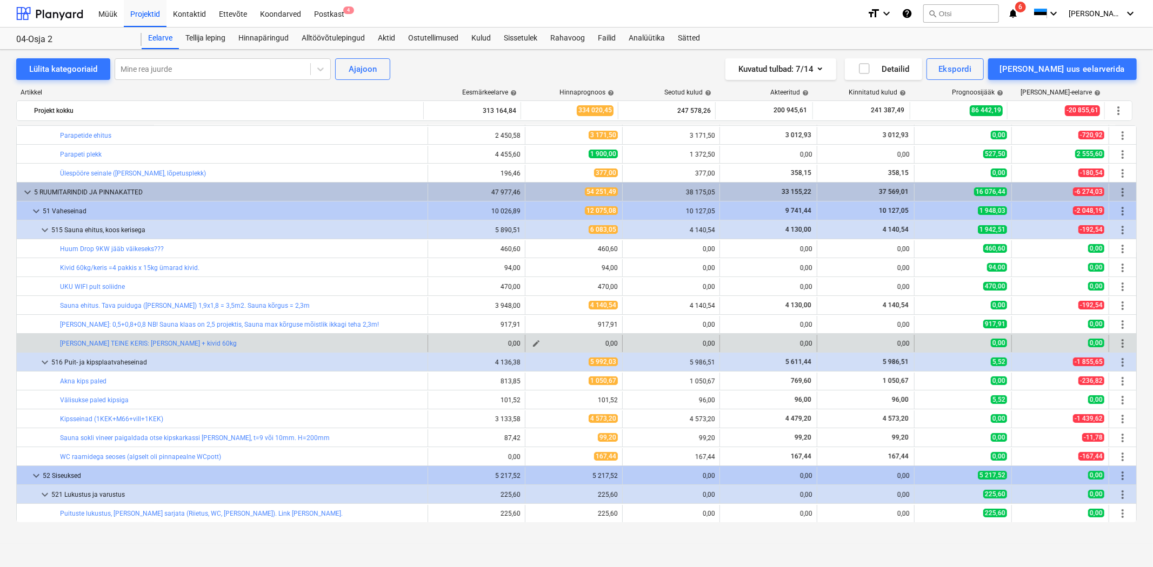
click at [533, 343] on span "edit" at bounding box center [536, 343] width 9 height 9
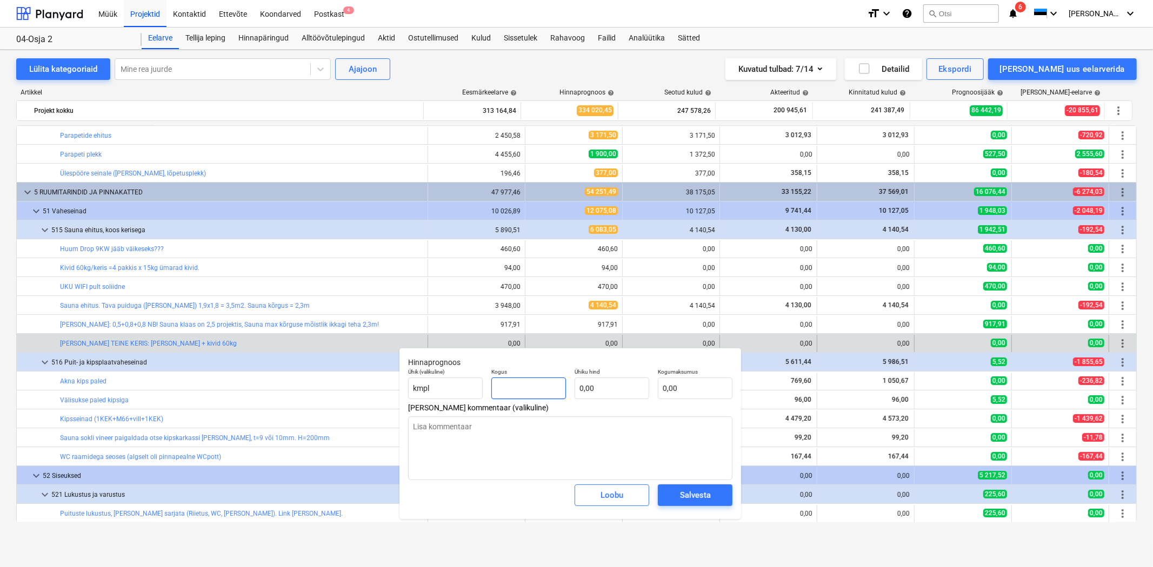
click at [525, 390] on input "text" at bounding box center [528, 389] width 75 height 22
type input "1,00"
click at [600, 388] on input "text" at bounding box center [611, 389] width 75 height 22
type input "2"
type input "2,00"
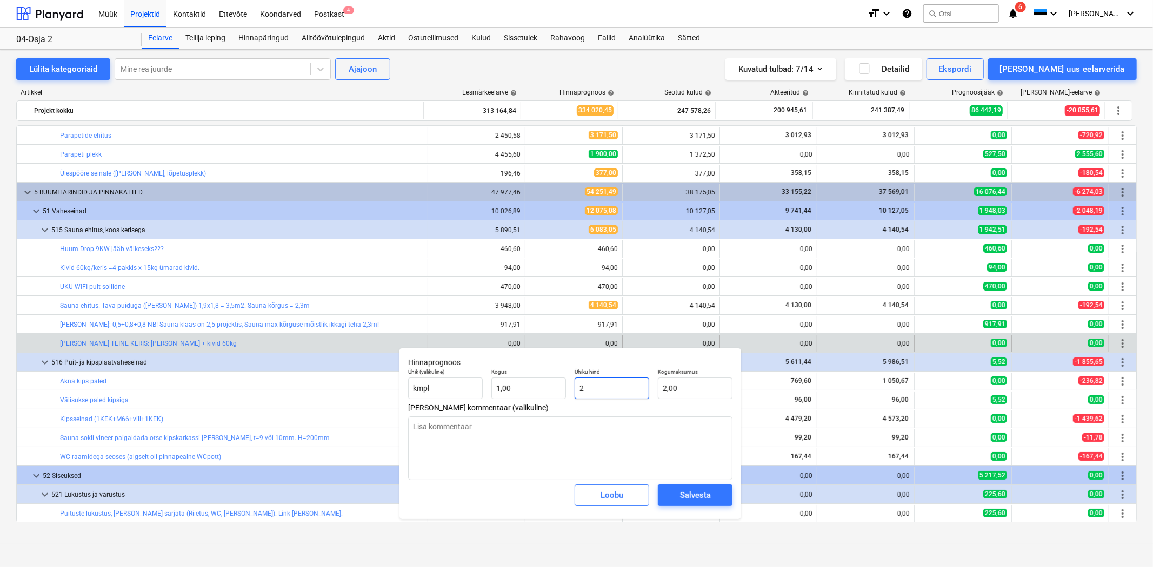
type input "21"
type input "21,00"
type input "216"
type input "216,00"
type input "2165"
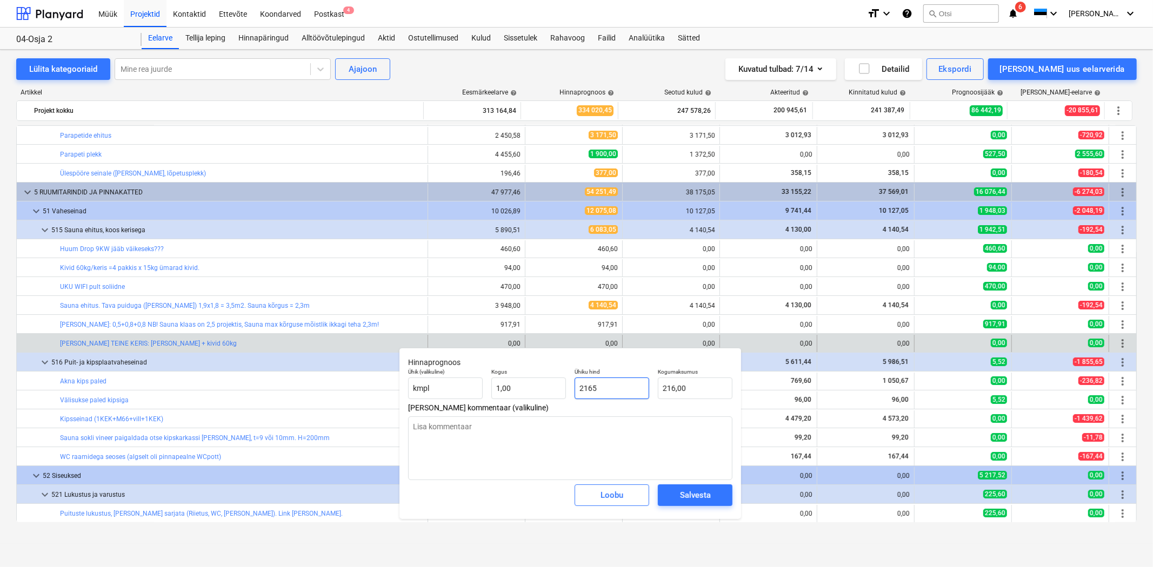
type input "2 165,00"
click at [688, 495] on div "Salvesta" at bounding box center [695, 495] width 31 height 14
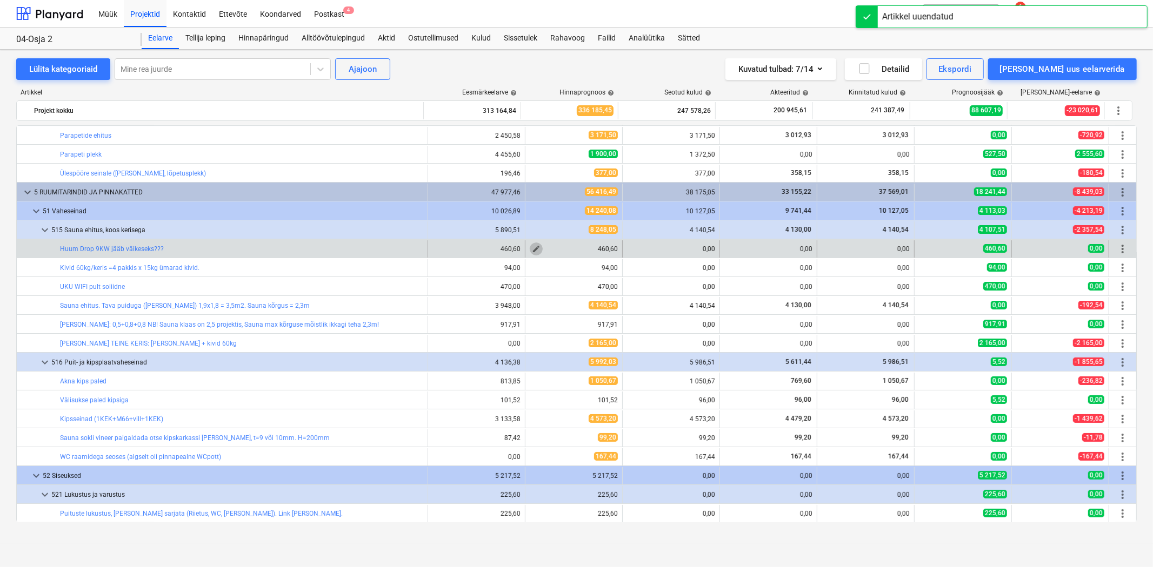
click at [535, 245] on span "edit" at bounding box center [536, 249] width 9 height 9
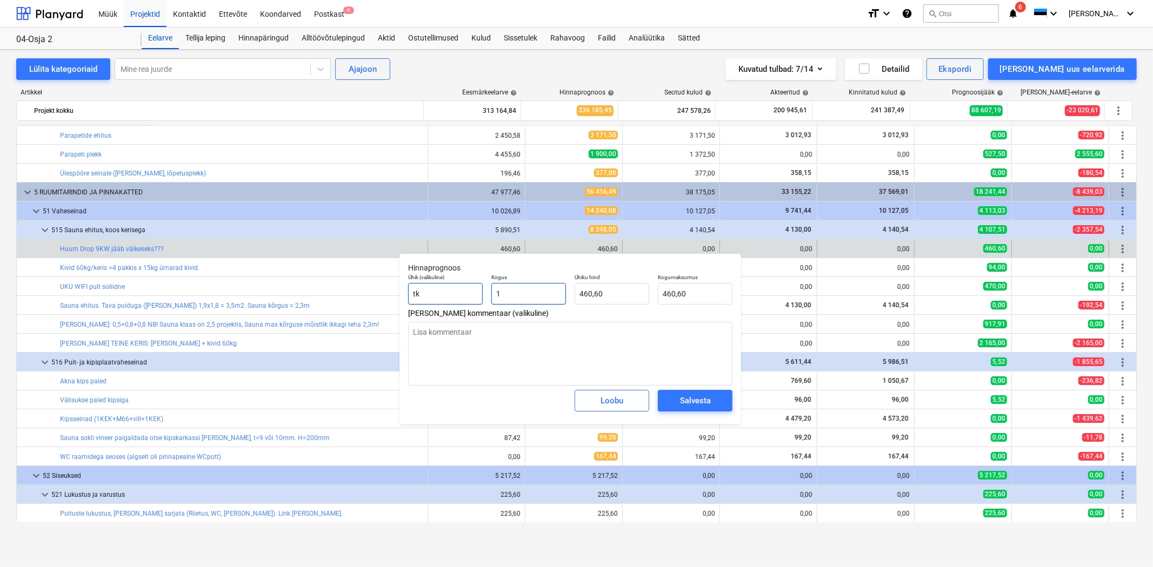
drag, startPoint x: 528, startPoint y: 293, endPoint x: 482, endPoint y: 293, distance: 46.5
click at [482, 293] on div "Ühik (valikuline) tk Kogus 1 Ühiku hind 460,60 Kogumaksumus 460,60" at bounding box center [570, 289] width 333 height 39
type input "0"
type input "0,00"
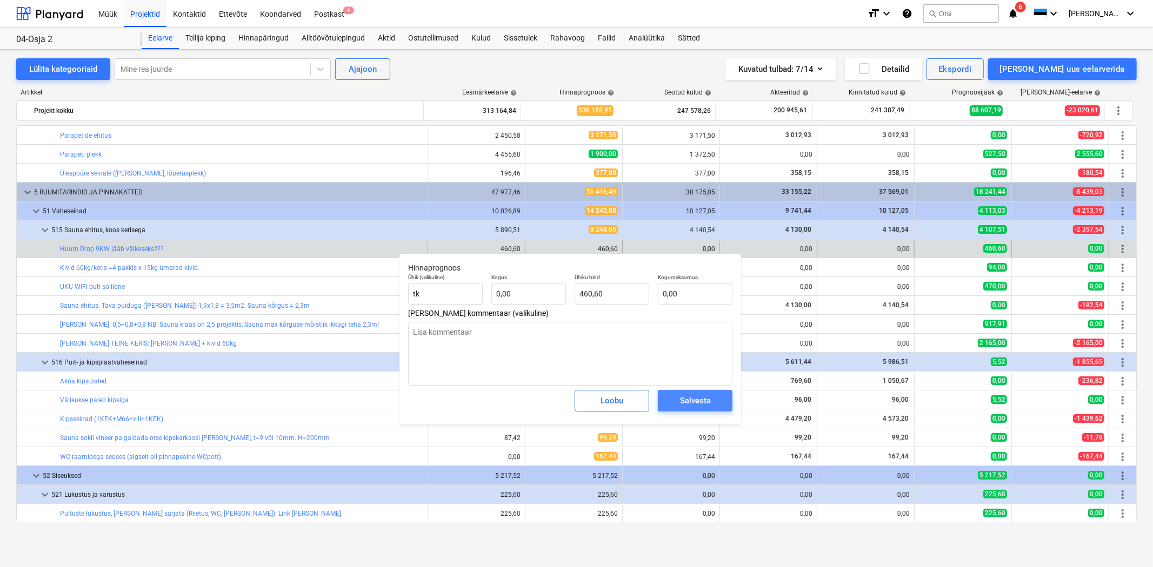
click at [687, 402] on div "Salvesta" at bounding box center [695, 401] width 31 height 14
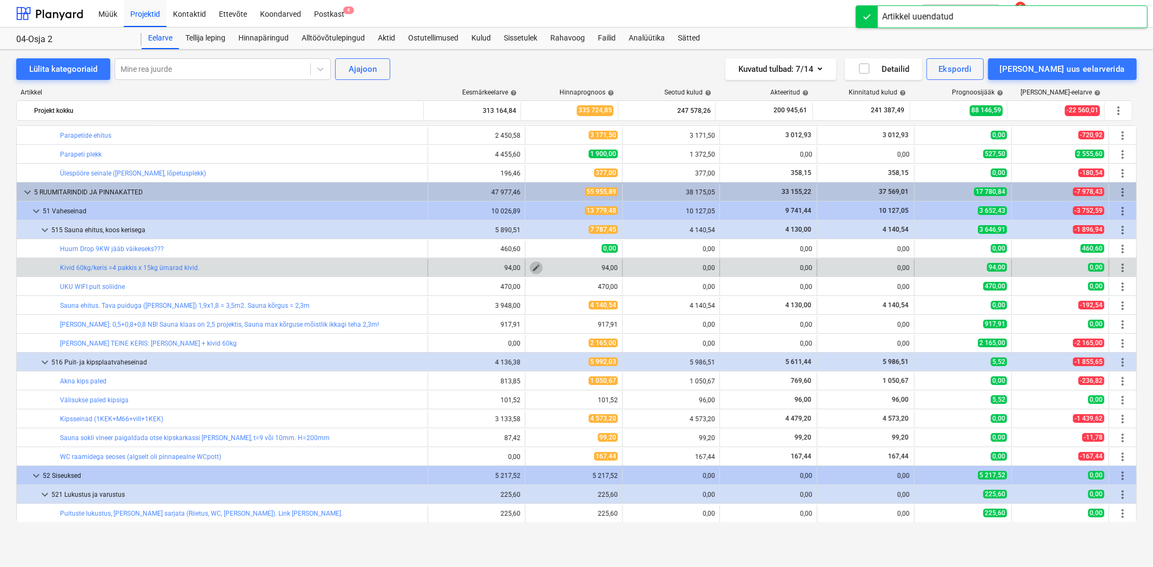
click at [533, 265] on span "edit" at bounding box center [536, 268] width 9 height 9
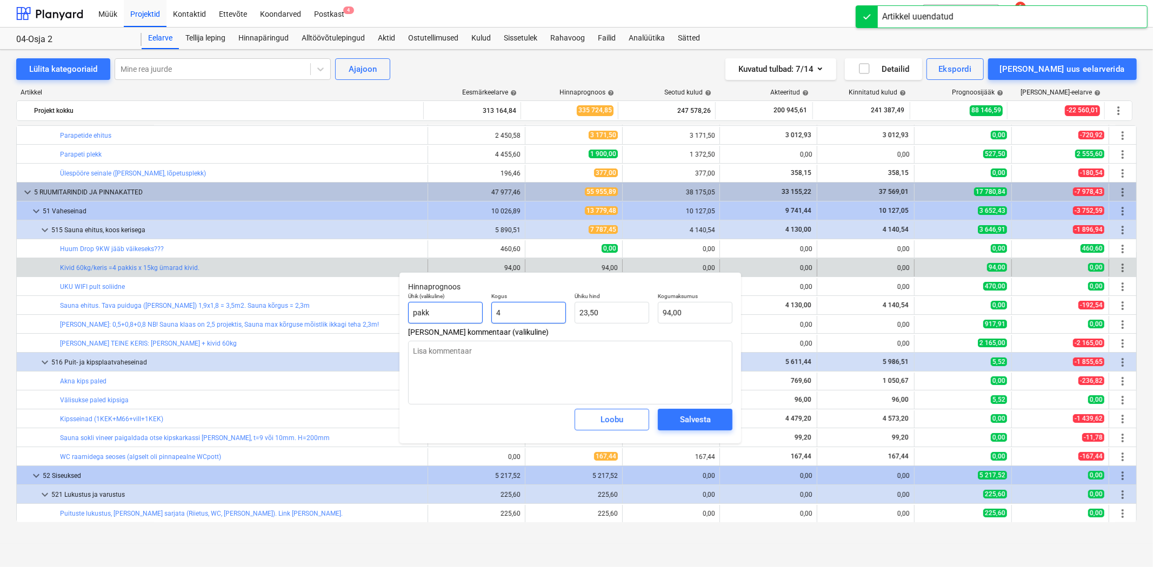
drag, startPoint x: 519, startPoint y: 314, endPoint x: 466, endPoint y: 311, distance: 53.6
click at [466, 311] on div "Ühik (valikuline) pakk Kogus 4 Ühiku hind 23,50 Kogumaksumus 94,00" at bounding box center [570, 308] width 333 height 39
type input "0"
type input "0,00"
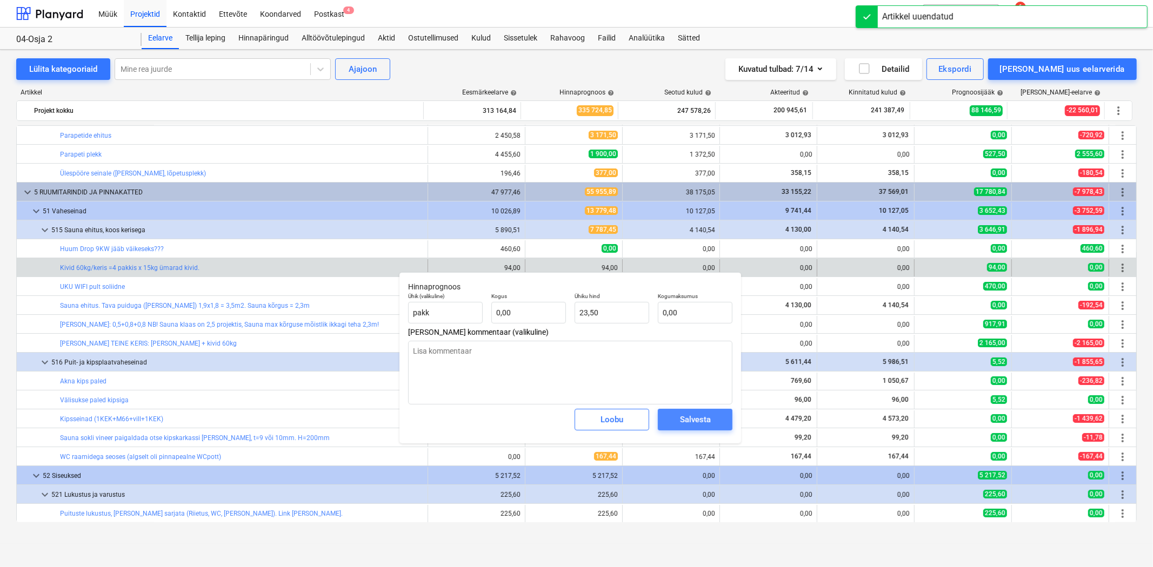
click at [680, 417] on div "Salvesta" at bounding box center [695, 420] width 31 height 14
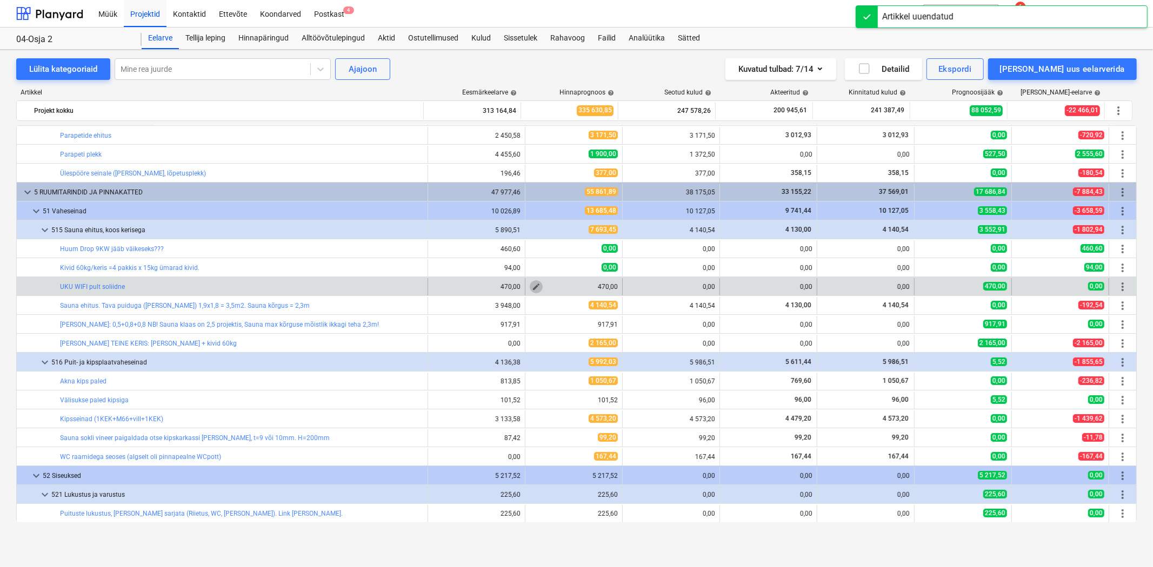
click at [533, 287] on span "edit" at bounding box center [536, 287] width 9 height 9
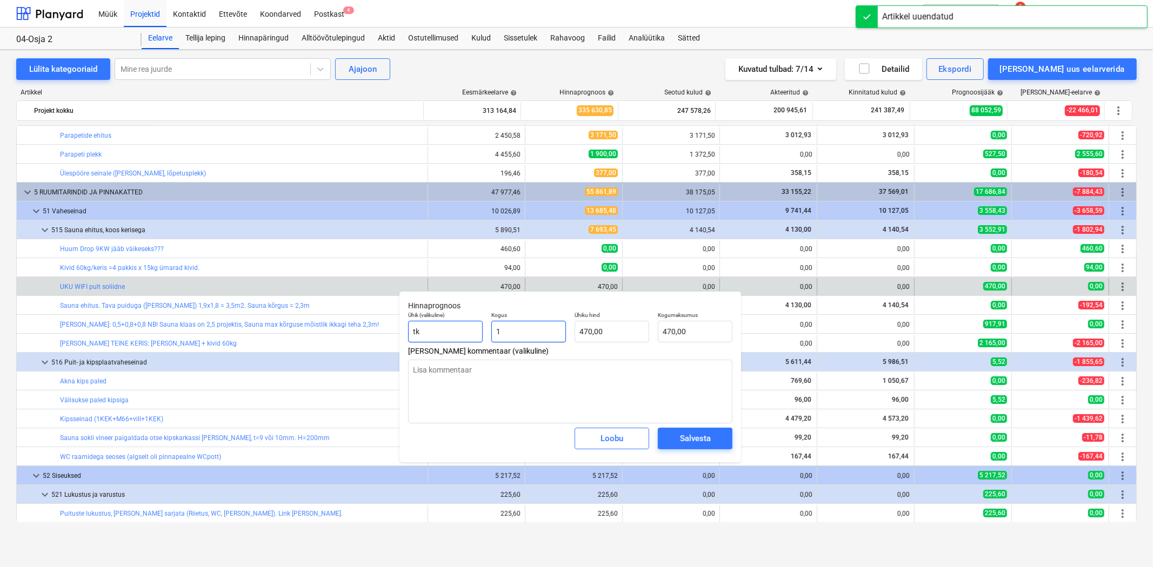
drag, startPoint x: 520, startPoint y: 331, endPoint x: 427, endPoint y: 328, distance: 93.0
click at [427, 328] on div "Ühik (valikuline) tk Kogus 1 Ühiku hind 470,00 Kogumaksumus 470,00" at bounding box center [570, 326] width 333 height 39
type input "0"
type input "0,00"
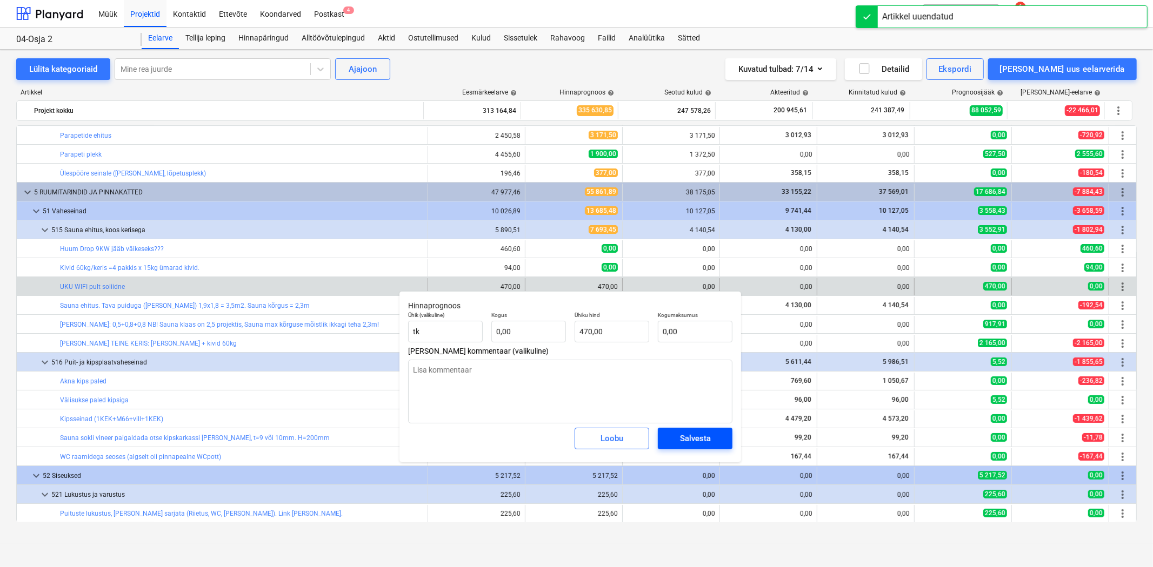
click at [682, 434] on div "Salvesta" at bounding box center [695, 439] width 31 height 14
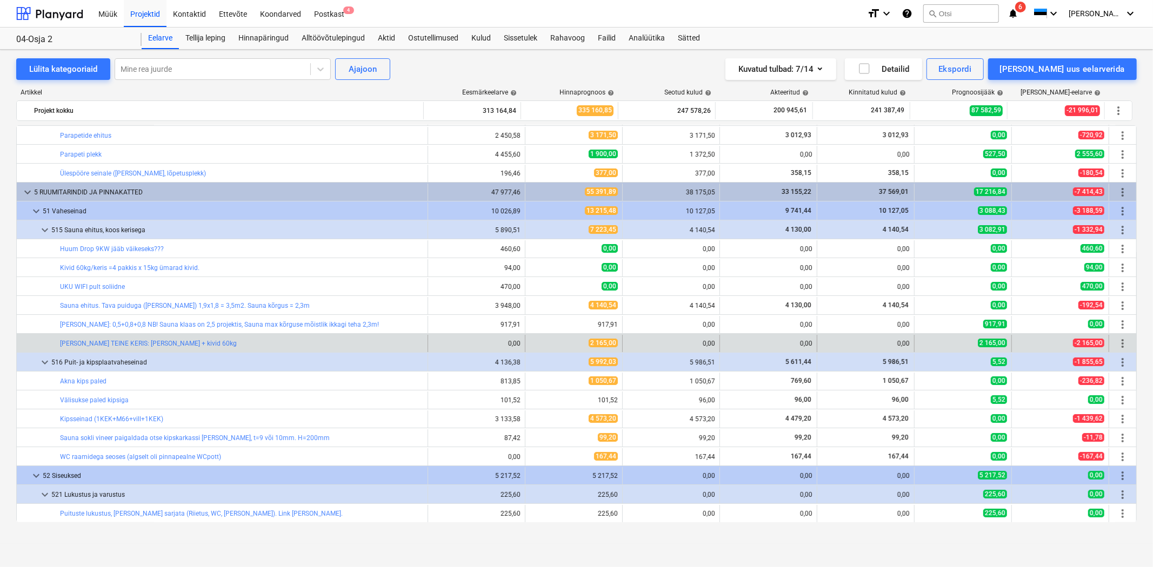
click at [1120, 343] on span "more_vert" at bounding box center [1122, 343] width 13 height 13
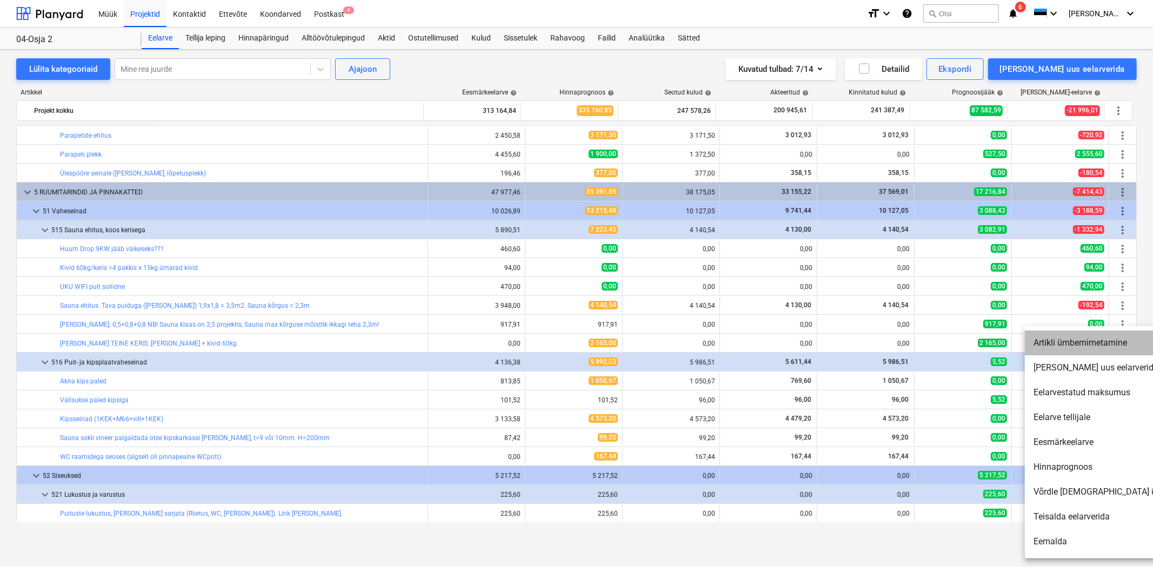
click at [1096, 348] on li "Artikli ümbernimetamine" at bounding box center [1117, 343] width 186 height 25
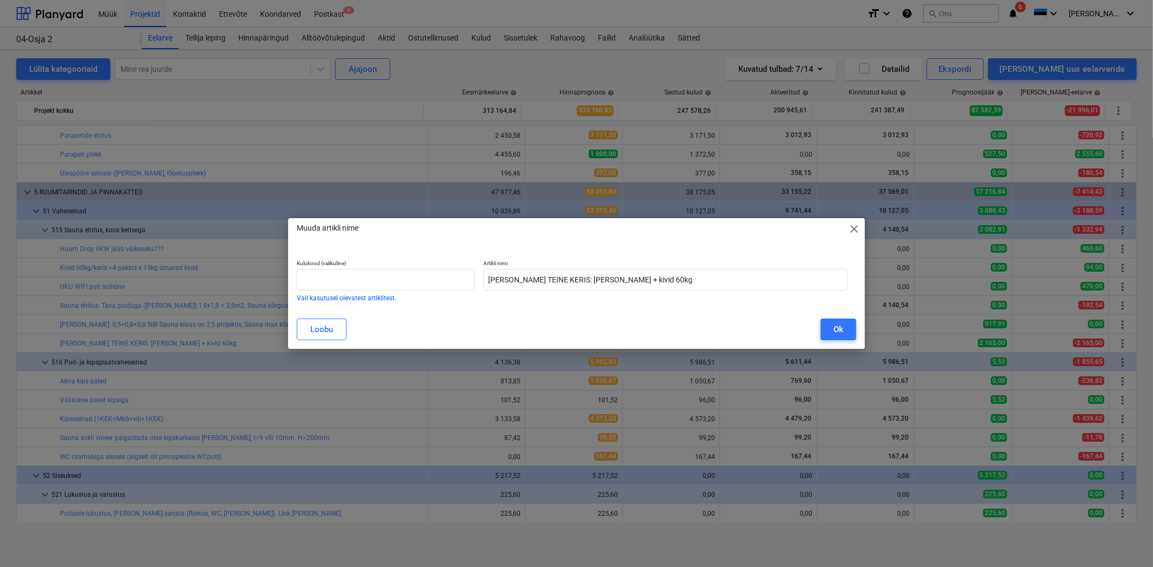
click at [852, 230] on span "close" at bounding box center [853, 229] width 13 height 13
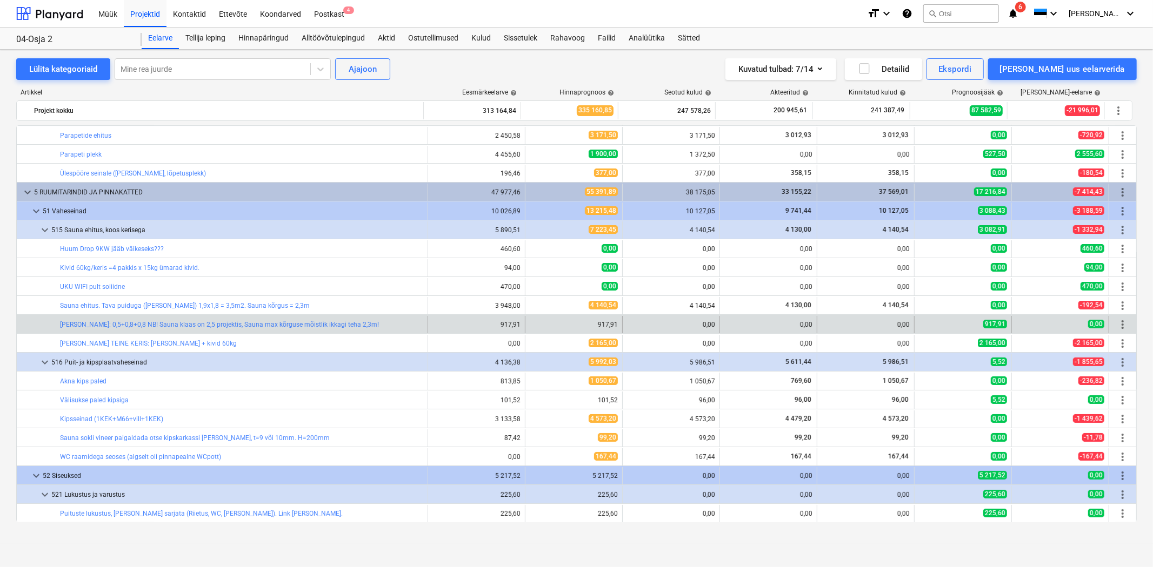
click at [1116, 323] on span "more_vert" at bounding box center [1122, 324] width 13 height 13
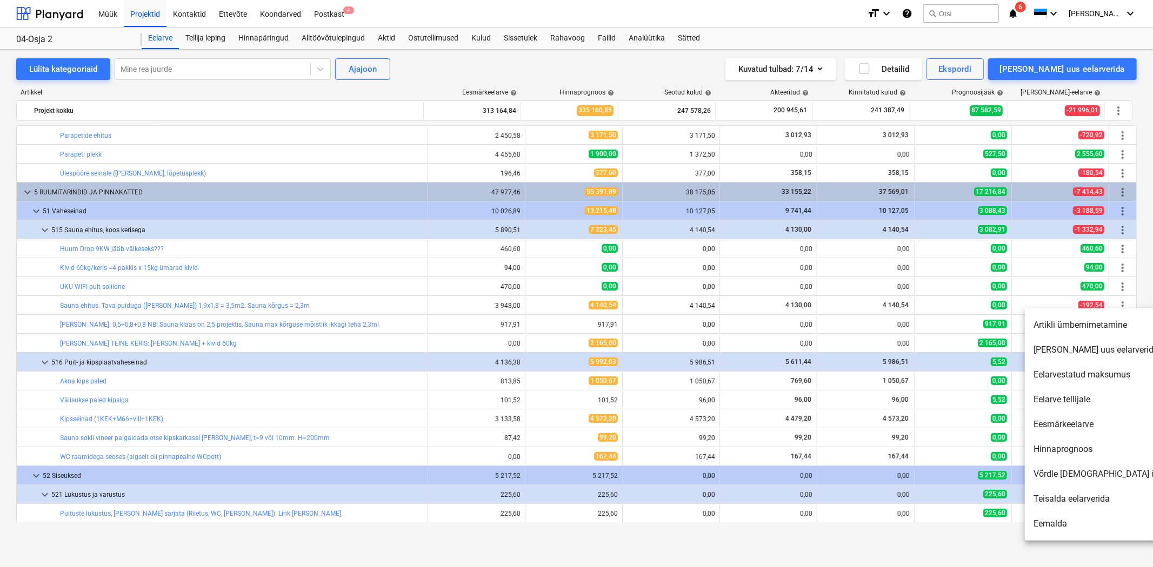
click at [1077, 327] on li "Artikli ümbernimetamine" at bounding box center [1117, 325] width 186 height 25
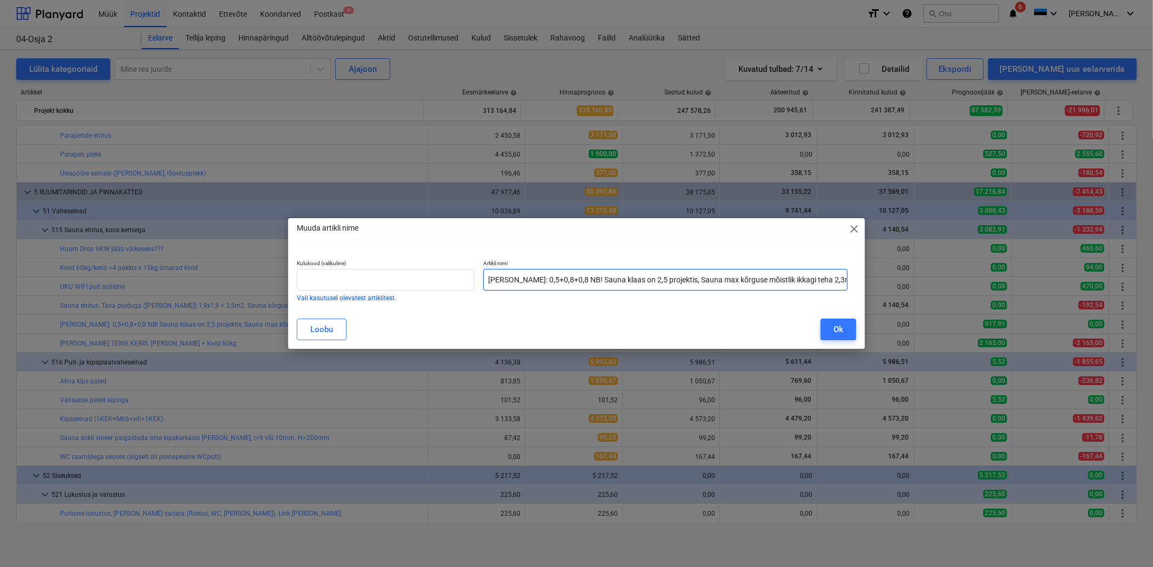
drag, startPoint x: 585, startPoint y: 280, endPoint x: 679, endPoint y: 282, distance: 94.0
click at [679, 282] on input "Sauna klaassein: 0,5+0,8+0,8 NB! Sauna klaas on 2,5 projektis, Sauna max kõrgus…" at bounding box center [665, 280] width 364 height 22
drag, startPoint x: 580, startPoint y: 282, endPoint x: 573, endPoint y: 282, distance: 7.0
click at [579, 282] on input "Sauna klaassein: 0,5+0,8+0,8 NB! Sauna klaas on 2,5 projektis, Sauna max kõrgus…" at bounding box center [665, 280] width 364 height 22
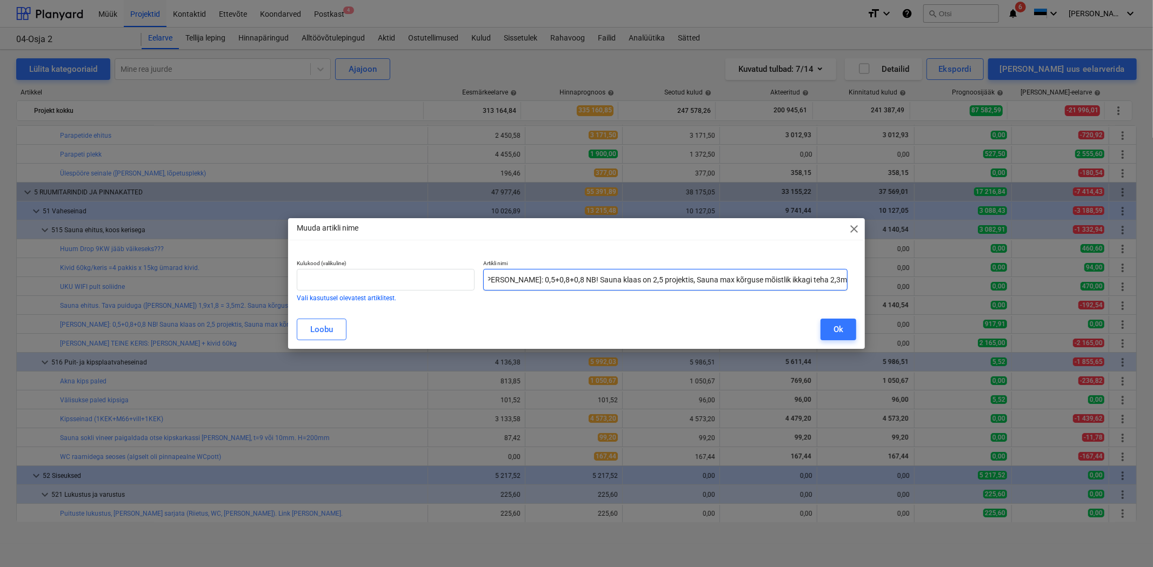
drag, startPoint x: 542, startPoint y: 282, endPoint x: 912, endPoint y: 278, distance: 370.2
click at [912, 278] on div "Muuda artikli nime close Kulukood (valikuline) Vali kasutusel olevatest artikli…" at bounding box center [576, 283] width 1153 height 567
type input "Sauna klaassein"
click at [839, 330] on div "Ok" at bounding box center [838, 330] width 10 height 14
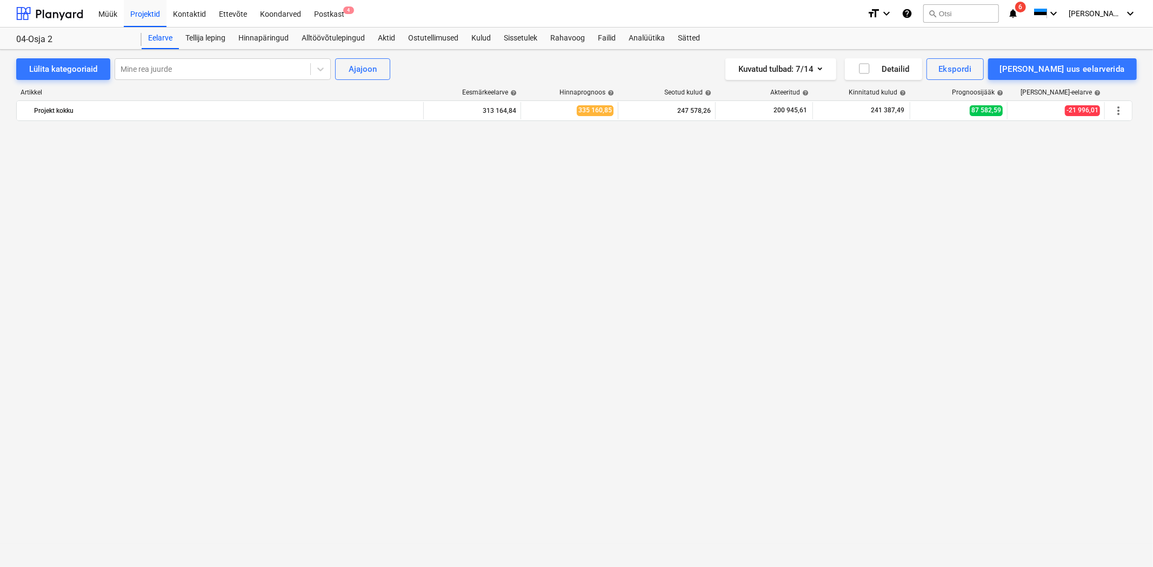
scroll to position [3521, 0]
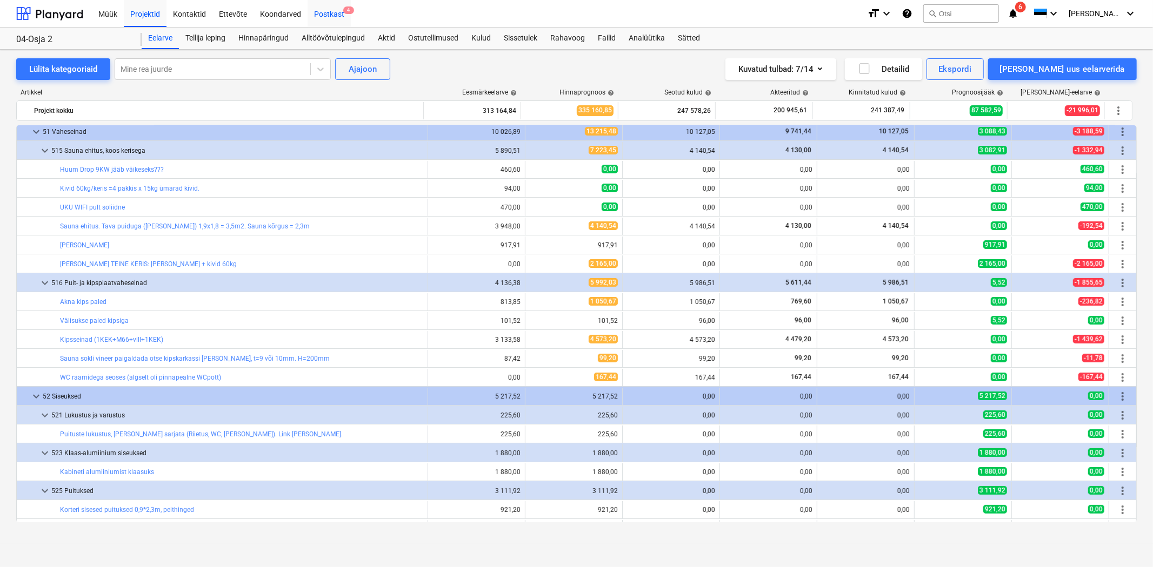
click at [329, 14] on div "Postkast 4" at bounding box center [328, 13] width 43 height 28
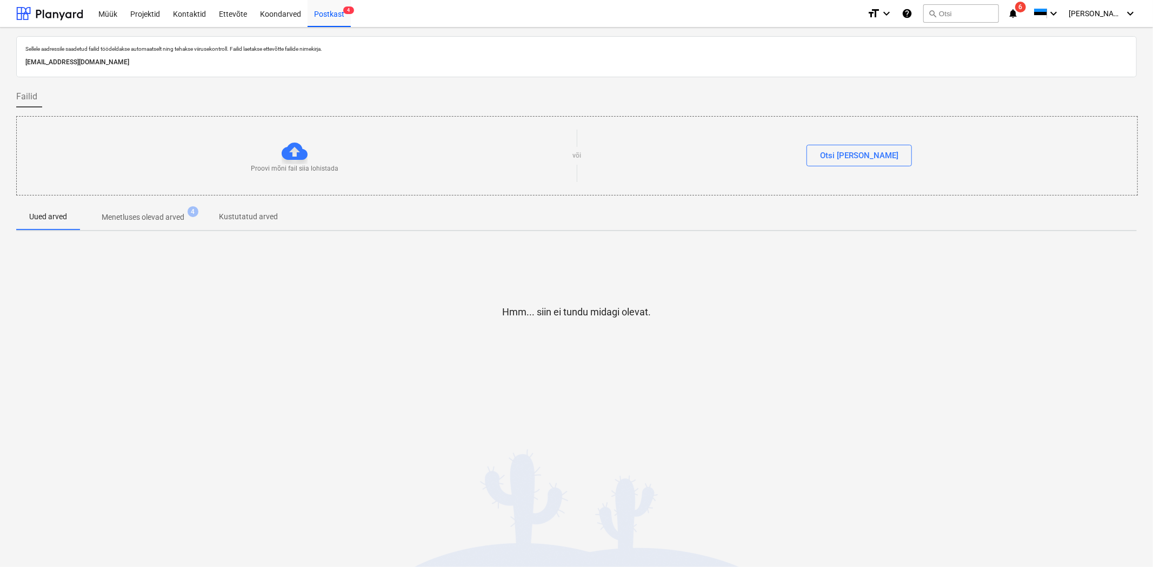
click at [184, 217] on p "Menetluses olevad arved" at bounding box center [143, 217] width 83 height 11
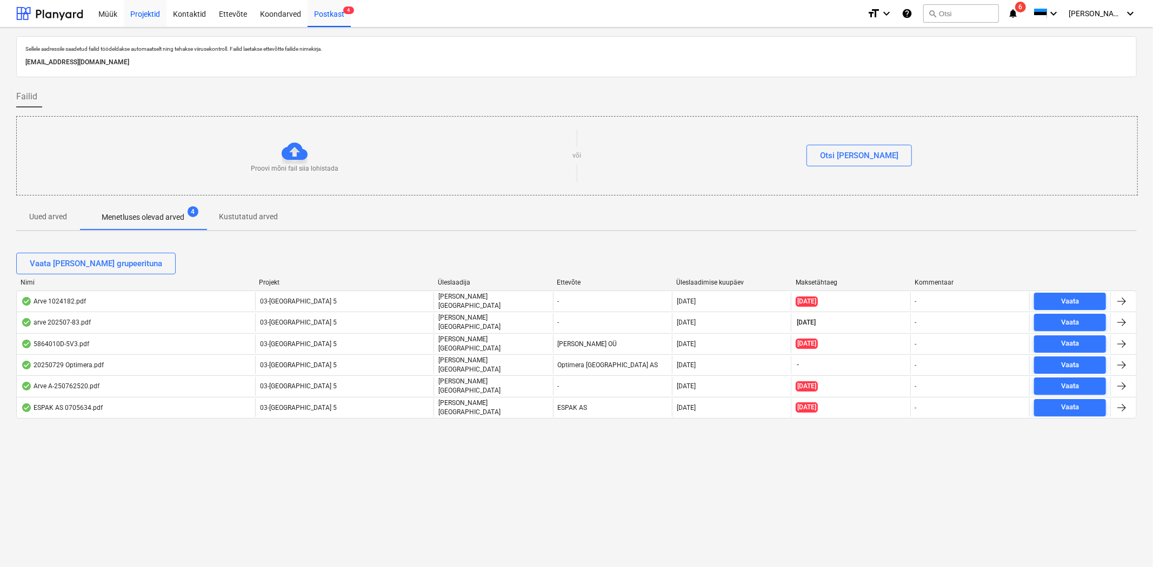
click at [159, 17] on div "Projektid" at bounding box center [145, 13] width 43 height 28
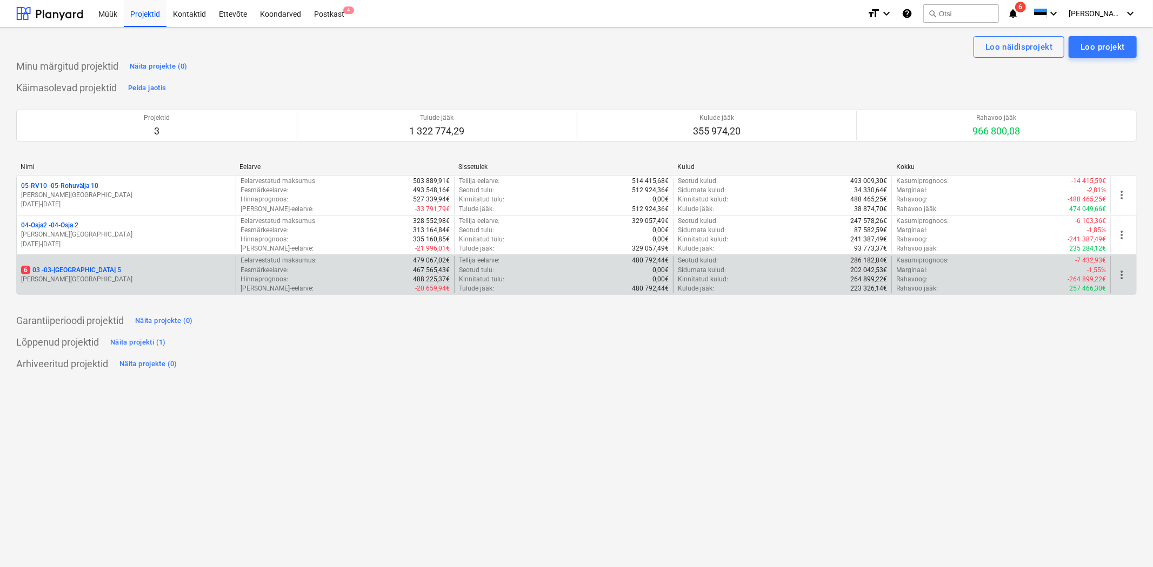
click at [62, 269] on p "6 03 - 03-Riiasöödi 5" at bounding box center [71, 270] width 100 height 9
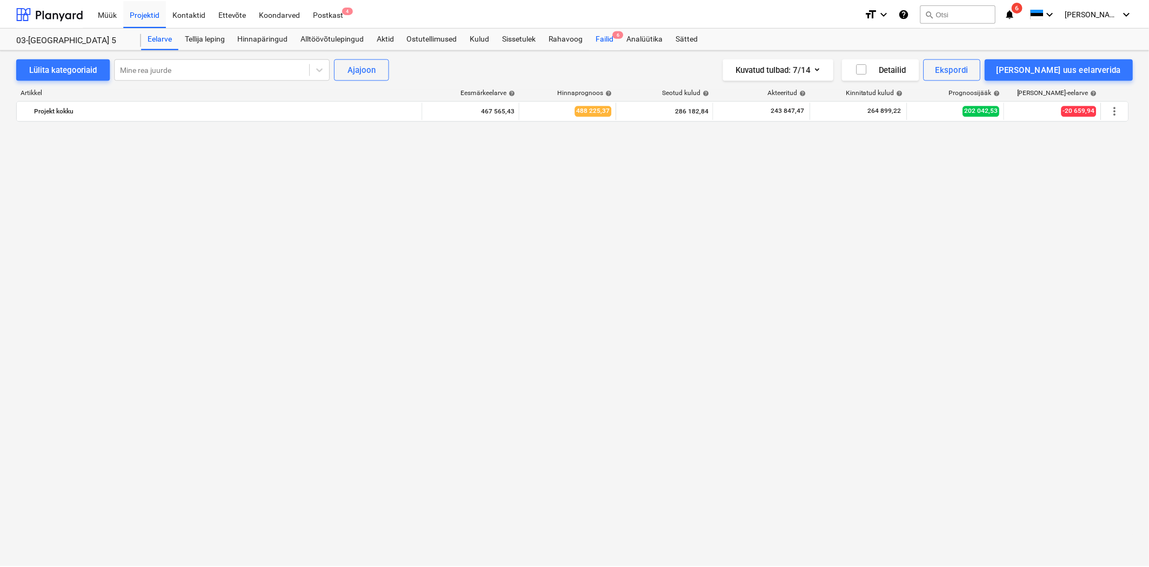
scroll to position [6502, 0]
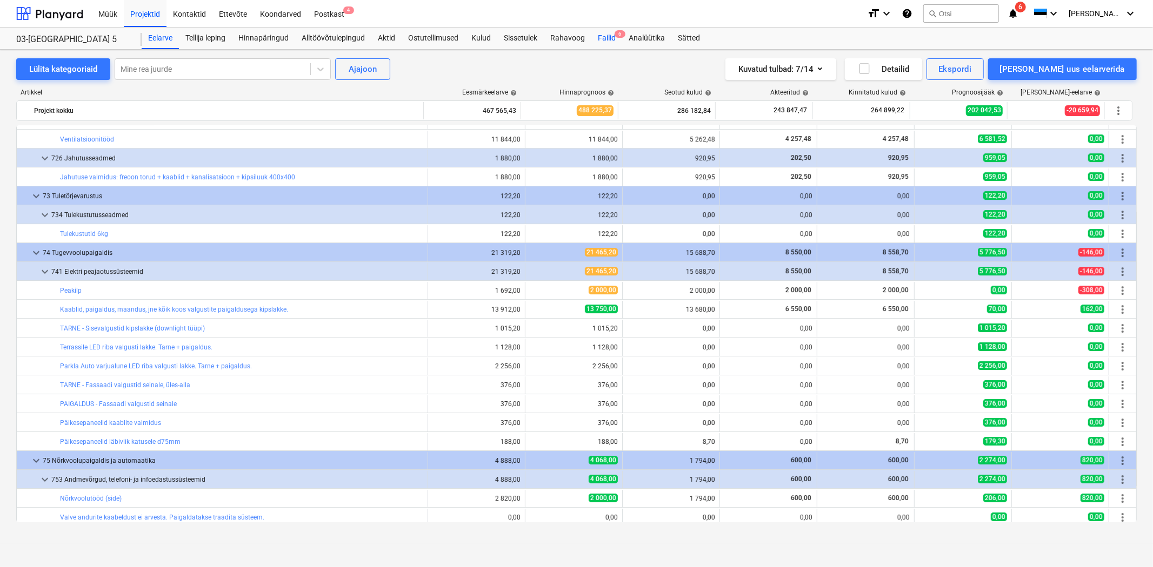
click at [604, 34] on div "Failid 6" at bounding box center [606, 39] width 31 height 22
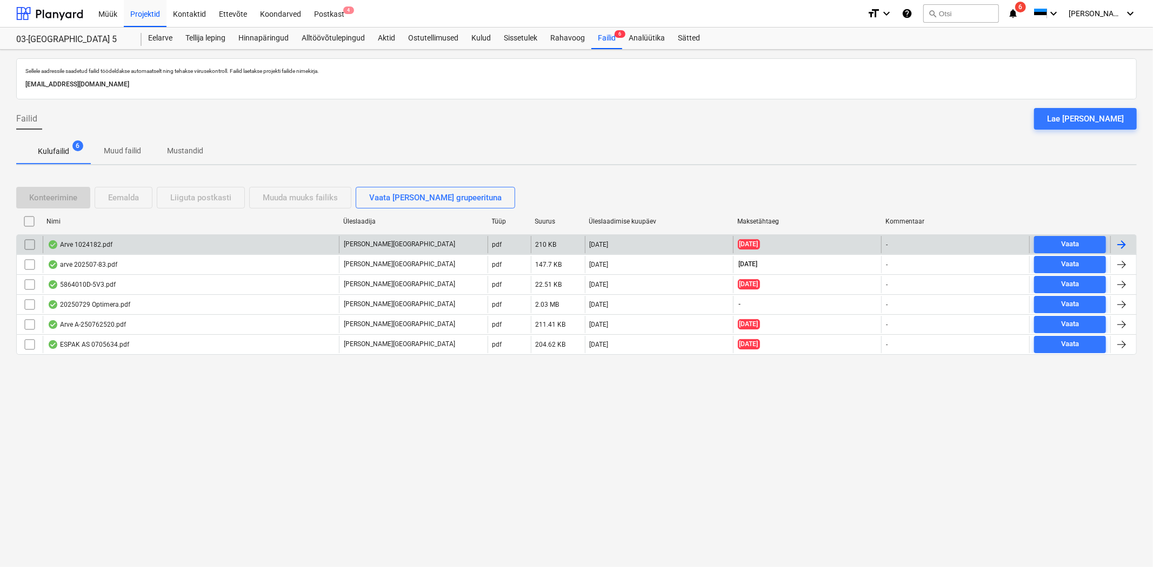
click at [92, 236] on div "Arve 1024182.pdf" at bounding box center [191, 244] width 296 height 17
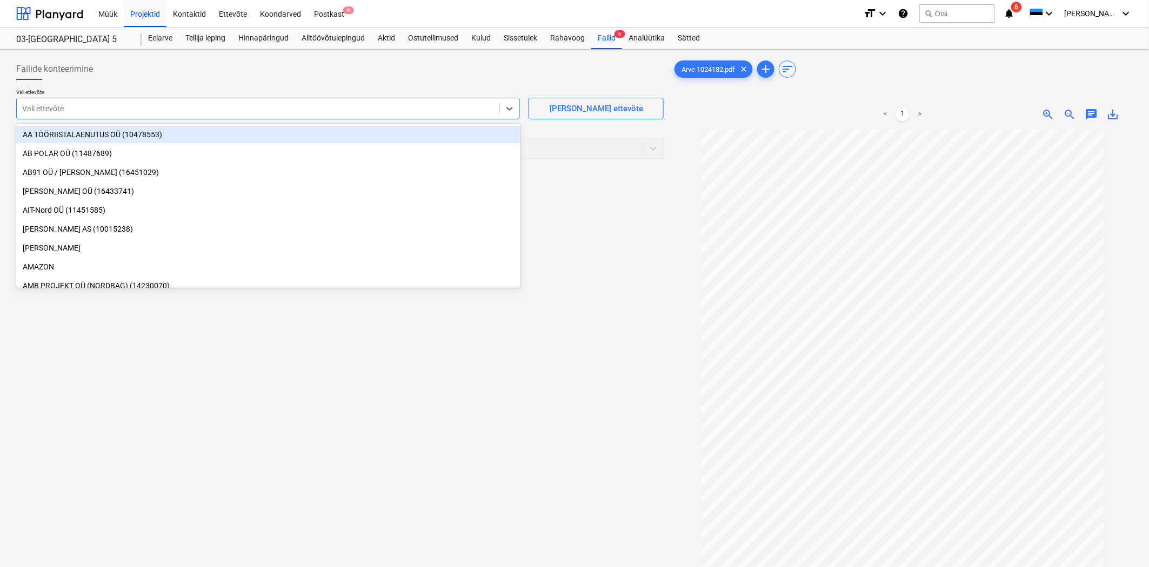
click at [354, 108] on div at bounding box center [258, 108] width 472 height 11
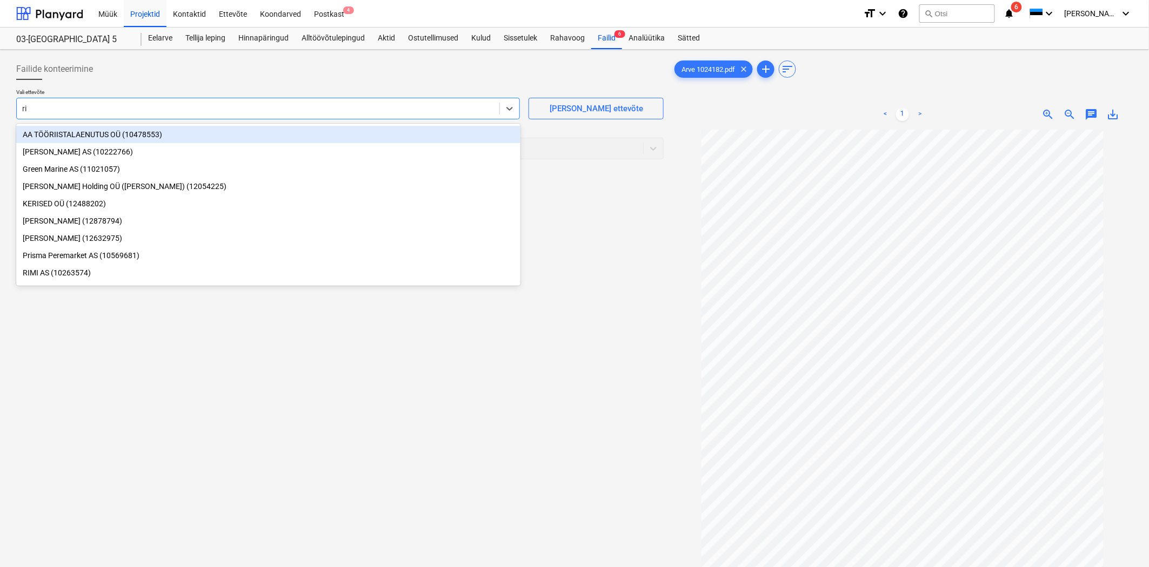
type input "r"
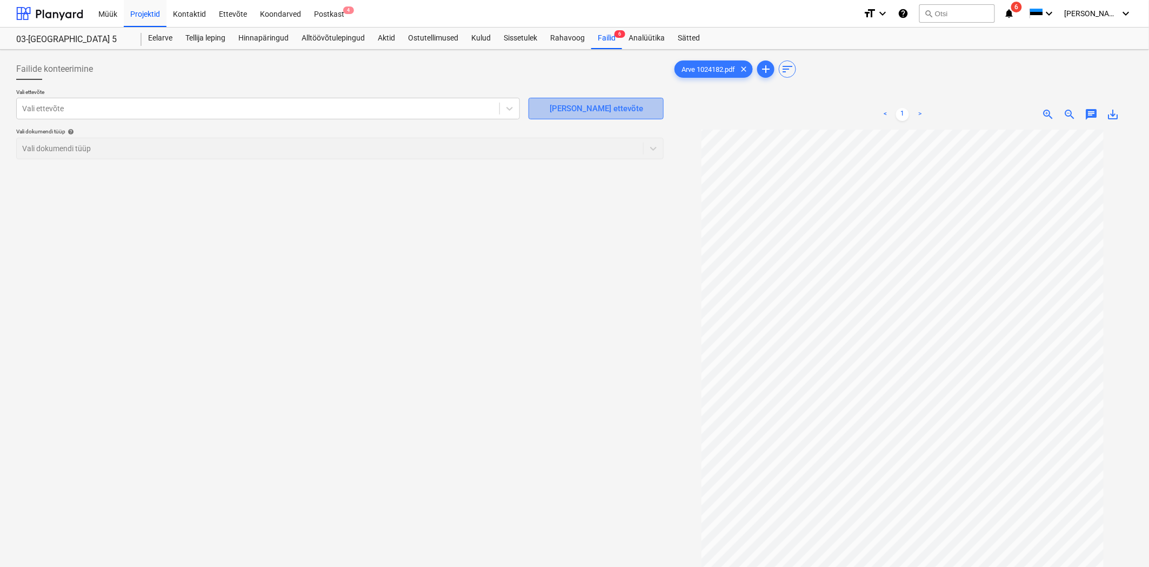
click at [586, 103] on div "Lisa uus ettevõte" at bounding box center [596, 109] width 93 height 14
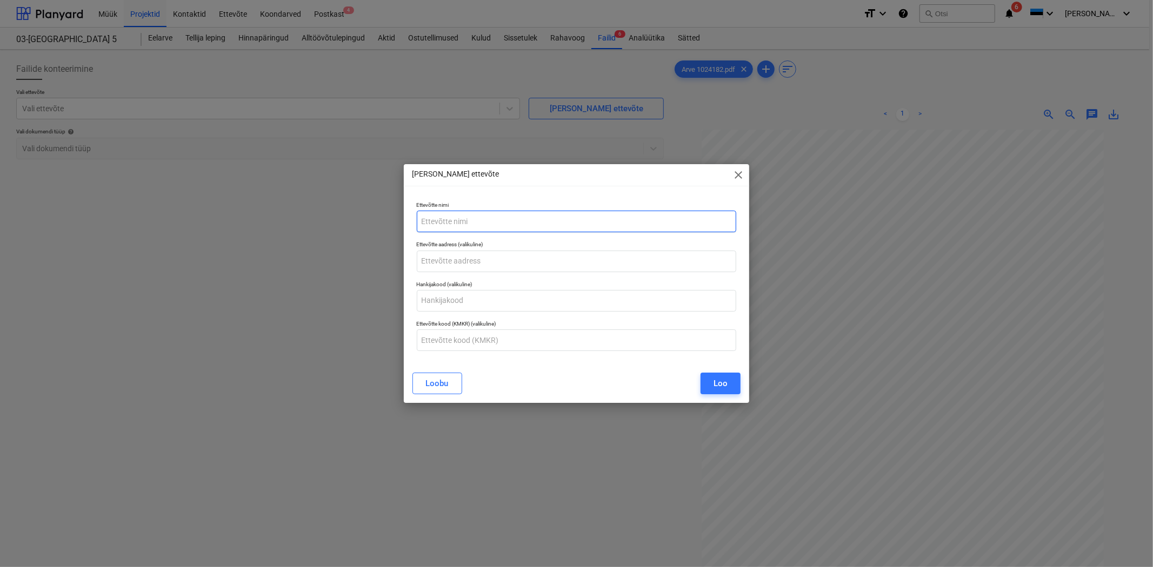
click at [449, 214] on input "text" at bounding box center [577, 222] width 320 height 22
type input "R"
type input "RIIA LAKID OÜ // RILAK"
click at [447, 301] on input "text" at bounding box center [577, 301] width 320 height 22
paste input "10889121"
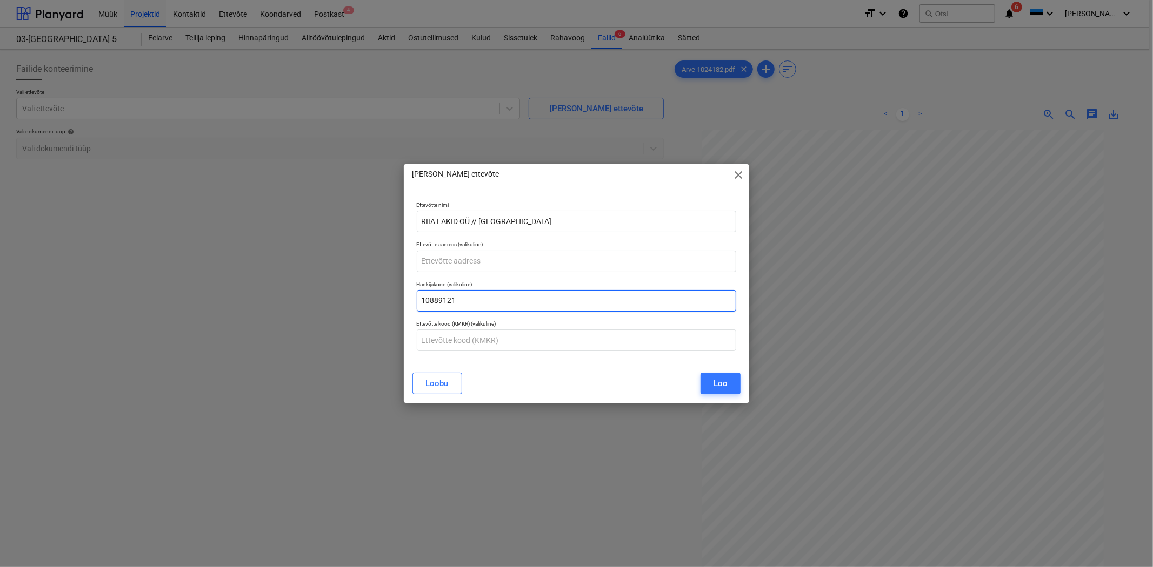
type input "10889121"
click at [728, 379] on button "Loo" at bounding box center [720, 384] width 40 height 22
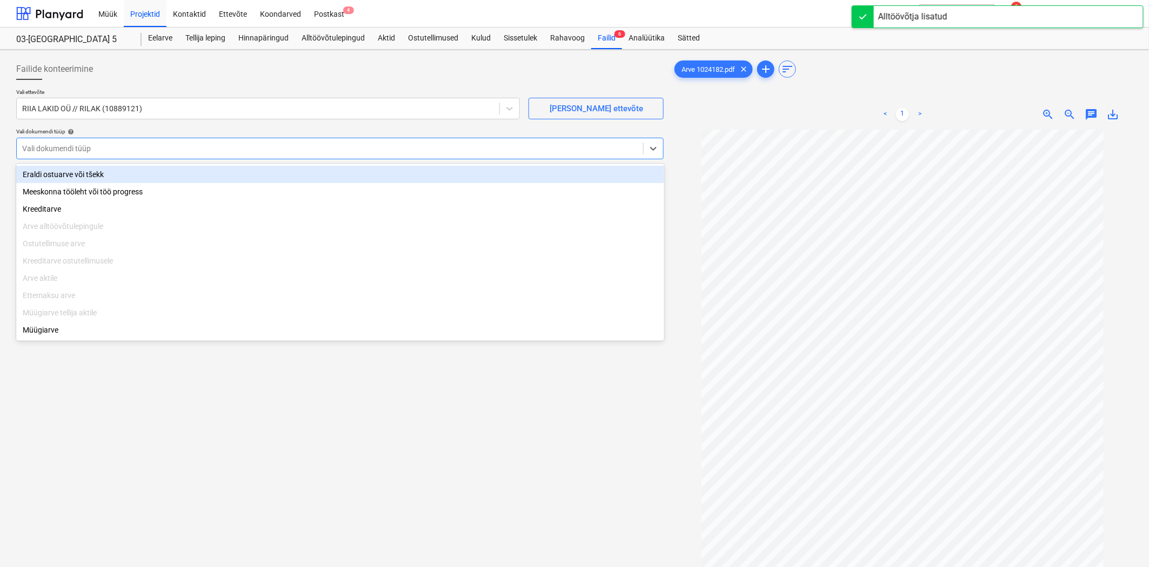
click at [111, 147] on div at bounding box center [329, 148] width 615 height 11
click at [82, 175] on div "Eraldi ostuarve või tšekk" at bounding box center [340, 174] width 648 height 17
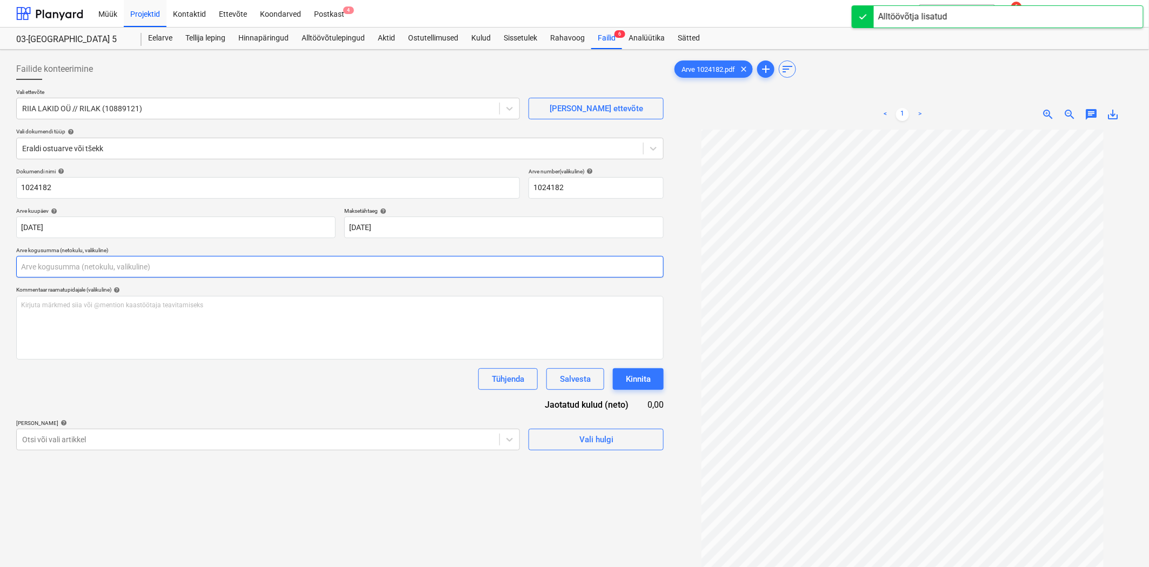
click at [79, 267] on input "text" at bounding box center [339, 267] width 647 height 22
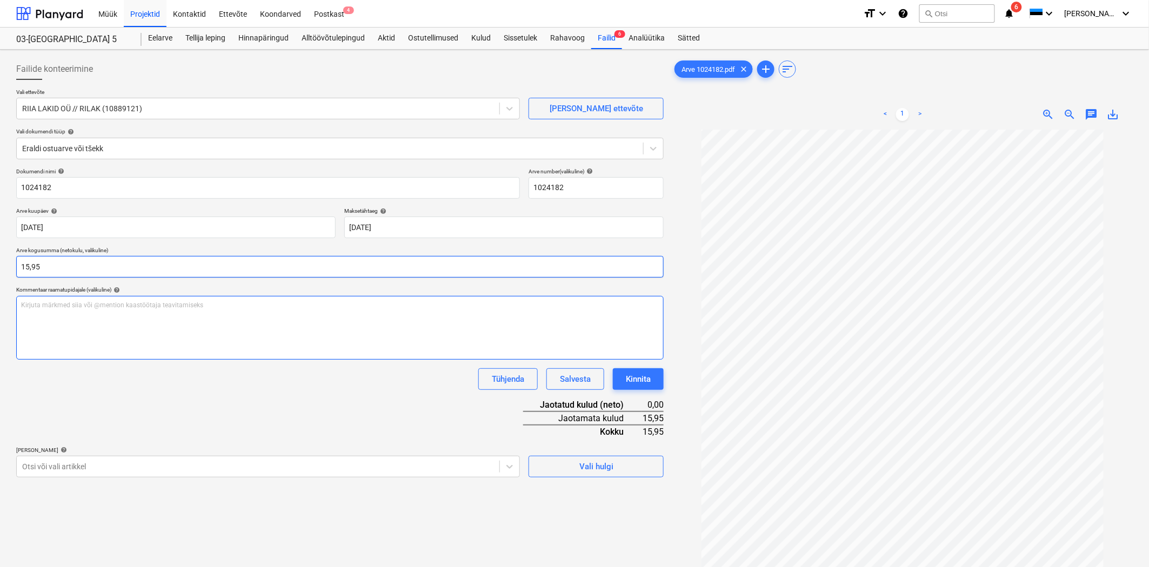
type input "15,95"
click at [78, 307] on p "Kirjuta märkmed siia või @mention kaastöötaja teavitamiseks ﻿" at bounding box center [340, 305] width 638 height 9
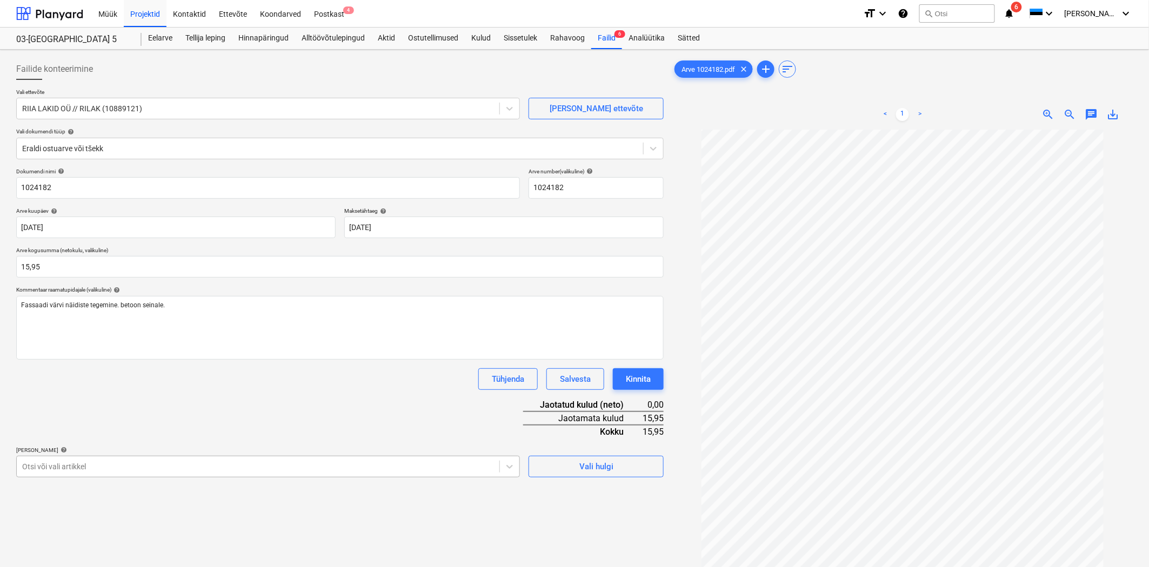
click at [277, 467] on body "Müük Projektid Kontaktid Ettevõte Koondarved Postkast 4 format_size keyboard_ar…" at bounding box center [574, 283] width 1149 height 567
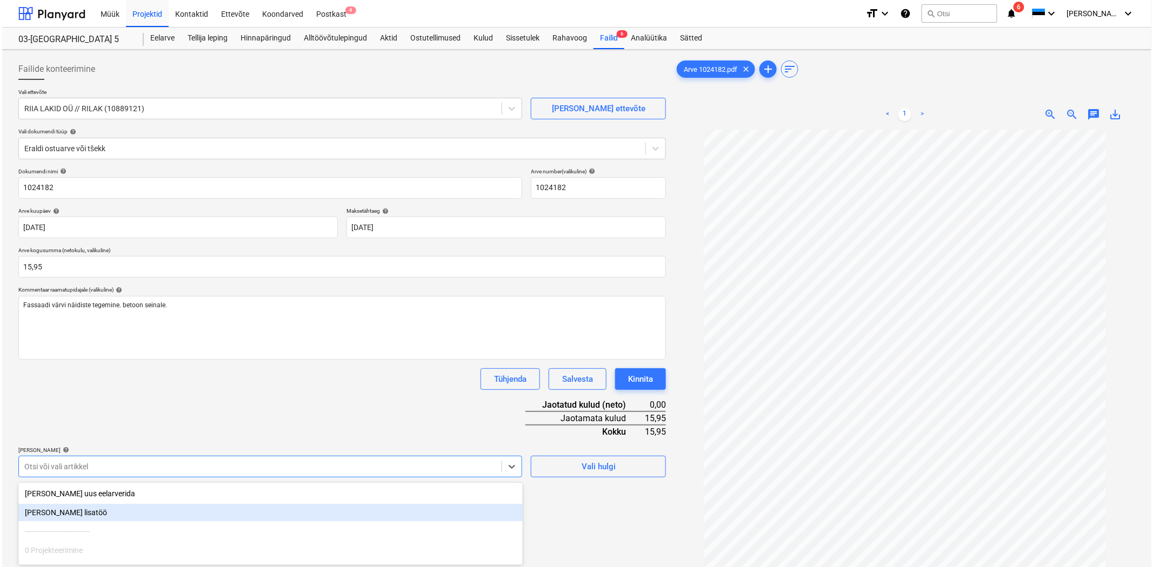
scroll to position [84, 0]
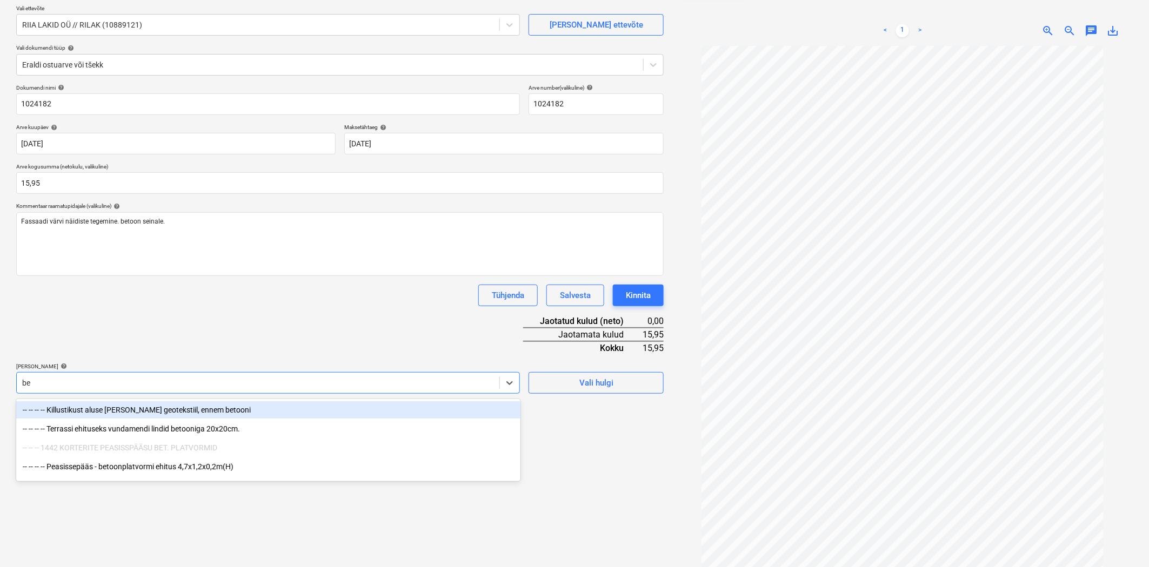
type input "b"
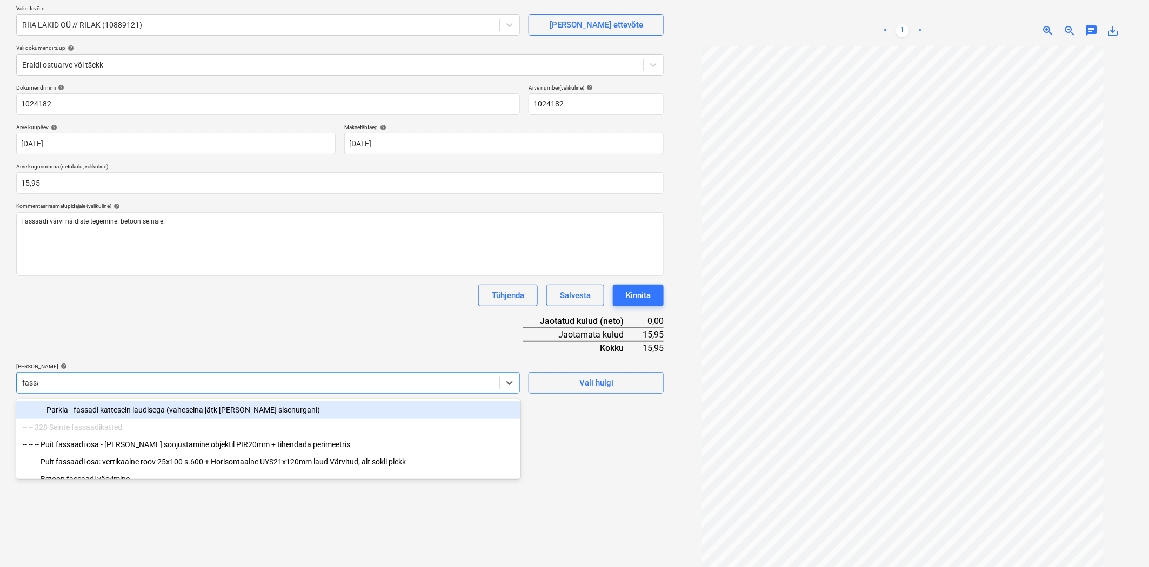
type input "fassaa"
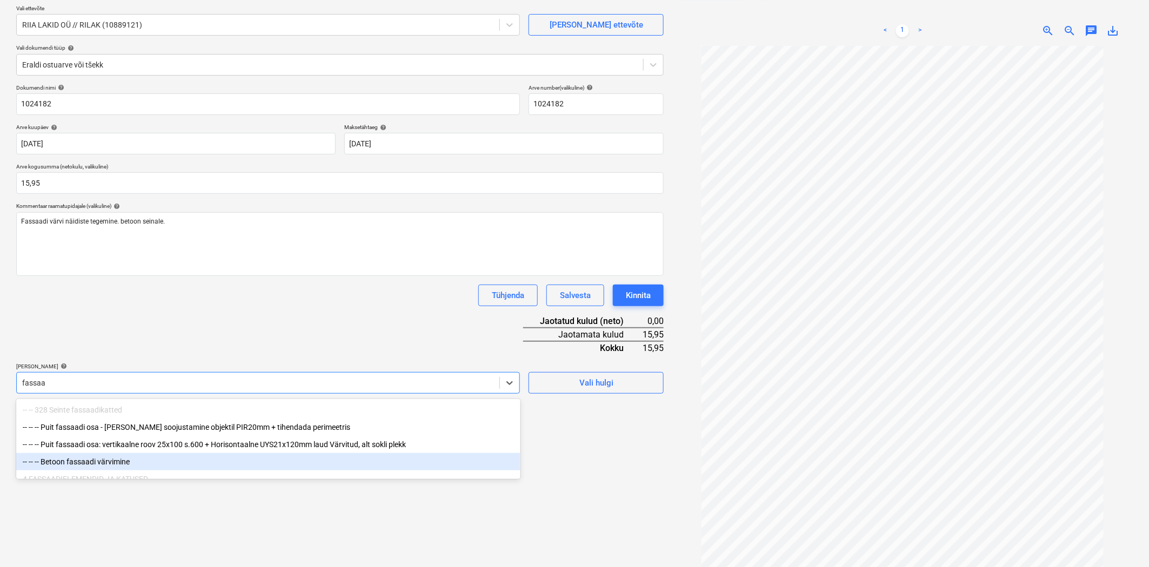
click at [121, 460] on div "-- -- -- Betoon fassaadi värvimine" at bounding box center [268, 461] width 504 height 17
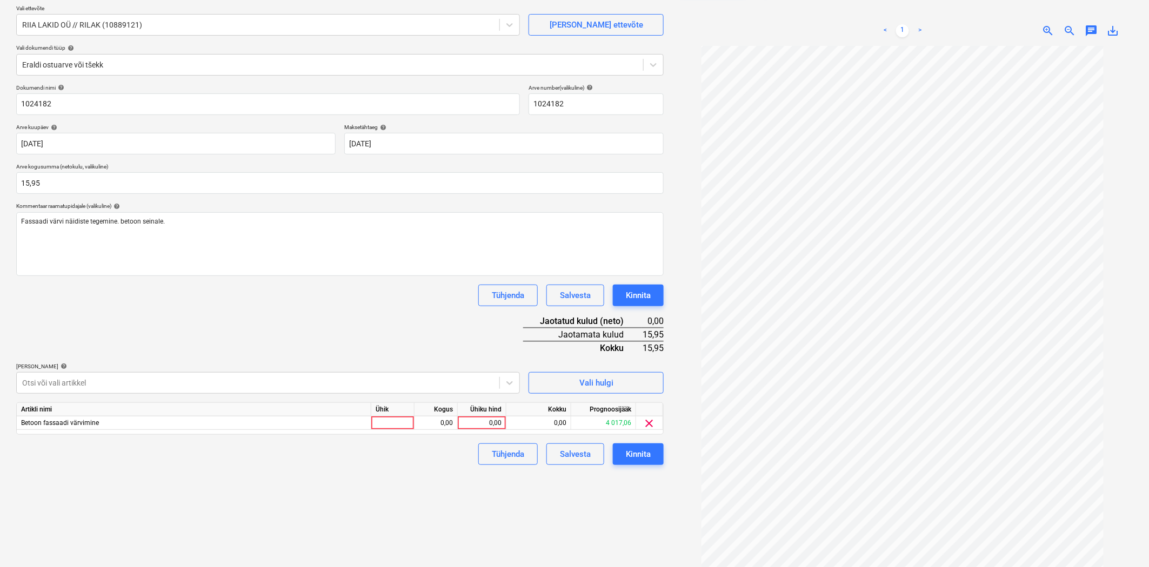
click at [128, 325] on div "Dokumendi nimi help 1024182 Arve number (valikuline) help 1024182 Arve kuupäev …" at bounding box center [339, 274] width 647 height 381
click at [477, 428] on div "0,00" at bounding box center [481, 424] width 39 height 14
type input "15,95"
click at [441, 490] on div "Failide konteerimine Vali ettevõte RIIA LAKID OÜ // RILAK (10889121) Lisa uus e…" at bounding box center [340, 278] width 656 height 617
click at [645, 454] on div "Kinnita" at bounding box center [638, 454] width 25 height 14
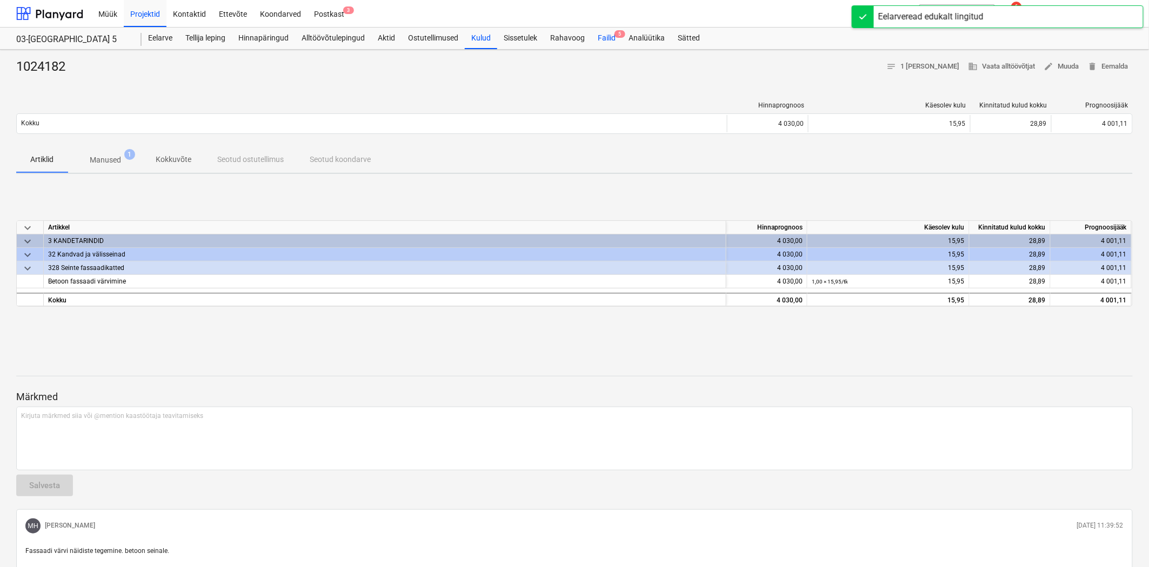
click at [600, 38] on div "Failid 5" at bounding box center [606, 39] width 31 height 22
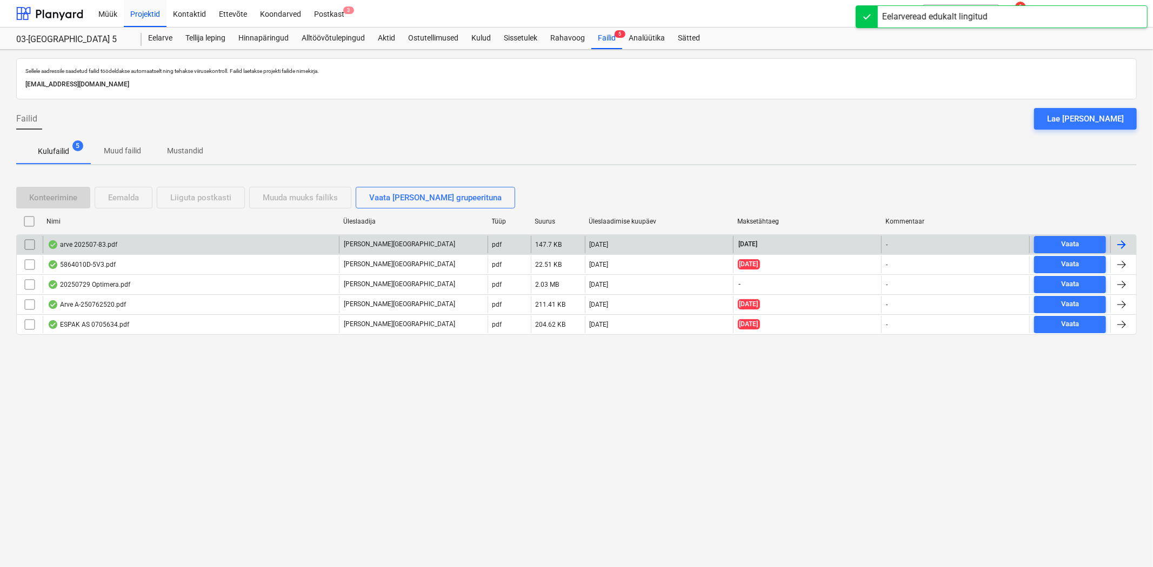
click at [95, 244] on div "arve 202507-83.pdf" at bounding box center [83, 244] width 70 height 9
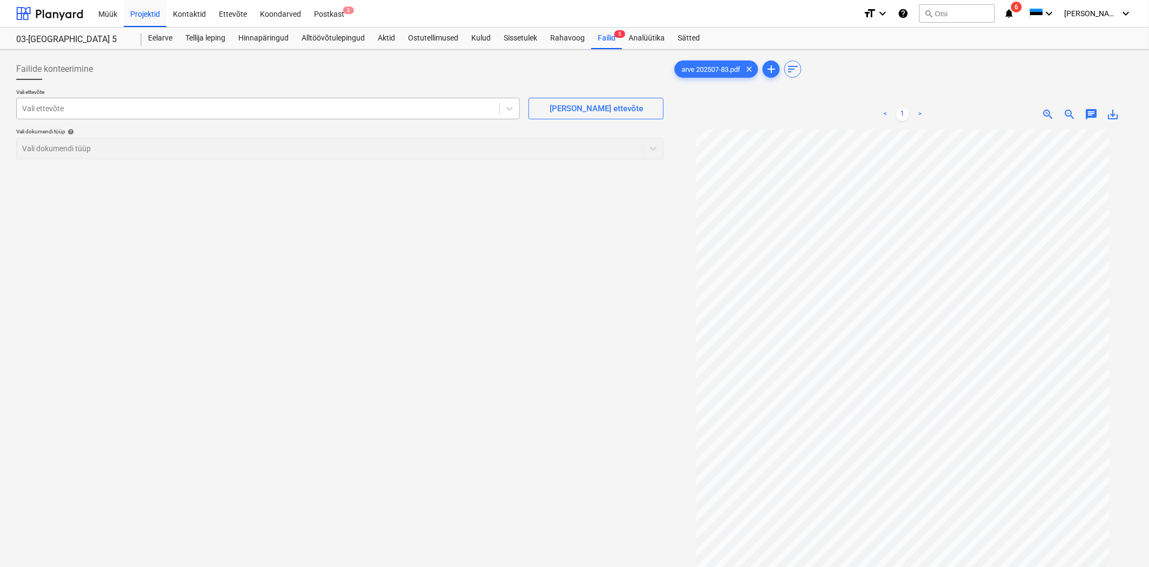
click at [115, 107] on div at bounding box center [258, 108] width 472 height 11
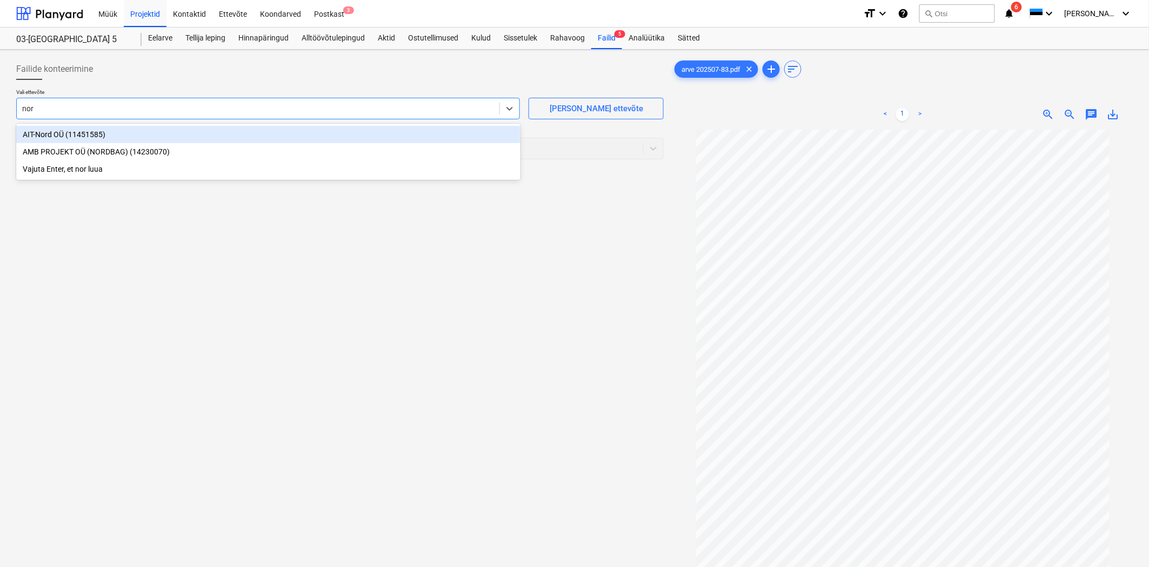
type input "nord"
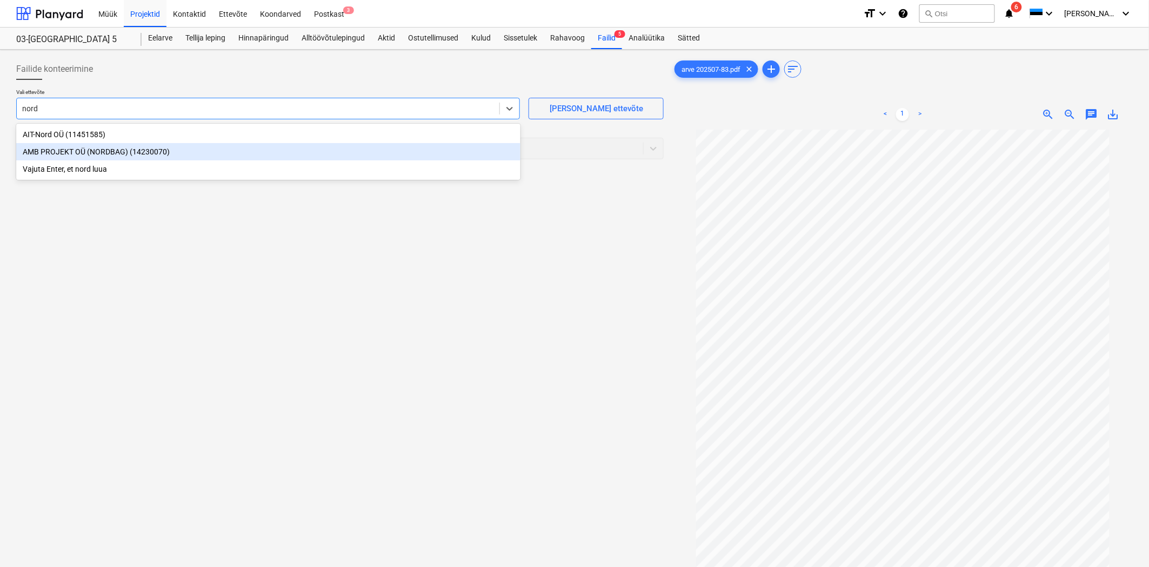
click at [56, 151] on div "AMB PROJEKT OÜ (NORDBAG) (14230070)" at bounding box center [268, 151] width 504 height 17
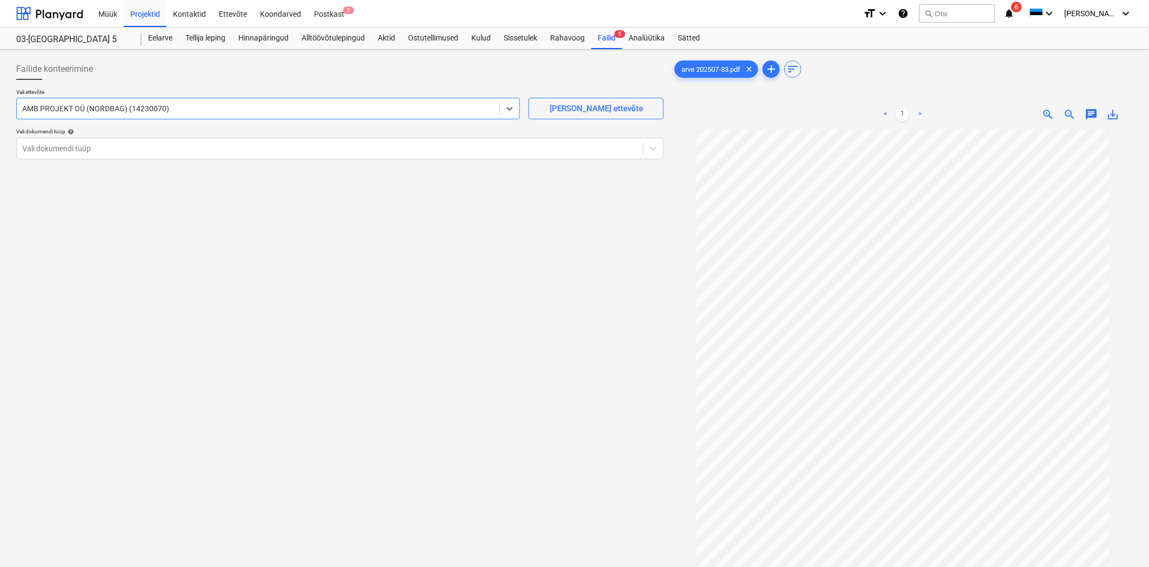
click at [45, 130] on div "Vali dokumendi tüüp help" at bounding box center [339, 131] width 647 height 7
click at [44, 148] on div at bounding box center [329, 148] width 615 height 11
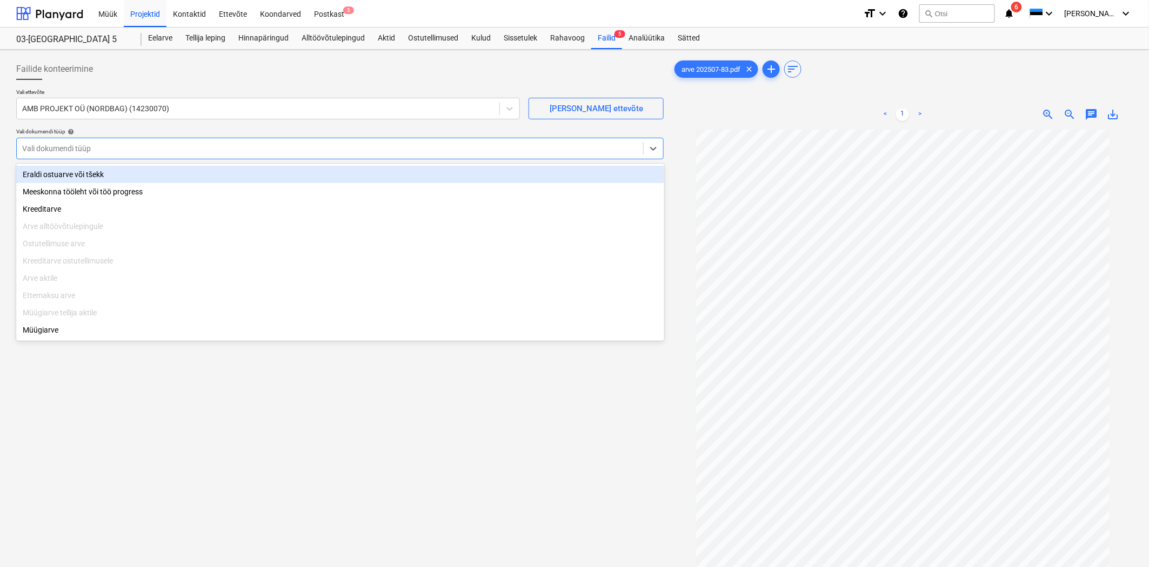
click at [55, 176] on div "Eraldi ostuarve või tšekk" at bounding box center [340, 174] width 648 height 17
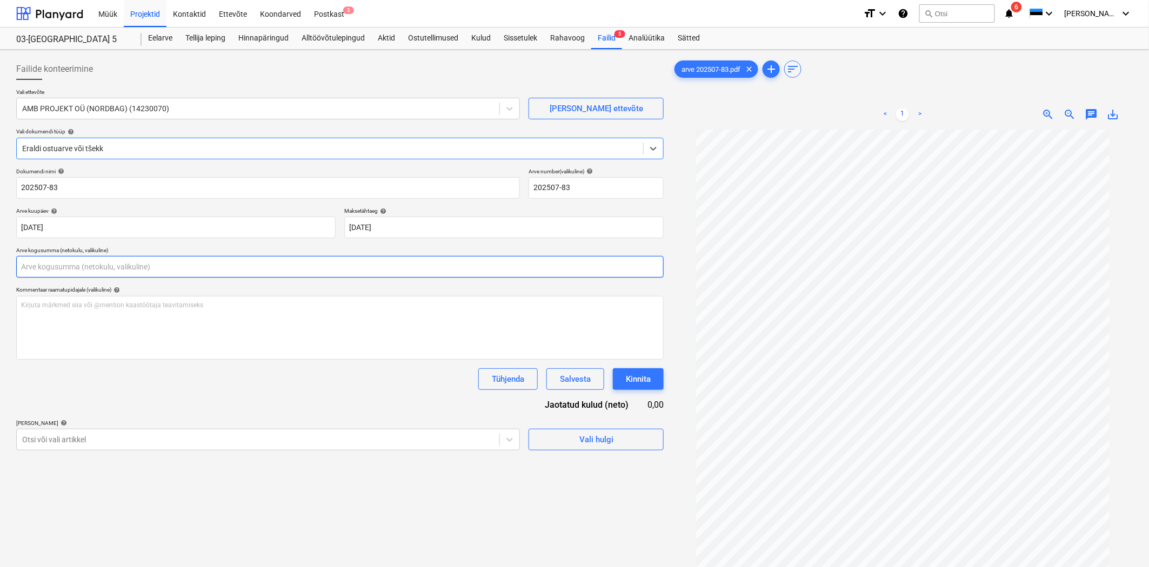
click at [71, 270] on input "text" at bounding box center [339, 267] width 647 height 22
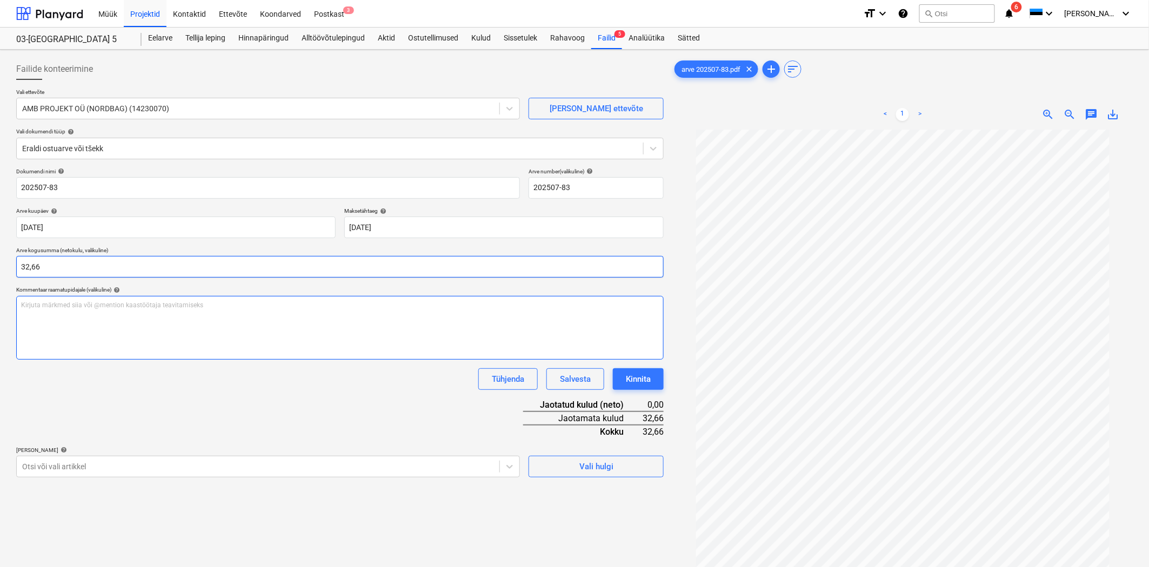
type input "32,66"
click at [90, 325] on div "Kirjuta märkmed siia või @mention kaastöötaja teavitamiseks ﻿" at bounding box center [339, 328] width 647 height 64
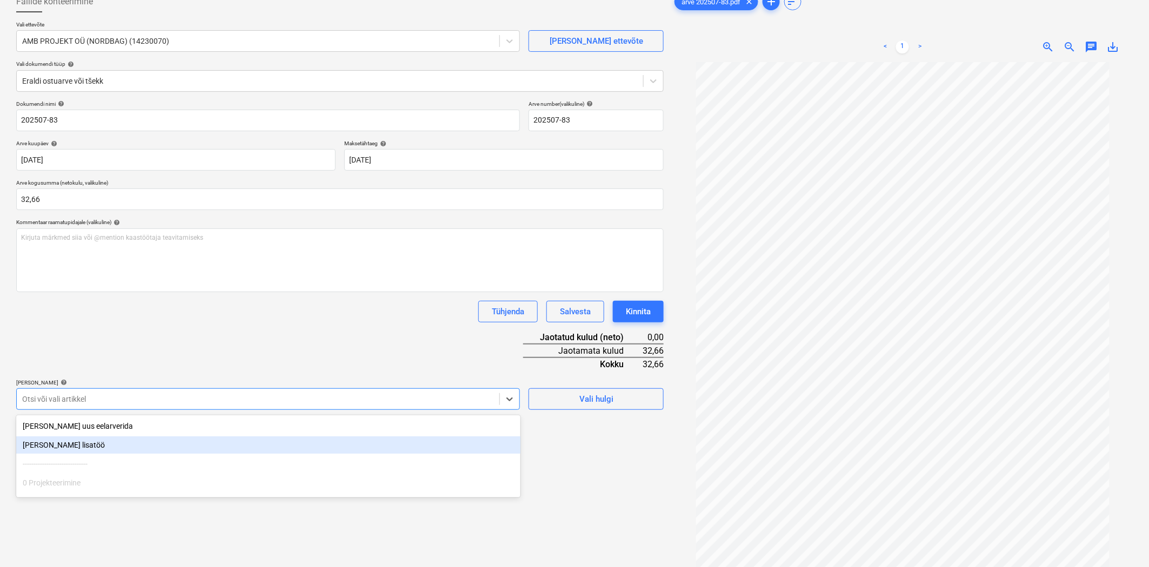
click at [127, 466] on body "Müük Projektid Kontaktid Ettevõte Koondarved Postkast 3 format_size keyboard_ar…" at bounding box center [574, 215] width 1149 height 567
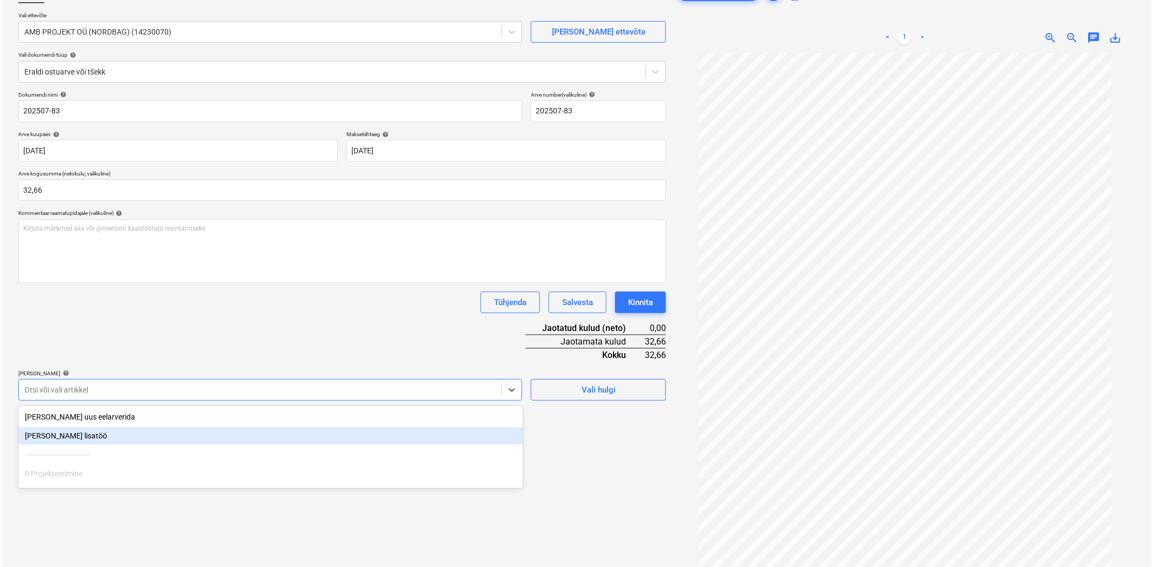
scroll to position [84, 0]
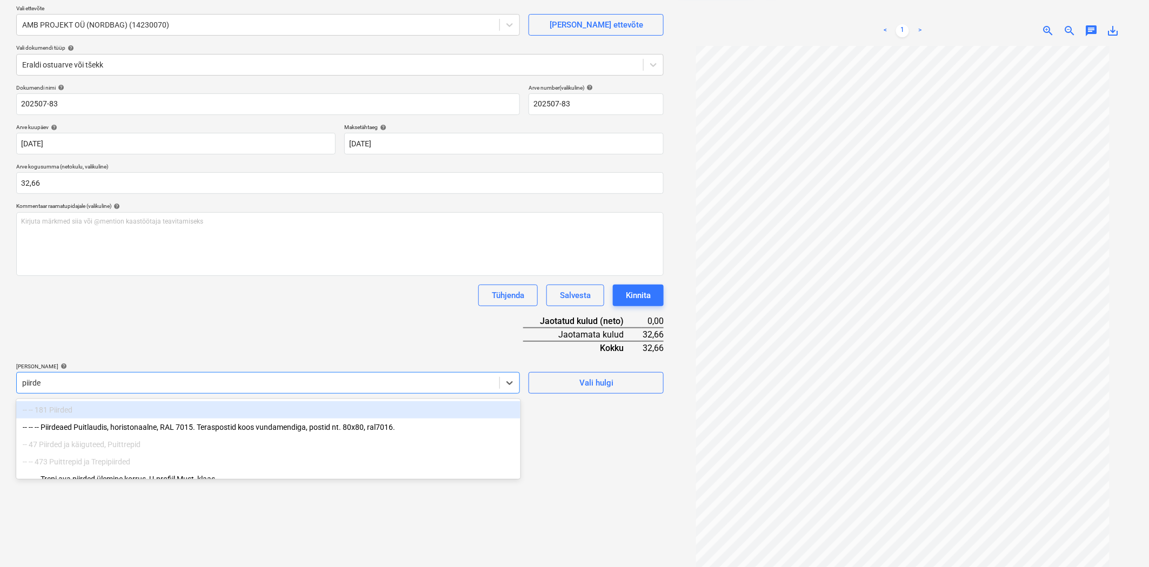
type input "piirdea"
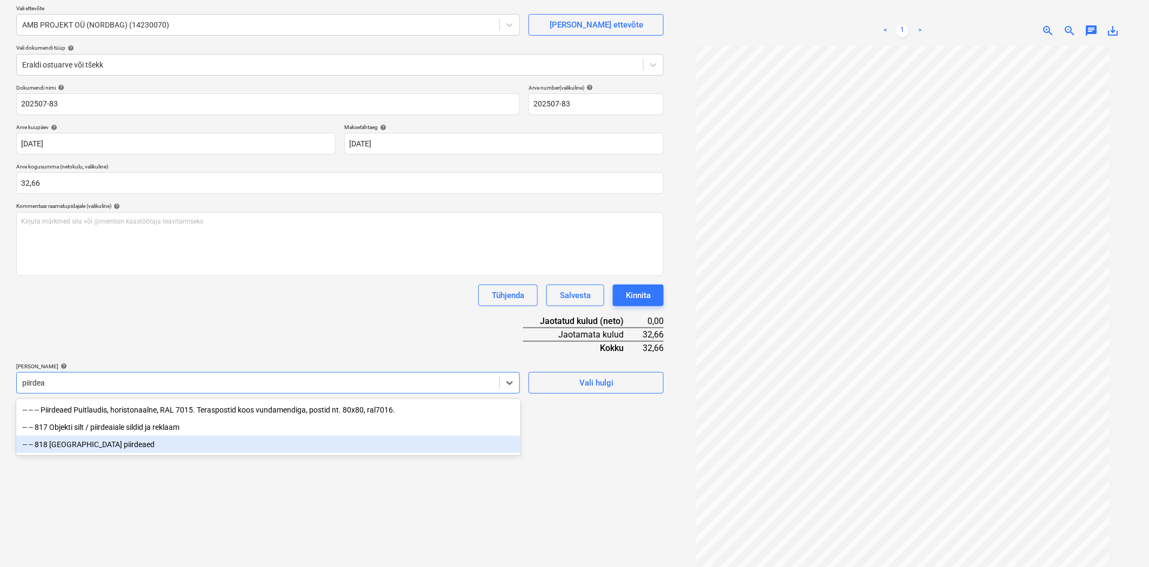
click at [95, 440] on div "-- -- 818 Ehitusaegne piirdeaed" at bounding box center [268, 444] width 504 height 17
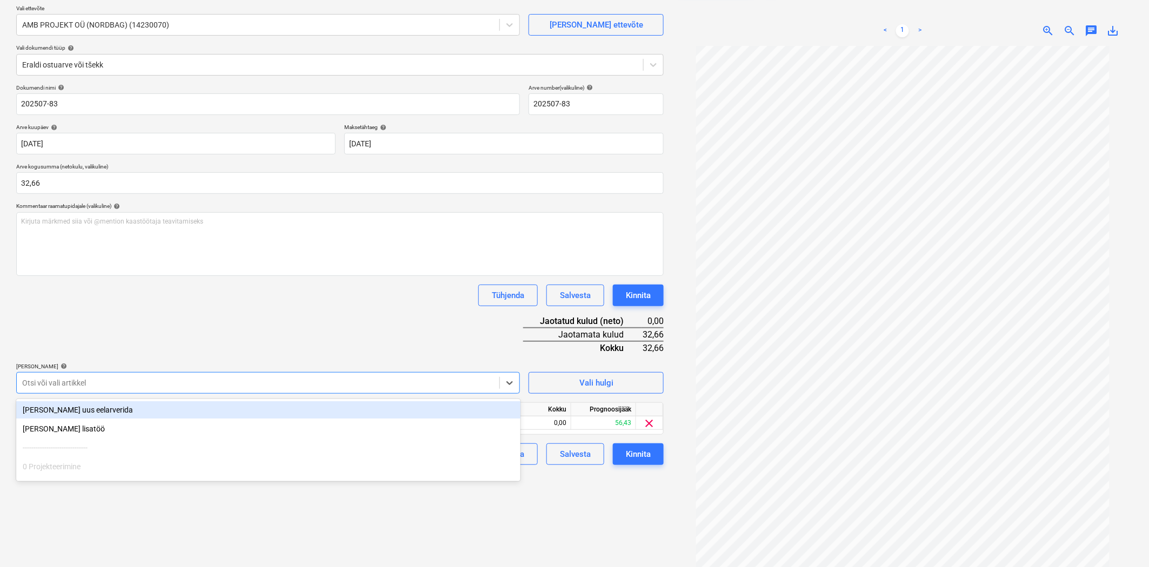
click at [151, 306] on div "Dokumendi nimi help 202507-83 Arve number (valikuline) help 202507-83 Arve kuup…" at bounding box center [339, 274] width 647 height 381
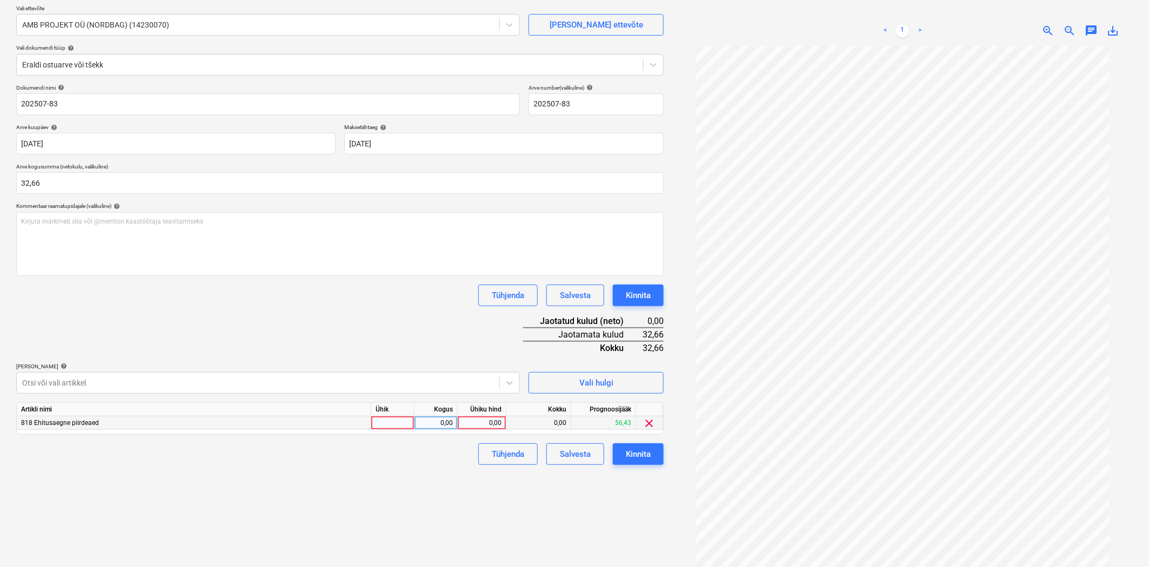
click at [487, 421] on div "0,00" at bounding box center [481, 424] width 39 height 14
type input "32,66"
click at [427, 458] on div "Tühjenda Salvesta Kinnita" at bounding box center [339, 455] width 647 height 22
click at [640, 463] on button "Kinnita" at bounding box center [638, 455] width 51 height 22
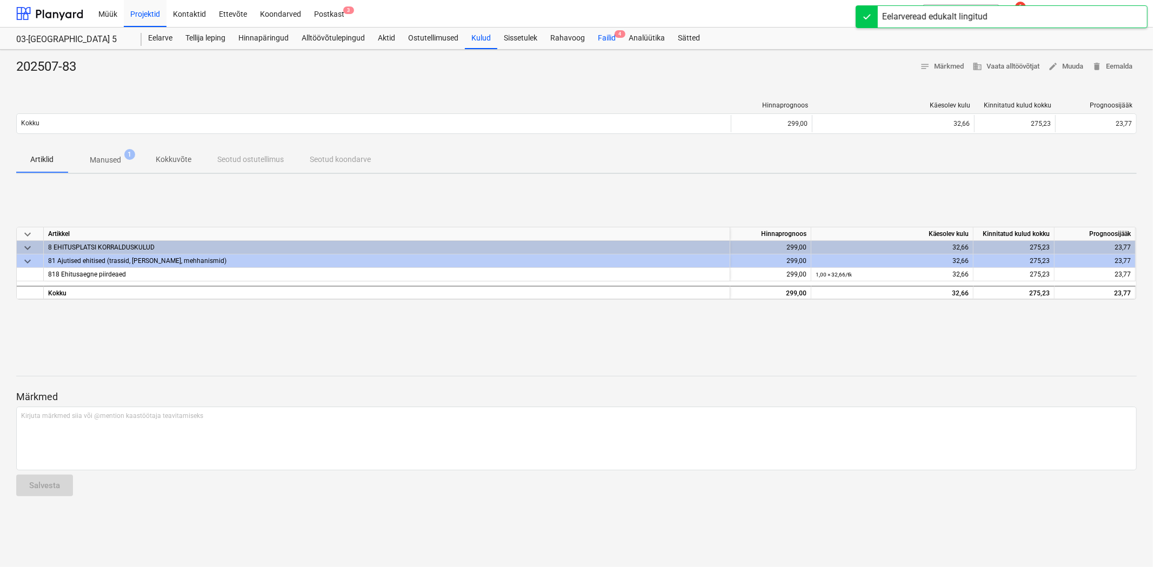
click at [602, 42] on div "Failid 4" at bounding box center [606, 39] width 31 height 22
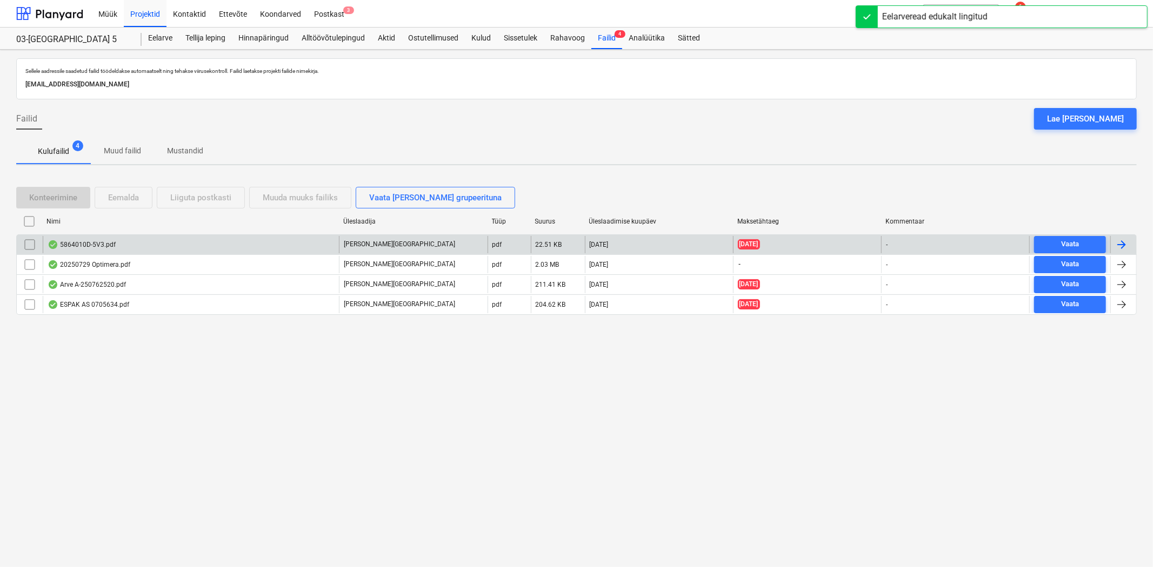
click at [137, 249] on div "5864010D-5V3.pdf" at bounding box center [191, 244] width 296 height 17
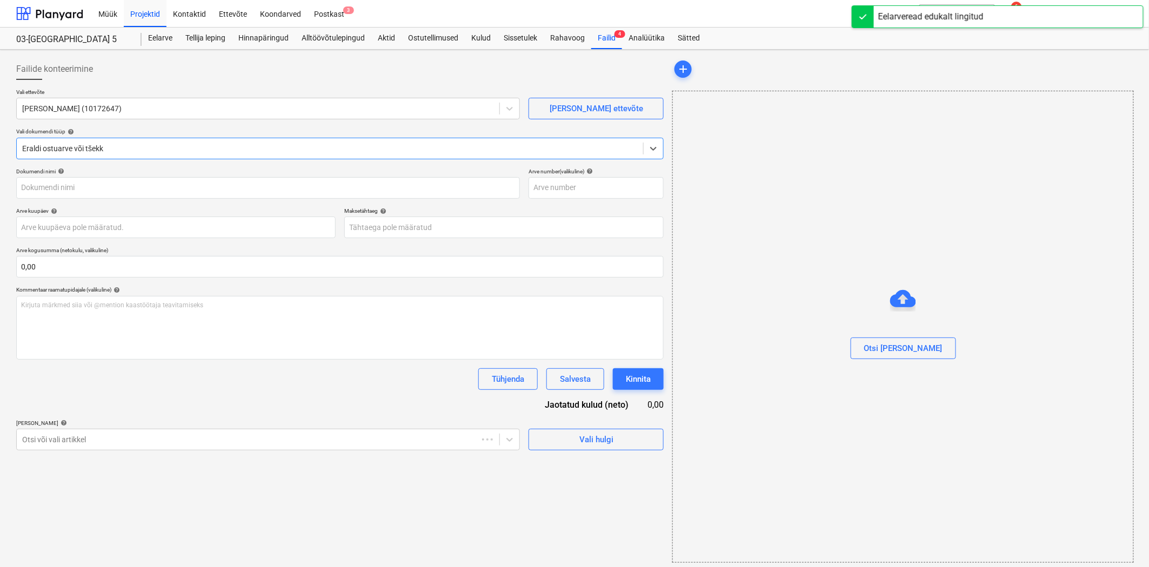
type input "10172647"
type input "10 Jul 2025"
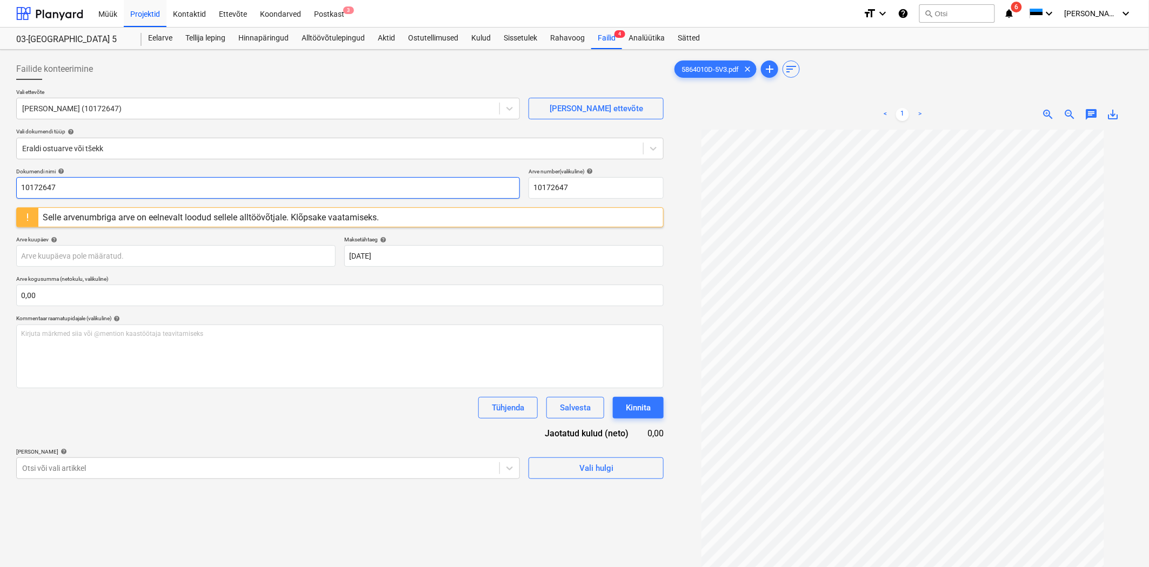
drag, startPoint x: 346, startPoint y: 198, endPoint x: 0, endPoint y: 201, distance: 346.4
click at [0, 201] on div "Failide konteerimine Vali ettevõte KARL BILDER OÜ (10172647) Lisa uus ettevõte …" at bounding box center [574, 363] width 1149 height 626
type input "5864010D-5V3"
drag, startPoint x: 578, startPoint y: 189, endPoint x: 495, endPoint y: 186, distance: 82.7
click at [503, 185] on div "Dokumendi nimi help 5864010D-5V3 Arve number (valikuline) help 10172647" at bounding box center [339, 183] width 647 height 31
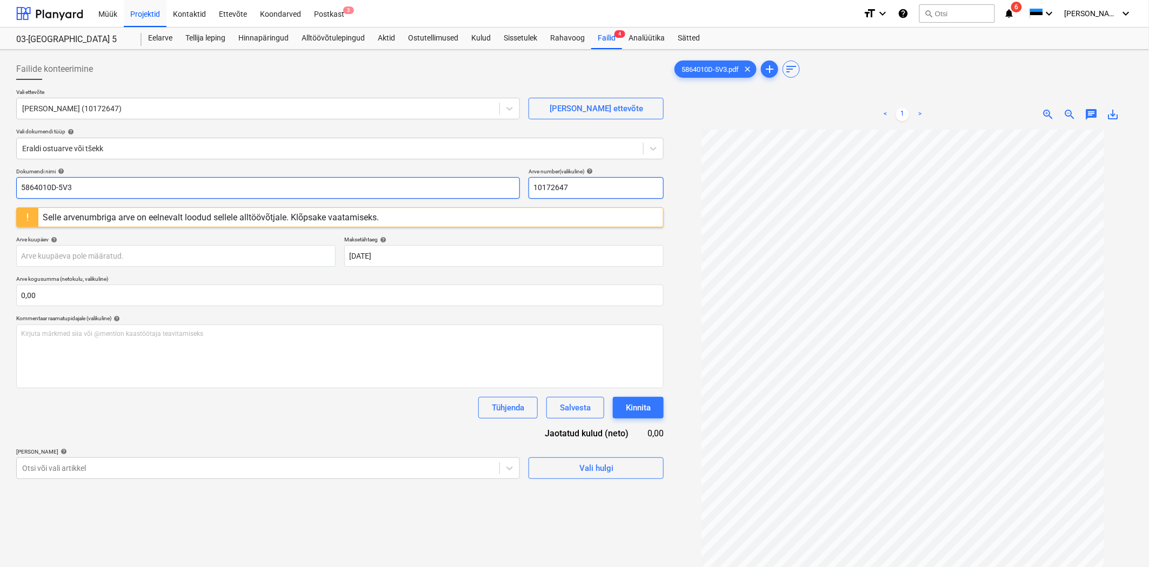
paste input "5864010D-5V3"
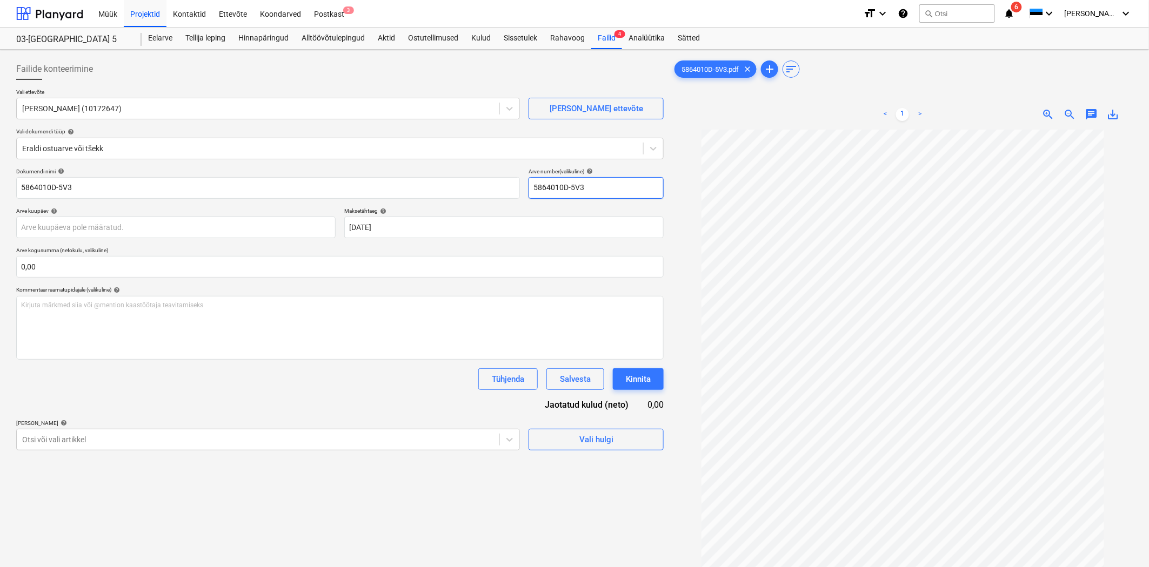
type input "5864010D-5V3"
click at [128, 299] on div "Kirjuta märkmed siia või @mention kaastöötaja teavitamiseks ﻿" at bounding box center [339, 328] width 647 height 64
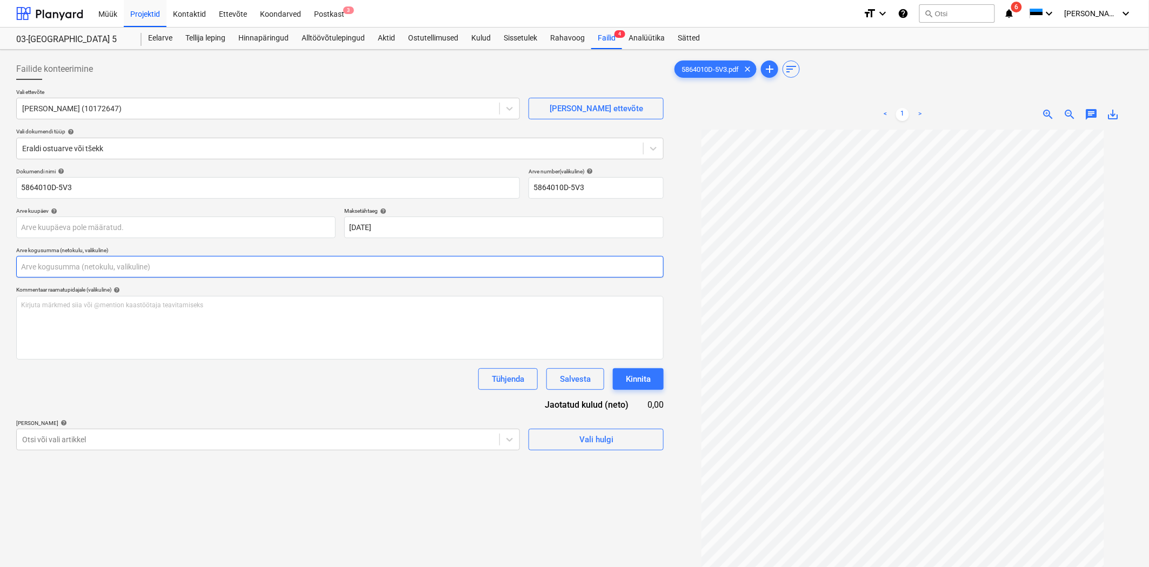
click at [110, 270] on input "text" at bounding box center [339, 267] width 647 height 22
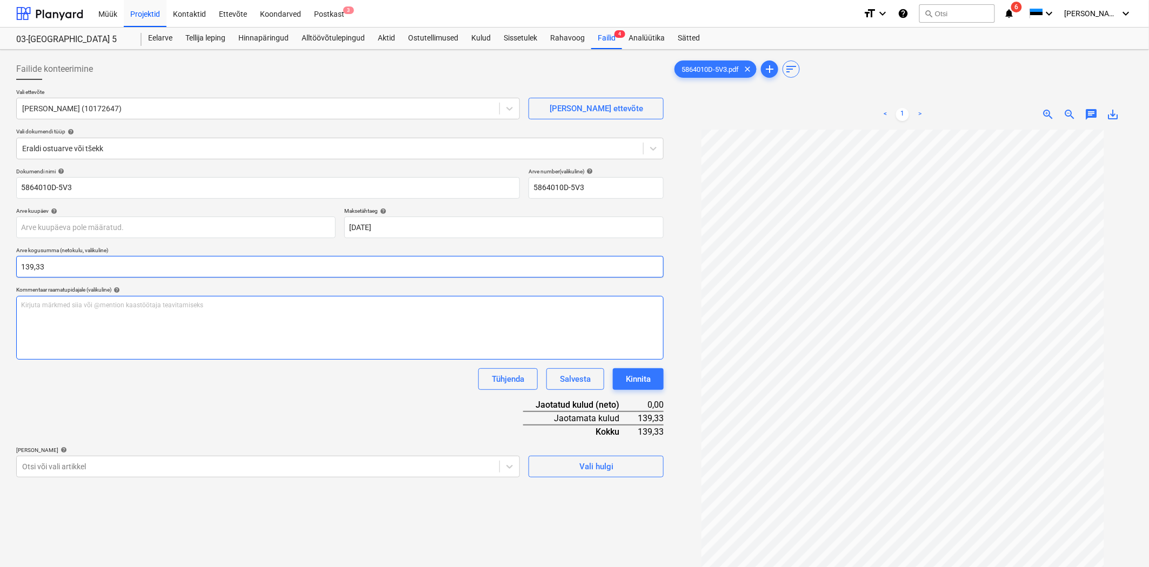
type input "139,33"
click at [279, 325] on div "Kirjuta märkmed siia või @mention kaastöötaja teavitamiseks ﻿" at bounding box center [339, 328] width 647 height 64
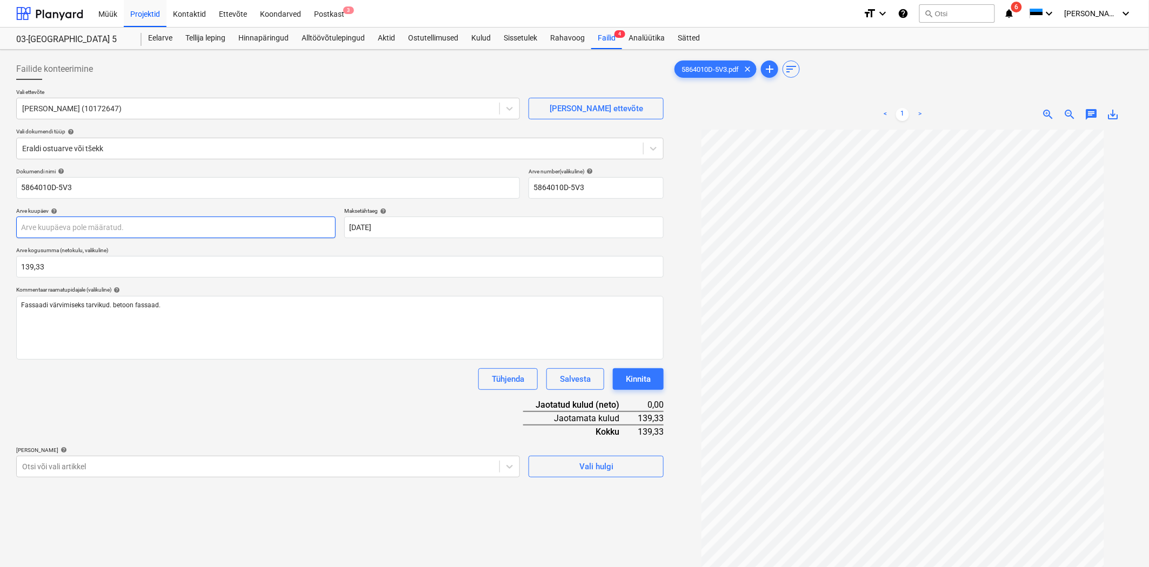
click at [58, 225] on body "Müük Projektid Kontaktid Ettevõte Koondarved Postkast 3 format_size keyboard_ar…" at bounding box center [574, 283] width 1149 height 567
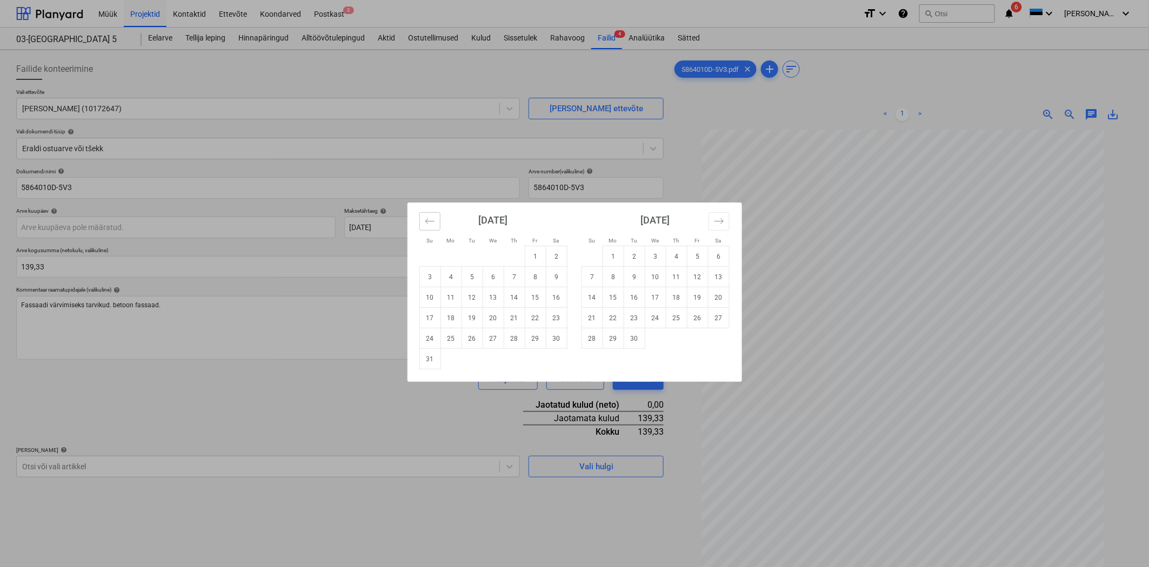
click at [431, 222] on icon "Move backward to switch to the previous month." at bounding box center [430, 221] width 10 height 10
click at [521, 274] on td "10" at bounding box center [514, 277] width 21 height 21
type input "10 Jul 2025"
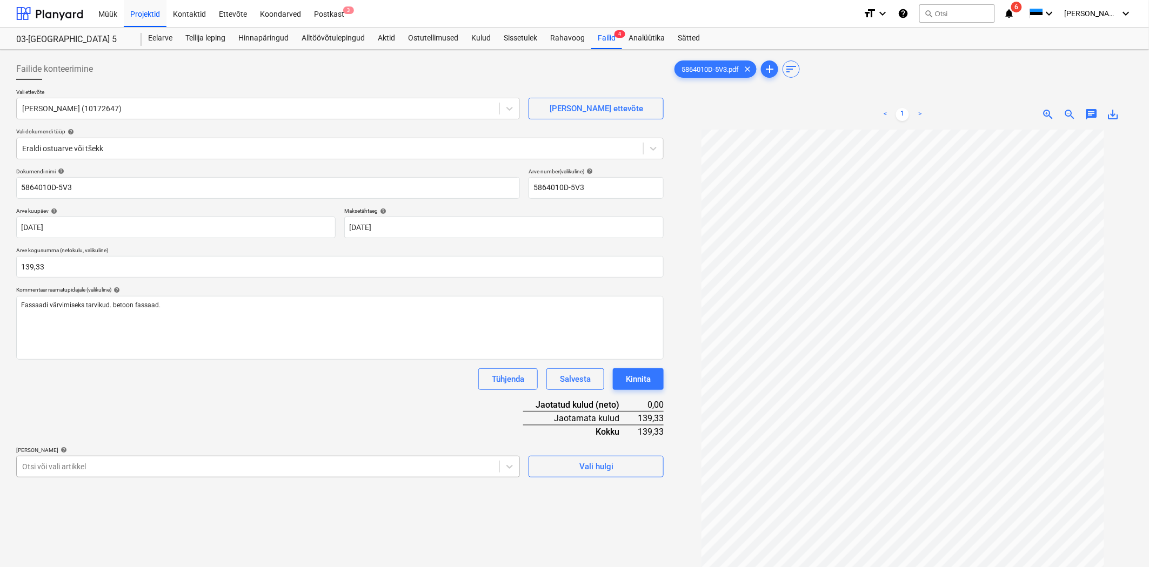
click at [80, 464] on body "Müük Projektid Kontaktid Ettevõte Koondarved Postkast 3 format_size keyboard_ar…" at bounding box center [574, 283] width 1149 height 567
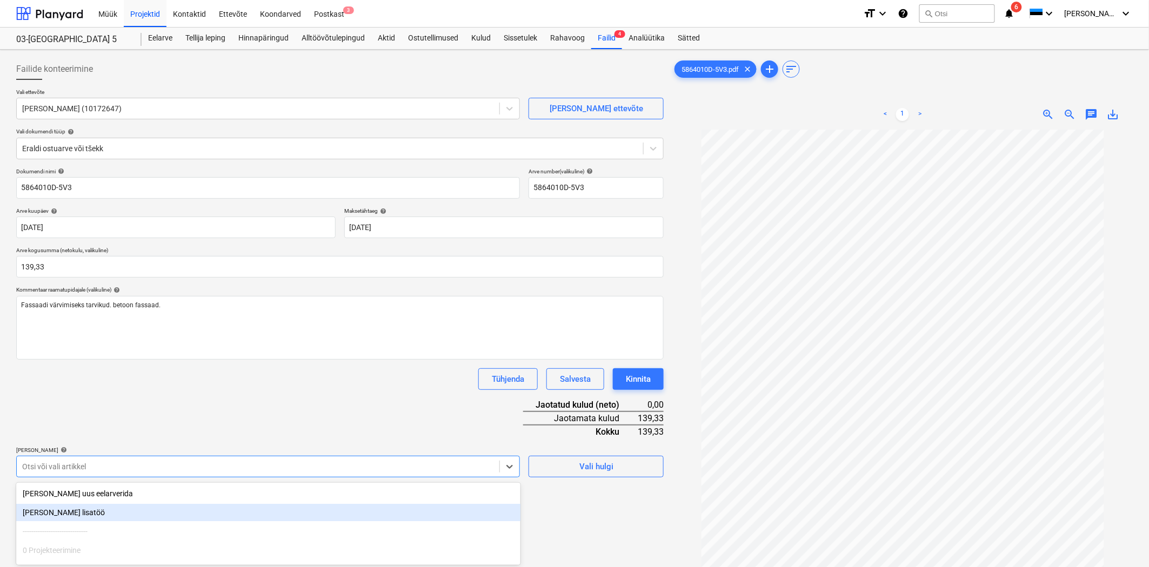
scroll to position [84, 0]
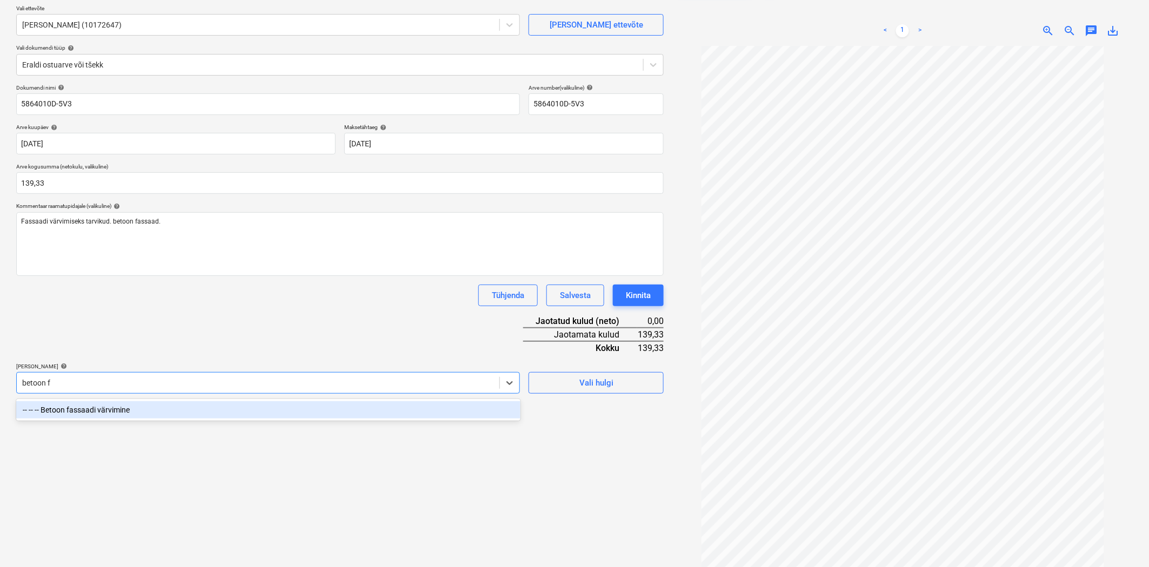
type input "betoon fa"
click at [133, 410] on div "-- -- -- Betoon fassaadi värvimine" at bounding box center [268, 409] width 504 height 17
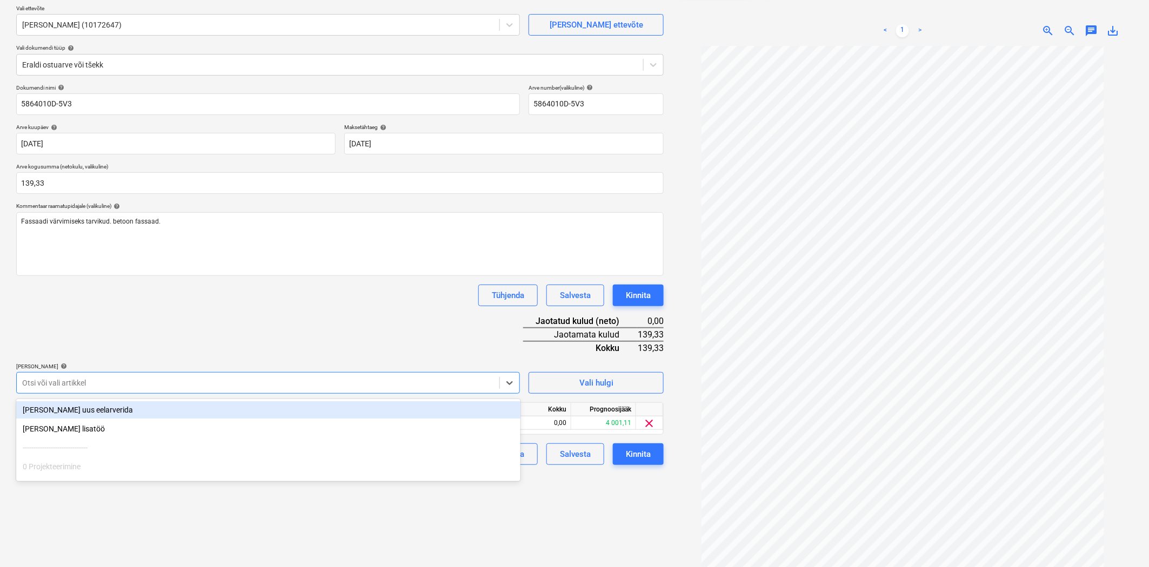
click at [141, 325] on div "Dokumendi nimi help 5864010D-5V3 Arve number (valikuline) help 5864010D-5V3 Arv…" at bounding box center [339, 274] width 647 height 381
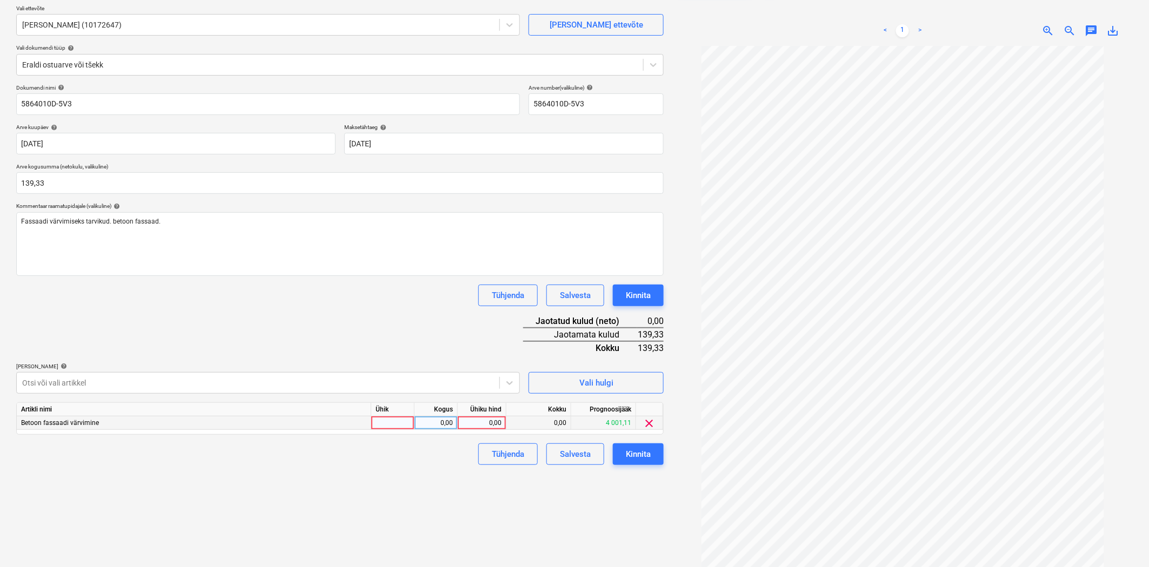
click at [473, 423] on div "0,00" at bounding box center [481, 424] width 39 height 14
type input "139,33"
click at [471, 371] on p "Lisa artiklid help" at bounding box center [268, 367] width 504 height 9
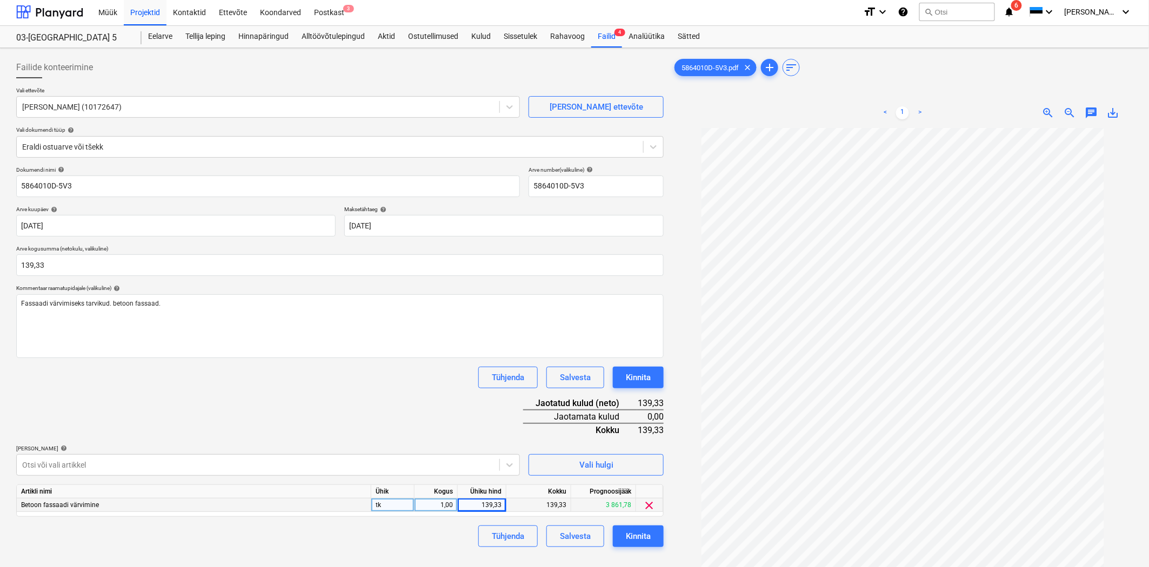
scroll to position [0, 0]
click at [630, 538] on div "Kinnita" at bounding box center [638, 538] width 25 height 14
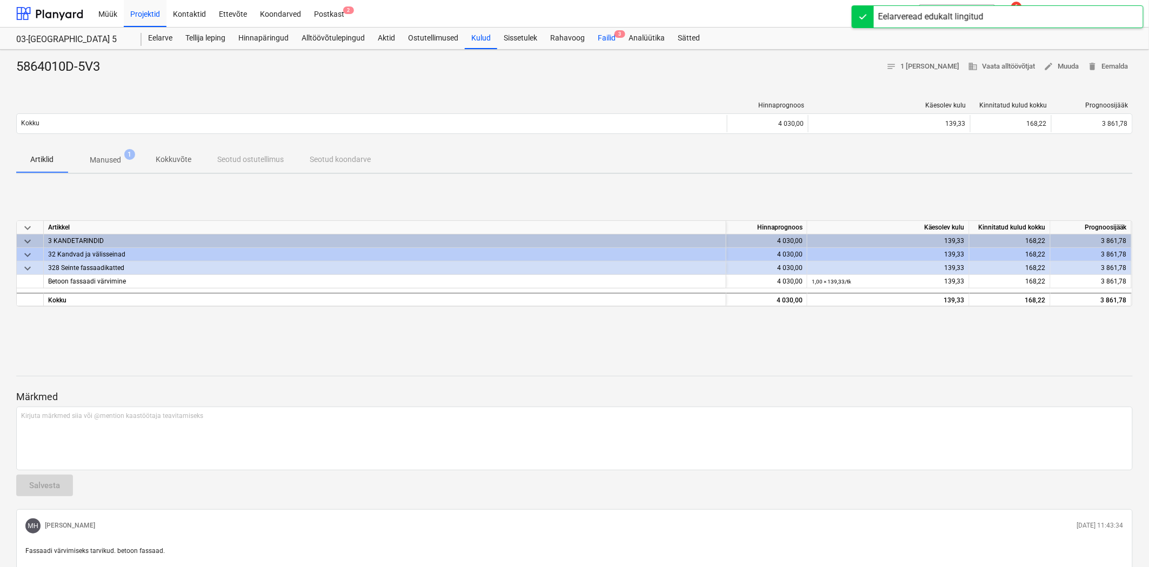
click at [609, 34] on div "Failid 3" at bounding box center [606, 39] width 31 height 22
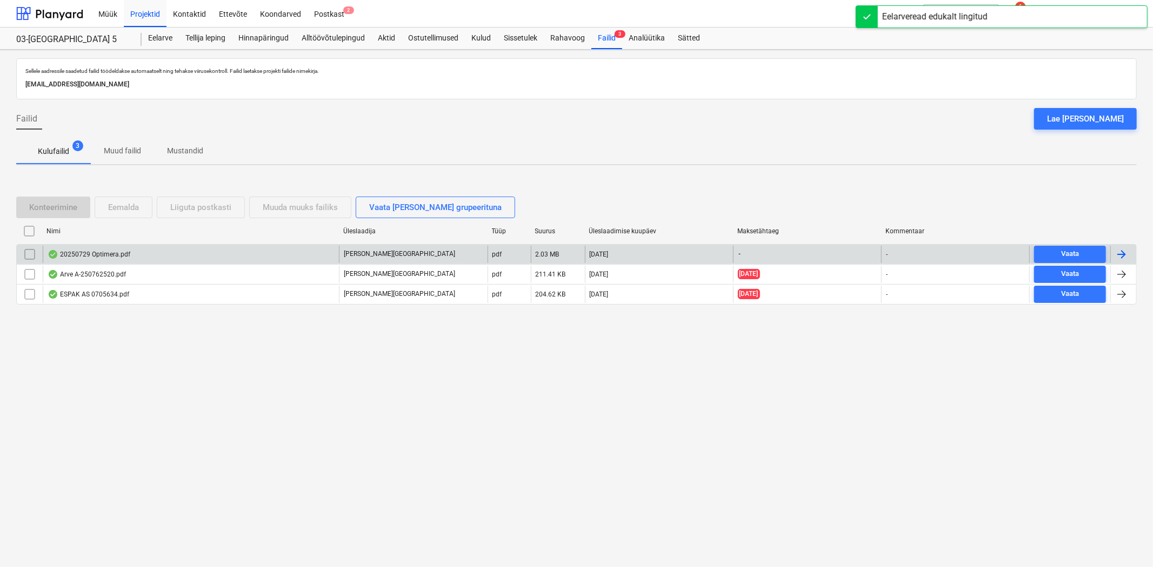
click at [123, 247] on div "20250729 Optimera.pdf" at bounding box center [191, 254] width 296 height 17
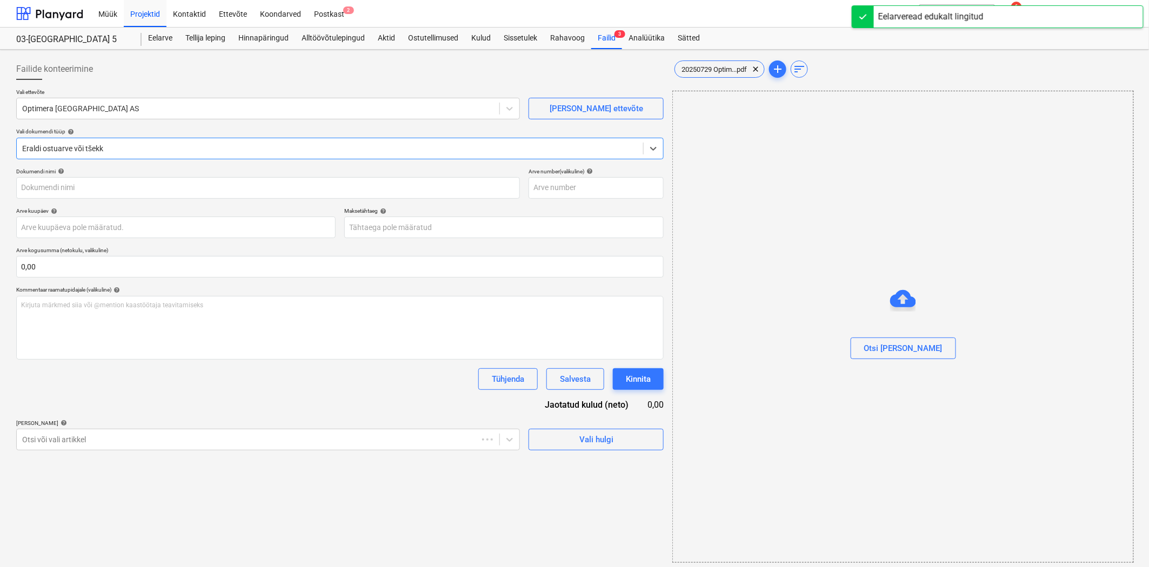
type input "25"
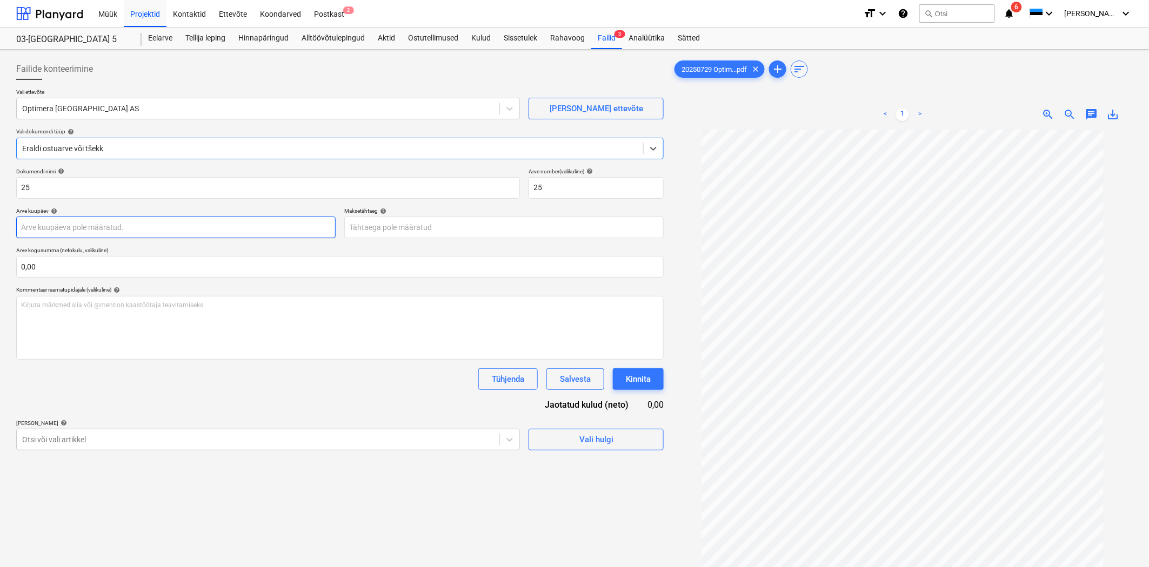
click at [51, 227] on body "Müük Projektid Kontaktid Ettevõte Koondarved Postkast 2 format_size keyboard_ar…" at bounding box center [574, 283] width 1149 height 567
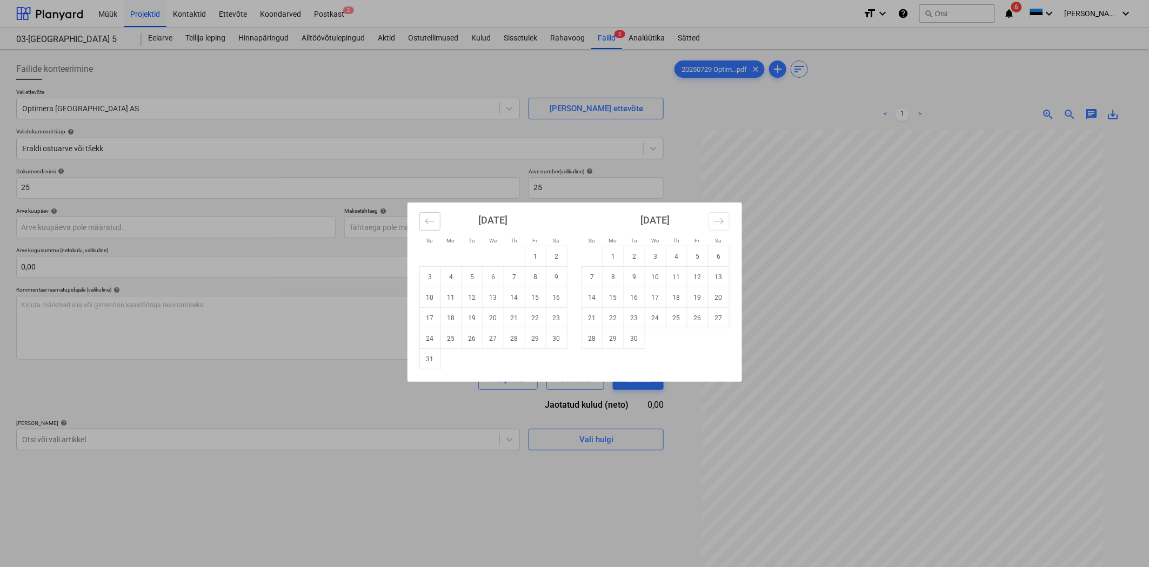
click at [434, 224] on icon "Move backward to switch to the previous month." at bounding box center [430, 221] width 10 height 10
click at [467, 337] on td "29" at bounding box center [471, 339] width 21 height 21
type input "29 Jul 2025"
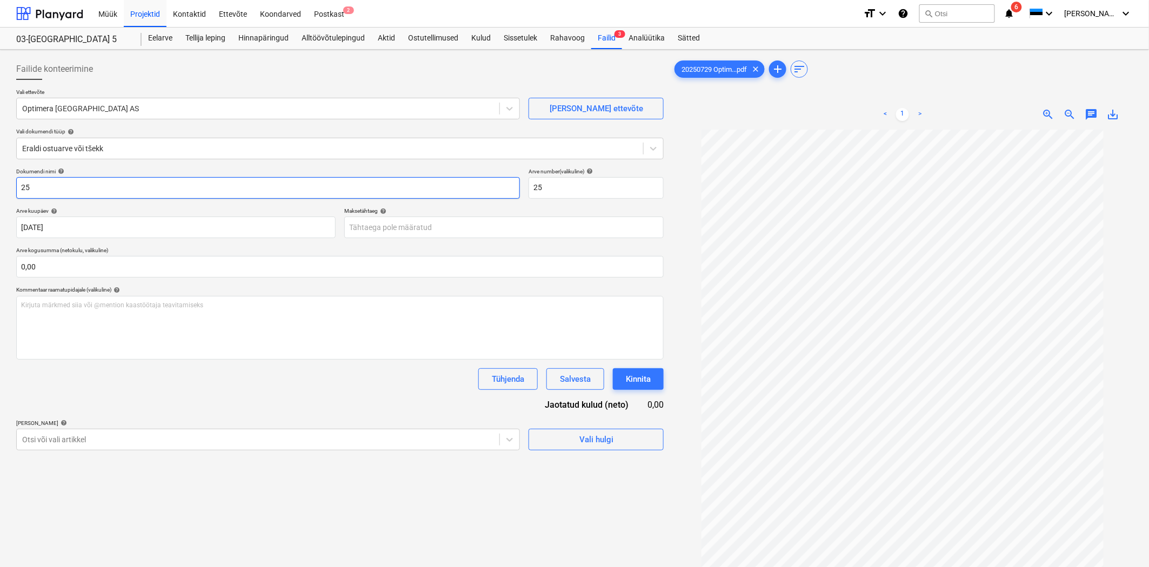
click at [82, 192] on input "25" at bounding box center [268, 188] width 504 height 22
drag, startPoint x: 32, startPoint y: 181, endPoint x: 0, endPoint y: 181, distance: 32.4
click at [0, 181] on div "Failide konteerimine Vali ettevõte Optimera Estonia AS Lisa uus ettevõte Vali d…" at bounding box center [574, 363] width 1149 height 626
type input "20250729"
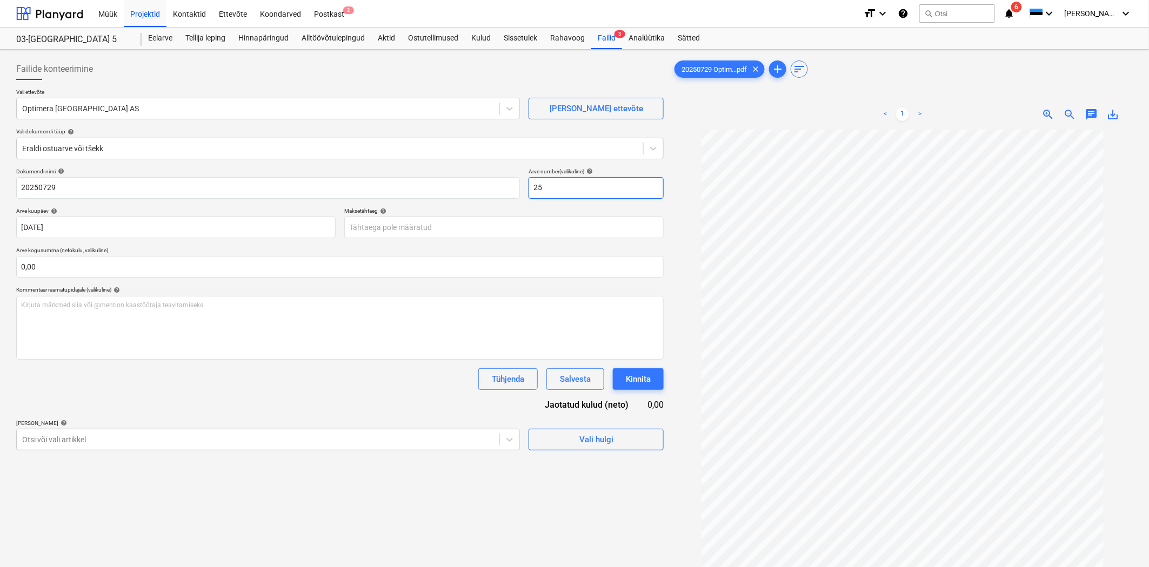
click at [591, 180] on input "25" at bounding box center [595, 188] width 135 height 22
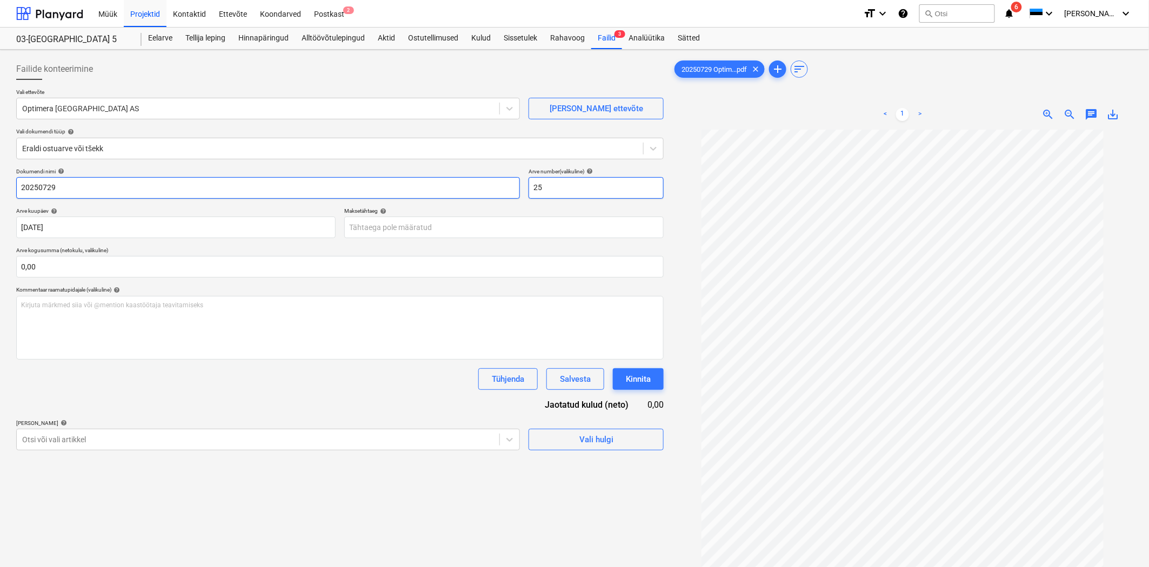
drag, startPoint x: 525, startPoint y: 189, endPoint x: 500, endPoint y: 188, distance: 25.4
click at [500, 188] on div "Dokumendi nimi help 20250729 Arve number (valikuline) help 25" at bounding box center [339, 183] width 647 height 31
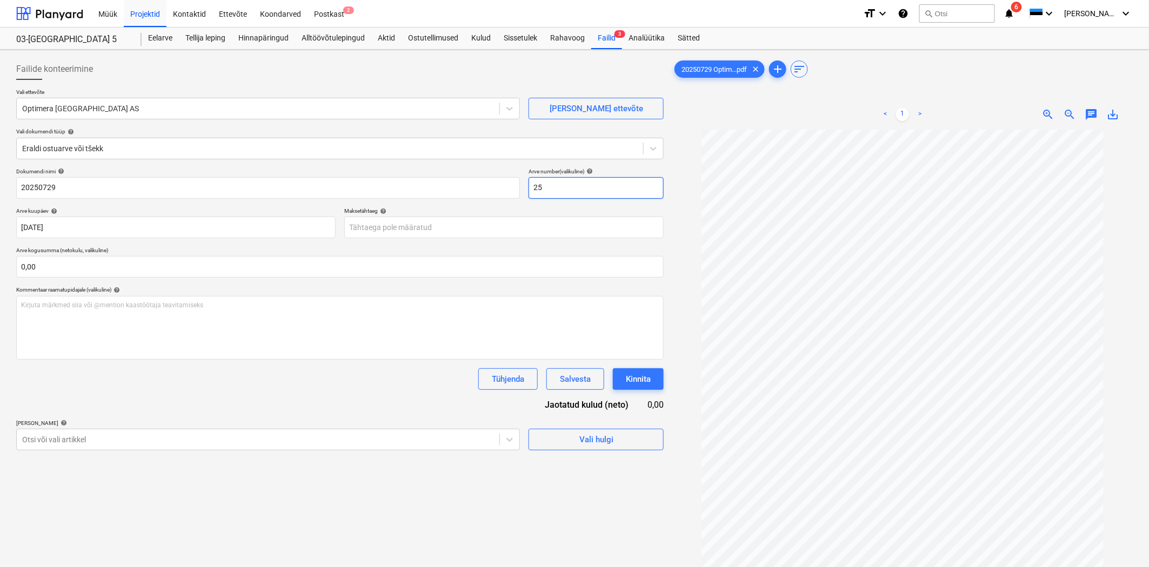
paste input "0250729"
type input "20250729"
click at [253, 224] on body "Müük Projektid Kontaktid Ettevõte Koondarved Postkast 2 format_size keyboard_ar…" at bounding box center [574, 283] width 1149 height 567
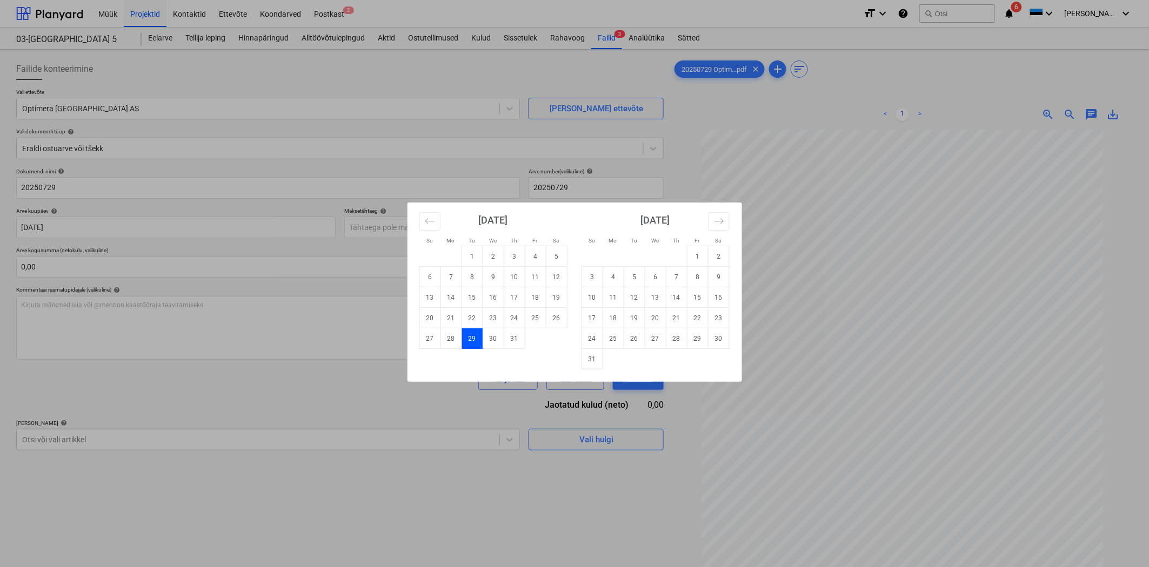
click at [160, 276] on div "Su Mo Tu We Th Fr Sa Su Mo Tu We Th Fr Sa June 2025 1 2 3 4 5 6 7 8 9 10 11 12 …" at bounding box center [574, 283] width 1149 height 567
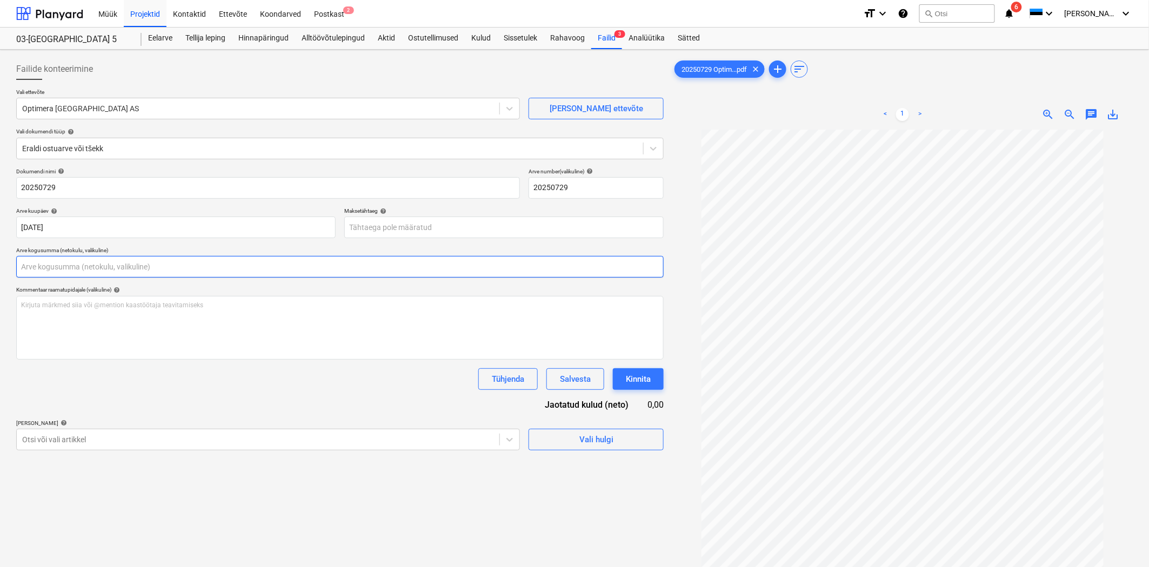
click at [110, 267] on input "text" at bounding box center [339, 267] width 647 height 22
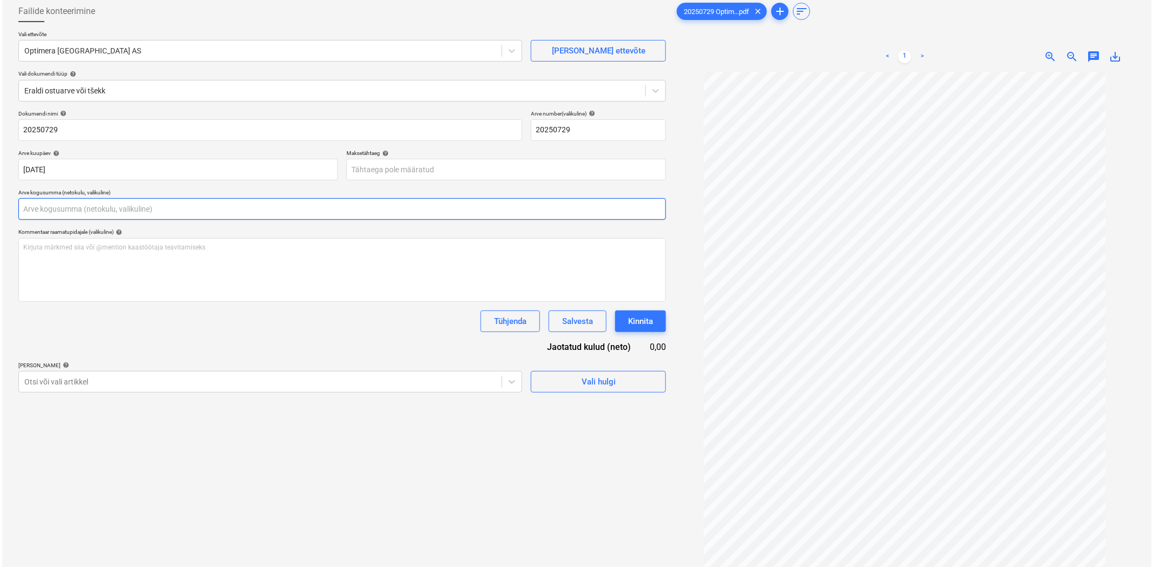
scroll to position [108, 0]
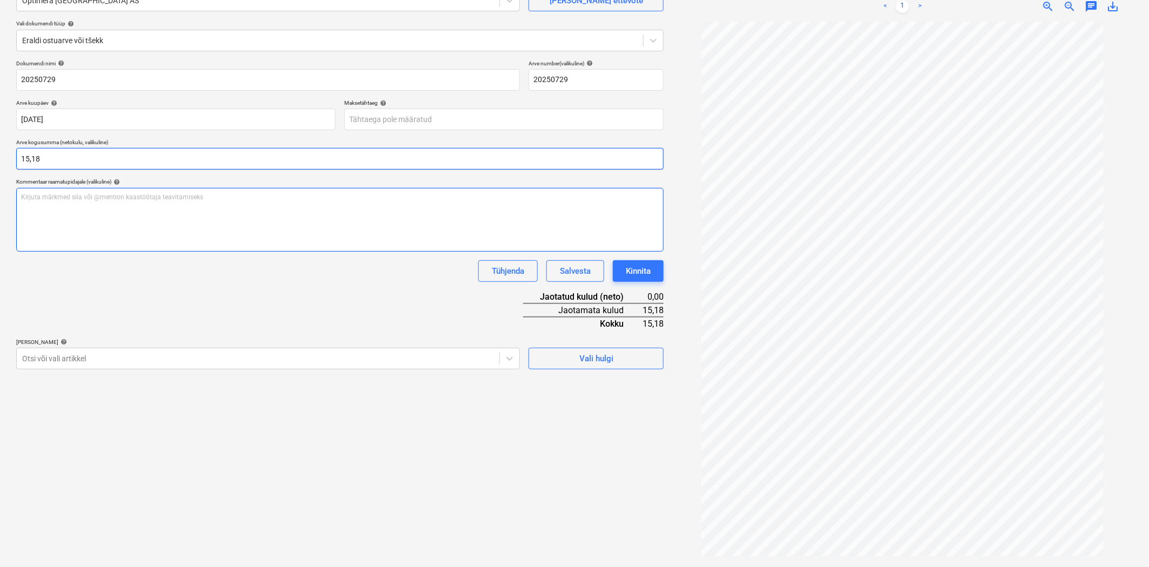
type input "15,18"
click at [207, 202] on div "Kirjuta märkmed siia või @mention kaastöötaja teavitamiseks ﻿" at bounding box center [339, 220] width 647 height 64
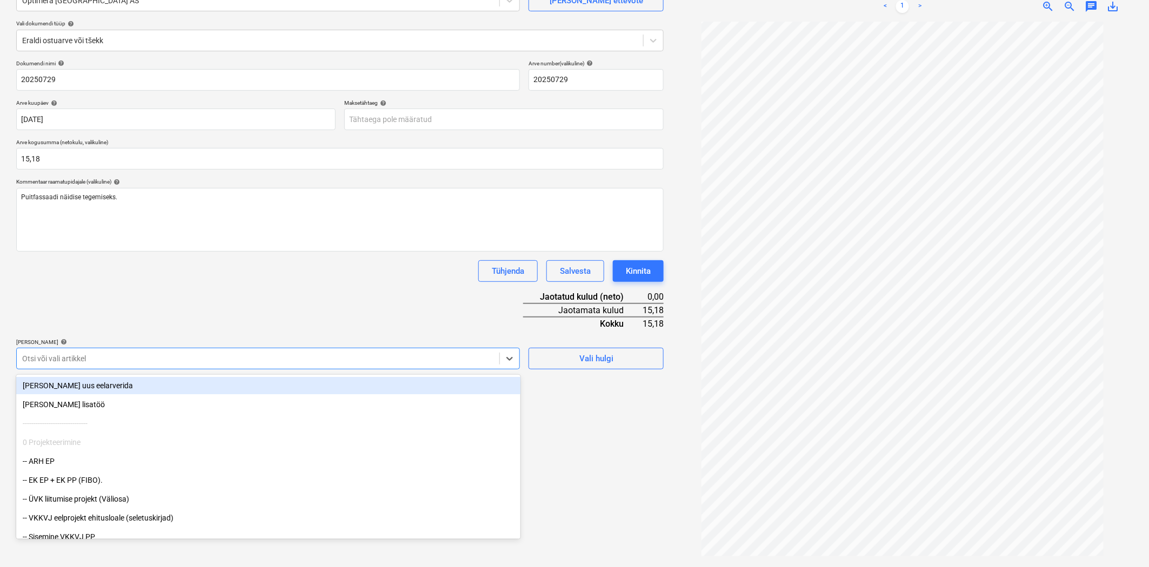
click at [160, 356] on div at bounding box center [258, 358] width 472 height 11
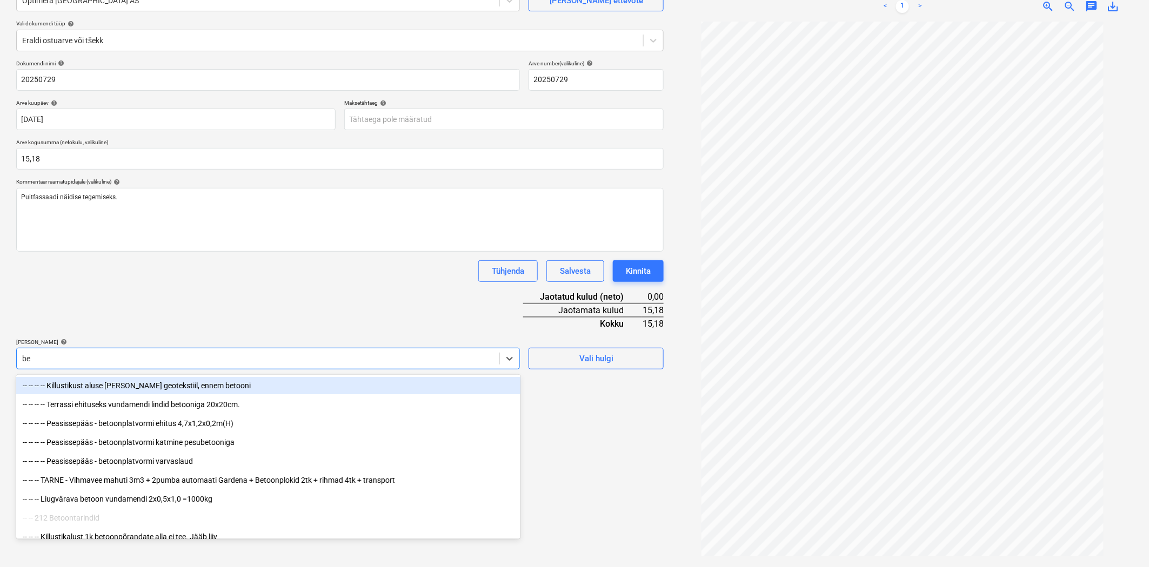
type input "b"
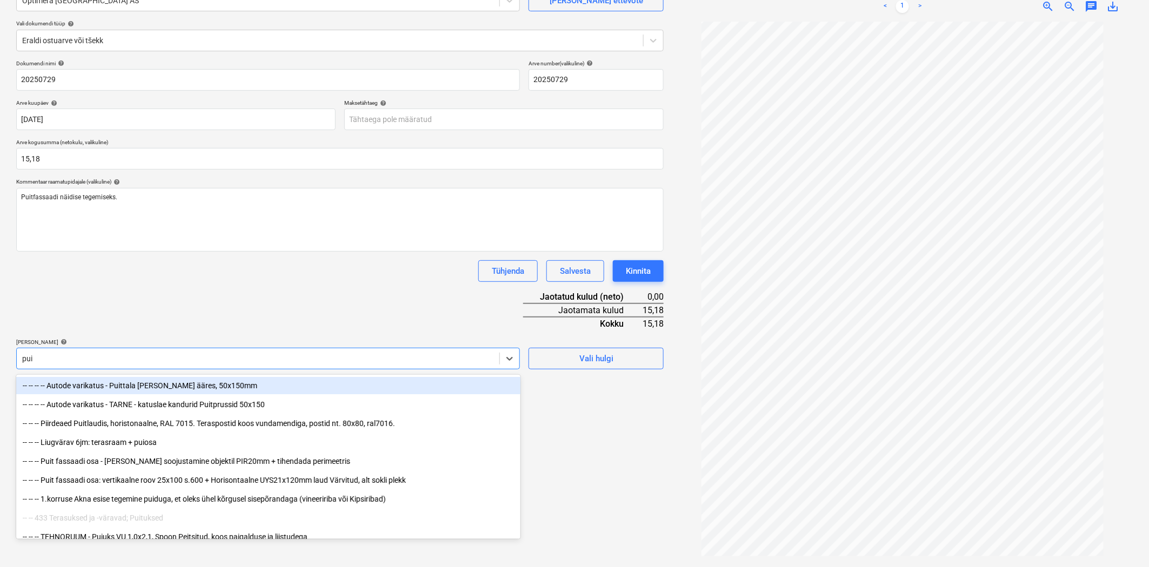
type input "puit"
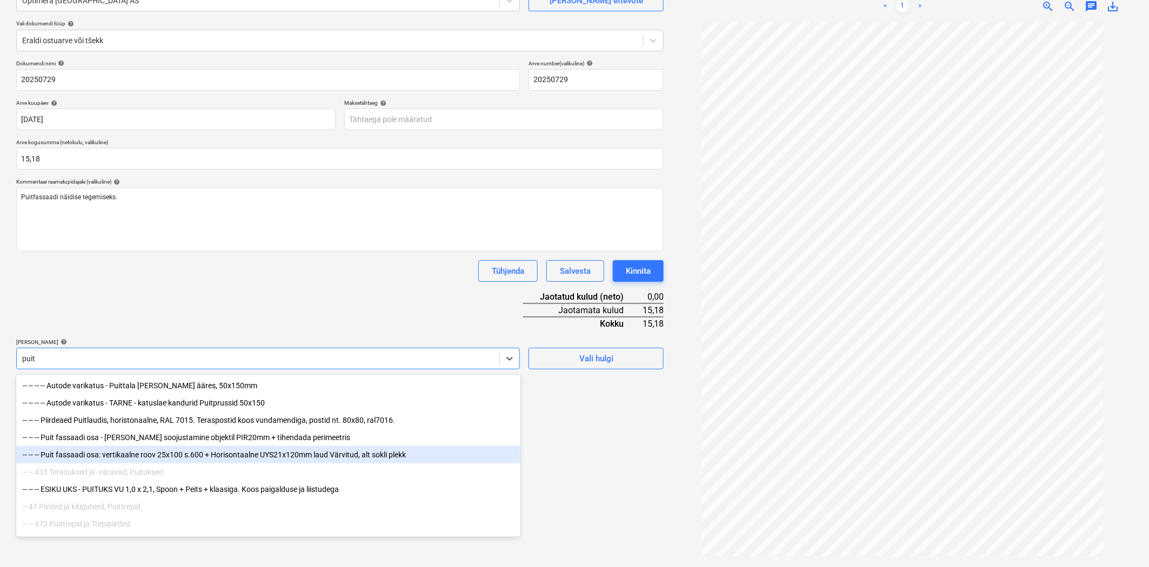
click at [138, 451] on div "-- -- -- Puit fassaadi osa: vertikaalne roov 25x100 s.600 + Horisontaalne UYS21…" at bounding box center [268, 454] width 504 height 17
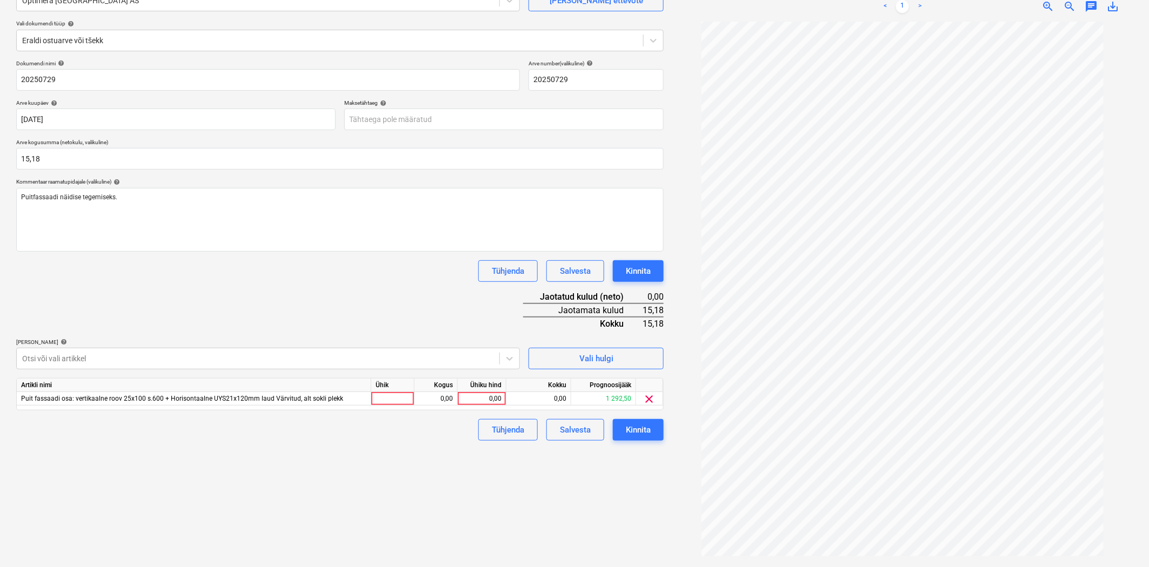
click at [131, 318] on div "Dokumendi nimi help 20250729 Arve number (valikuline) help 20250729 Arve kuupäe…" at bounding box center [339, 250] width 647 height 381
click at [484, 391] on div "Ühiku hind" at bounding box center [482, 386] width 49 height 14
click at [480, 398] on div "0,00" at bounding box center [481, 399] width 39 height 14
type input "15,18"
click at [460, 456] on div "Failide konteerimine Vali ettevõte Optimera Estonia AS Lisa uus ettevõte Vali d…" at bounding box center [340, 254] width 656 height 617
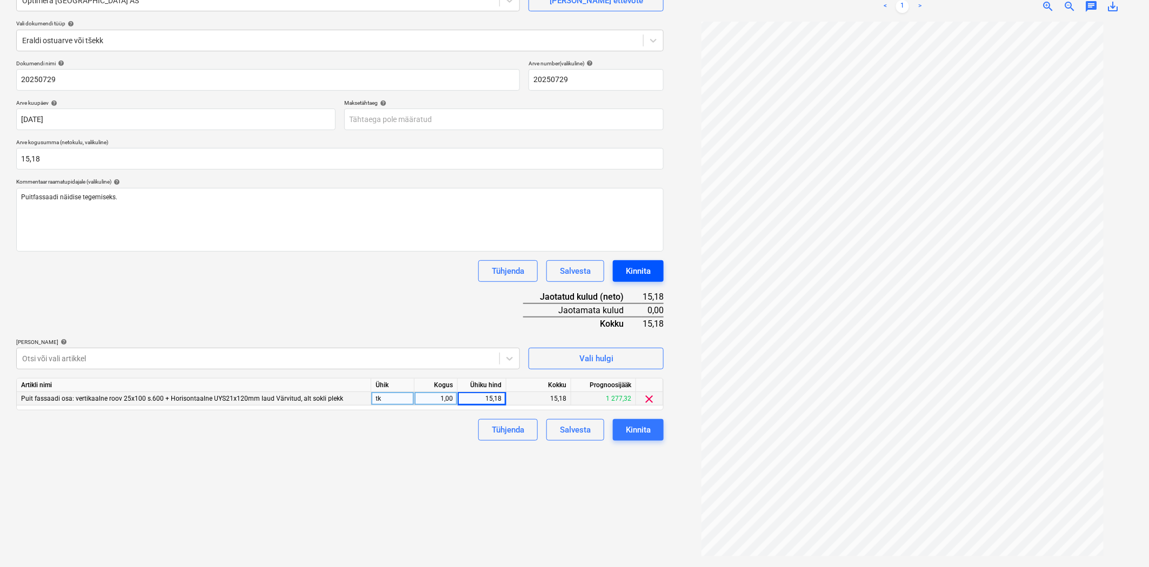
click at [631, 265] on div "Kinnita" at bounding box center [638, 271] width 25 height 14
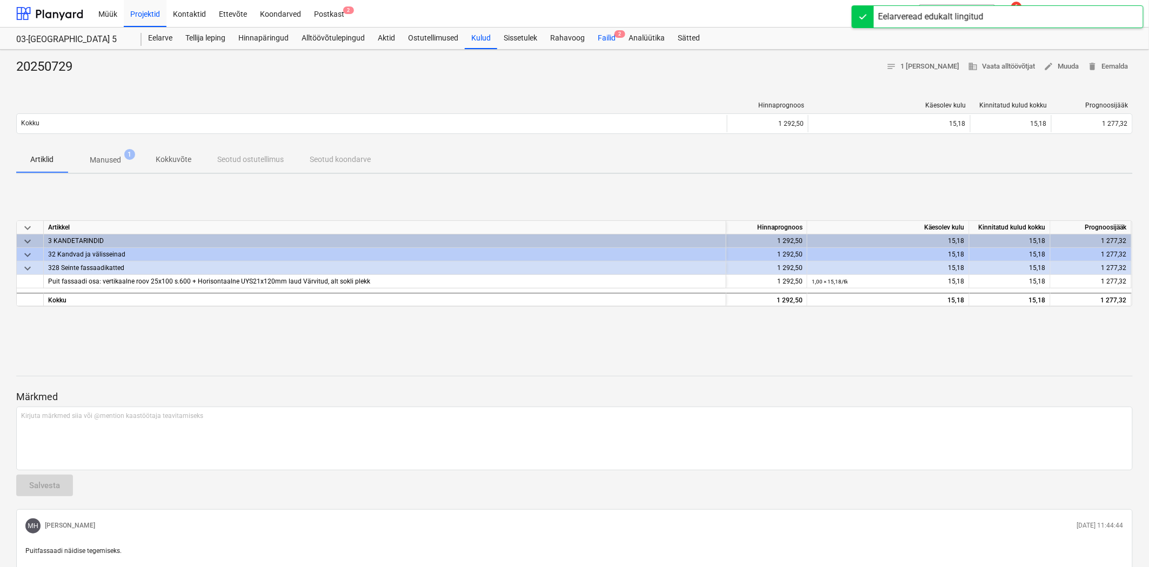
click at [607, 41] on div "Failid 2" at bounding box center [606, 39] width 31 height 22
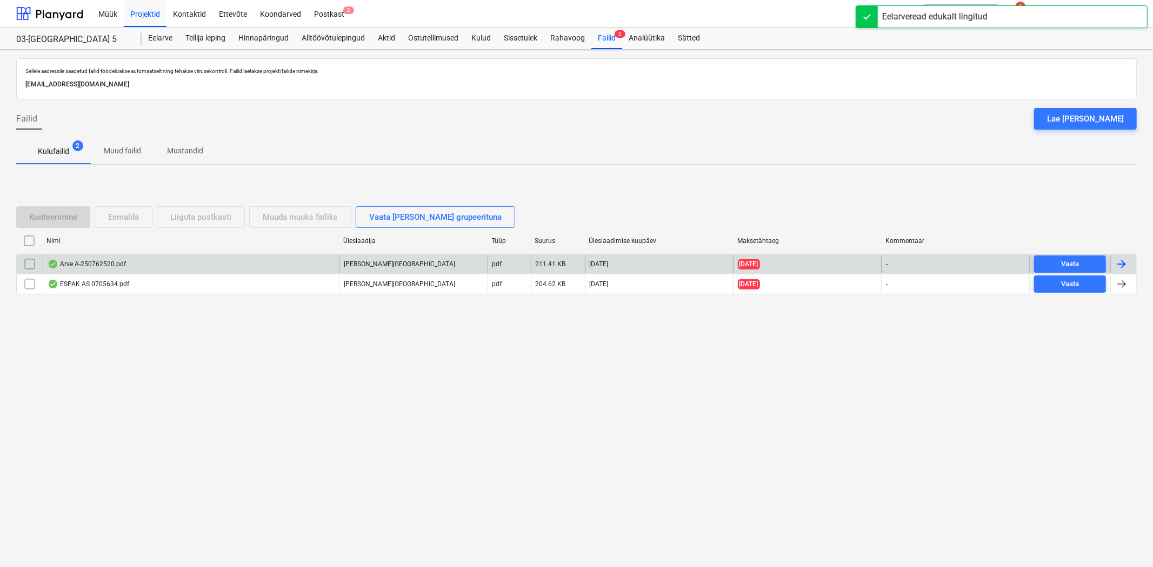
click at [79, 258] on div "Arve A-250762520.pdf" at bounding box center [191, 264] width 296 height 17
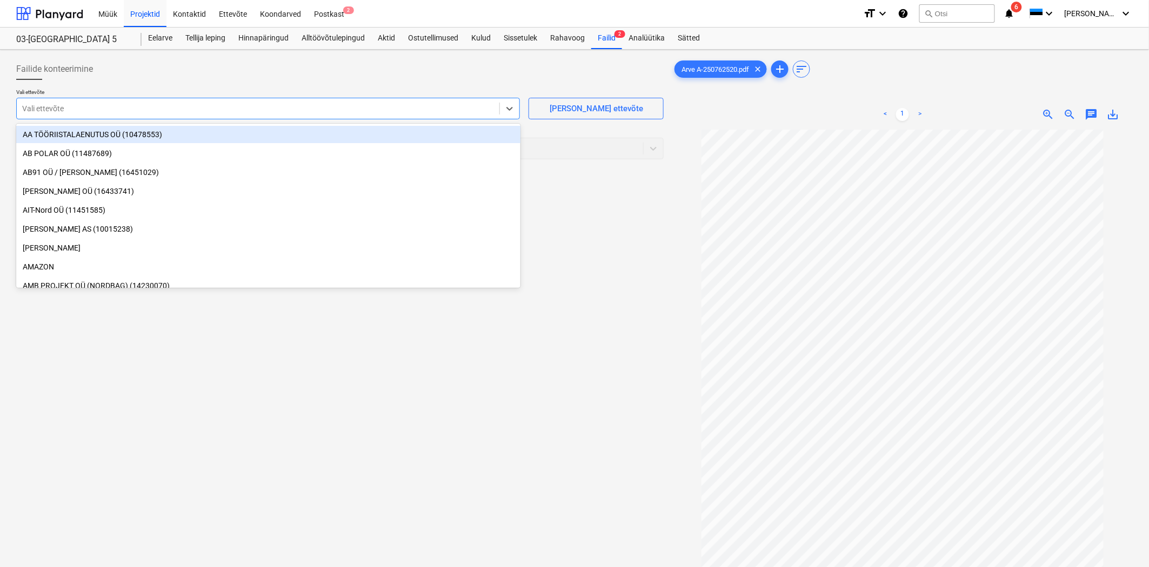
click at [331, 108] on div at bounding box center [258, 108] width 472 height 11
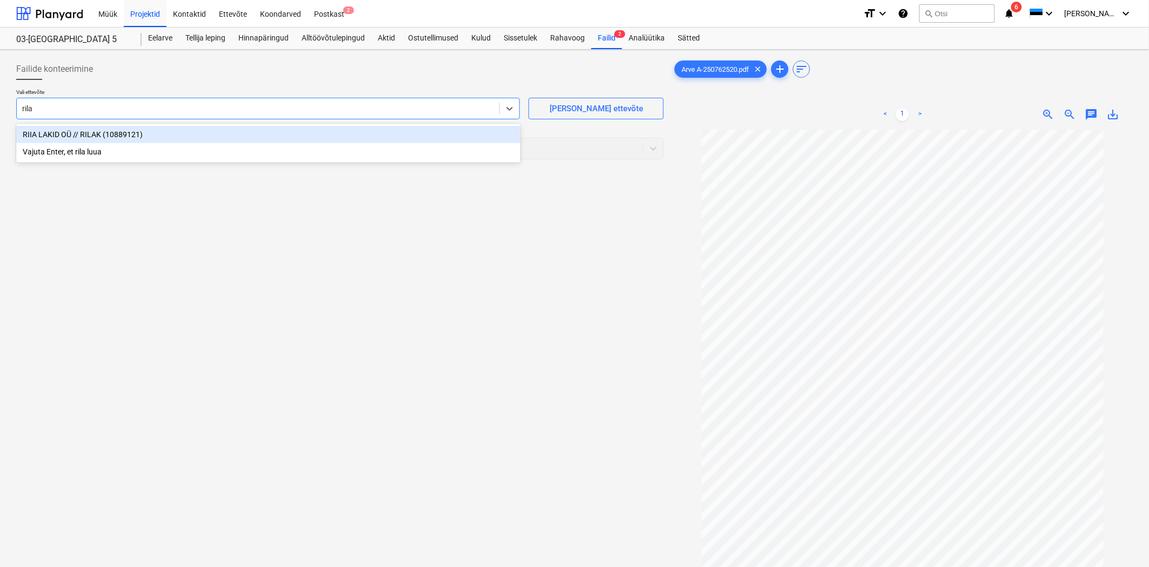
type input "rilak"
click at [239, 138] on div "RIIA LAKID OÜ // RILAK (10889121)" at bounding box center [268, 134] width 504 height 17
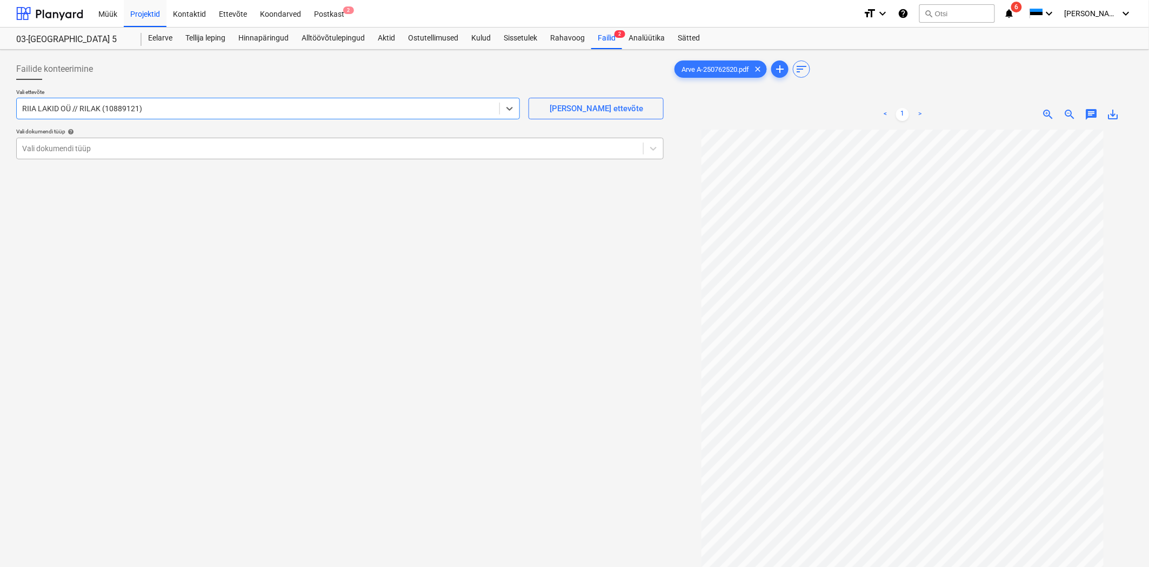
click at [55, 143] on div at bounding box center [329, 148] width 615 height 11
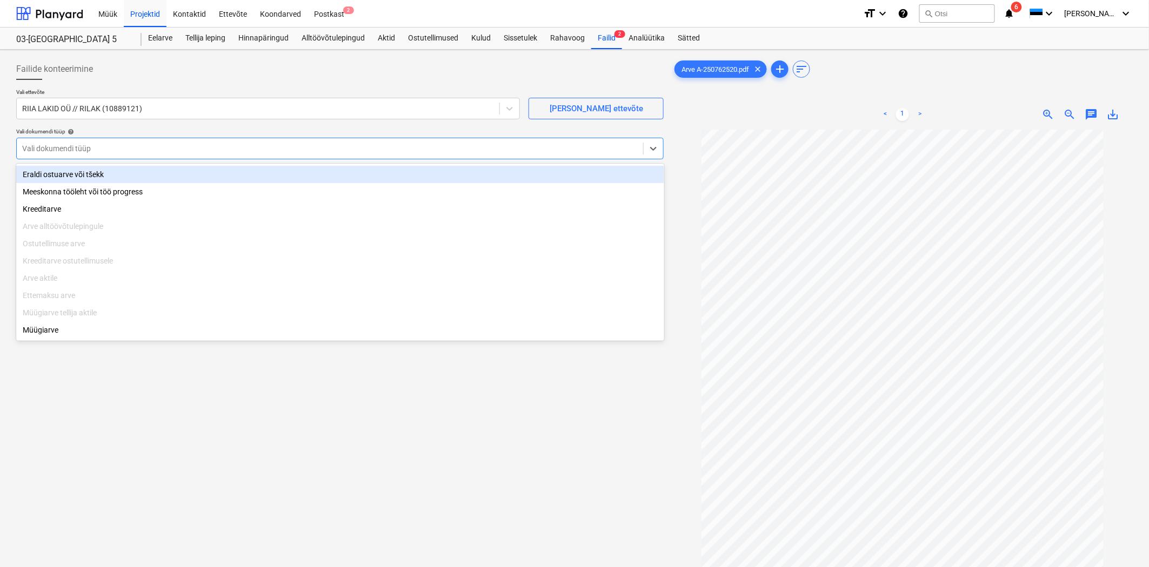
click at [45, 173] on div "Eraldi ostuarve või tšekk" at bounding box center [340, 174] width 648 height 17
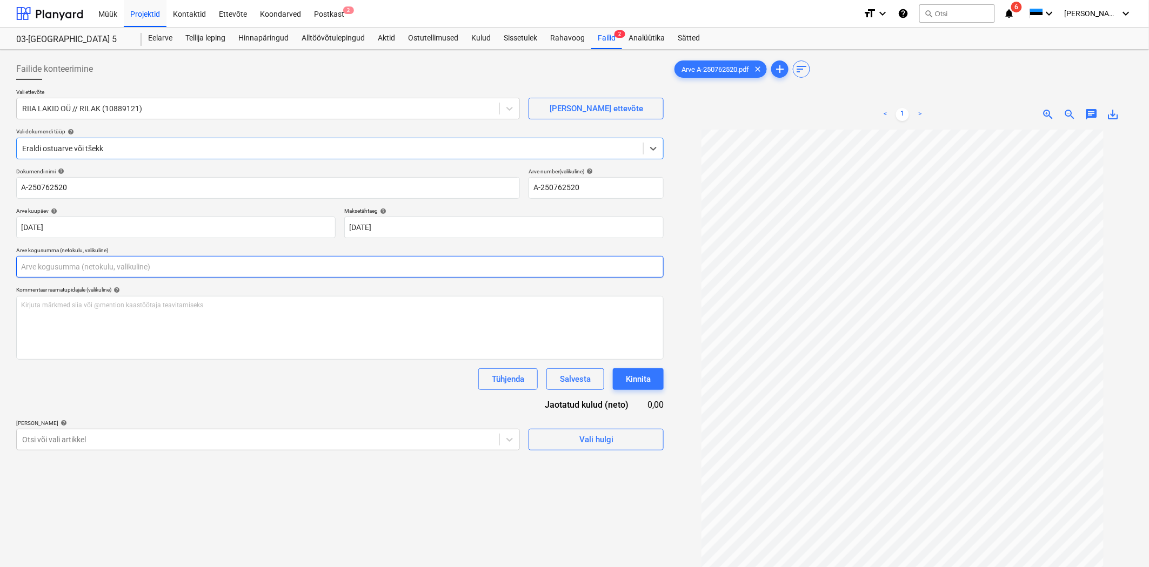
click at [175, 272] on input "text" at bounding box center [339, 267] width 647 height 22
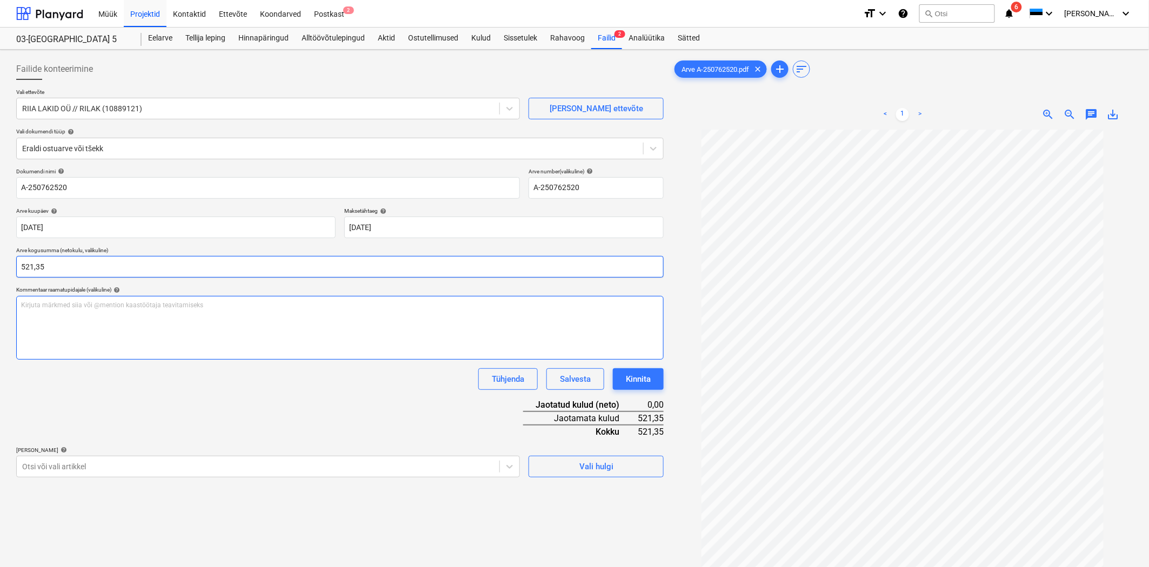
type input "521,35"
click at [82, 314] on div "Kirjuta märkmed siia või @mention kaastöötaja teavitamiseks ﻿" at bounding box center [339, 328] width 647 height 64
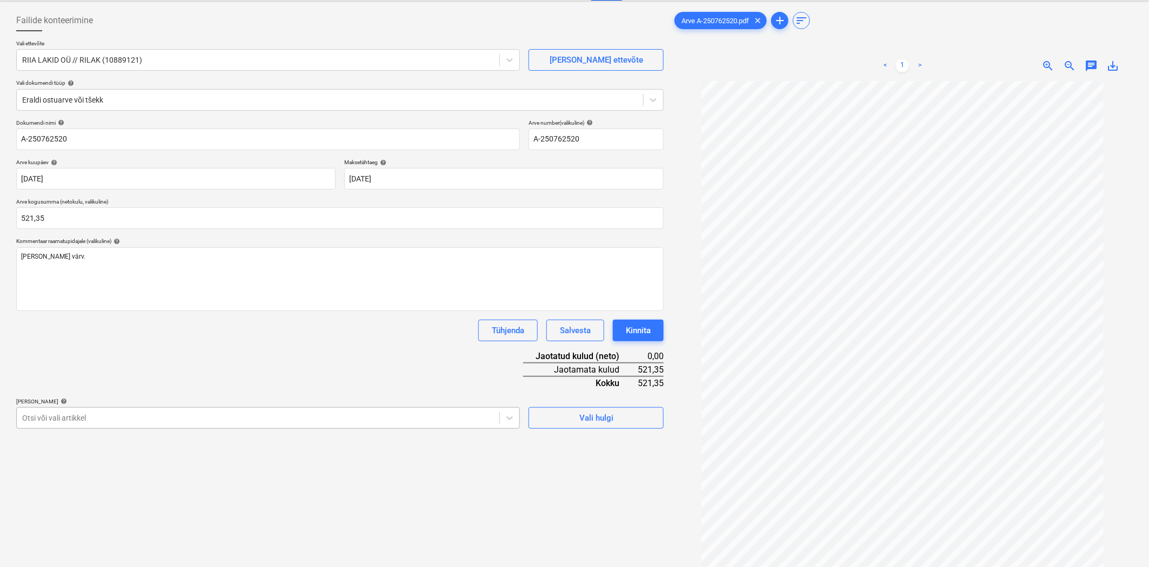
click at [41, 466] on body "Müük Projektid Kontaktid Ettevõte Koondarved Postkast 2 format_size keyboard_ar…" at bounding box center [574, 234] width 1149 height 567
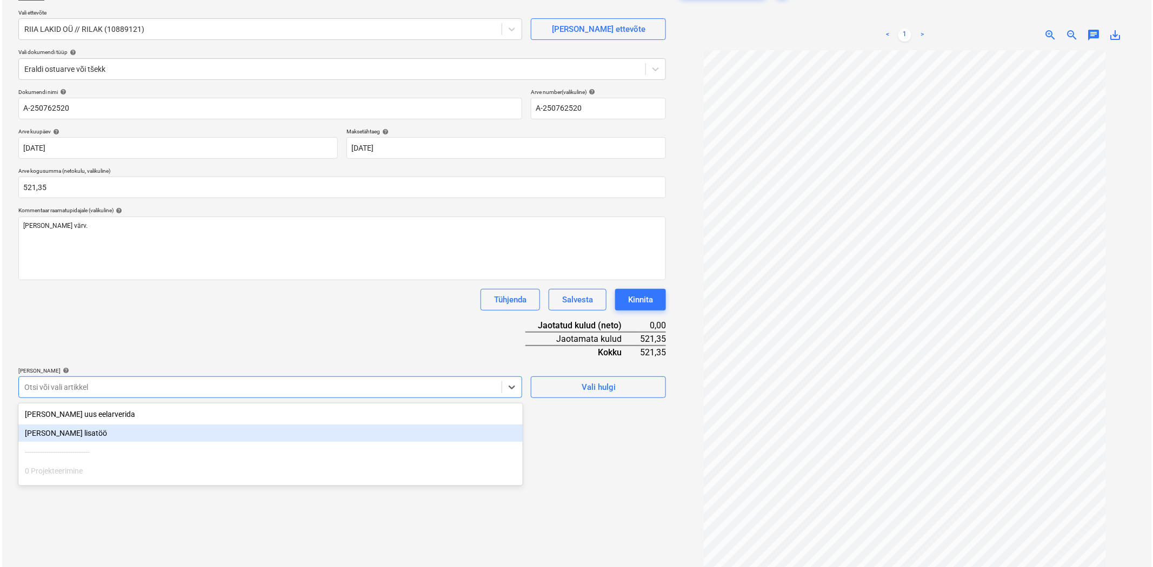
scroll to position [84, 0]
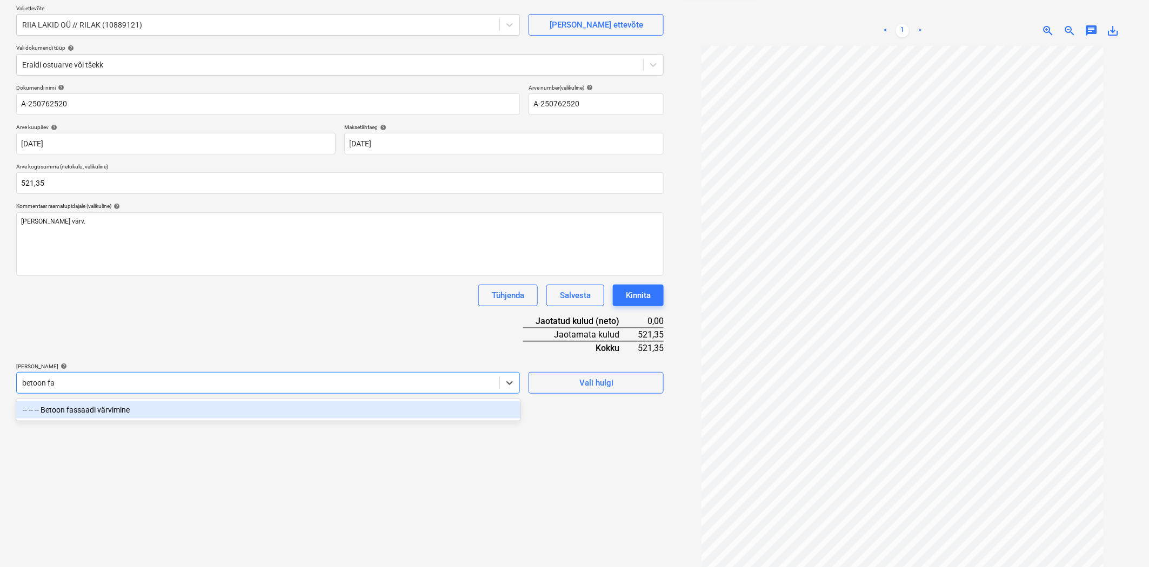
type input "betoon fas"
click at [123, 408] on div "-- -- -- Betoon fassaadi värvimine" at bounding box center [268, 409] width 504 height 17
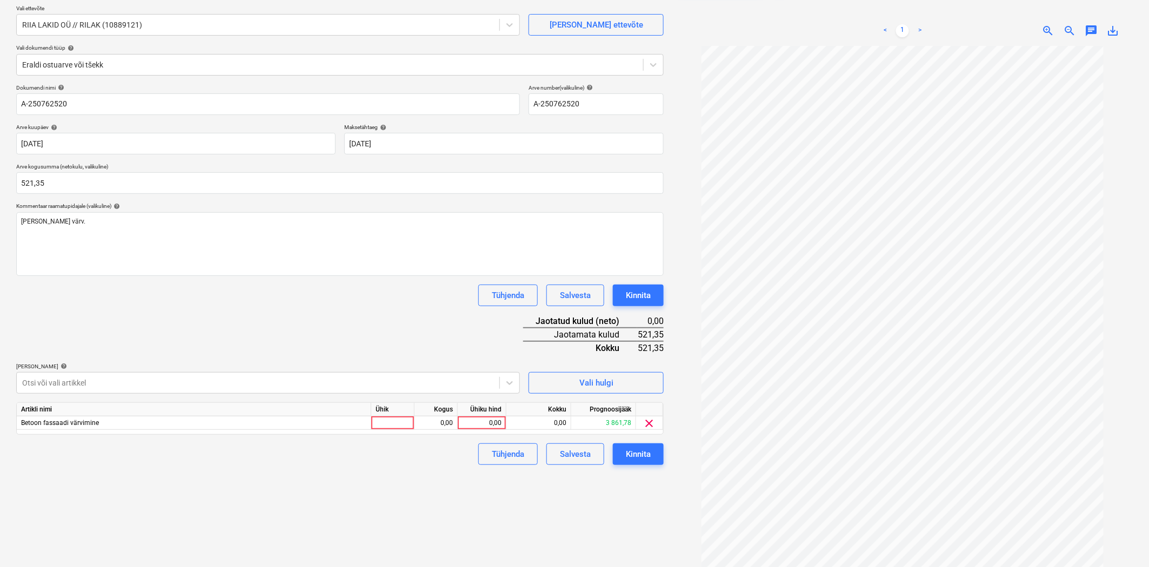
click at [158, 282] on div "Dokumendi nimi help A-250762520 Arve number (valikuline) help A-250762520 Arve …" at bounding box center [339, 274] width 647 height 381
click at [487, 423] on div "0,00" at bounding box center [481, 424] width 39 height 14
type input "521,35"
click at [542, 504] on div "Failide konteerimine Vali ettevõte RIIA LAKID OÜ // RILAK (10889121) Lisa uus e…" at bounding box center [340, 278] width 656 height 617
click at [652, 458] on button "Kinnita" at bounding box center [638, 455] width 51 height 22
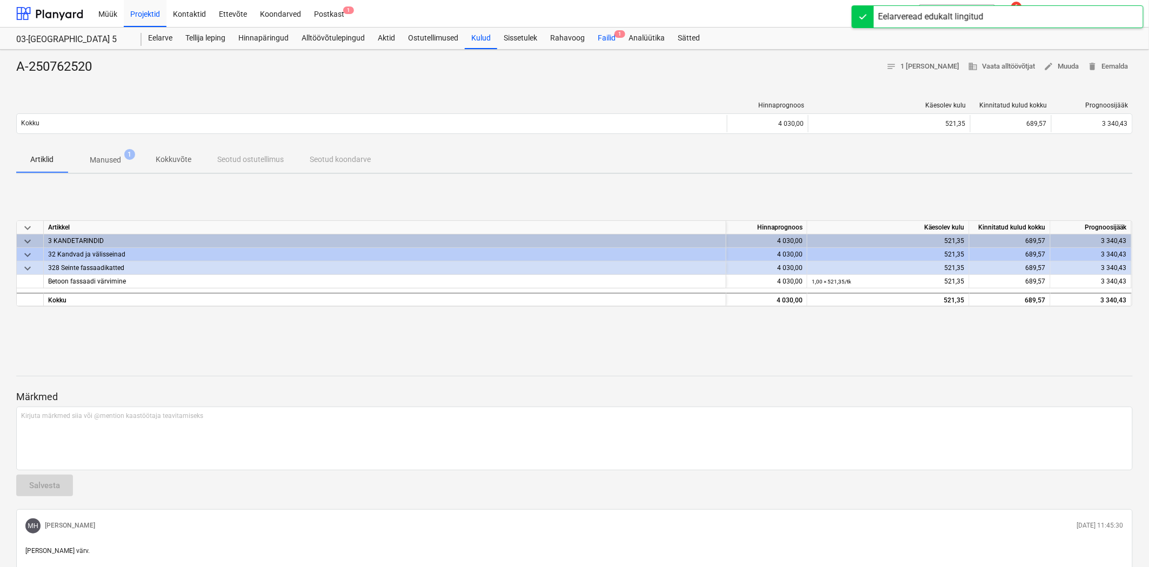
click at [604, 35] on div "Failid 1" at bounding box center [606, 39] width 31 height 22
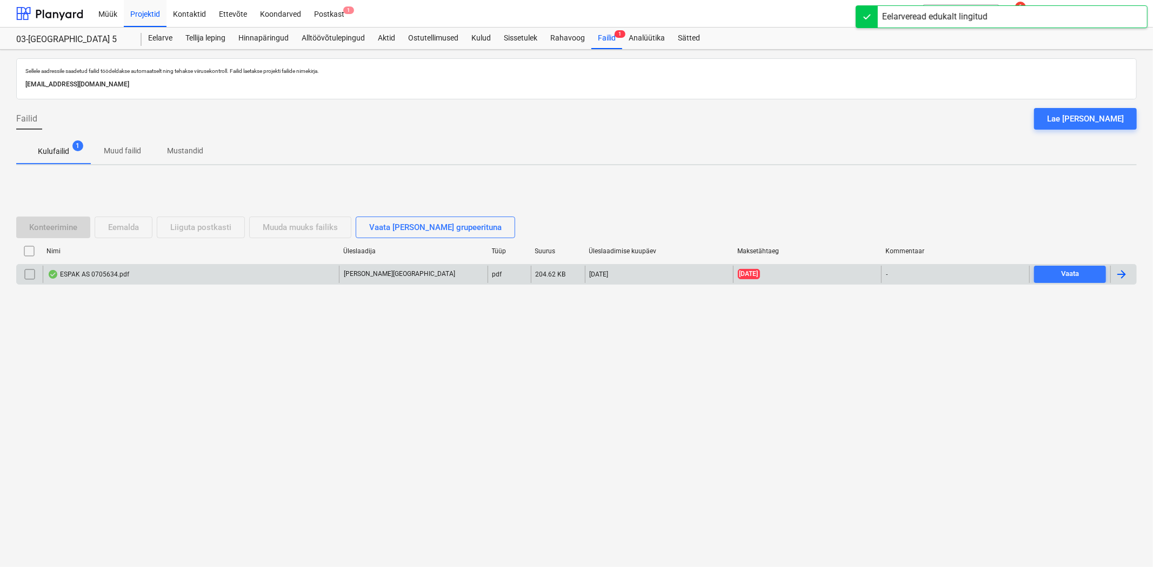
click at [125, 273] on div "ESPAK AS 0705634.pdf" at bounding box center [89, 274] width 82 height 9
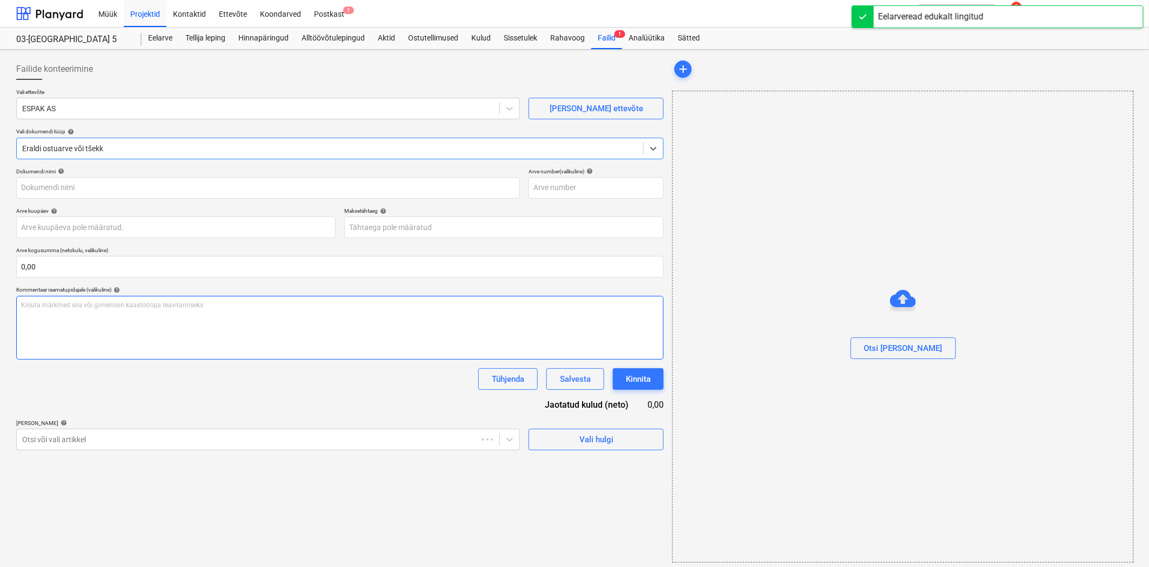
type input "0705634"
type input "09 Jul 2025"
type input "23 Jul 2025"
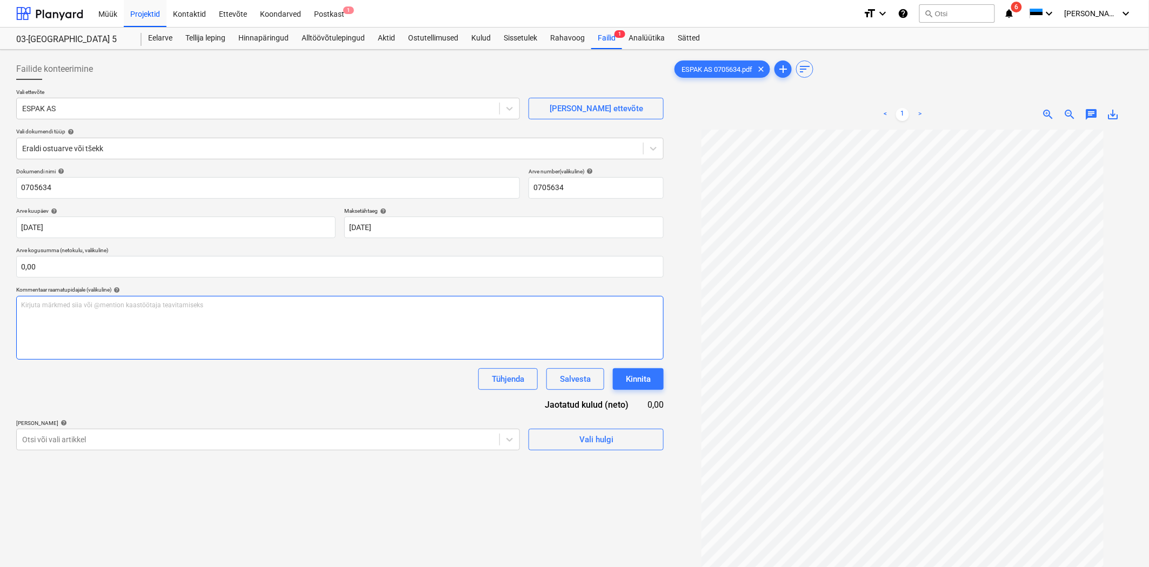
click at [189, 310] on div "Kirjuta märkmed siia või @mention kaastöötaja teavitamiseks ﻿" at bounding box center [339, 328] width 647 height 64
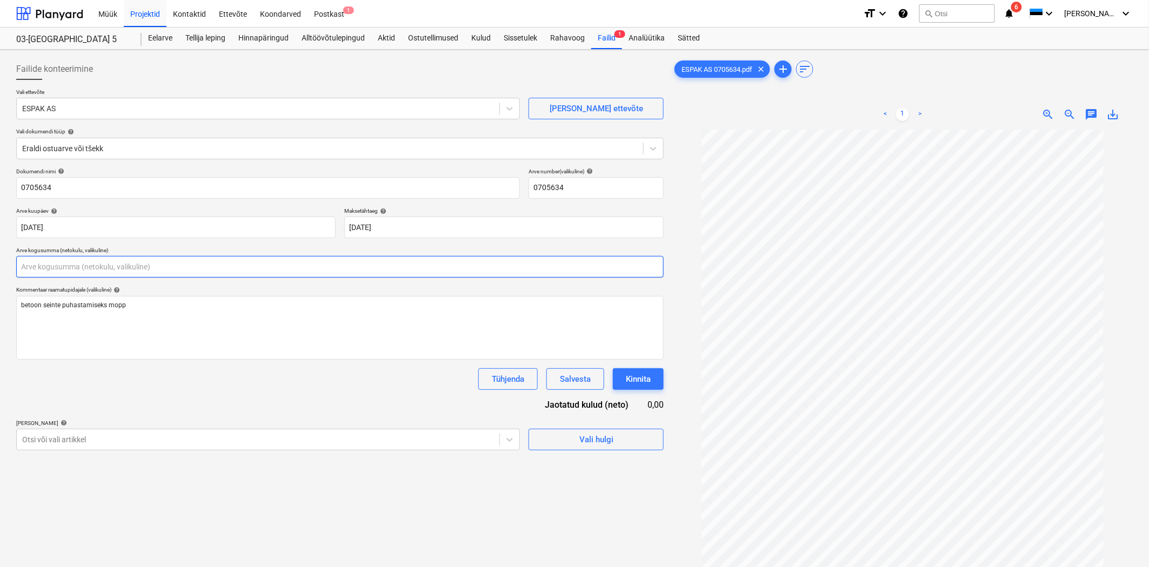
click at [63, 266] on input "text" at bounding box center [339, 267] width 647 height 22
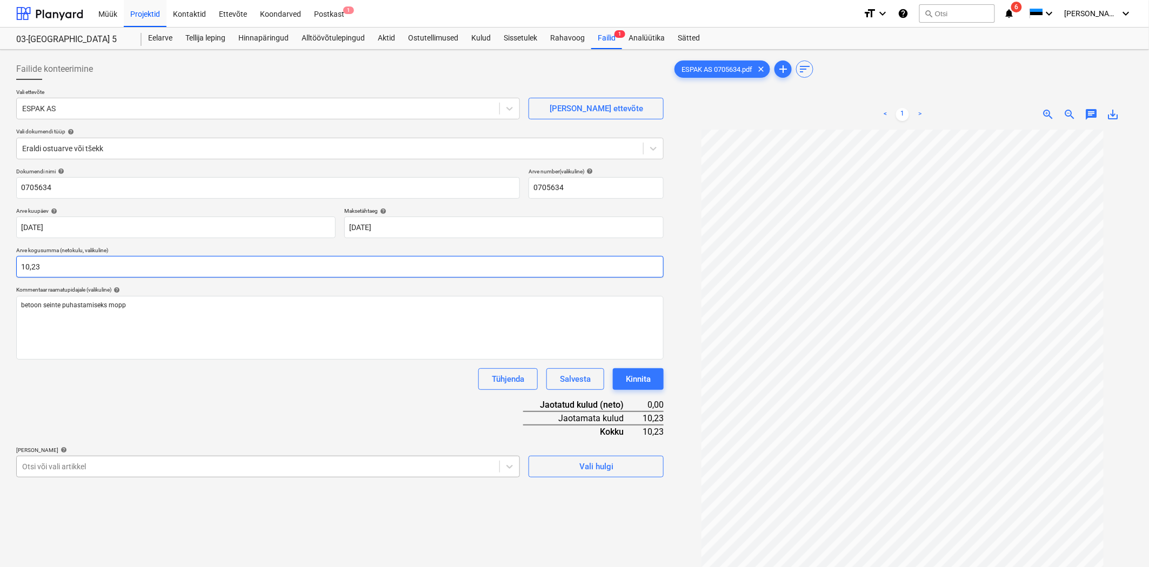
type input "10,23"
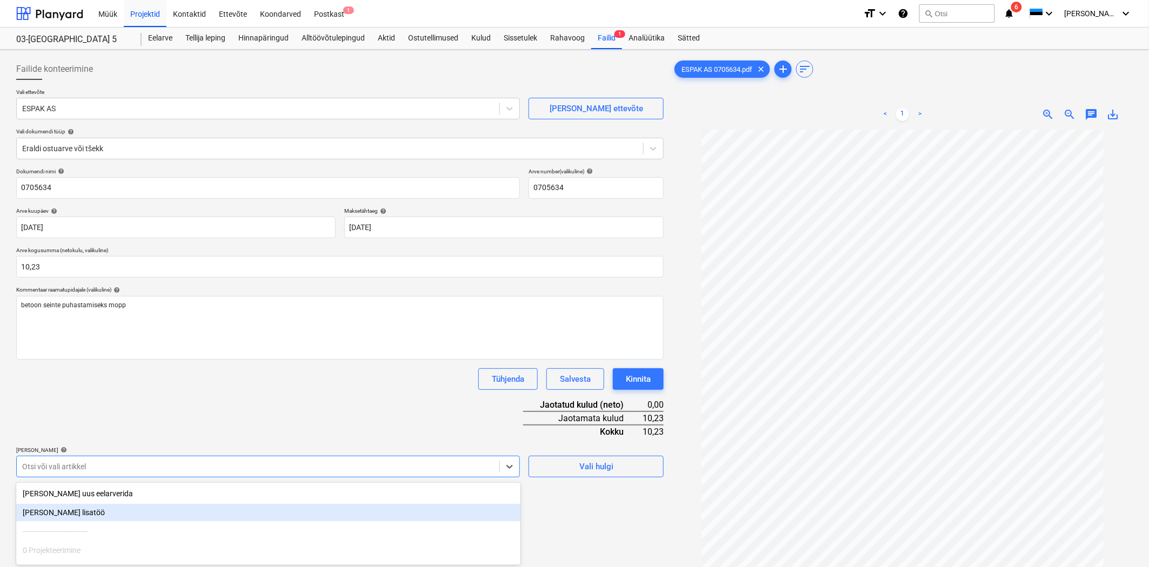
click at [47, 458] on body "Müük Projektid Kontaktid Ettevõte Koondarved Postkast 1 format_size keyboard_ar…" at bounding box center [574, 283] width 1149 height 567
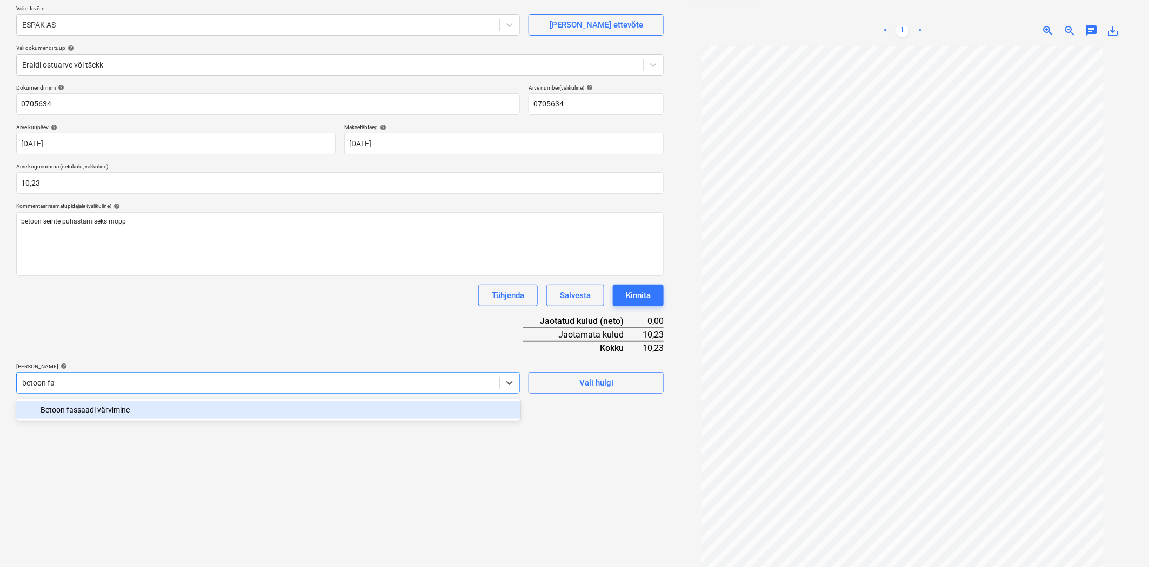
type input "betoon fas"
click at [115, 410] on div "-- -- -- Betoon fassaadi värvimine" at bounding box center [268, 409] width 504 height 17
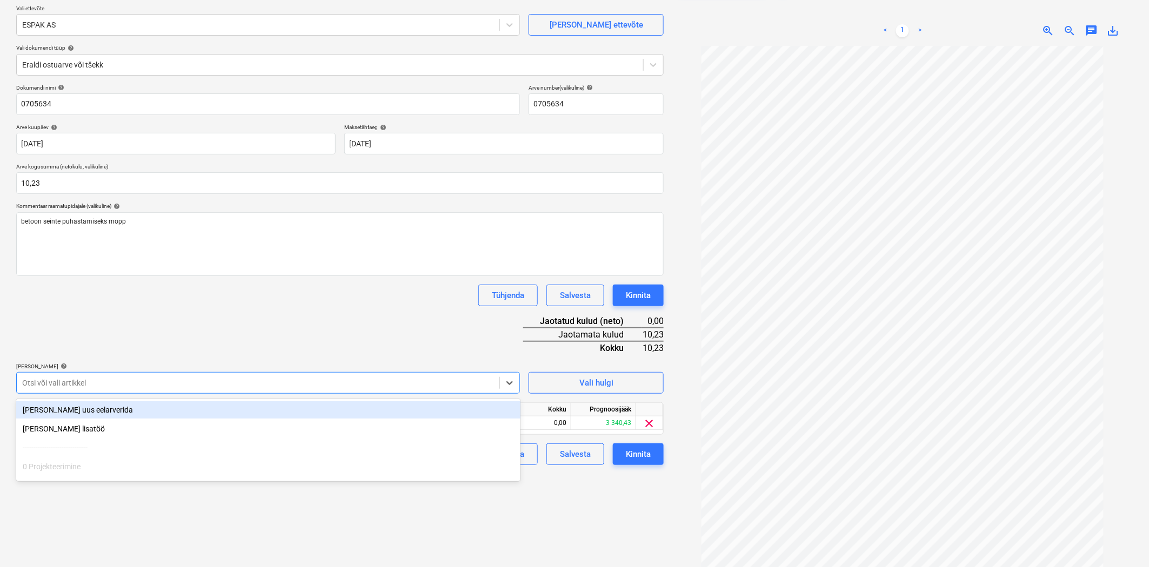
click at [114, 310] on div "Dokumendi nimi help 0705634 Arve number (valikuline) help 0705634 Arve kuupäev …" at bounding box center [339, 274] width 647 height 381
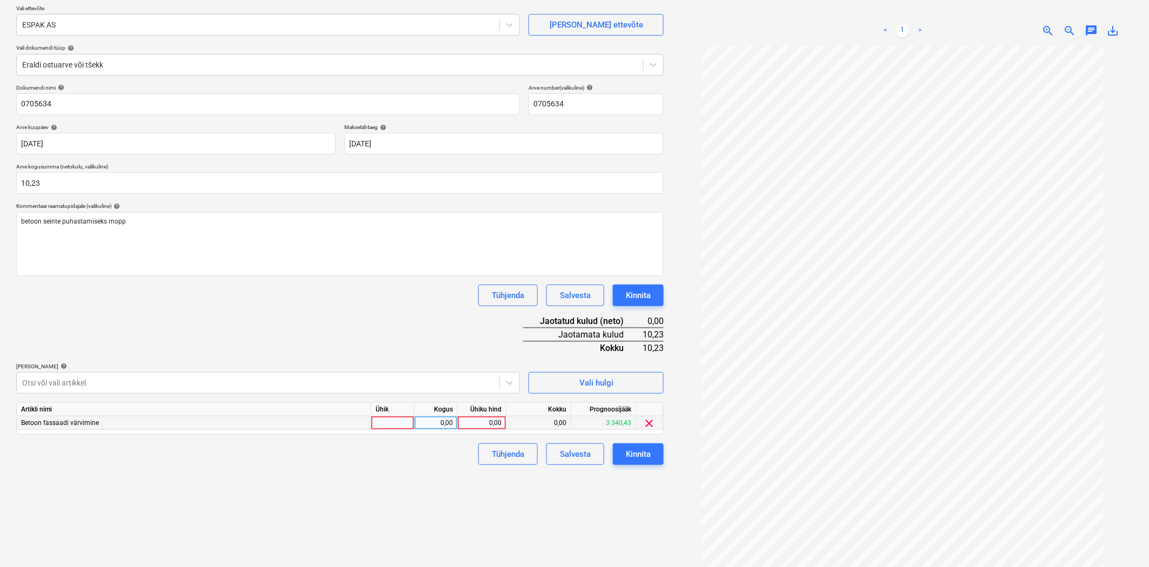
click at [474, 425] on div "0,00" at bounding box center [481, 424] width 39 height 14
type input "10,23"
click at [442, 453] on div "Tühjenda Salvesta Kinnita" at bounding box center [339, 455] width 647 height 22
click at [649, 454] on div "Kinnita" at bounding box center [638, 454] width 25 height 14
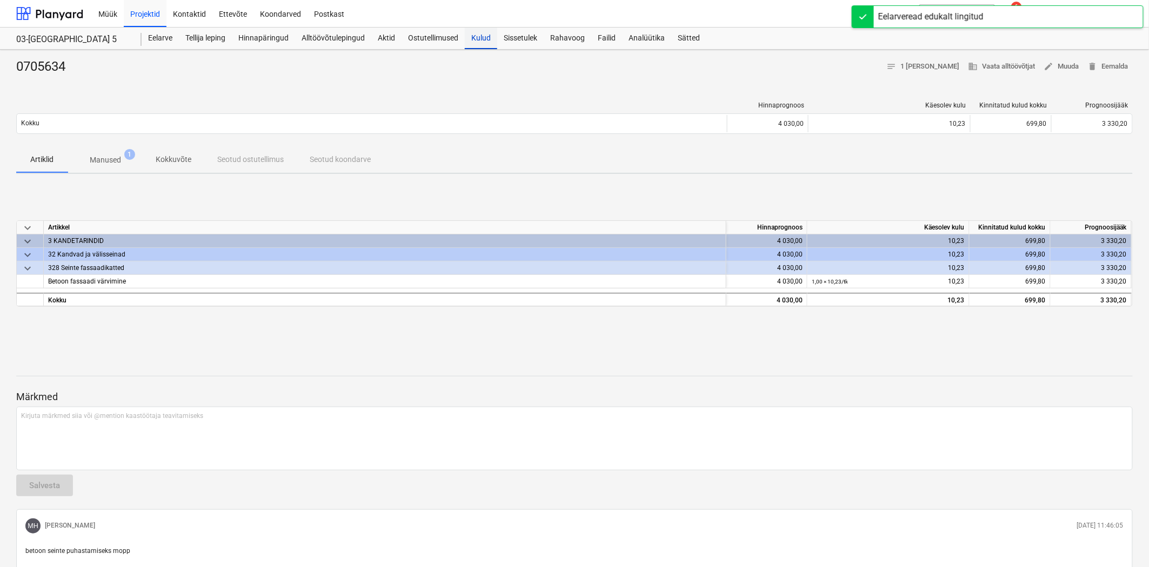
click at [477, 38] on div "Kulud" at bounding box center [481, 39] width 32 height 22
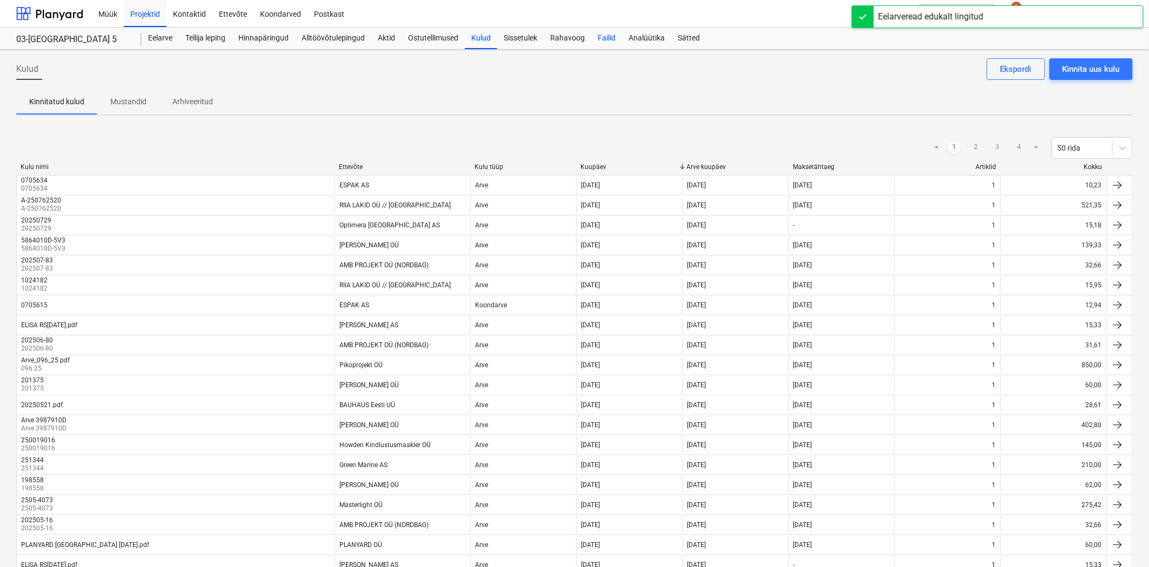
click at [606, 39] on div "Failid" at bounding box center [606, 39] width 31 height 22
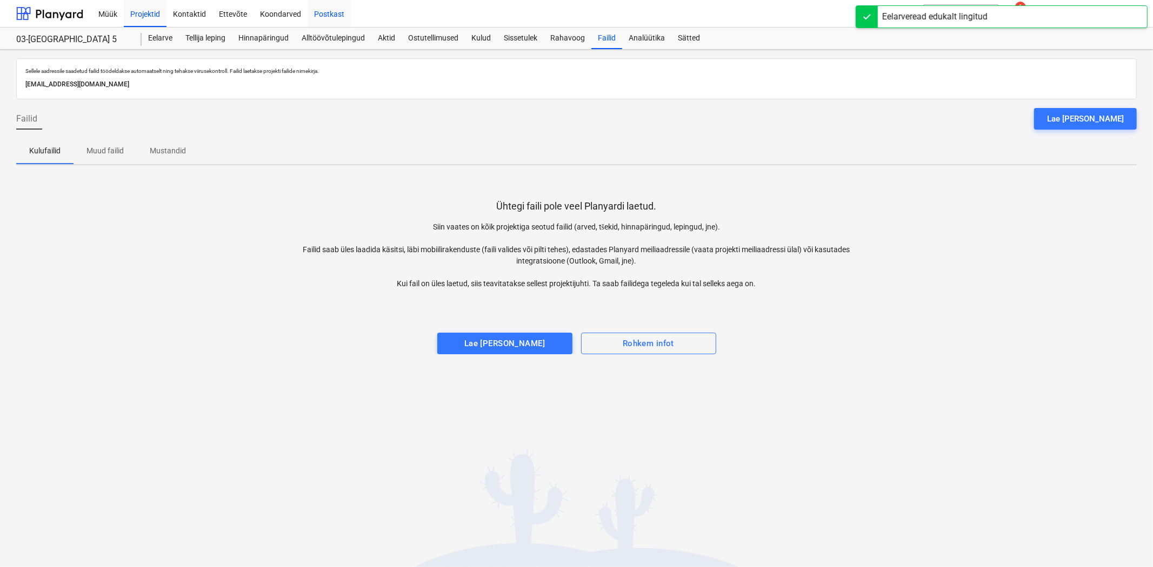
click at [317, 13] on div "Postkast" at bounding box center [328, 13] width 43 height 28
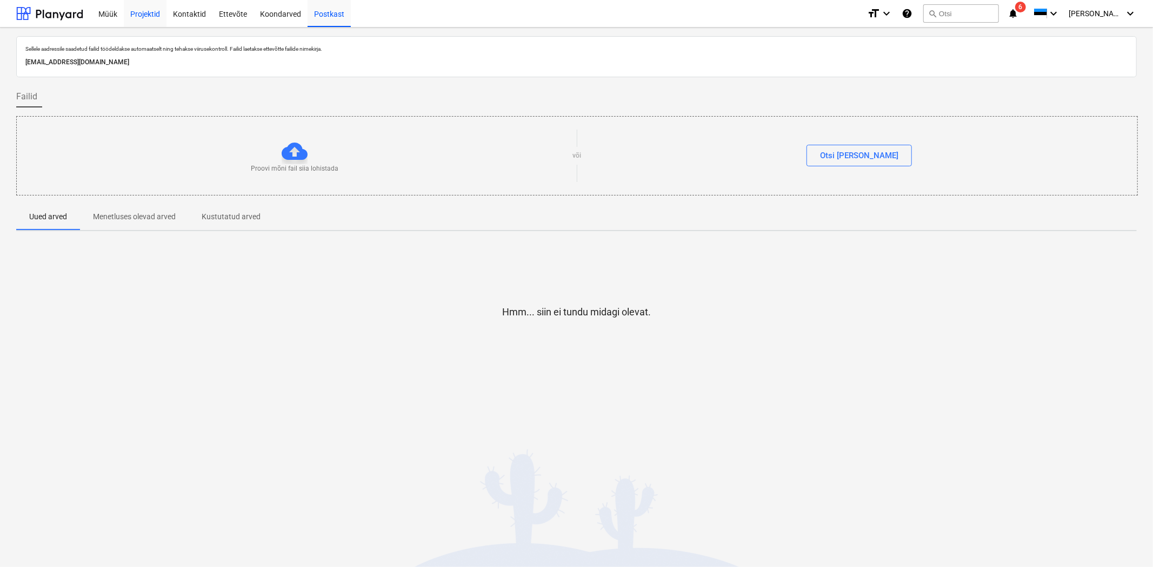
click at [145, 9] on div "Projektid" at bounding box center [145, 13] width 43 height 28
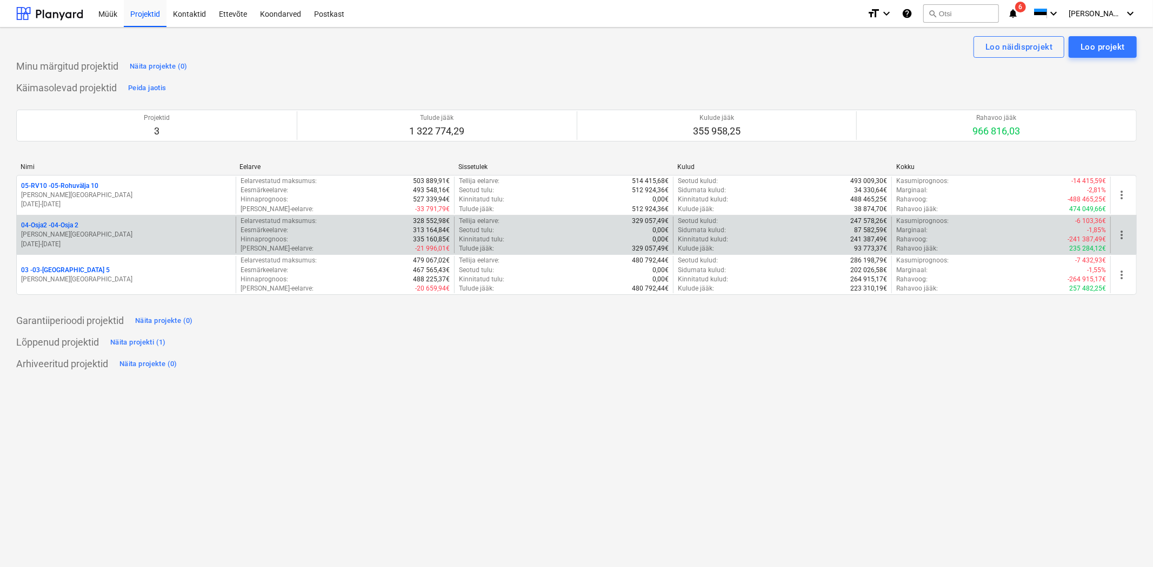
click at [57, 224] on p "04-Osja2 - 04-Osja 2" at bounding box center [49, 225] width 57 height 9
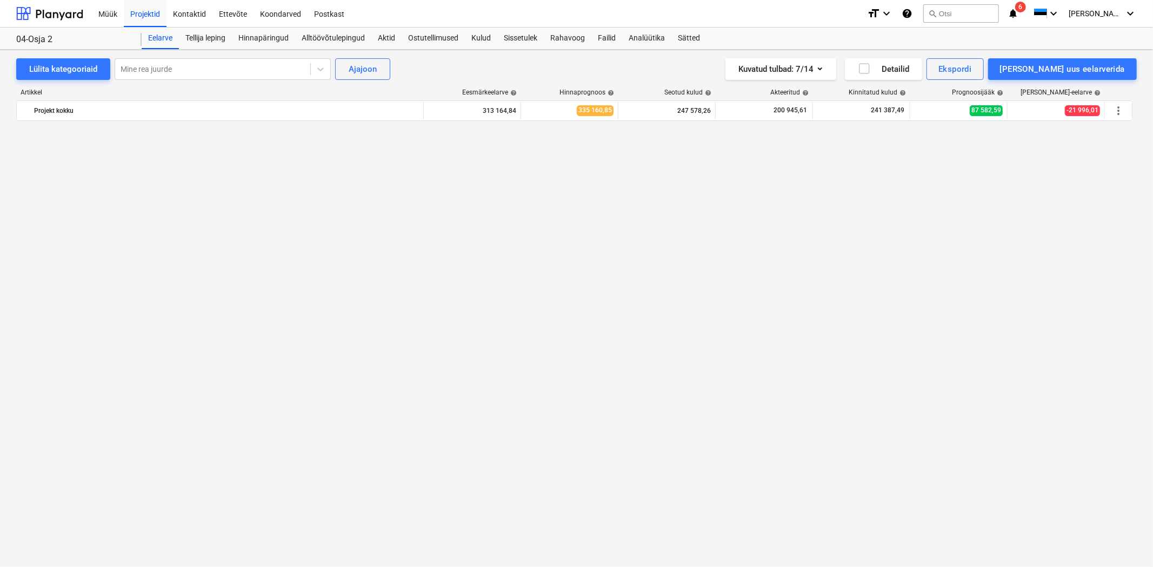
scroll to position [3521, 0]
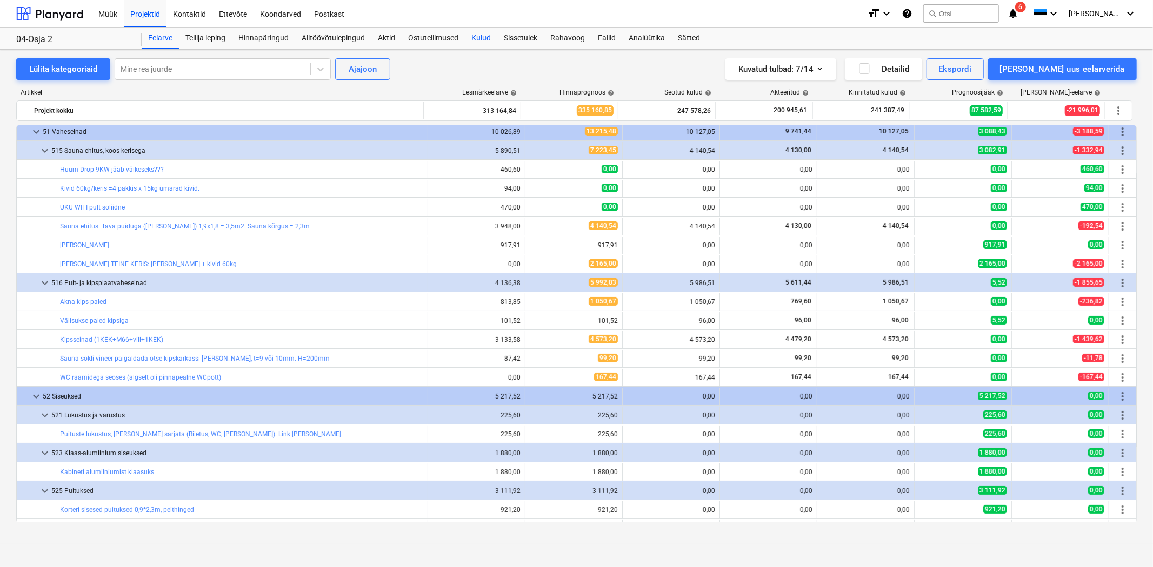
click at [479, 40] on div "Kulud" at bounding box center [481, 39] width 32 height 22
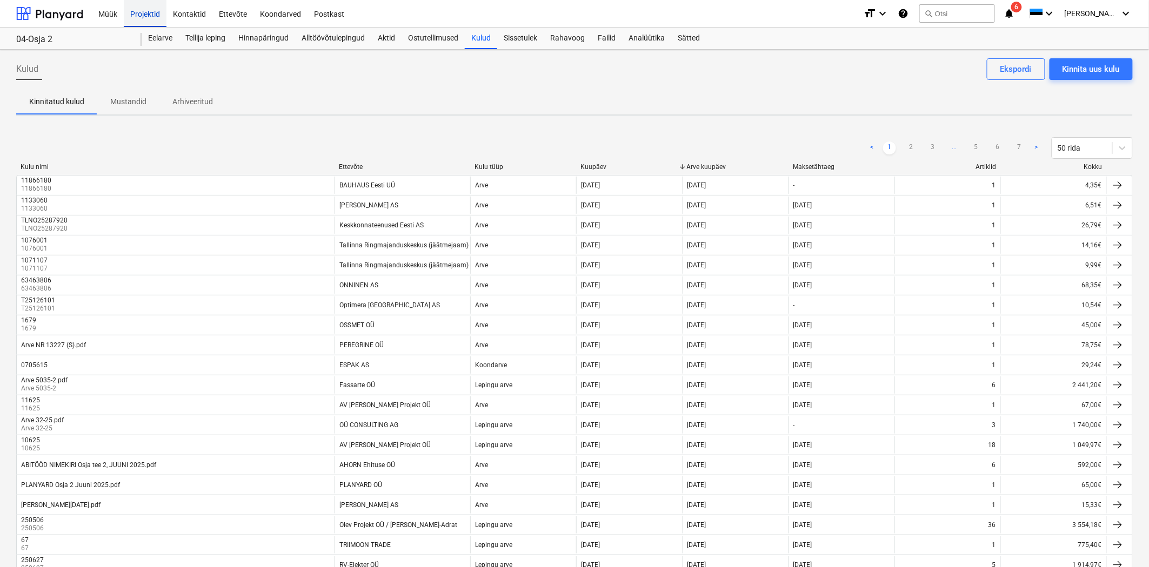
click at [144, 12] on div "Projektid" at bounding box center [145, 13] width 43 height 28
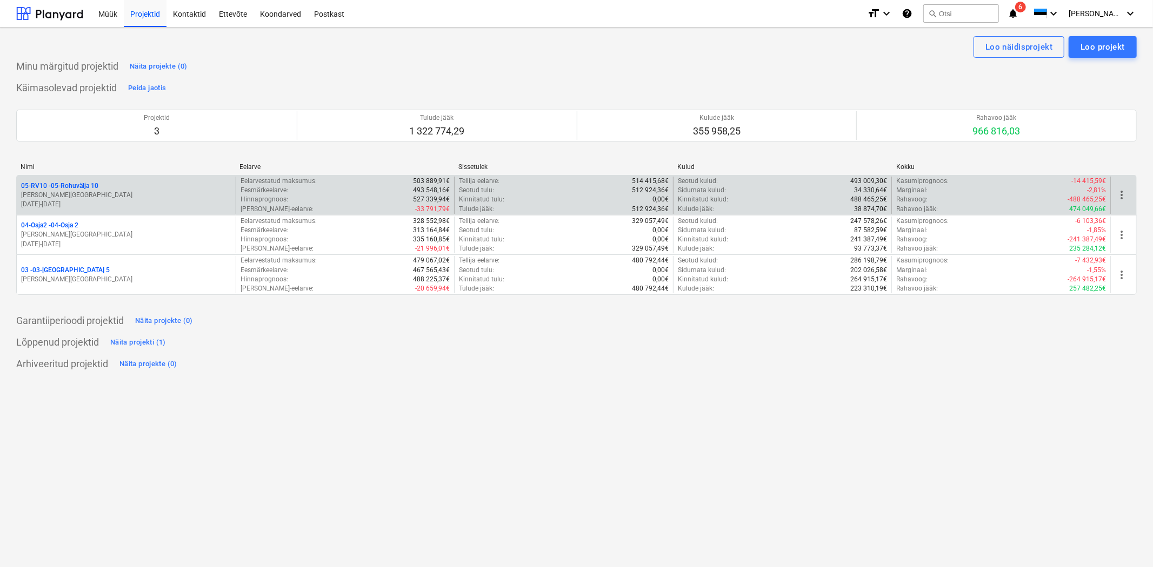
click at [50, 185] on p "05-RV10 - 05-Rohuvälja 10" at bounding box center [59, 186] width 77 height 9
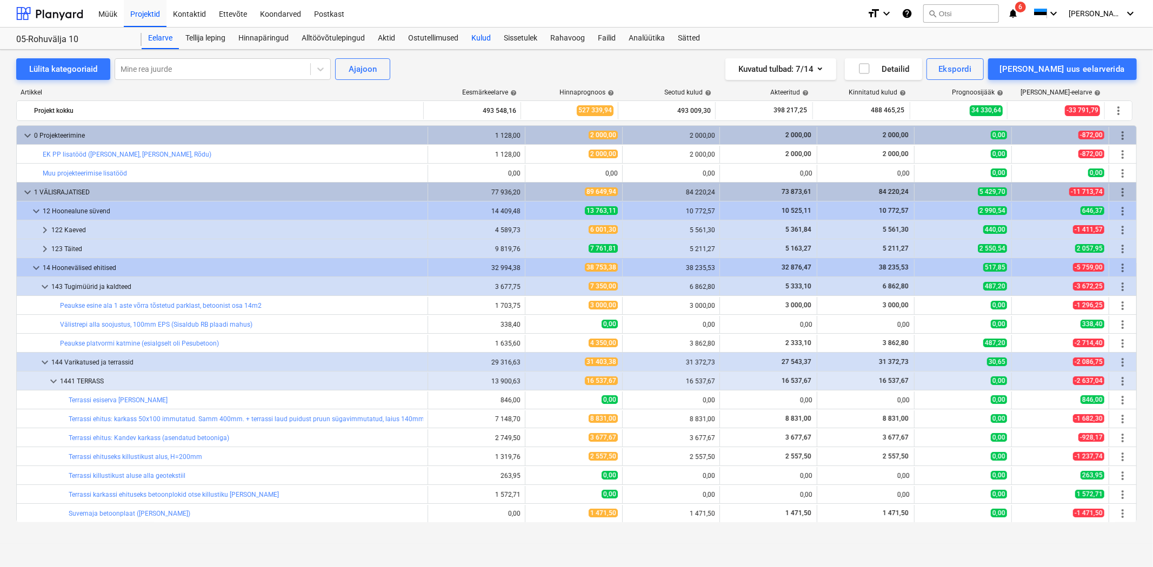
click at [488, 40] on div "Kulud" at bounding box center [481, 39] width 32 height 22
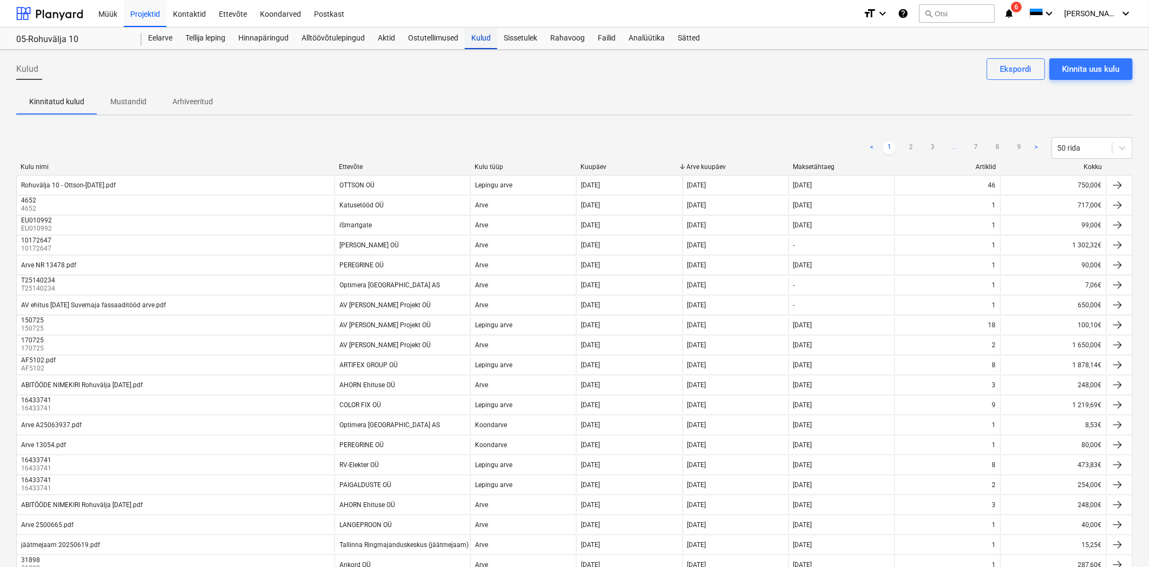
click at [472, 39] on div "Kulud" at bounding box center [481, 39] width 32 height 22
click at [142, 14] on div "Projektid" at bounding box center [145, 13] width 43 height 28
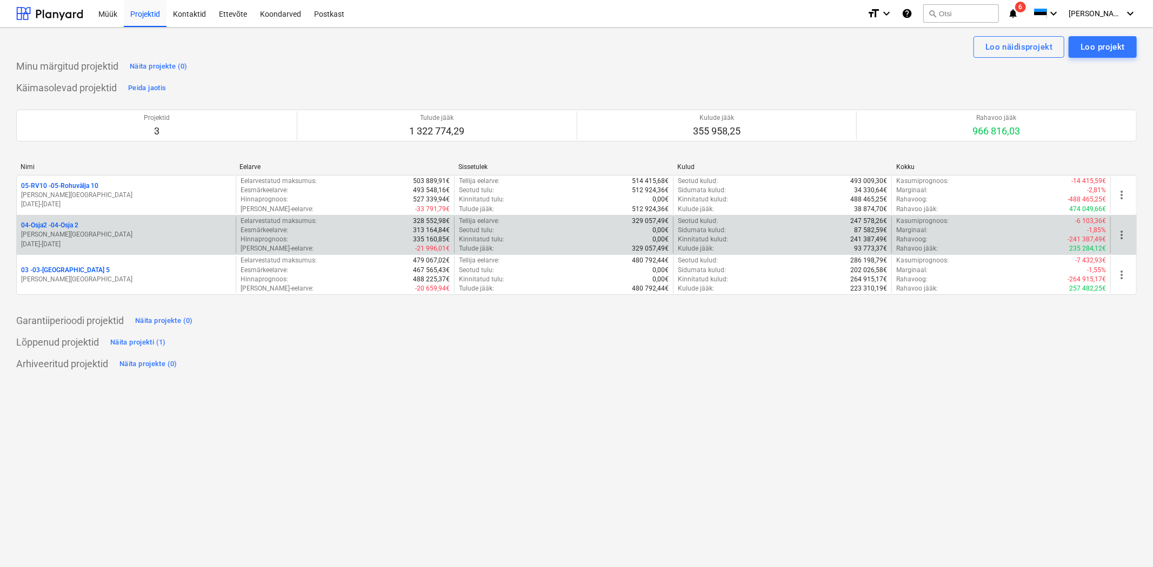
click at [63, 229] on p "04-Osja2 - 04-Osja 2" at bounding box center [49, 225] width 57 height 9
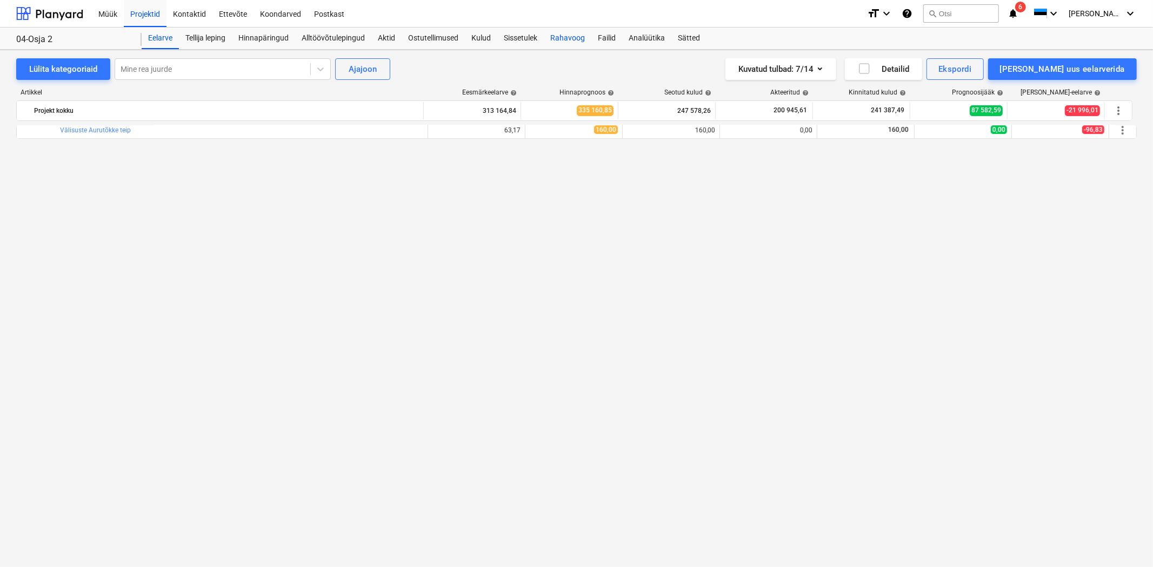
scroll to position [2721, 0]
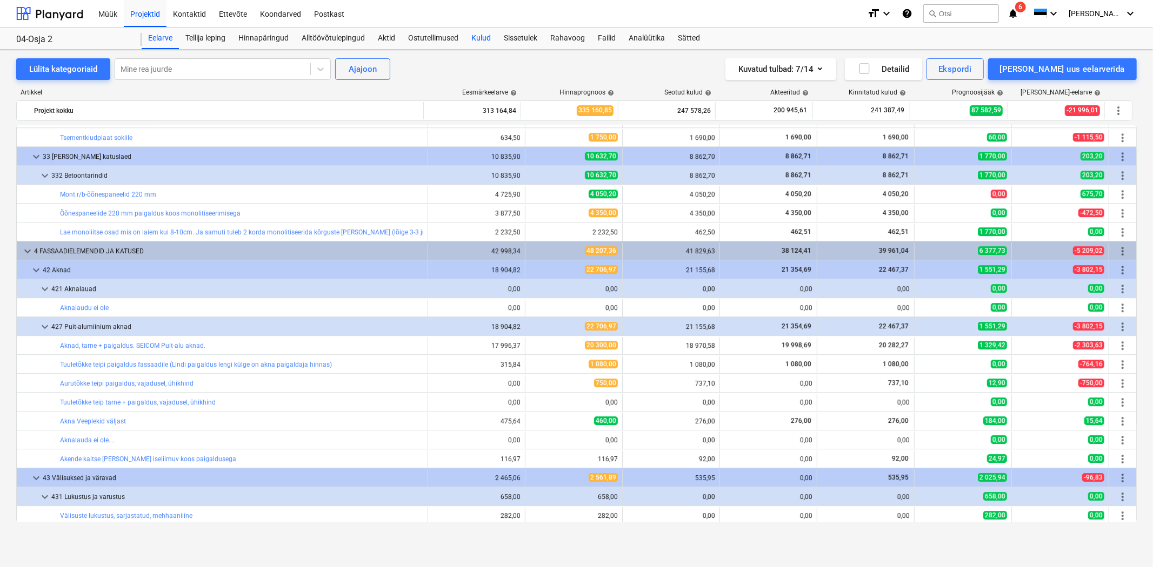
click at [481, 34] on div "Kulud" at bounding box center [481, 39] width 32 height 22
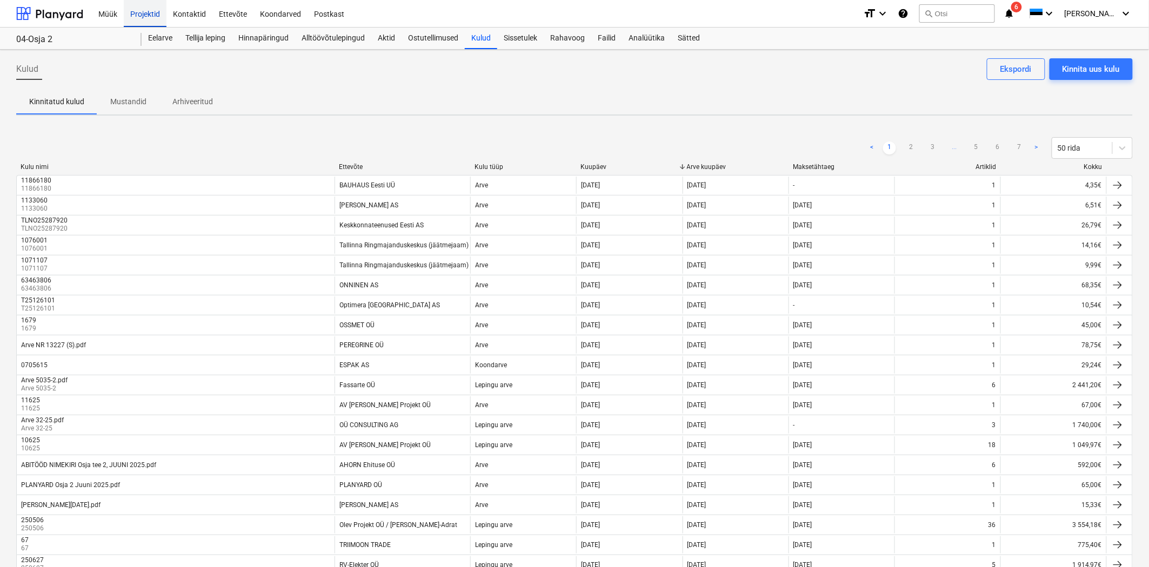
click at [144, 14] on div "Projektid" at bounding box center [145, 13] width 43 height 28
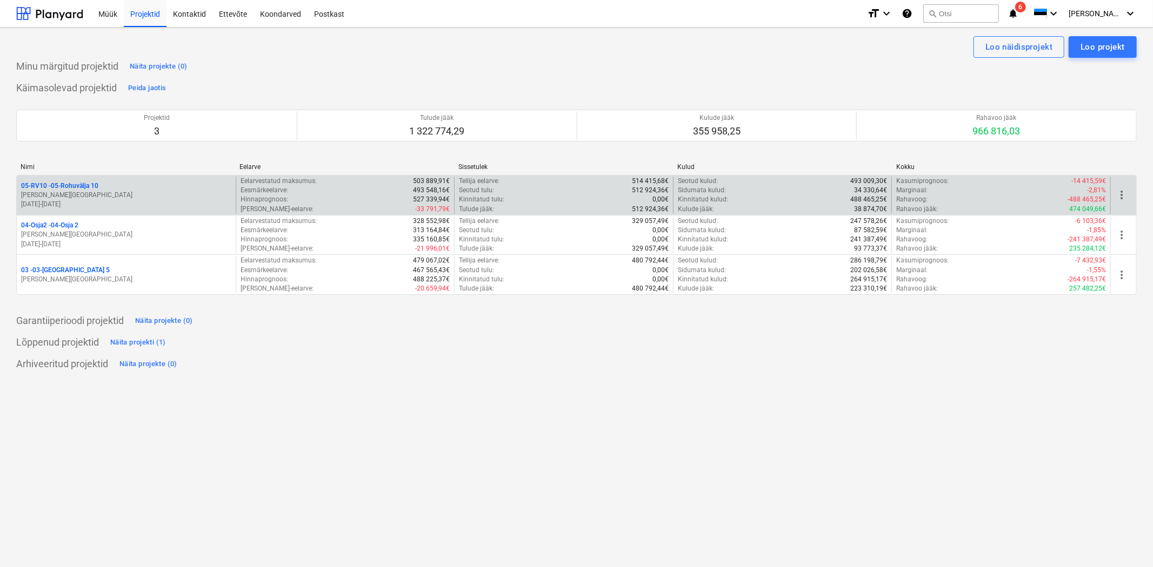
click at [77, 185] on p "05-RV10 - 05-Rohuvälja 10" at bounding box center [59, 186] width 77 height 9
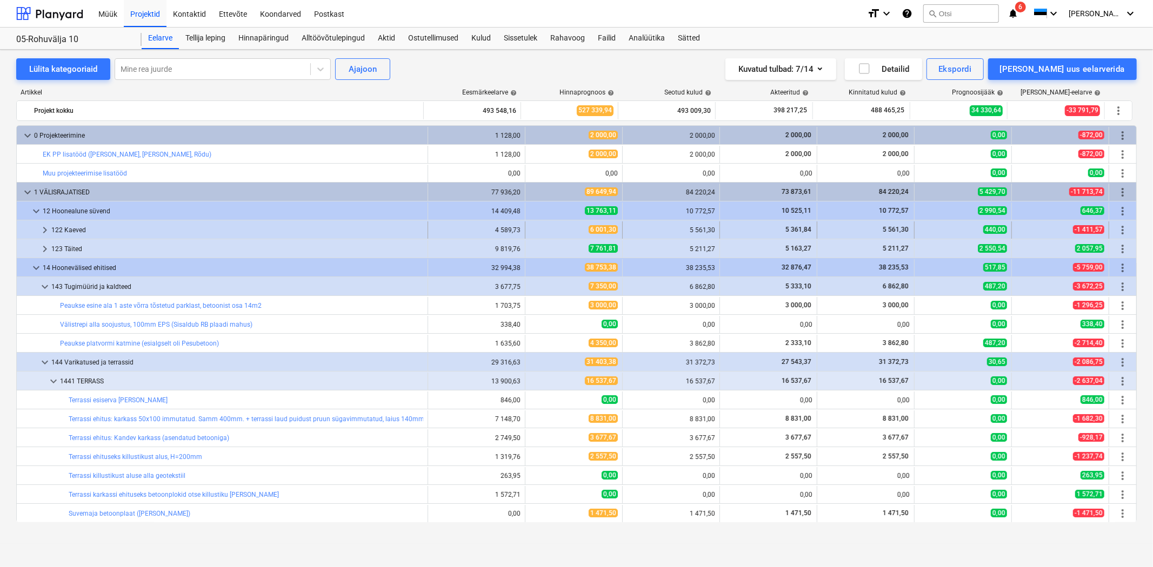
click at [46, 227] on span "keyboard_arrow_right" at bounding box center [44, 230] width 13 height 13
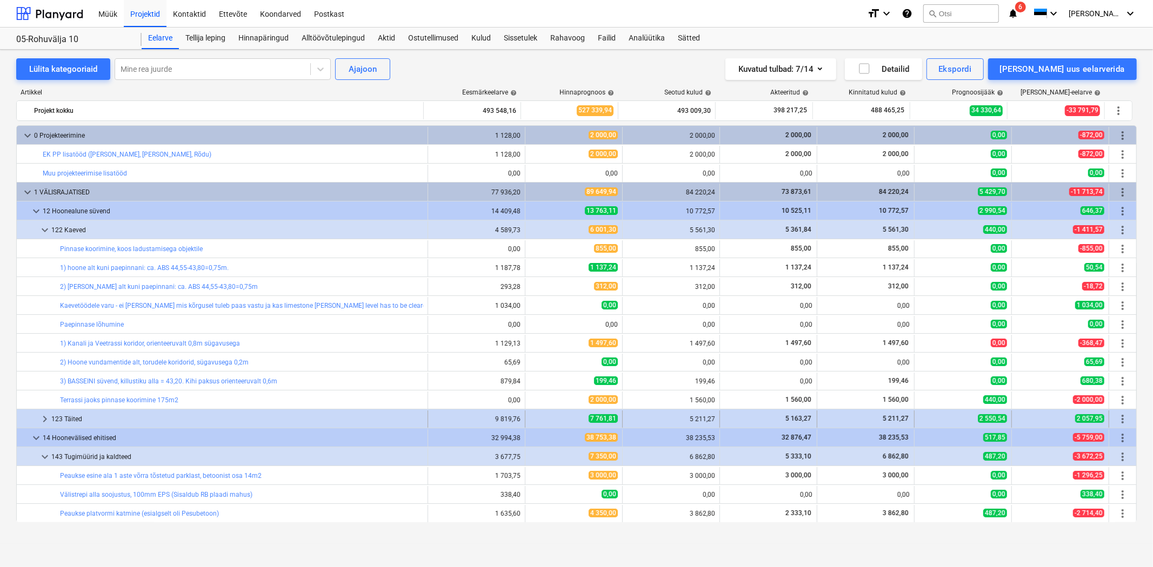
click at [42, 425] on span "keyboard_arrow_right" at bounding box center [44, 419] width 13 height 13
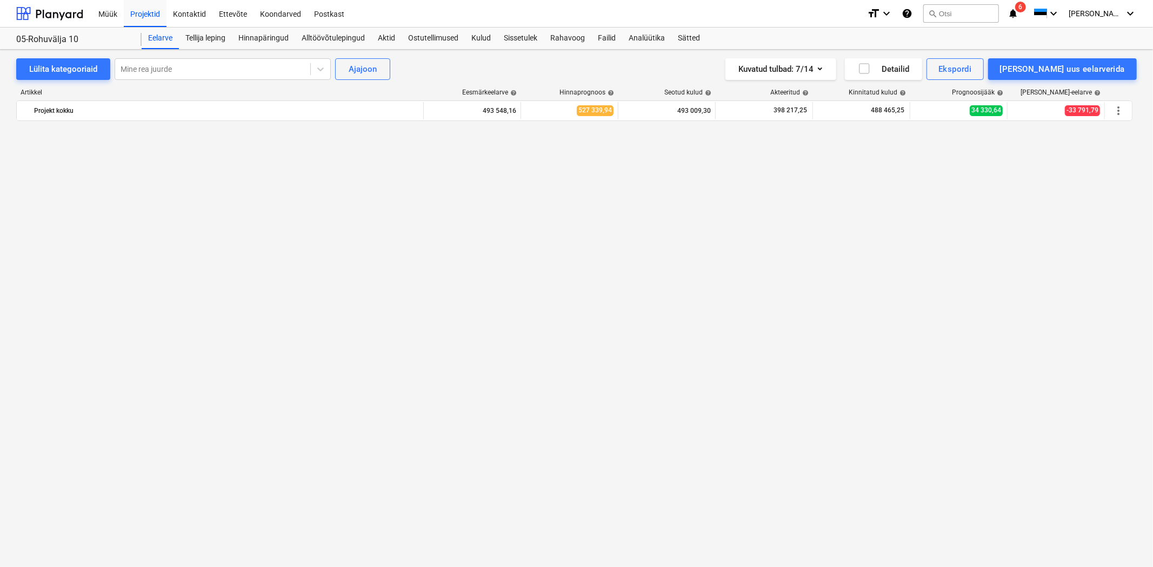
scroll to position [1121, 0]
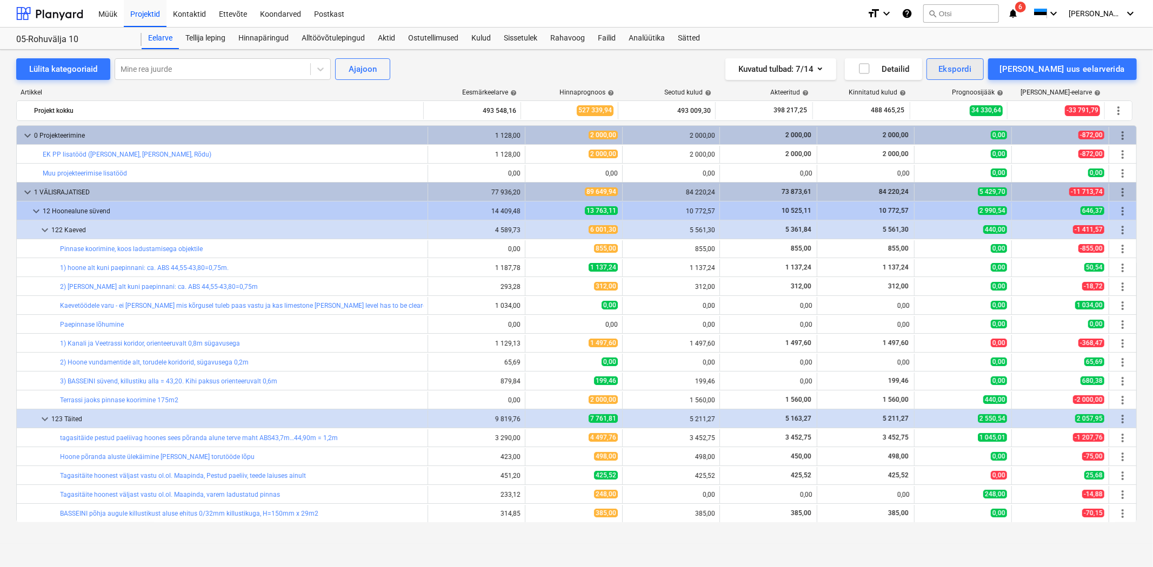
click at [971, 76] on div "Ekspordi" at bounding box center [954, 69] width 33 height 14
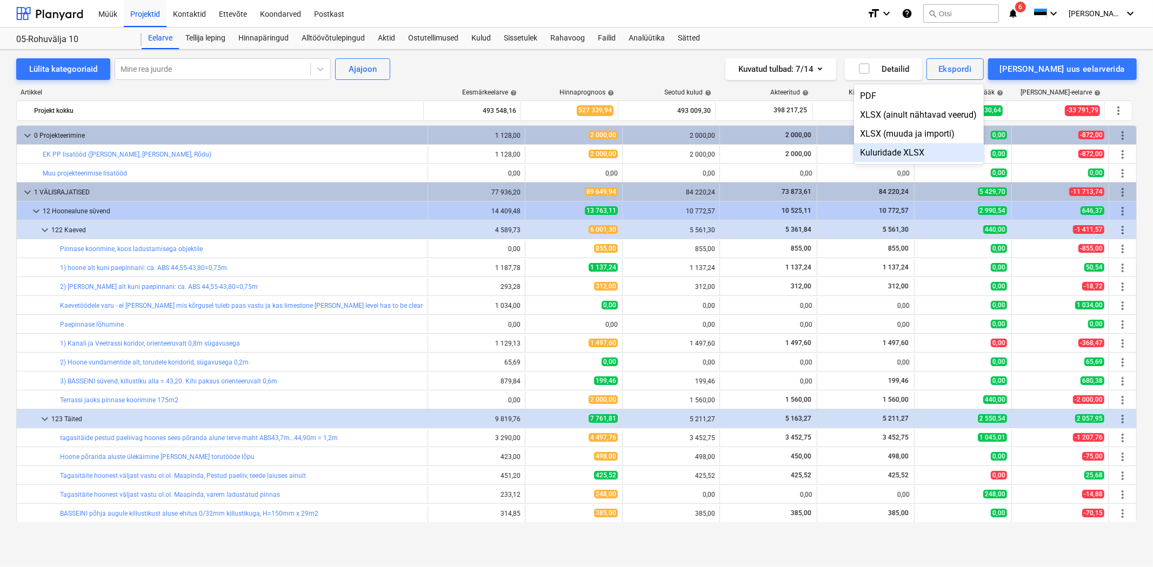
click at [966, 160] on div "Kuluridade XLSX" at bounding box center [919, 152] width 130 height 19
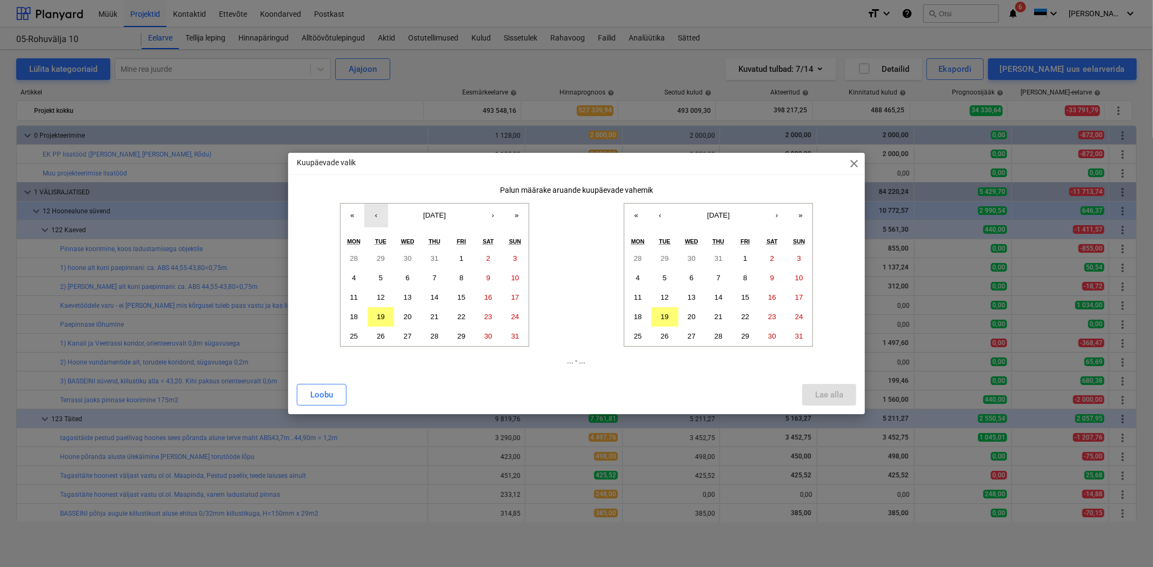
click at [381, 211] on button "‹" at bounding box center [376, 216] width 24 height 24
click at [387, 256] on button "1" at bounding box center [380, 258] width 27 height 19
click at [669, 216] on button "‹" at bounding box center [660, 216] width 24 height 24
click at [713, 334] on button "31" at bounding box center [718, 336] width 27 height 19
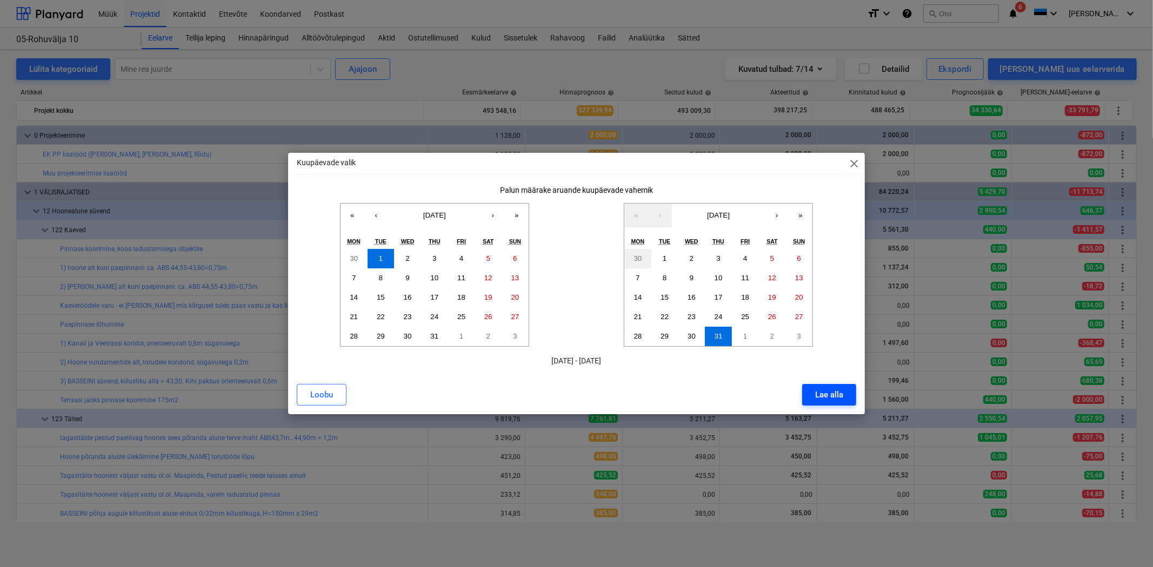
click at [824, 392] on div "Lae alla" at bounding box center [829, 395] width 28 height 14
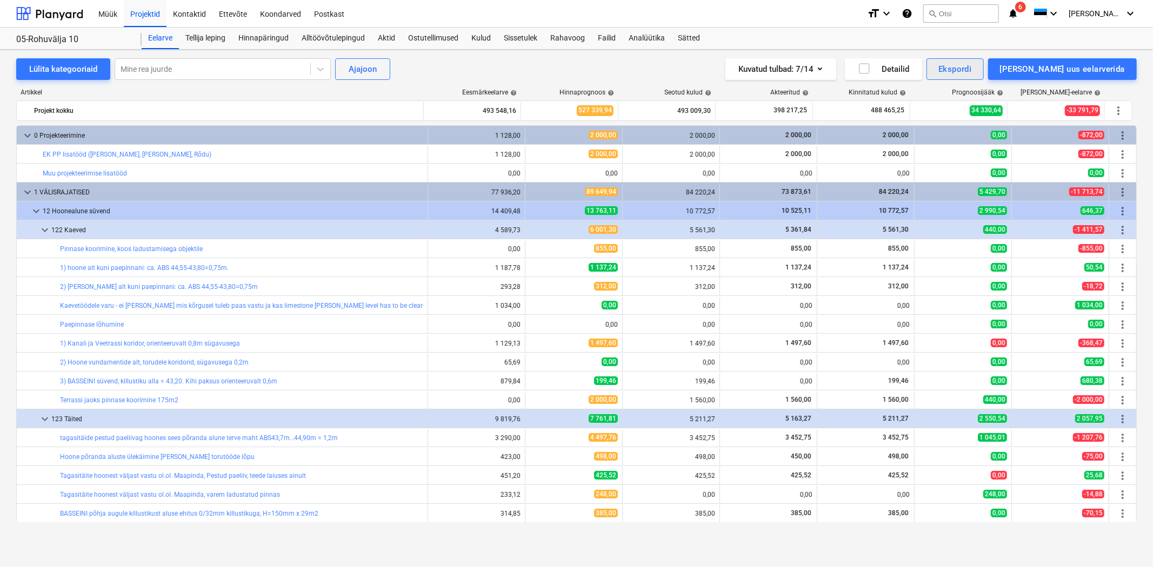
click at [971, 68] on div "Ekspordi" at bounding box center [954, 69] width 33 height 14
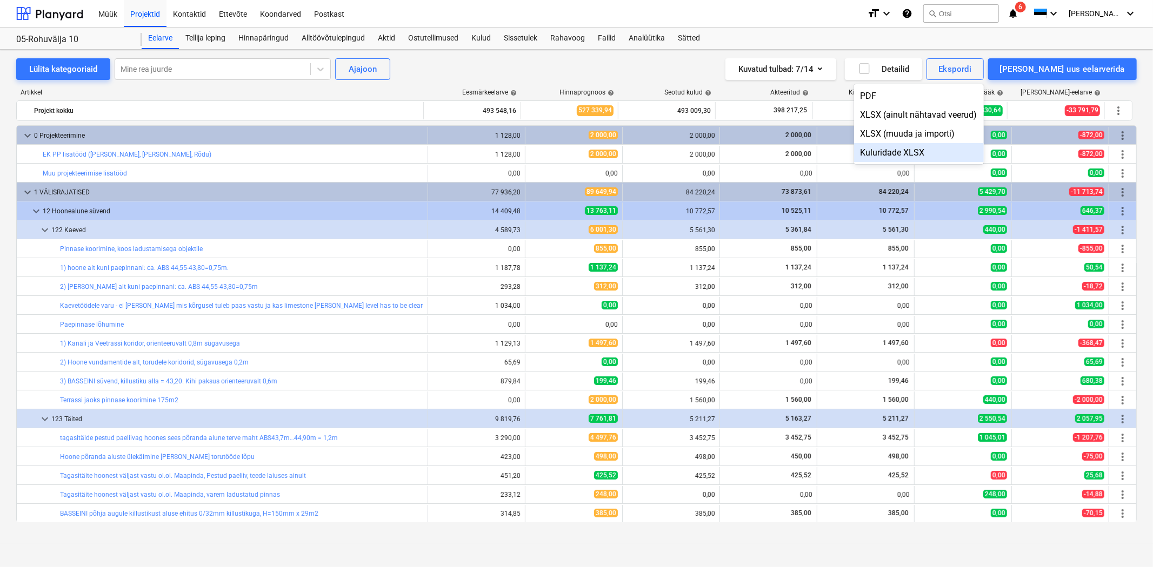
click at [938, 157] on div "Kuluridade XLSX" at bounding box center [919, 152] width 130 height 19
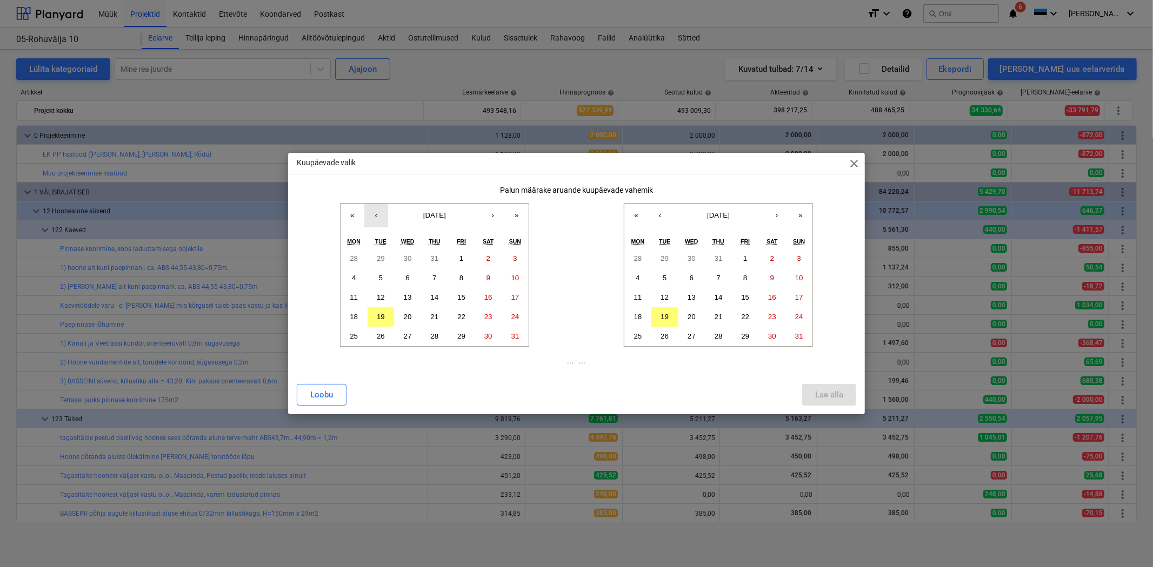
click at [376, 218] on button "‹" at bounding box center [376, 216] width 24 height 24
click at [377, 261] on button "1" at bounding box center [380, 258] width 27 height 19
click at [667, 316] on abbr "19" at bounding box center [664, 317] width 8 height 8
click at [811, 390] on button "Lae alla" at bounding box center [829, 395] width 54 height 22
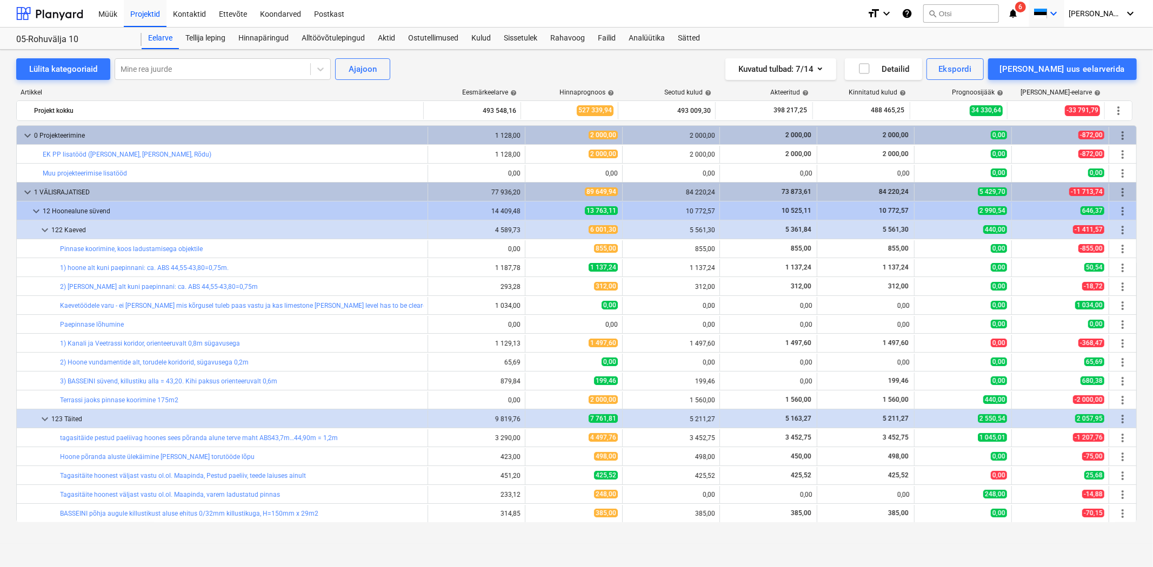
click at [1047, 12] on span at bounding box center [1040, 14] width 14 height 10
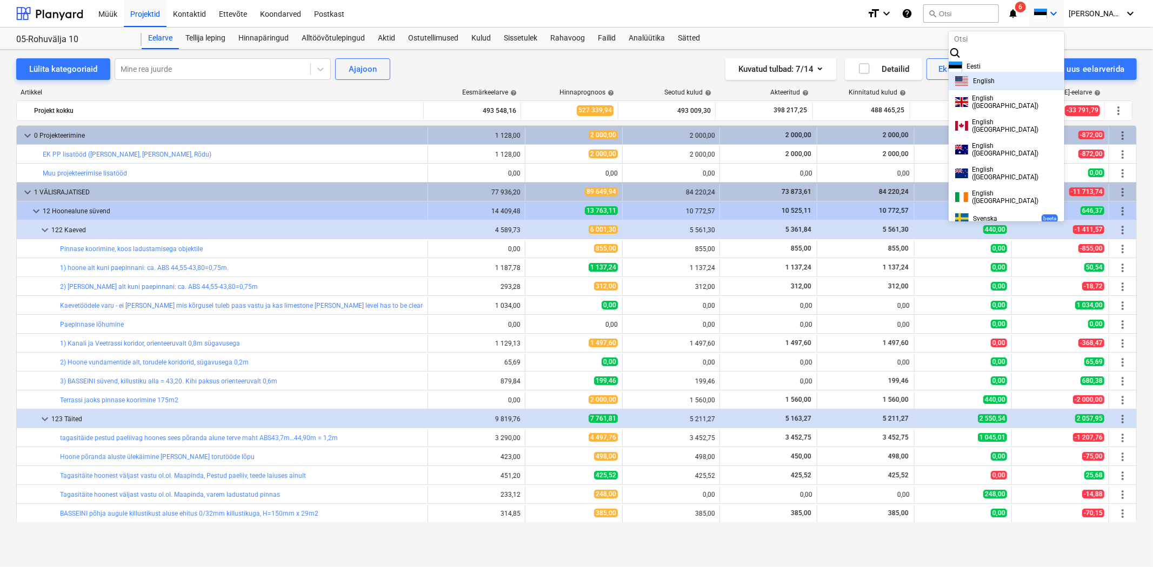
click at [994, 86] on div "English" at bounding box center [1006, 81] width 103 height 10
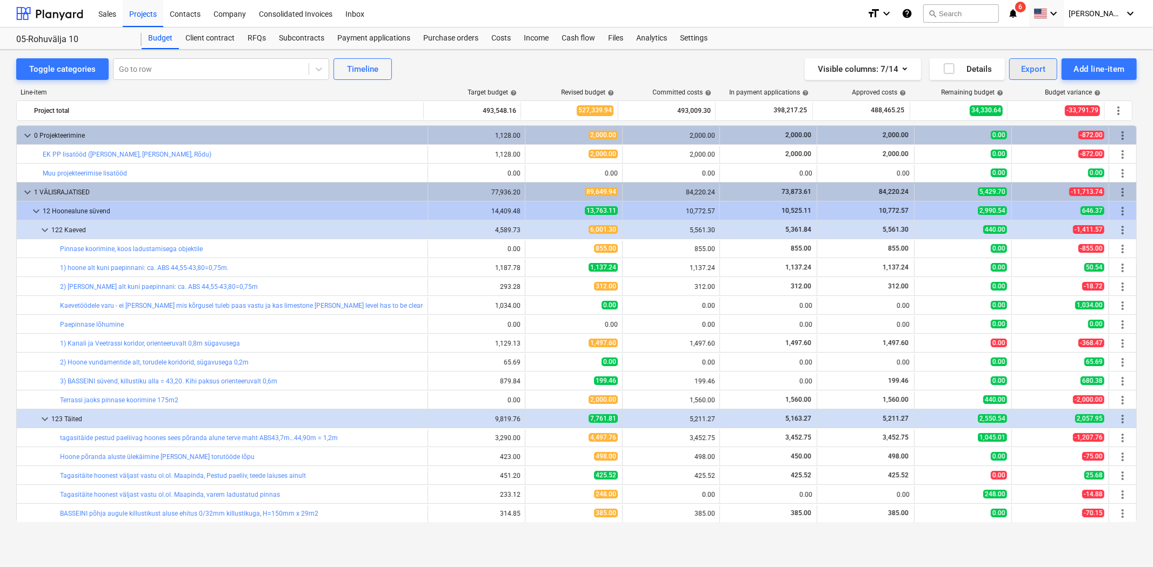
click at [1036, 68] on div "Export" at bounding box center [1033, 69] width 25 height 14
click at [974, 95] on div "PDF" at bounding box center [997, 95] width 120 height 19
